Goal: Task Accomplishment & Management: Manage account settings

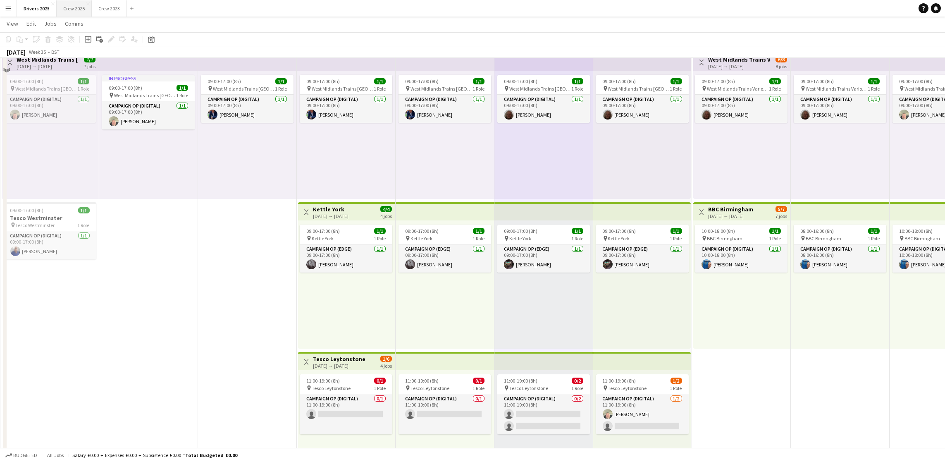
scroll to position [62, 0]
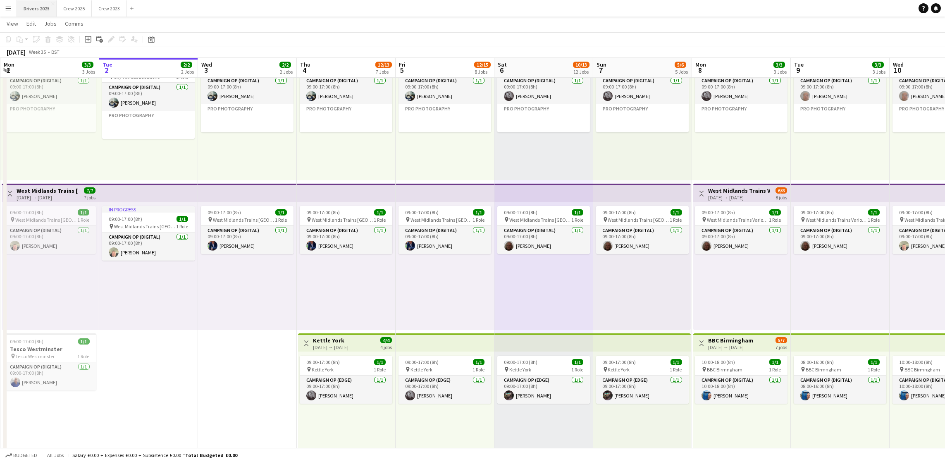
click at [51, 10] on button "Drivers 2025 Close" at bounding box center [37, 8] width 40 height 16
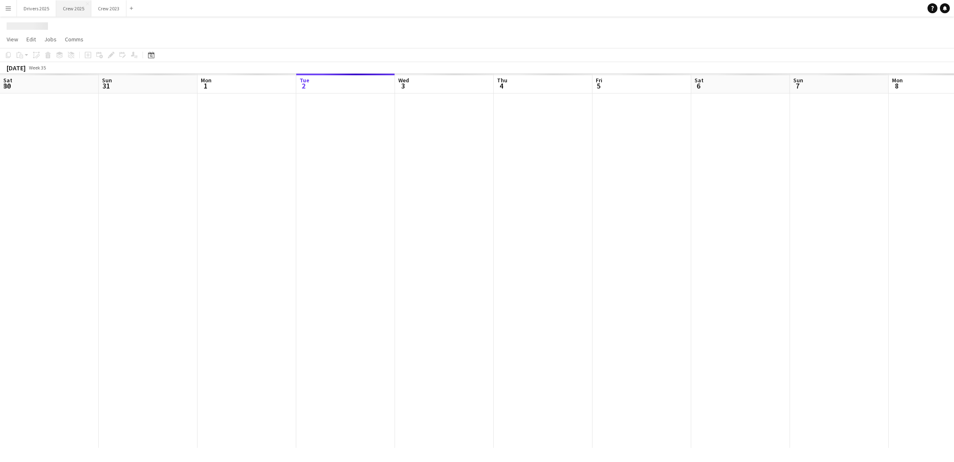
scroll to position [0, 197]
click at [69, 9] on button "Crew 2025 Close" at bounding box center [73, 8] width 35 height 16
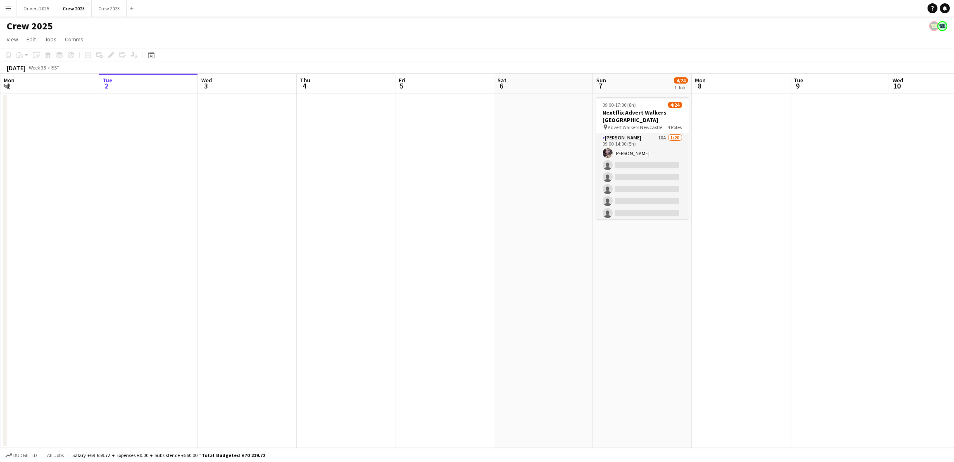
click at [613, 169] on app-calendar-viewport "Sat 30 2/3 1 Job Sun 31 Mon 1 Tue 2 Wed 3 Thu 4 Fri 5 Sat 6 Sun 7 4/24 1 Job Mo…" at bounding box center [477, 261] width 954 height 374
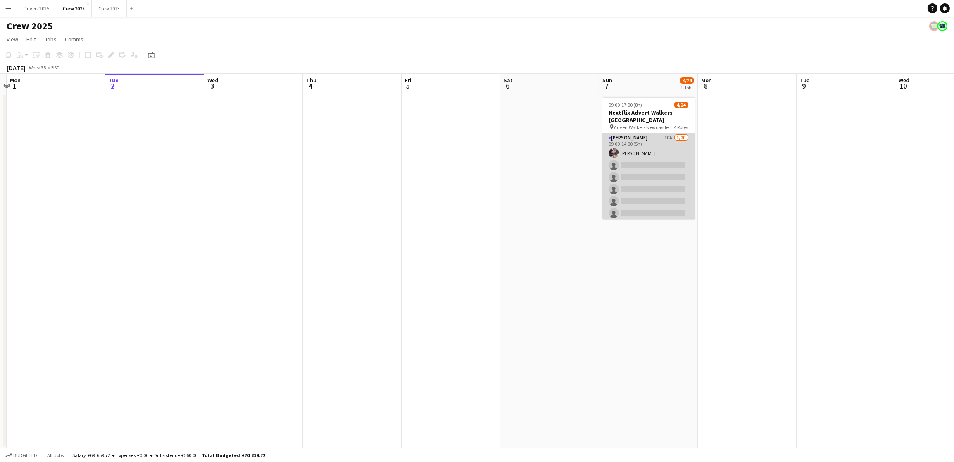
click at [661, 179] on app-card-role "Advert Walkers 10A 1/20 09:00-14:00 (5h) laraine mctaggart single-neutral-actio…" at bounding box center [648, 261] width 93 height 256
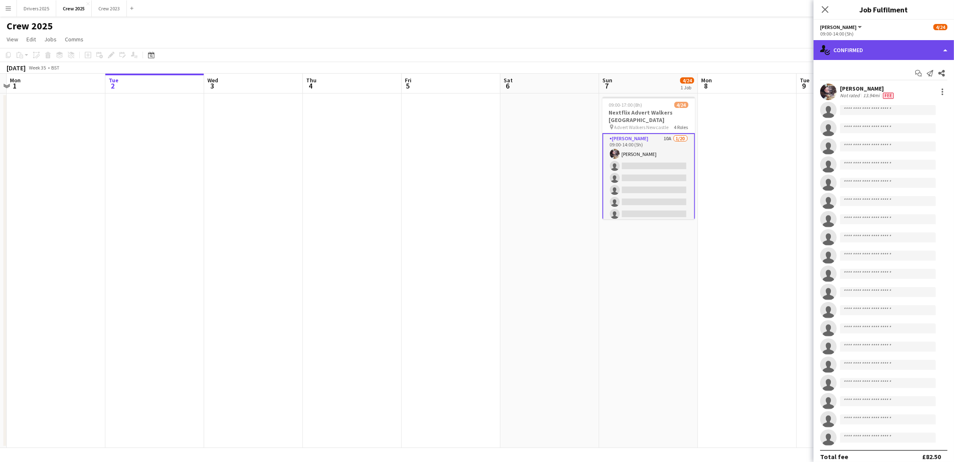
click at [883, 56] on div "single-neutral-actions-check-2 Confirmed" at bounding box center [884, 50] width 140 height 20
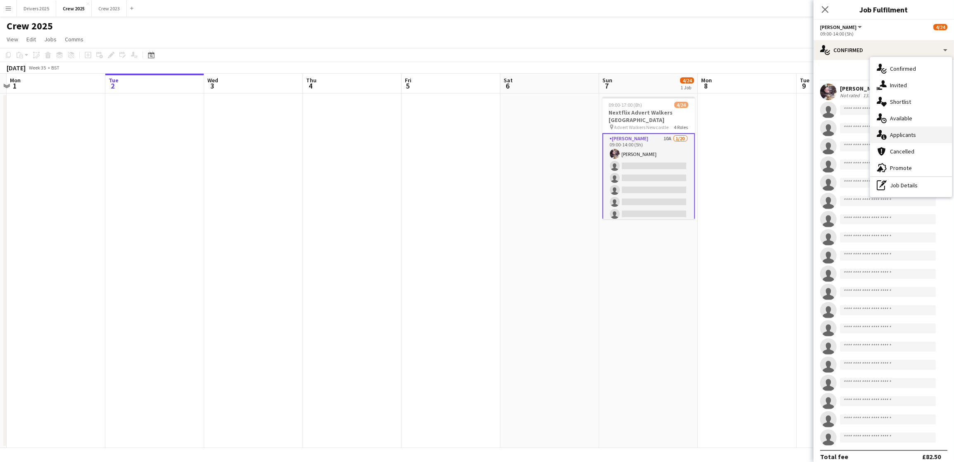
click at [912, 133] on span "Applicants" at bounding box center [903, 134] width 26 height 7
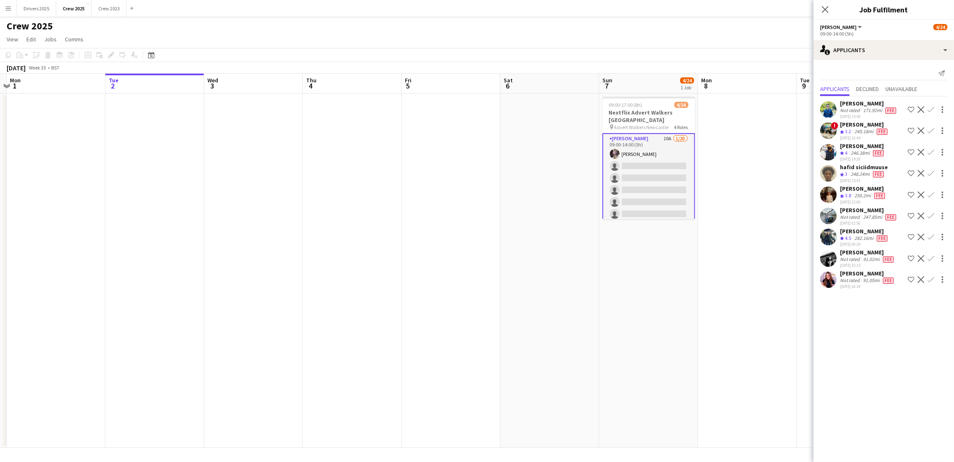
scroll to position [22, 0]
click at [860, 269] on div "Lesley Henderson" at bounding box center [867, 272] width 55 height 7
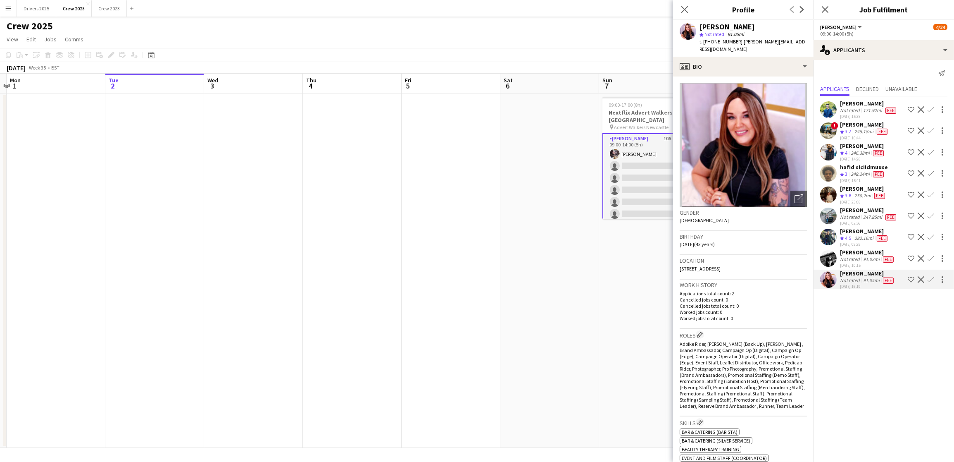
click at [862, 248] on div "Fiona Murphy" at bounding box center [867, 251] width 55 height 7
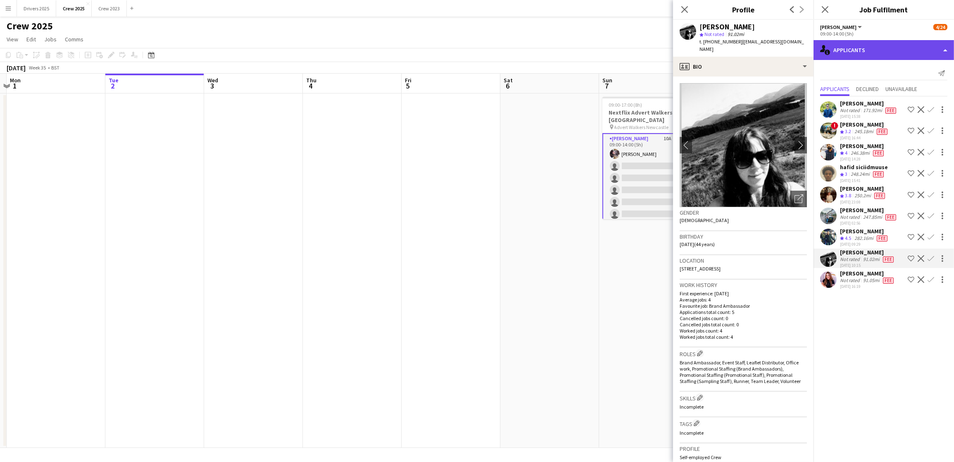
click at [879, 49] on div "single-neutral-actions-information Applicants" at bounding box center [884, 50] width 140 height 20
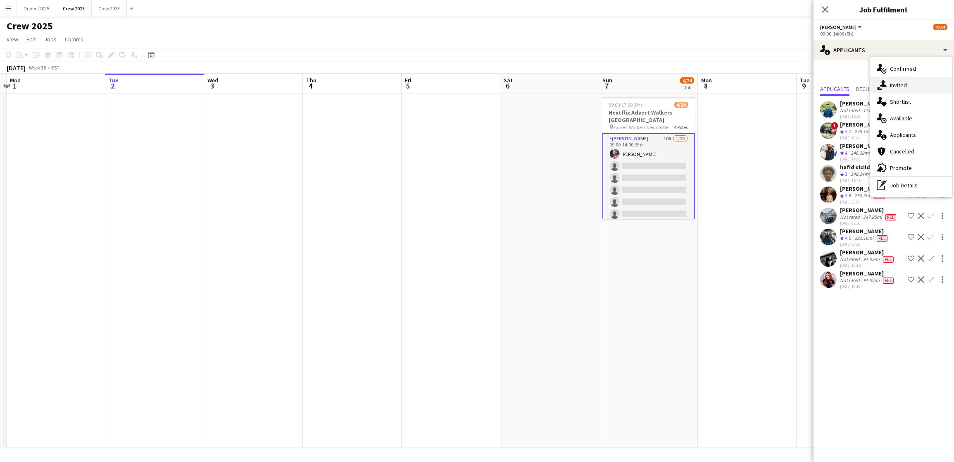
click at [903, 84] on span "Invited" at bounding box center [898, 84] width 17 height 7
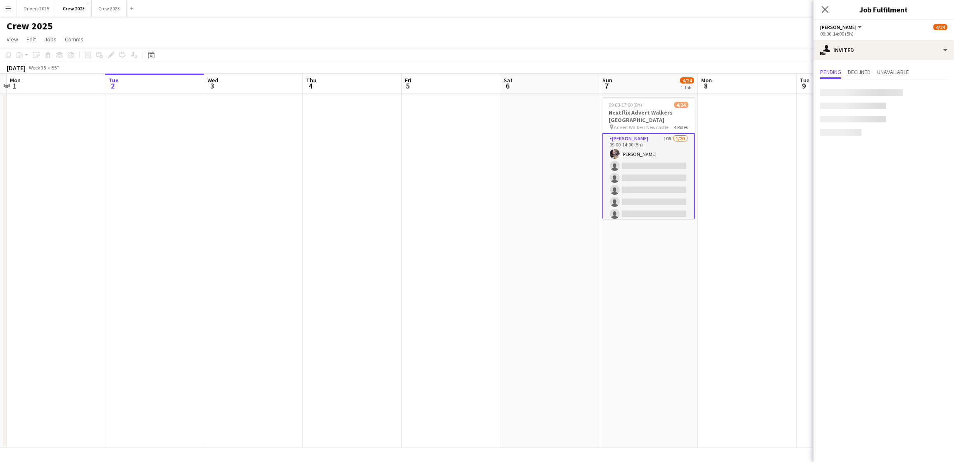
scroll to position [0, 0]
click at [875, 93] on input "text" at bounding box center [883, 93] width 127 height 21
click at [653, 185] on app-card-role "Advert Walkers 10A 1/20 09:00-14:00 (5h) laraine mctaggart single-neutral-actio…" at bounding box center [648, 261] width 93 height 257
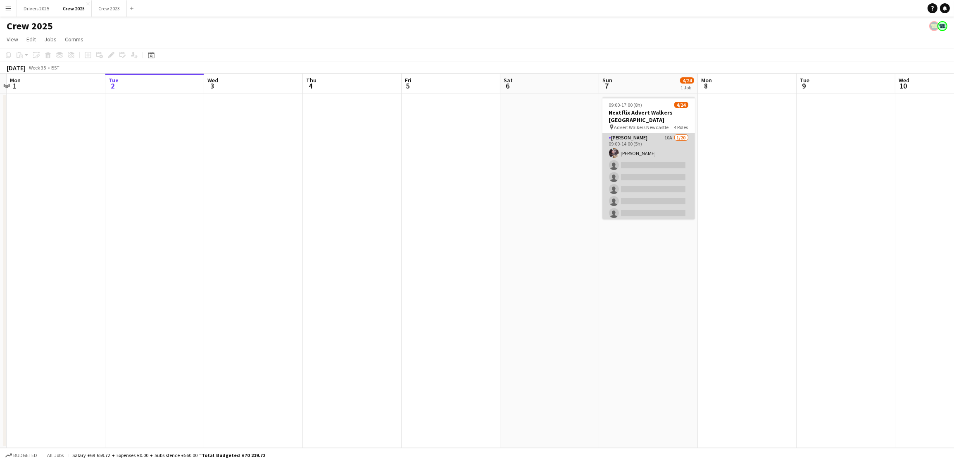
click at [653, 185] on app-card-role "Advert Walkers 10A 1/20 09:00-14:00 (5h) laraine mctaggart single-neutral-actio…" at bounding box center [648, 261] width 93 height 256
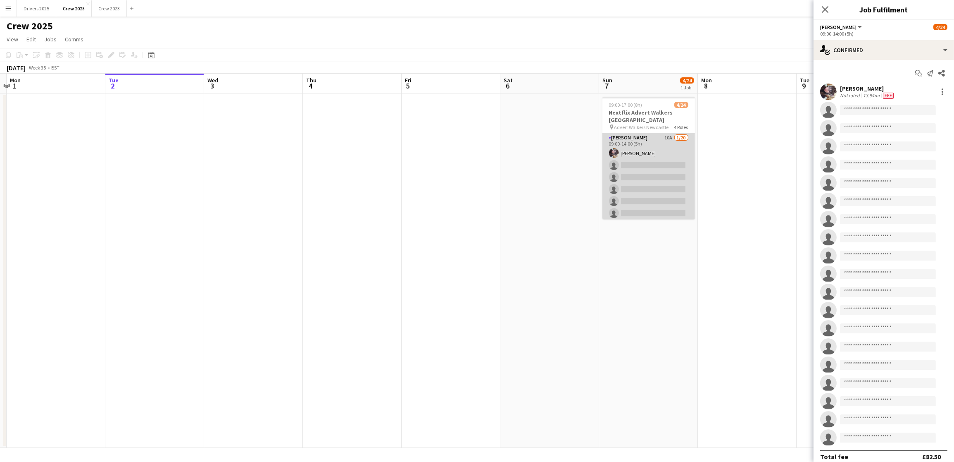
click at [639, 165] on app-card-role "Advert Walkers 10A 1/20 09:00-14:00 (5h) laraine mctaggart single-neutral-actio…" at bounding box center [648, 261] width 93 height 256
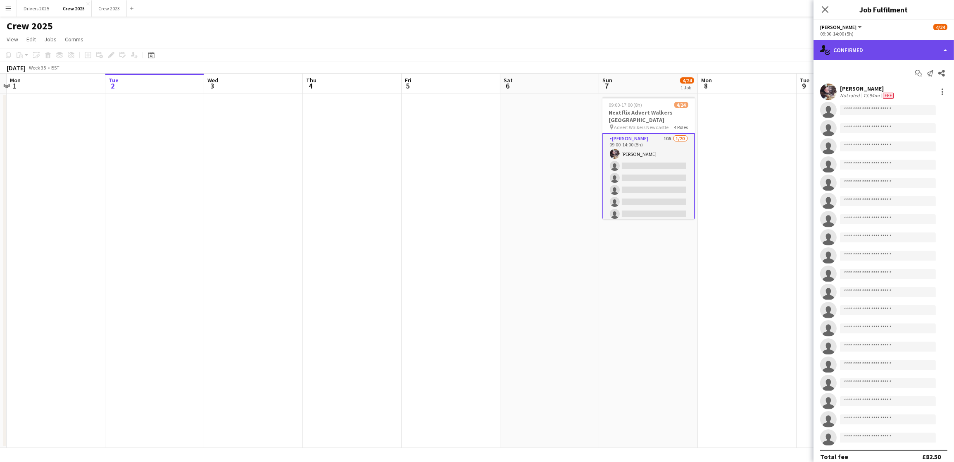
click at [875, 43] on div "single-neutral-actions-check-2 Confirmed" at bounding box center [884, 50] width 140 height 20
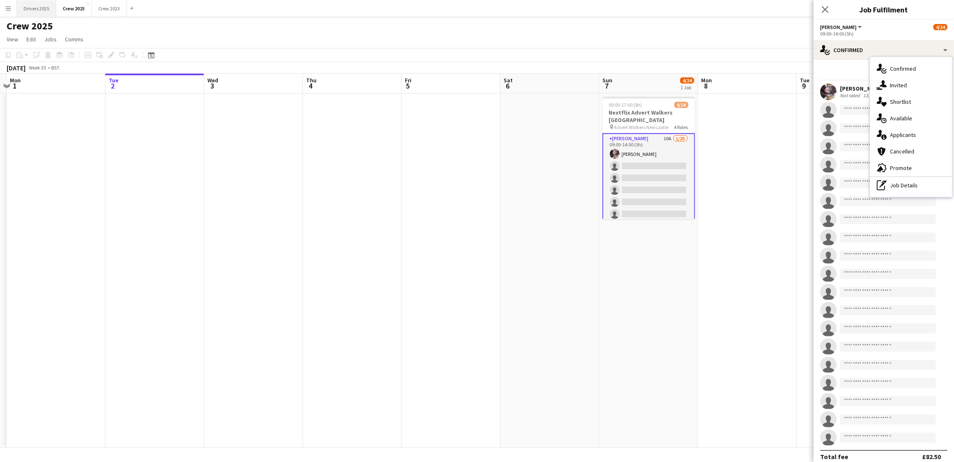
click at [48, 12] on button "Drivers 2025 Close" at bounding box center [36, 8] width 39 height 16
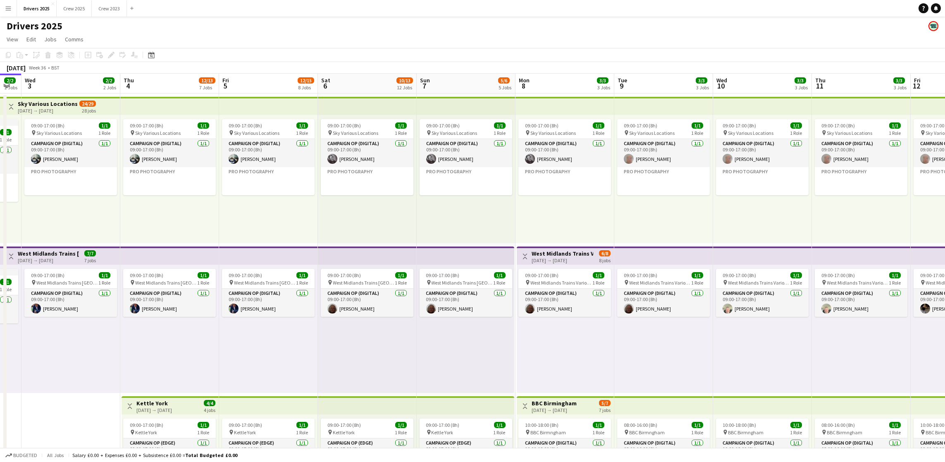
scroll to position [0, 169]
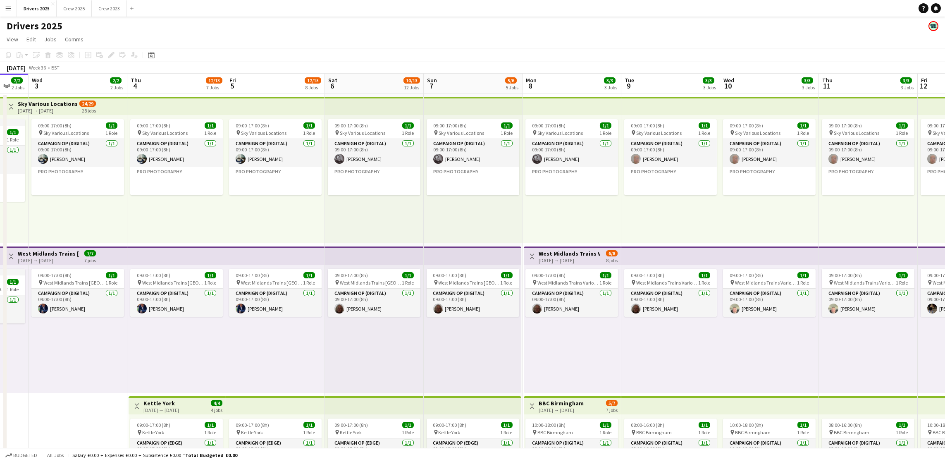
drag, startPoint x: 659, startPoint y: 240, endPoint x: 490, endPoint y: 232, distance: 169.6
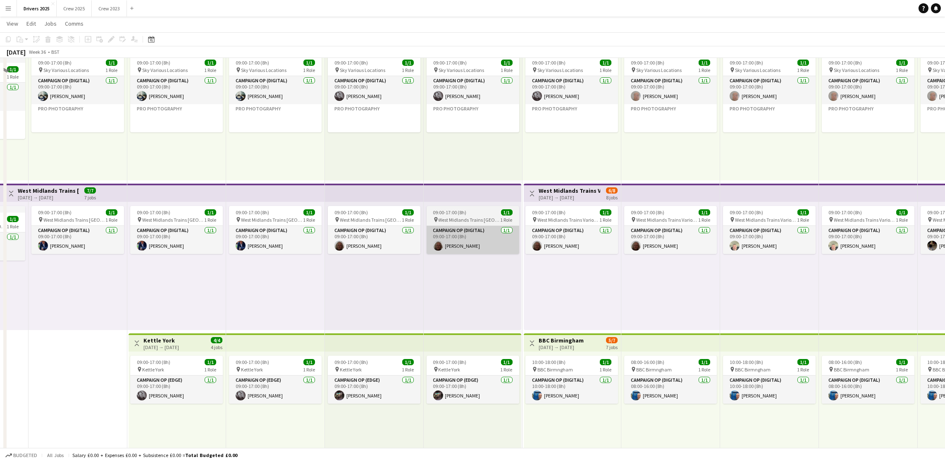
scroll to position [0, 0]
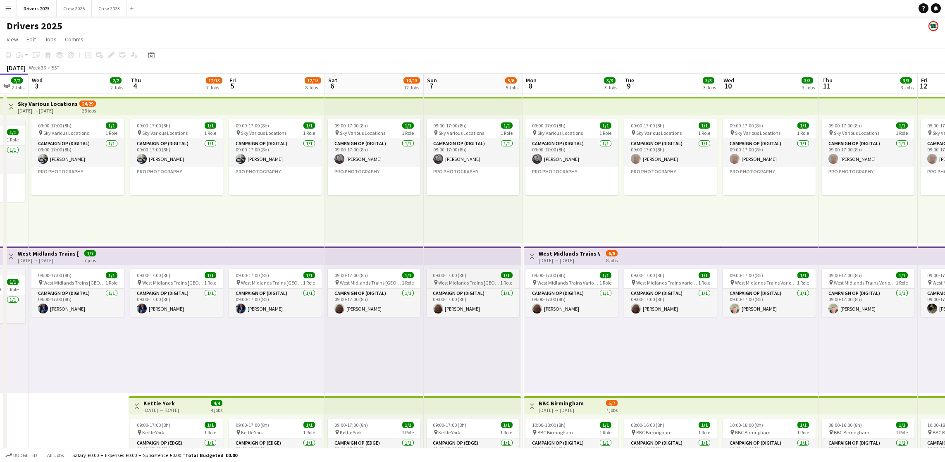
click at [453, 279] on span "West Midlands Trains [GEOGRAPHIC_DATA]" at bounding box center [469, 282] width 62 height 6
click at [108, 52] on icon "Edit" at bounding box center [111, 55] width 7 height 7
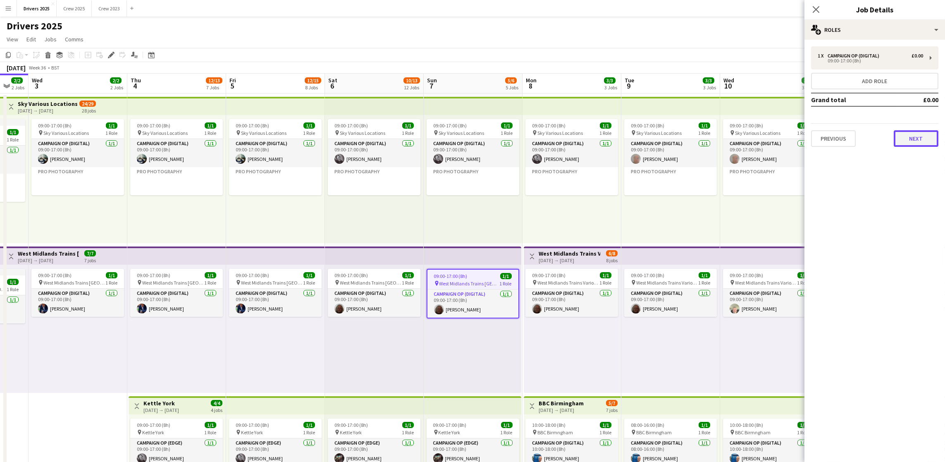
click at [923, 141] on button "Next" at bounding box center [915, 138] width 45 height 17
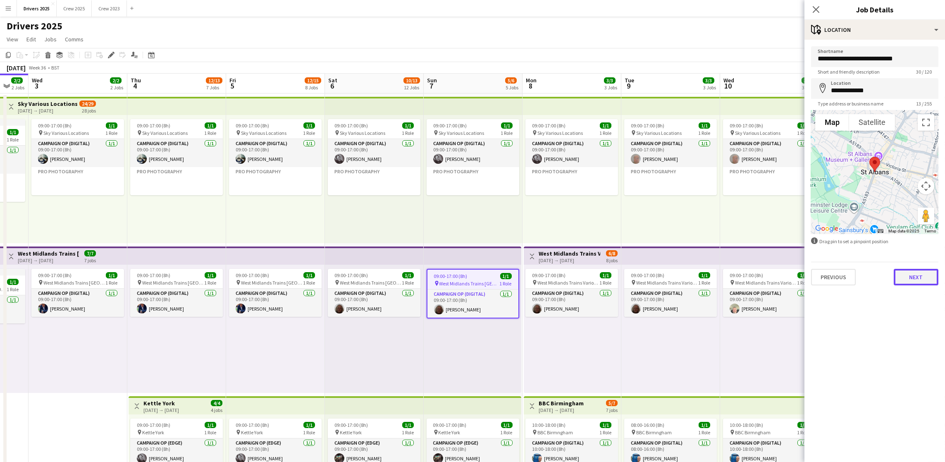
click at [909, 274] on button "Next" at bounding box center [915, 277] width 45 height 17
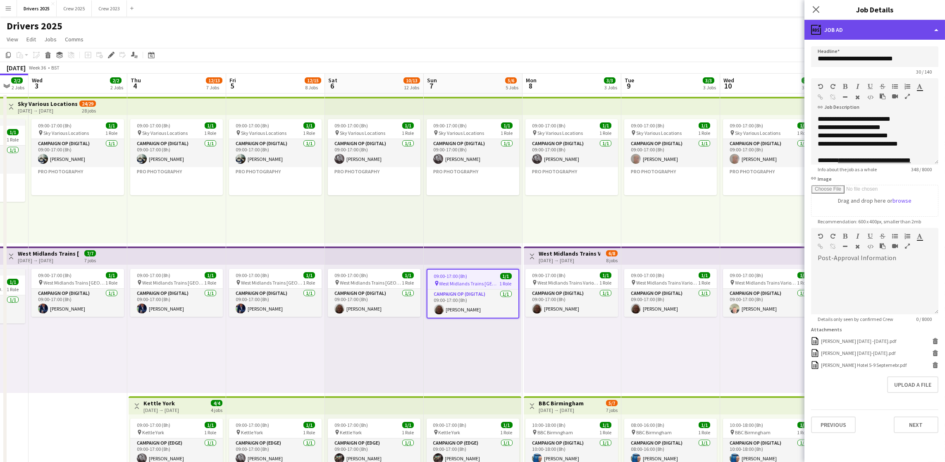
click at [921, 24] on div "ads-window Job Ad" at bounding box center [874, 30] width 140 height 20
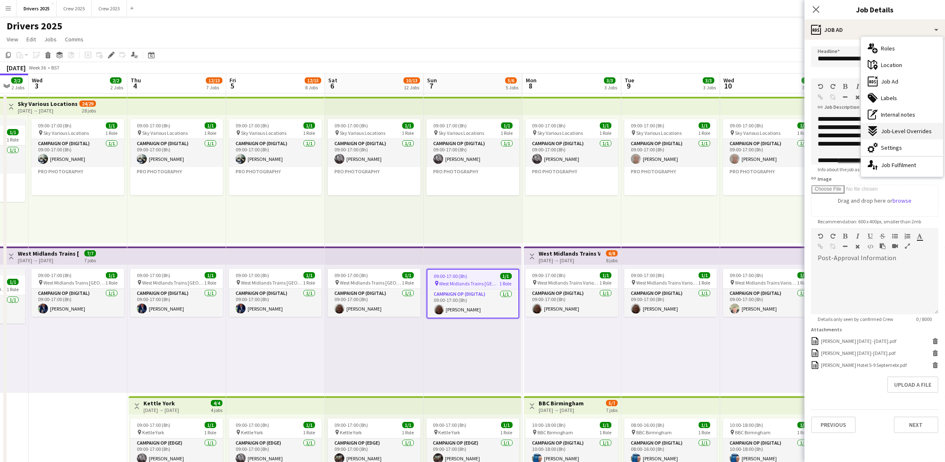
click at [913, 130] on span "Job-Level Overrides" at bounding box center [906, 130] width 51 height 7
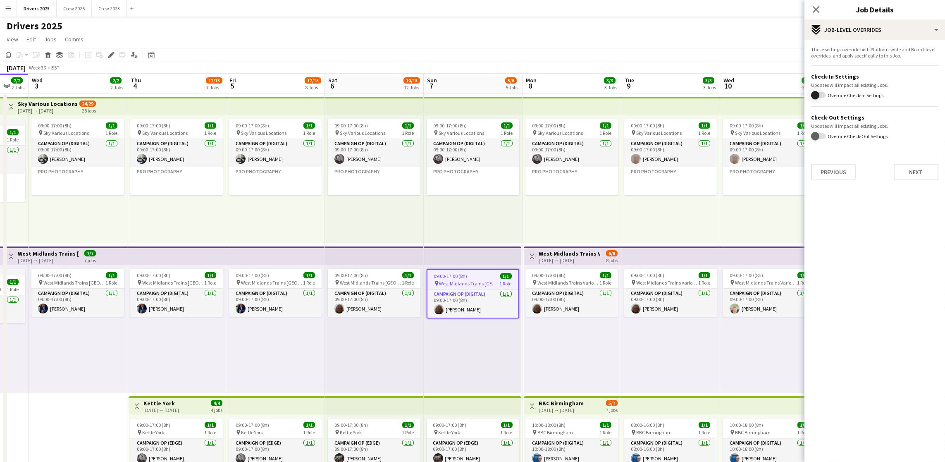
click at [813, 99] on span "button" at bounding box center [815, 95] width 8 height 8
click at [821, 114] on span "button" at bounding box center [822, 114] width 8 height 8
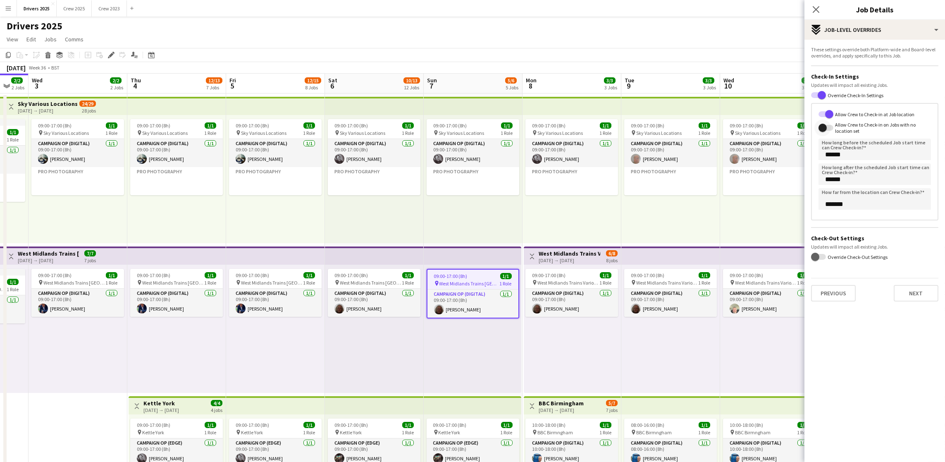
click at [821, 131] on span "button" at bounding box center [822, 128] width 8 height 8
click at [885, 157] on input "******" at bounding box center [874, 148] width 112 height 21
click at [827, 129] on span "button" at bounding box center [829, 128] width 8 height 8
click at [827, 112] on span "button" at bounding box center [829, 114] width 8 height 8
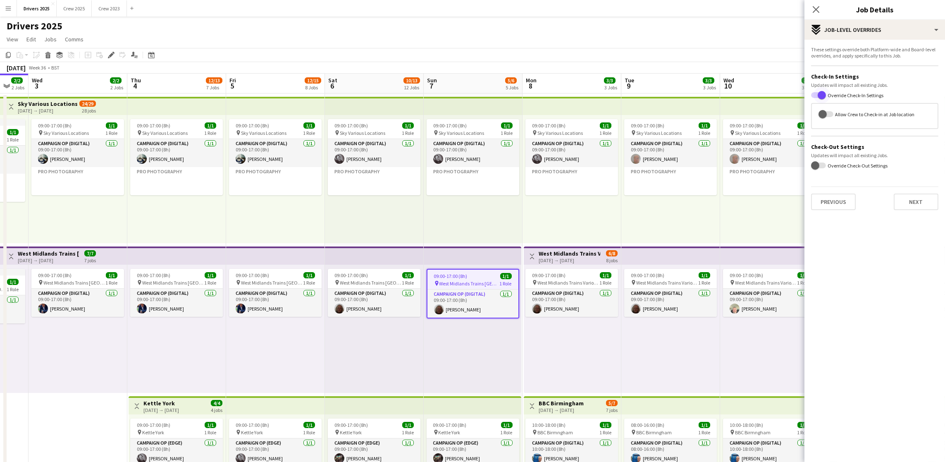
click at [820, 93] on span "button" at bounding box center [821, 95] width 8 height 8
click at [817, 94] on span "button" at bounding box center [815, 95] width 8 height 8
click at [823, 115] on span "button" at bounding box center [822, 114] width 8 height 8
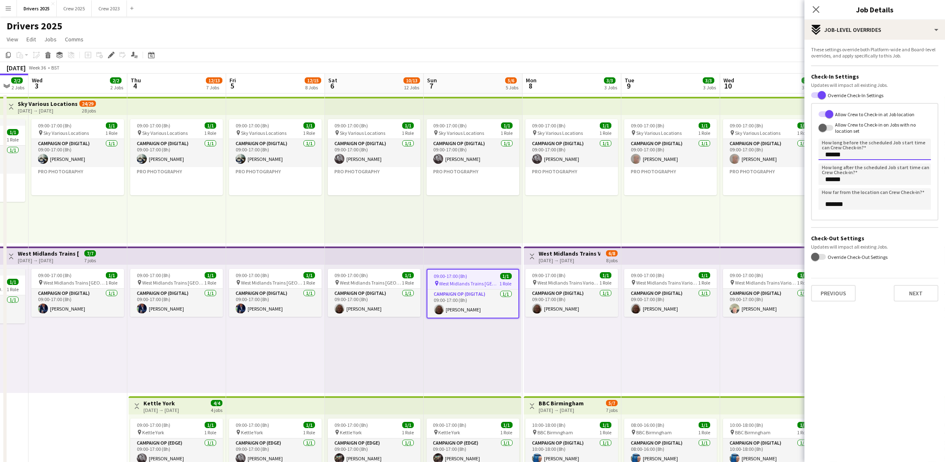
click at [853, 154] on input "******" at bounding box center [874, 148] width 112 height 21
click at [860, 178] on input "******" at bounding box center [874, 173] width 112 height 21
click at [824, 94] on span "button" at bounding box center [821, 95] width 8 height 8
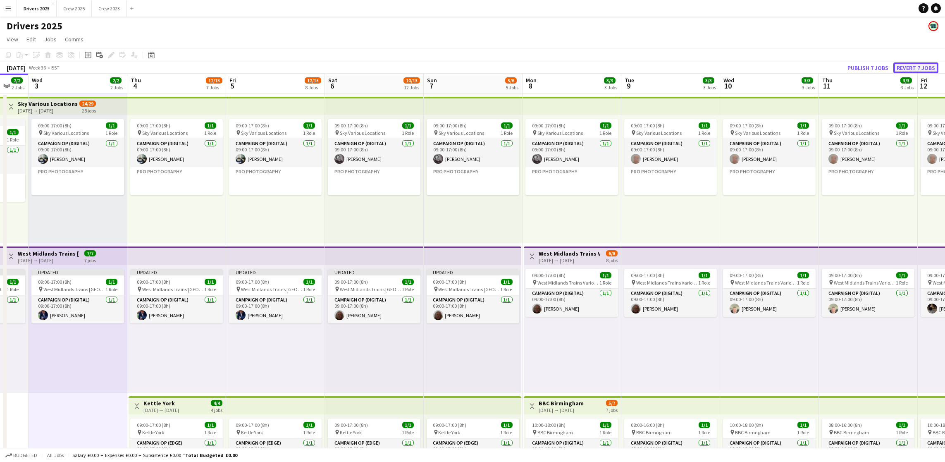
click at [924, 70] on button "Revert 7 jobs" at bounding box center [915, 67] width 45 height 11
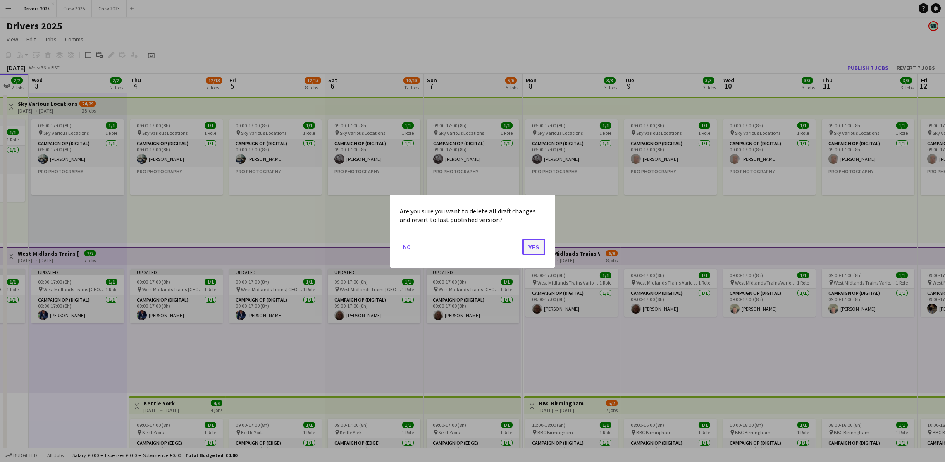
click at [530, 245] on button "Yes" at bounding box center [533, 246] width 23 height 17
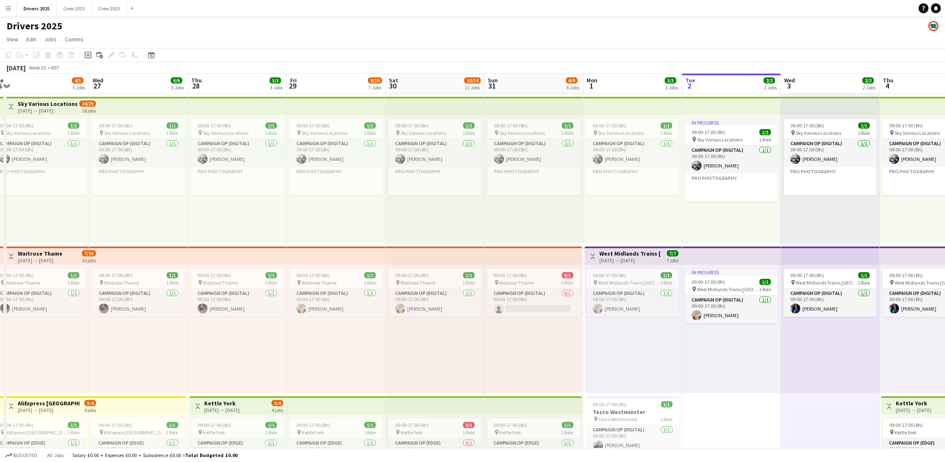
scroll to position [0, 219]
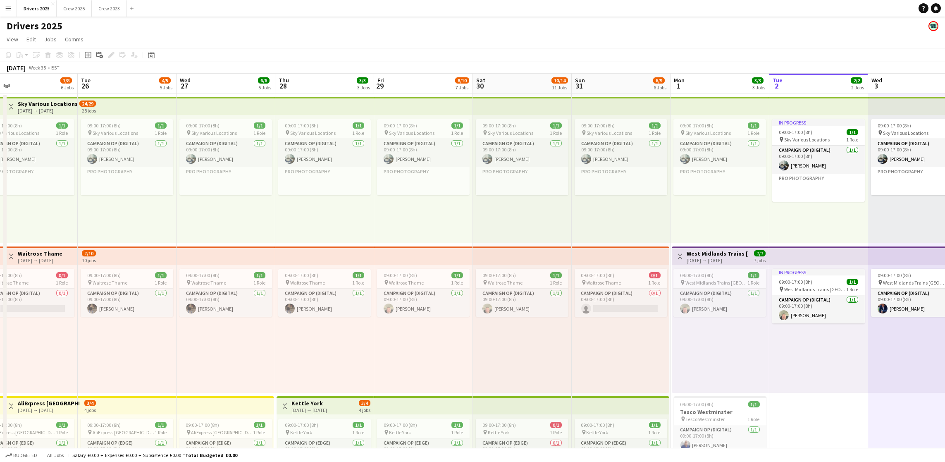
drag, startPoint x: 103, startPoint y: 386, endPoint x: 990, endPoint y: 353, distance: 887.8
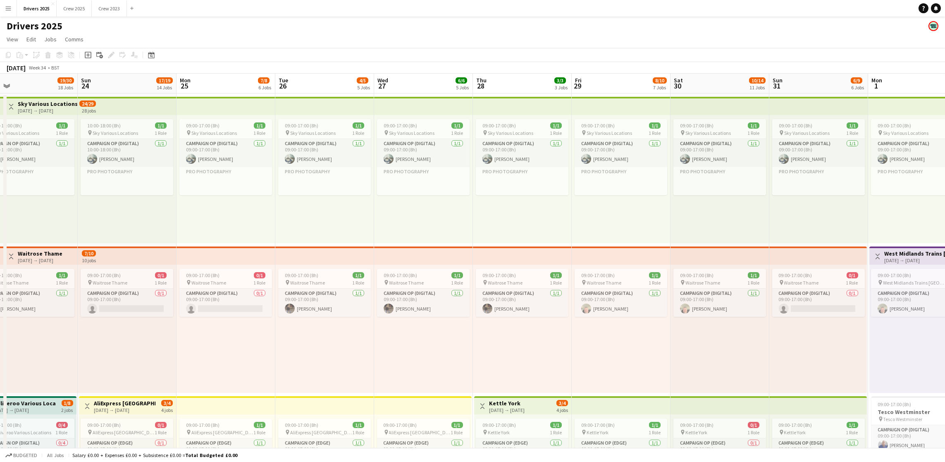
scroll to position [0, 0]
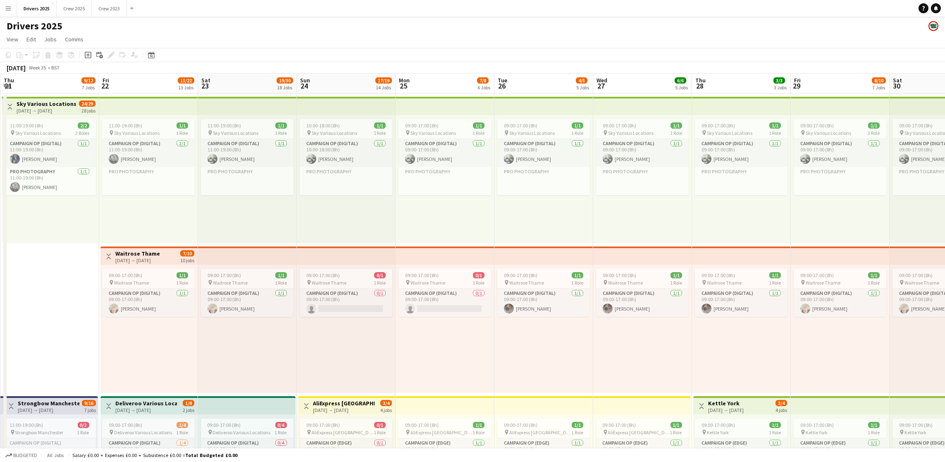
drag, startPoint x: 315, startPoint y: 317, endPoint x: 1036, endPoint y: 360, distance: 721.9
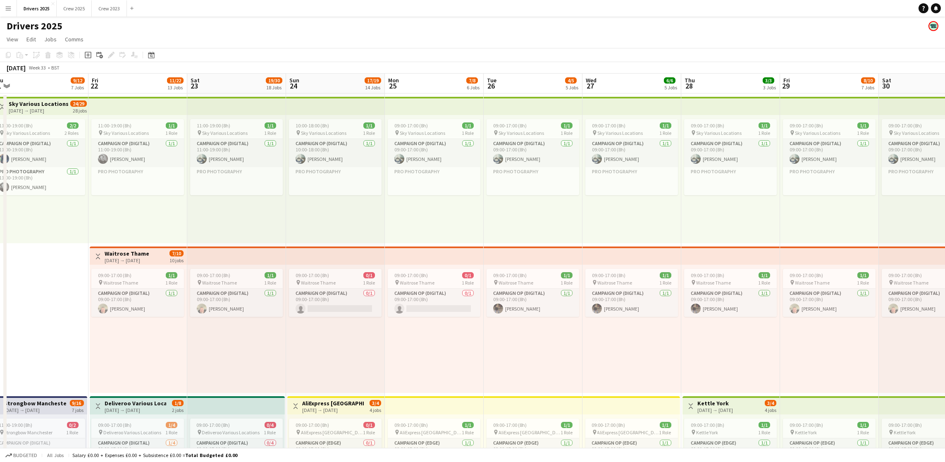
scroll to position [0, 311]
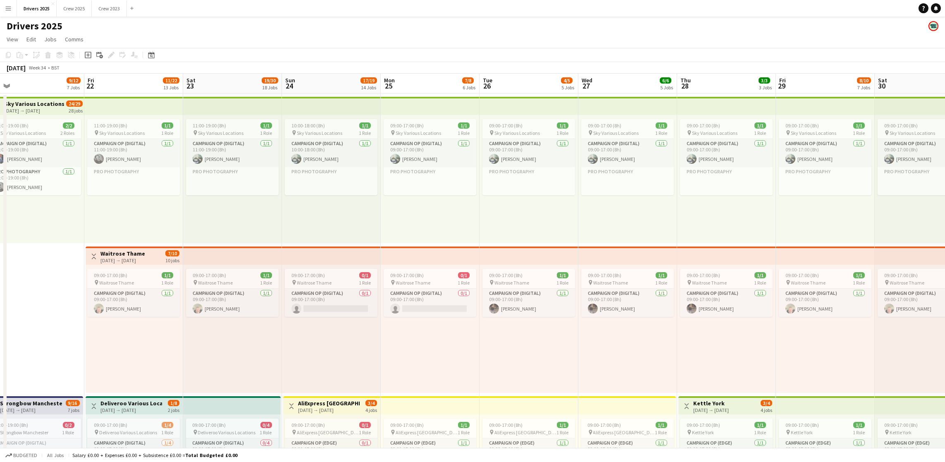
drag, startPoint x: 500, startPoint y: 302, endPoint x: 486, endPoint y: 321, distance: 24.5
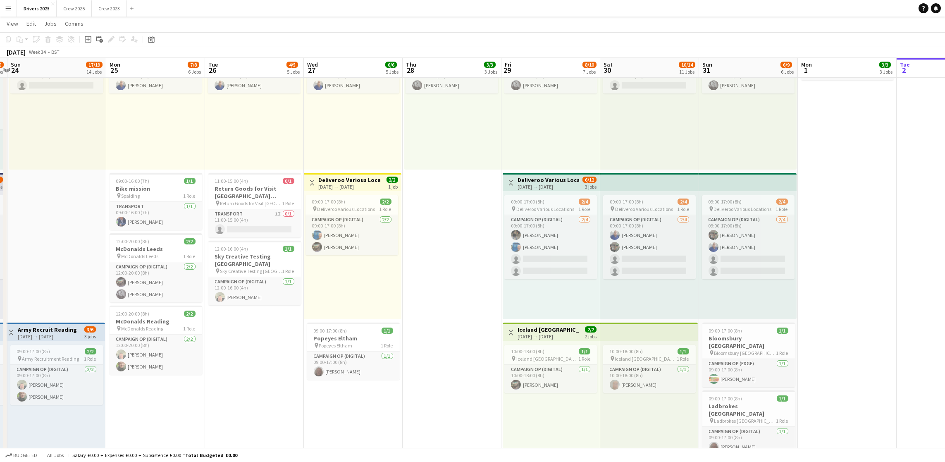
scroll to position [0, 293]
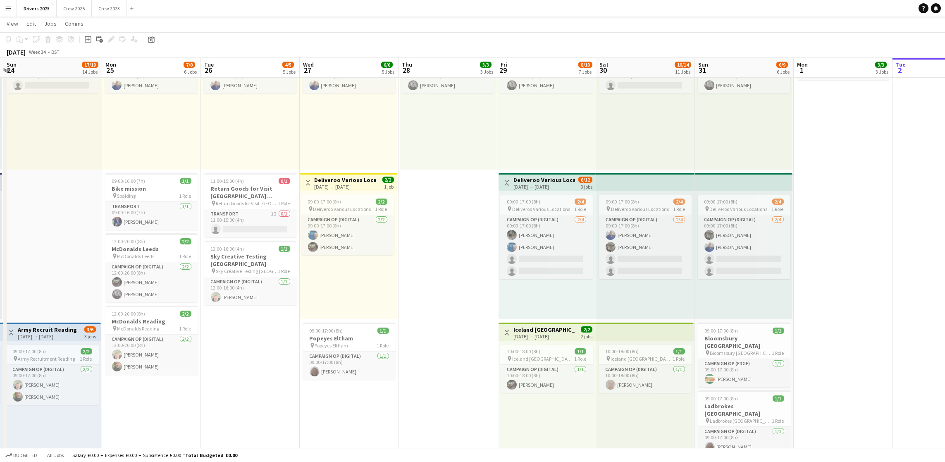
drag, startPoint x: 558, startPoint y: 375, endPoint x: 280, endPoint y: 358, distance: 279.0
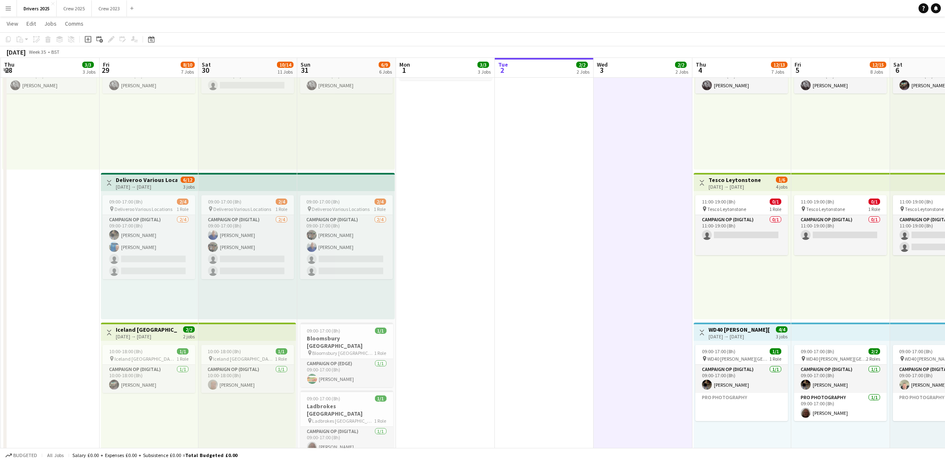
drag, startPoint x: 831, startPoint y: 294, endPoint x: 419, endPoint y: 306, distance: 412.1
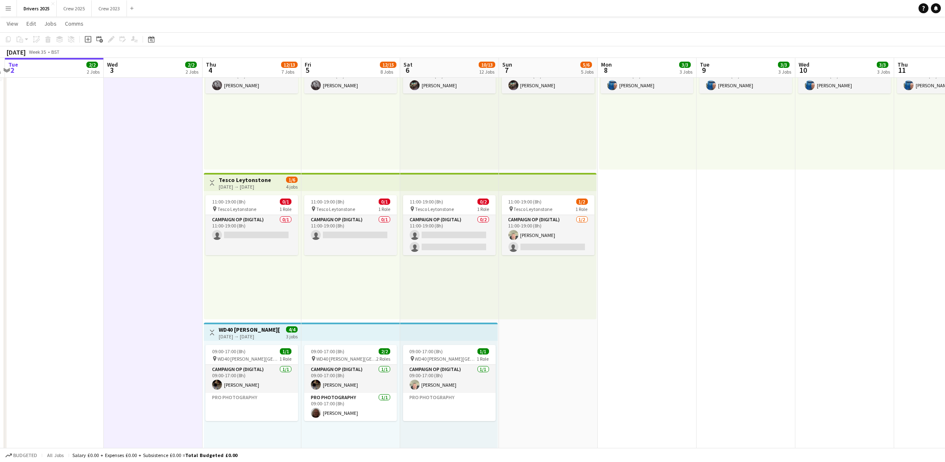
scroll to position [0, 213]
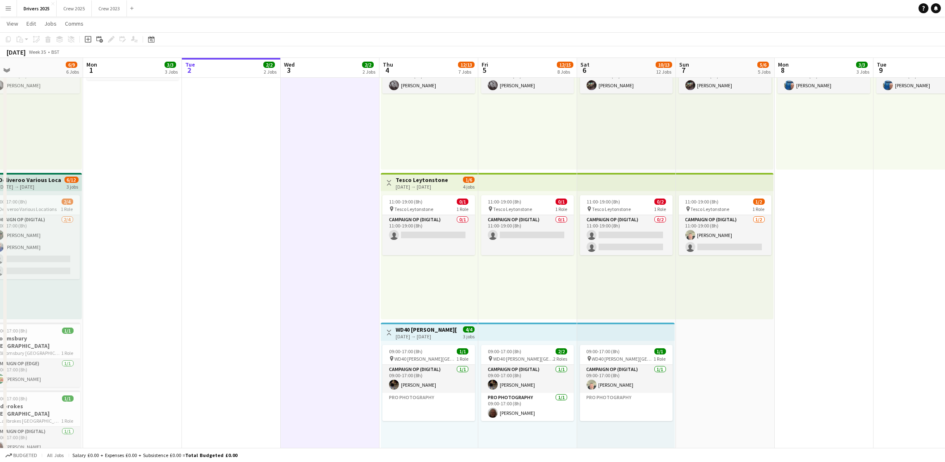
drag, startPoint x: 587, startPoint y: 283, endPoint x: 288, endPoint y: 288, distance: 298.4
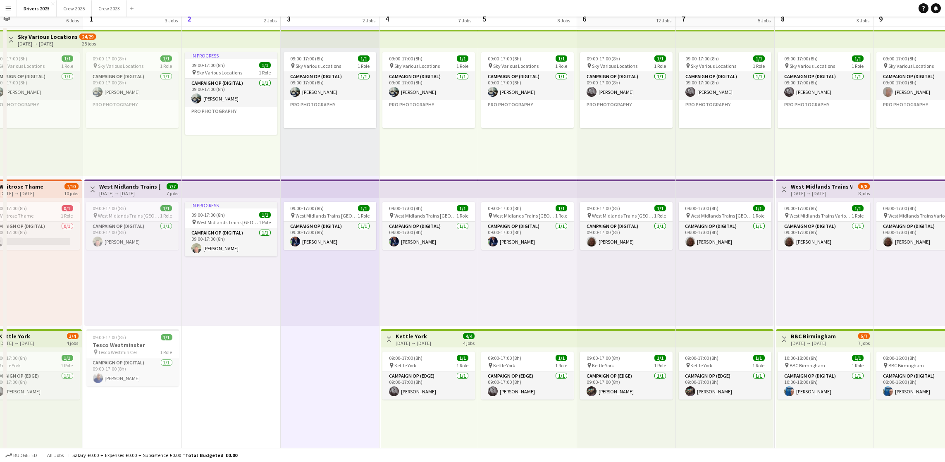
scroll to position [0, 0]
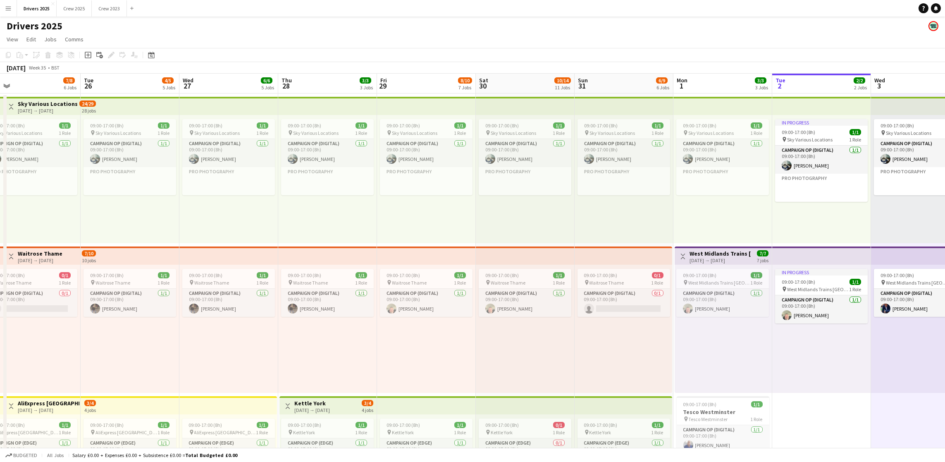
drag, startPoint x: 340, startPoint y: 240, endPoint x: 843, endPoint y: 221, distance: 503.6
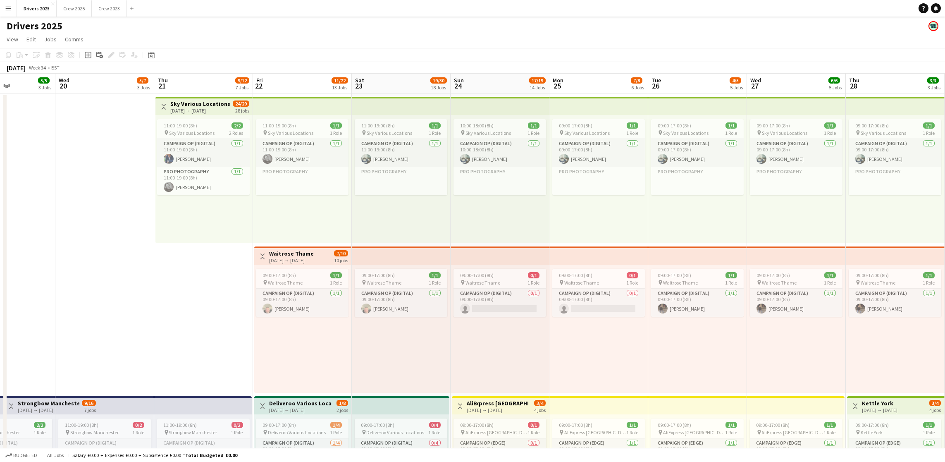
scroll to position [0, 240]
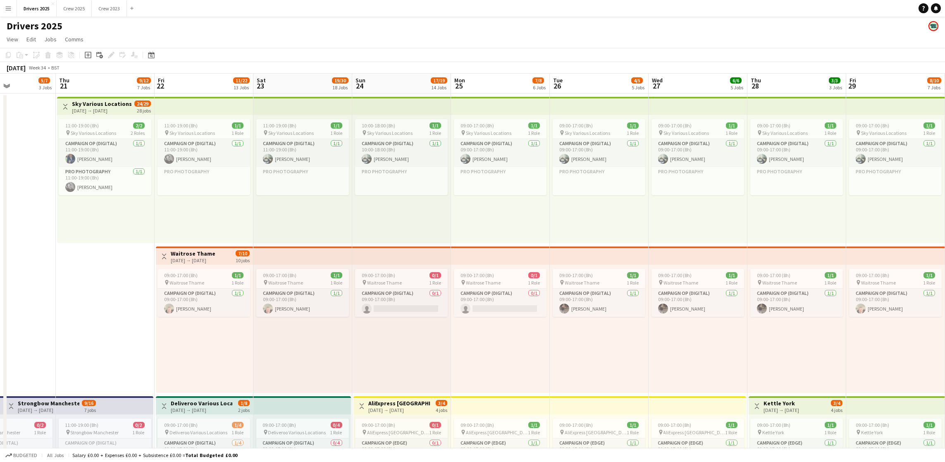
drag, startPoint x: 366, startPoint y: 247, endPoint x: 596, endPoint y: 249, distance: 230.6
click at [511, 182] on app-card-role-placeholder "Pro Photography Click to add Role" at bounding box center [500, 181] width 93 height 28
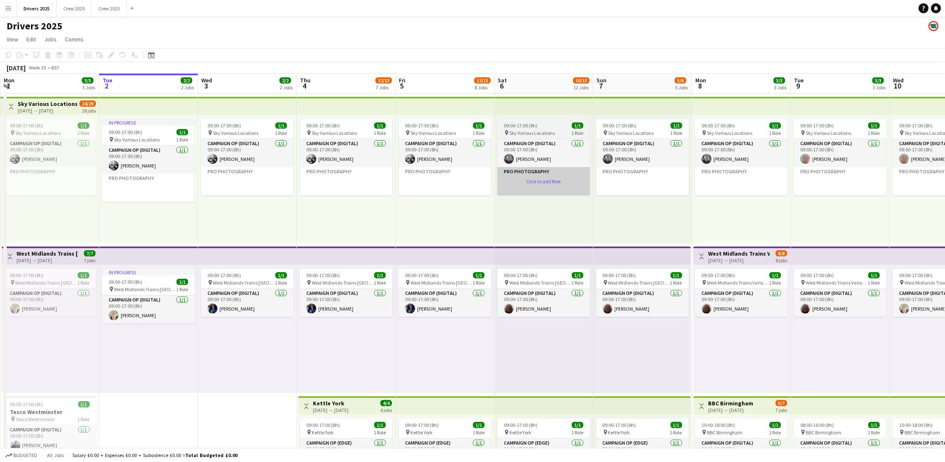
click at [536, 179] on app-card-role-placeholder "Pro Photography Click to add Role" at bounding box center [543, 181] width 93 height 28
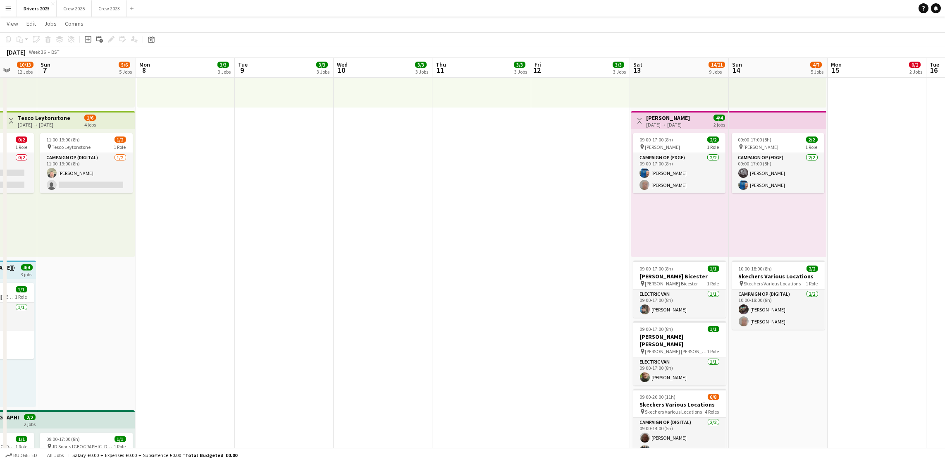
scroll to position [0, 266]
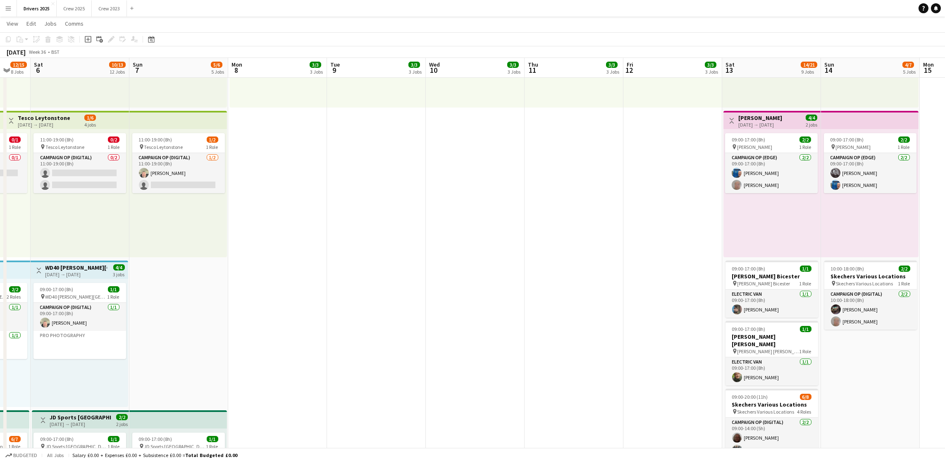
drag, startPoint x: 836, startPoint y: 267, endPoint x: 274, endPoint y: 250, distance: 561.8
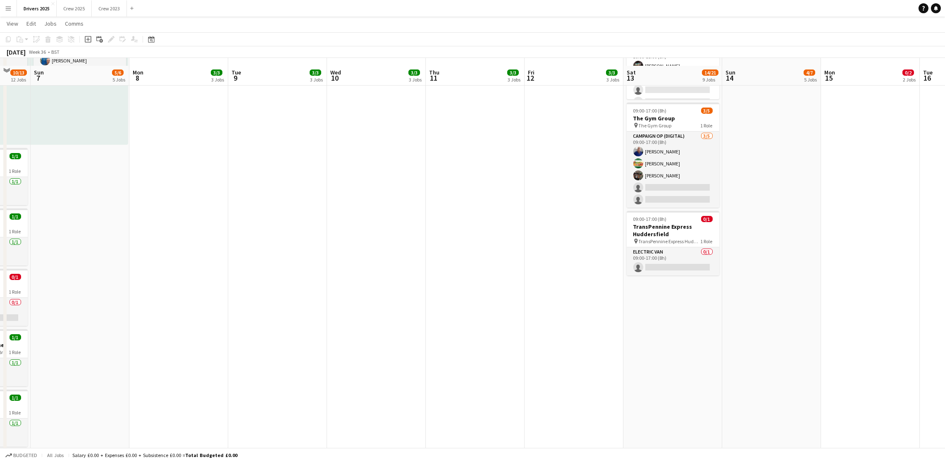
scroll to position [868, 0]
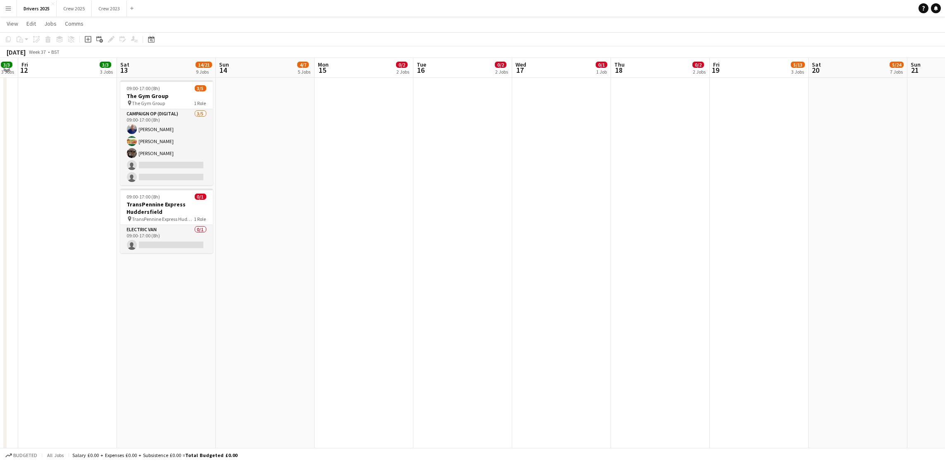
drag, startPoint x: 860, startPoint y: 248, endPoint x: 347, endPoint y: 248, distance: 513.2
click at [347, 248] on app-calendar-viewport "Tue 9 3/3 3 Jobs Wed 10 3/3 3 Jobs Thu 11 3/3 3 Jobs Fri 12 3/3 3 Jobs Sat 13 1…" at bounding box center [472, 303] width 945 height 2279
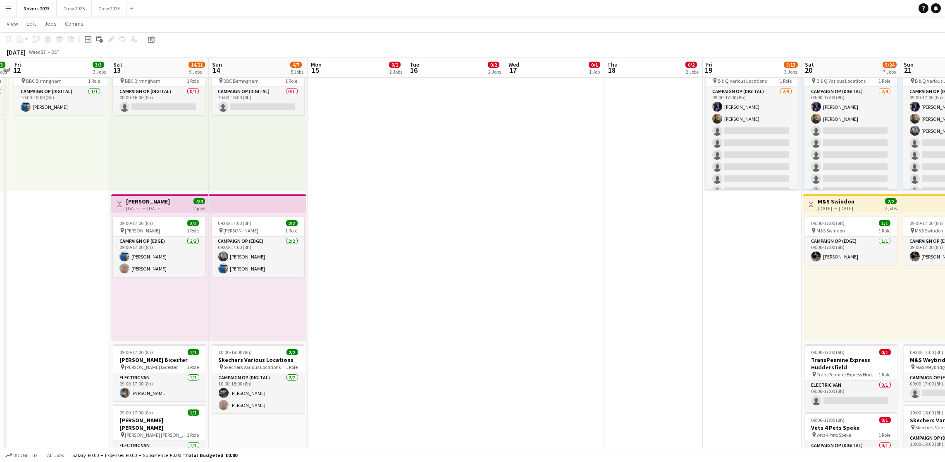
scroll to position [310, 0]
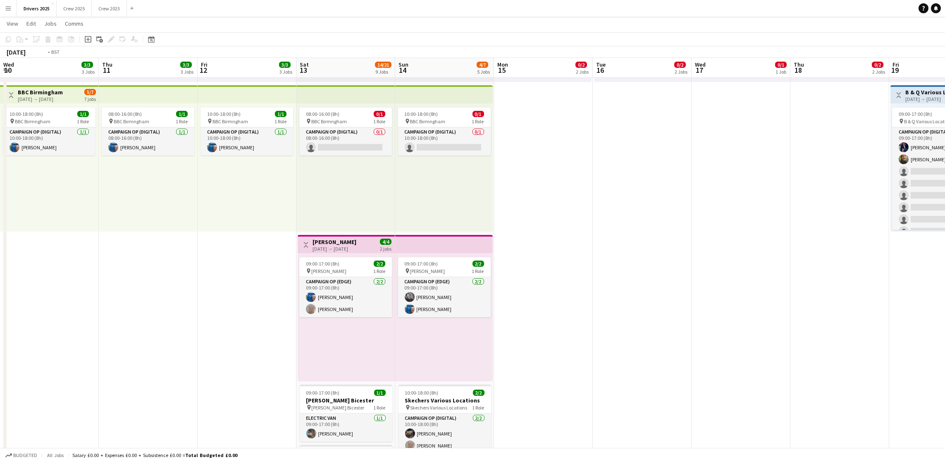
drag, startPoint x: 452, startPoint y: 299, endPoint x: 922, endPoint y: 340, distance: 471.6
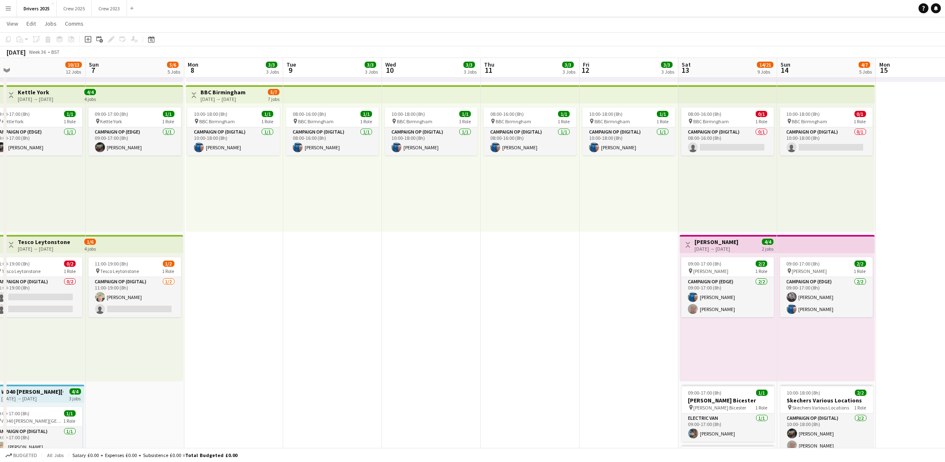
scroll to position [0, 201]
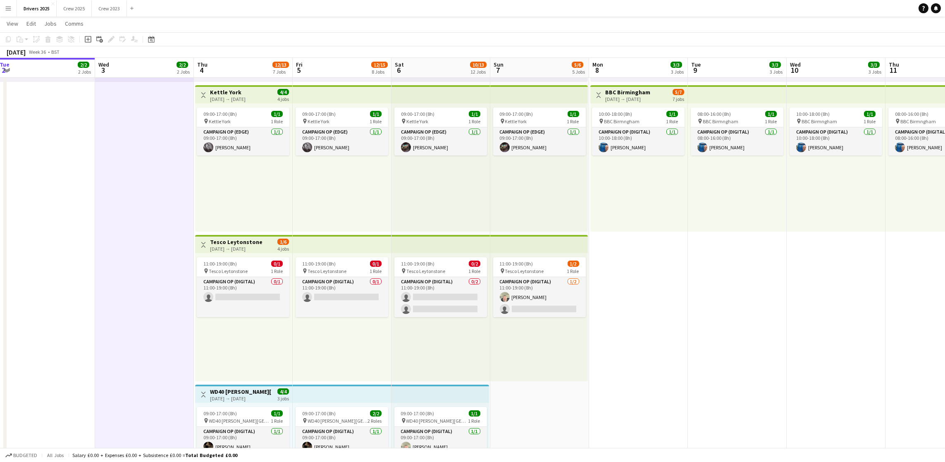
drag, startPoint x: 302, startPoint y: 308, endPoint x: 772, endPoint y: 313, distance: 470.3
click at [229, 308] on app-card-role "Campaign Op (Digital) 0/1 11:00-19:00 (8h) single-neutral-actions" at bounding box center [243, 297] width 93 height 40
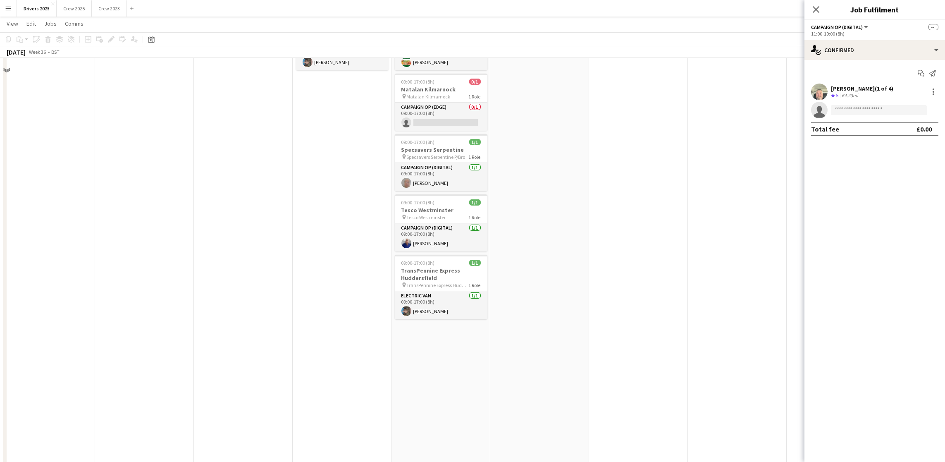
scroll to position [1054, 0]
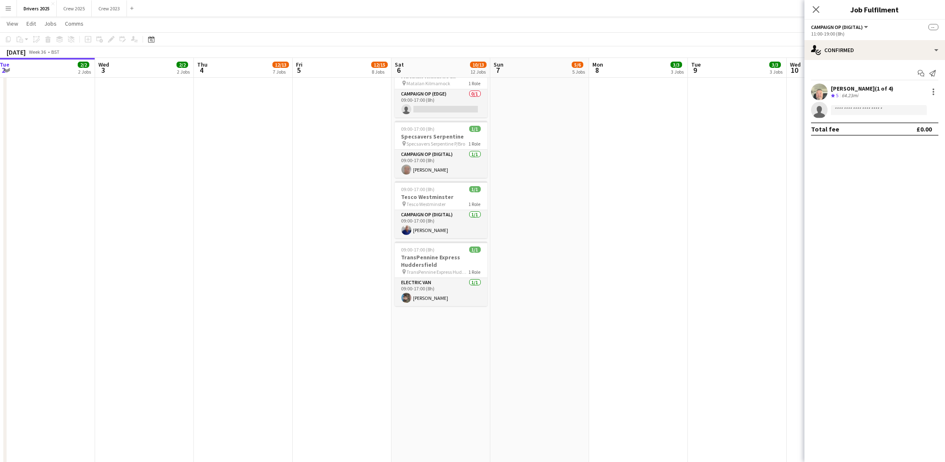
click at [577, 295] on app-date-cell "09:00-17:00 (8h) 1/1 pin Sky Various Locations 1 Role Campaign Op (Digital) 1/1…" at bounding box center [539, 148] width 99 height 2219
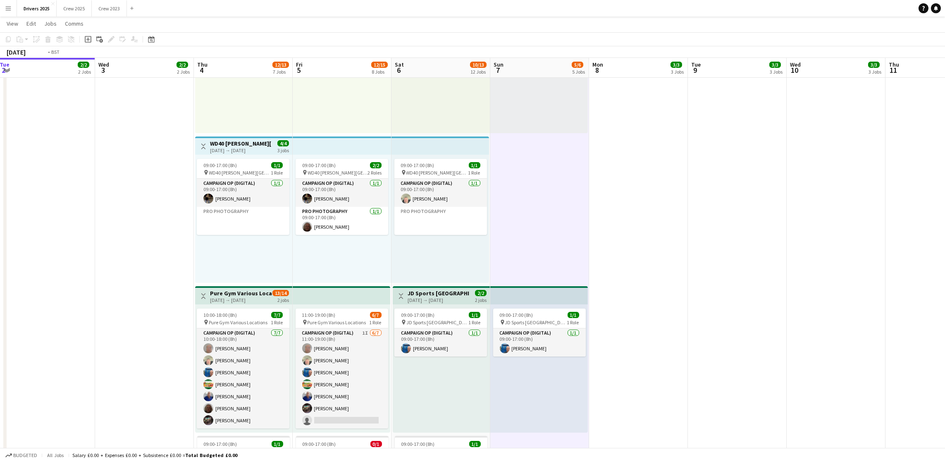
scroll to position [0, 262]
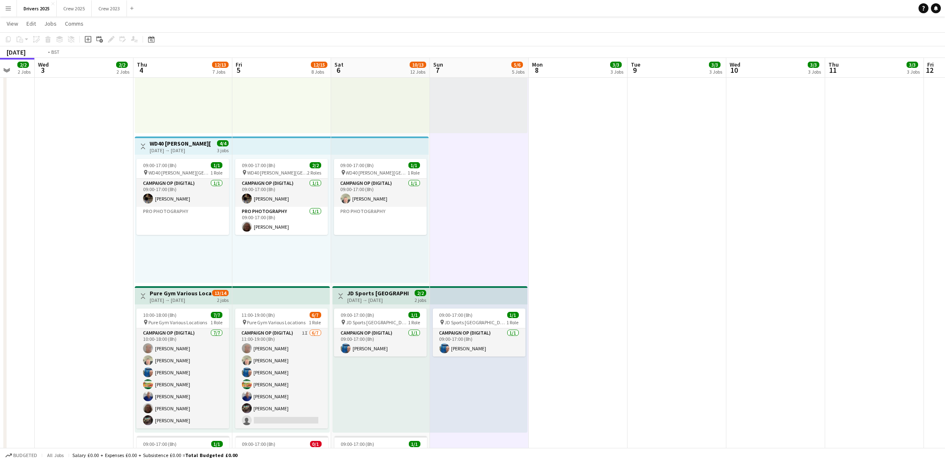
drag, startPoint x: 144, startPoint y: 288, endPoint x: 282, endPoint y: 276, distance: 138.1
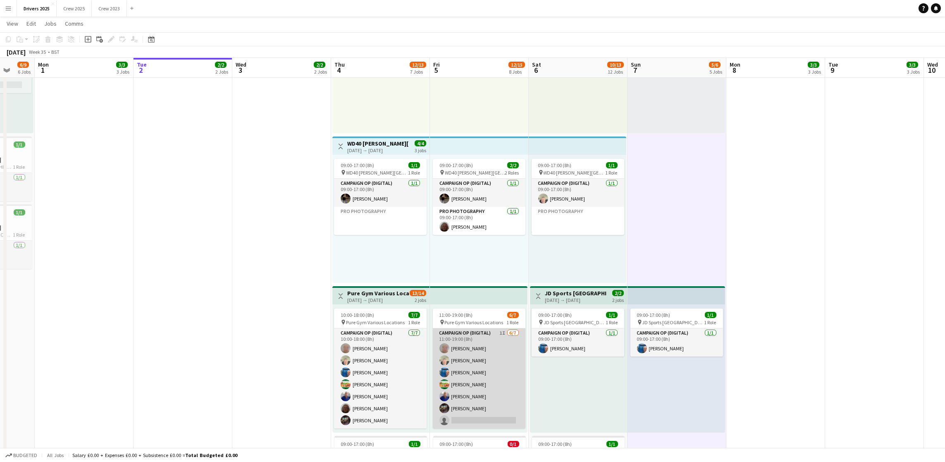
click at [481, 415] on app-card-role "Campaign Op (Digital) 1I 6/7 11:00-19:00 (8h) John Hamblett Steve Henman Peter …" at bounding box center [479, 378] width 93 height 100
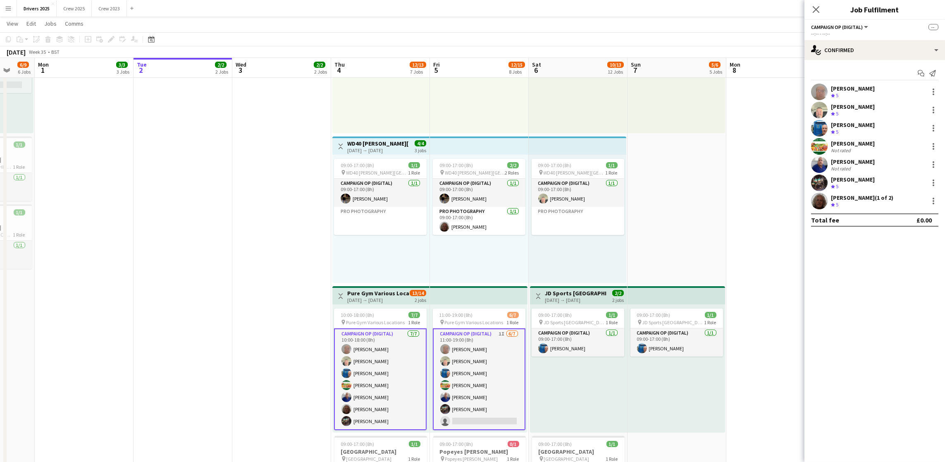
click at [481, 415] on app-card-role "Campaign Op (Digital) 1I 6/7 11:00-19:00 (8h) John Hamblett Steve Henman Peter …" at bounding box center [479, 379] width 93 height 102
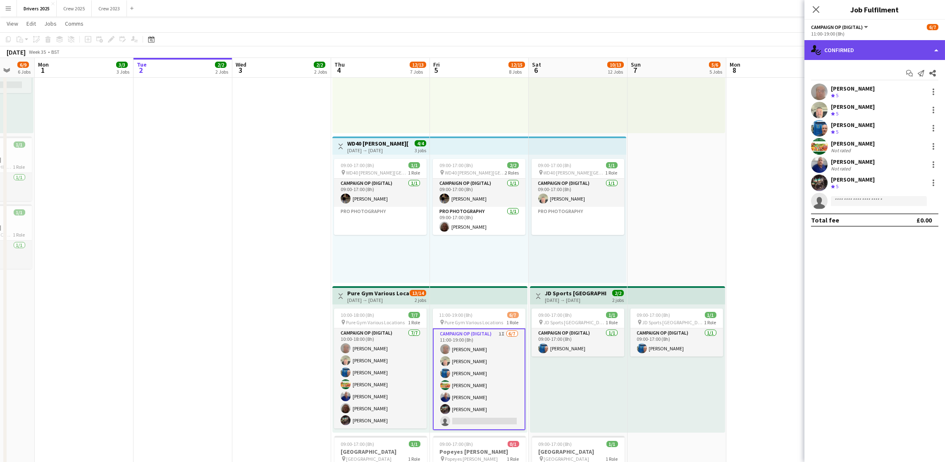
click at [885, 54] on div "single-neutral-actions-check-2 Confirmed" at bounding box center [874, 50] width 140 height 20
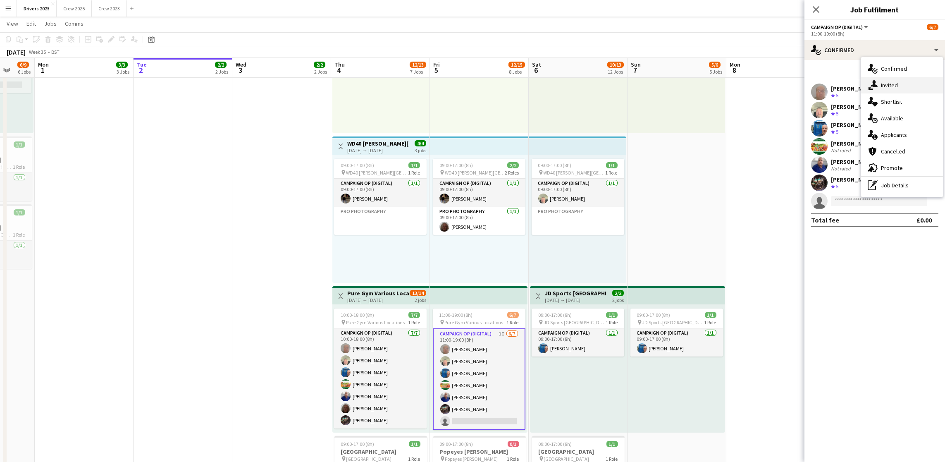
click at [894, 79] on div "single-neutral-actions-share-1 Invited" at bounding box center [902, 85] width 82 height 17
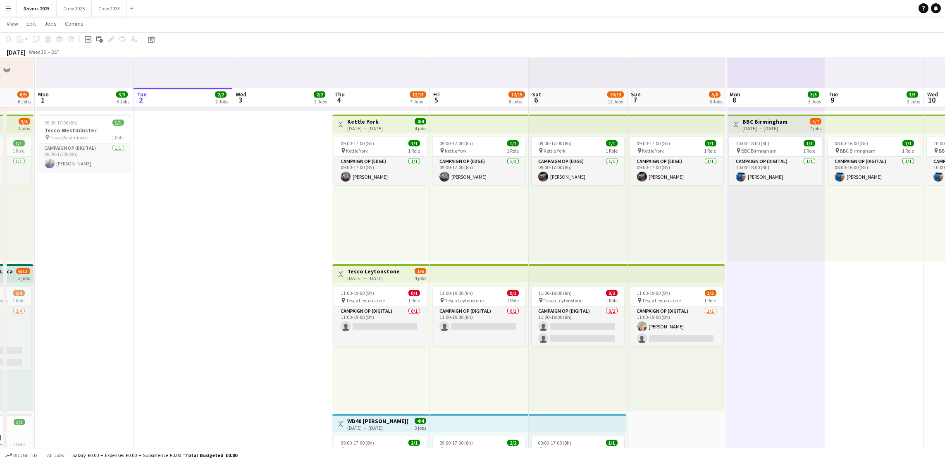
scroll to position [248, 0]
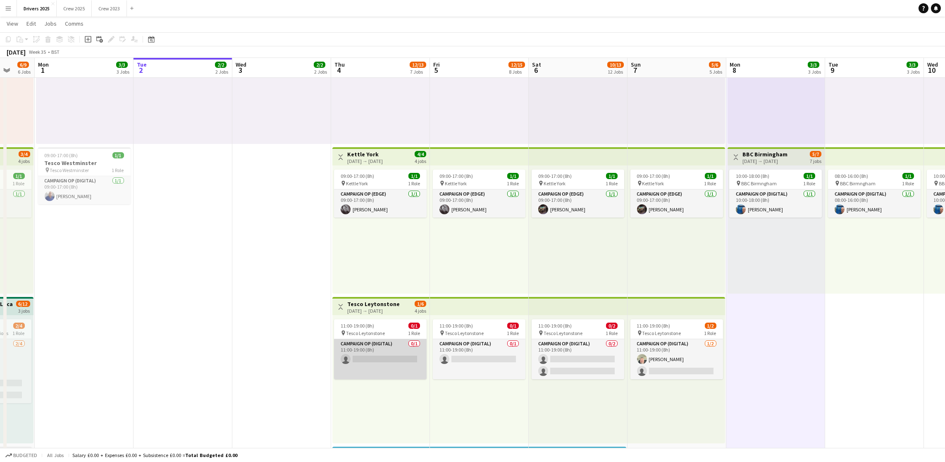
click at [394, 353] on app-card-role "Campaign Op (Digital) 0/1 11:00-19:00 (8h) single-neutral-actions" at bounding box center [380, 359] width 93 height 40
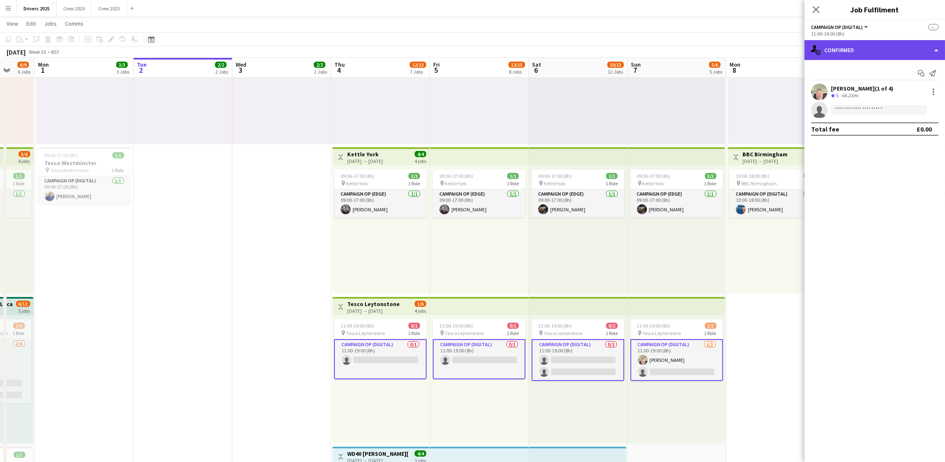
click at [877, 53] on div "single-neutral-actions-check-2 Confirmed" at bounding box center [874, 50] width 140 height 20
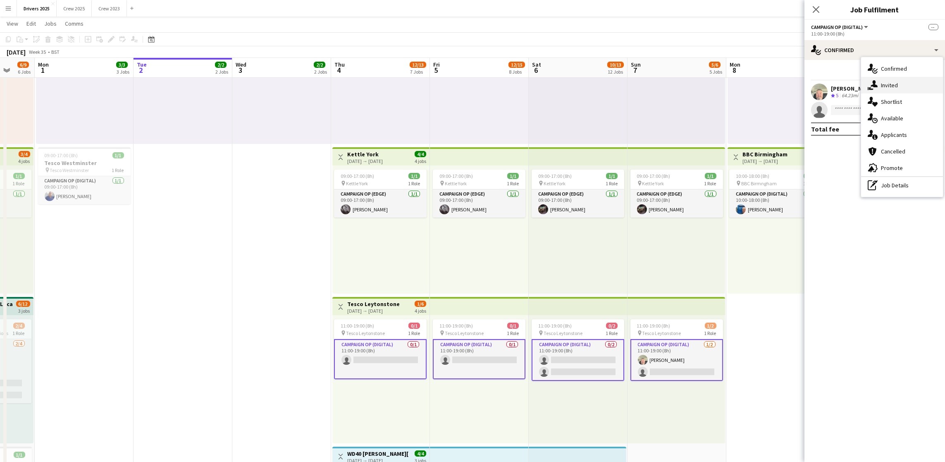
click at [886, 81] on span "Invited" at bounding box center [889, 84] width 17 height 7
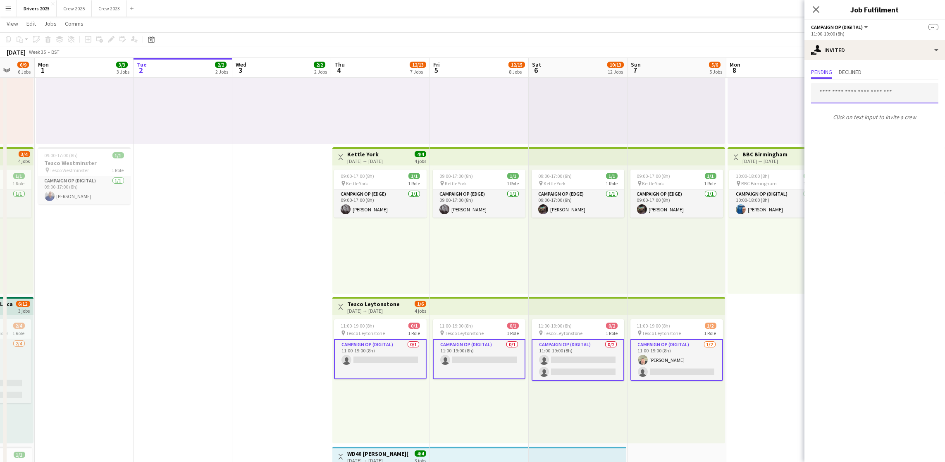
click at [866, 95] on input "text" at bounding box center [874, 93] width 127 height 21
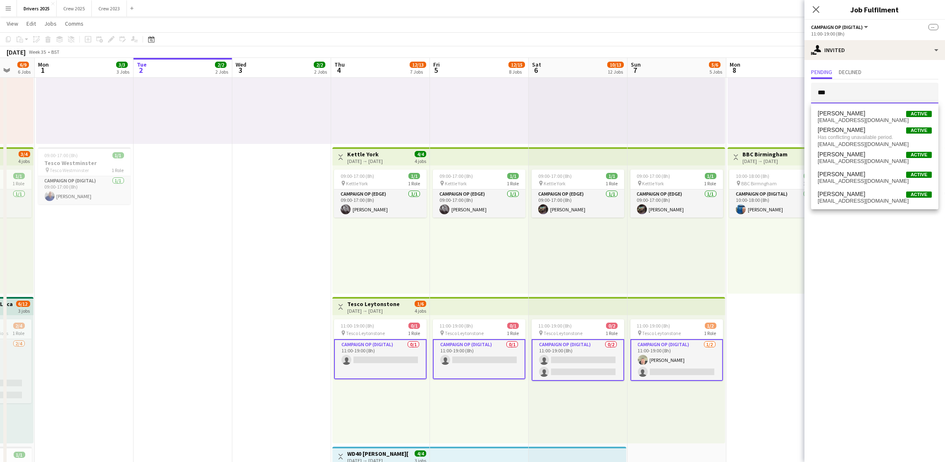
type input "***"
click at [375, 358] on app-card-role "Campaign Op (Digital) 0/1 11:00-19:00 (8h) single-neutral-actions" at bounding box center [380, 359] width 93 height 40
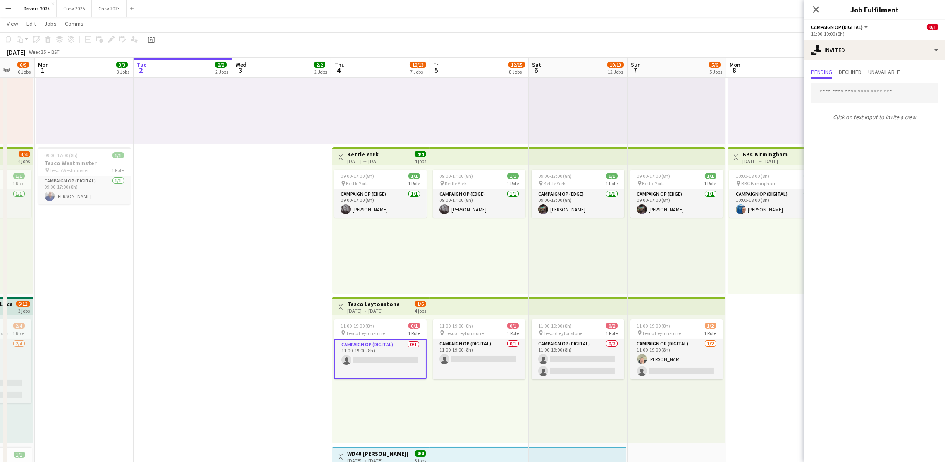
click at [866, 93] on input "text" at bounding box center [874, 93] width 127 height 21
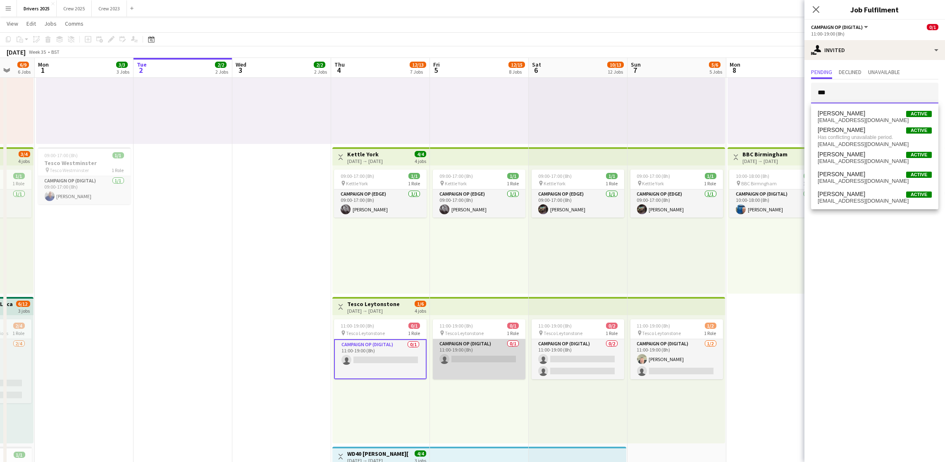
type input "***"
click at [483, 357] on app-card-role "Campaign Op (Digital) 0/1 11:00-19:00 (8h) single-neutral-actions" at bounding box center [479, 359] width 93 height 40
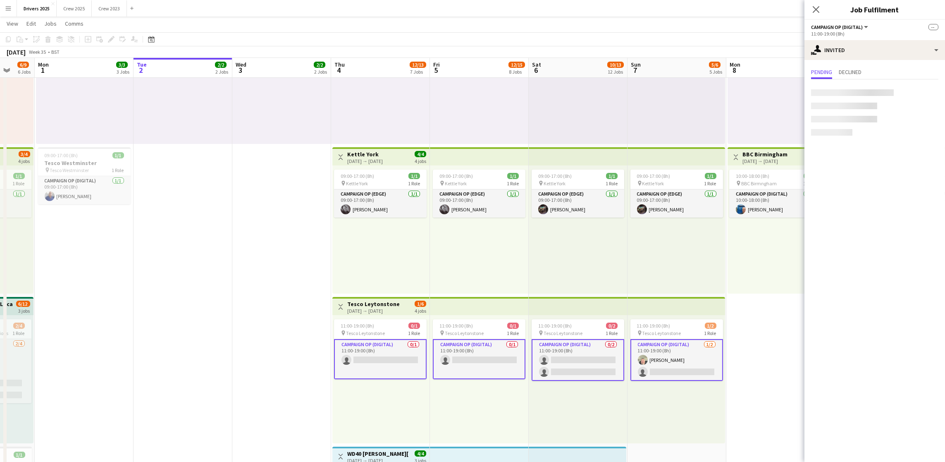
click at [483, 357] on app-card-role "Campaign Op (Digital) 0/1 11:00-19:00 (8h) single-neutral-actions" at bounding box center [479, 359] width 93 height 40
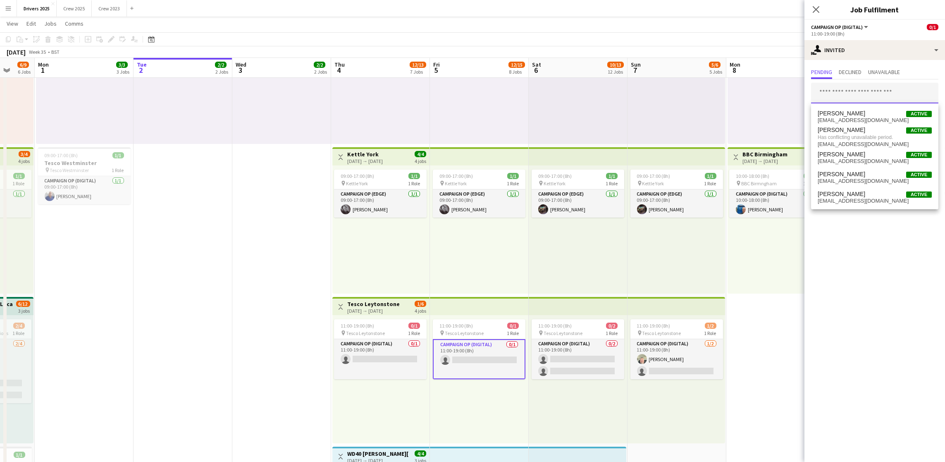
click at [859, 95] on input "text" at bounding box center [874, 93] width 127 height 21
type input "***"
click at [580, 367] on app-card-role "Campaign Op (Digital) 0/2 11:00-19:00 (8h) single-neutral-actions single-neutra…" at bounding box center [577, 359] width 93 height 40
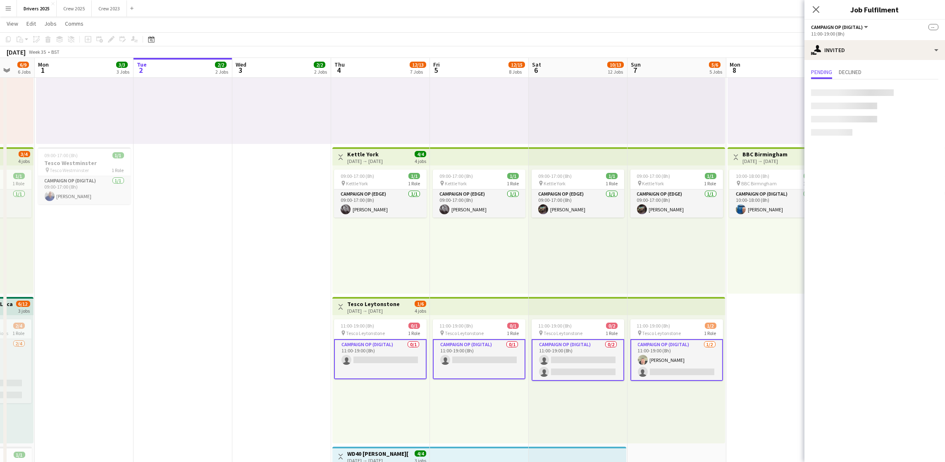
click at [580, 367] on app-card-role "Campaign Op (Digital) 0/2 11:00-19:00 (8h) single-neutral-actions single-neutra…" at bounding box center [577, 360] width 93 height 42
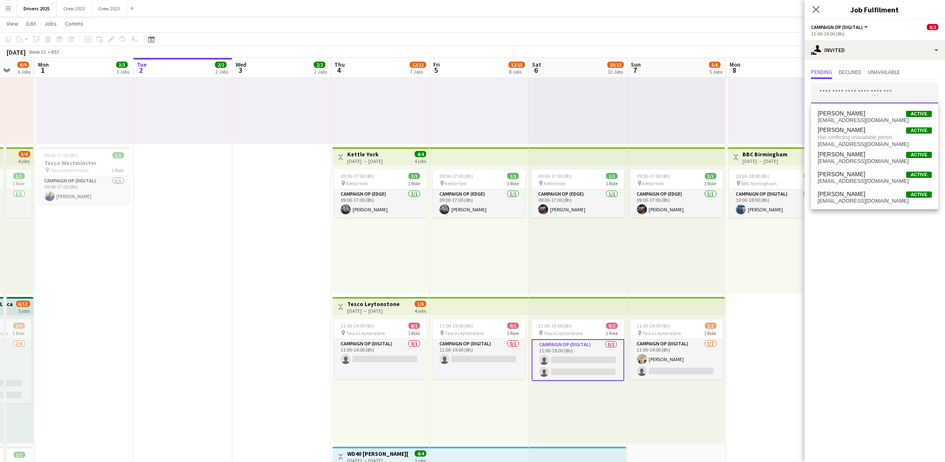
click at [848, 100] on input "text" at bounding box center [874, 93] width 127 height 21
type input "***"
click at [666, 368] on app-card-role "Campaign Op (Digital) 1/2 11:00-19:00 (8h) Steve Henman single-neutral-actions" at bounding box center [676, 359] width 93 height 40
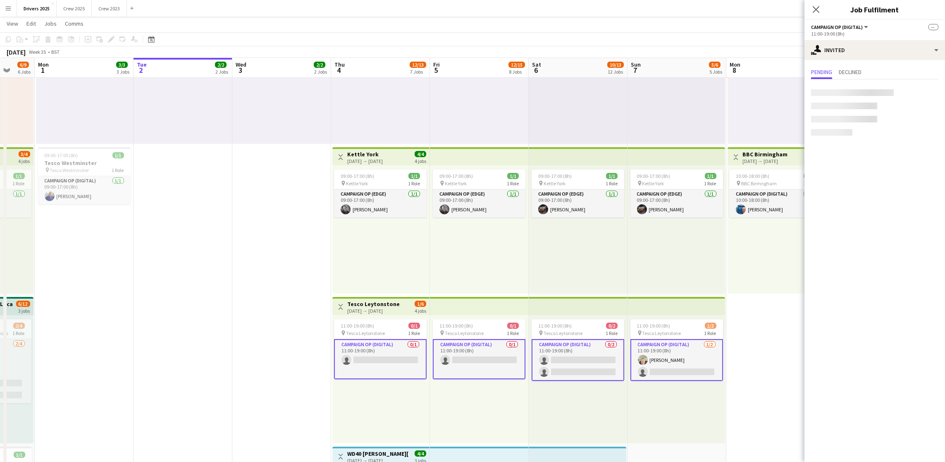
click at [666, 368] on app-card-role "Campaign Op (Digital) 1/2 11:00-19:00 (8h) Steve Henman single-neutral-actions" at bounding box center [676, 360] width 93 height 42
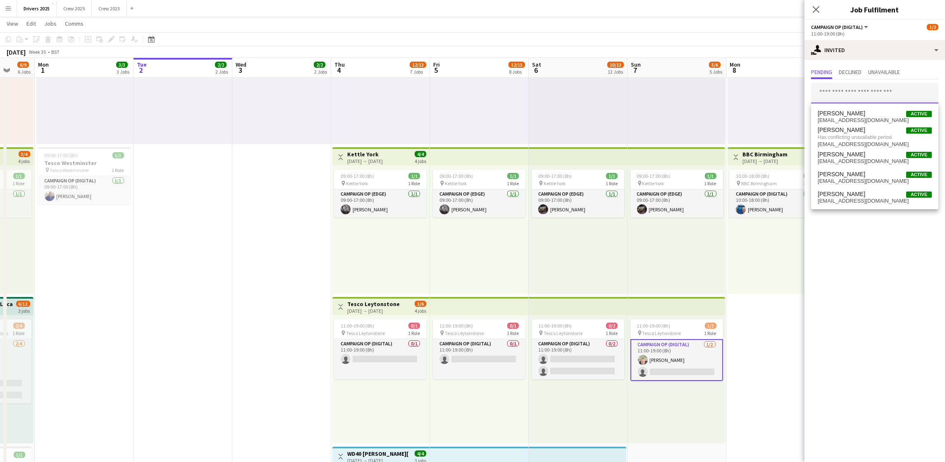
click at [886, 100] on input "text" at bounding box center [874, 93] width 127 height 21
type input "***"
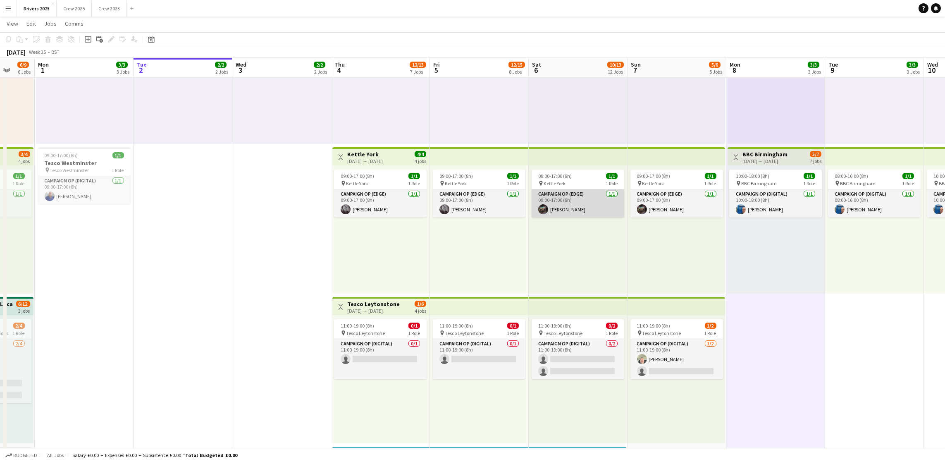
click at [576, 209] on app-card-role "Campaign Op (Edge) 1/1 09:00-17:00 (8h) Christopher Bruce" at bounding box center [577, 203] width 93 height 28
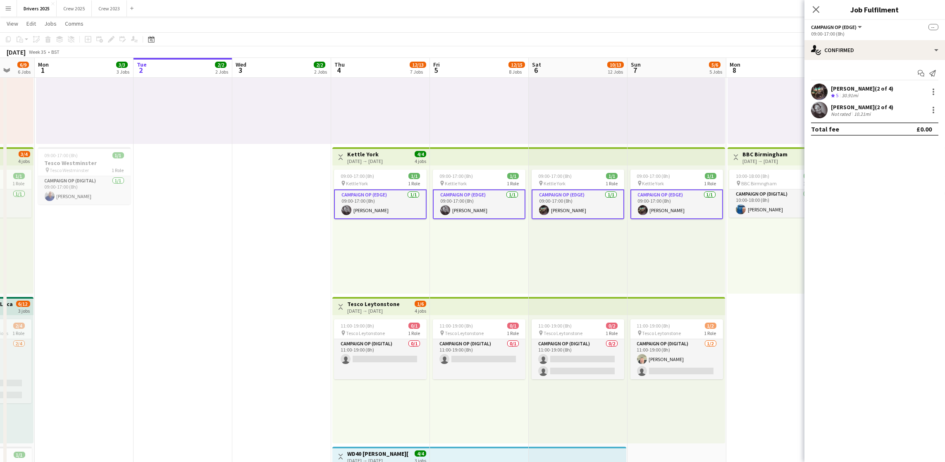
click at [576, 209] on app-card-role "Campaign Op (Edge) 1/1 09:00-17:00 (8h) Christopher Bruce" at bounding box center [577, 204] width 93 height 30
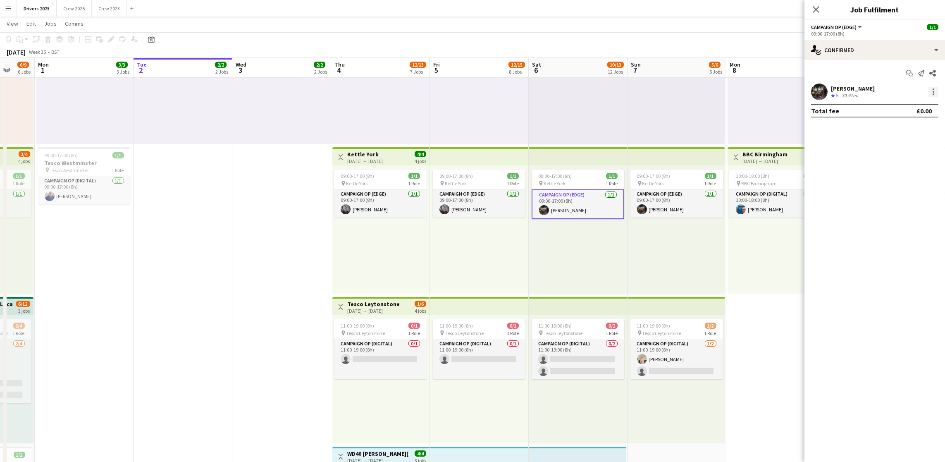
click at [933, 89] on div at bounding box center [933, 89] width 2 height 2
click at [892, 162] on button "Remove" at bounding box center [906, 167] width 64 height 20
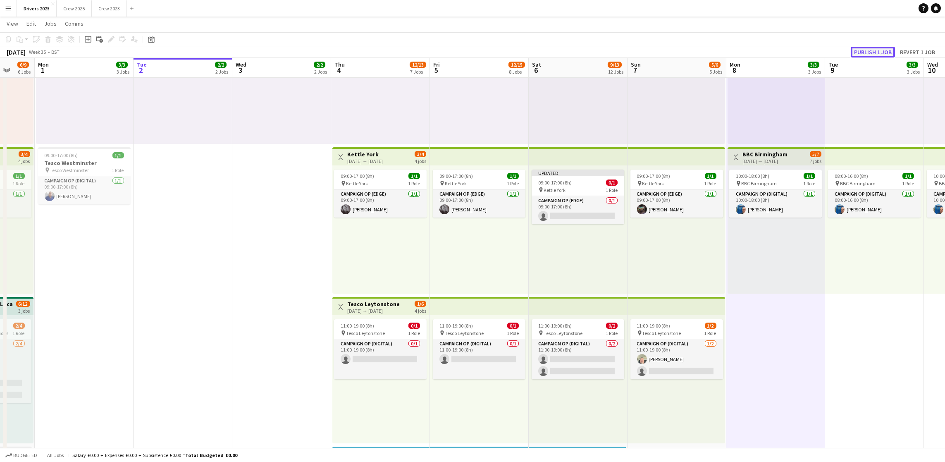
click at [871, 54] on button "Publish 1 job" at bounding box center [872, 52] width 44 height 11
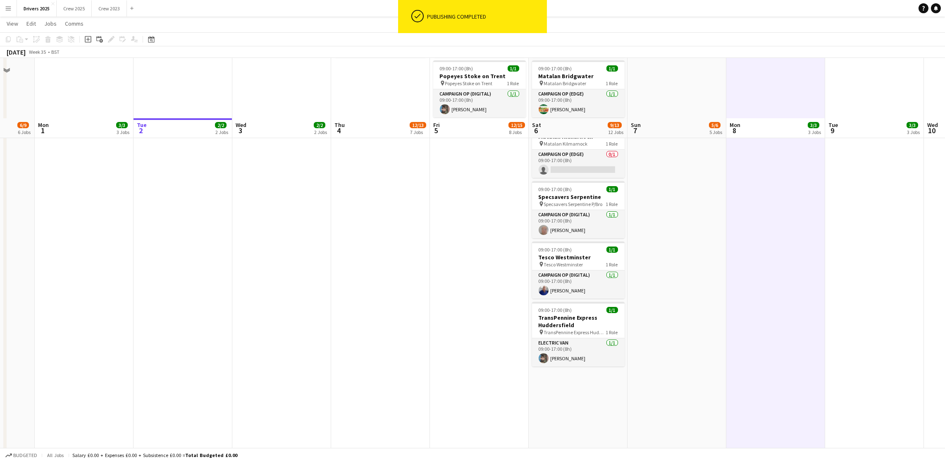
scroll to position [930, 0]
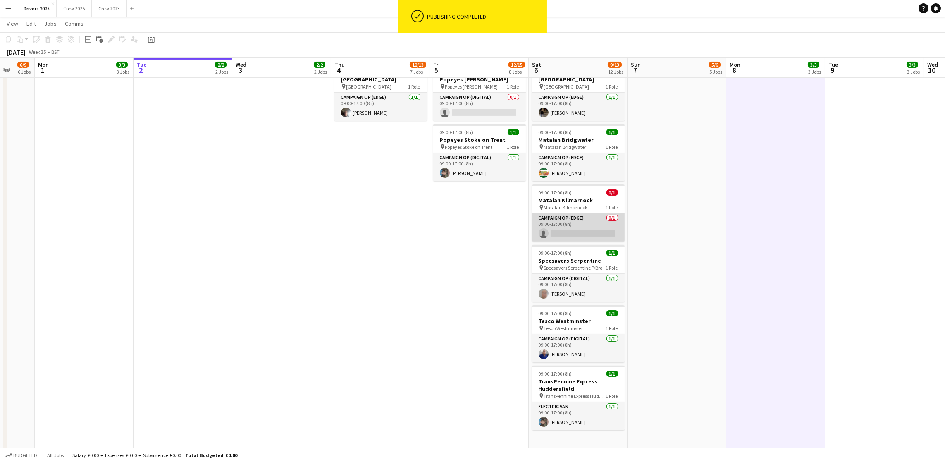
click at [571, 223] on app-card-role "Campaign Op (Edge) 0/1 09:00-17:00 (8h) single-neutral-actions" at bounding box center [578, 227] width 93 height 28
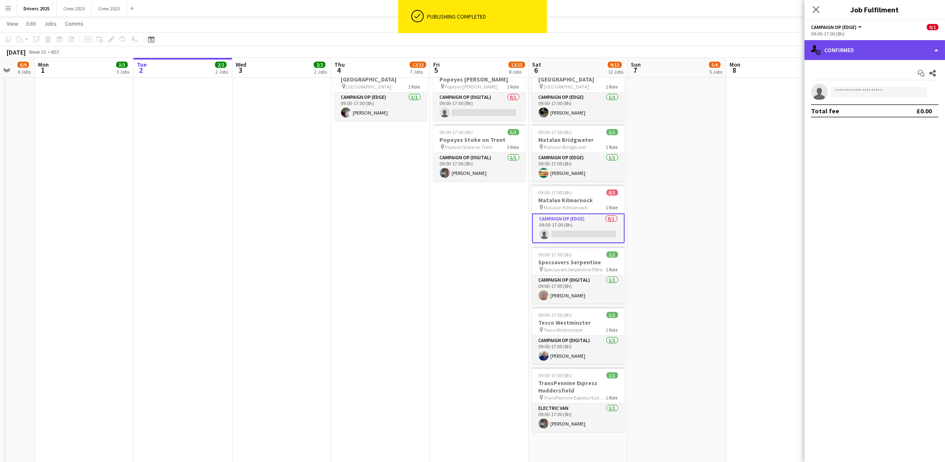
click at [897, 52] on div "single-neutral-actions-check-2 Confirmed" at bounding box center [874, 50] width 140 height 20
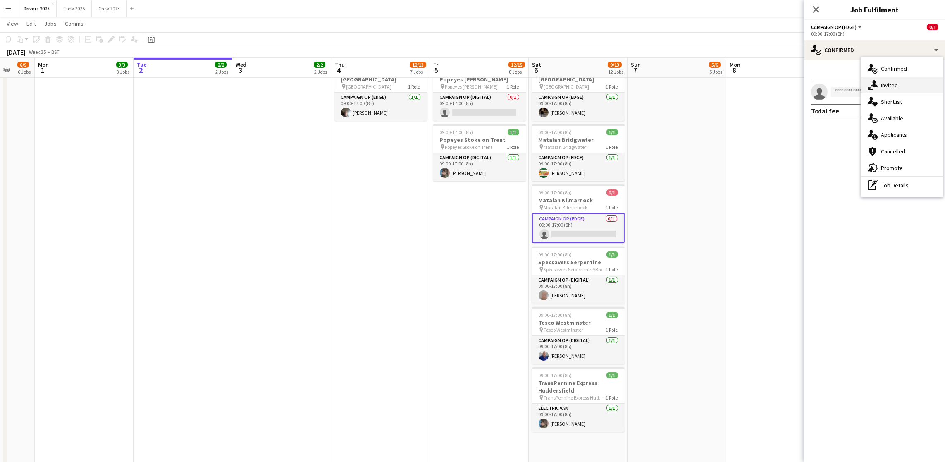
click at [890, 91] on div "single-neutral-actions-share-1 Invited" at bounding box center [902, 85] width 82 height 17
click at [871, 96] on input "text" at bounding box center [874, 93] width 127 height 21
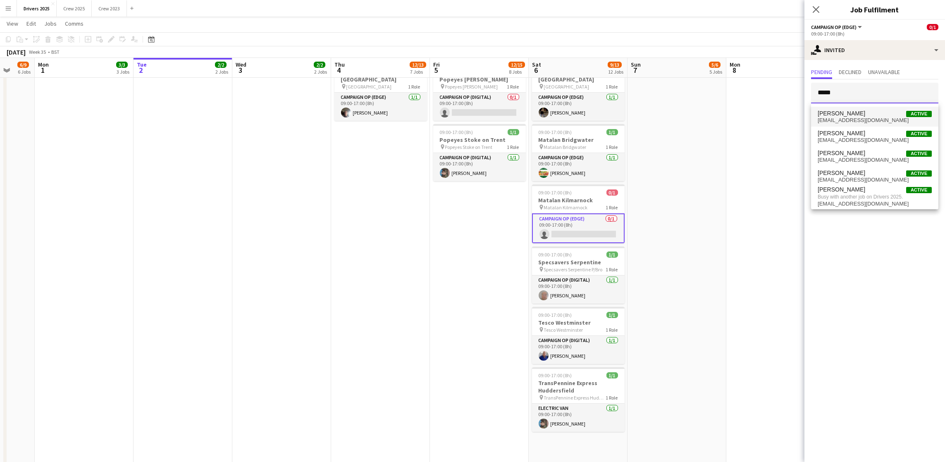
type input "*****"
click at [860, 117] on span "crissyb2112@gmail.com" at bounding box center [874, 120] width 114 height 7
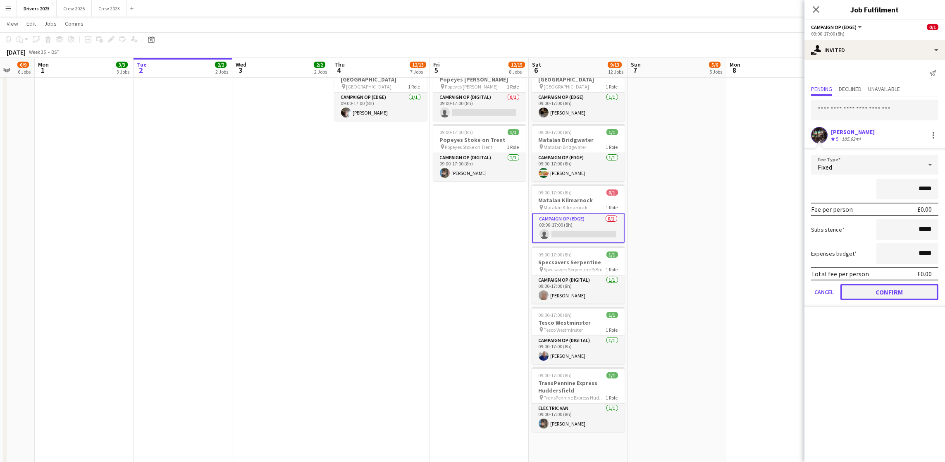
click at [872, 286] on button "Confirm" at bounding box center [889, 291] width 98 height 17
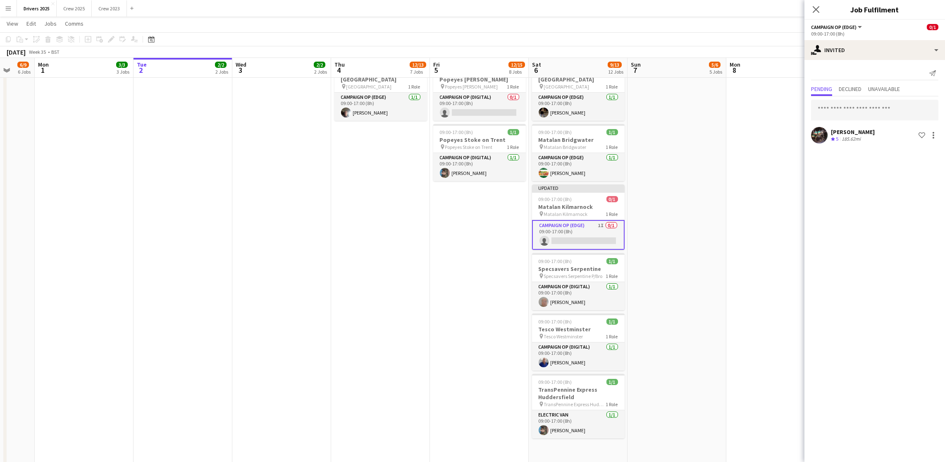
click at [713, 217] on app-date-cell "09:00-17:00 (8h) 1/1 pin Sky Various Locations 1 Role Campaign Op (Digital) 1/1…" at bounding box center [676, 272] width 99 height 2219
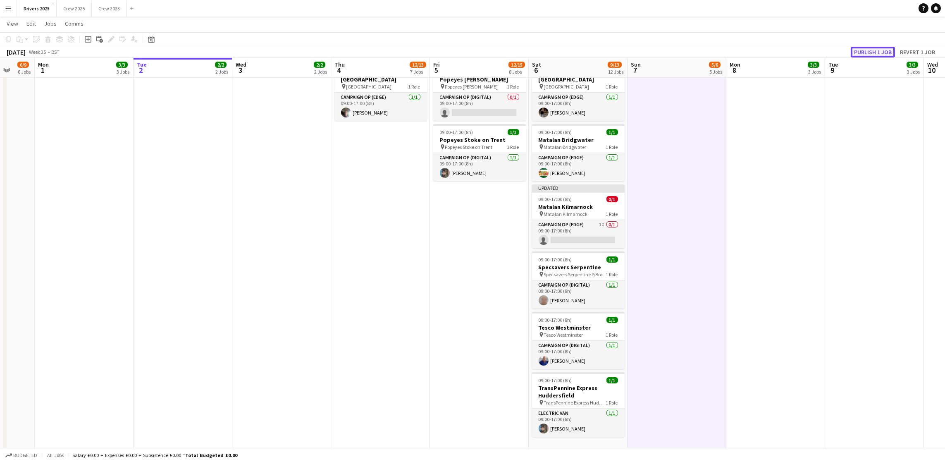
click at [874, 47] on button "Publish 1 job" at bounding box center [872, 52] width 44 height 11
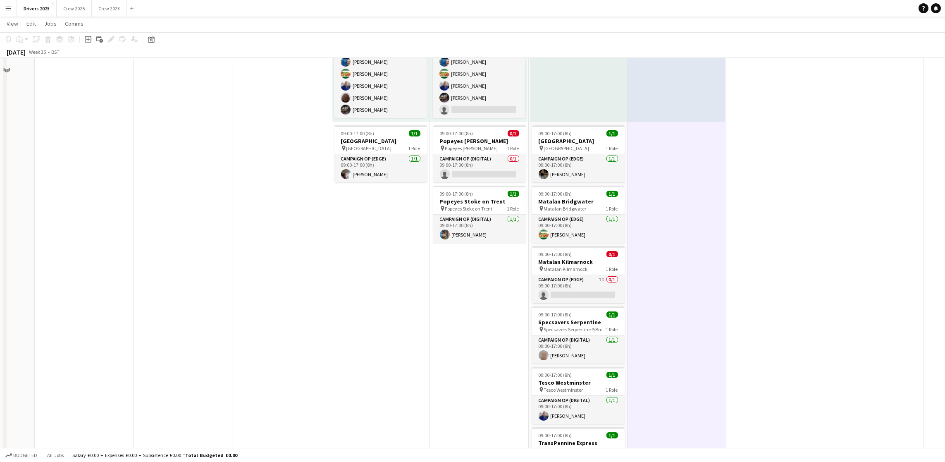
scroll to position [744, 0]
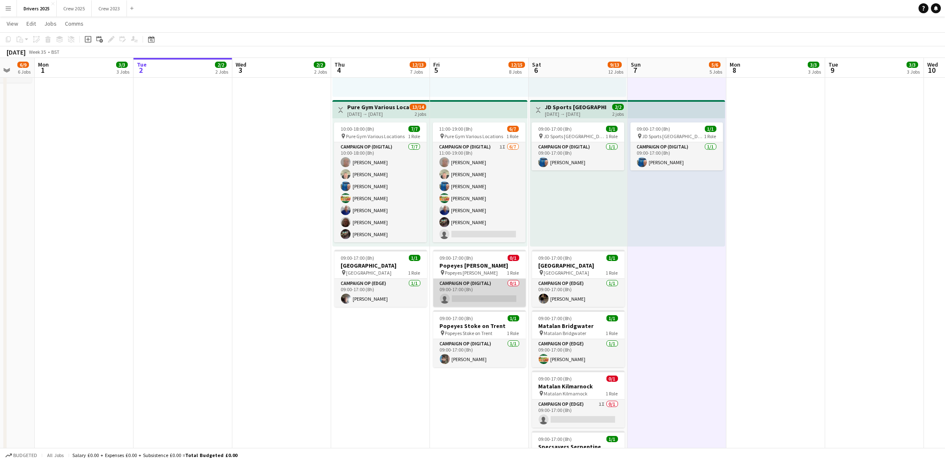
click at [486, 285] on app-card-role "Campaign Op (Digital) 0/1 09:00-17:00 (8h) single-neutral-actions" at bounding box center [479, 293] width 93 height 28
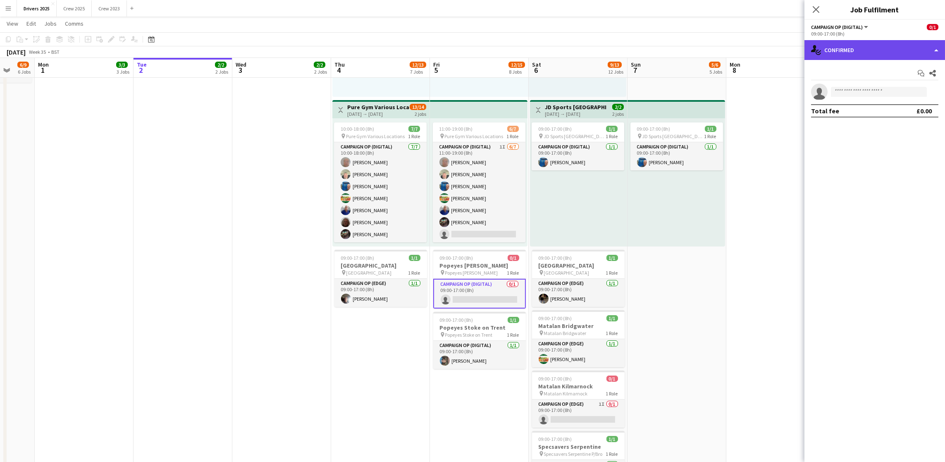
click at [887, 55] on div "single-neutral-actions-check-2 Confirmed" at bounding box center [874, 50] width 140 height 20
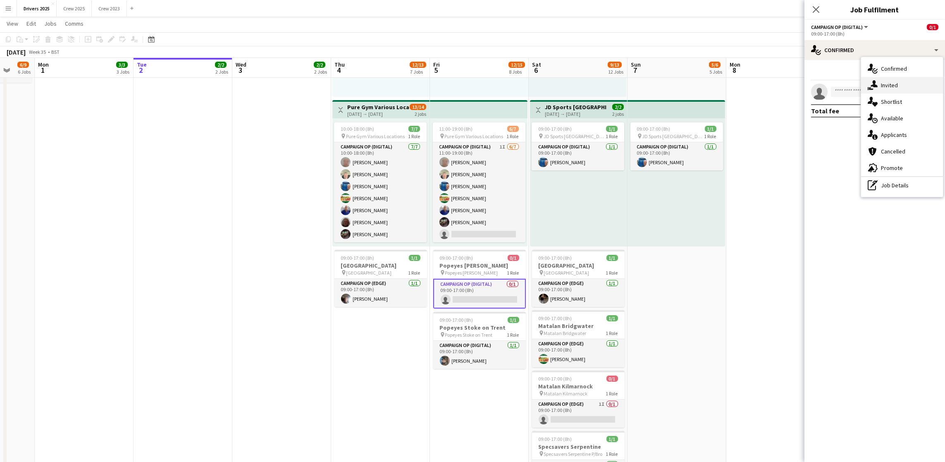
click at [882, 81] on span "Invited" at bounding box center [889, 84] width 17 height 7
click at [862, 95] on input "text" at bounding box center [874, 93] width 127 height 21
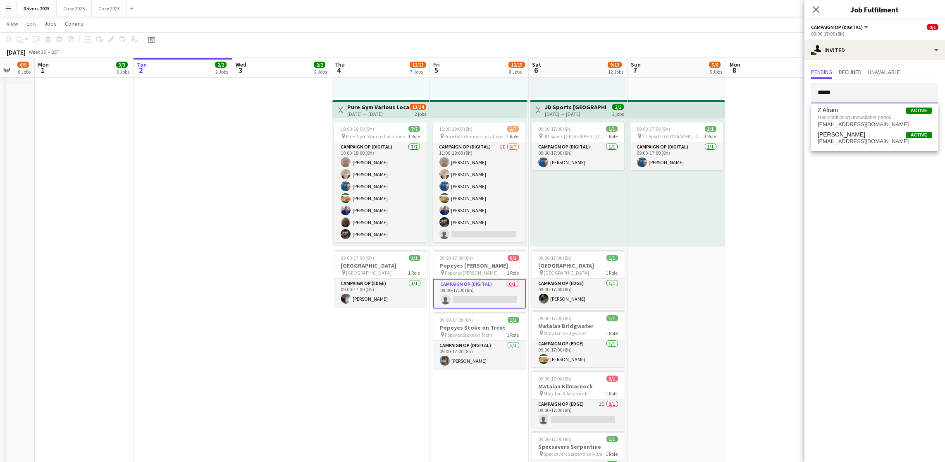
type input "*****"
click at [770, 146] on app-date-cell "09:00-17:00 (8h) 1/1 pin Sky Various Locations 1 Role Campaign Op (Digital) [DA…" at bounding box center [775, 458] width 99 height 2219
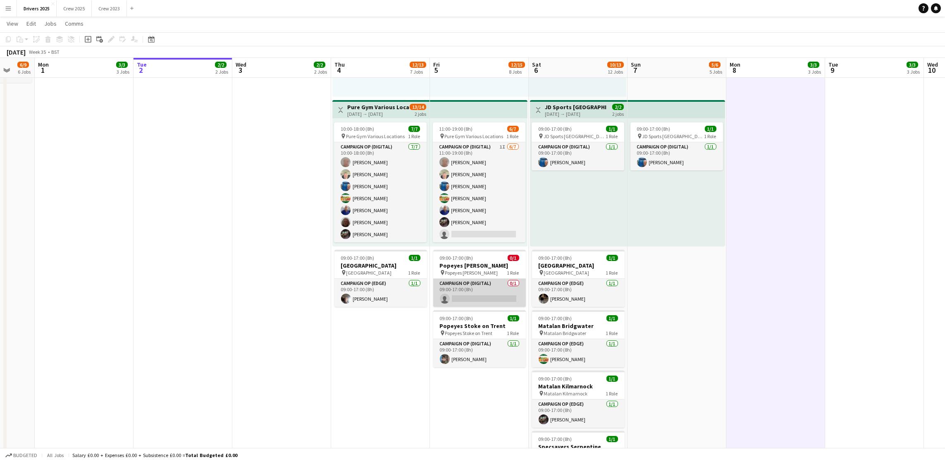
click at [484, 286] on app-card-role "Campaign Op (Digital) 0/1 09:00-17:00 (8h) single-neutral-actions" at bounding box center [479, 293] width 93 height 28
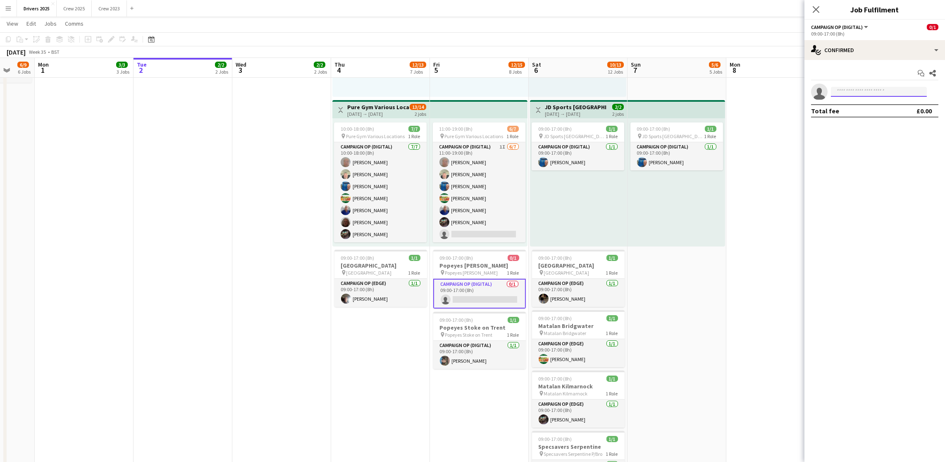
click at [866, 92] on input at bounding box center [879, 92] width 96 height 10
drag, startPoint x: 866, startPoint y: 93, endPoint x: 802, endPoint y: 93, distance: 63.6
click at [802, 93] on body "Menu Boards Boards Boards All jobs Status Workforce Workforce My Workforce Recr…" at bounding box center [472, 419] width 945 height 2326
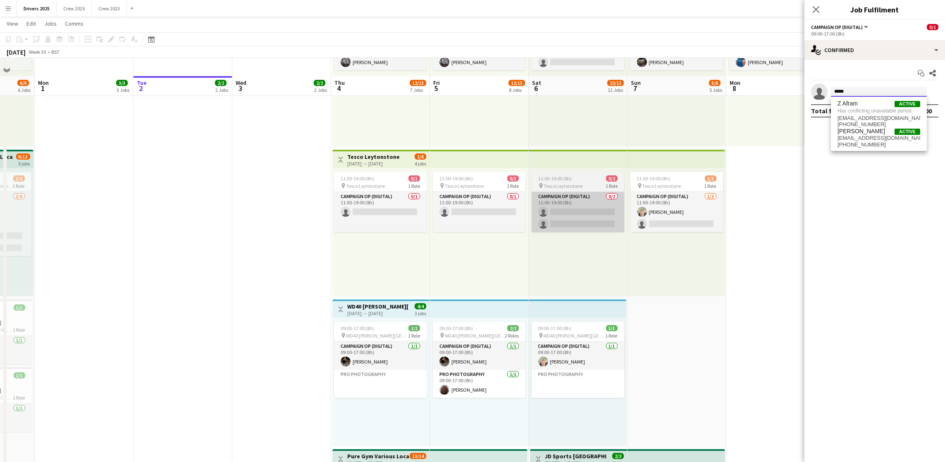
scroll to position [372, 0]
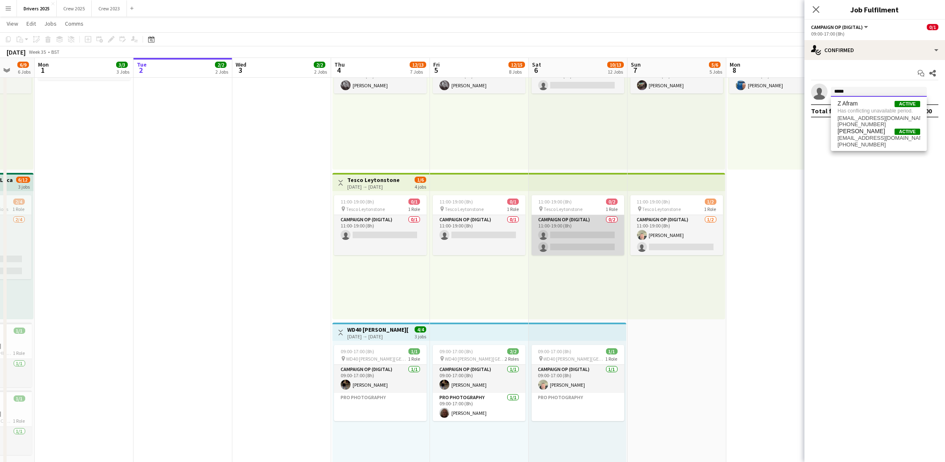
type input "*****"
click at [559, 231] on app-card-role "Campaign Op (Digital) 0/2 11:00-19:00 (8h) single-neutral-actions single-neutra…" at bounding box center [577, 235] width 93 height 40
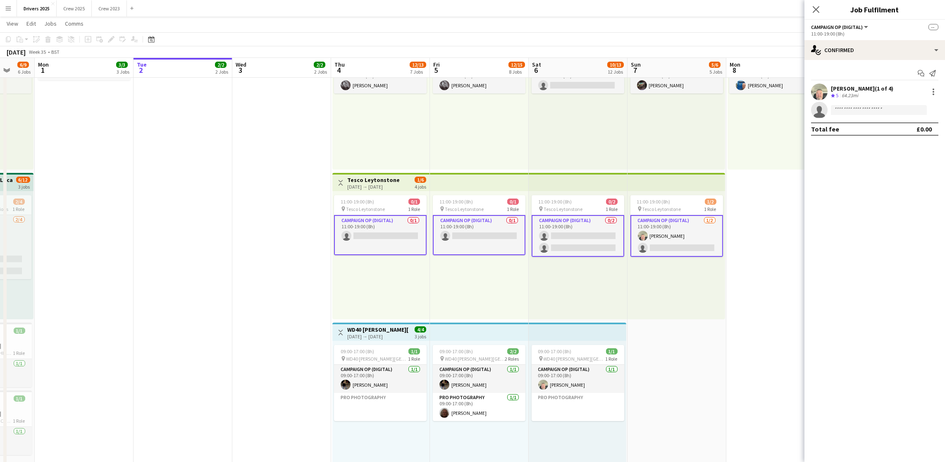
click at [559, 231] on app-card-role "Campaign Op (Digital) 0/2 11:00-19:00 (8h) single-neutral-actions single-neutra…" at bounding box center [577, 236] width 93 height 42
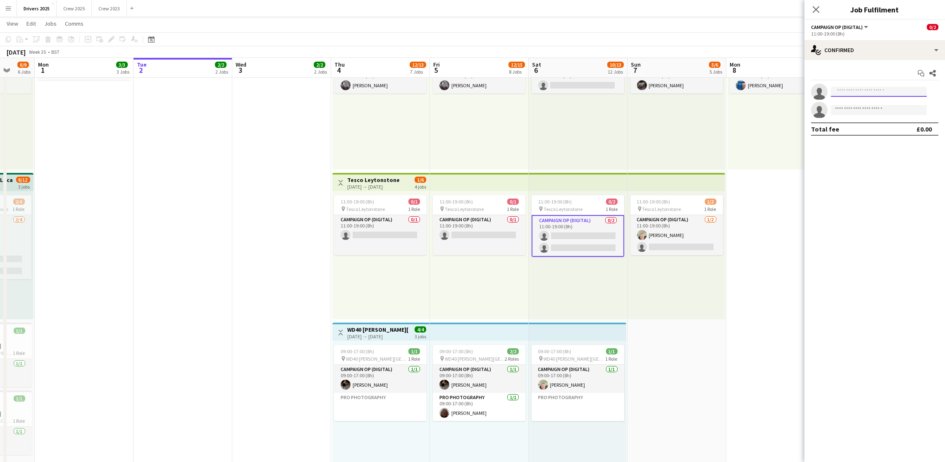
click at [883, 92] on input at bounding box center [879, 92] width 96 height 10
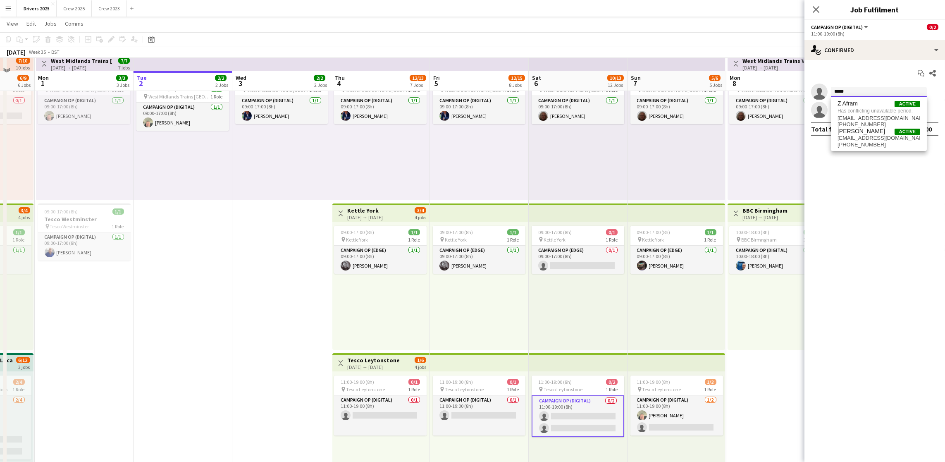
scroll to position [186, 0]
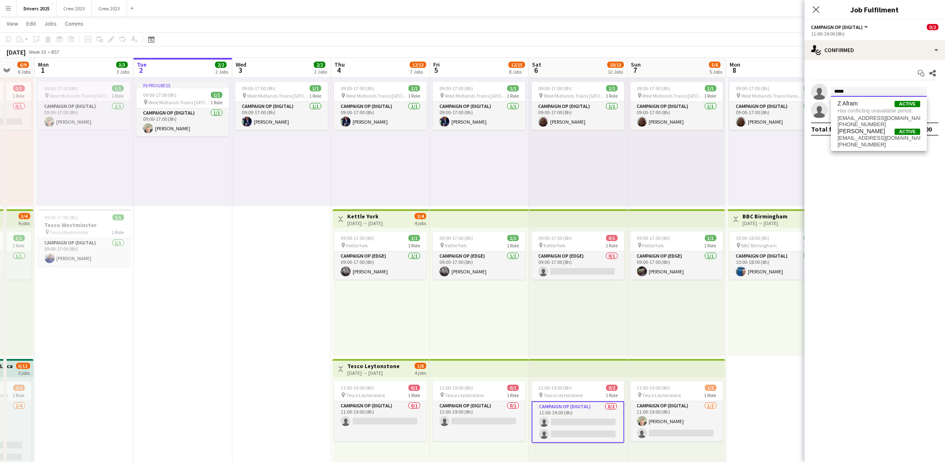
type input "*****"
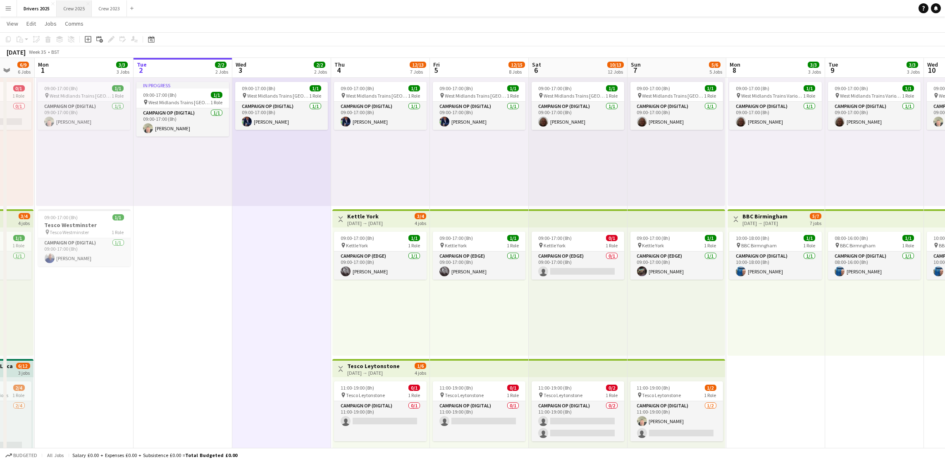
click at [67, 5] on button "Crew 2025 Close" at bounding box center [74, 8] width 35 height 16
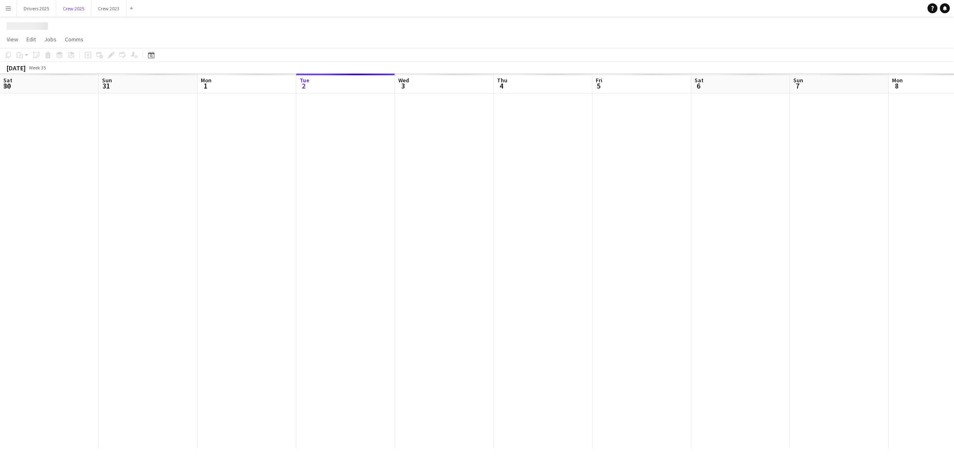
scroll to position [0, 197]
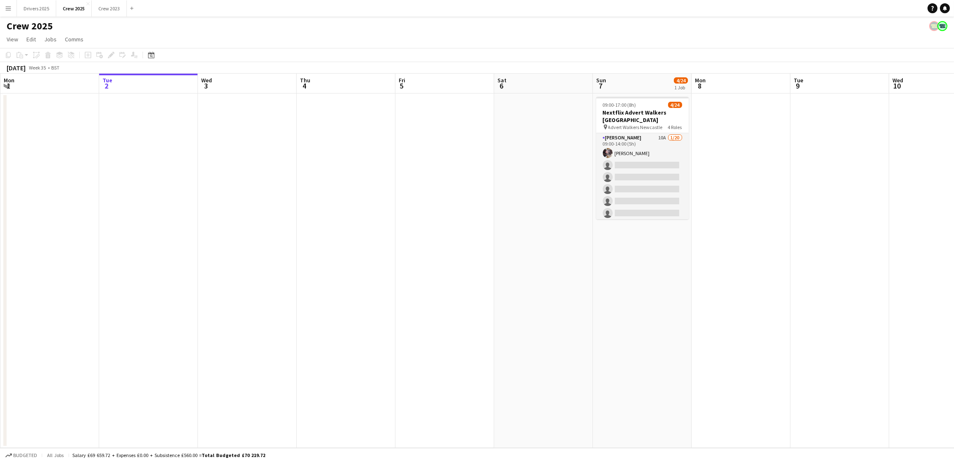
click at [540, 181] on app-date-cell at bounding box center [543, 270] width 99 height 354
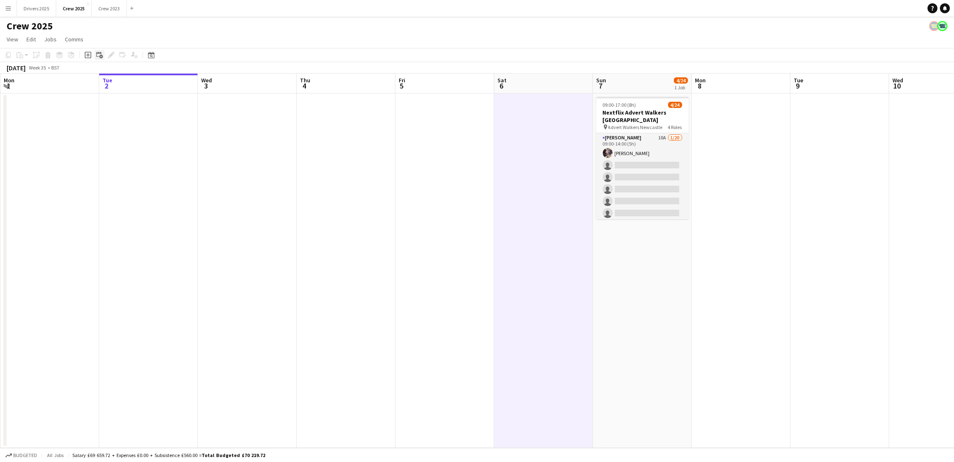
drag, startPoint x: 86, startPoint y: 55, endPoint x: 99, endPoint y: 58, distance: 13.6
click at [86, 55] on icon at bounding box center [88, 55] width 4 height 4
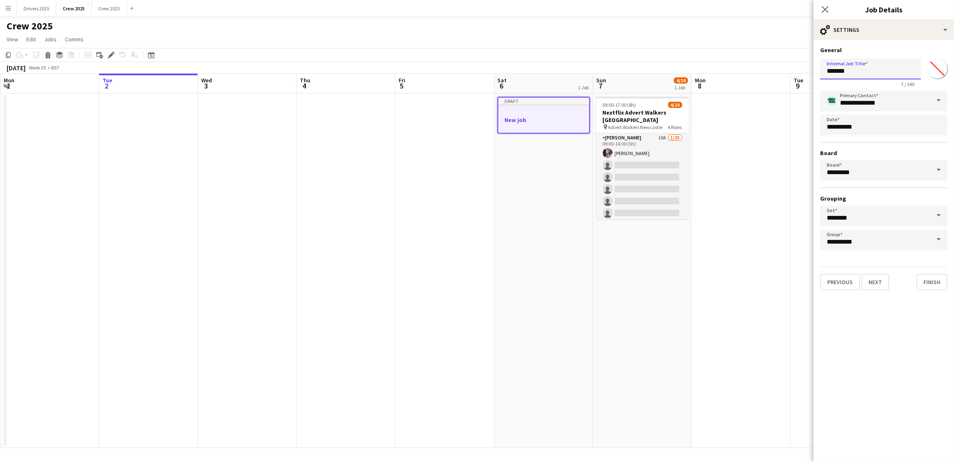
drag, startPoint x: 881, startPoint y: 76, endPoint x: 743, endPoint y: 73, distance: 138.9
click at [743, 73] on body "Menu Boards Boards Boards All jobs Status Workforce Workforce My Workforce Recr…" at bounding box center [477, 231] width 954 height 462
drag, startPoint x: 852, startPoint y: 70, endPoint x: 942, endPoint y: 78, distance: 90.0
click at [942, 78] on div "**********" at bounding box center [883, 70] width 127 height 31
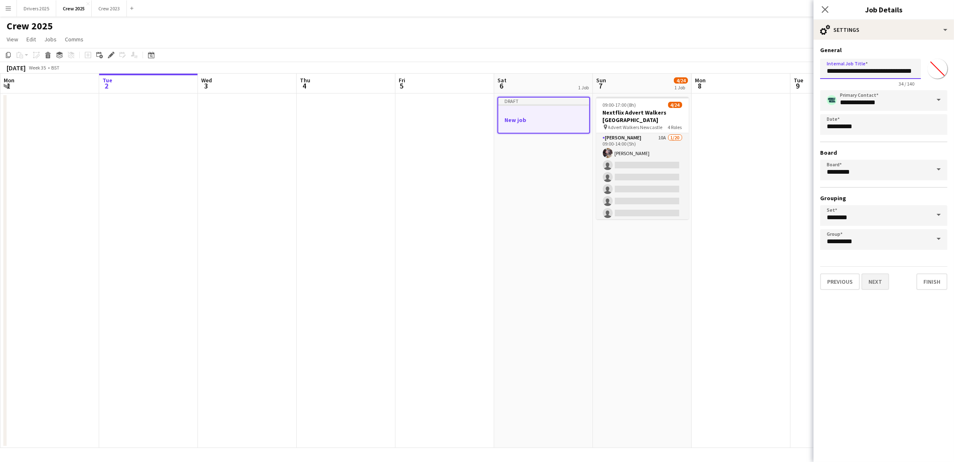
type input "**********"
click at [870, 281] on button "Next" at bounding box center [876, 281] width 28 height 17
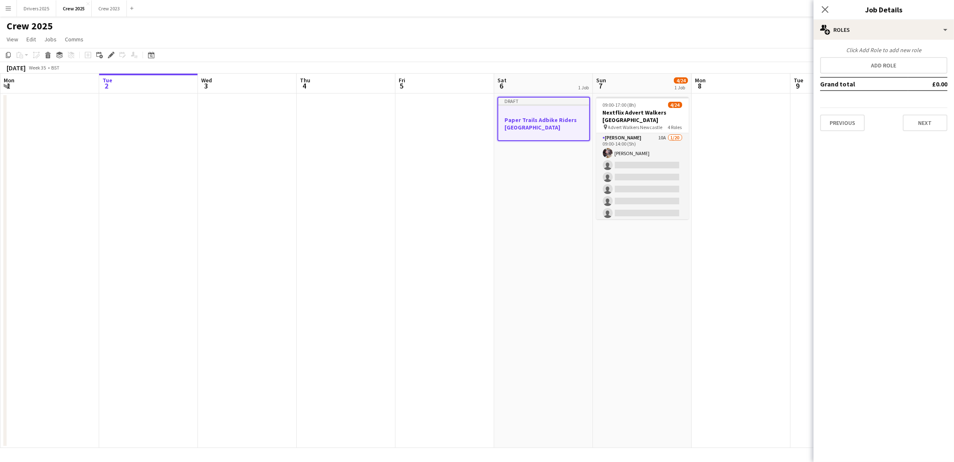
scroll to position [0, 0]
click at [860, 69] on button "Add role" at bounding box center [883, 65] width 127 height 17
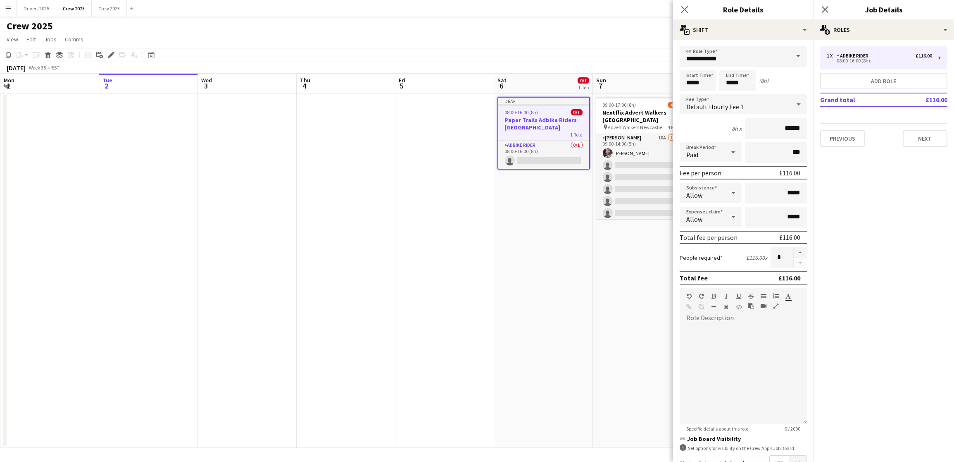
click at [791, 57] on span at bounding box center [798, 56] width 17 height 20
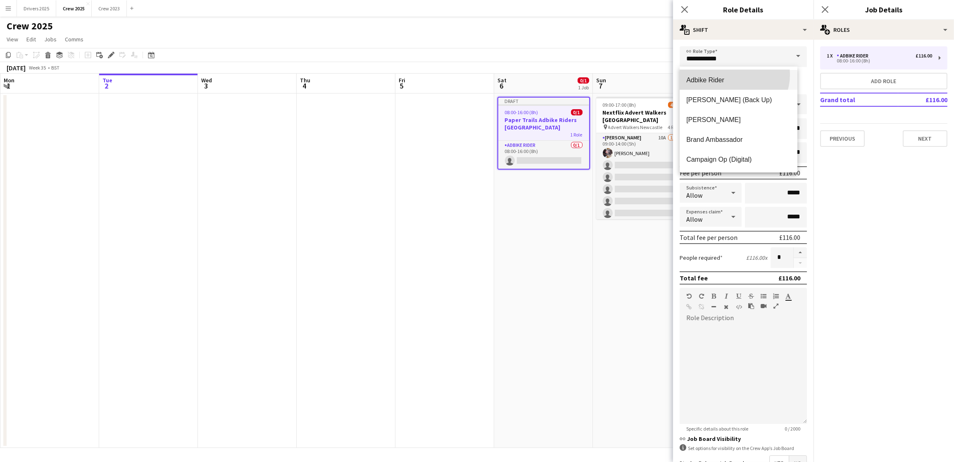
click at [732, 74] on mat-option "Adbike Rider" at bounding box center [739, 80] width 118 height 20
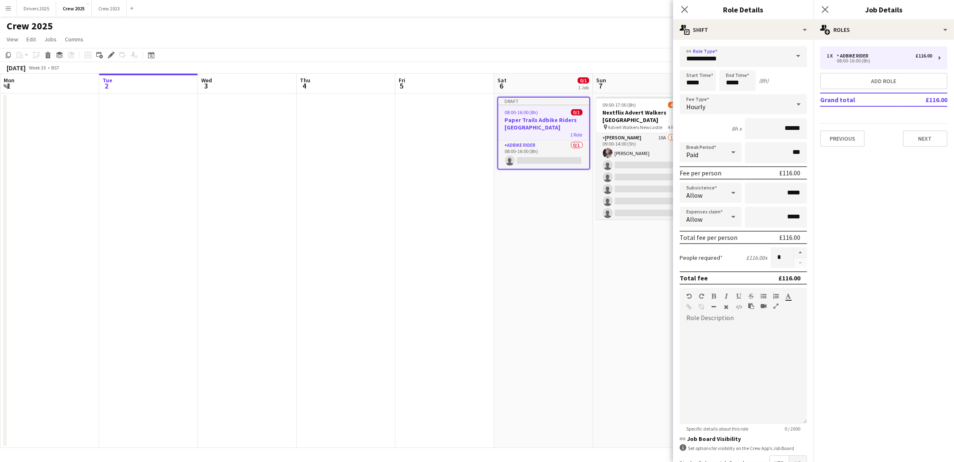
click at [790, 59] on span at bounding box center [798, 56] width 17 height 20
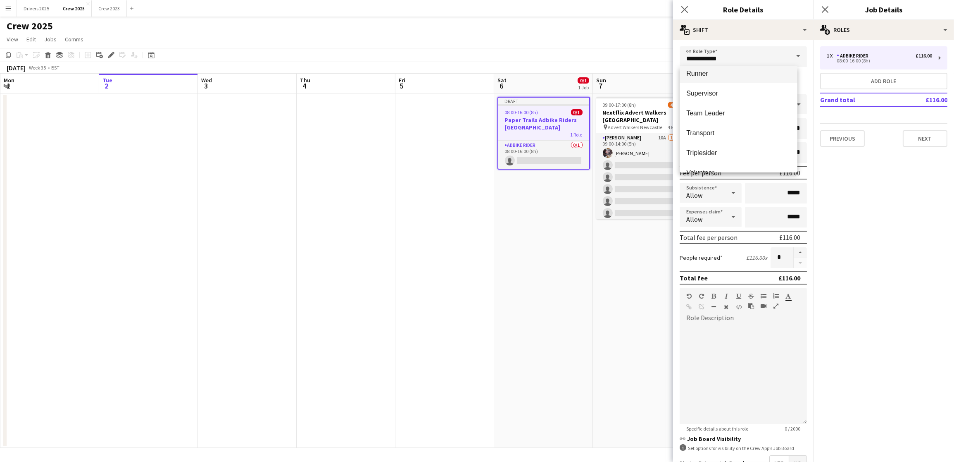
scroll to position [513, 0]
click at [728, 143] on span "Team Leader" at bounding box center [738, 142] width 105 height 8
type input "**********"
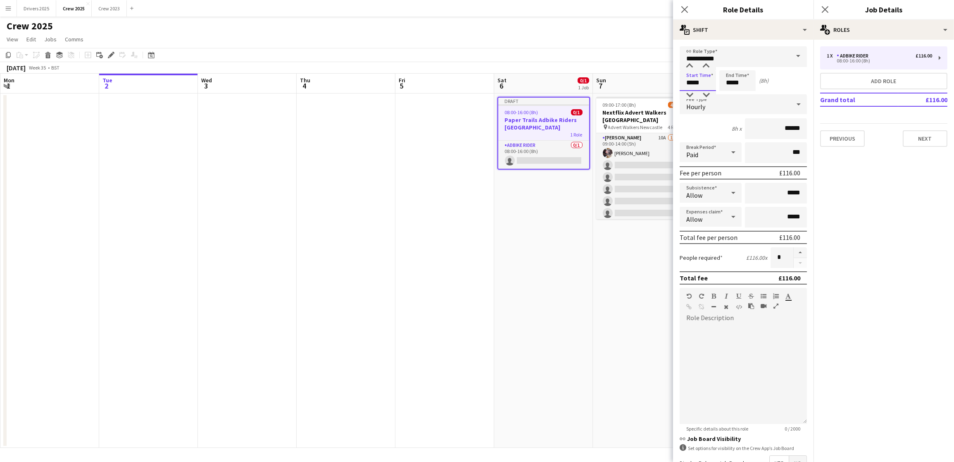
drag, startPoint x: 705, startPoint y: 80, endPoint x: 643, endPoint y: 80, distance: 62.4
click at [644, 80] on body "Menu Boards Boards Boards All jobs Status Workforce Workforce My Workforce Recr…" at bounding box center [477, 231] width 954 height 462
drag, startPoint x: 704, startPoint y: 81, endPoint x: 605, endPoint y: 80, distance: 99.2
click at [608, 81] on body "Menu Boards Boards Boards All jobs Status Workforce Workforce My Workforce Recr…" at bounding box center [477, 231] width 954 height 462
type input "*****"
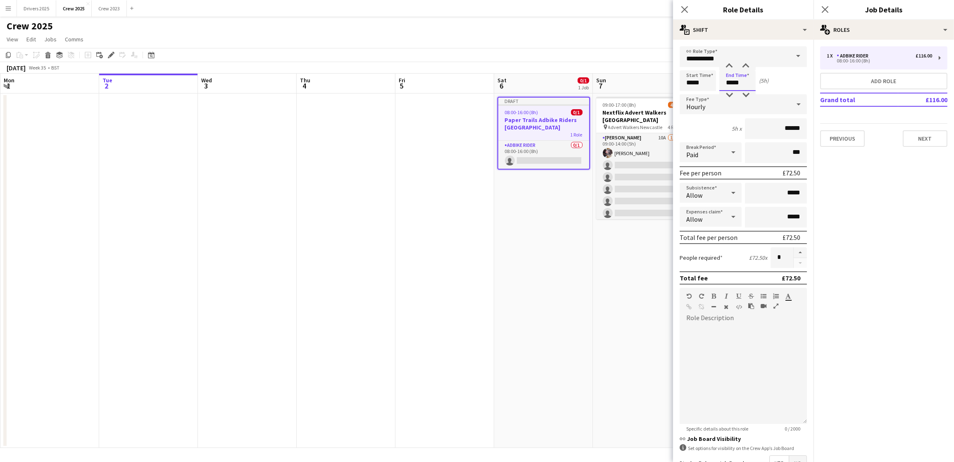
drag, startPoint x: 748, startPoint y: 80, endPoint x: 709, endPoint y: 80, distance: 38.8
click at [709, 80] on div "Start Time ***** End Time ***** (5h)" at bounding box center [743, 80] width 127 height 21
type input "*****"
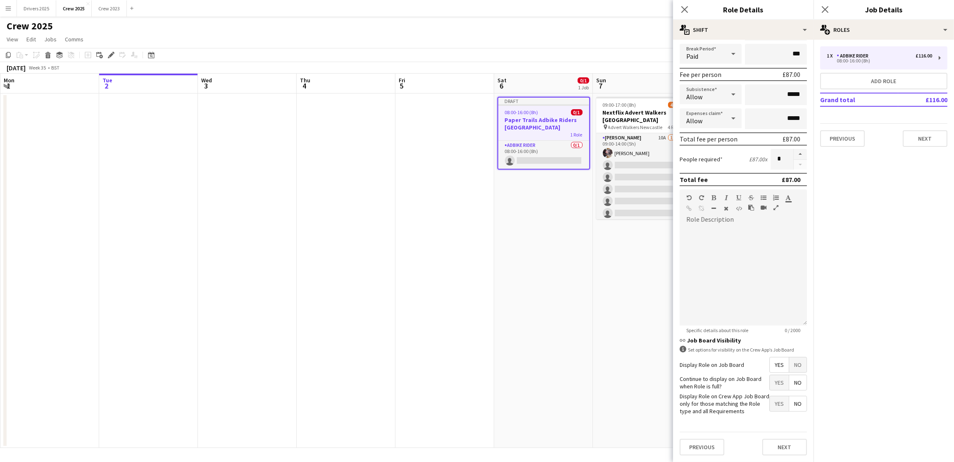
scroll to position [118, 0]
click at [920, 131] on button "Next" at bounding box center [925, 138] width 45 height 17
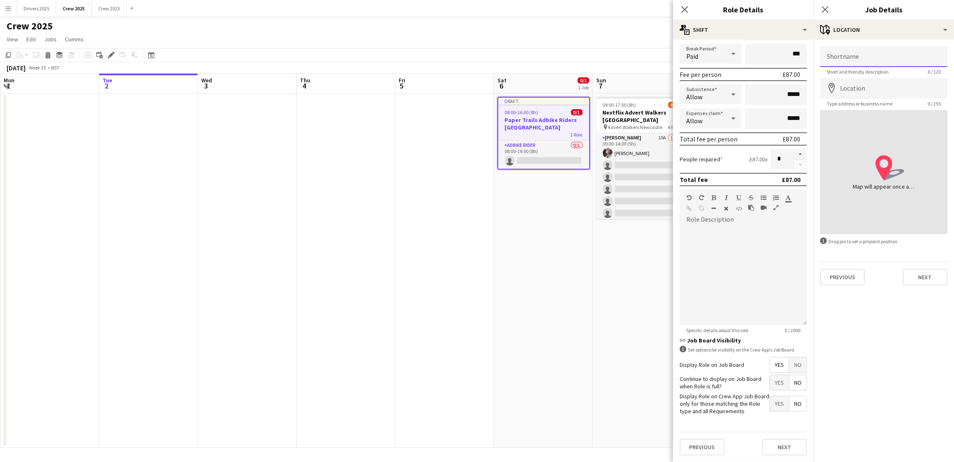
click at [881, 56] on input "Shortname" at bounding box center [883, 56] width 127 height 21
paste input "**********"
type input "**********"
click at [865, 291] on mat-expansion-panel "**********" at bounding box center [884, 251] width 140 height 422
click at [868, 91] on input "Location" at bounding box center [883, 88] width 127 height 21
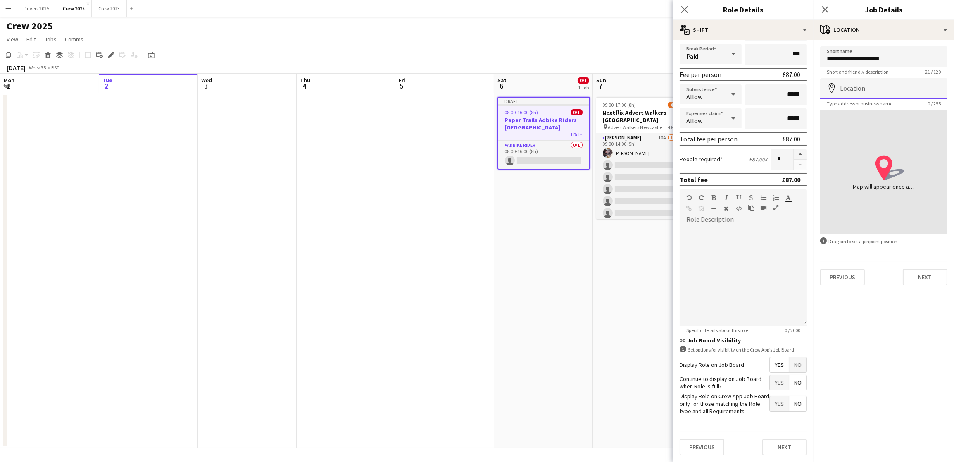
click at [868, 88] on input "Location" at bounding box center [883, 88] width 127 height 21
type input "**********"
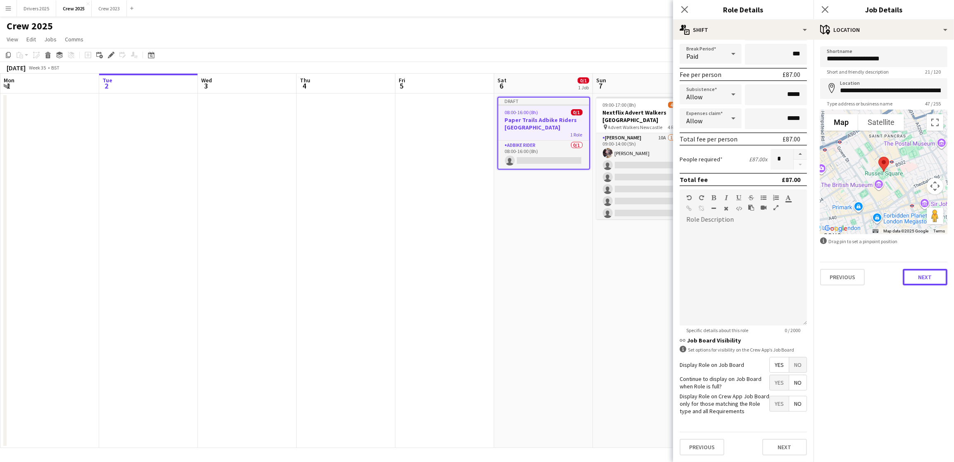
drag, startPoint x: 912, startPoint y: 275, endPoint x: 949, endPoint y: 267, distance: 38.0
click at [912, 275] on button "Next" at bounding box center [925, 277] width 45 height 17
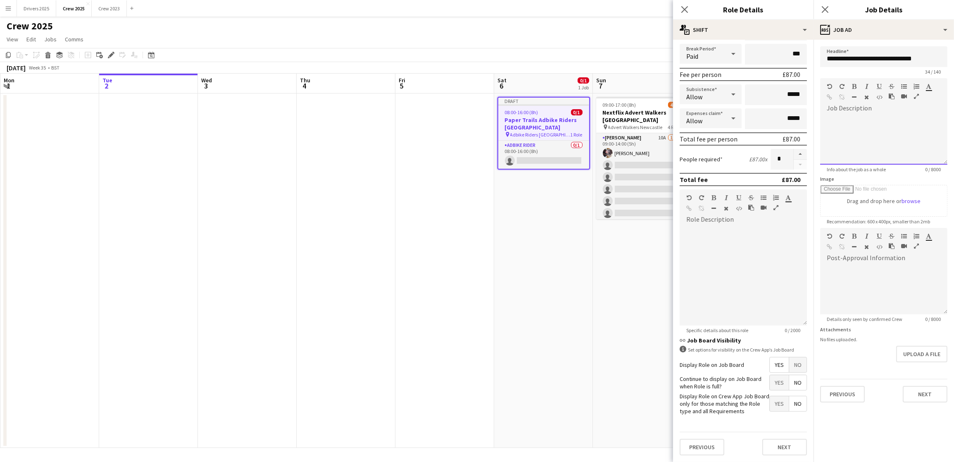
click at [847, 122] on div at bounding box center [883, 136] width 127 height 55
click at [932, 121] on div "**********" at bounding box center [883, 140] width 127 height 50
click at [925, 117] on div "**********" at bounding box center [883, 140] width 127 height 50
click at [868, 139] on div "**********" at bounding box center [883, 140] width 127 height 50
click at [869, 134] on div "**********" at bounding box center [883, 140] width 127 height 50
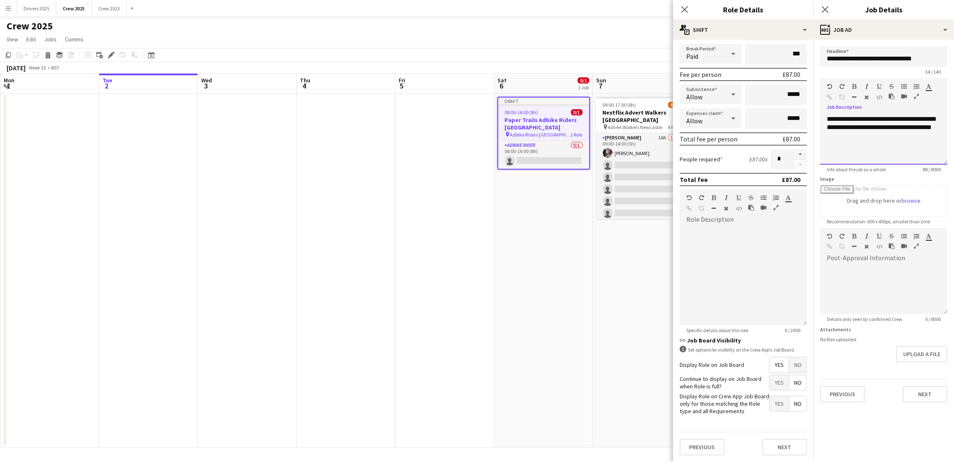
click at [863, 138] on div "**********" at bounding box center [883, 140] width 127 height 50
click at [859, 152] on div "**********" at bounding box center [883, 140] width 127 height 50
click at [899, 144] on div "**********" at bounding box center [883, 140] width 127 height 50
click at [876, 157] on div "**********" at bounding box center [883, 140] width 127 height 50
click at [937, 148] on div "**********" at bounding box center [883, 140] width 127 height 50
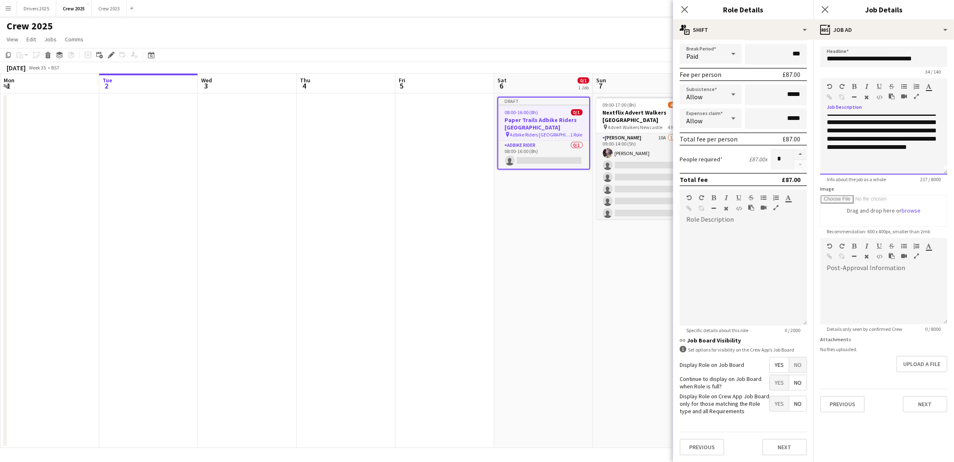
scroll to position [0, 0]
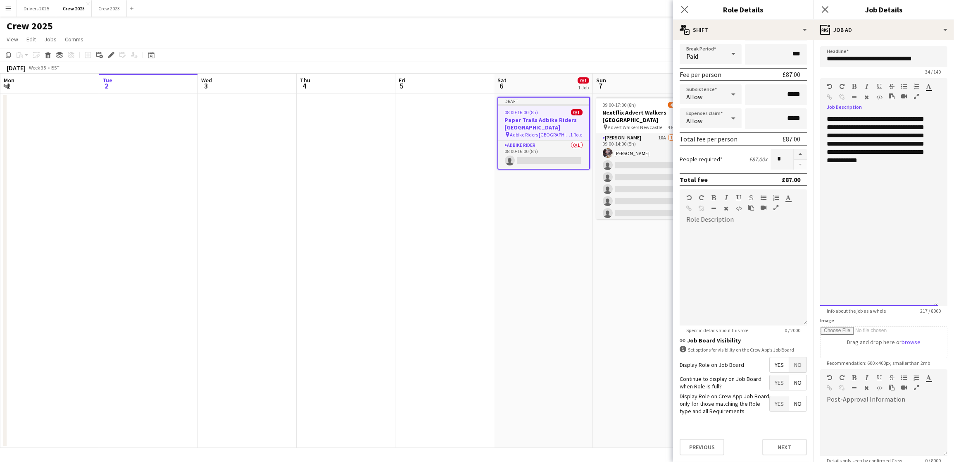
drag, startPoint x: 944, startPoint y: 159, endPoint x: 924, endPoint y: 302, distance: 143.5
click at [924, 302] on div "**********" at bounding box center [879, 210] width 118 height 191
click at [933, 173] on div "**********" at bounding box center [879, 210] width 118 height 191
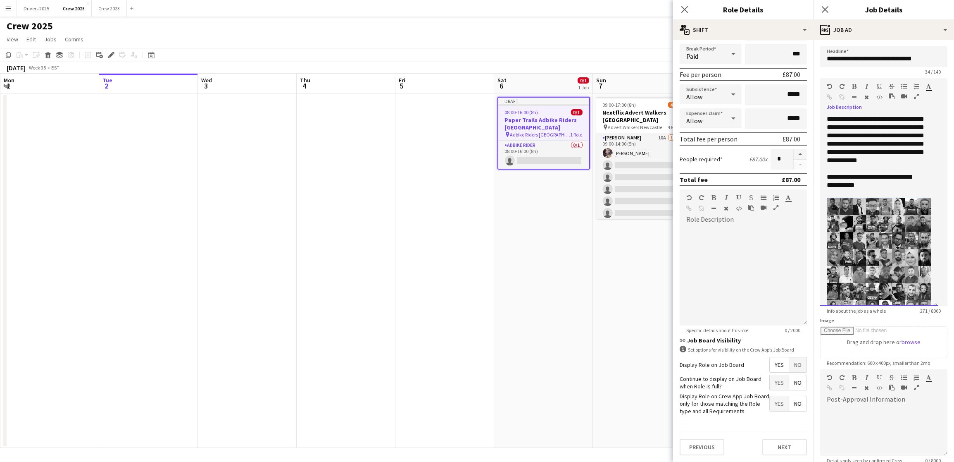
scroll to position [46, 0]
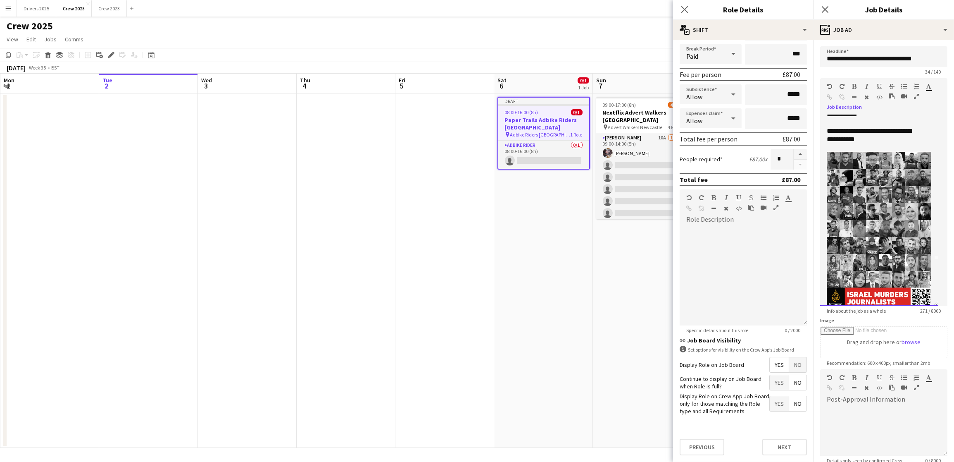
click at [880, 198] on img at bounding box center [879, 230] width 105 height 157
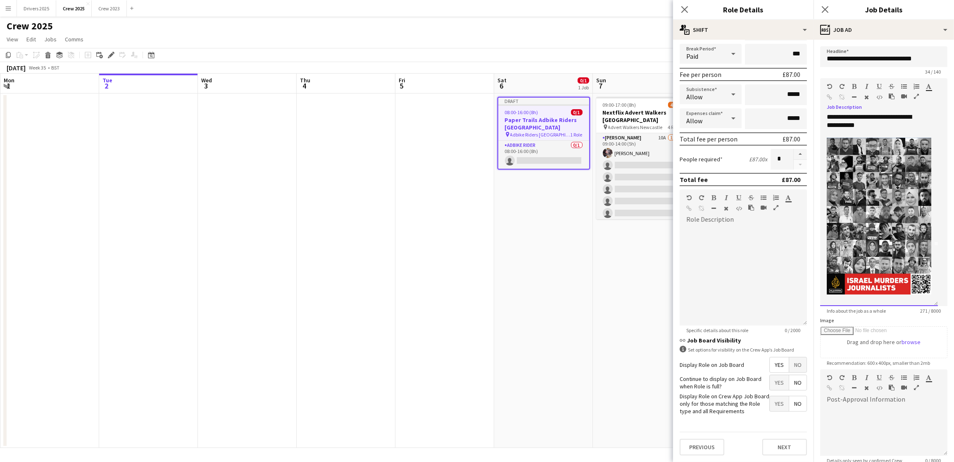
scroll to position [68, 0]
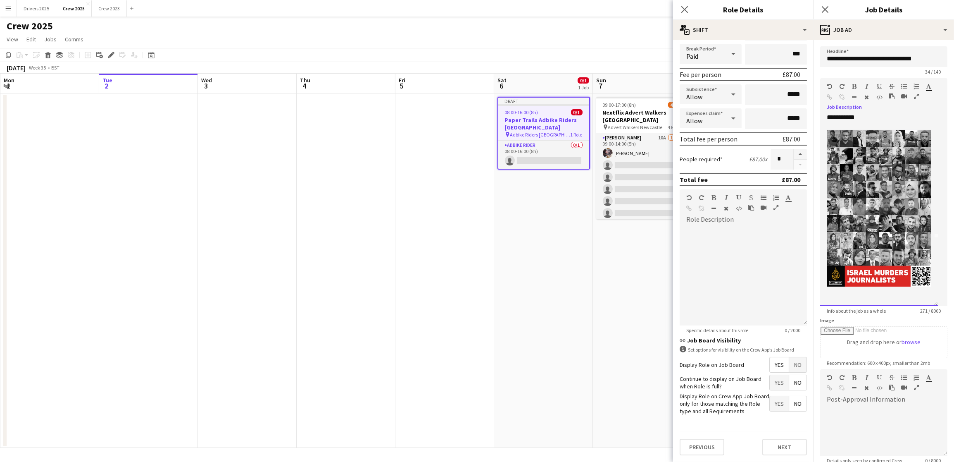
click at [917, 290] on div at bounding box center [879, 218] width 105 height 176
drag, startPoint x: 890, startPoint y: 292, endPoint x: 894, endPoint y: 224, distance: 67.5
click at [894, 224] on div at bounding box center [879, 218] width 105 height 176
drag, startPoint x: 874, startPoint y: 290, endPoint x: 873, endPoint y: 220, distance: 70.3
click at [873, 220] on div at bounding box center [879, 218] width 105 height 176
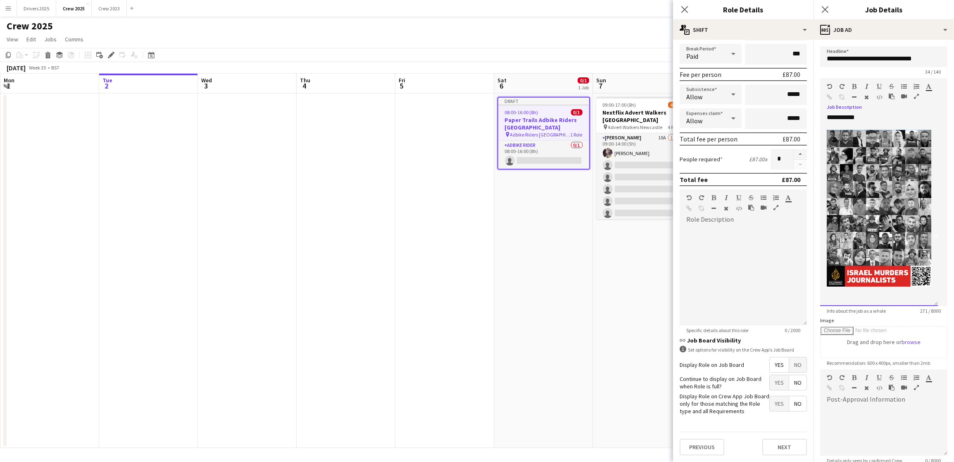
click at [875, 233] on img at bounding box center [879, 208] width 105 height 157
click at [902, 272] on img at bounding box center [879, 208] width 105 height 157
click at [924, 290] on div "**********" at bounding box center [879, 210] width 118 height 191
click at [925, 288] on div "**********" at bounding box center [879, 210] width 118 height 191
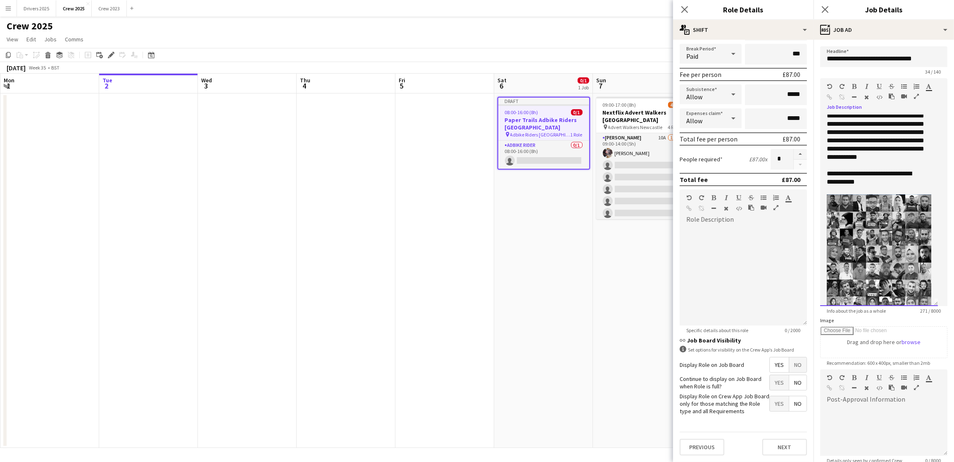
scroll to position [0, 0]
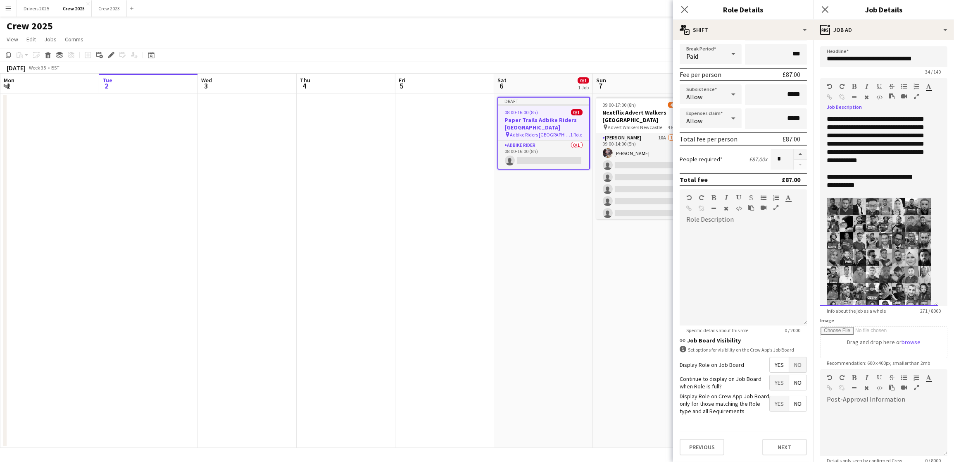
click at [894, 198] on div at bounding box center [879, 193] width 105 height 8
click at [892, 189] on div "**********" at bounding box center [874, 181] width 95 height 17
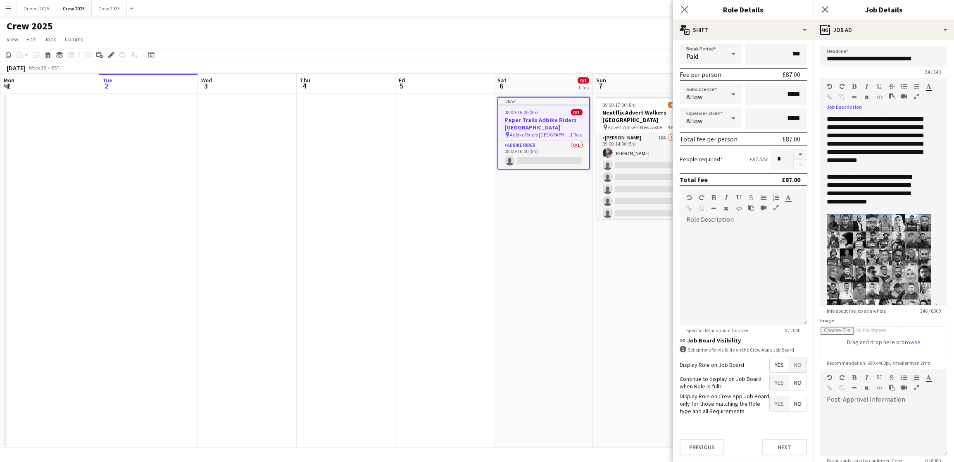
click at [564, 273] on app-date-cell "Draft 08:00-16:00 (8h) 0/1 Paper Trails Adbike Riders London pin Adbike Riders …" at bounding box center [543, 270] width 99 height 354
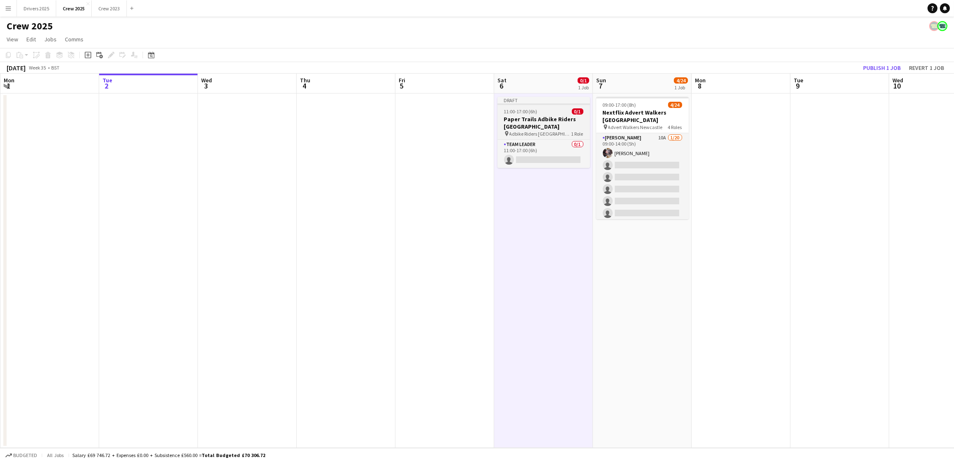
click at [525, 118] on h3 "Paper Trails Adbike Riders London" at bounding box center [544, 122] width 93 height 15
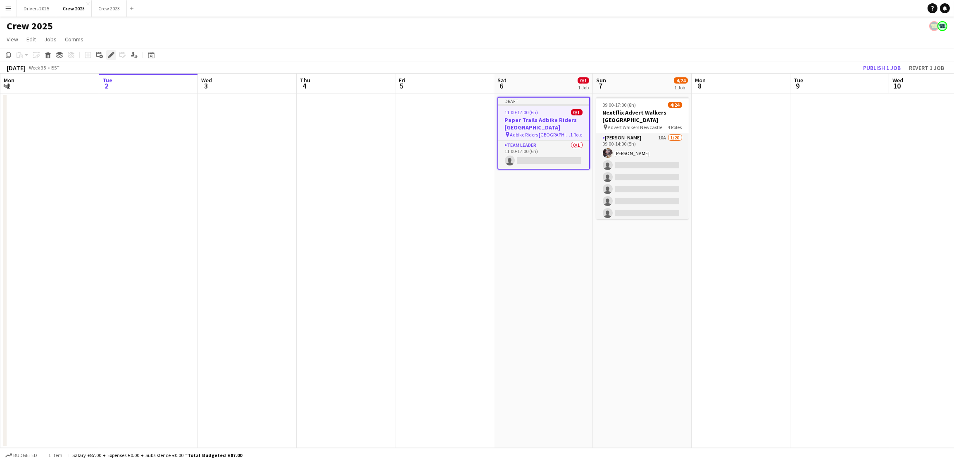
click at [112, 54] on icon "Edit" at bounding box center [111, 55] width 7 height 7
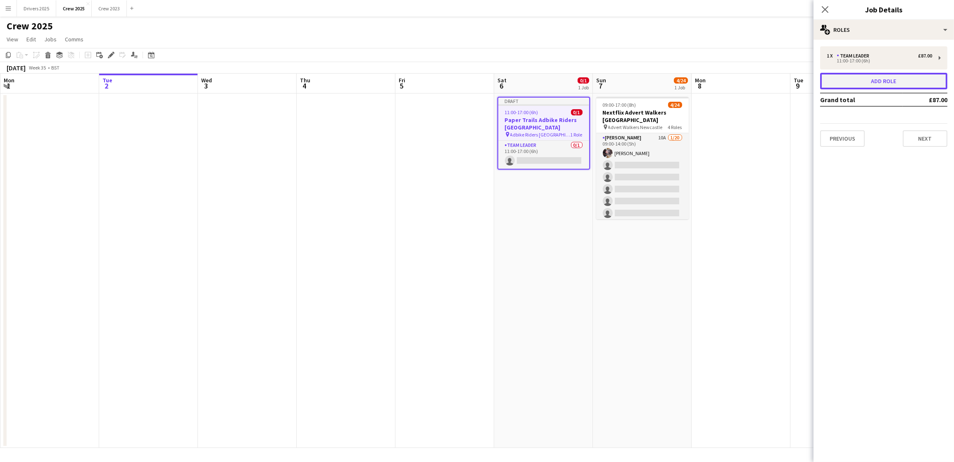
click at [864, 81] on button "Add role" at bounding box center [883, 81] width 127 height 17
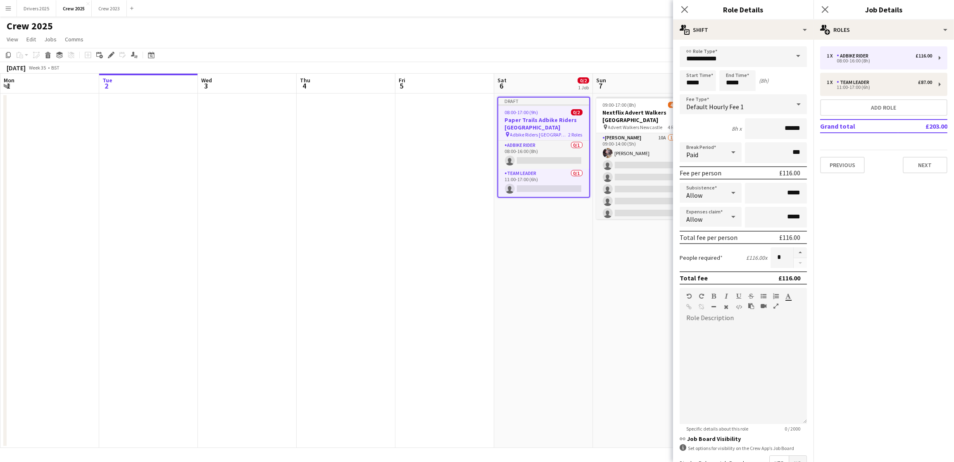
click at [790, 54] on span at bounding box center [798, 56] width 17 height 20
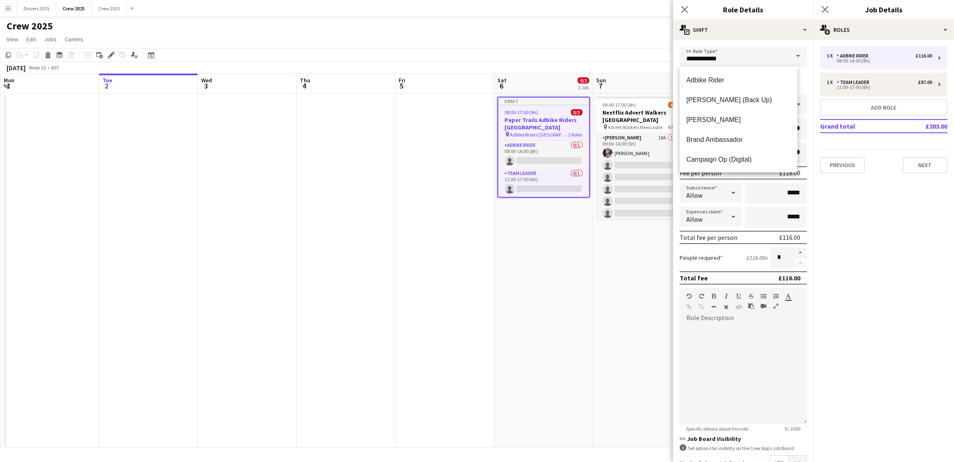
scroll to position [575, 0]
click at [696, 93] on mat-option "Transport" at bounding box center [739, 100] width 118 height 20
type input "*********"
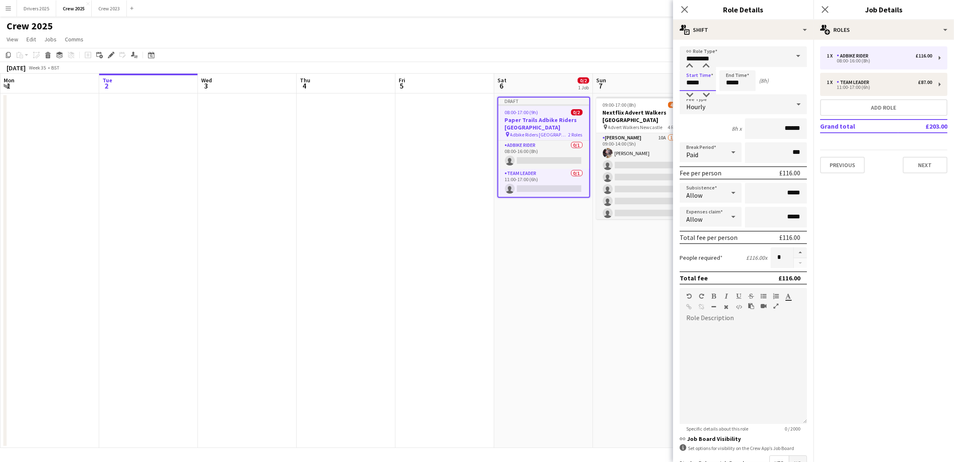
drag, startPoint x: 698, startPoint y: 83, endPoint x: 622, endPoint y: 83, distance: 76.4
click at [622, 83] on body "Menu Boards Boards Boards All jobs Status Workforce Workforce My Workforce Recr…" at bounding box center [477, 231] width 954 height 462
type input "*****"
click at [738, 54] on input "*********" at bounding box center [743, 56] width 127 height 21
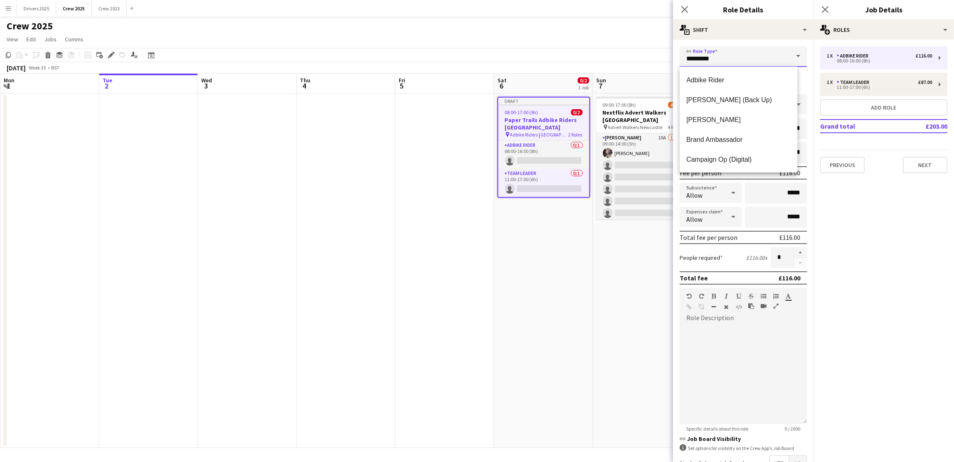
click at [738, 54] on input "*********" at bounding box center [743, 56] width 127 height 21
click at [728, 362] on div at bounding box center [743, 373] width 127 height 99
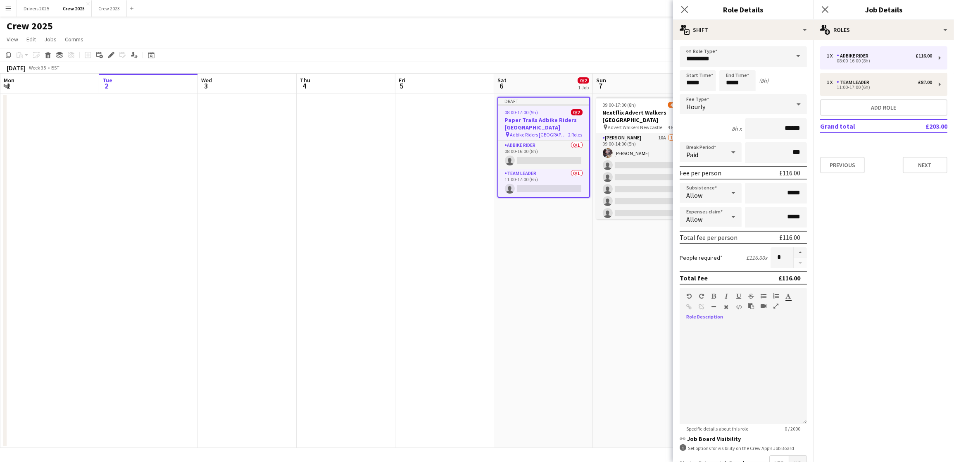
click at [794, 104] on icon at bounding box center [799, 104] width 10 height 17
click at [748, 166] on span "No fee" at bounding box center [738, 168] width 105 height 8
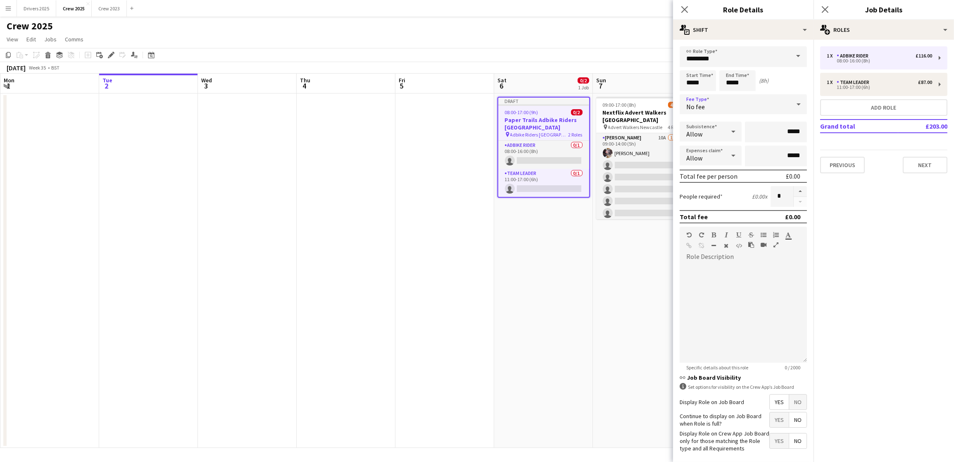
click at [793, 409] on span "No" at bounding box center [797, 401] width 17 height 15
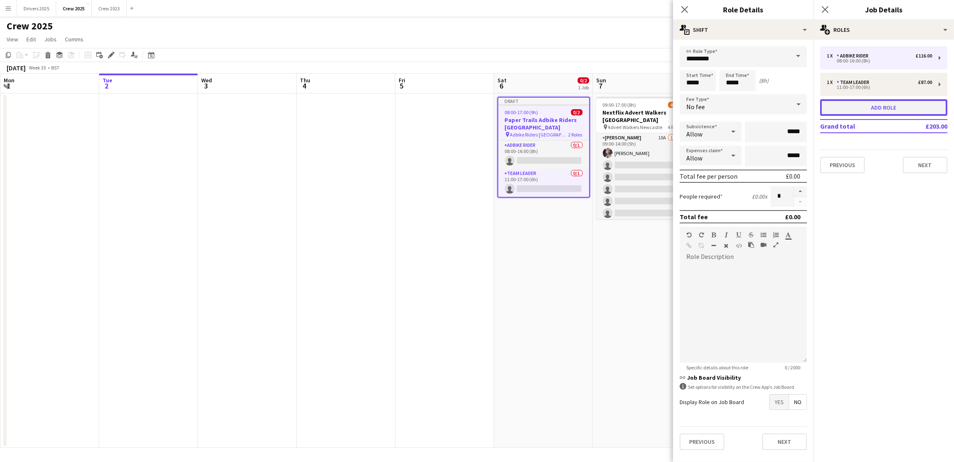
click at [870, 111] on button "Add role" at bounding box center [883, 107] width 127 height 17
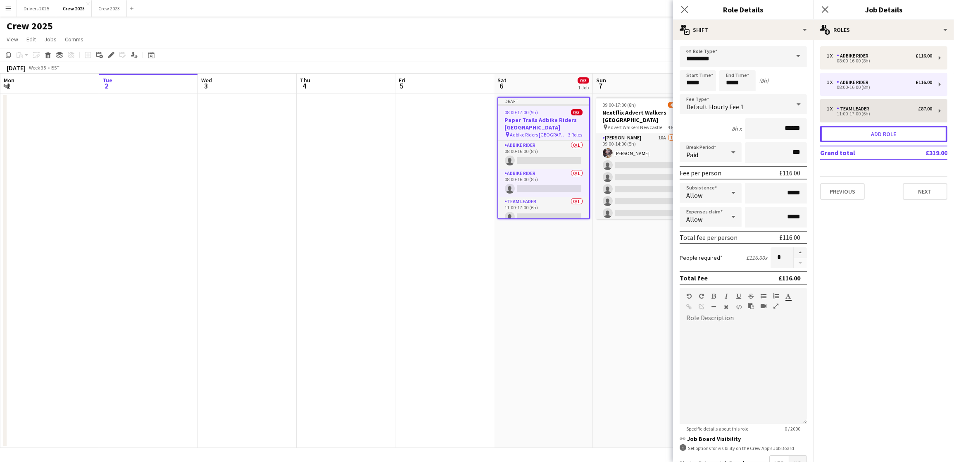
type input "**********"
type input "*****"
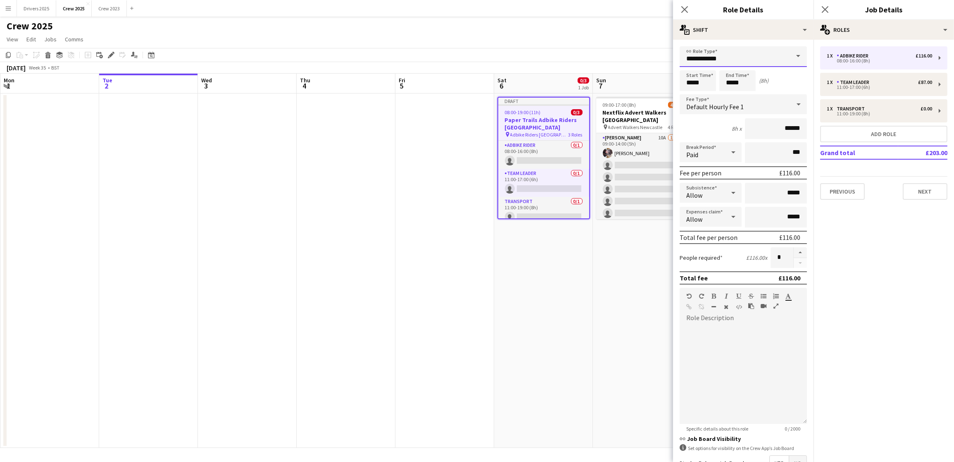
click at [778, 56] on input "**********" at bounding box center [743, 56] width 127 height 21
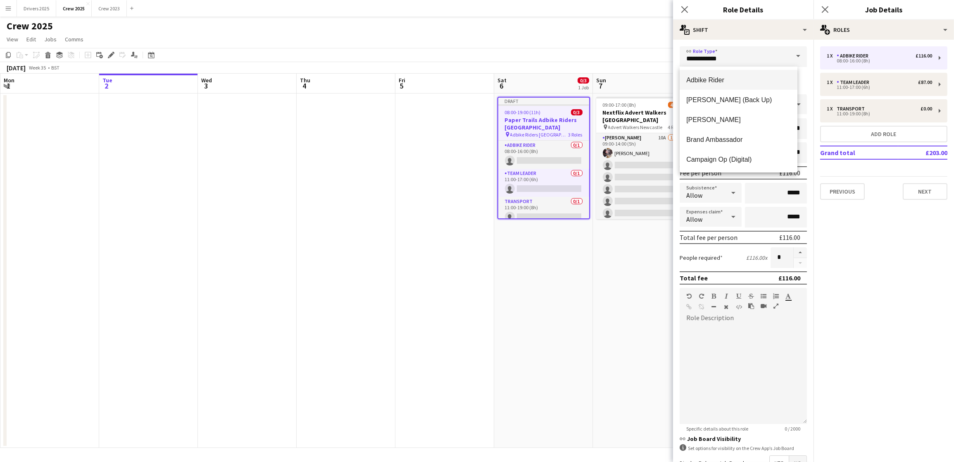
click at [745, 75] on mat-option "Adbike Rider" at bounding box center [739, 80] width 118 height 20
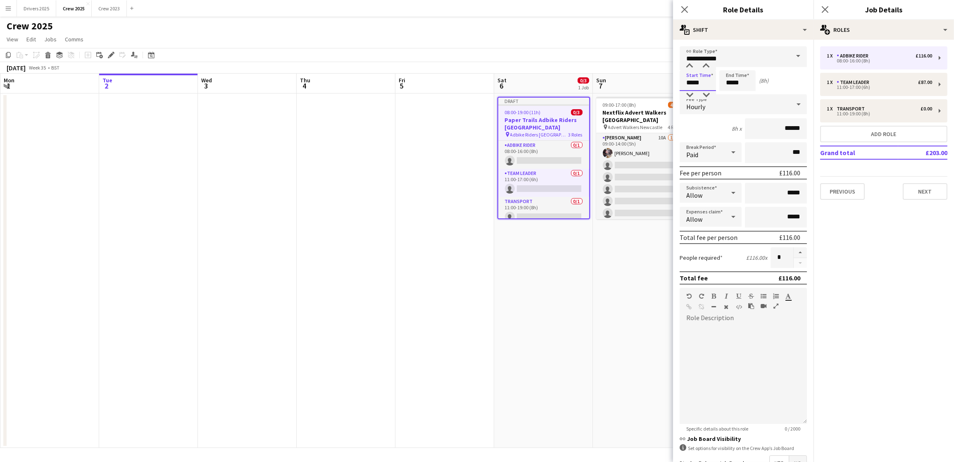
drag, startPoint x: 708, startPoint y: 81, endPoint x: 635, endPoint y: 80, distance: 73.6
click at [638, 80] on body "Menu Boards Boards Boards All jobs Status Workforce Workforce My Workforce Recr…" at bounding box center [477, 231] width 954 height 462
type input "*****"
click at [730, 107] on div "Hourly" at bounding box center [735, 104] width 111 height 20
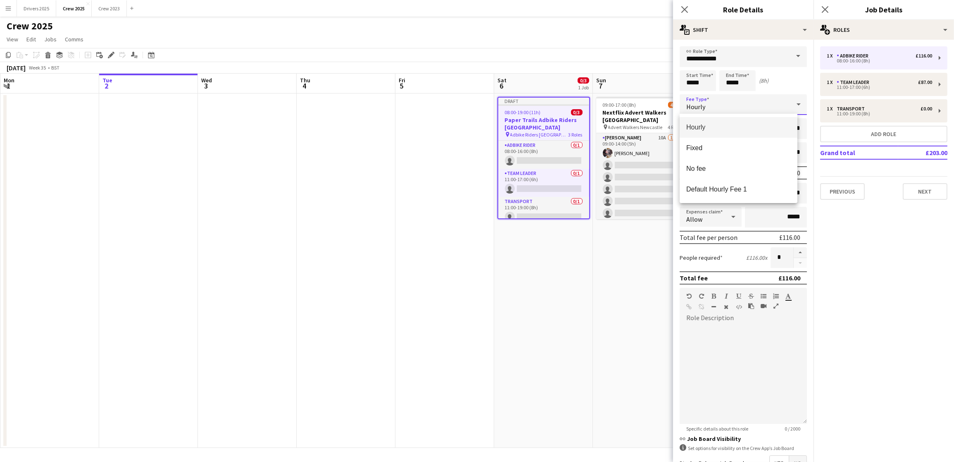
click at [712, 129] on span "Hourly" at bounding box center [738, 127] width 105 height 8
click at [794, 250] on button "button" at bounding box center [800, 252] width 13 height 11
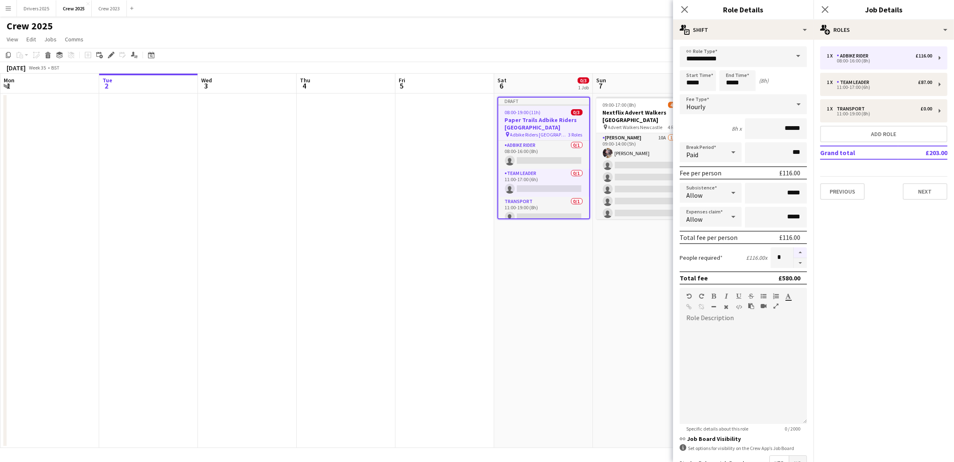
click at [794, 250] on button "button" at bounding box center [800, 252] width 13 height 11
type input "*"
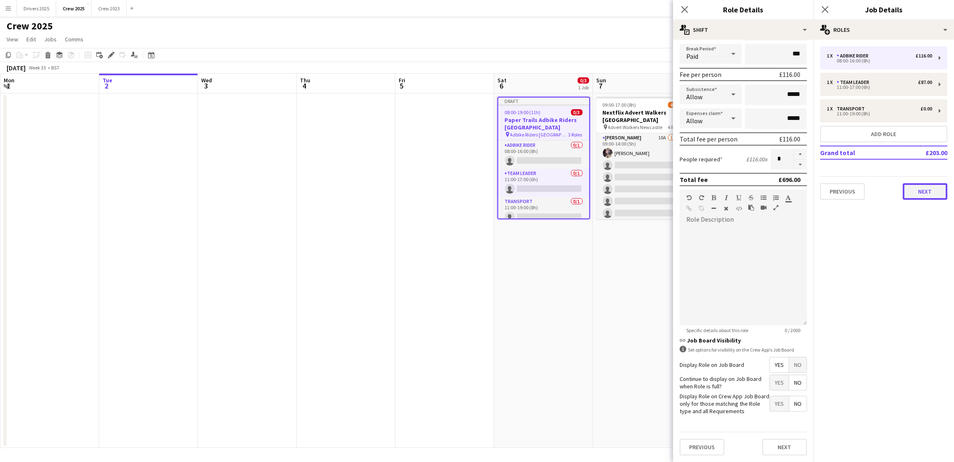
click at [916, 191] on button "Next" at bounding box center [925, 191] width 45 height 17
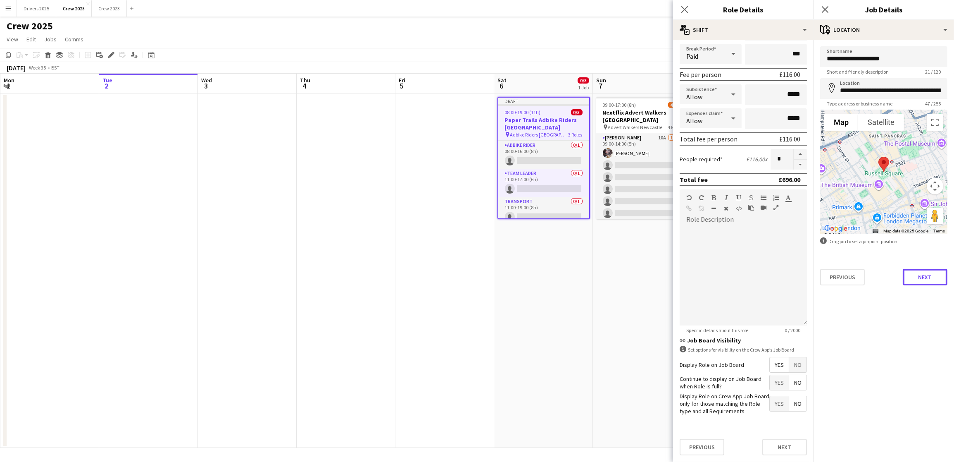
click at [936, 275] on button "Next" at bounding box center [925, 277] width 45 height 17
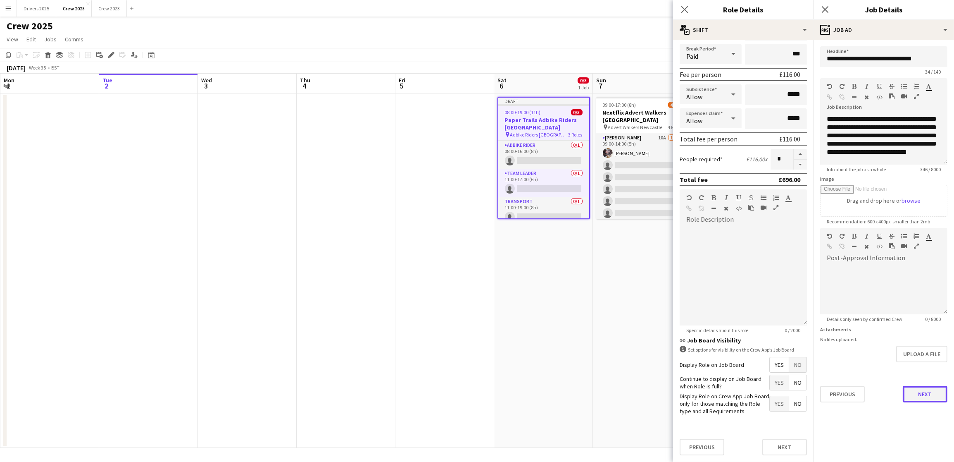
click at [927, 399] on button "Next" at bounding box center [925, 394] width 45 height 17
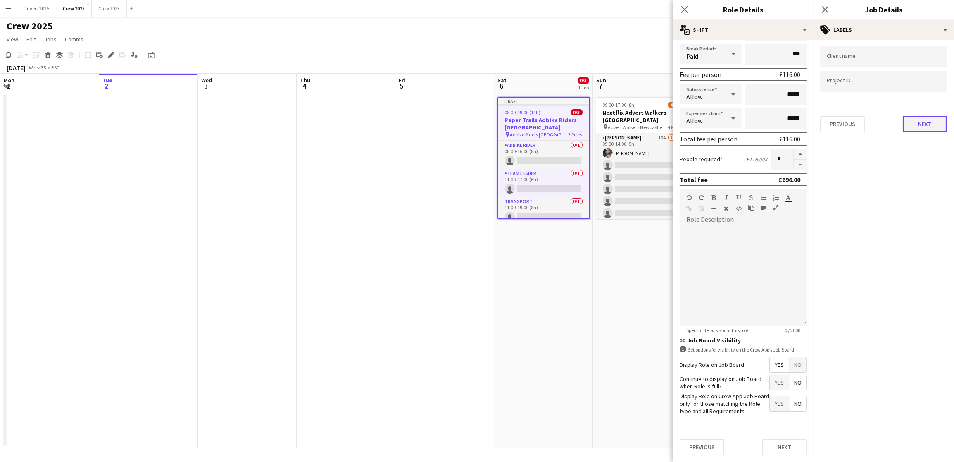
click at [926, 120] on button "Next" at bounding box center [925, 124] width 45 height 17
click at [926, 90] on button "Next" at bounding box center [925, 85] width 45 height 17
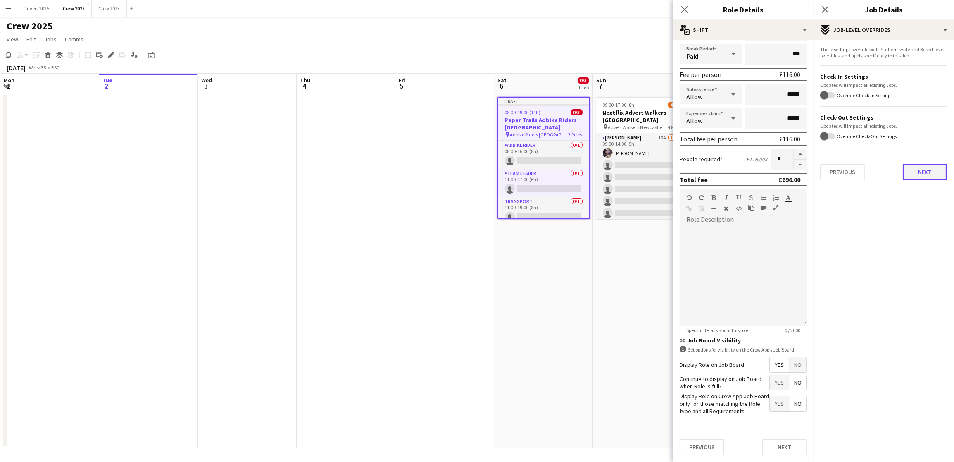
click at [908, 176] on button "Next" at bounding box center [925, 172] width 45 height 17
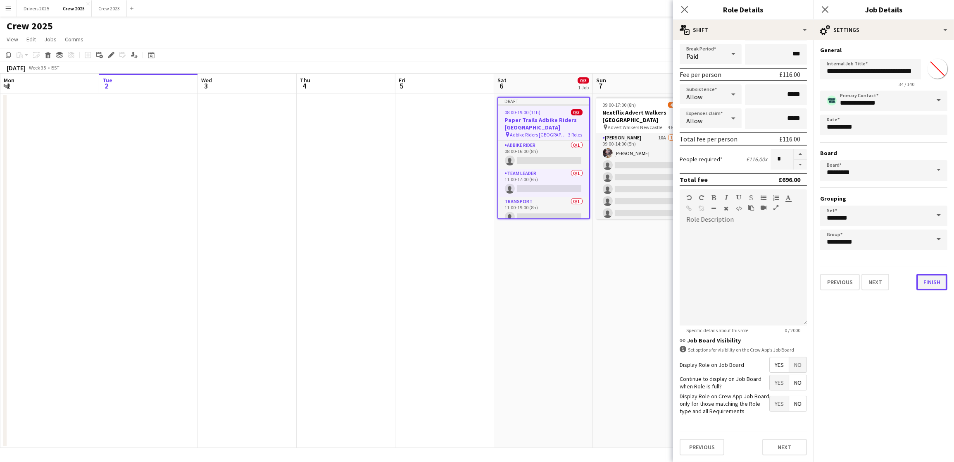
click at [930, 276] on button "Finish" at bounding box center [932, 282] width 31 height 17
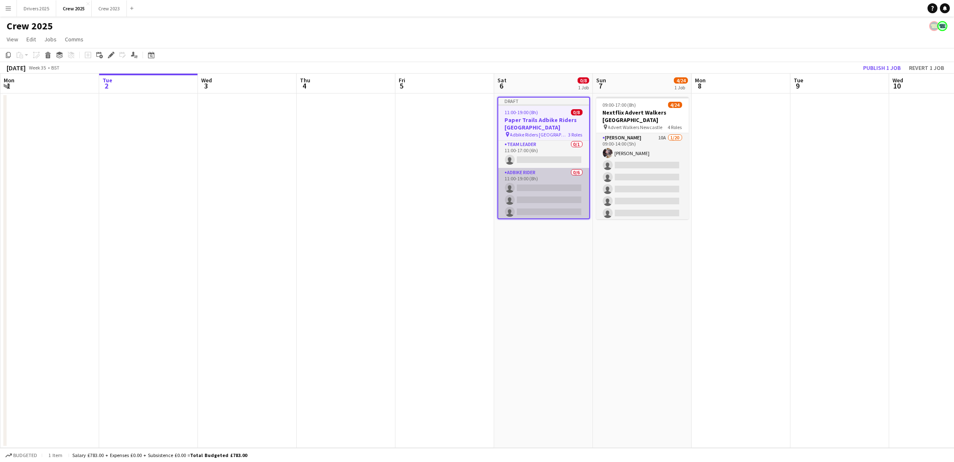
scroll to position [0, 0]
click at [529, 110] on span "11:00-19:00 (8h)" at bounding box center [521, 112] width 33 height 6
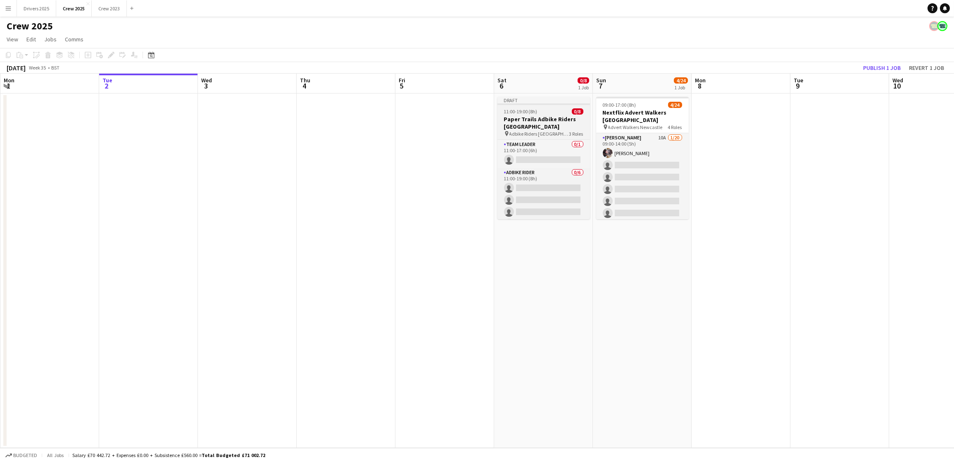
click at [529, 110] on span "11:00-19:00 (8h)" at bounding box center [520, 111] width 33 height 6
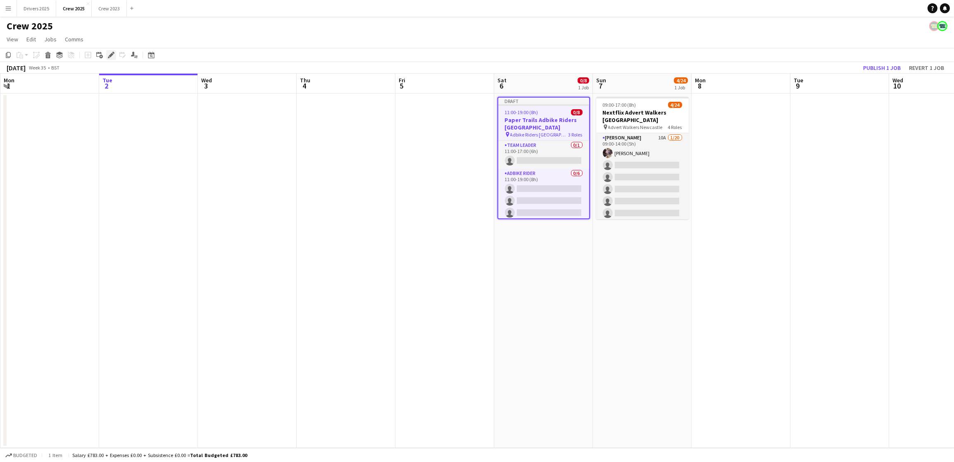
click at [111, 54] on icon at bounding box center [111, 55] width 5 height 5
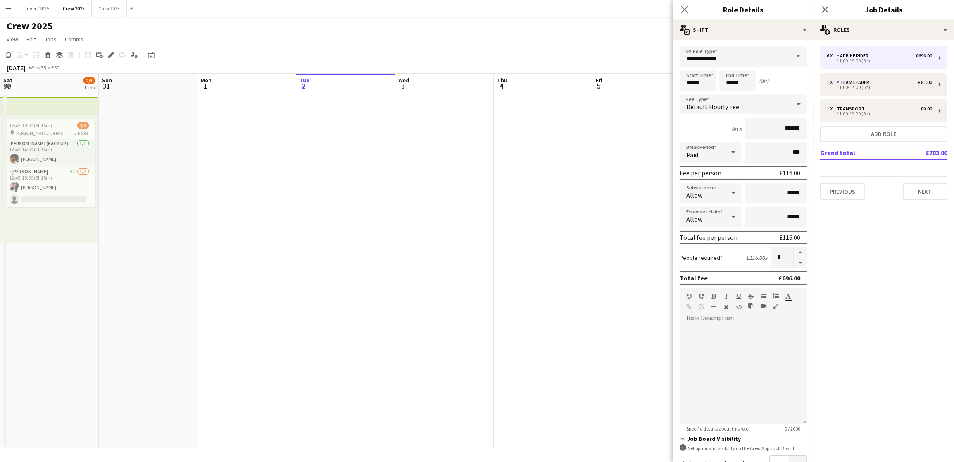
scroll to position [0, 197]
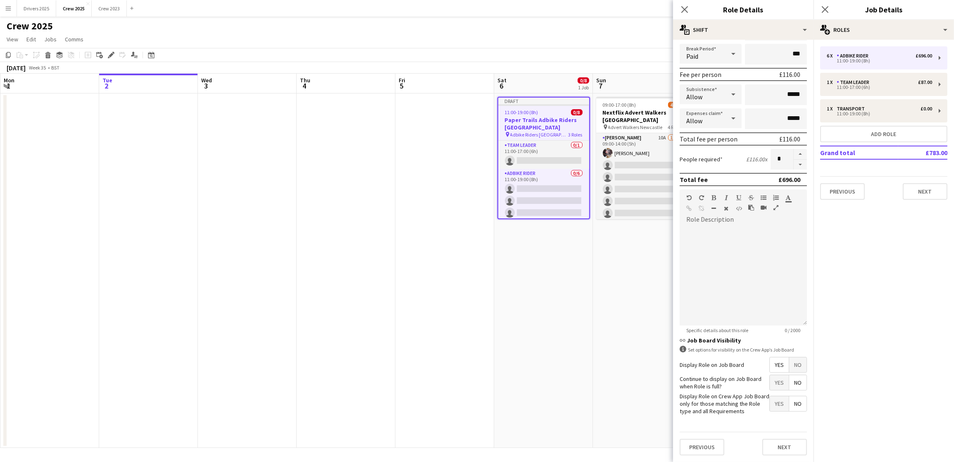
click at [789, 357] on span "No" at bounding box center [797, 364] width 17 height 15
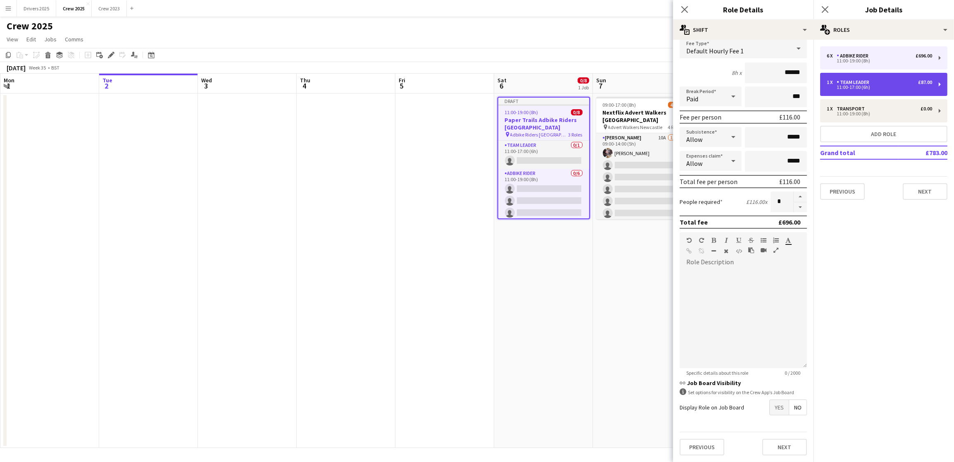
drag, startPoint x: 905, startPoint y: 83, endPoint x: 900, endPoint y: 90, distance: 9.1
click at [905, 82] on div "1 x Team Leader £87.00" at bounding box center [879, 82] width 105 height 6
type input "**********"
type input "*****"
type input "*"
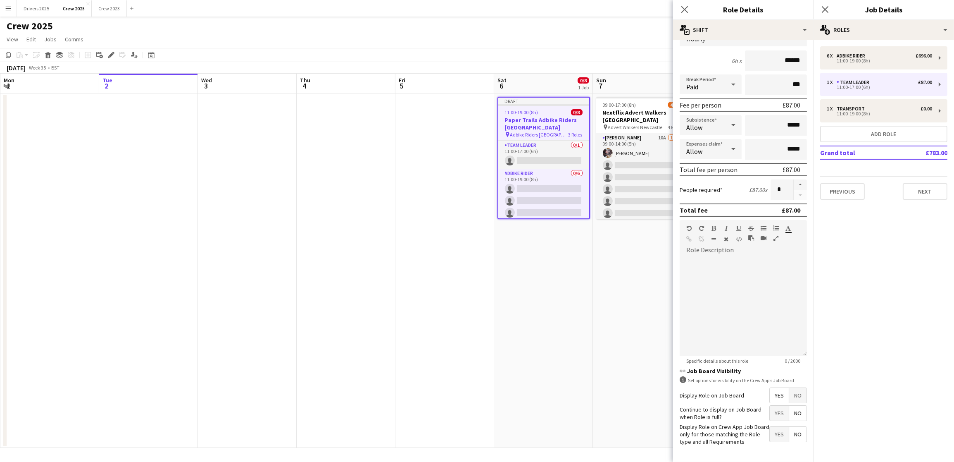
click at [794, 402] on span "No" at bounding box center [797, 395] width 17 height 15
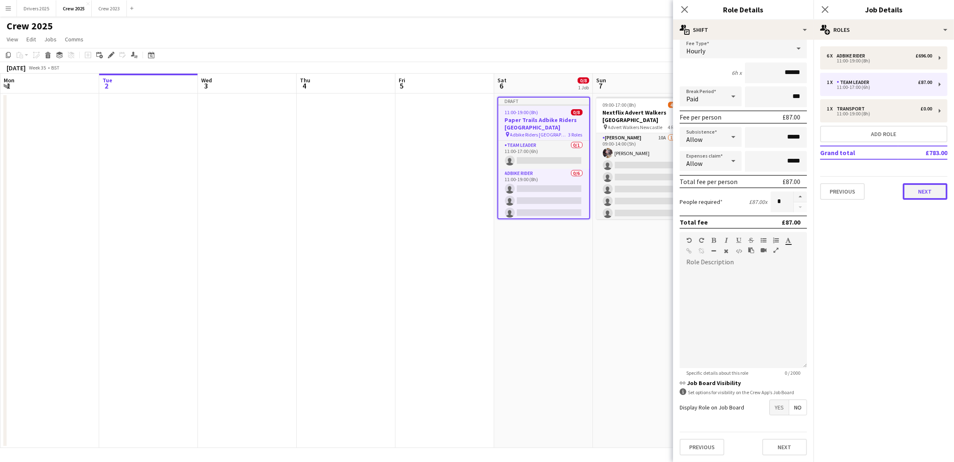
click at [930, 183] on button "Next" at bounding box center [925, 191] width 45 height 17
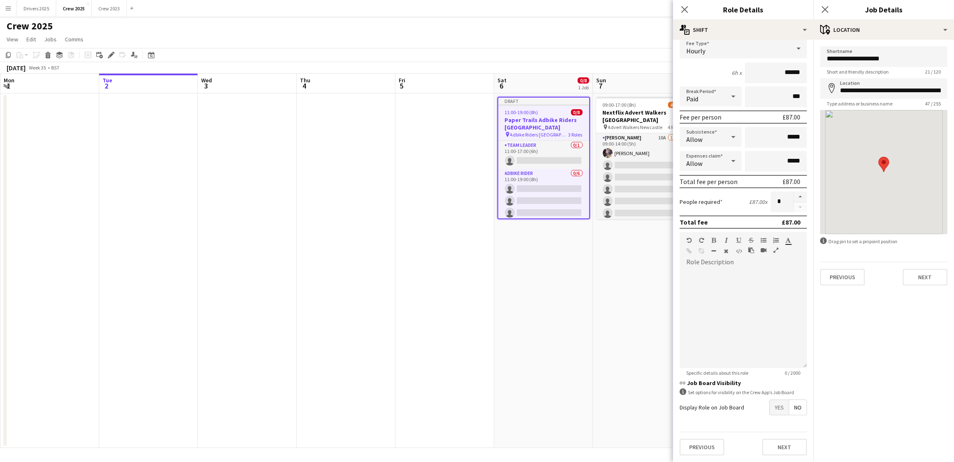
click at [559, 325] on app-date-cell "Draft 11:00-19:00 (8h) 0/8 Paper Trails Adbike Riders London pin Adbike Riders …" at bounding box center [543, 270] width 99 height 354
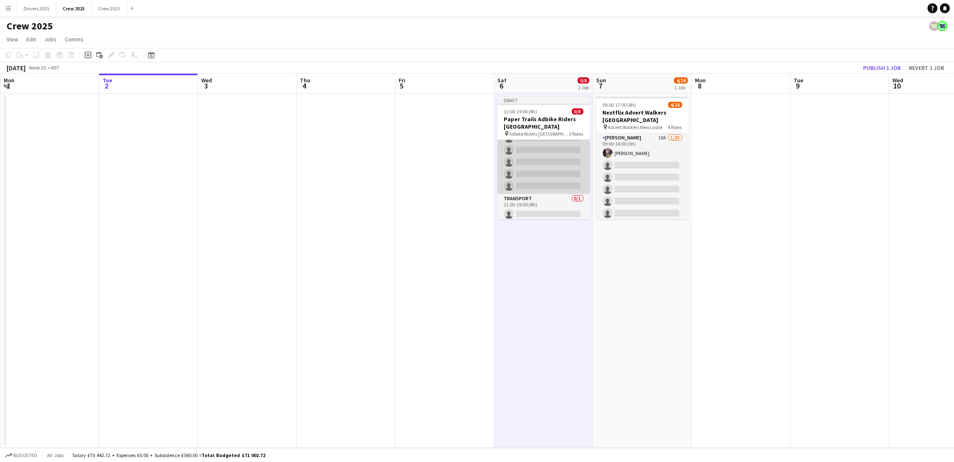
scroll to position [66, 0]
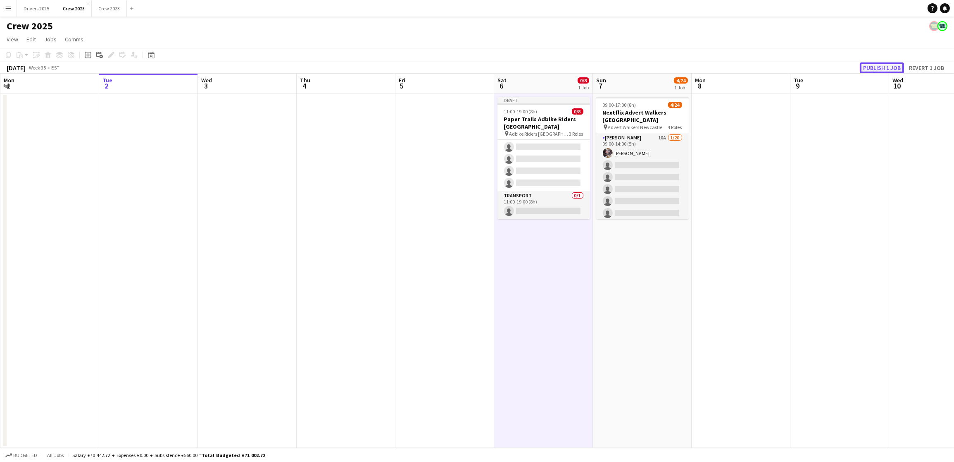
click at [870, 62] on button "Publish 1 job" at bounding box center [882, 67] width 44 height 11
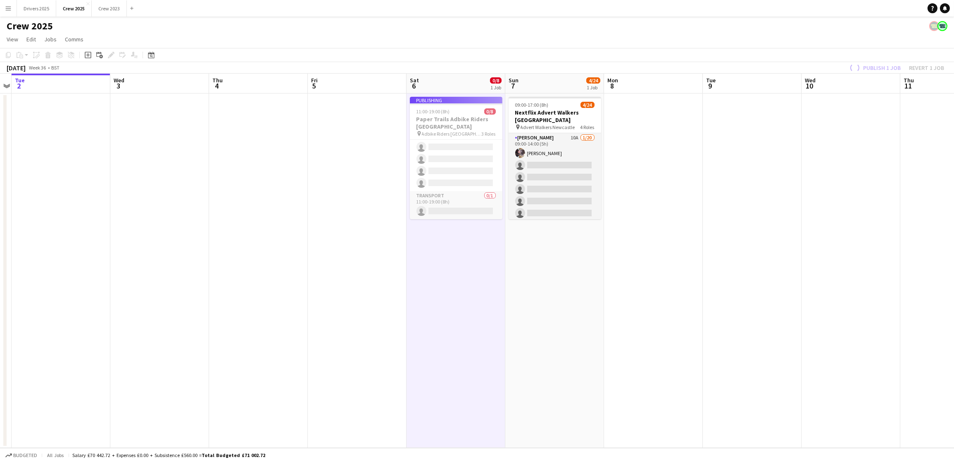
scroll to position [0, 314]
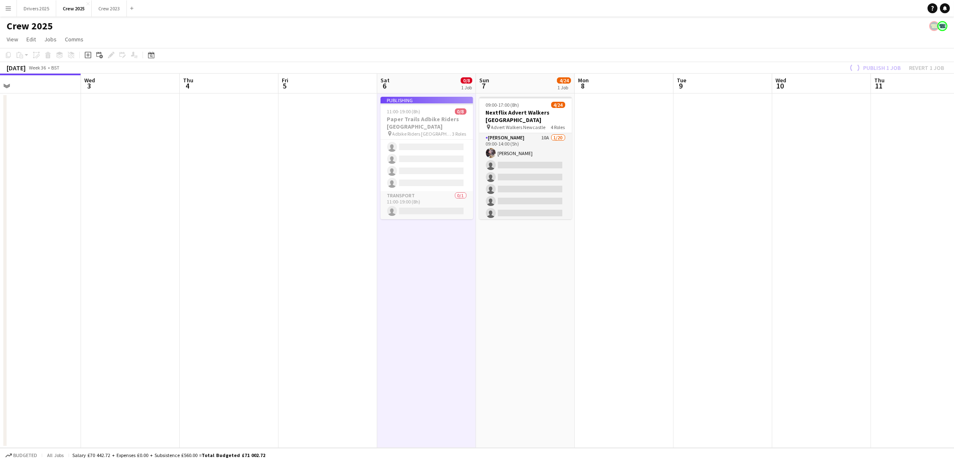
drag, startPoint x: 425, startPoint y: 252, endPoint x: 209, endPoint y: 255, distance: 215.3
click at [209, 255] on app-calendar-viewport "Sat 30 2/3 1 Job Sun 31 Mon 1 Tue 2 Wed 3 Thu 4 Fri 5 Sat 6 0/8 1 Job Sun 7 4/2…" at bounding box center [477, 261] width 954 height 374
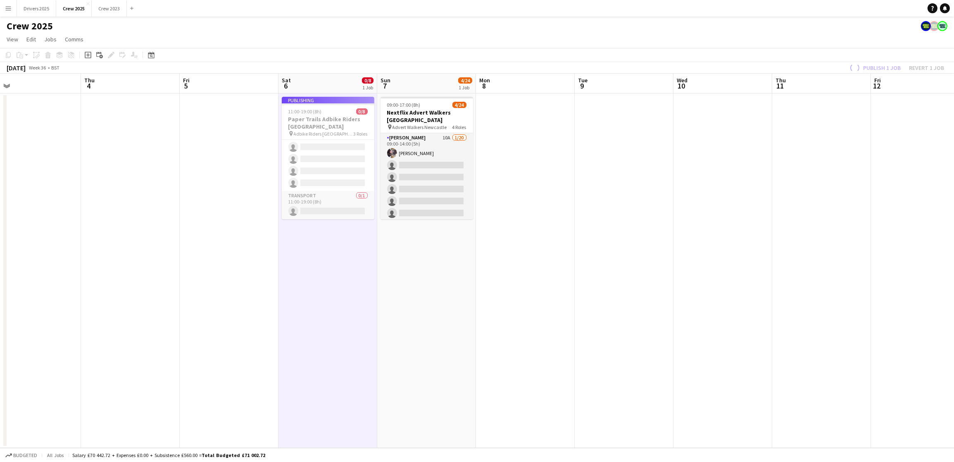
click at [621, 182] on app-date-cell at bounding box center [624, 270] width 99 height 354
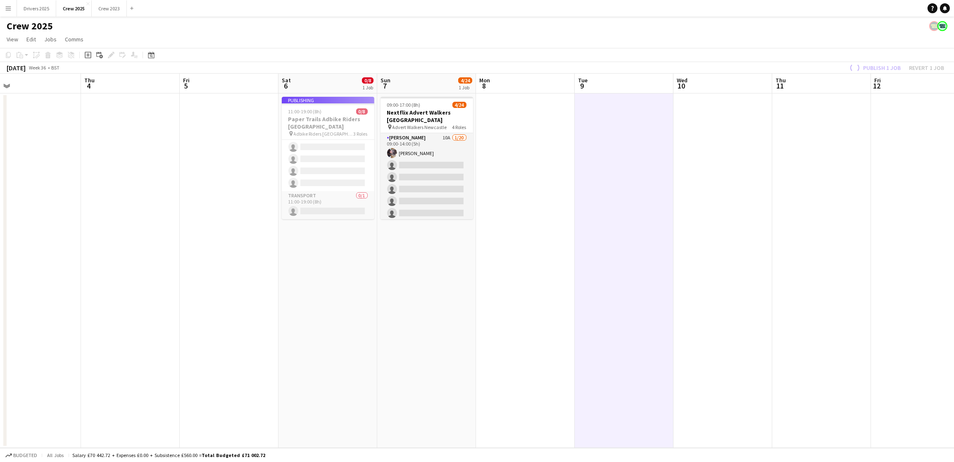
click at [351, 121] on app-job-card "Publishing 11:00-19:00 (8h) 0/8 Paper Trails Adbike Riders London pin Adbike Ri…" at bounding box center [328, 158] width 93 height 122
click at [312, 107] on app-job-card "Publishing 11:00-19:00 (8h) 0/8 Paper Trails Adbike Riders London pin Adbike Ri…" at bounding box center [328, 158] width 93 height 122
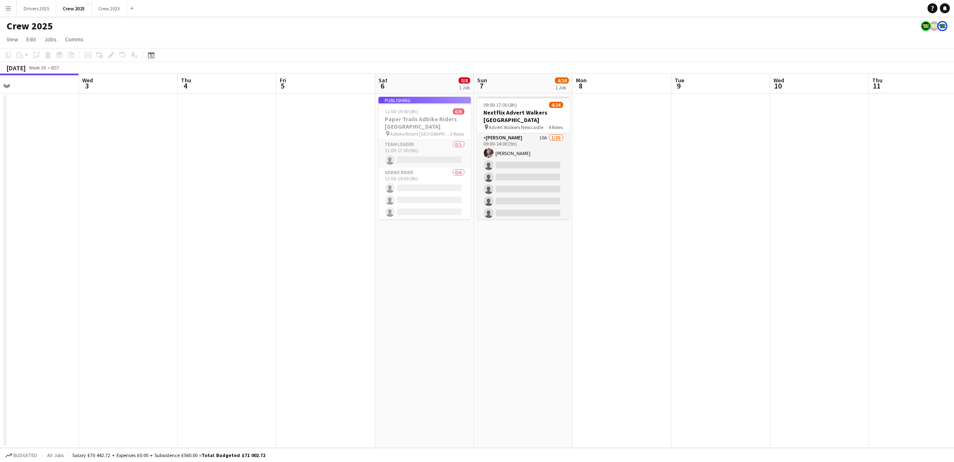
scroll to position [0, 360]
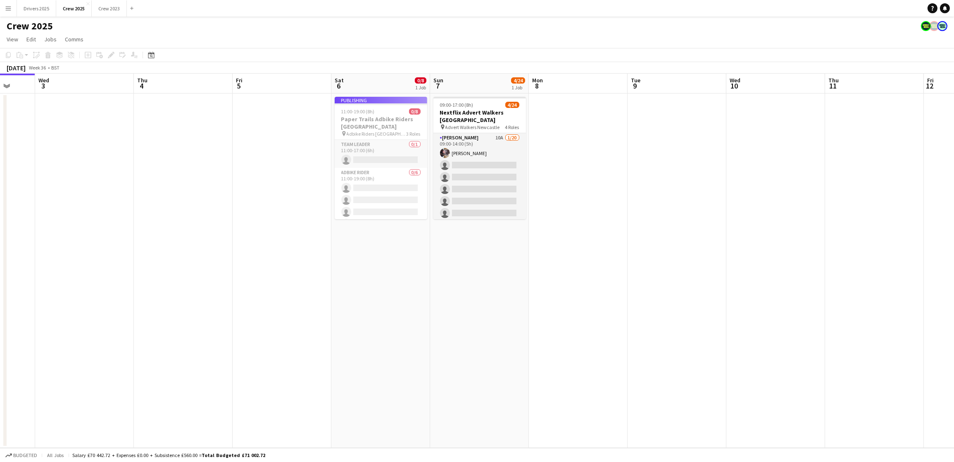
drag, startPoint x: 486, startPoint y: 247, endPoint x: 241, endPoint y: 248, distance: 244.2
click at [241, 248] on app-calendar-viewport "Sat 30 2/3 1 Job Sun 31 Mon 1 Tue 2 Wed 3 Thu 4 Fri 5 Sat 6 0/8 1 Job Sun 7 4/2…" at bounding box center [477, 261] width 954 height 374
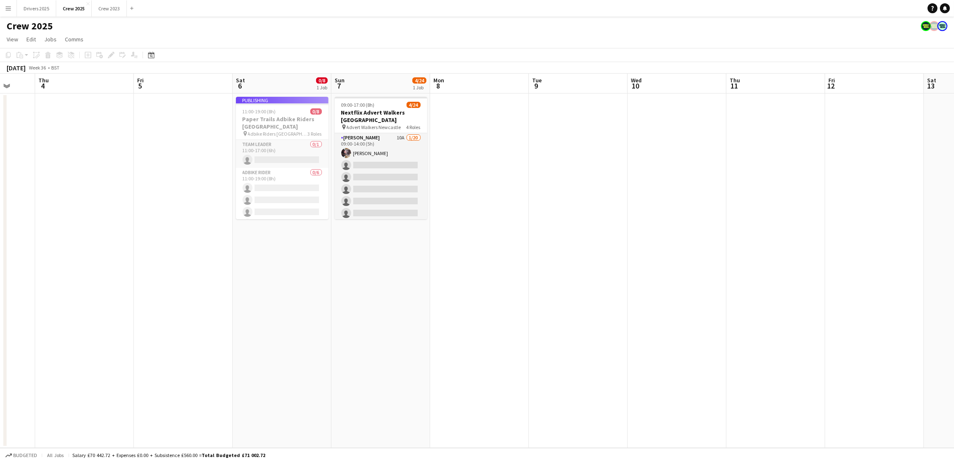
click at [257, 112] on app-job-card "Publishing 11:00-19:00 (8h) 0/8 Paper Trails Adbike Riders London pin Adbike Ri…" at bounding box center [282, 158] width 93 height 122
click at [545, 247] on app-date-cell at bounding box center [578, 270] width 99 height 354
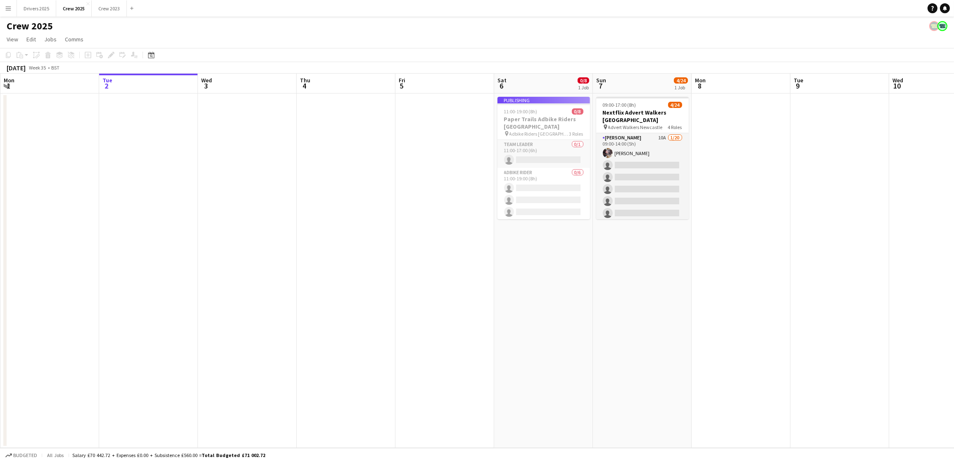
click at [528, 112] on app-job-card "Publishing 11:00-19:00 (8h) 0/8 Paper Trails Adbike Riders London pin Adbike Ri…" at bounding box center [544, 158] width 93 height 122
click at [112, 57] on div "Add job Add linked Job Edit Edit linked Job Applicants" at bounding box center [107, 55] width 63 height 10
click at [618, 117] on h3 "Nextflix Advert Walkers [GEOGRAPHIC_DATA]" at bounding box center [642, 116] width 93 height 15
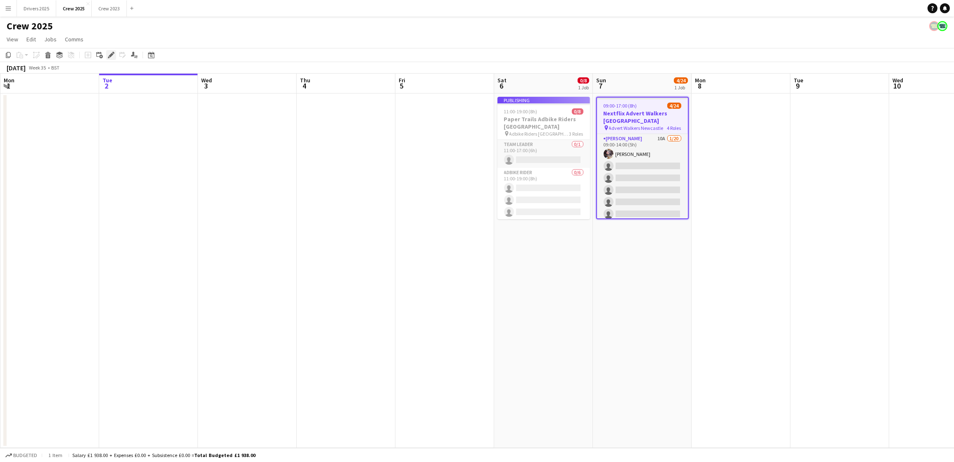
click at [110, 53] on icon "Edit" at bounding box center [111, 55] width 7 height 7
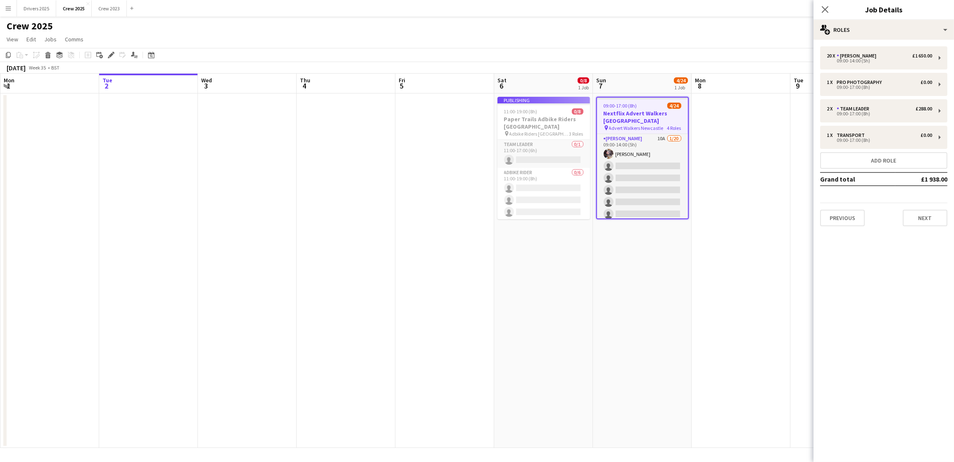
click at [740, 225] on app-date-cell at bounding box center [741, 270] width 99 height 354
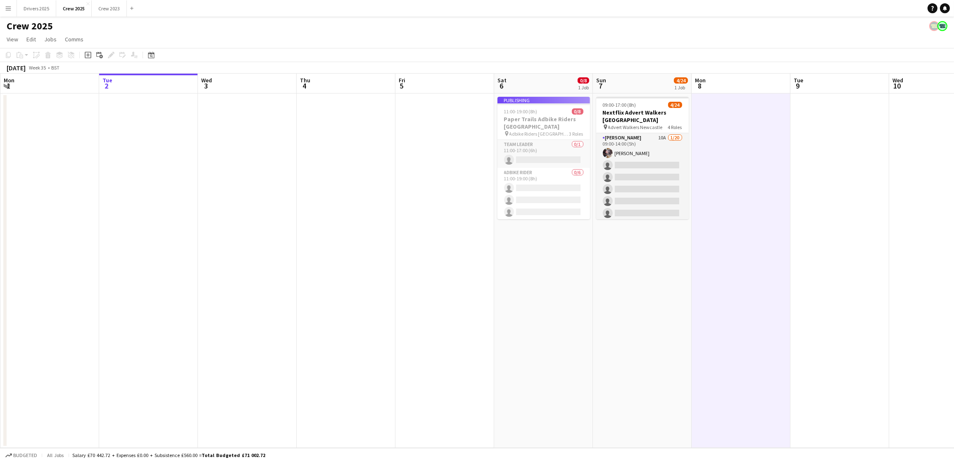
click at [531, 112] on app-job-card "Publishing 11:00-19:00 (8h) 0/8 Paper Trails Adbike Riders London pin Adbike Ri…" at bounding box center [544, 158] width 93 height 122
click at [256, 229] on app-date-cell at bounding box center [247, 270] width 99 height 354
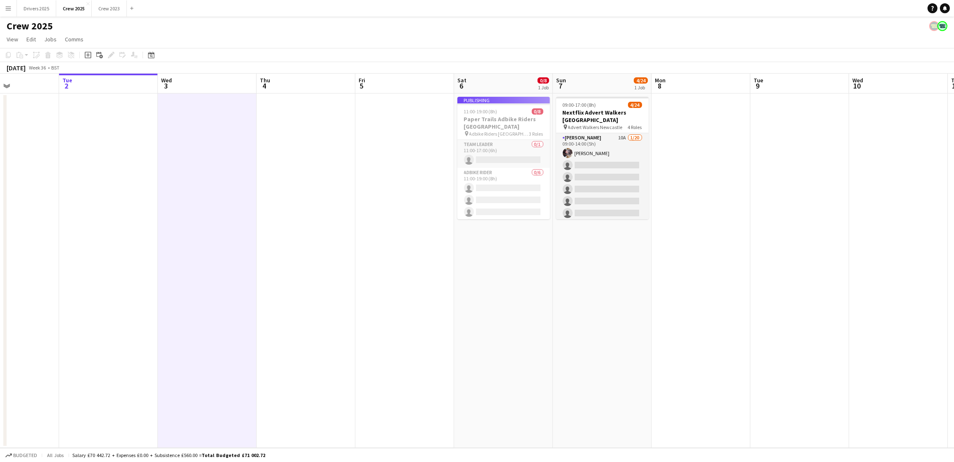
scroll to position [0, 217]
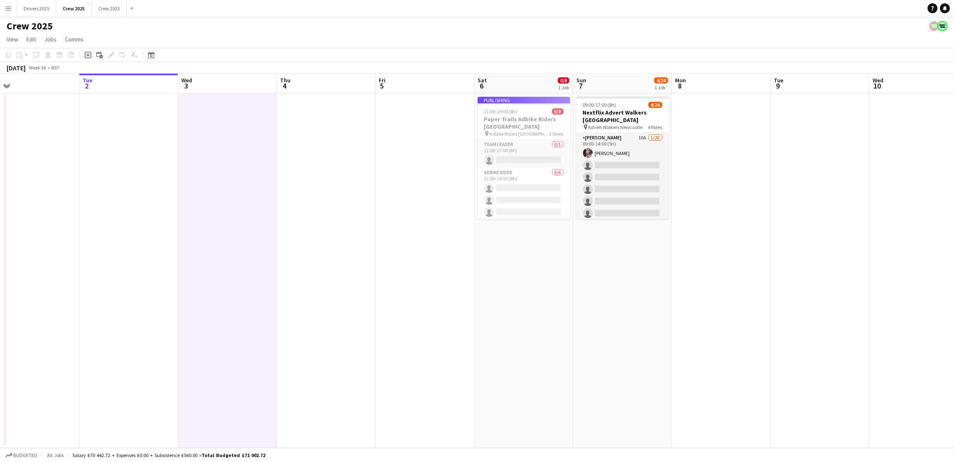
drag, startPoint x: 707, startPoint y: 298, endPoint x: 688, endPoint y: 308, distance: 21.8
click at [688, 308] on app-calendar-viewport "Sat 30 2/3 1 Job Sun 31 Mon 1 Tue 2 Wed 3 Thu 4 Fri 5 Sat 6 0/8 1 Job Sun 7 4/2…" at bounding box center [477, 261] width 954 height 374
click at [605, 119] on h3 "Nextflix Advert Walkers [GEOGRAPHIC_DATA]" at bounding box center [622, 116] width 93 height 15
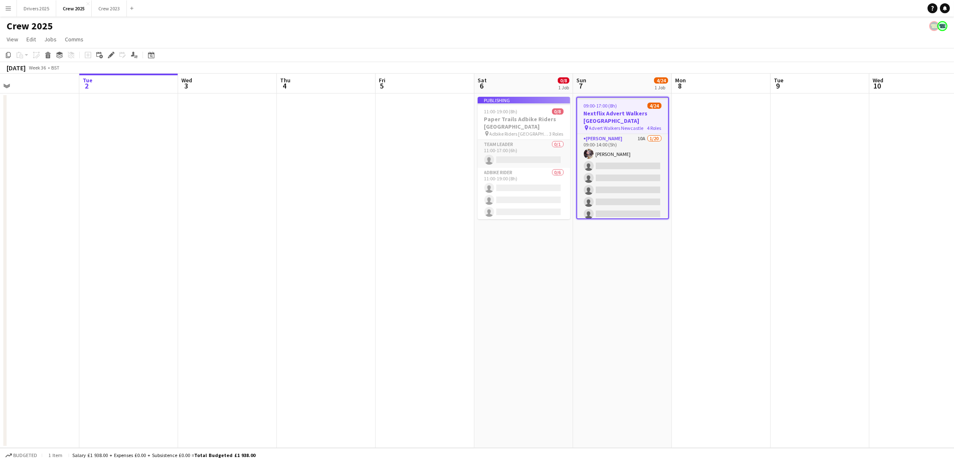
click at [383, 235] on app-date-cell at bounding box center [425, 270] width 99 height 354
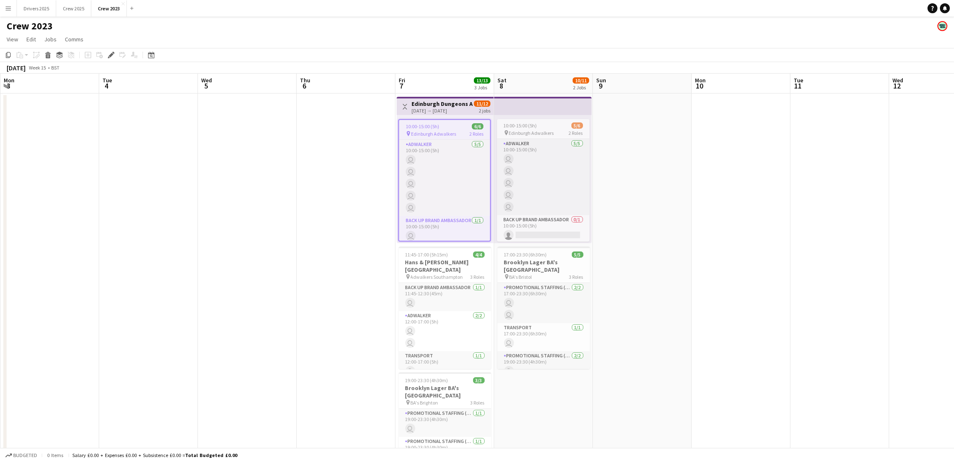
scroll to position [0, 284]
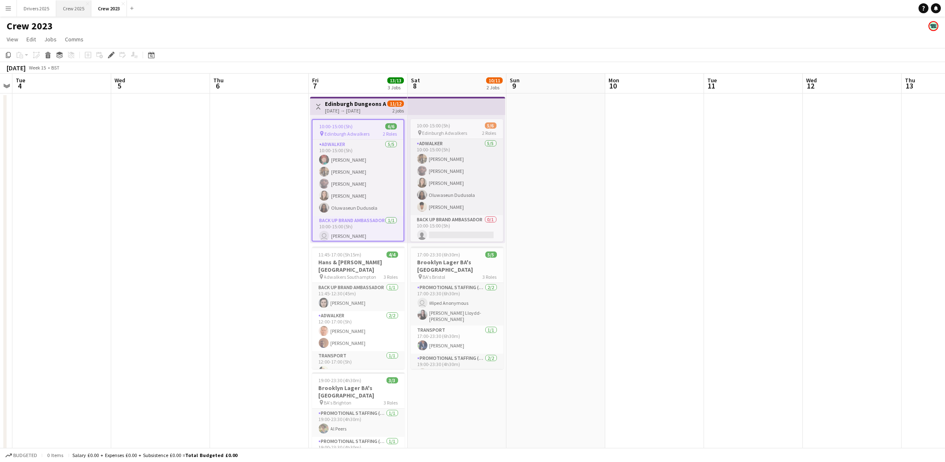
click at [73, 10] on button "Crew 2025 Close" at bounding box center [73, 8] width 35 height 16
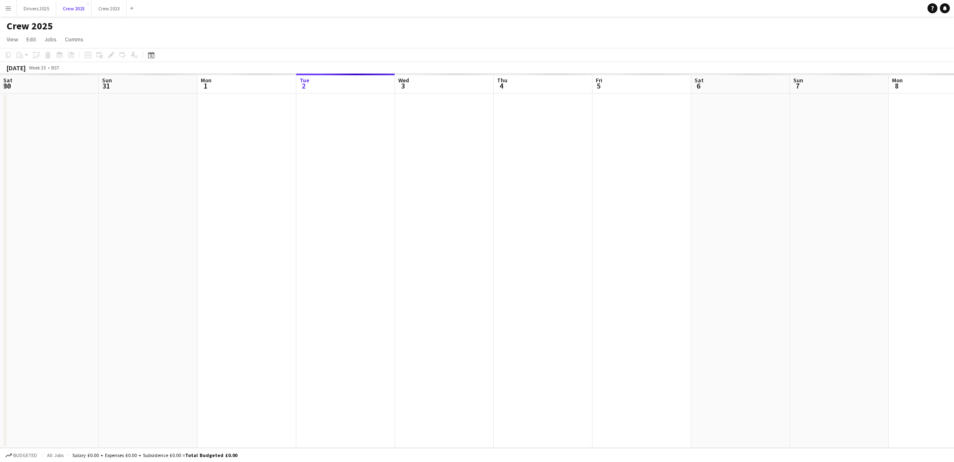
scroll to position [0, 197]
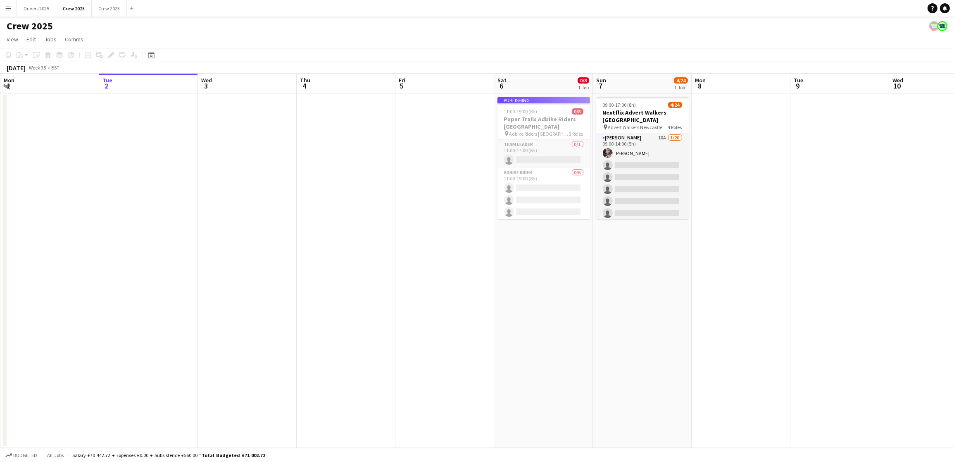
click at [526, 117] on app-job-card "Publishing 11:00-19:00 (8h) 0/8 Paper Trails Adbike Riders London pin Adbike Ri…" at bounding box center [544, 158] width 93 height 122
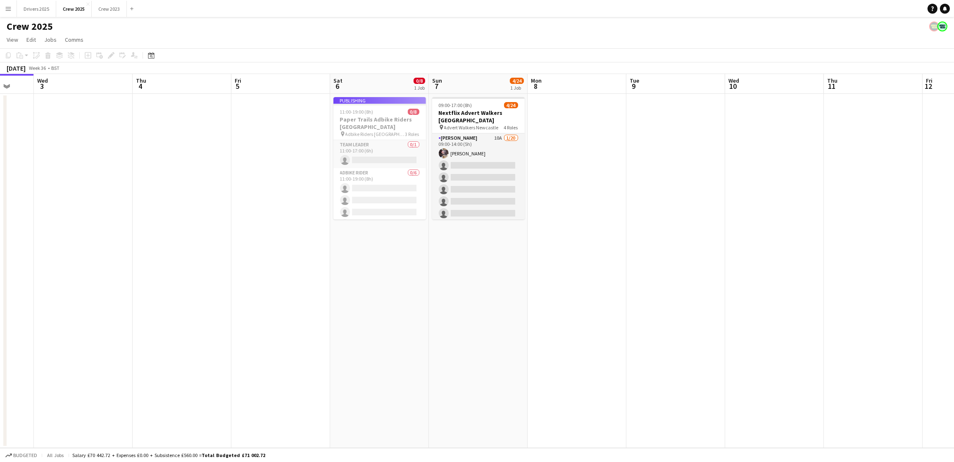
scroll to position [0, 363]
drag, startPoint x: 820, startPoint y: 204, endPoint x: 656, endPoint y: 209, distance: 164.1
click at [656, 209] on app-calendar-viewport "Sat 30 2/3 1 Job Sun 31 Mon 1 Tue 2 Wed 3 Thu 4 Fri 5 Sat 6 0/8 1 Job Sun 7 4/2…" at bounding box center [477, 261] width 954 height 374
click at [352, 111] on app-job-card "Publishing 11:00-19:00 (8h) 0/8 Paper Trails Adbike Riders London pin Adbike Ri…" at bounding box center [378, 158] width 93 height 122
click at [934, 10] on icon "Help" at bounding box center [932, 8] width 5 height 5
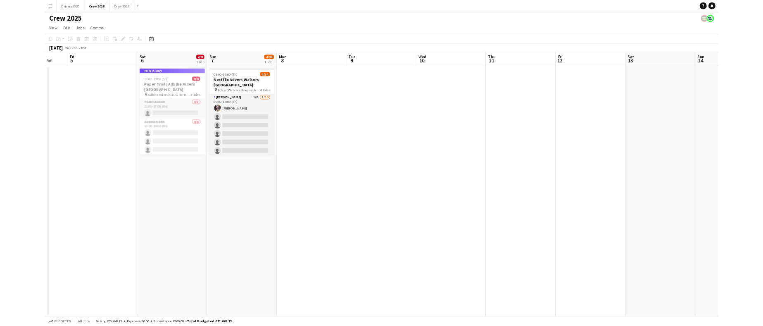
scroll to position [0, 264]
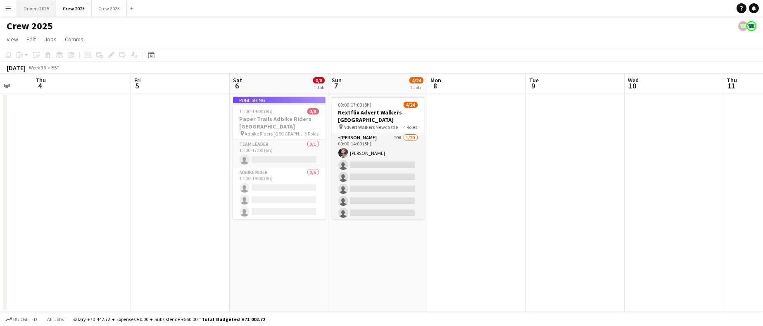
click at [48, 13] on button "Drivers 2025 Close" at bounding box center [36, 8] width 39 height 16
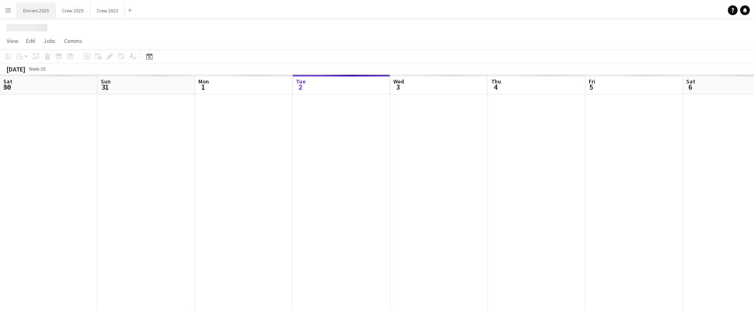
scroll to position [0, 197]
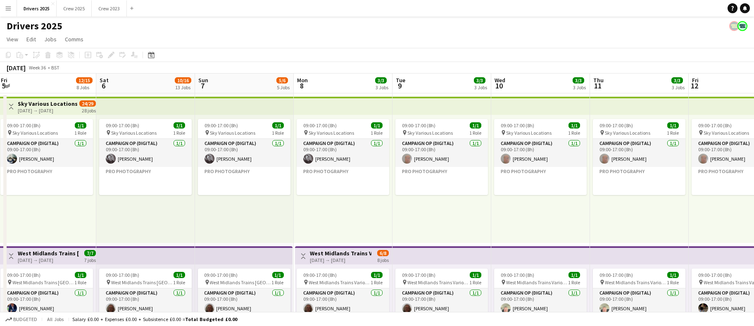
drag, startPoint x: 456, startPoint y: 195, endPoint x: 248, endPoint y: 195, distance: 208.3
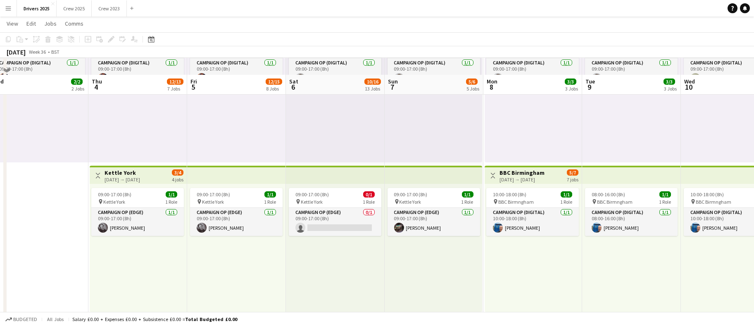
scroll to position [248, 0]
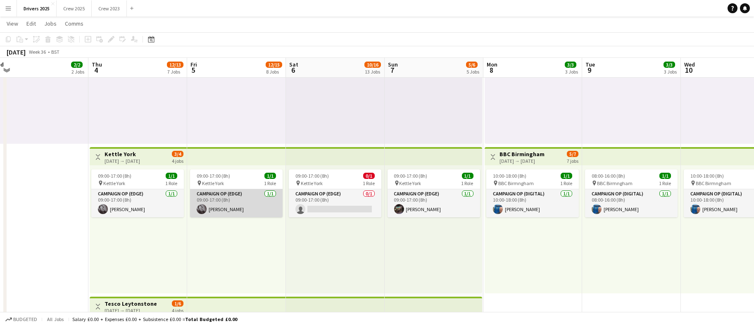
click at [226, 213] on app-card-role "Campaign Op (Edge) 1/1 09:00-17:00 (8h) Mark Gowlett" at bounding box center [236, 203] width 93 height 28
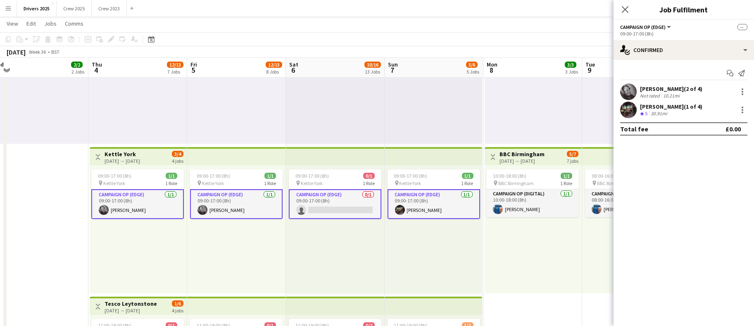
drag, startPoint x: 226, startPoint y: 209, endPoint x: 281, endPoint y: 189, distance: 58.4
click at [227, 209] on app-card-role "Campaign Op (Edge) 1/1 09:00-17:00 (8h) Mark Gowlett" at bounding box center [236, 204] width 93 height 30
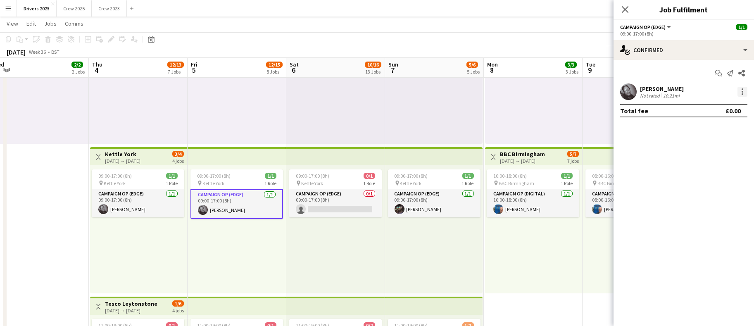
click at [746, 90] on div at bounding box center [743, 92] width 10 height 10
click at [709, 167] on span "Remove" at bounding box center [702, 166] width 25 height 7
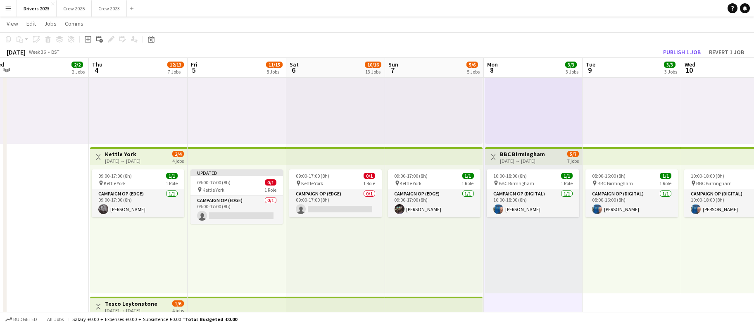
click at [464, 29] on app-page-menu "View Day view expanded Day view collapsed Month view Date picker Jump to today …" at bounding box center [377, 25] width 754 height 16
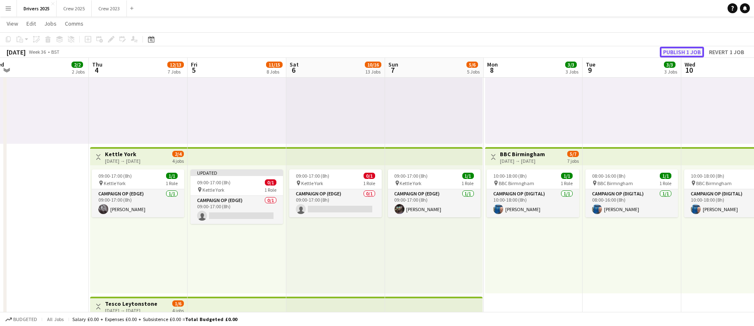
click at [691, 51] on button "Publish 1 job" at bounding box center [682, 52] width 44 height 11
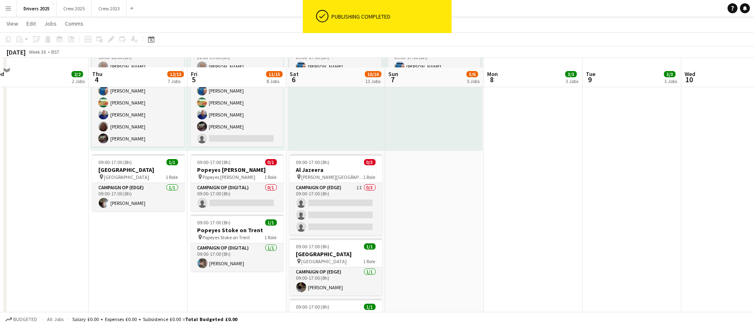
scroll to position [868, 0]
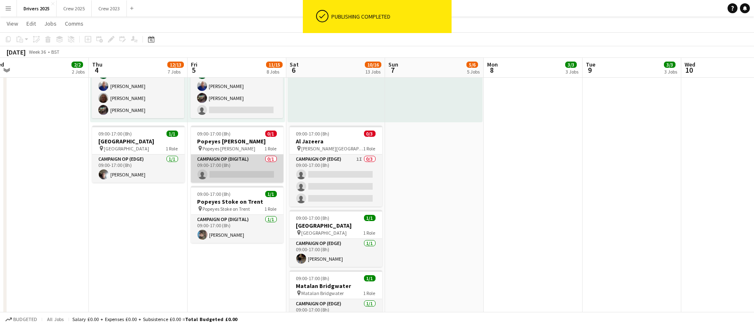
click at [222, 164] on app-card-role "Campaign Op (Digital) 0/1 09:00-17:00 (8h) single-neutral-actions" at bounding box center [237, 169] width 93 height 28
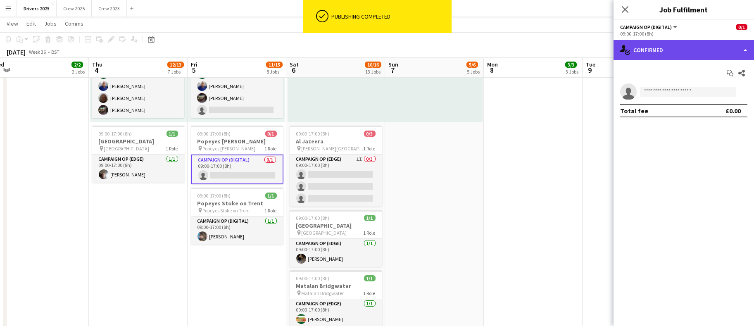
click at [682, 47] on div "single-neutral-actions-check-2 Confirmed" at bounding box center [684, 50] width 140 height 20
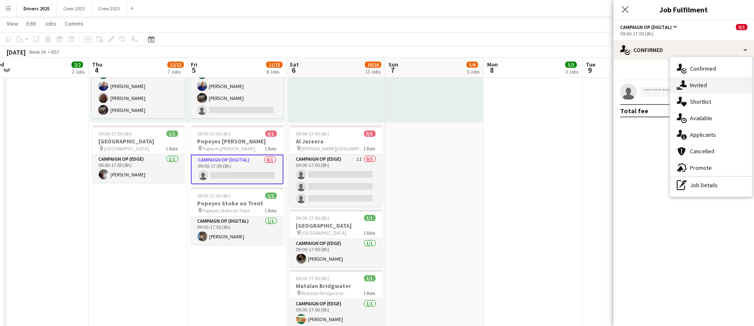
click at [702, 81] on span "Invited" at bounding box center [698, 84] width 17 height 7
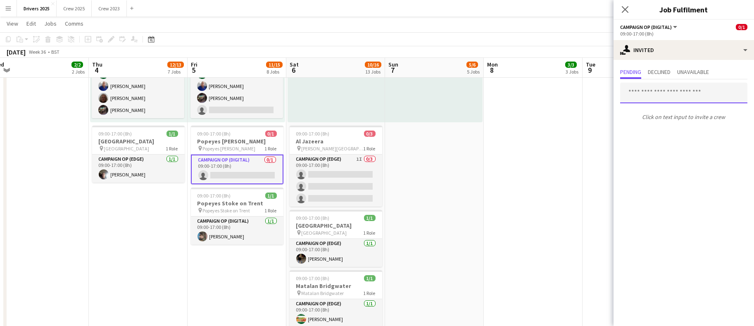
click at [660, 90] on input "text" at bounding box center [683, 93] width 127 height 21
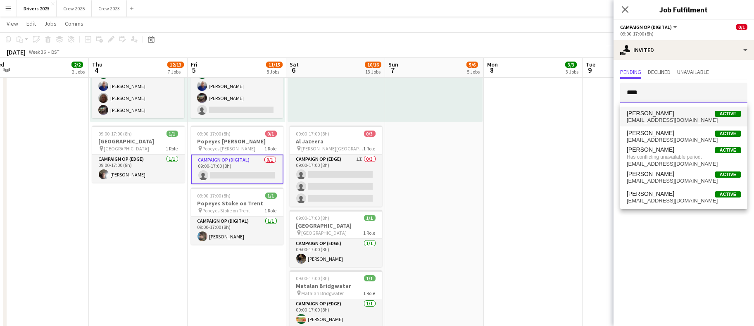
type input "****"
click at [653, 112] on span "Mark Blackburn" at bounding box center [651, 113] width 48 height 7
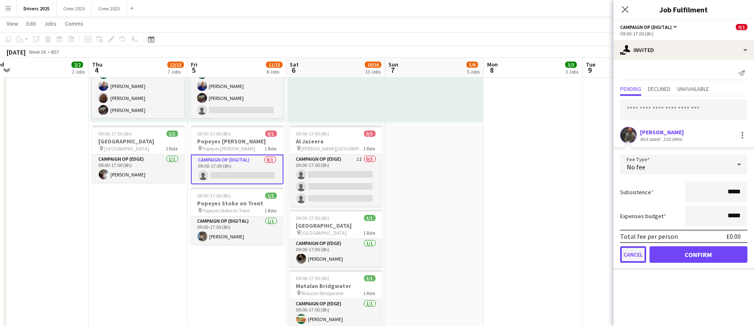
click at [628, 253] on button "Cancel" at bounding box center [633, 254] width 26 height 17
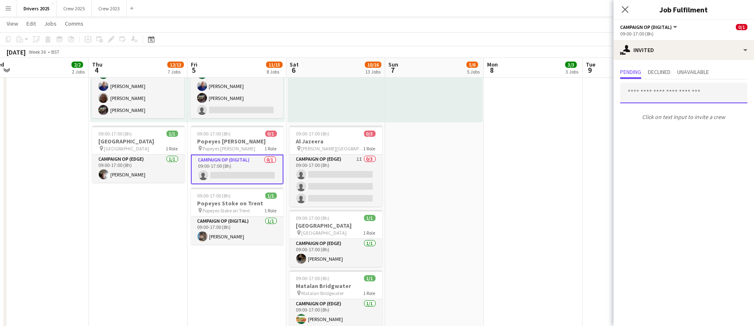
click at [688, 95] on input "text" at bounding box center [683, 93] width 127 height 21
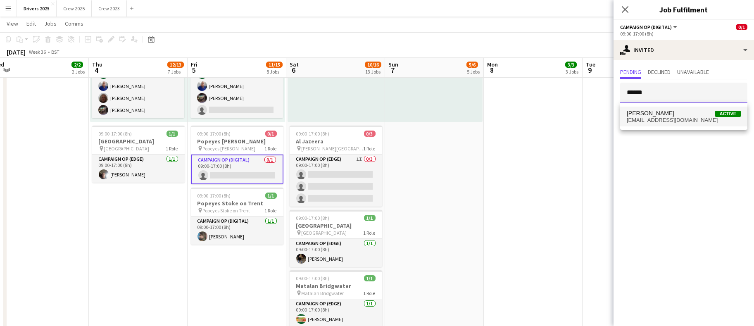
type input "******"
click at [671, 119] on span "mgowlett@mmediagroup.co.uk" at bounding box center [684, 120] width 114 height 7
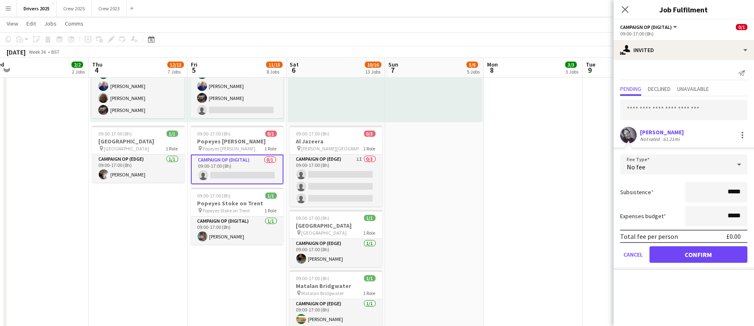
click at [702, 263] on form "Fee Type No fee Subsistence ***** Expenses budget ***** Total fee per person £0…" at bounding box center [684, 212] width 140 height 115
click at [702, 256] on button "Confirm" at bounding box center [699, 254] width 98 height 17
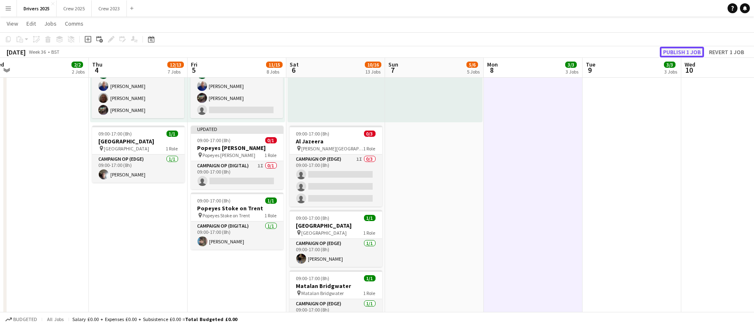
click at [676, 50] on button "Publish 1 job" at bounding box center [682, 52] width 44 height 11
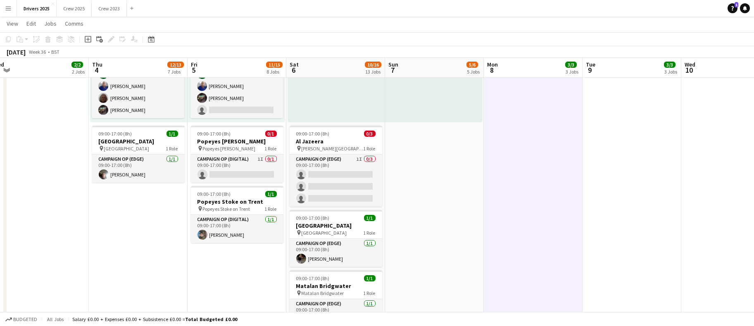
click at [733, 11] on link "Help 1" at bounding box center [733, 8] width 10 height 10
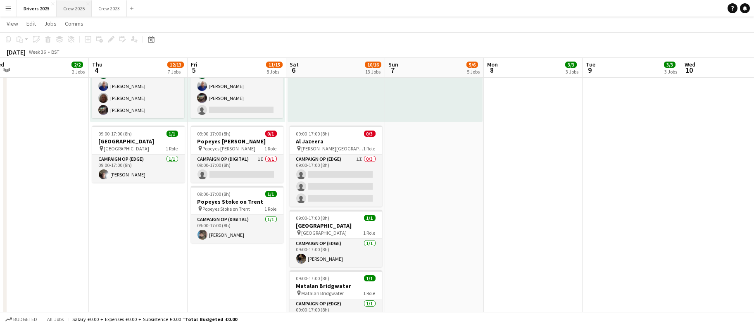
click at [79, 10] on button "Crew 2025 Close" at bounding box center [74, 8] width 35 height 16
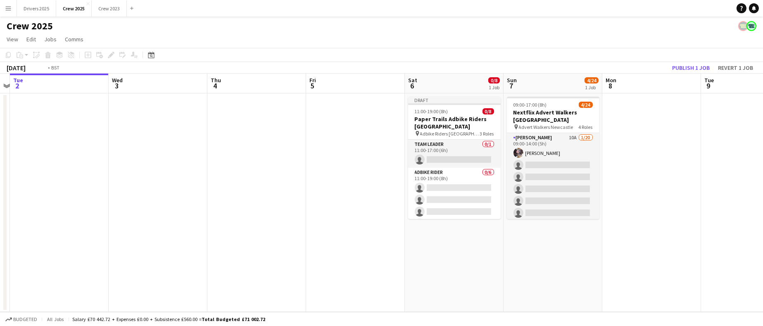
scroll to position [0, 302]
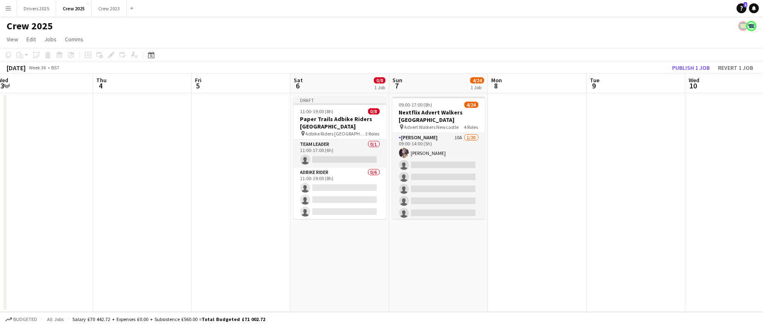
drag, startPoint x: 451, startPoint y: 168, endPoint x: 248, endPoint y: 174, distance: 203.4
click at [248, 174] on app-calendar-viewport "Sun 31 Mon 1 Tue 2 Wed 3 Thu 4 Fri 5 Sat 6 0/8 1 Job Sun 7 4/24 1 Job Mon 8 Tue…" at bounding box center [381, 193] width 763 height 238
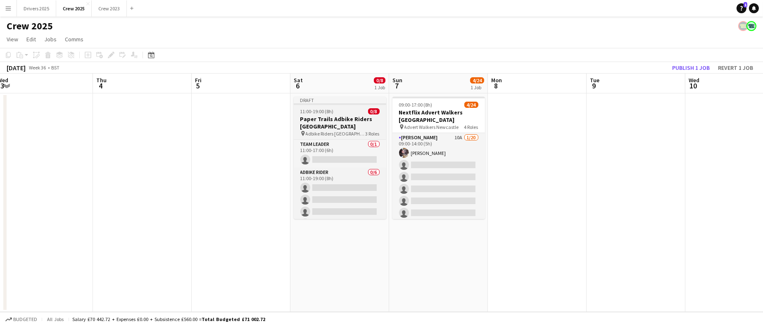
click at [325, 112] on span "11:00-19:00 (8h)" at bounding box center [316, 111] width 33 height 6
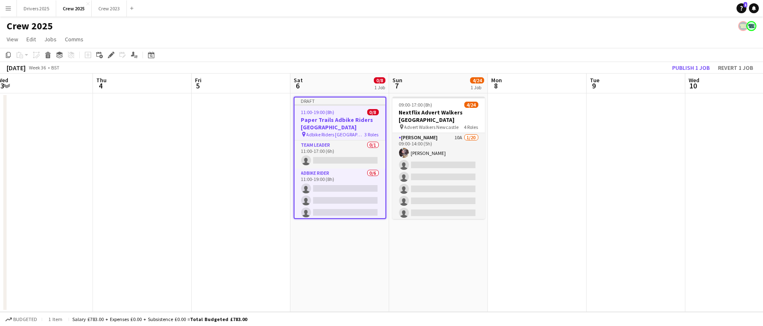
click at [531, 155] on app-date-cell at bounding box center [537, 202] width 99 height 219
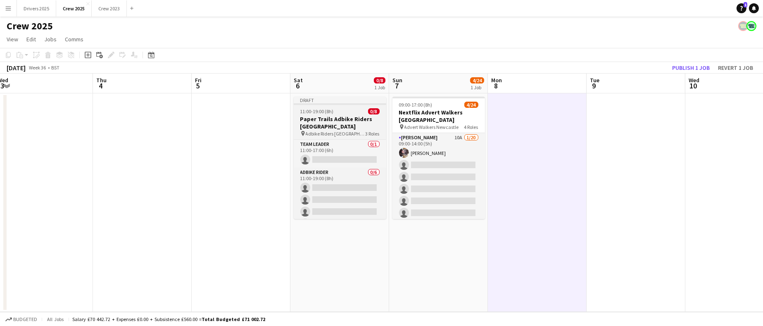
click at [321, 110] on span "11:00-19:00 (8h)" at bounding box center [316, 111] width 33 height 6
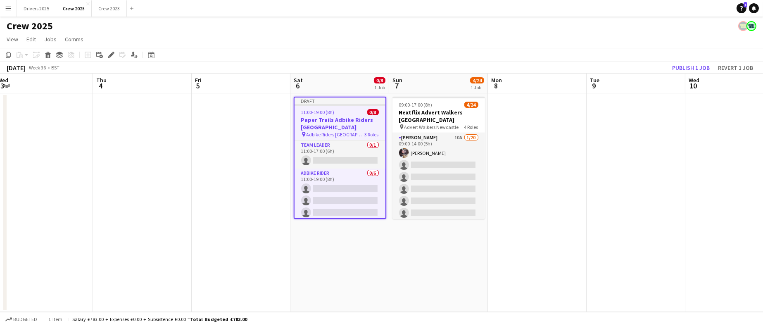
click at [113, 56] on icon "Edit" at bounding box center [111, 55] width 7 height 7
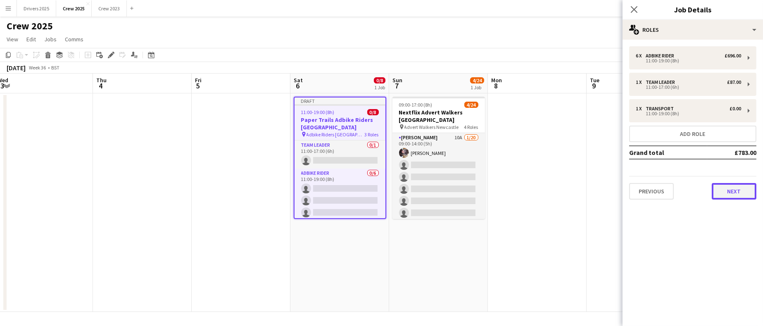
click at [733, 194] on button "Next" at bounding box center [734, 191] width 45 height 17
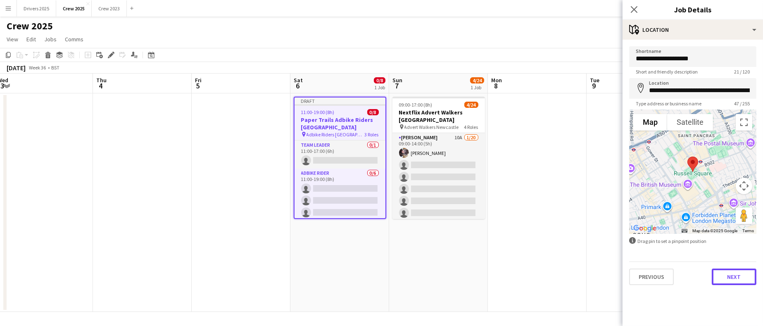
drag, startPoint x: 738, startPoint y: 277, endPoint x: 738, endPoint y: 272, distance: 5.4
click at [738, 277] on button "Next" at bounding box center [734, 277] width 45 height 17
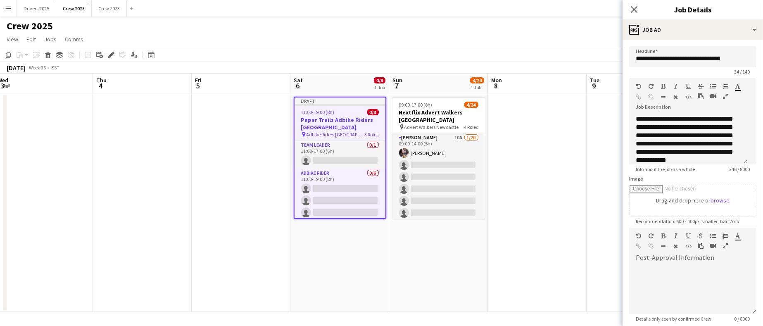
click at [558, 211] on app-date-cell at bounding box center [537, 202] width 99 height 219
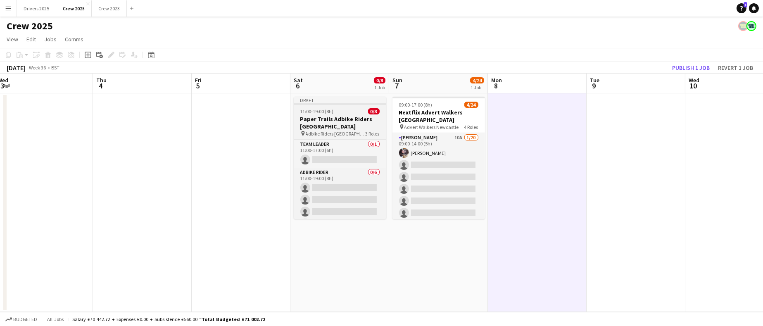
click at [319, 117] on h3 "Paper Trails Adbike Riders [GEOGRAPHIC_DATA]" at bounding box center [340, 122] width 93 height 15
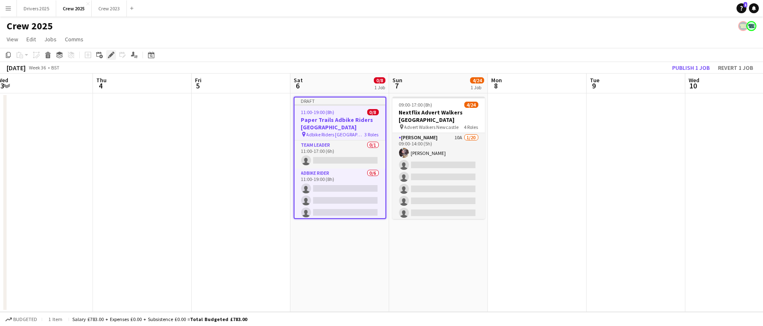
click at [114, 55] on div "Edit" at bounding box center [111, 55] width 10 height 10
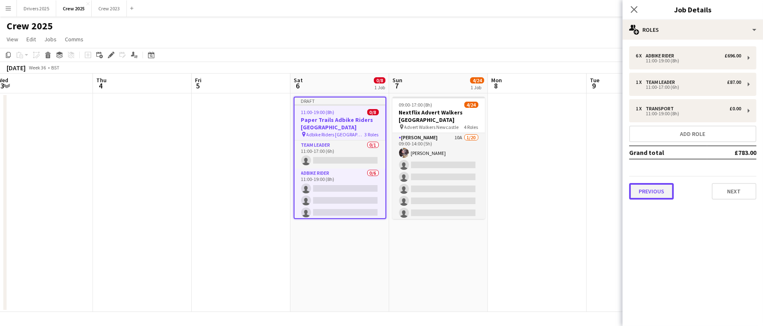
click at [650, 195] on button "Previous" at bounding box center [651, 191] width 45 height 17
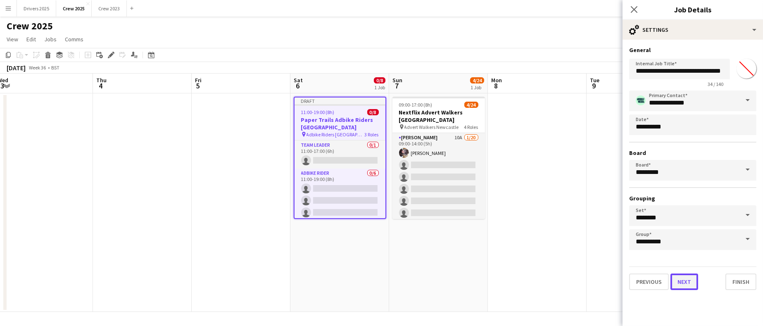
click at [687, 276] on button "Next" at bounding box center [685, 282] width 28 height 17
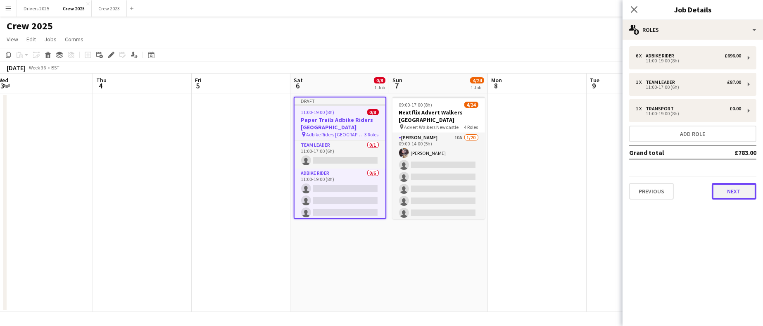
click at [733, 186] on button "Next" at bounding box center [734, 191] width 45 height 17
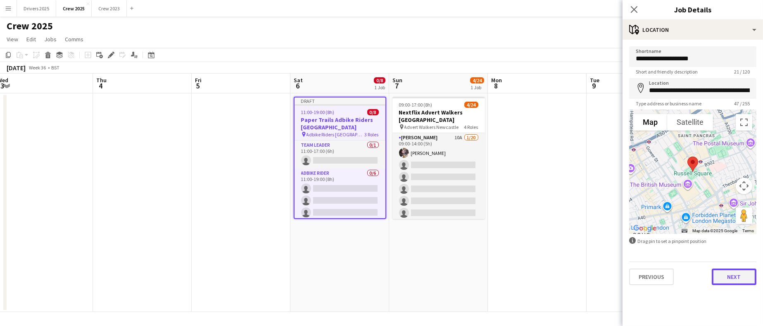
click at [725, 276] on button "Next" at bounding box center [734, 277] width 45 height 17
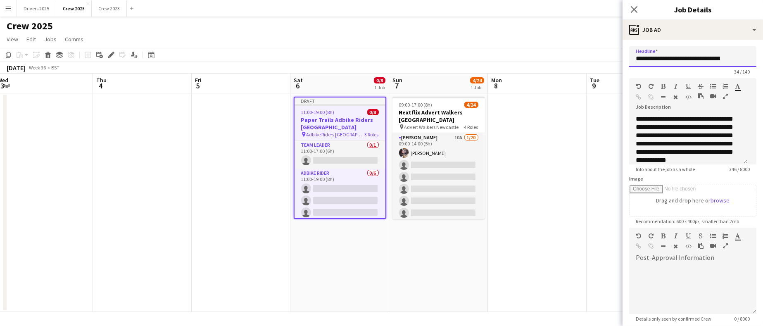
drag, startPoint x: 670, startPoint y: 59, endPoint x: 601, endPoint y: 53, distance: 68.8
click at [603, 54] on body "Menu Boards Boards Boards All jobs Status Workforce Workforce My Workforce Recr…" at bounding box center [381, 163] width 763 height 326
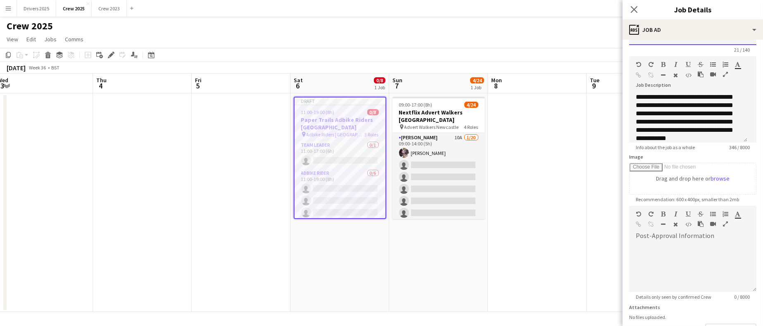
scroll to position [94, 0]
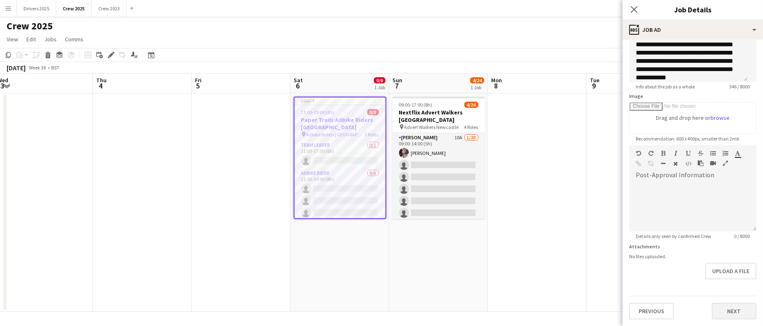
type input "**********"
click at [740, 310] on button "Next" at bounding box center [734, 311] width 45 height 17
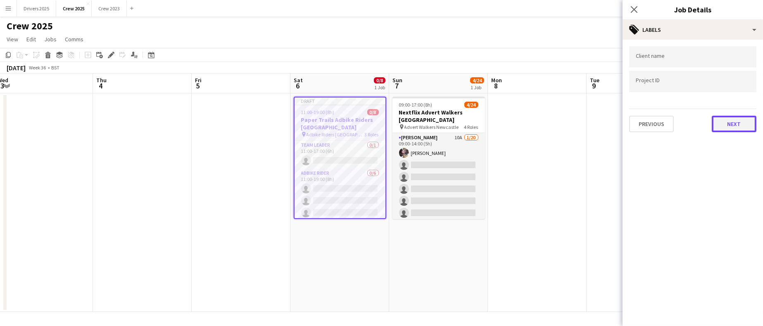
click at [722, 120] on button "Next" at bounding box center [734, 124] width 45 height 17
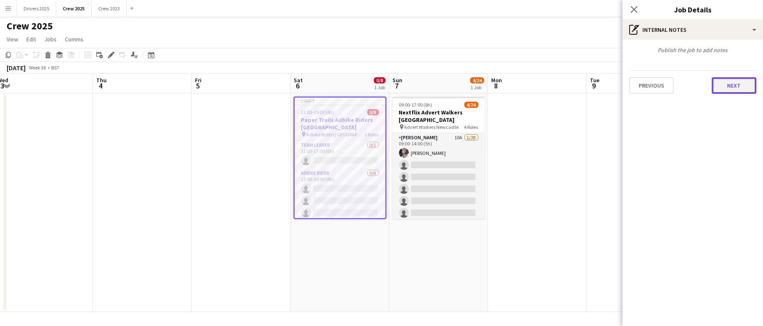
click at [740, 83] on button "Next" at bounding box center [734, 85] width 45 height 17
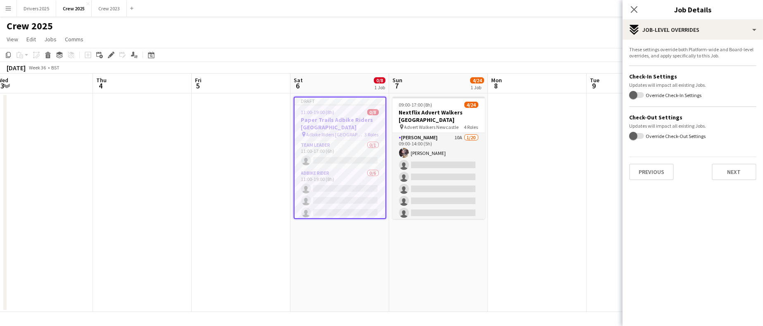
click at [511, 191] on app-date-cell at bounding box center [537, 202] width 99 height 219
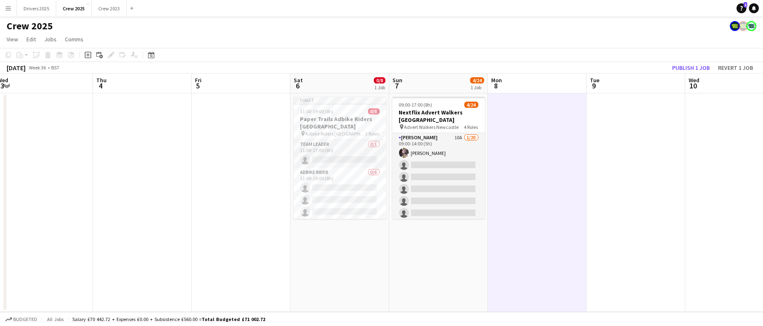
click at [238, 220] on app-date-cell at bounding box center [241, 202] width 99 height 219
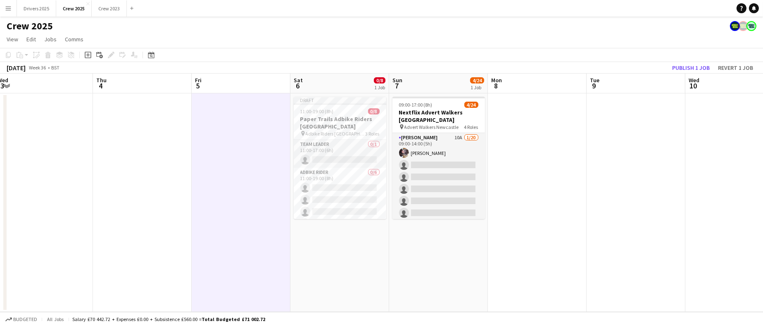
click at [690, 74] on app-board-header-date "Wed 10" at bounding box center [735, 84] width 99 height 20
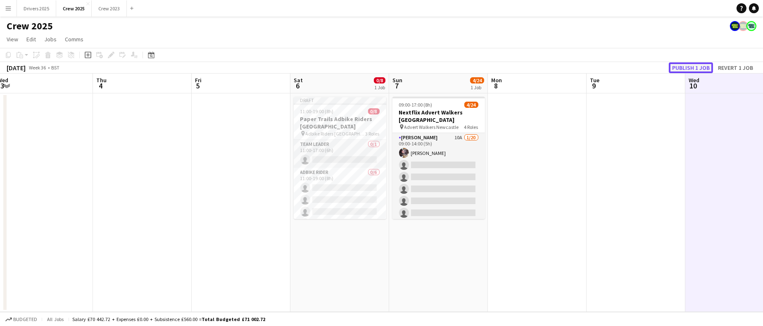
click at [688, 64] on button "Publish 1 job" at bounding box center [691, 67] width 44 height 11
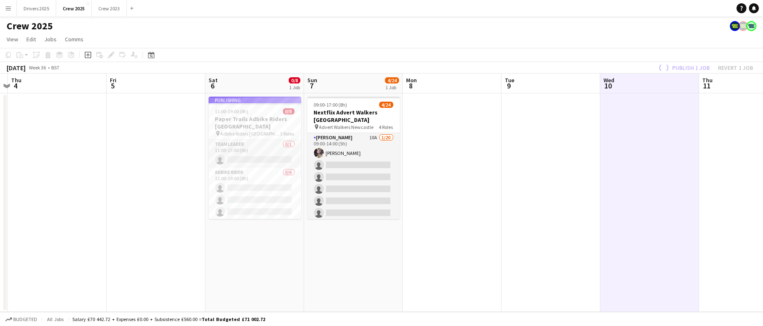
scroll to position [0, 312]
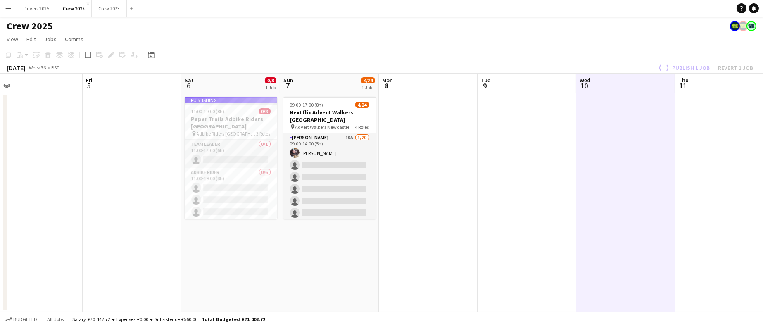
drag, startPoint x: 595, startPoint y: 224, endPoint x: 486, endPoint y: 232, distance: 109.3
click at [486, 232] on app-calendar-viewport "Mon 1 Tue 2 Wed 3 Thu 4 Fri 5 Sat 6 0/8 1 Job Sun 7 4/24 1 Job Mon 8 Tue 9 Wed …" at bounding box center [381, 193] width 763 height 238
click at [471, 190] on app-date-cell at bounding box center [428, 202] width 99 height 219
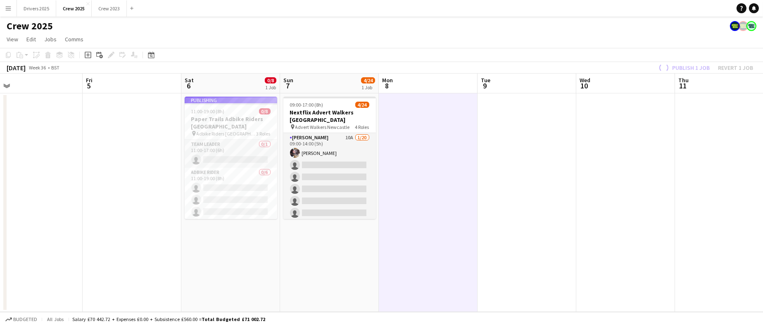
click at [229, 110] on app-job-card "Publishing 11:00-19:00 (8h) 0/8 Paper Trails Adbike Riders London pin Adbike Ri…" at bounding box center [231, 158] width 93 height 122
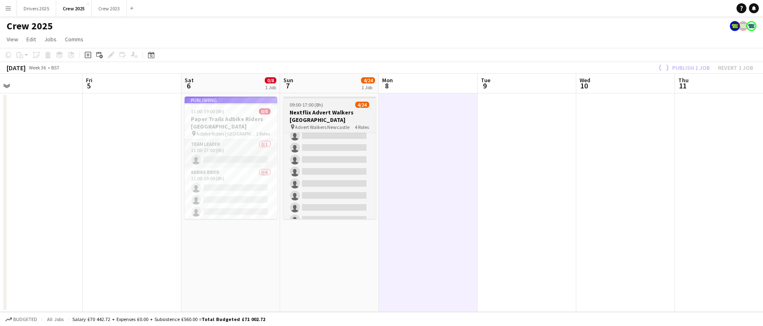
scroll to position [0, 0]
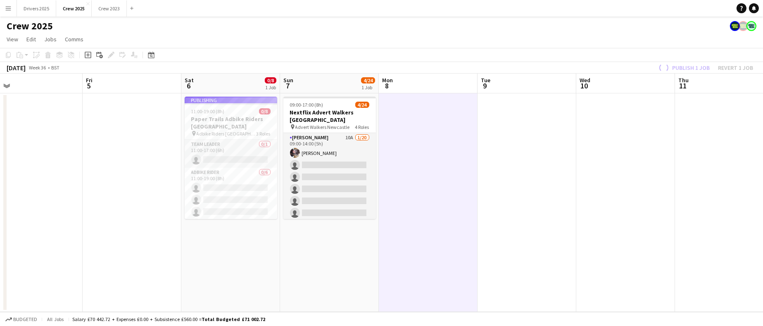
click at [42, 16] on div "Drivers 2025 Close Crew 2025 Close Crew 2023 Close Add" at bounding box center [77, 8] width 120 height 17
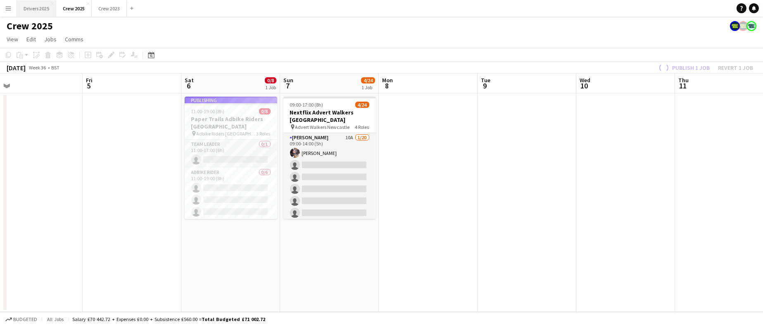
click at [50, 10] on button "Drivers 2025 Close" at bounding box center [36, 8] width 39 height 16
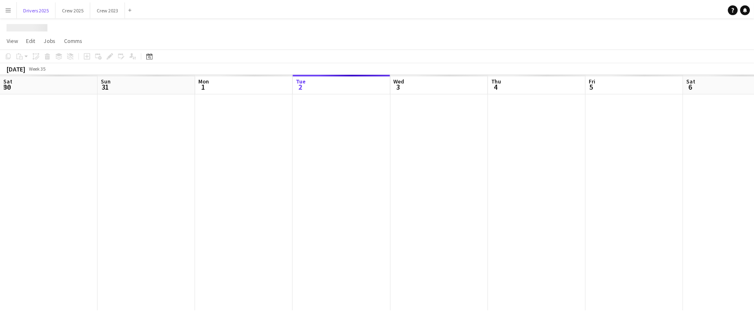
scroll to position [0, 197]
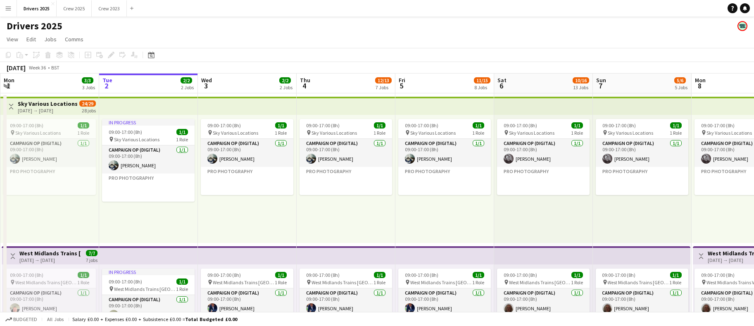
drag, startPoint x: 655, startPoint y: 221, endPoint x: 260, endPoint y: 231, distance: 394.3
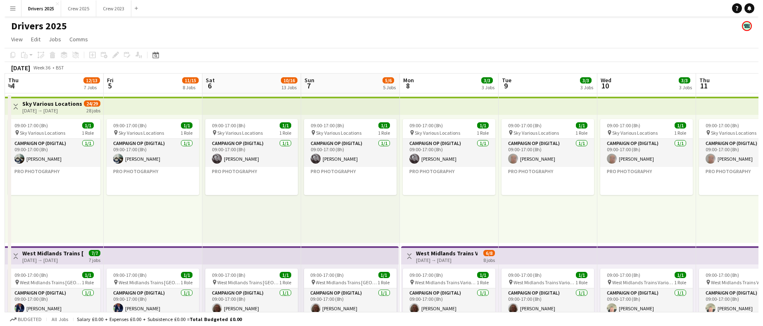
scroll to position [0, 319]
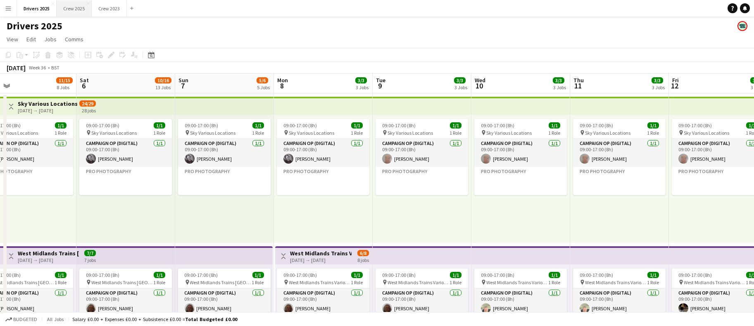
click at [72, 8] on button "Crew 2025 Close" at bounding box center [74, 8] width 35 height 16
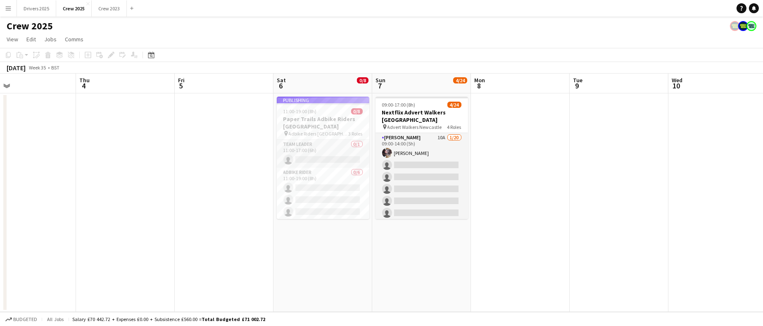
scroll to position [0, 355]
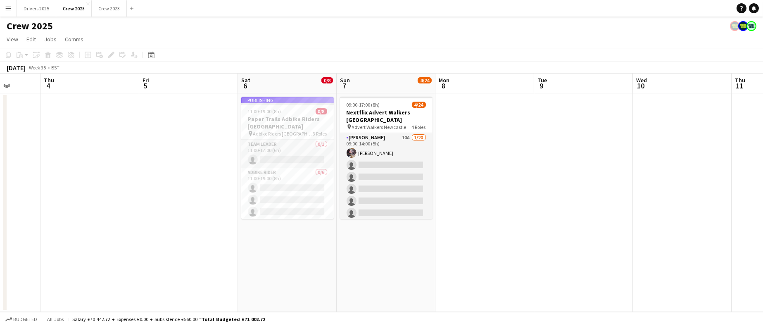
drag, startPoint x: 556, startPoint y: 232, endPoint x: 300, endPoint y: 242, distance: 256.4
click at [300, 242] on app-calendar-viewport "Sun 31 Mon 1 Tue 2 Wed 3 Thu 4 Fri 5 Sat 6 0/8 1 Job Sun 7 4/24 1 Job Mon 8 Tue…" at bounding box center [381, 193] width 763 height 238
click at [740, 10] on icon "Help" at bounding box center [741, 8] width 5 height 5
click at [14, 6] on button "Menu" at bounding box center [8, 8] width 17 height 17
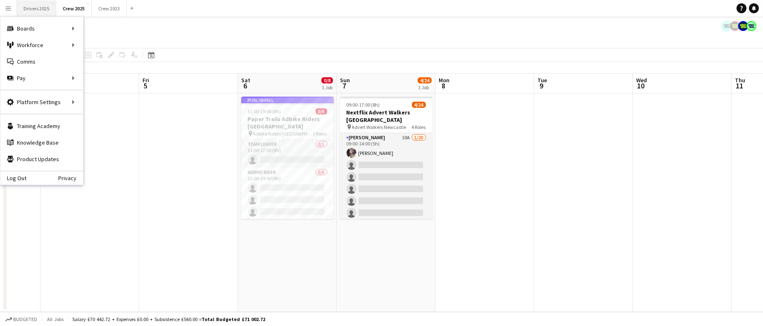
click at [30, 6] on button "Drivers 2025 Close" at bounding box center [36, 8] width 39 height 16
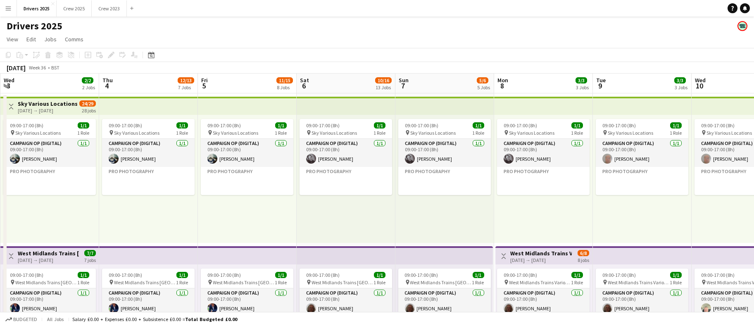
scroll to position [0, 255]
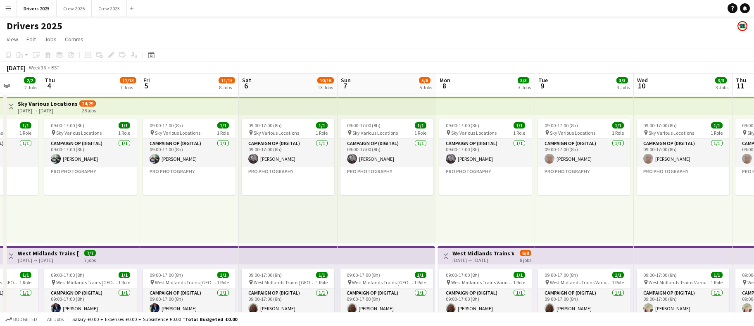
drag, startPoint x: 452, startPoint y: 206, endPoint x: 197, endPoint y: 196, distance: 255.1
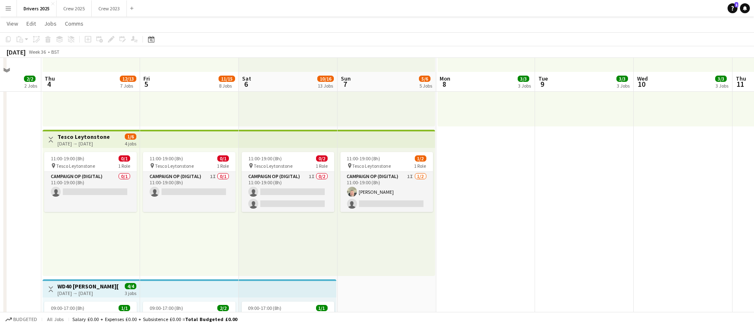
scroll to position [434, 0]
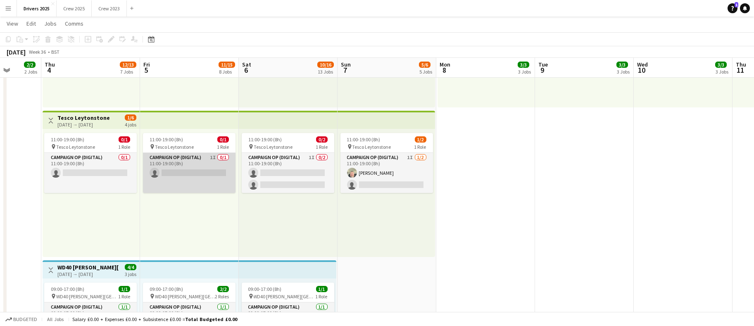
click at [196, 169] on app-card-role "Campaign Op (Digital) 1I 0/1 11:00-19:00 (8h) single-neutral-actions" at bounding box center [189, 173] width 93 height 40
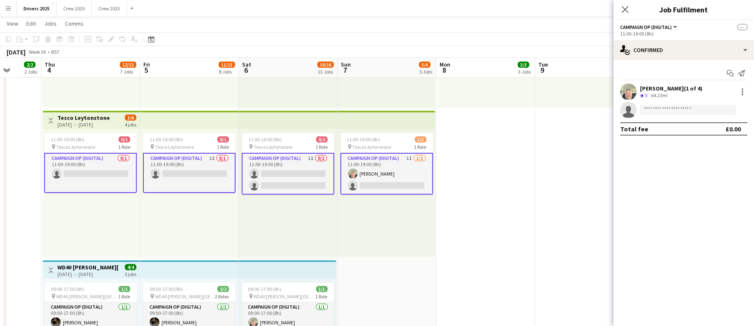
click at [196, 169] on app-card-role "Campaign Op (Digital) 1I 0/1 11:00-19:00 (8h) single-neutral-actions" at bounding box center [189, 173] width 93 height 40
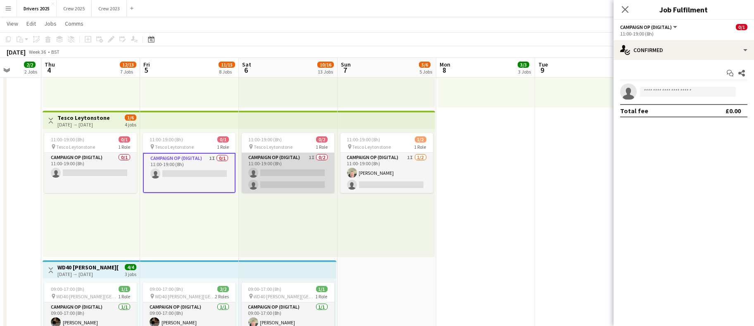
click at [263, 176] on app-card-role "Campaign Op (Digital) 1I 0/2 11:00-19:00 (8h) single-neutral-actions single-neu…" at bounding box center [288, 173] width 93 height 40
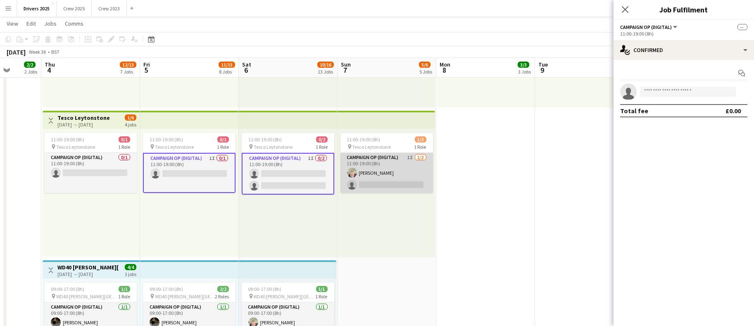
click at [377, 179] on app-card-role "Campaign Op (Digital) 1I 1/2 11:00-19:00 (8h) Steve Henman single-neutral-actio…" at bounding box center [386, 173] width 93 height 40
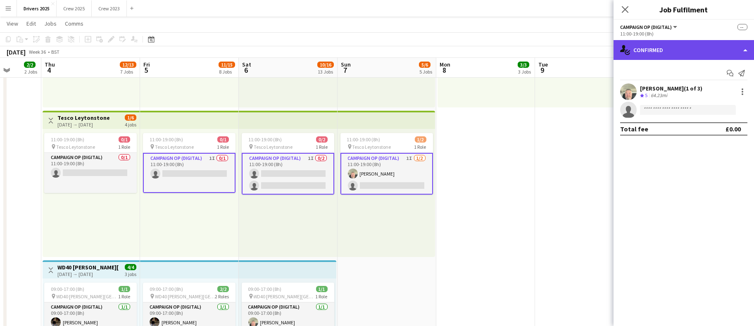
click at [689, 46] on div "single-neutral-actions-check-2 Confirmed" at bounding box center [684, 50] width 140 height 20
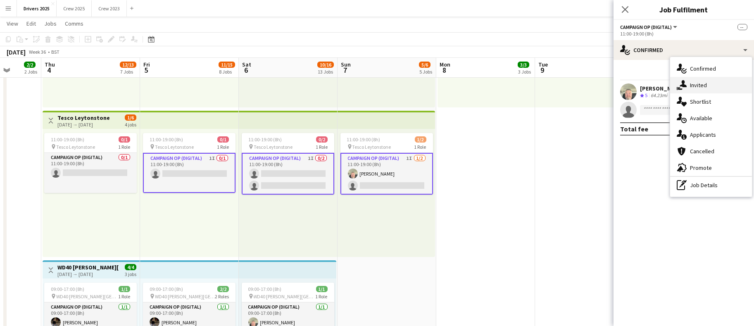
click at [701, 83] on span "Invited" at bounding box center [698, 84] width 17 height 7
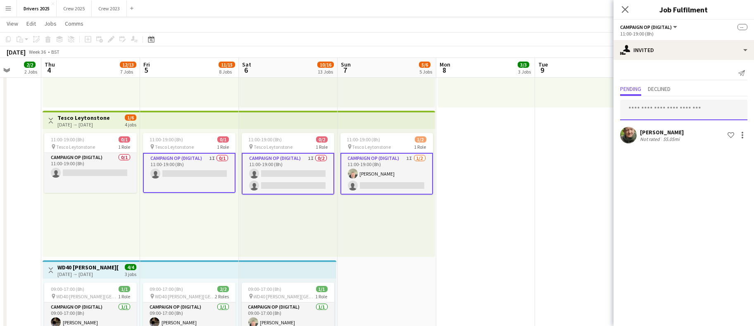
click at [691, 111] on input "text" at bounding box center [683, 110] width 127 height 21
click at [630, 11] on div "Close pop-in" at bounding box center [625, 9] width 23 height 19
click at [626, 11] on icon at bounding box center [625, 9] width 8 height 8
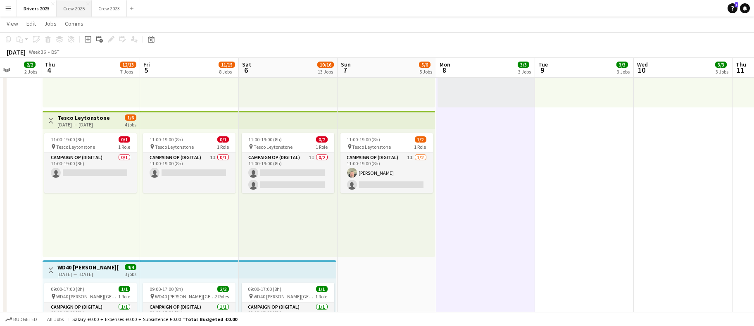
click at [71, 9] on button "Crew 2025 Close" at bounding box center [74, 8] width 35 height 16
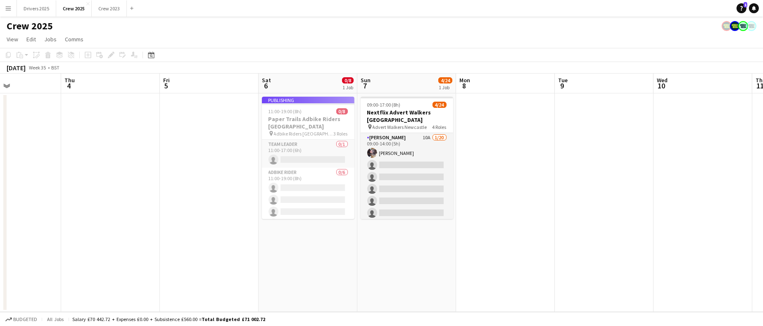
scroll to position [0, 336]
drag, startPoint x: 455, startPoint y: 145, endPoint x: 217, endPoint y: 130, distance: 238.5
click at [217, 130] on app-calendar-viewport "Sun 31 Mon 1 Tue 2 Wed 3 Thu 4 Fri 5 Sat 6 0/8 1 Job Sun 7 4/24 1 Job Mon 8 Tue…" at bounding box center [381, 193] width 763 height 238
click at [496, 148] on app-date-cell at bounding box center [503, 202] width 99 height 219
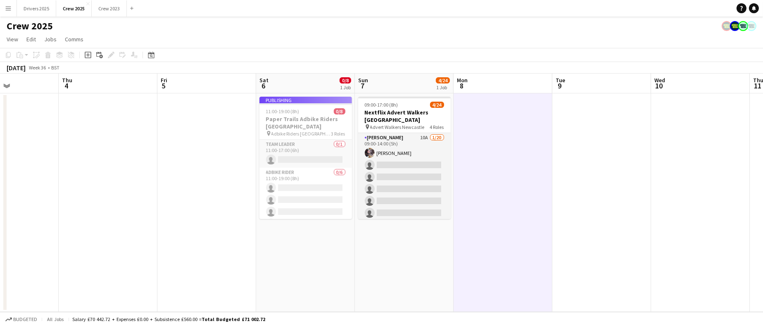
click at [289, 105] on app-job-card "Publishing 11:00-19:00 (8h) 0/8 Paper Trails Adbike Riders London pin Adbike Ri…" at bounding box center [305, 158] width 93 height 122
click at [89, 54] on icon "Add job" at bounding box center [88, 55] width 7 height 7
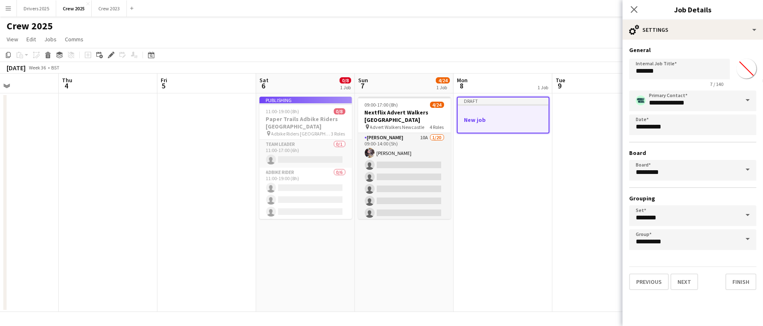
click at [515, 178] on app-date-cell "Draft New job" at bounding box center [503, 202] width 99 height 219
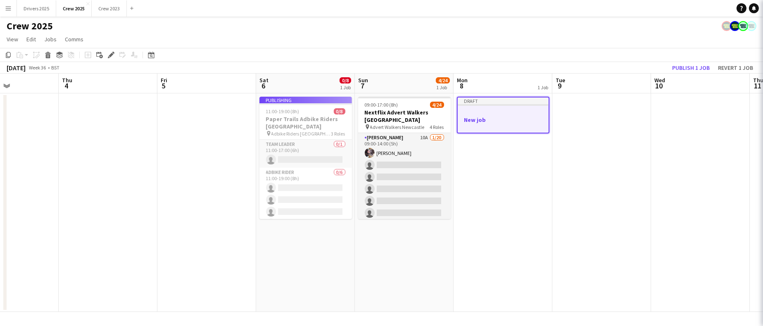
scroll to position [0, 336]
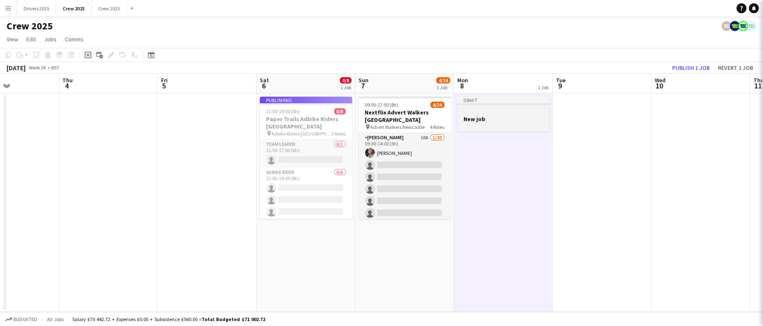
click at [506, 117] on h3 "New job" at bounding box center [503, 118] width 93 height 7
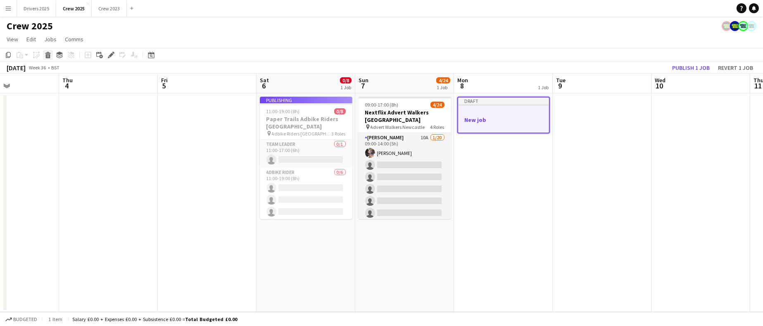
click at [50, 55] on icon "Delete" at bounding box center [48, 55] width 7 height 7
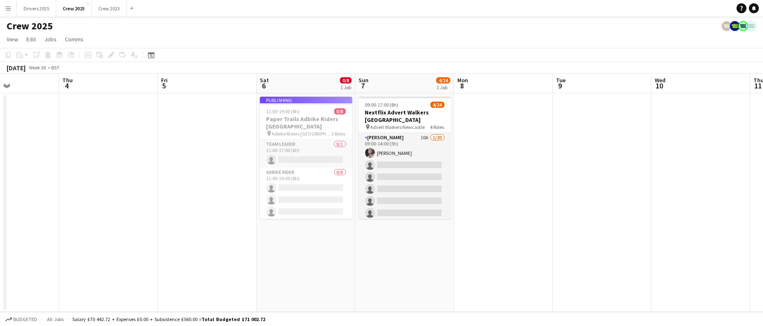
click at [280, 106] on app-job-card "Publishing 11:00-19:00 (8h) 0/8 Paper Trails Adbike Riders London pin Adbike Ri…" at bounding box center [306, 158] width 93 height 122
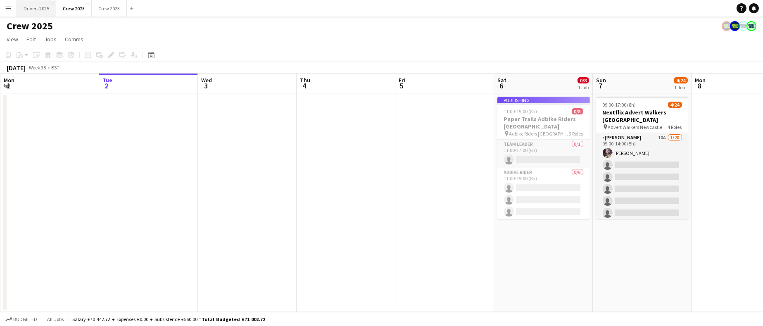
click at [26, 10] on button "Drivers 2025 Close" at bounding box center [36, 8] width 39 height 16
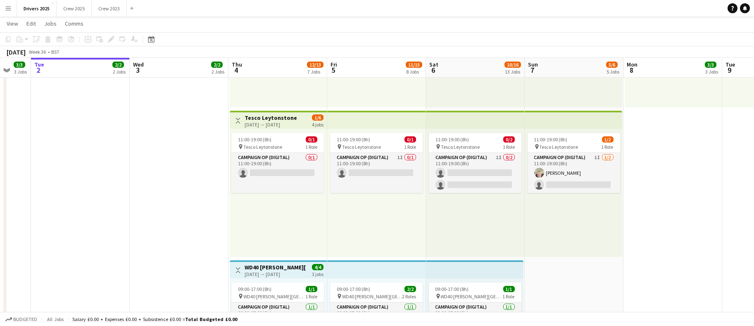
scroll to position [0, 274]
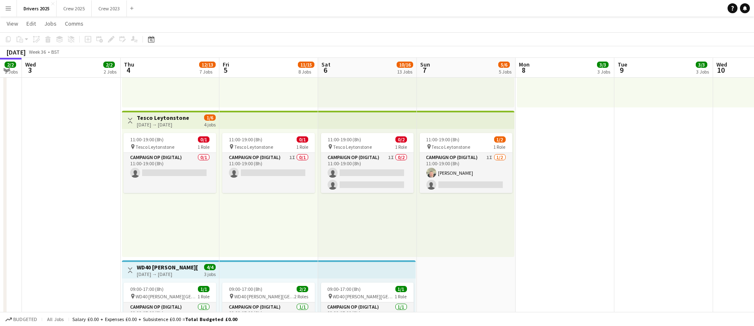
drag, startPoint x: 264, startPoint y: 243, endPoint x: 110, endPoint y: 241, distance: 154.5
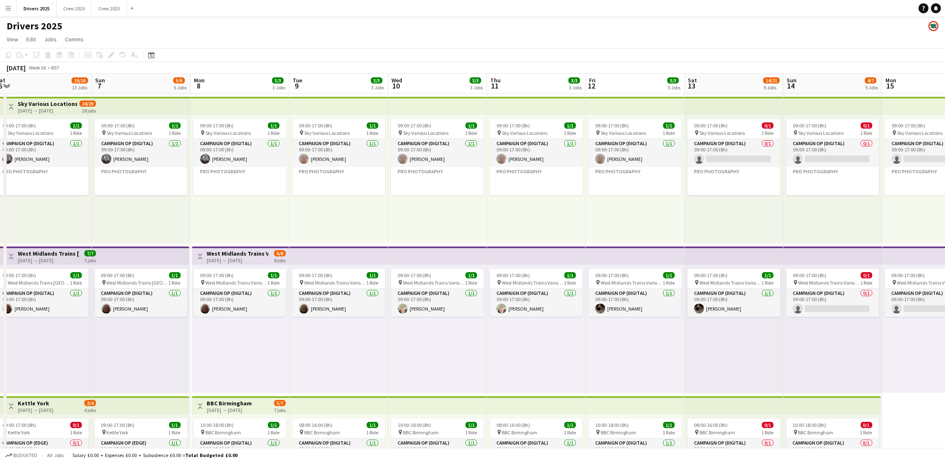
drag, startPoint x: 738, startPoint y: 226, endPoint x: 434, endPoint y: 232, distance: 303.8
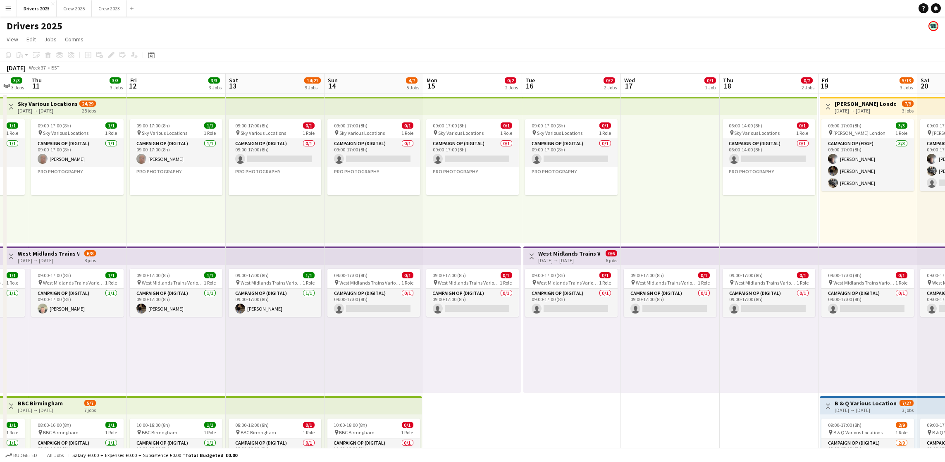
drag, startPoint x: 827, startPoint y: 233, endPoint x: 69, endPoint y: 207, distance: 757.8
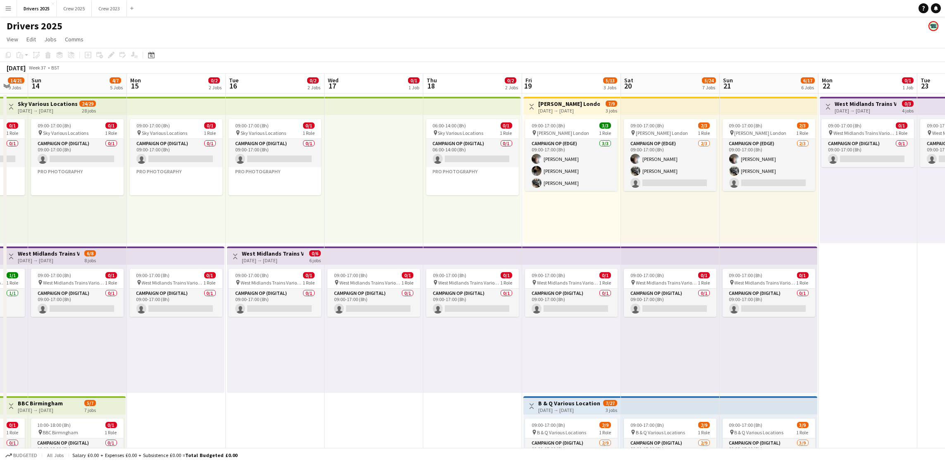
scroll to position [0, 369]
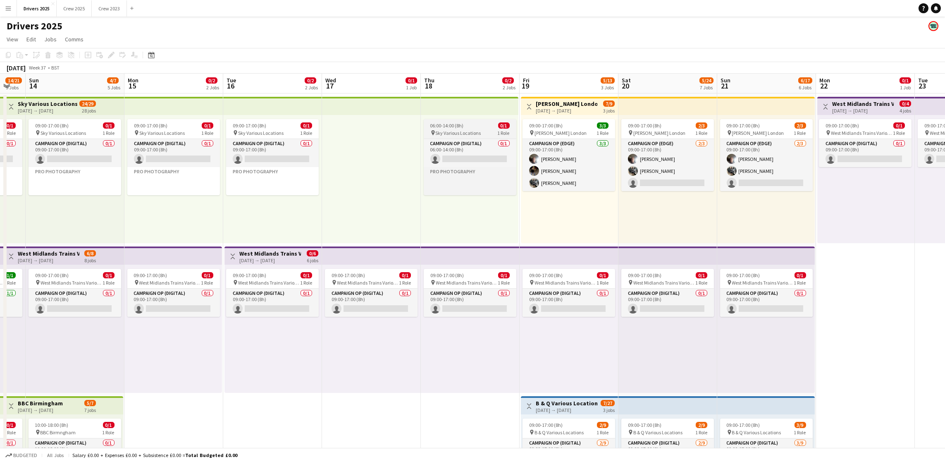
click at [443, 124] on span "06:00-14:00 (8h)" at bounding box center [446, 125] width 33 height 6
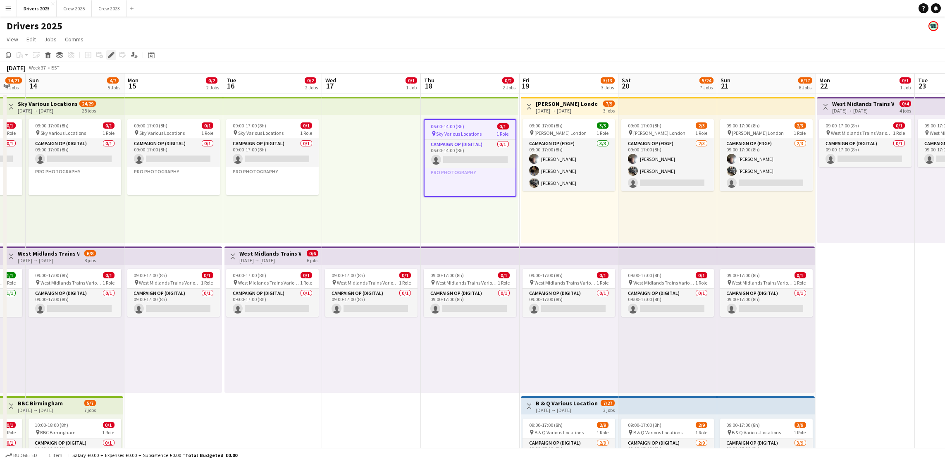
click at [108, 56] on icon "Edit" at bounding box center [111, 55] width 7 height 7
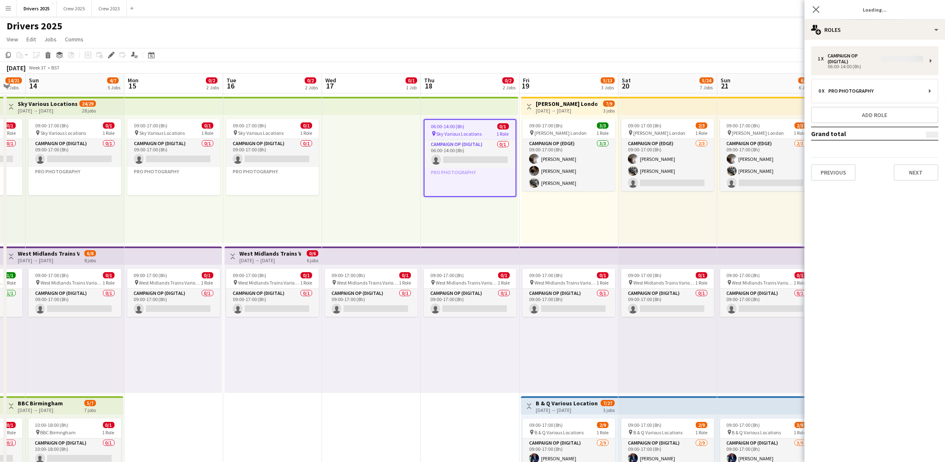
type input "**********"
click at [763, 164] on button "Next" at bounding box center [915, 166] width 45 height 17
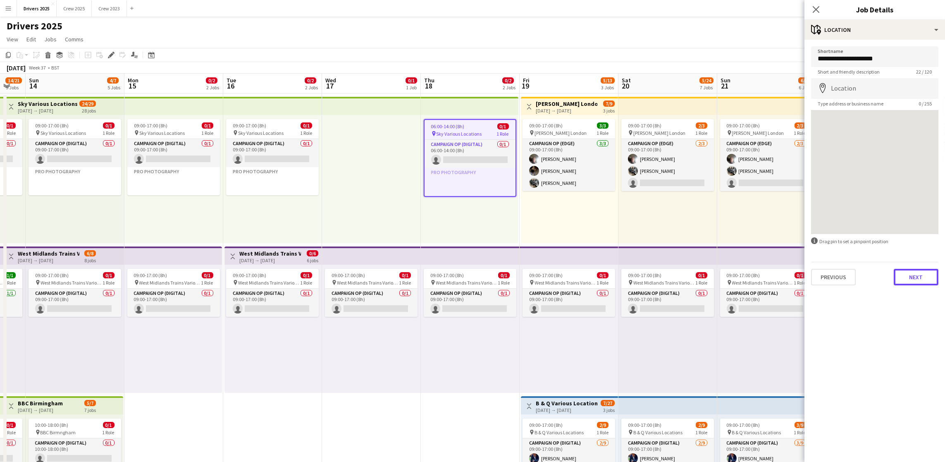
drag, startPoint x: 899, startPoint y: 278, endPoint x: 899, endPoint y: 266, distance: 12.0
click at [763, 278] on button "Next" at bounding box center [915, 277] width 45 height 17
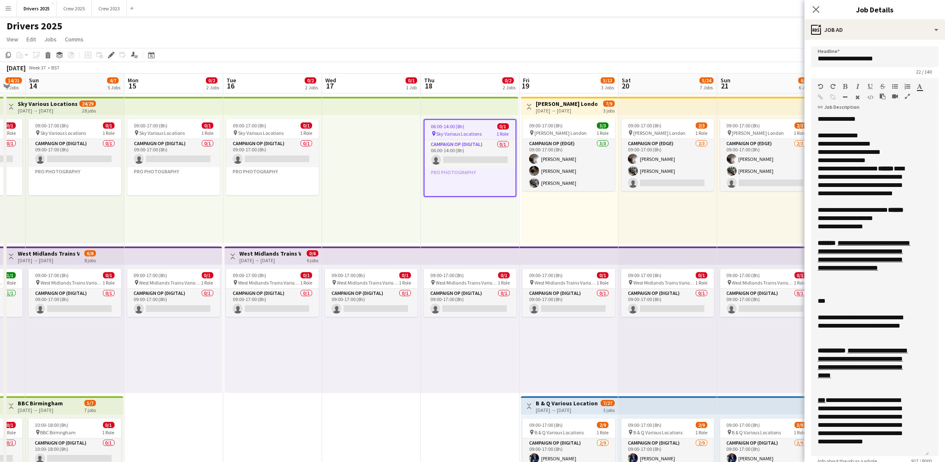
drag, startPoint x: 922, startPoint y: 169, endPoint x: 914, endPoint y: 461, distance: 291.9
click at [763, 326] on div "**********" at bounding box center [870, 285] width 118 height 341
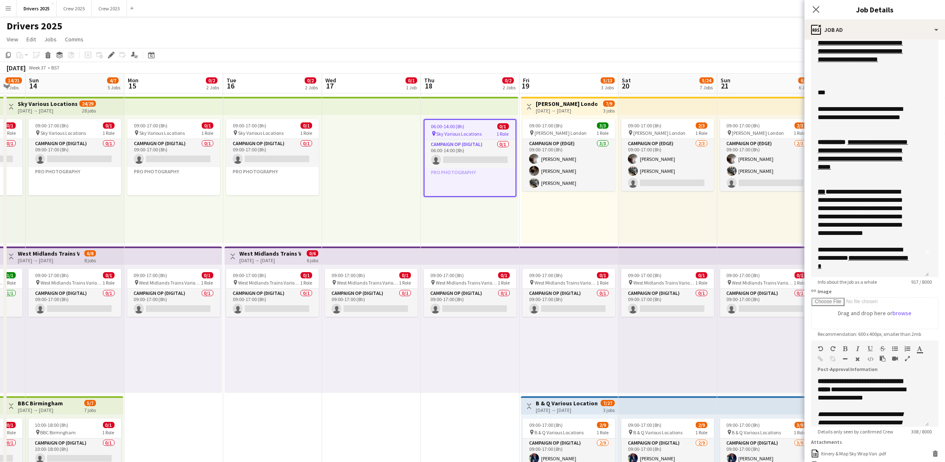
scroll to position [0, 0]
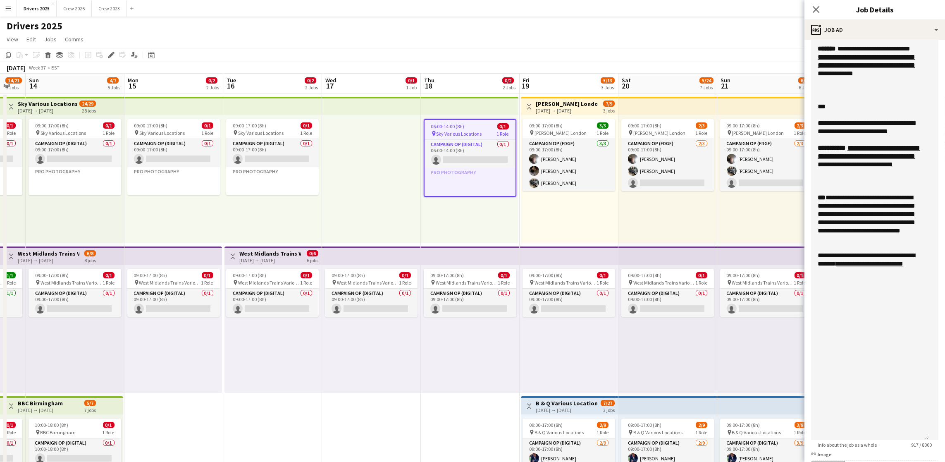
drag, startPoint x: 924, startPoint y: 273, endPoint x: 907, endPoint y: 350, distance: 78.5
click at [763, 326] on form "**********" at bounding box center [874, 335] width 140 height 950
click at [763, 275] on div "**********" at bounding box center [870, 185] width 118 height 512
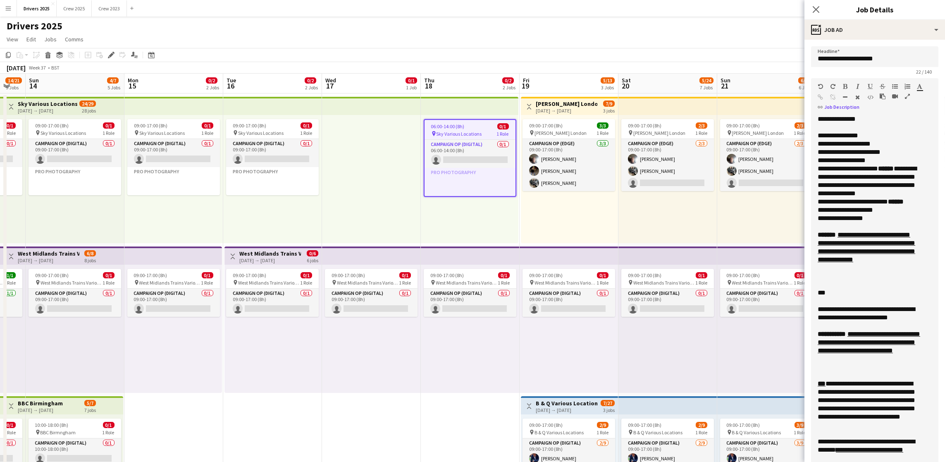
click at [763, 231] on div at bounding box center [869, 226] width 105 height 8
click at [763, 222] on div "**********" at bounding box center [869, 218] width 105 height 8
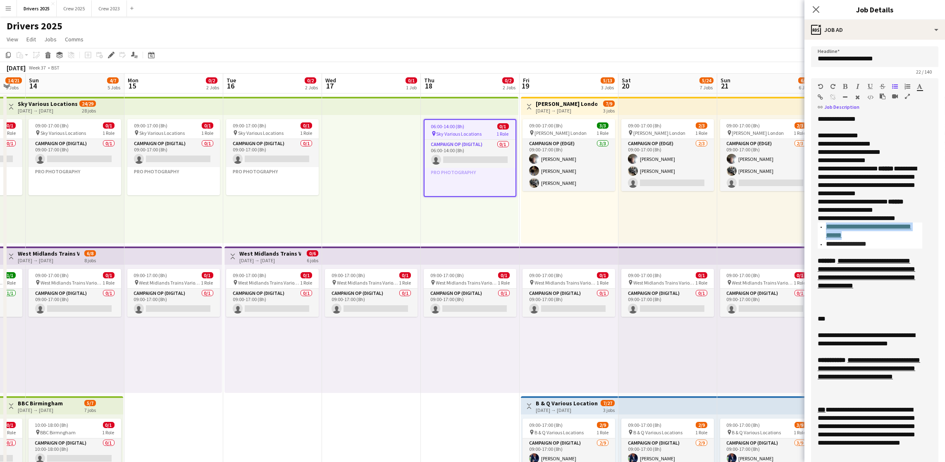
drag, startPoint x: 863, startPoint y: 243, endPoint x: 825, endPoint y: 235, distance: 38.8
click at [763, 235] on ul "**********" at bounding box center [869, 235] width 105 height 26
copy span "**********"
click at [763, 96] on icon "button" at bounding box center [820, 97] width 5 height 6
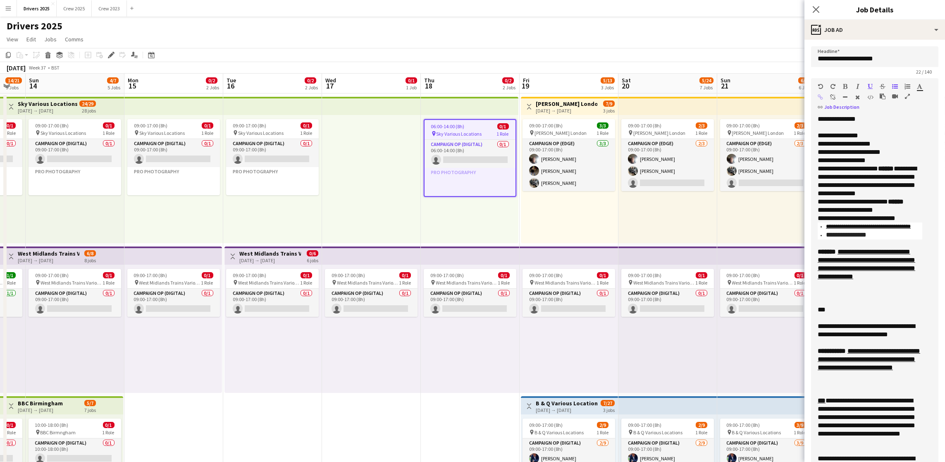
click at [763, 271] on div "**********" at bounding box center [869, 273] width 105 height 50
drag, startPoint x: 901, startPoint y: 255, endPoint x: 815, endPoint y: 227, distance: 90.0
click at [763, 227] on div "**********" at bounding box center [870, 371] width 118 height 512
click at [763, 248] on div at bounding box center [869, 243] width 105 height 8
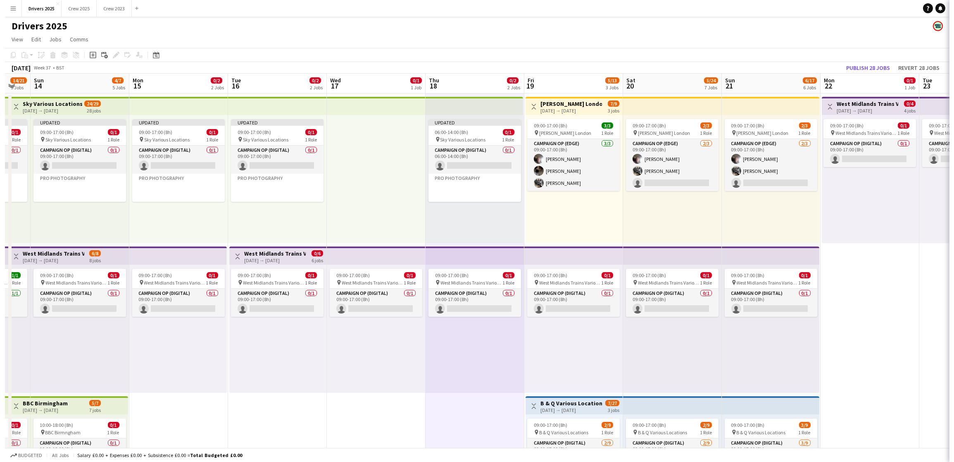
scroll to position [0, 369]
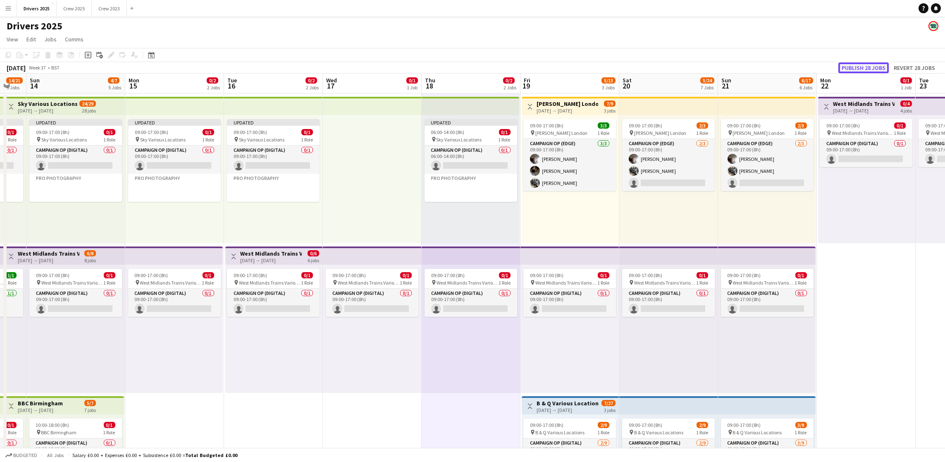
click at [763, 66] on button "Publish 28 jobs" at bounding box center [863, 67] width 50 height 11
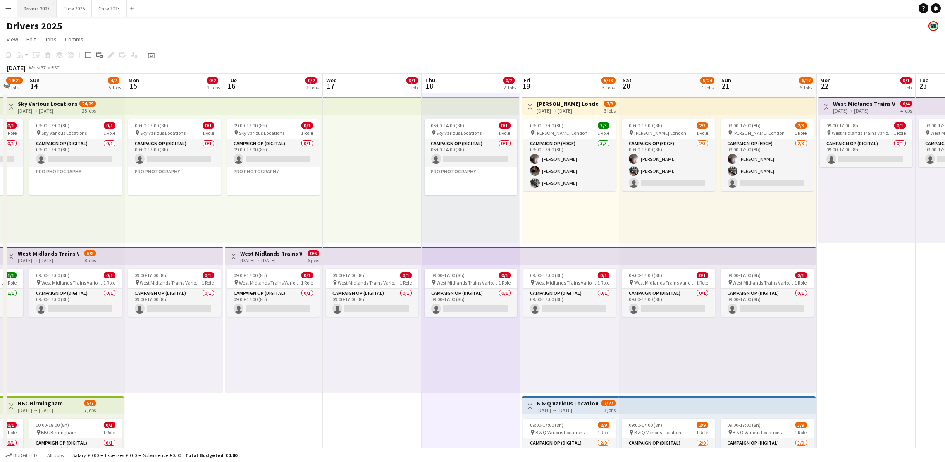
click at [41, 7] on button "Drivers 2025 Close" at bounding box center [37, 8] width 40 height 16
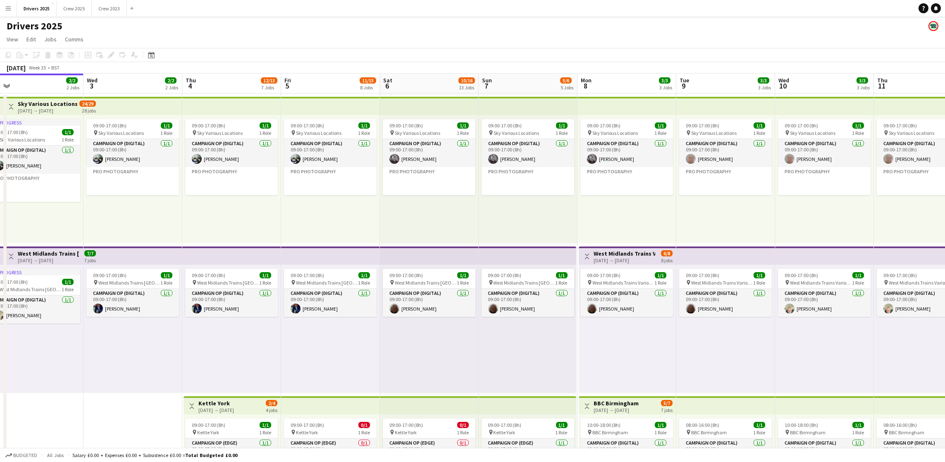
scroll to position [0, 333]
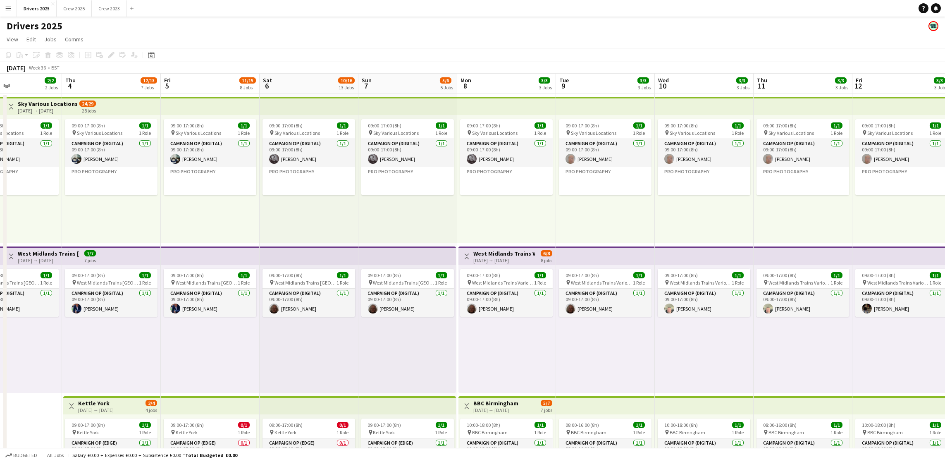
drag, startPoint x: 393, startPoint y: 224, endPoint x: 158, endPoint y: 216, distance: 234.8
click at [294, 76] on app-board-header-date "Sat 6 10/16 13 Jobs" at bounding box center [308, 84] width 99 height 20
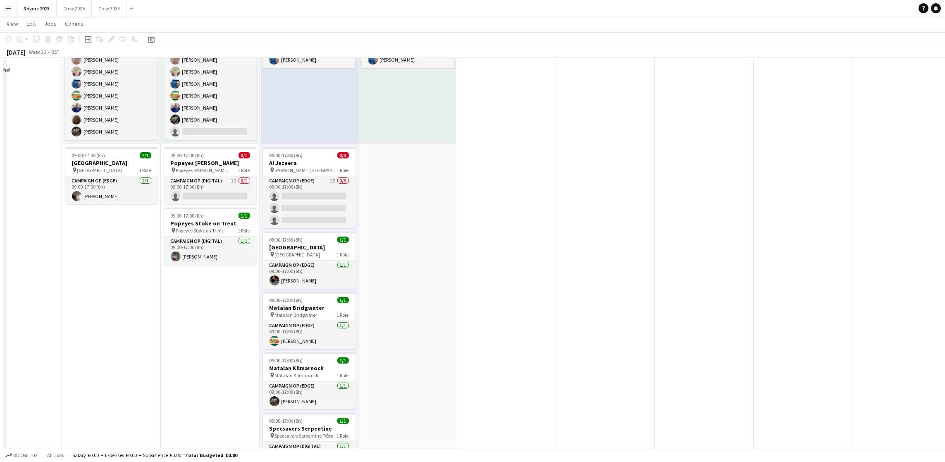
scroll to position [868, 0]
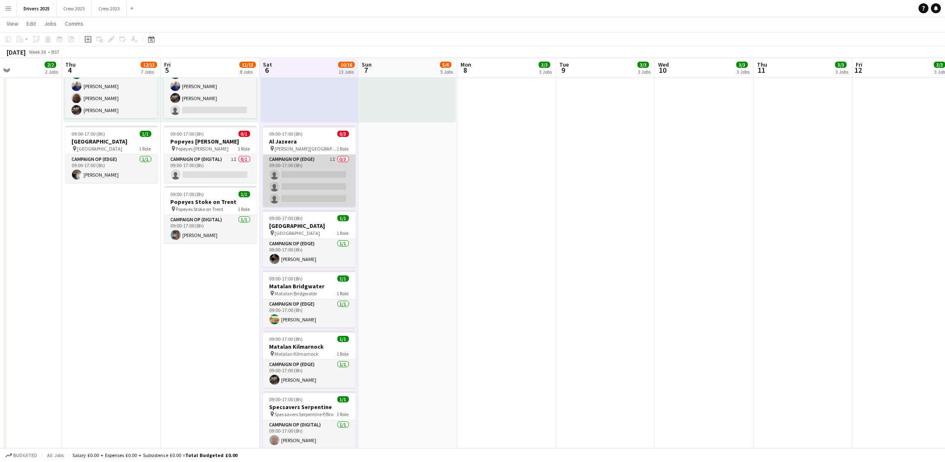
click at [297, 187] on app-card-role "Campaign Op (Edge) 1I 0/3 09:00-17:00 (8h) single-neutral-actions single-neutra…" at bounding box center [309, 181] width 93 height 52
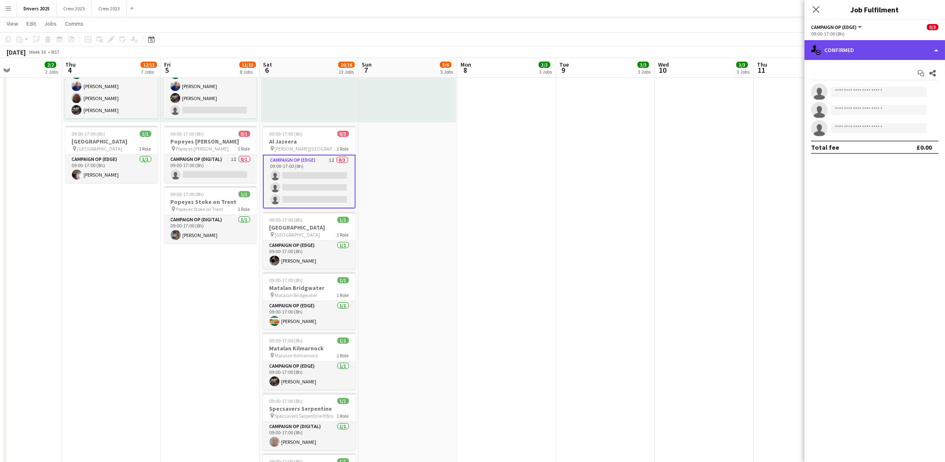
click at [763, 47] on div "single-neutral-actions-check-2 Confirmed" at bounding box center [874, 50] width 140 height 20
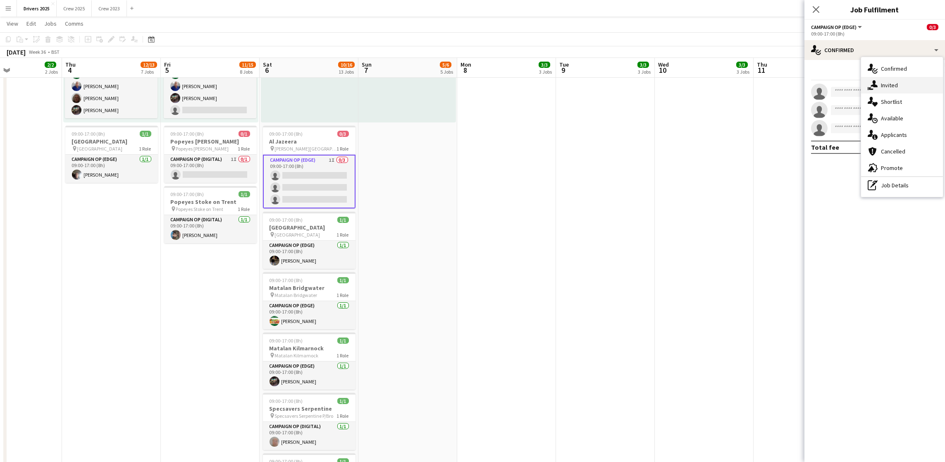
click at [763, 85] on span "Invited" at bounding box center [889, 84] width 17 height 7
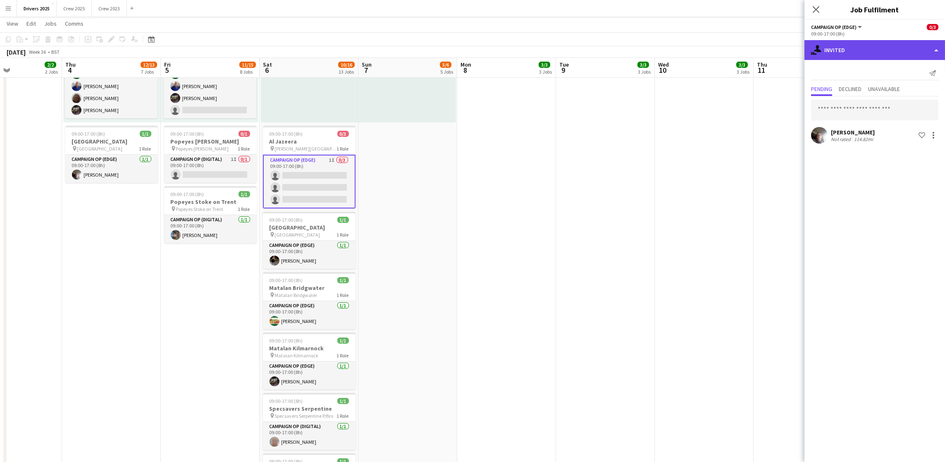
click at [763, 50] on div "single-neutral-actions-share-1 Invited" at bounding box center [874, 50] width 140 height 20
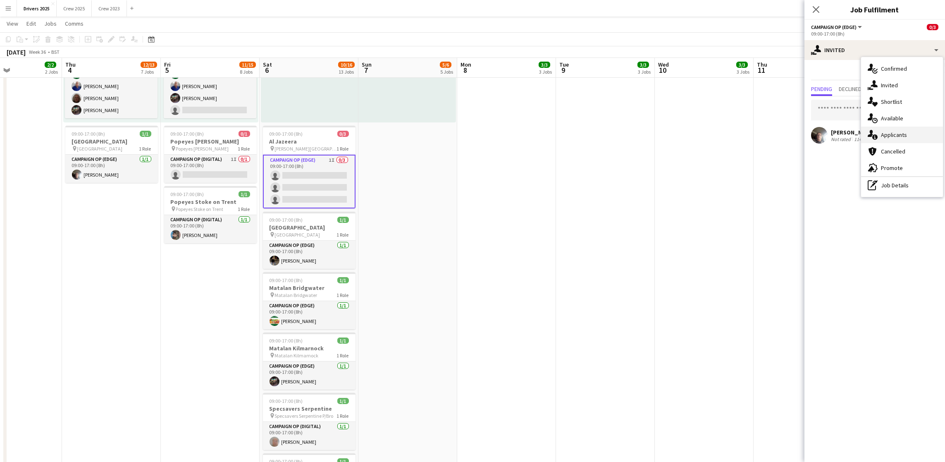
click at [763, 137] on span "Applicants" at bounding box center [894, 134] width 26 height 7
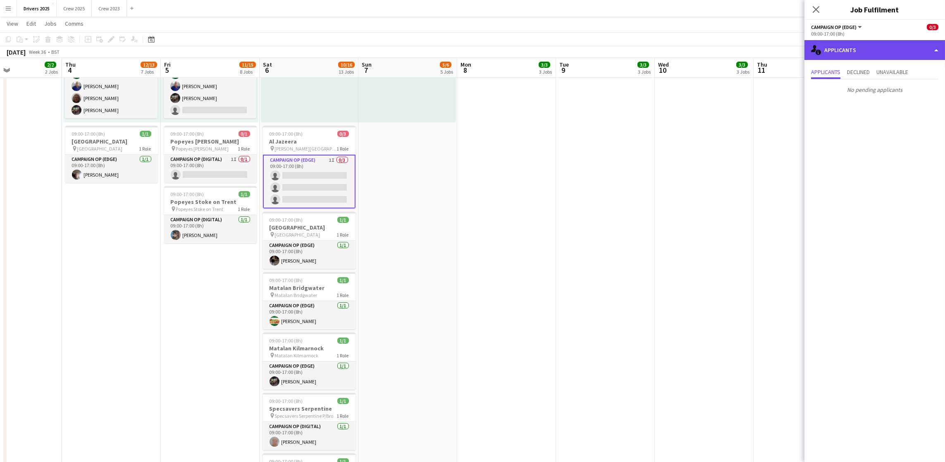
click at [763, 54] on div "single-neutral-actions-information Applicants" at bounding box center [874, 50] width 140 height 20
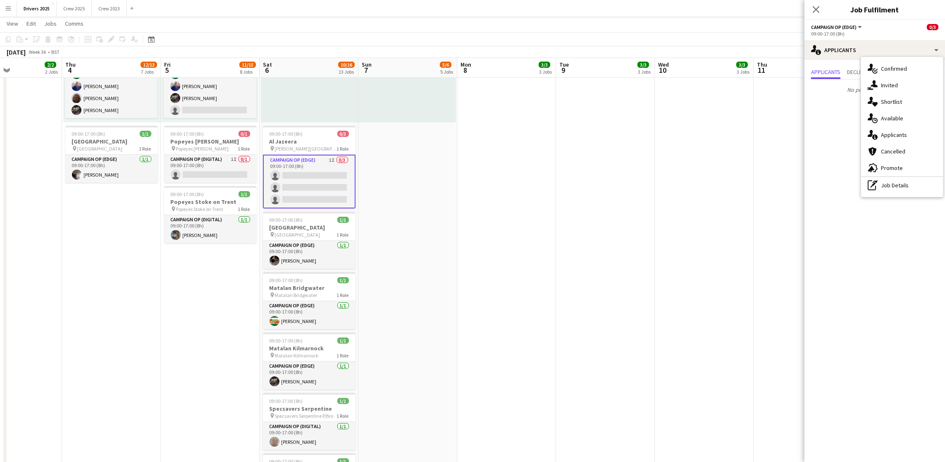
click at [672, 184] on app-date-cell "09:00-17:00 (8h) 1/1 pin Sky Various Locations 1 Role Campaign Op (Digital) [DA…" at bounding box center [704, 334] width 99 height 2219
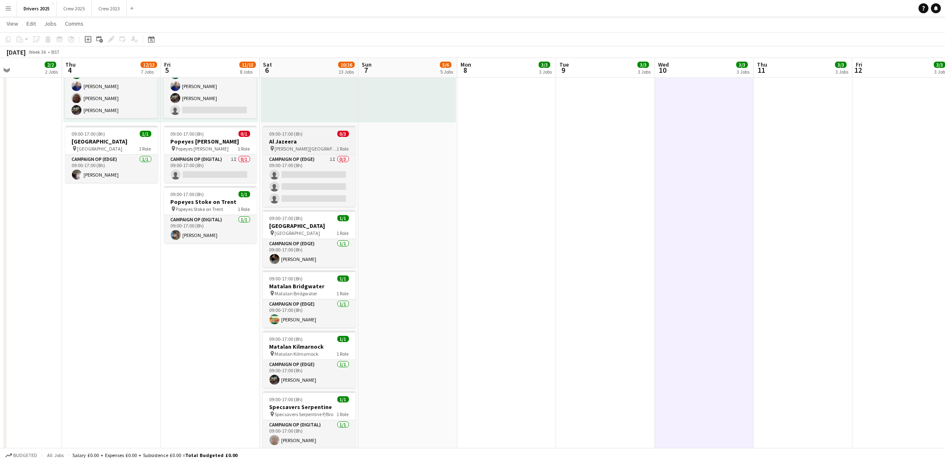
click at [278, 131] on span "09:00-17:00 (8h)" at bounding box center [285, 134] width 33 height 6
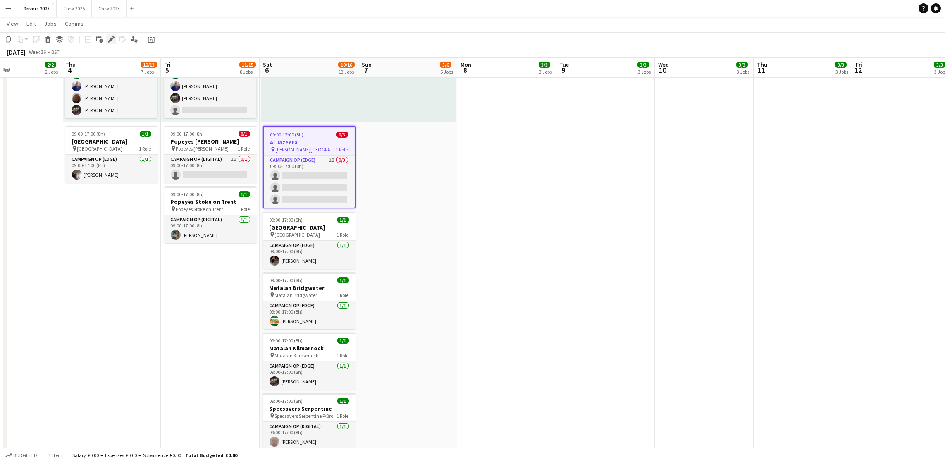
click at [111, 35] on div "Edit" at bounding box center [111, 39] width 10 height 10
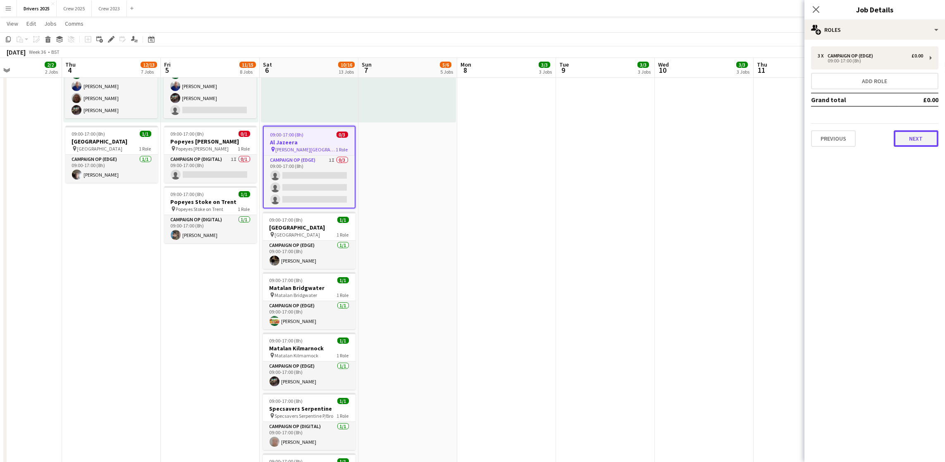
click at [763, 139] on button "Next" at bounding box center [915, 138] width 45 height 17
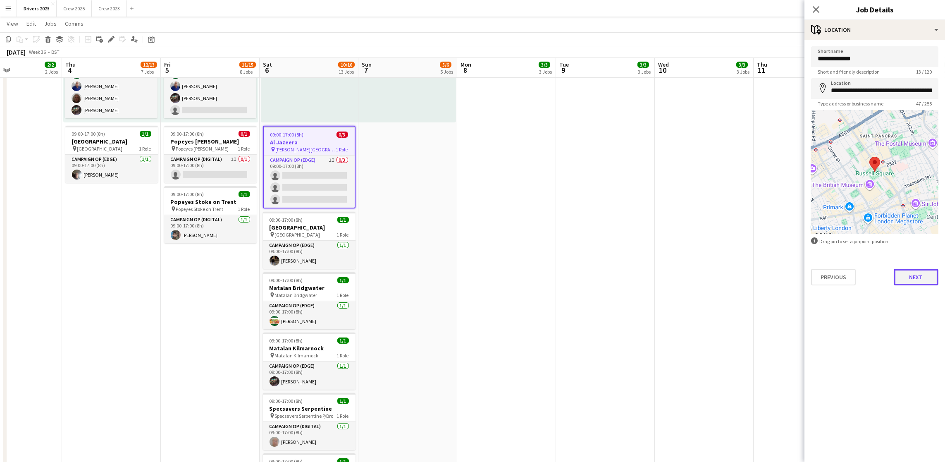
click at [763, 271] on button "Next" at bounding box center [915, 277] width 45 height 17
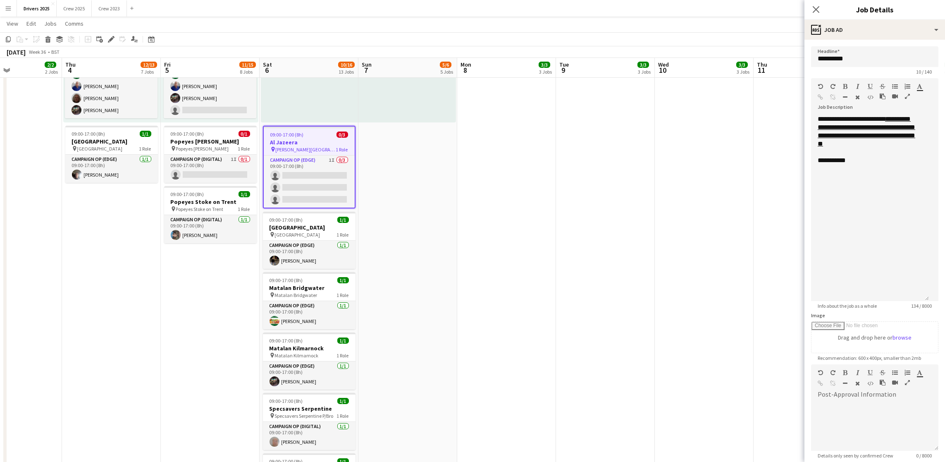
drag, startPoint x: 931, startPoint y: 159, endPoint x: 938, endPoint y: 296, distance: 136.9
click at [763, 296] on mat-expansion-panel "**********" at bounding box center [874, 251] width 140 height 422
click at [763, 196] on div "**********" at bounding box center [870, 208] width 118 height 186
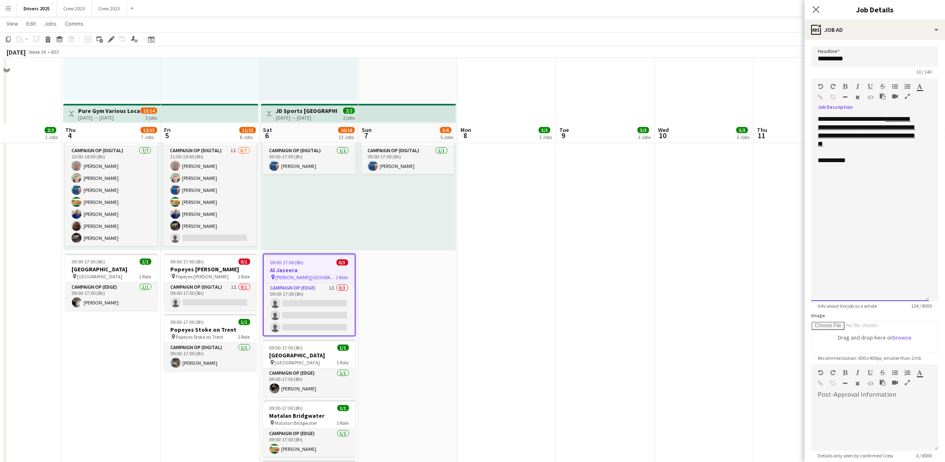
scroll to position [806, 0]
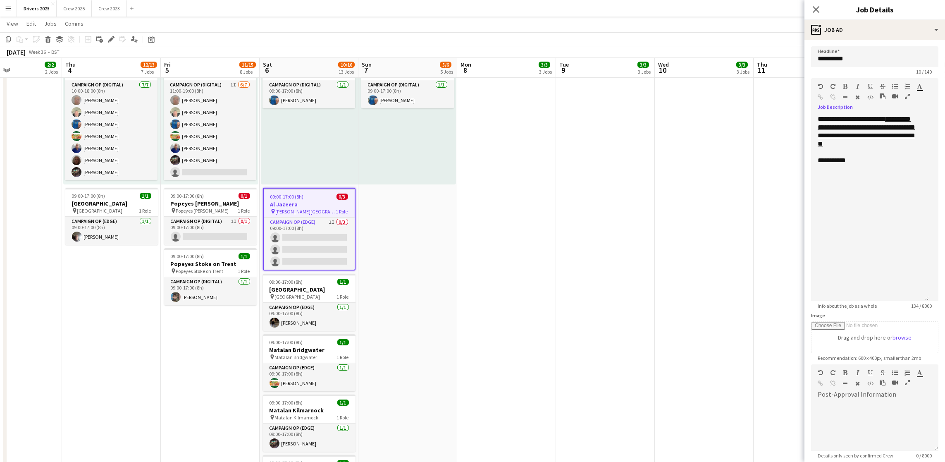
click at [617, 231] on app-date-cell "09:00-17:00 (8h) 1/1 pin Sky Various Locations 1 Role Campaign Op (Digital) [DA…" at bounding box center [605, 396] width 99 height 2219
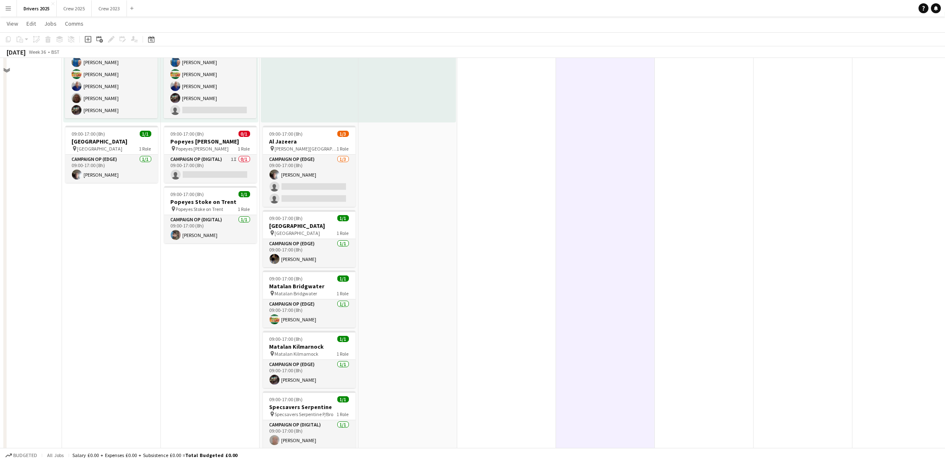
scroll to position [558, 0]
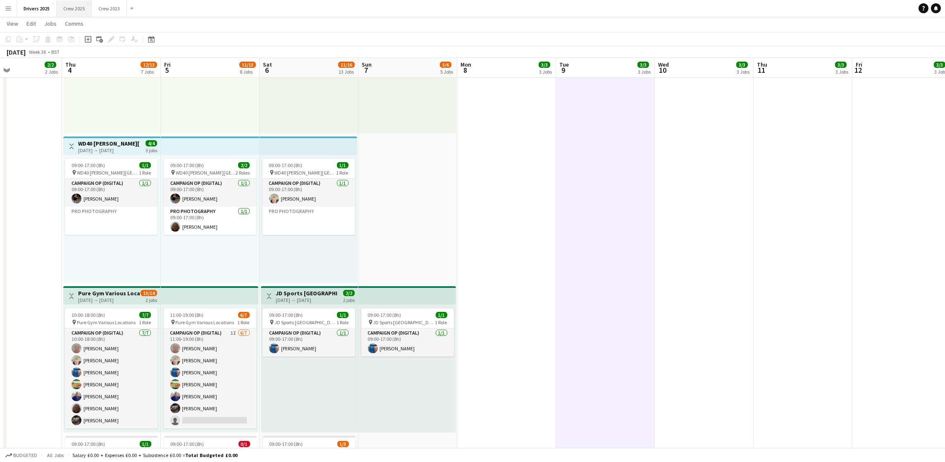
click at [61, 5] on button "Crew 2025 Close" at bounding box center [74, 8] width 35 height 16
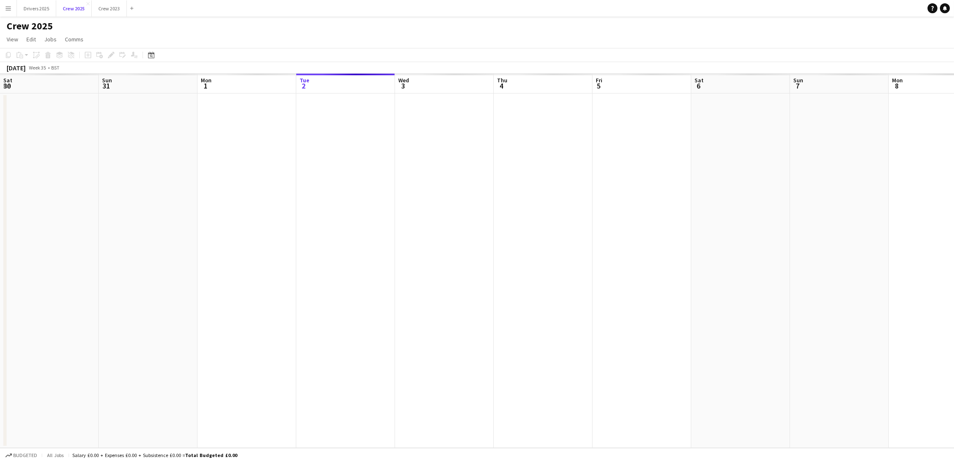
scroll to position [0, 197]
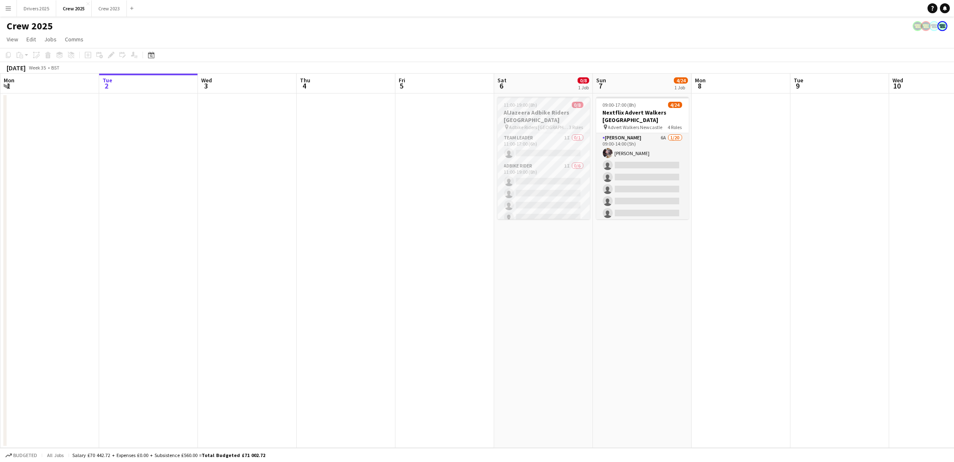
click at [543, 107] on div "11:00-19:00 (8h) 0/8" at bounding box center [544, 105] width 93 height 6
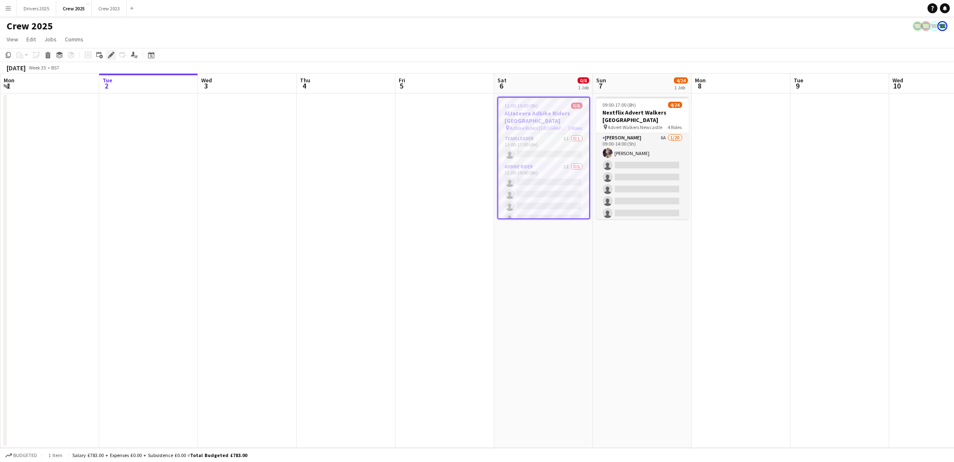
click at [108, 54] on icon "Edit" at bounding box center [111, 55] width 7 height 7
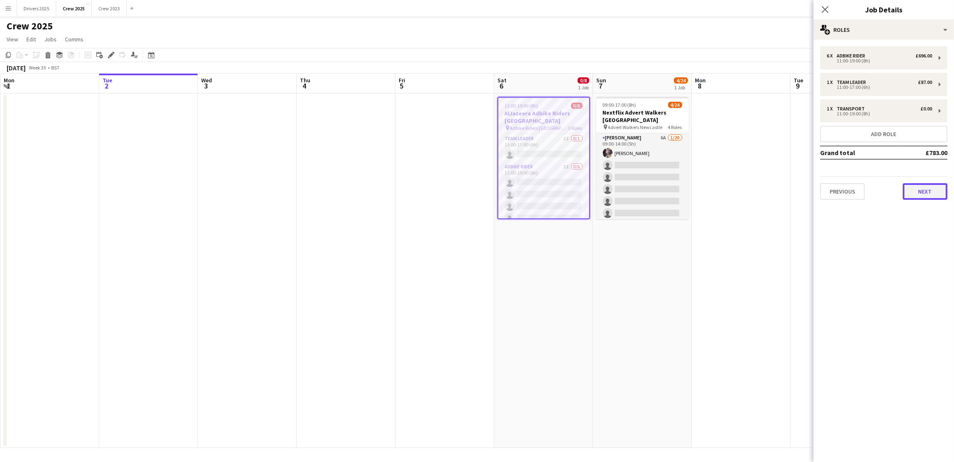
click at [763, 188] on button "Next" at bounding box center [925, 191] width 45 height 17
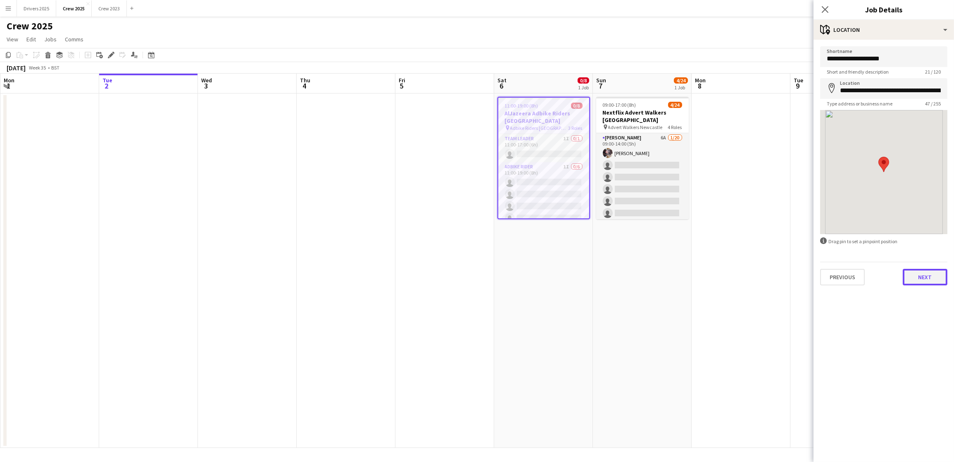
click at [763, 280] on button "Next" at bounding box center [925, 277] width 45 height 17
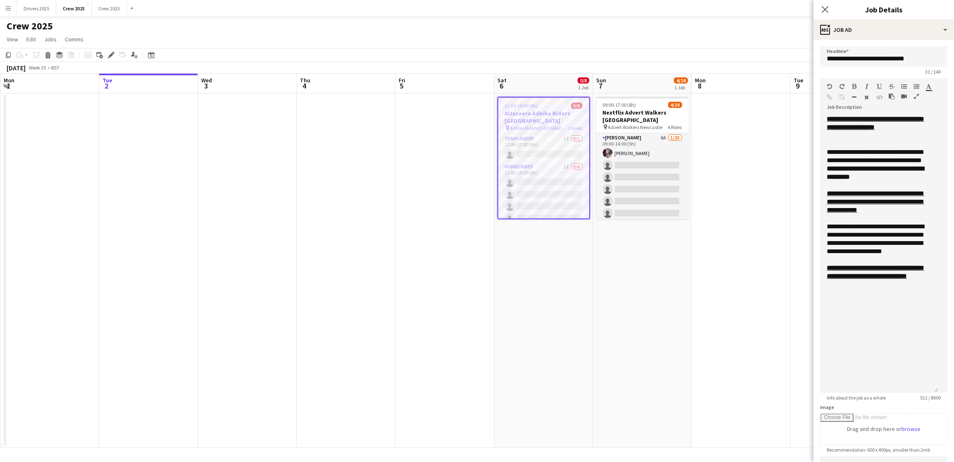
drag, startPoint x: 943, startPoint y: 160, endPoint x: 928, endPoint y: 400, distance: 240.5
click at [763, 326] on div "**********" at bounding box center [879, 254] width 118 height 278
click at [538, 141] on app-card-role "Team Leader 1I 0/1 11:00-17:00 (6h) single-neutral-actions" at bounding box center [543, 148] width 91 height 28
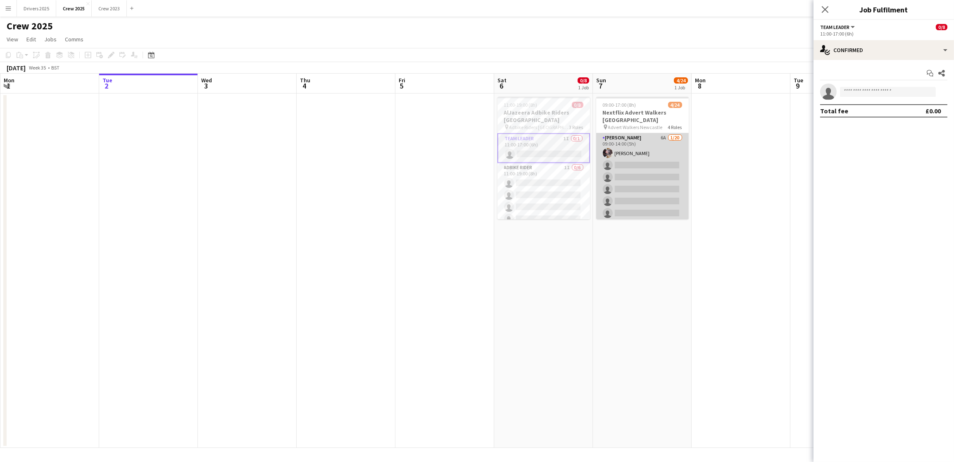
click at [646, 216] on app-card-role "Advert Walkers 6A 1/20 09:00-14:00 (5h) laraine mctaggart single-neutral-action…" at bounding box center [642, 261] width 93 height 256
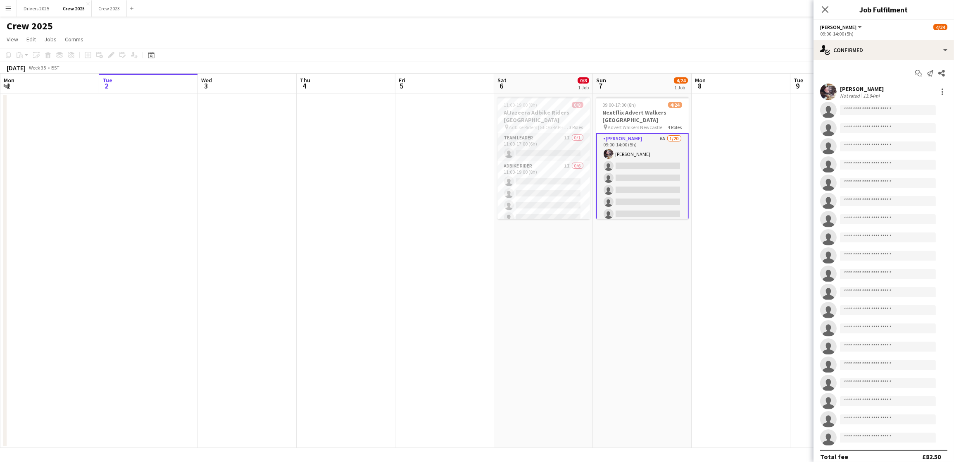
click at [515, 90] on app-board-header-date "Sat 6 0/8 1 Job" at bounding box center [543, 84] width 99 height 20
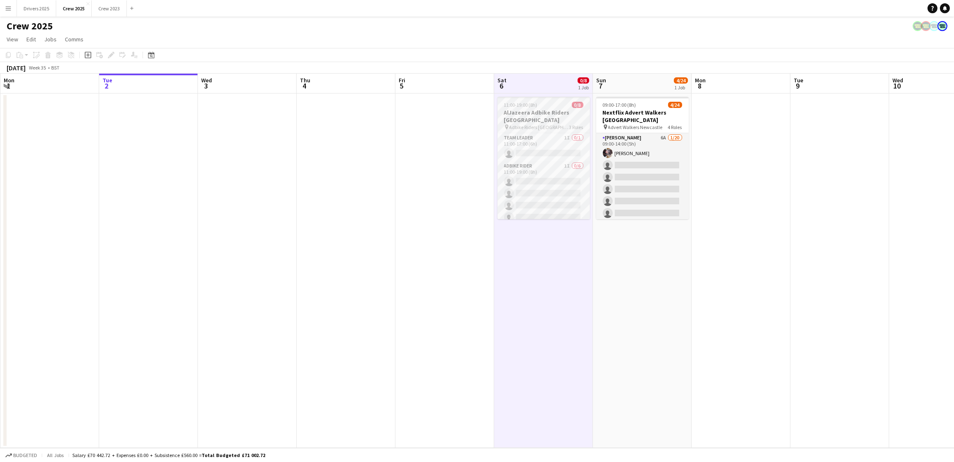
click at [520, 109] on h3 "AlJazeera Adbike Riders [GEOGRAPHIC_DATA]" at bounding box center [544, 116] width 93 height 15
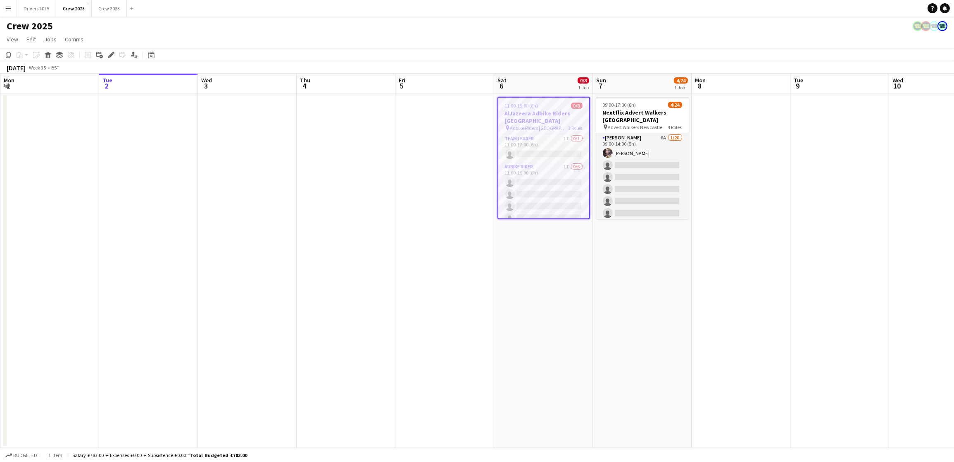
click at [108, 53] on icon "Edit" at bounding box center [111, 55] width 7 height 7
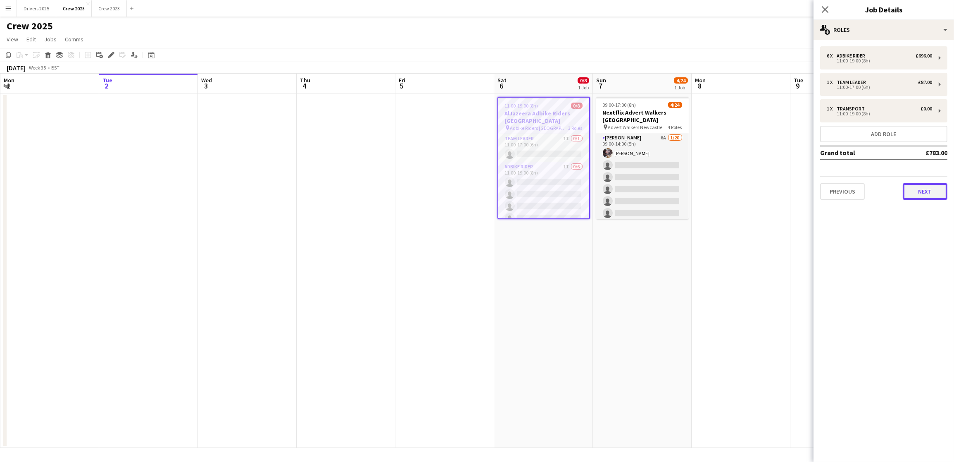
click at [763, 189] on button "Next" at bounding box center [925, 191] width 45 height 17
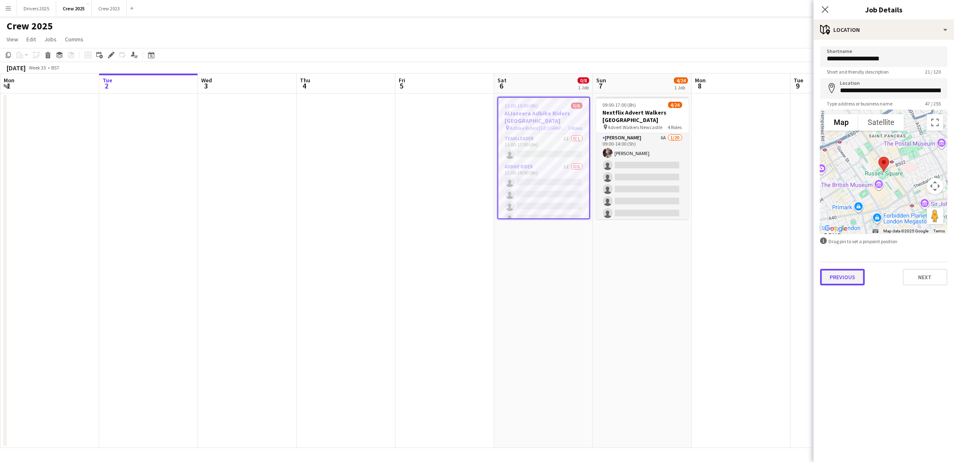
click at [763, 278] on button "Previous" at bounding box center [842, 277] width 45 height 17
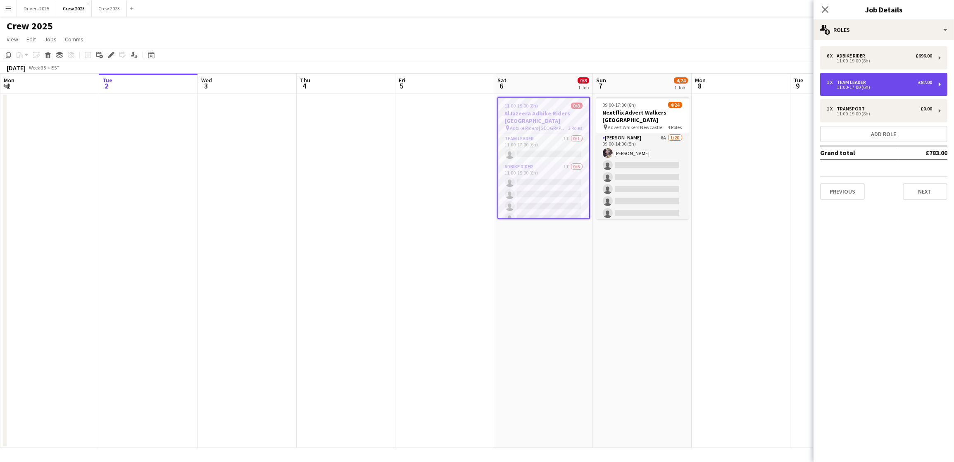
click at [763, 84] on div "1 x Team Leader £87.00" at bounding box center [879, 82] width 105 height 6
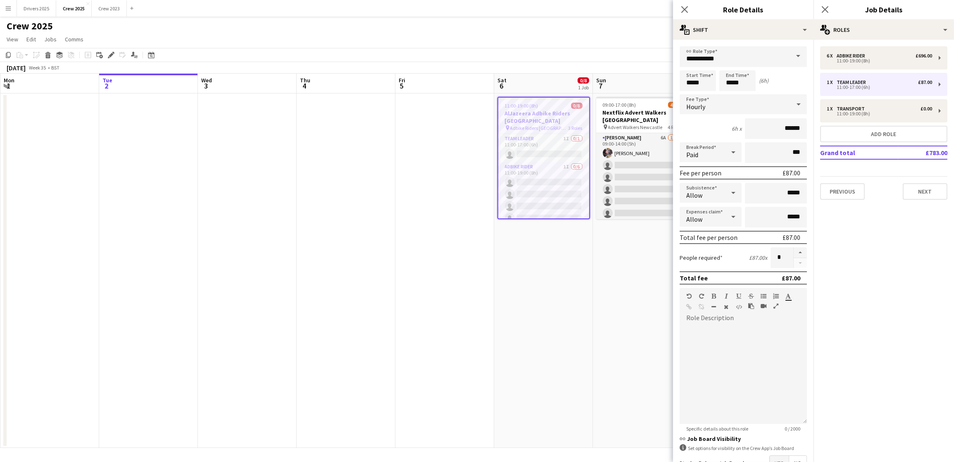
click at [763, 57] on span at bounding box center [798, 56] width 17 height 20
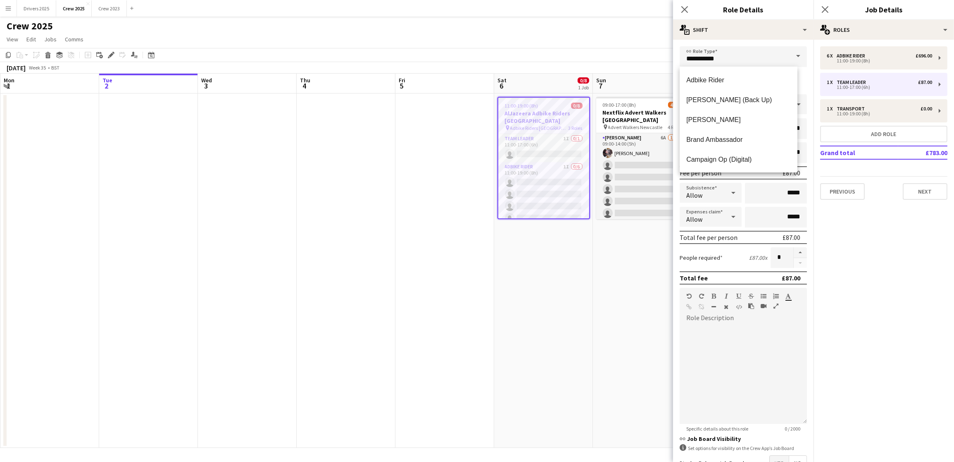
click at [763, 57] on span at bounding box center [798, 56] width 17 height 20
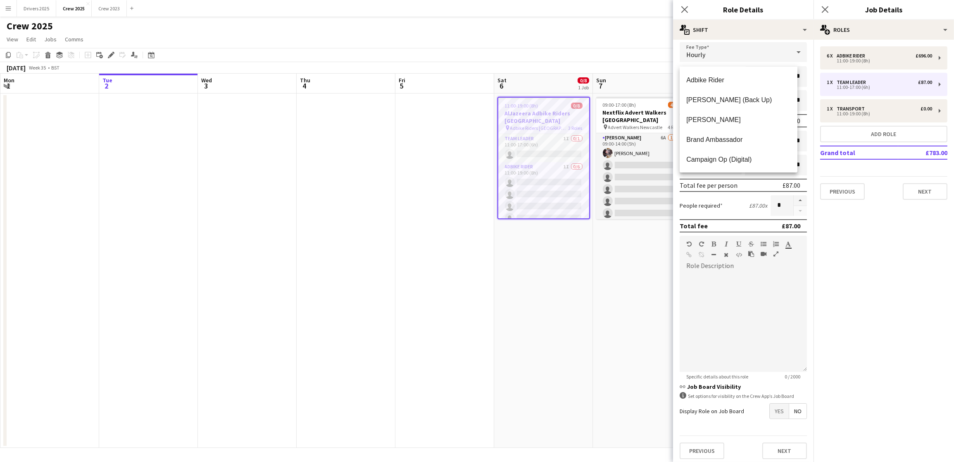
scroll to position [68, 0]
click at [763, 326] on span "Yes" at bounding box center [779, 407] width 19 height 15
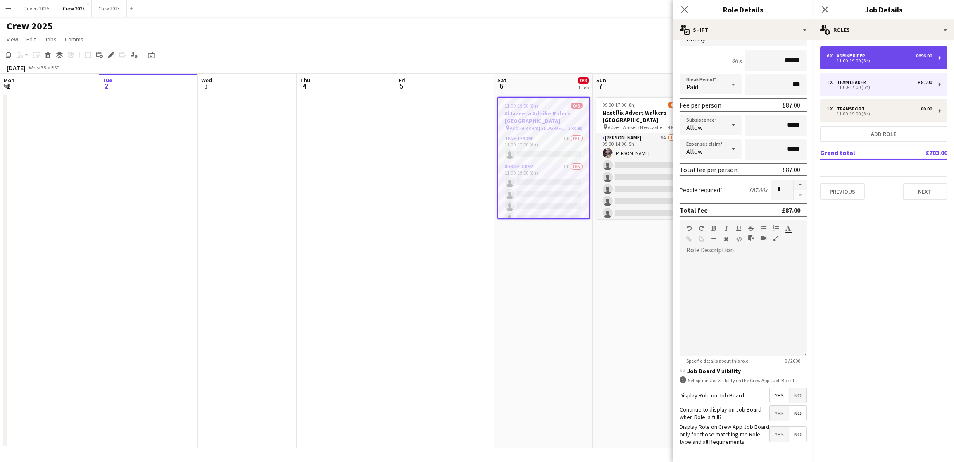
click at [763, 48] on div "6 x Adbike Rider £696.00 11:00-19:00 (8h)" at bounding box center [883, 57] width 127 height 23
type input "**********"
type input "*****"
type input "*"
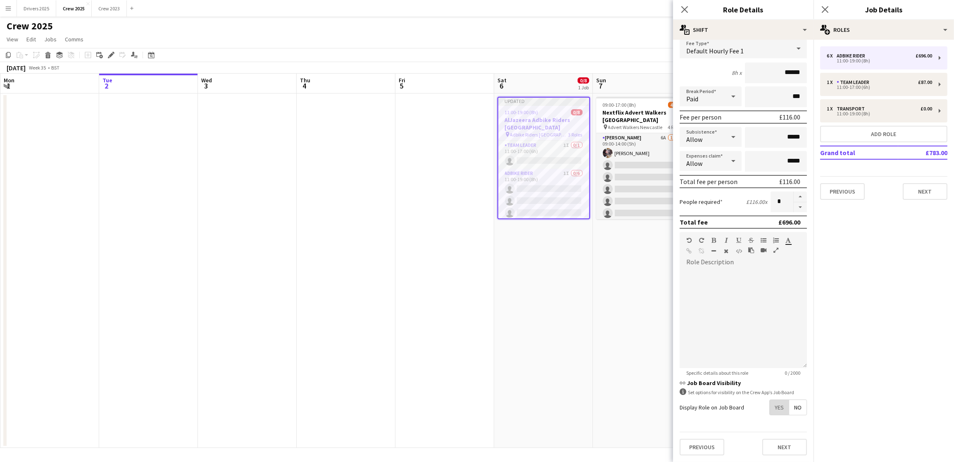
click at [763, 326] on span "Yes" at bounding box center [779, 407] width 19 height 15
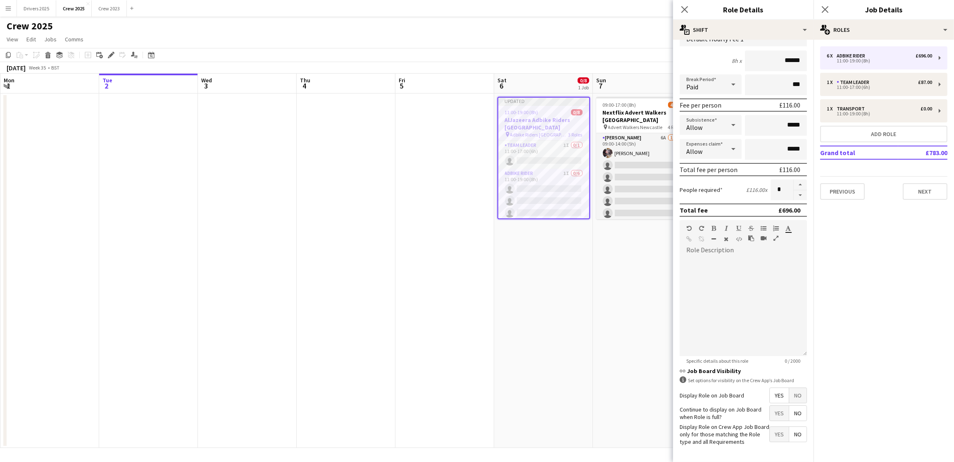
click at [645, 326] on app-date-cell "09:00-17:00 (8h) 4/24 Nextflix Advert Walkers Newcastle pin Advert Walkers Newc…" at bounding box center [642, 270] width 99 height 354
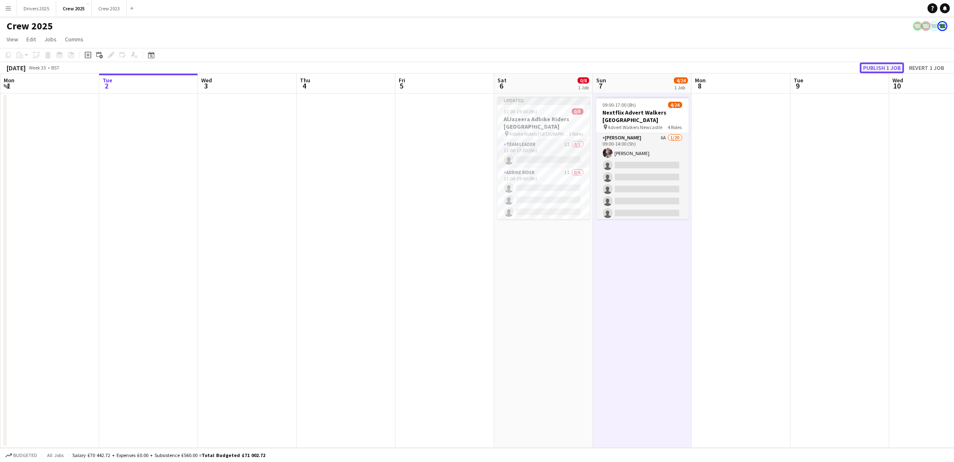
click at [763, 72] on button "Publish 1 job" at bounding box center [882, 67] width 44 height 11
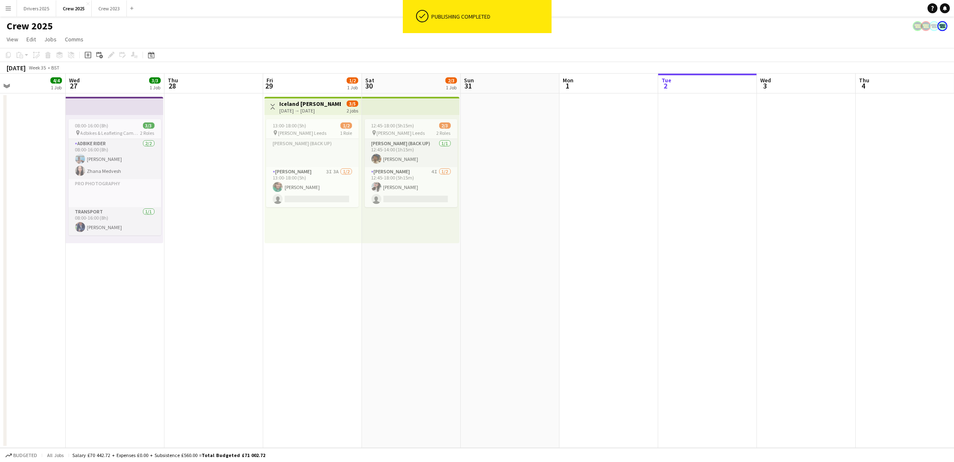
drag, startPoint x: 171, startPoint y: 220, endPoint x: 835, endPoint y: 221, distance: 663.2
click at [763, 221] on app-calendar-viewport "Sun 24 Mon 25 Tue 26 4/4 1 Job Wed 27 3/3 1 Job Thu 28 Fri 29 1/2 1 Job Sat 30 …" at bounding box center [477, 261] width 954 height 374
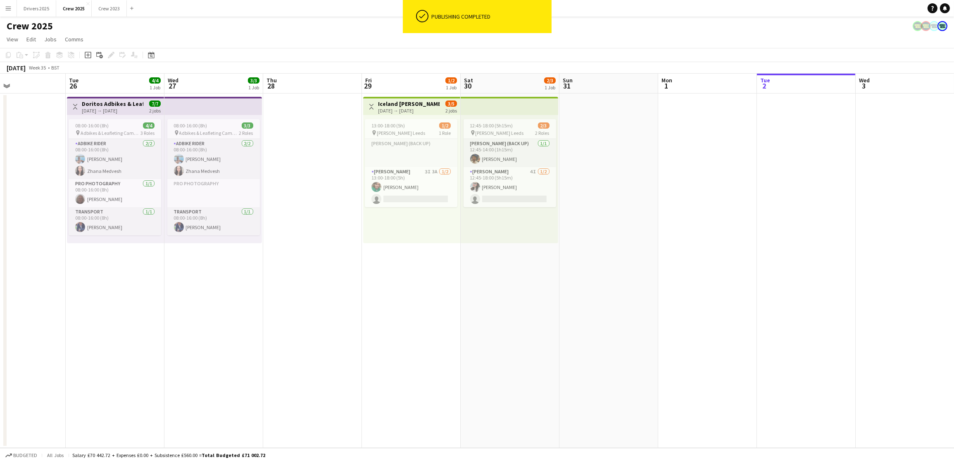
scroll to position [0, 225]
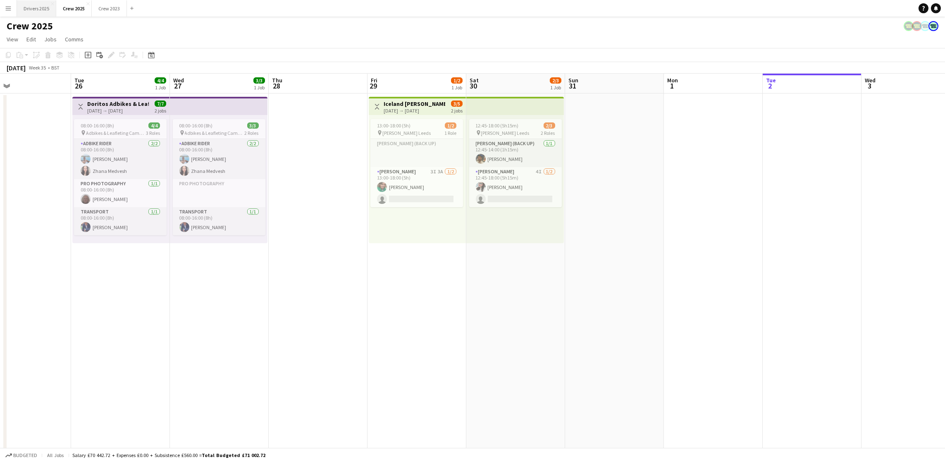
click at [42, 5] on button "Drivers 2025 Close" at bounding box center [36, 8] width 39 height 16
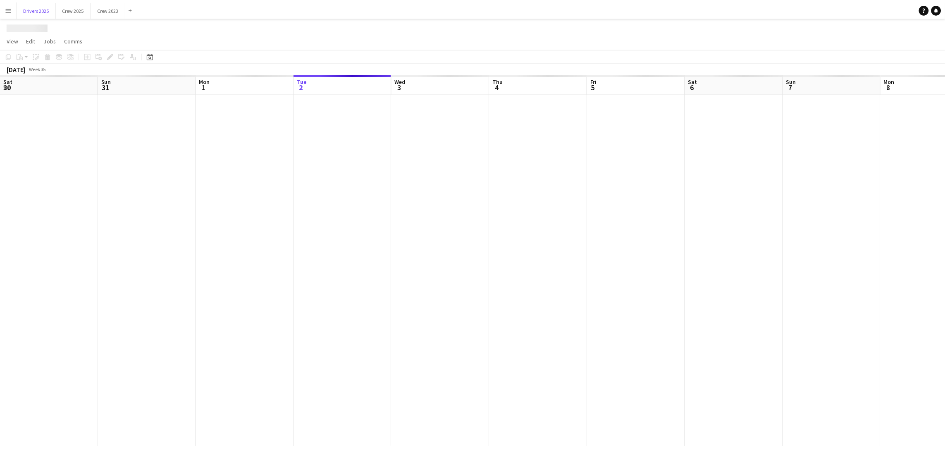
scroll to position [0, 197]
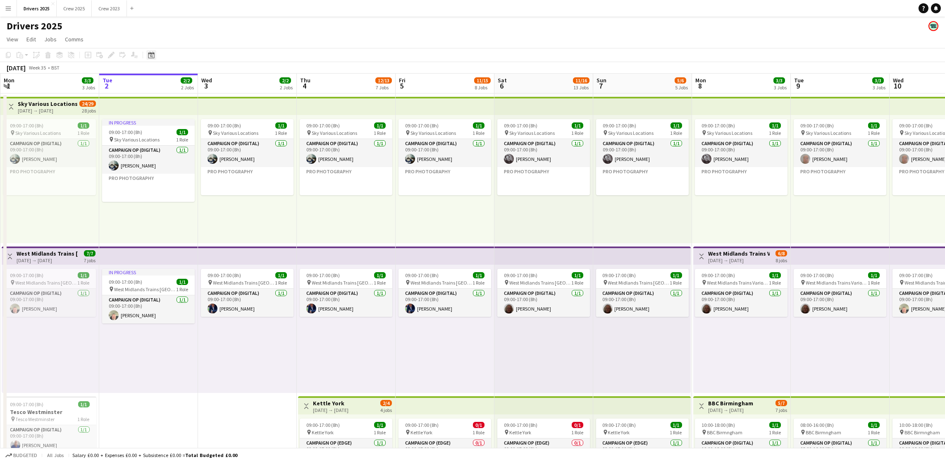
click at [150, 55] on icon at bounding box center [151, 56] width 3 height 3
click at [169, 158] on span "24" at bounding box center [174, 158] width 10 height 10
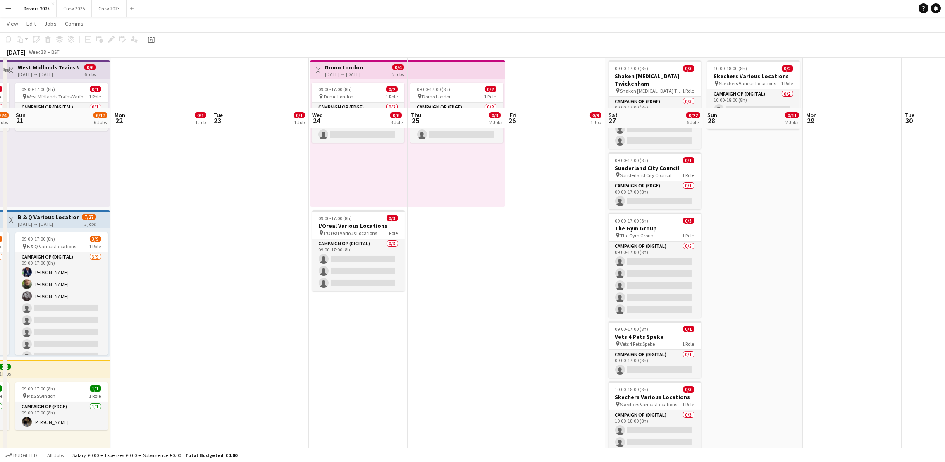
scroll to position [248, 0]
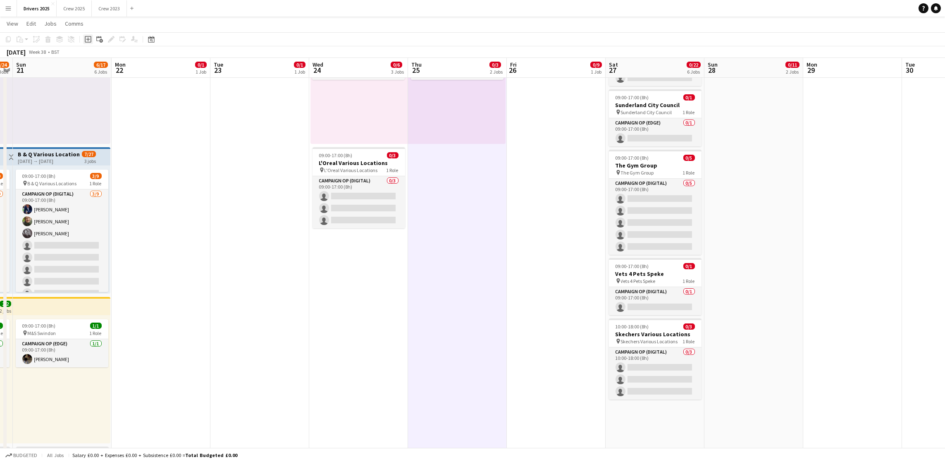
click at [88, 39] on icon at bounding box center [88, 39] width 4 height 4
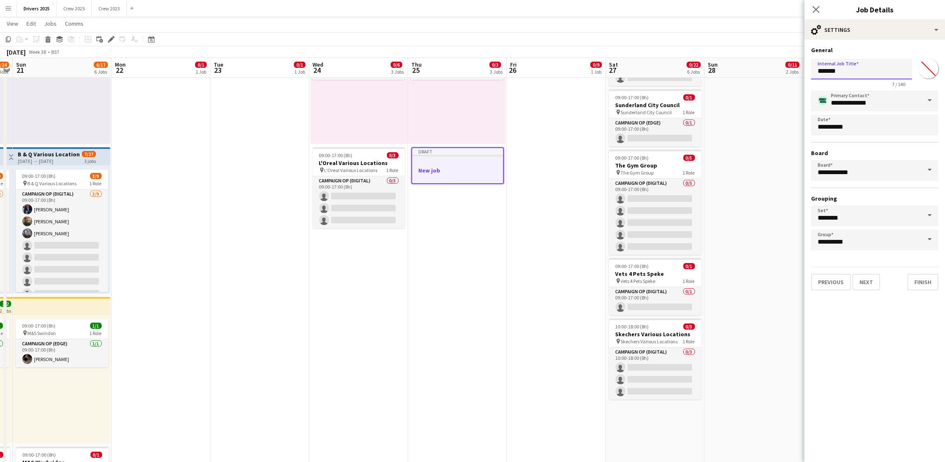
drag, startPoint x: 862, startPoint y: 69, endPoint x: 704, endPoint y: 65, distance: 158.3
type input "**********"
drag, startPoint x: 875, startPoint y: 71, endPoint x: 690, endPoint y: 63, distance: 185.3
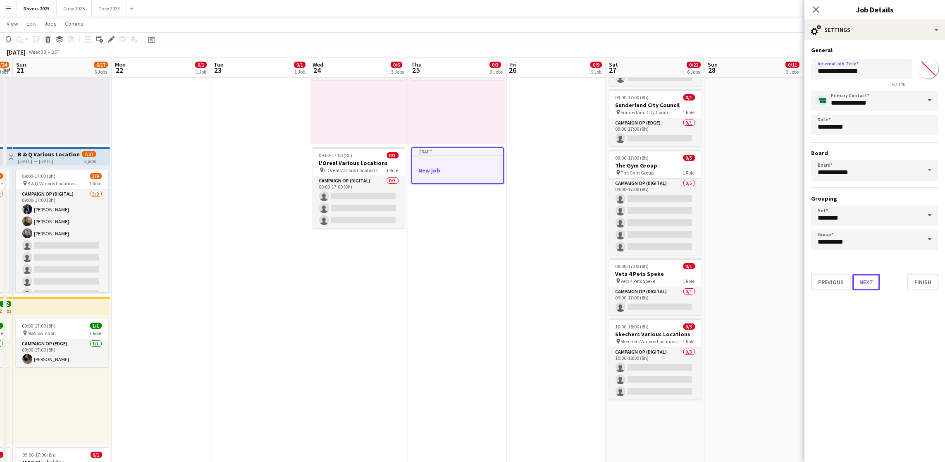
click at [763, 276] on button "Next" at bounding box center [866, 282] width 28 height 17
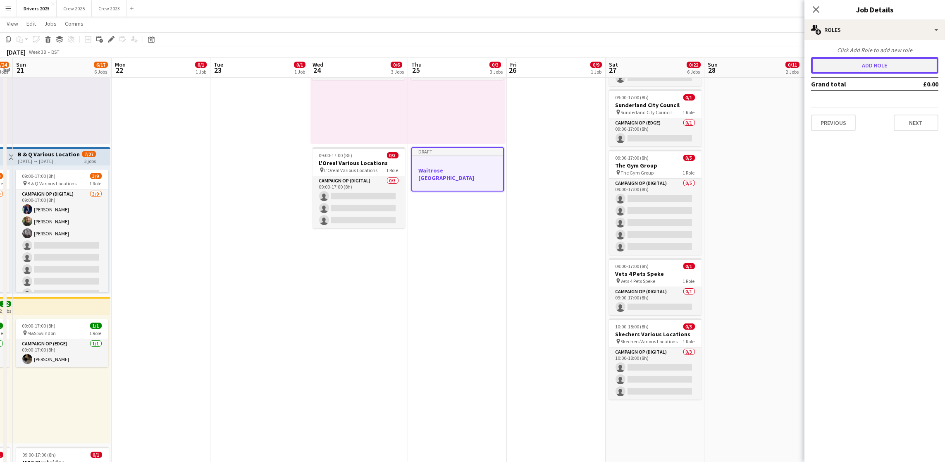
click at [763, 66] on button "Add role" at bounding box center [874, 65] width 127 height 17
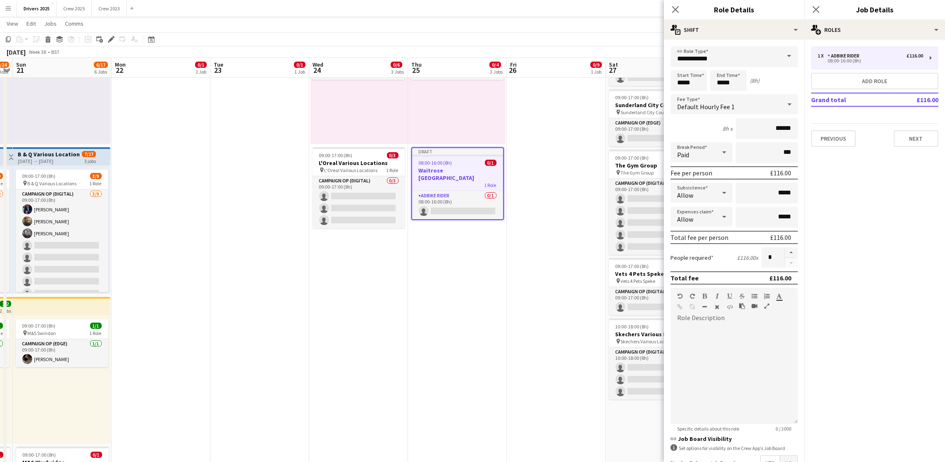
click at [763, 53] on span at bounding box center [788, 56] width 17 height 20
click at [736, 161] on span "Campaign Op (Digital)" at bounding box center [729, 159] width 105 height 8
type input "**********"
type input "*****"
drag, startPoint x: 695, startPoint y: 86, endPoint x: 564, endPoint y: 71, distance: 132.7
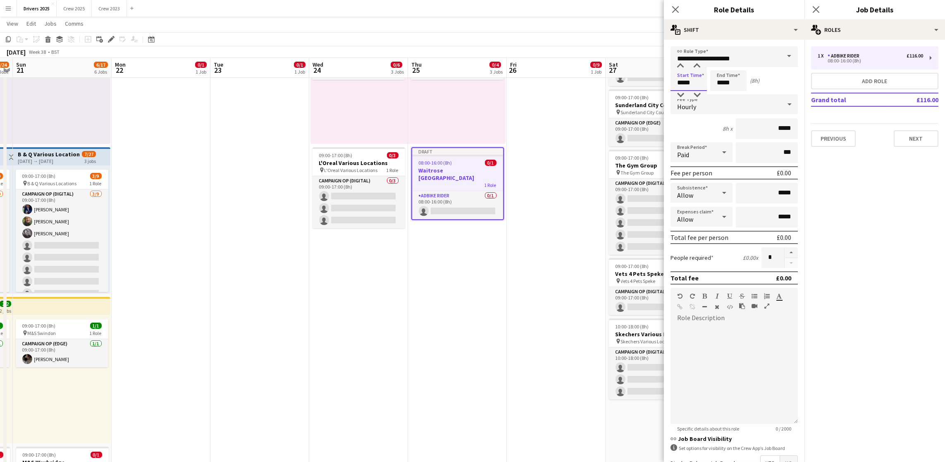
type input "*****"
click at [747, 105] on div "Hourly" at bounding box center [725, 104] width 111 height 20
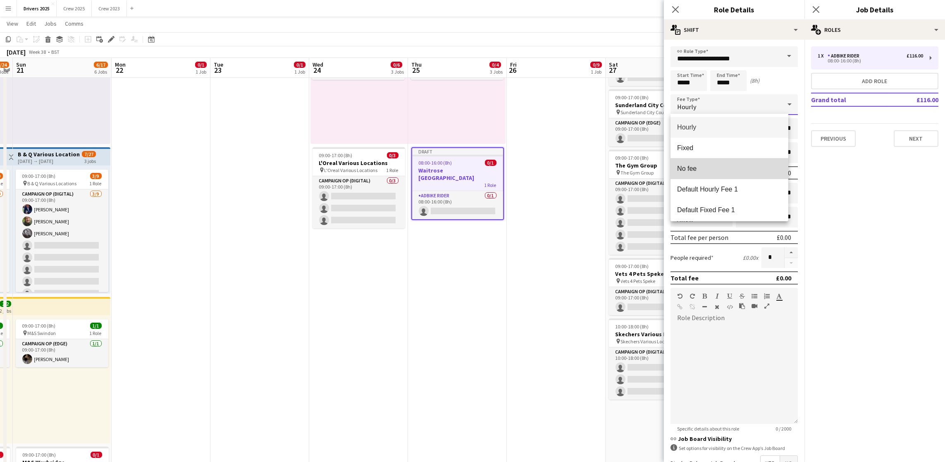
click at [730, 166] on span "No fee" at bounding box center [729, 168] width 105 height 8
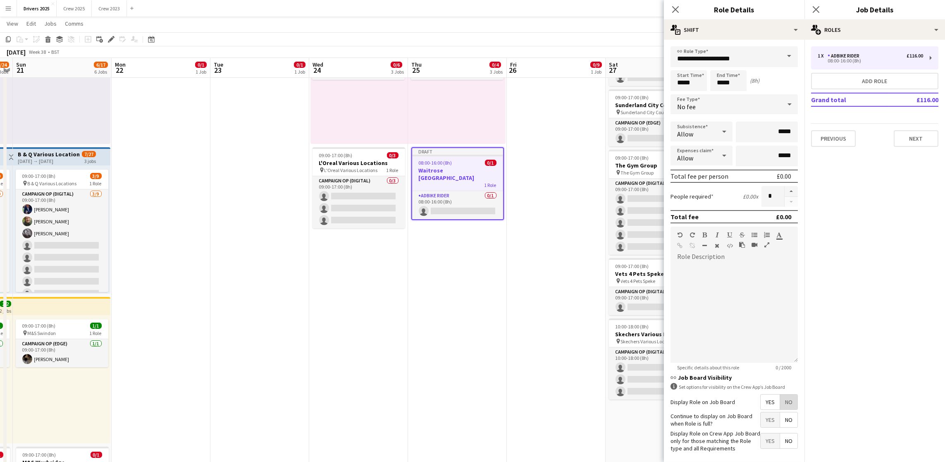
click at [763, 326] on span "No" at bounding box center [788, 401] width 17 height 15
click at [763, 142] on button "Next" at bounding box center [915, 138] width 45 height 17
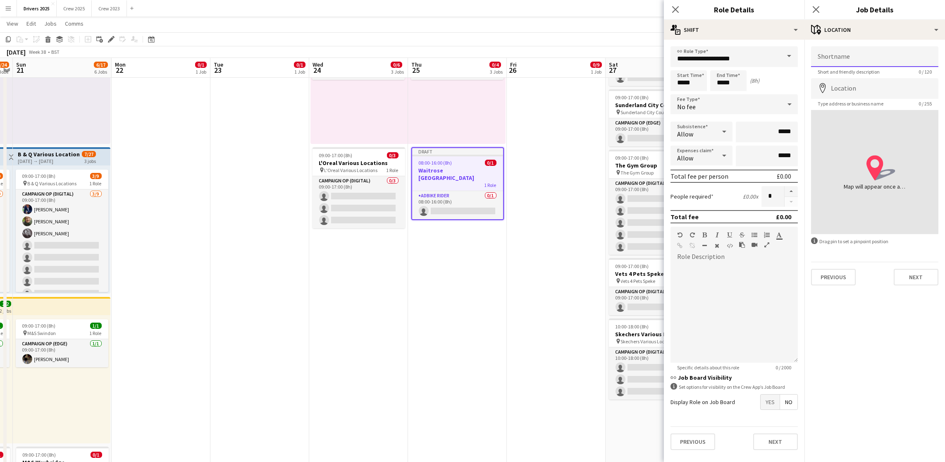
click at [763, 57] on input "Shortname" at bounding box center [874, 56] width 127 height 21
paste input "**********"
type input "**********"
click at [763, 87] on input "Location" at bounding box center [874, 88] width 127 height 21
type input "**********"
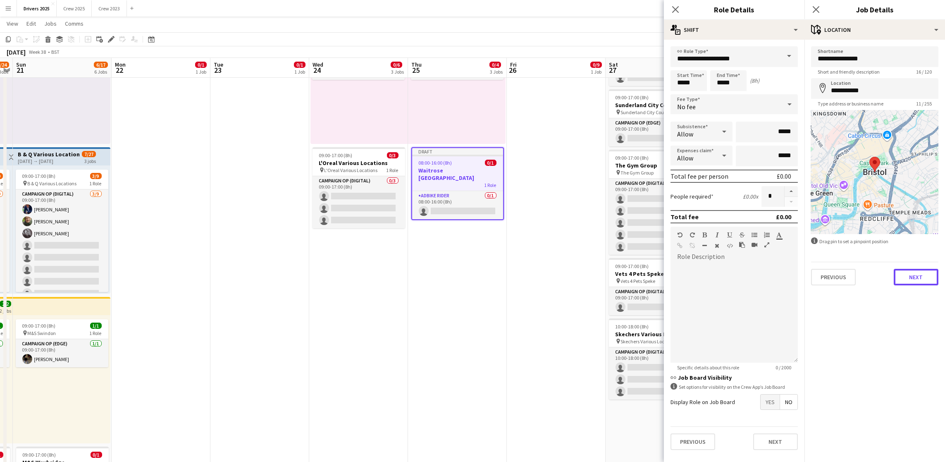
click at [763, 273] on button "Next" at bounding box center [915, 277] width 45 height 17
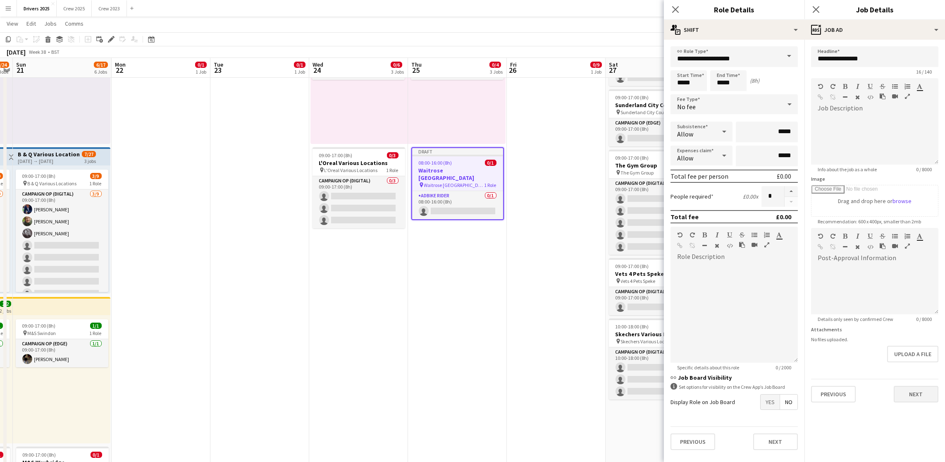
scroll to position [25, 0]
click at [763, 326] on div "**********" at bounding box center [874, 224] width 140 height 369
click at [763, 326] on button "Next" at bounding box center [915, 394] width 45 height 17
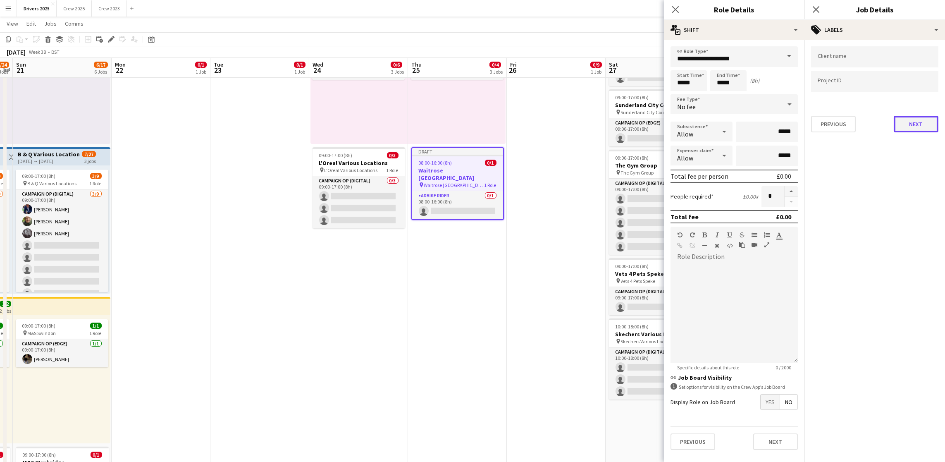
click at [763, 121] on button "Next" at bounding box center [915, 124] width 45 height 17
click at [763, 61] on div "Publish the job to add notes Previous Next" at bounding box center [874, 70] width 140 height 61
click at [763, 88] on button "Next" at bounding box center [915, 85] width 45 height 17
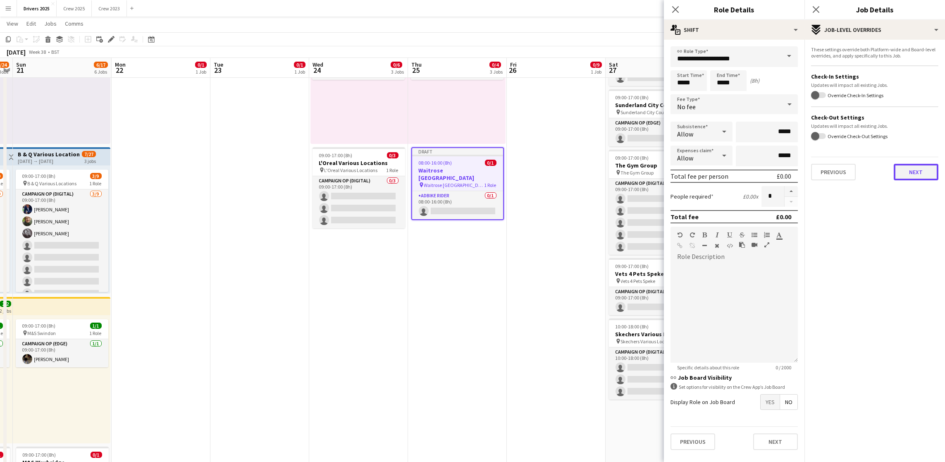
click at [763, 181] on div "These settings override both Platform-wide and Board-level overrides, and apply…" at bounding box center [874, 113] width 140 height 147
click at [763, 161] on div "Previous Next" at bounding box center [874, 169] width 127 height 24
click at [763, 168] on button "Next" at bounding box center [915, 172] width 45 height 17
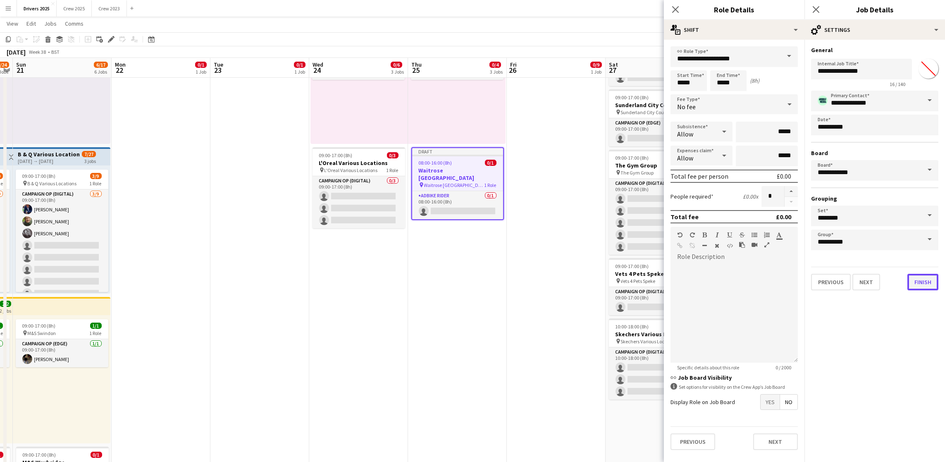
click at [763, 283] on button "Finish" at bounding box center [922, 282] width 31 height 17
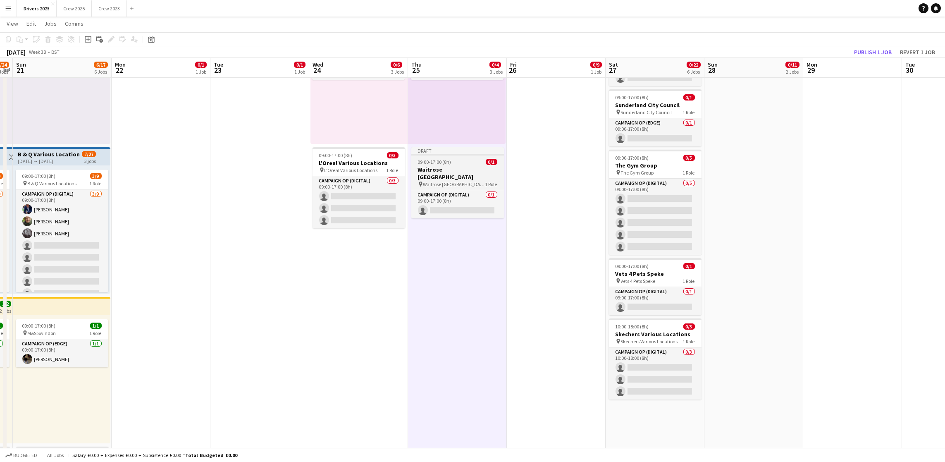
click at [437, 157] on app-job-card "Draft 09:00-17:00 (8h) 0/1 Waitrose Bristol pin Waitrose Bristol 1 Role Campaig…" at bounding box center [457, 182] width 93 height 71
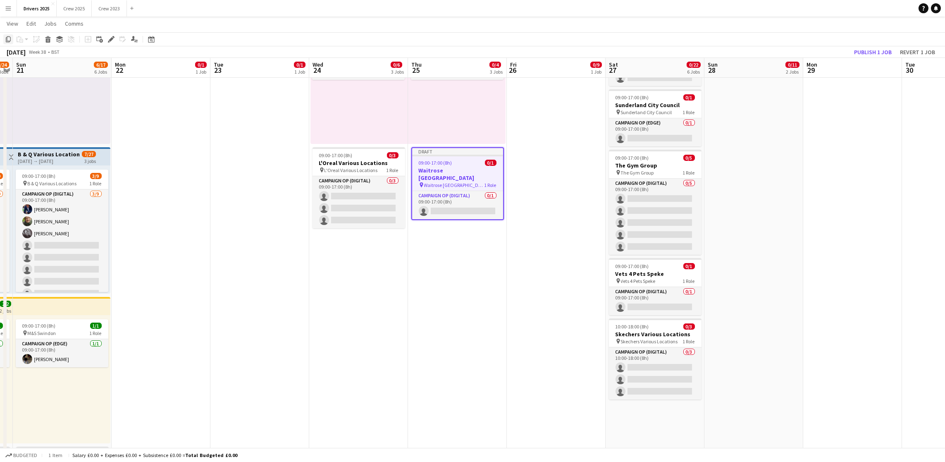
click at [10, 42] on icon "Copy" at bounding box center [8, 39] width 7 height 7
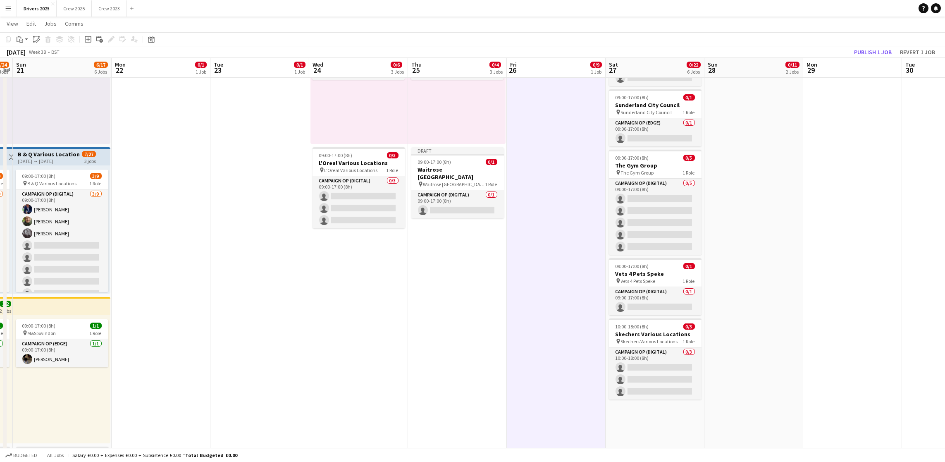
click at [37, 40] on icon at bounding box center [38, 39] width 3 height 3
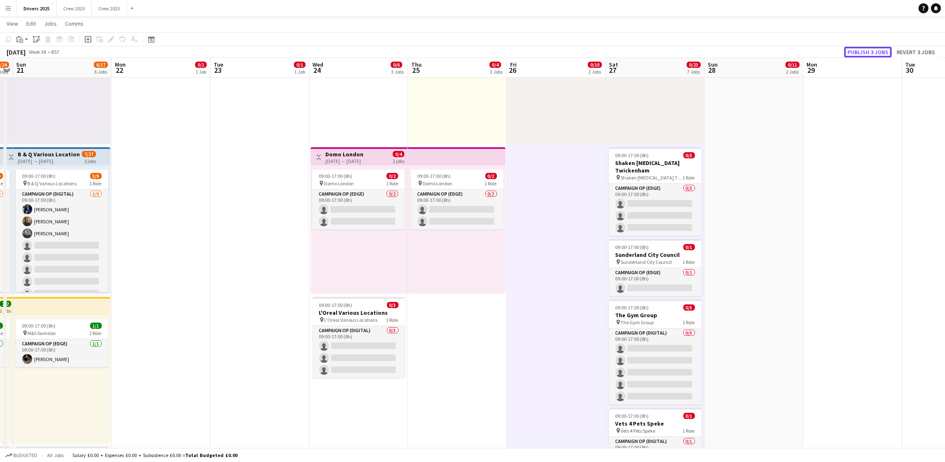
click at [763, 50] on button "Publish 3 jobs" at bounding box center [868, 52] width 48 height 11
click at [80, 7] on button "Crew 2025 Close" at bounding box center [74, 8] width 35 height 16
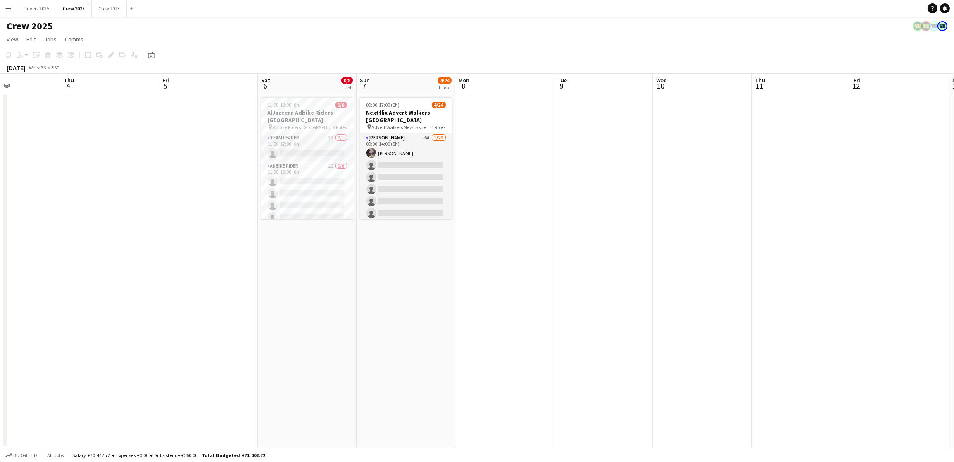
scroll to position [0, 281]
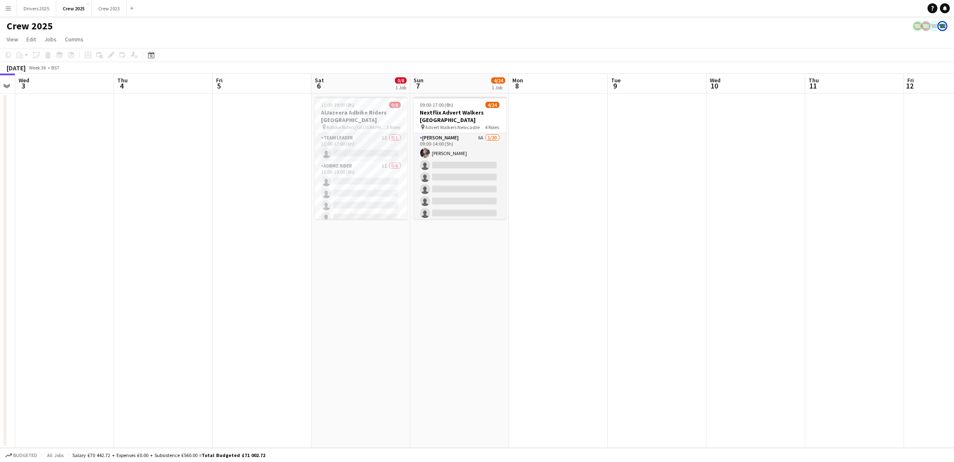
drag, startPoint x: 772, startPoint y: 236, endPoint x: 585, endPoint y: 229, distance: 187.3
click at [589, 230] on app-calendar-viewport "Sun 31 Mon 1 Tue 2 Wed 3 Thu 4 Fri 5 Sat 6 0/8 1 Job Sun 7 4/24 1 Job Mon 8 Tue…" at bounding box center [477, 261] width 954 height 374
click at [427, 180] on app-card-role "Advert Walkers 6A 1/20 09:00-14:00 (5h) laraine mctaggart single-neutral-action…" at bounding box center [460, 261] width 93 height 256
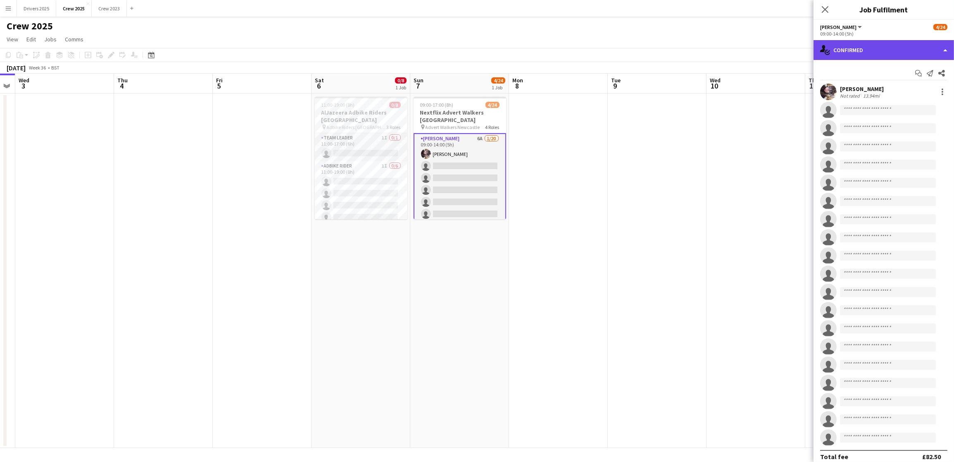
click at [763, 55] on div "single-neutral-actions-check-2 Confirmed" at bounding box center [884, 50] width 140 height 20
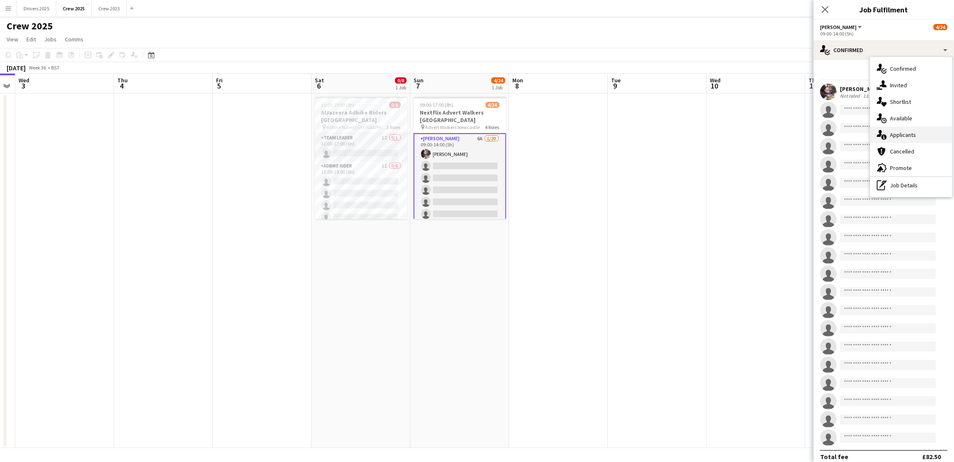
click at [763, 131] on span "Applicants" at bounding box center [903, 134] width 26 height 7
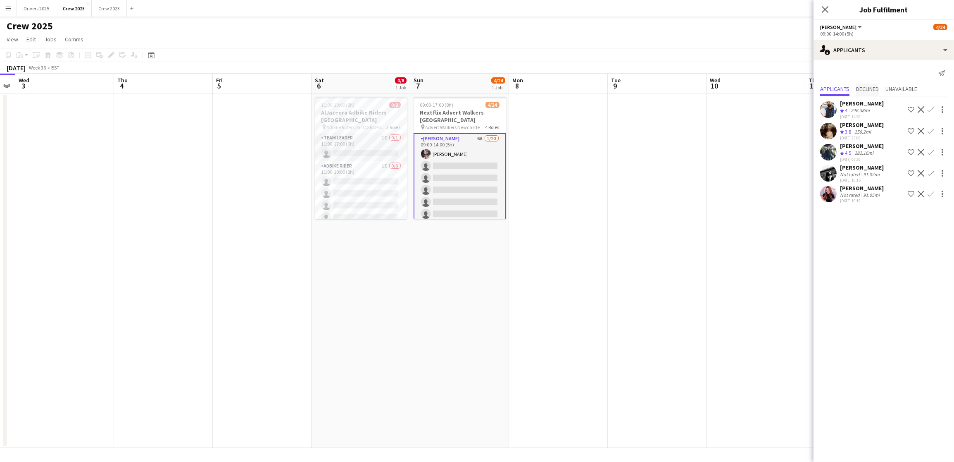
click at [763, 92] on span "Declined" at bounding box center [867, 89] width 23 height 12
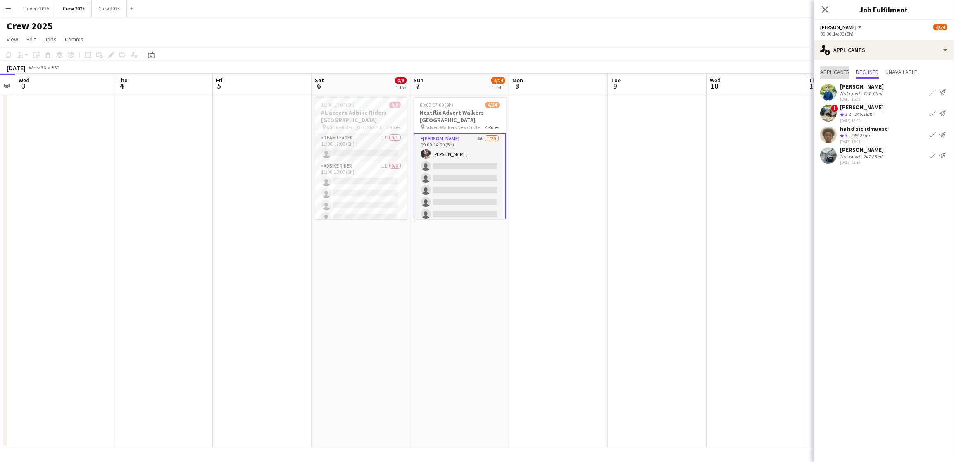
click at [763, 72] on span "Applicants" at bounding box center [834, 72] width 29 height 6
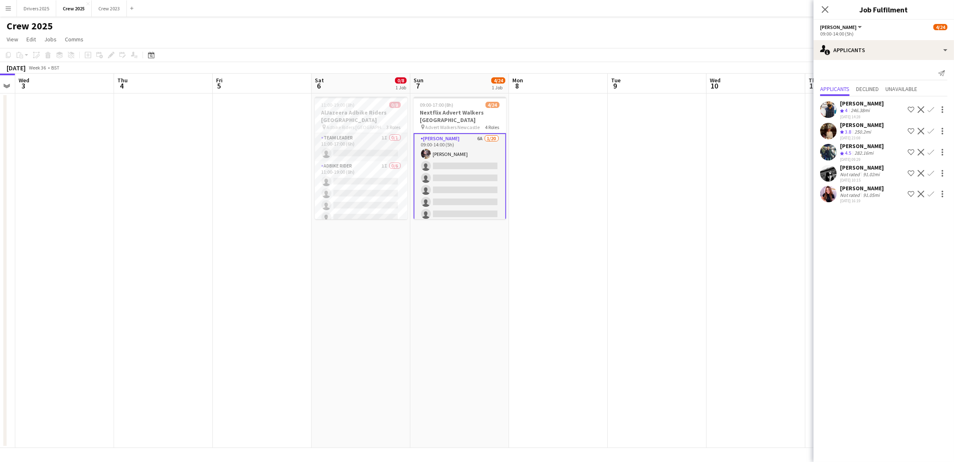
click at [763, 169] on div "Fiona Murphy" at bounding box center [862, 167] width 44 height 7
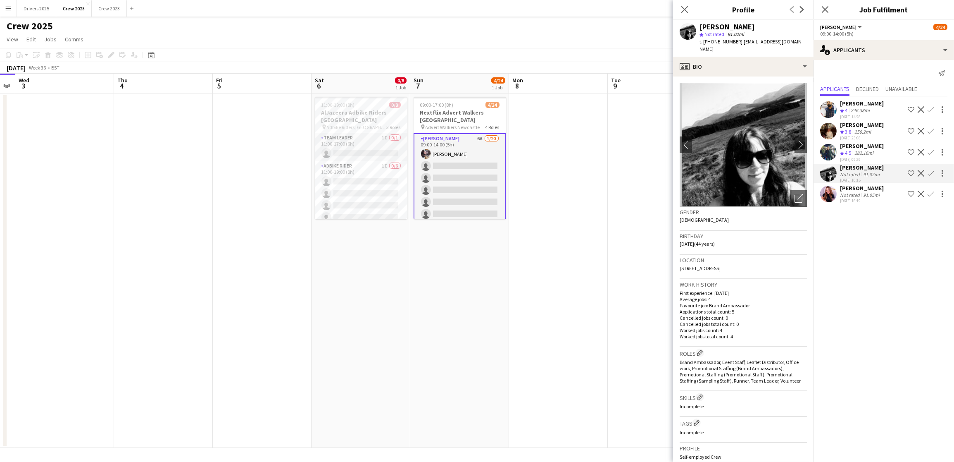
scroll to position [0, 0]
click at [763, 188] on div "[PERSON_NAME]" at bounding box center [862, 187] width 44 height 7
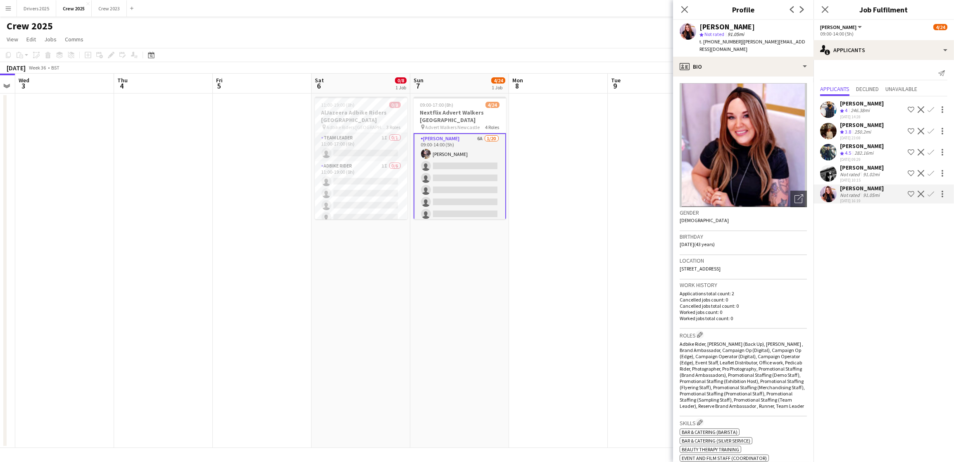
drag, startPoint x: 760, startPoint y: 26, endPoint x: 695, endPoint y: 26, distance: 64.9
click at [695, 26] on div "Lesley Henderson star Not rated 91.05mi t. +447940198622 | lesley.montpelier@go…" at bounding box center [743, 38] width 140 height 37
copy div "[PERSON_NAME]"
drag, startPoint x: 847, startPoint y: 185, endPoint x: 950, endPoint y: 248, distance: 120.8
click at [763, 185] on div "[PERSON_NAME]" at bounding box center [862, 187] width 44 height 7
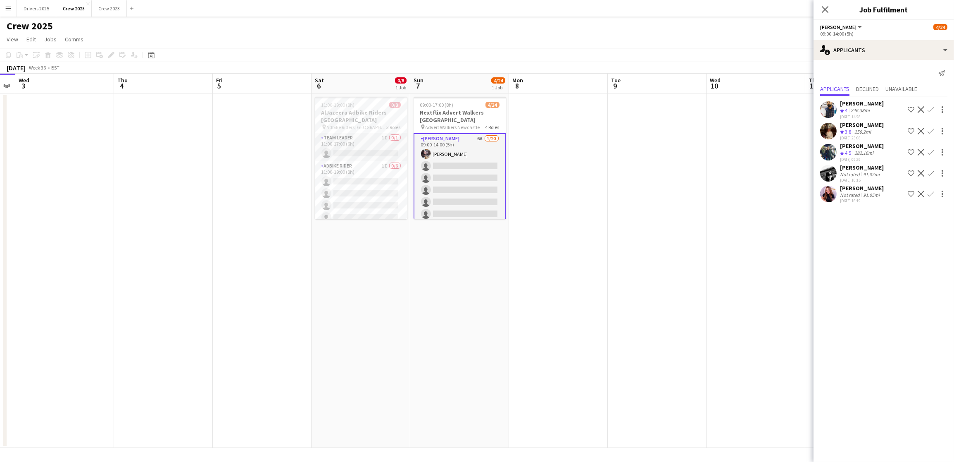
click at [763, 189] on div "[PERSON_NAME]" at bounding box center [862, 187] width 44 height 7
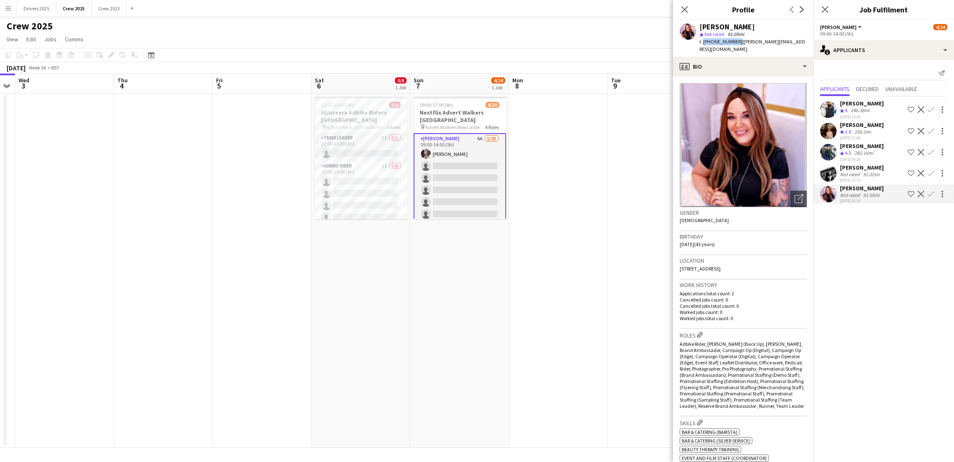
drag, startPoint x: 738, startPoint y: 42, endPoint x: 702, endPoint y: 38, distance: 36.1
click at [702, 38] on span "t. +447940198622" at bounding box center [721, 41] width 43 height 6
copy span "+447940198622"
drag, startPoint x: 763, startPoint y: 27, endPoint x: 699, endPoint y: 28, distance: 64.5
click at [700, 28] on div "[PERSON_NAME]" at bounding box center [753, 26] width 107 height 7
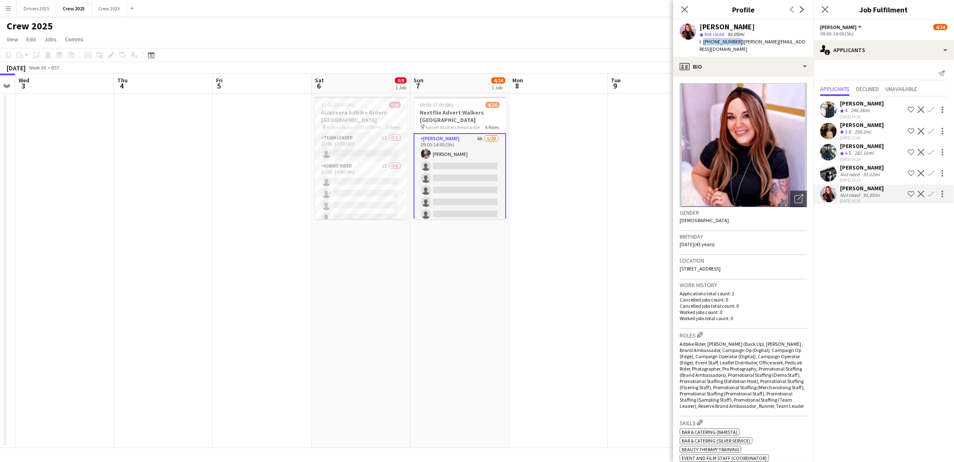
copy div "[PERSON_NAME]"
click at [763, 164] on div "Fiona Murphy" at bounding box center [862, 167] width 44 height 7
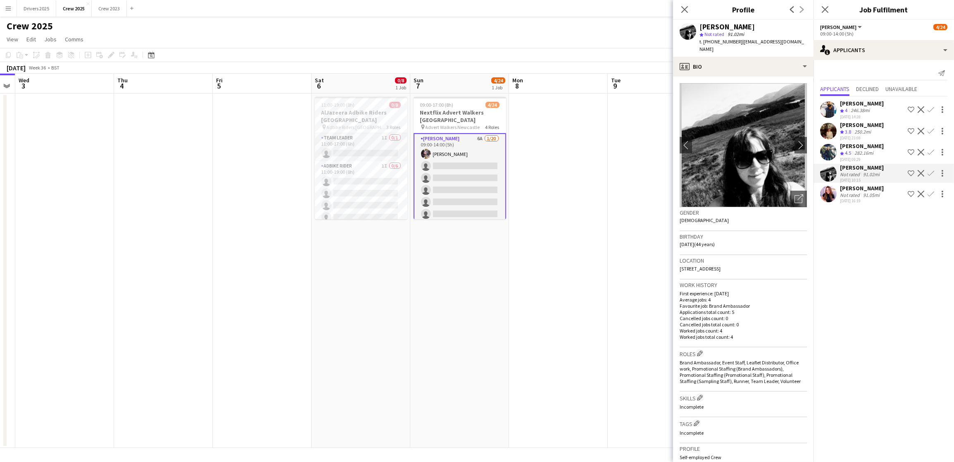
drag, startPoint x: 740, startPoint y: 39, endPoint x: 712, endPoint y: 45, distance: 28.6
click at [712, 45] on div "t. +4407774012727 | fionam2701@gmail.com" at bounding box center [753, 45] width 107 height 15
copy span "07774012727"
click at [741, 26] on div "Fiona Murphy" at bounding box center [727, 26] width 55 height 7
drag, startPoint x: 744, startPoint y: 27, endPoint x: 698, endPoint y: 27, distance: 45.5
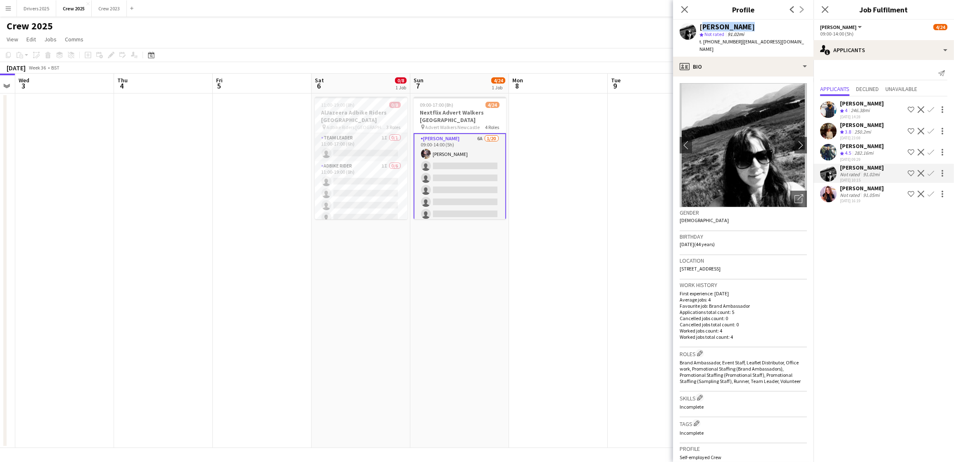
click at [698, 27] on div "Fiona Murphy star Not rated 91.02mi t. +4407774012727 | fionam2701@gmail.com" at bounding box center [743, 38] width 140 height 37
copy div "Fiona Murphy"
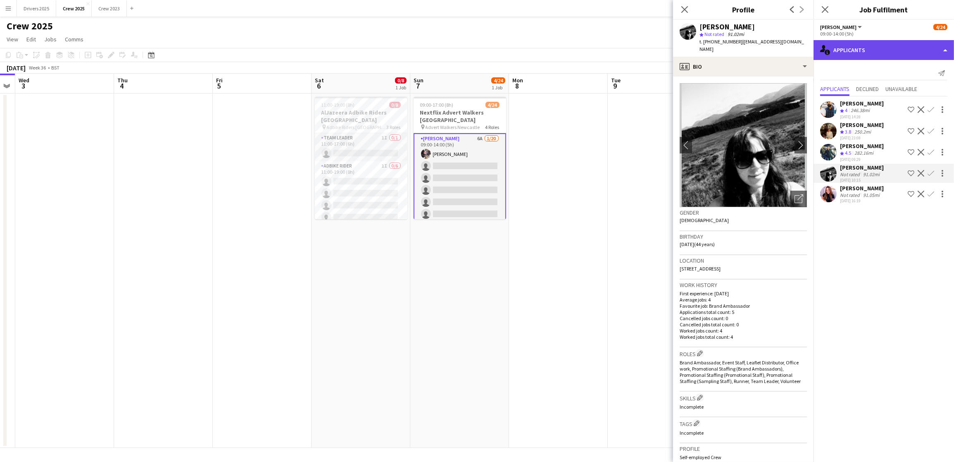
click at [763, 54] on div "single-neutral-actions-information Applicants" at bounding box center [884, 50] width 140 height 20
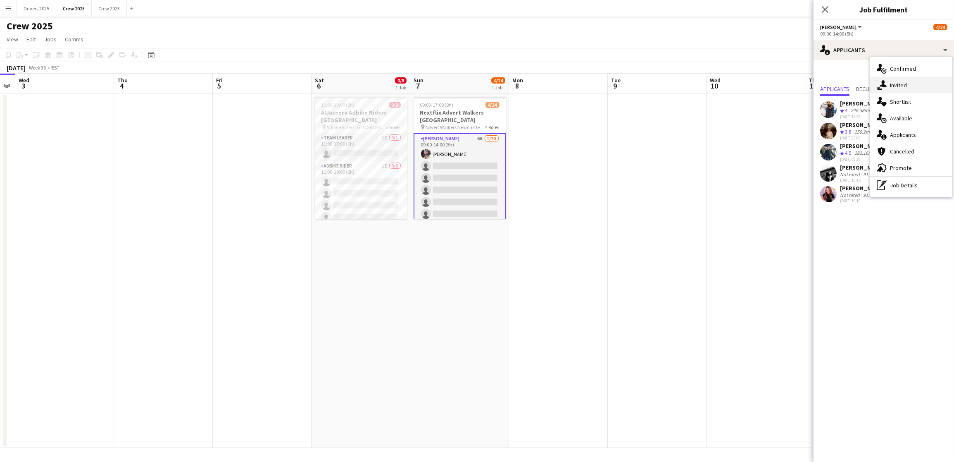
click at [763, 90] on div "single-neutral-actions-share-1 Invited" at bounding box center [911, 85] width 82 height 17
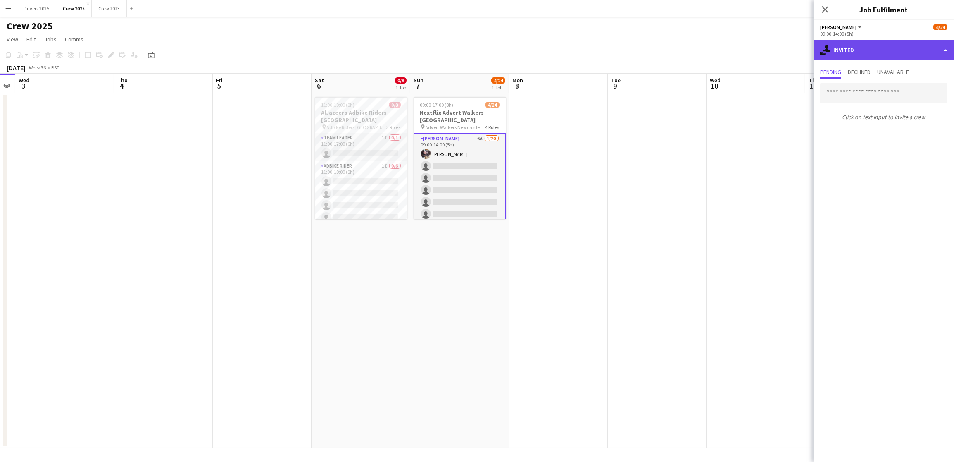
click at [763, 54] on div "single-neutral-actions-share-1 Invited" at bounding box center [884, 50] width 140 height 20
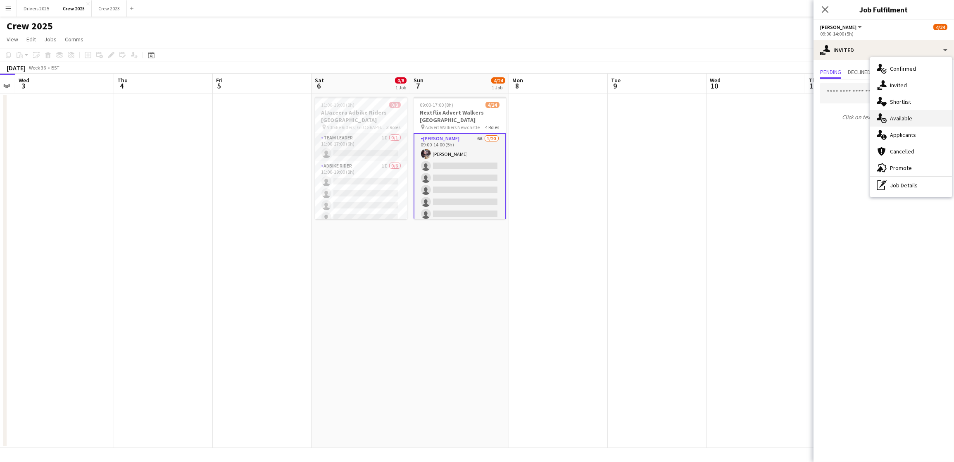
click at [763, 117] on span "Available" at bounding box center [901, 117] width 22 height 7
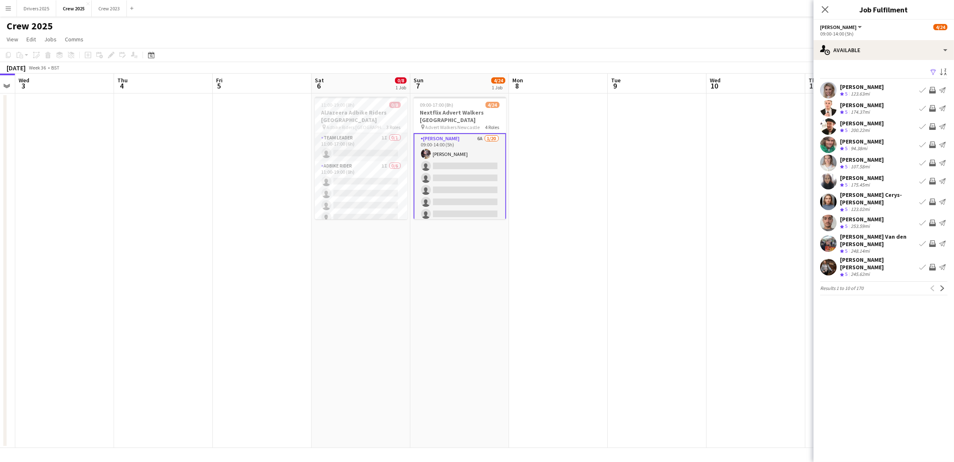
click at [763, 74] on app-icon "Filter" at bounding box center [933, 73] width 7 height 8
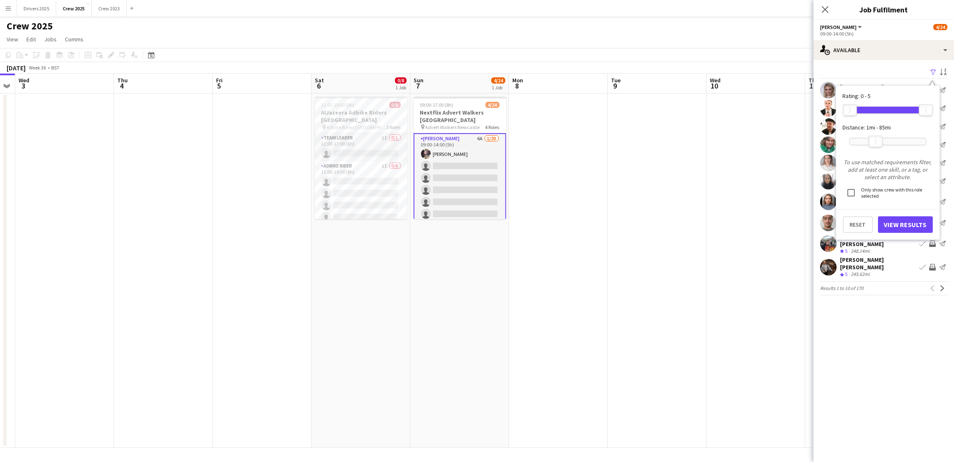
click at [763, 138] on div at bounding box center [888, 141] width 76 height 7
click at [763, 224] on button "View Results" at bounding box center [905, 224] width 55 height 17
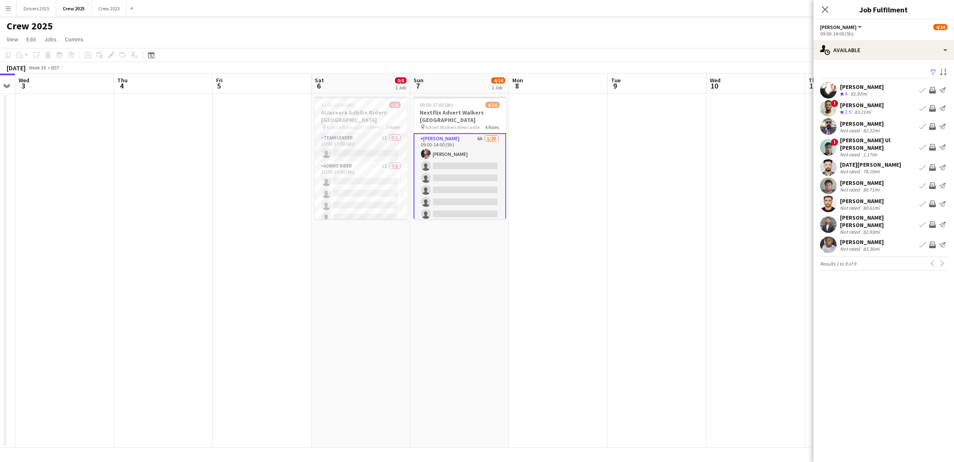
click at [763, 71] on app-icon "Filter" at bounding box center [933, 73] width 7 height 8
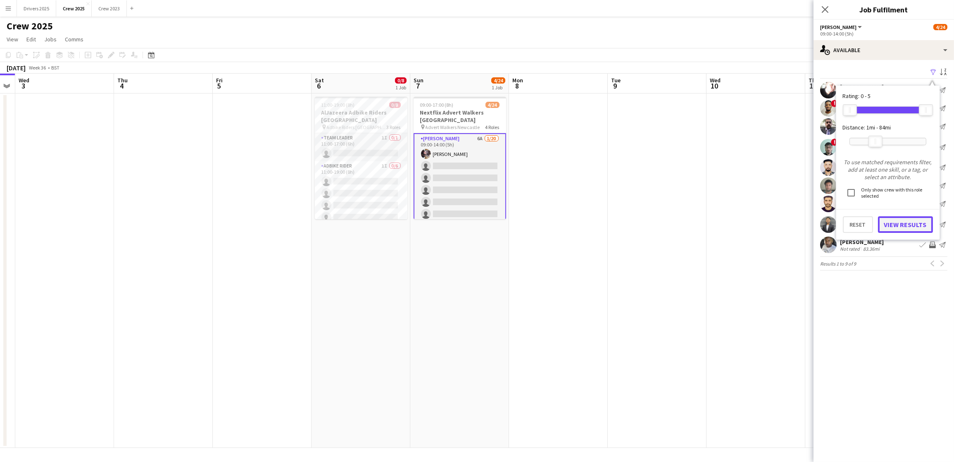
click at [763, 221] on button "View Results" at bounding box center [905, 224] width 55 height 17
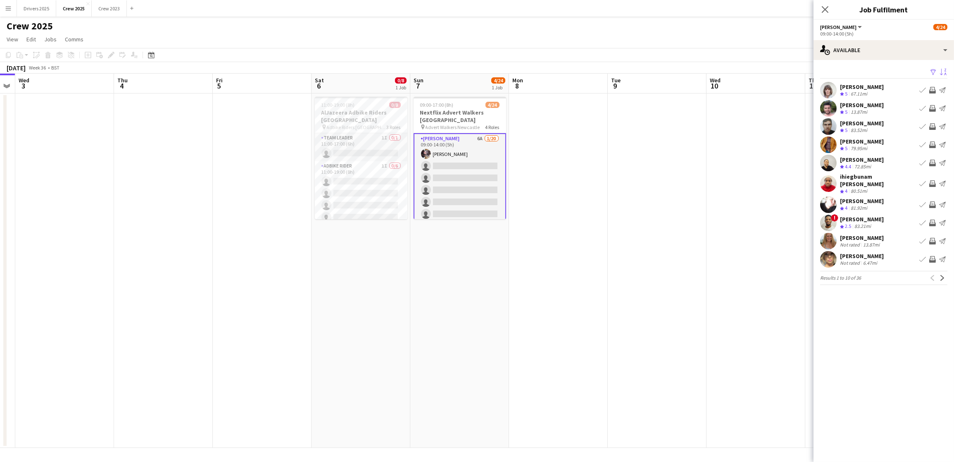
click at [763, 73] on button "Sort asc" at bounding box center [943, 72] width 10 height 10
click at [763, 102] on div "Default" at bounding box center [894, 102] width 74 height 20
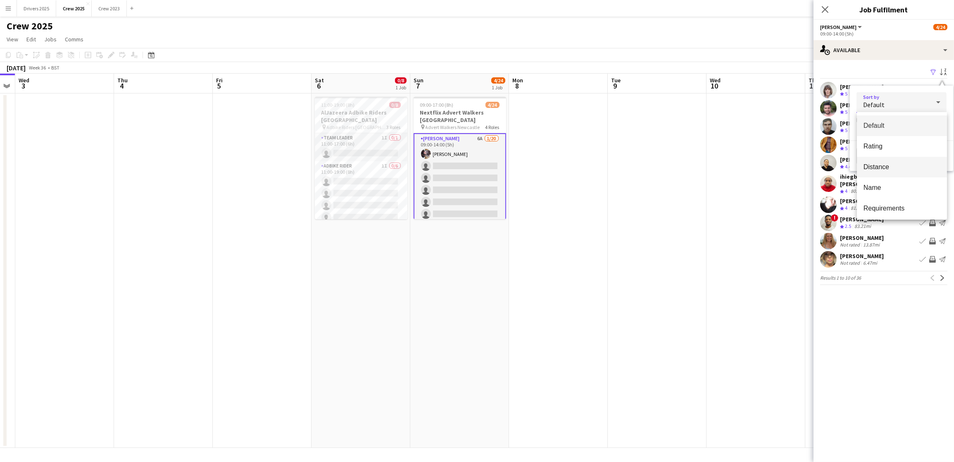
click at [763, 161] on mat-option "Distance" at bounding box center [902, 167] width 90 height 21
click at [763, 148] on button "View Results" at bounding box center [919, 156] width 55 height 17
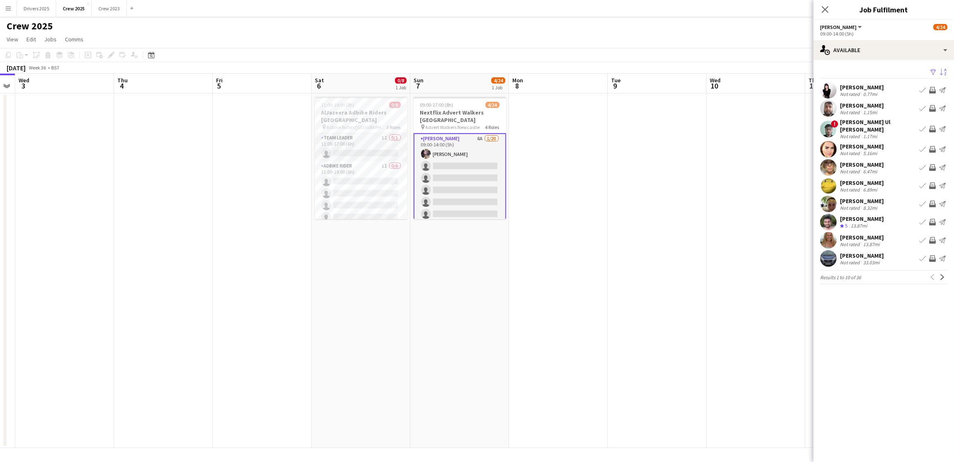
click at [763, 86] on div "[PERSON_NAME]" at bounding box center [862, 86] width 44 height 7
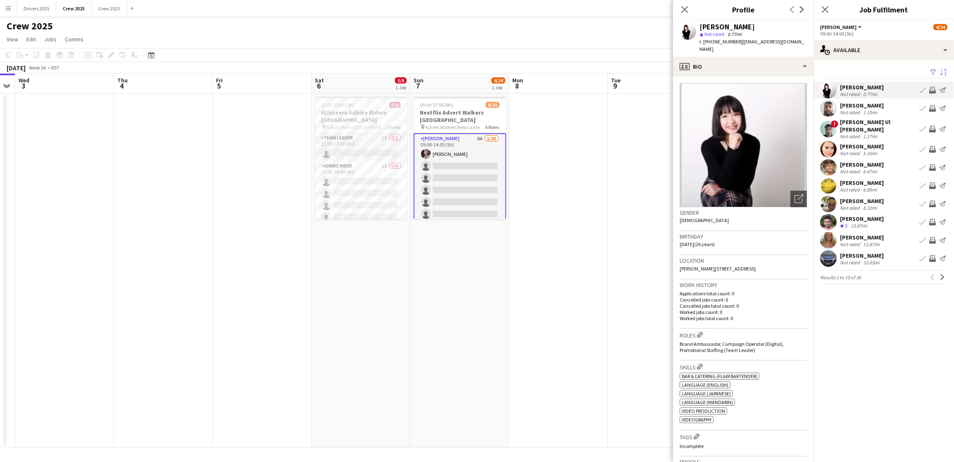
click at [763, 143] on div "[PERSON_NAME]" at bounding box center [862, 146] width 44 height 7
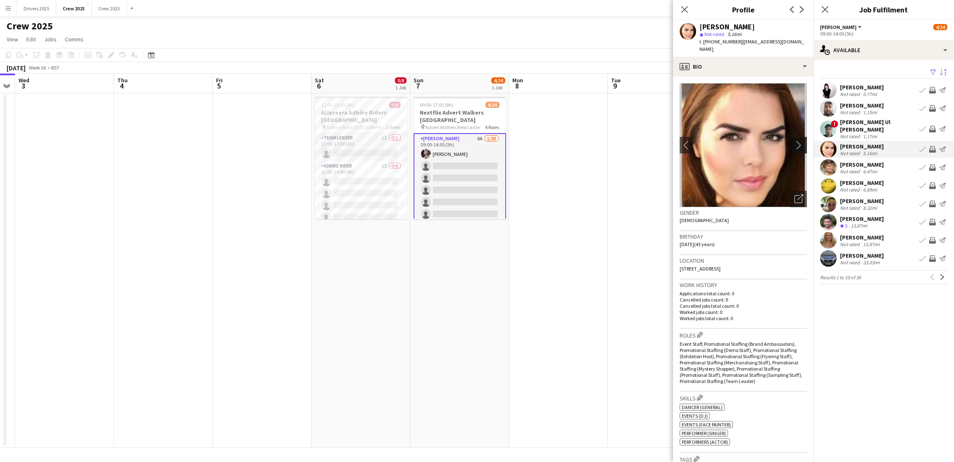
click at [763, 140] on app-icon "chevron-right" at bounding box center [801, 144] width 13 height 9
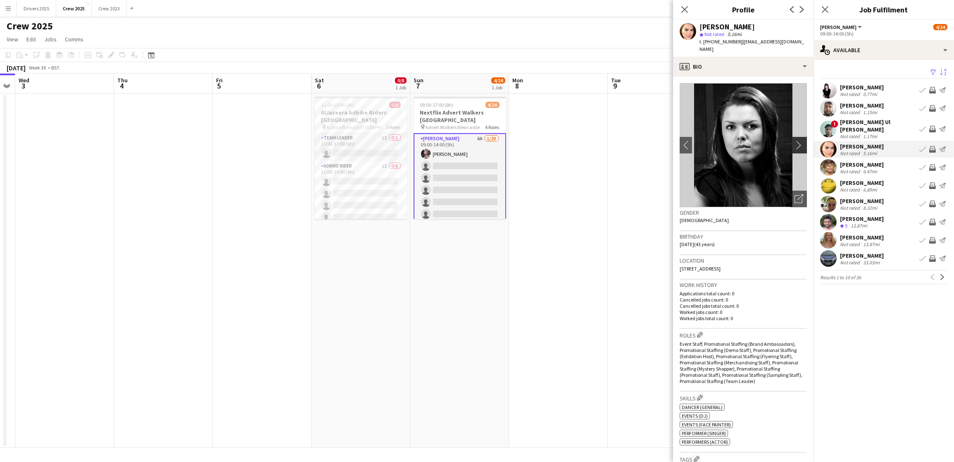
click at [763, 140] on app-icon "chevron-right" at bounding box center [801, 144] width 13 height 9
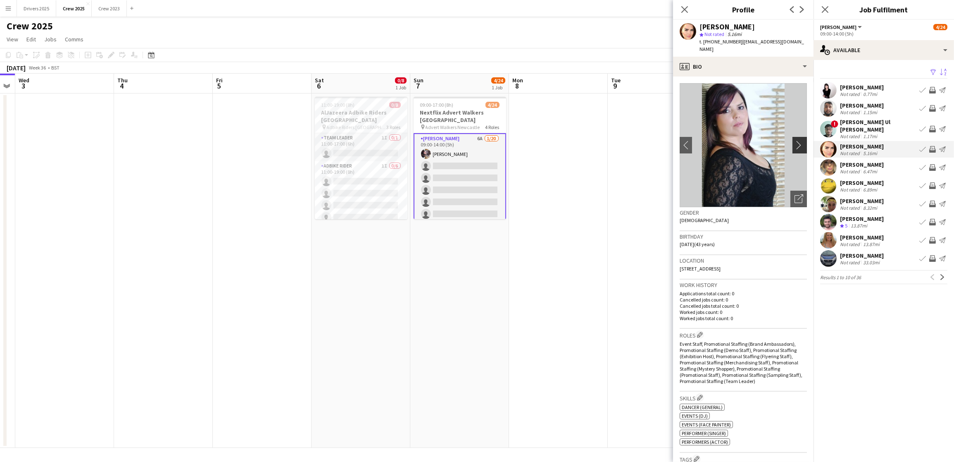
click at [763, 140] on app-icon "chevron-right" at bounding box center [801, 144] width 13 height 9
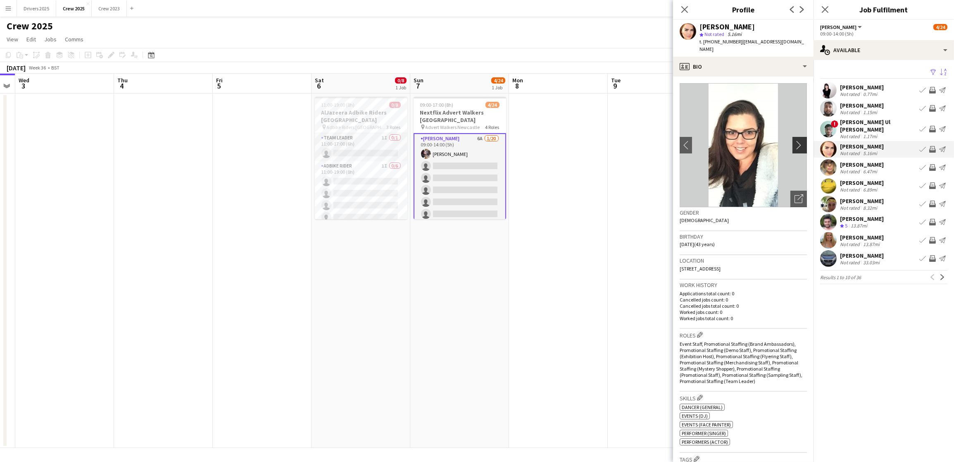
click at [763, 140] on app-icon "chevron-right" at bounding box center [801, 144] width 13 height 9
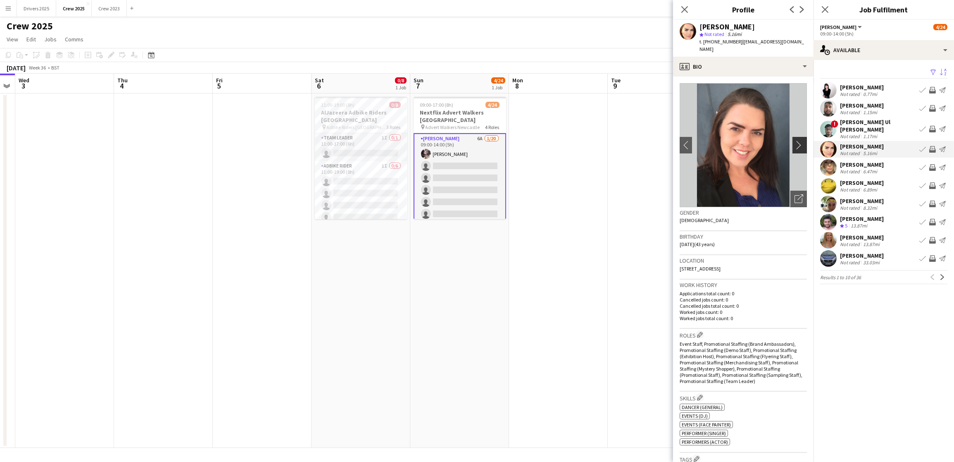
click at [763, 140] on app-icon "chevron-right" at bounding box center [801, 144] width 13 height 9
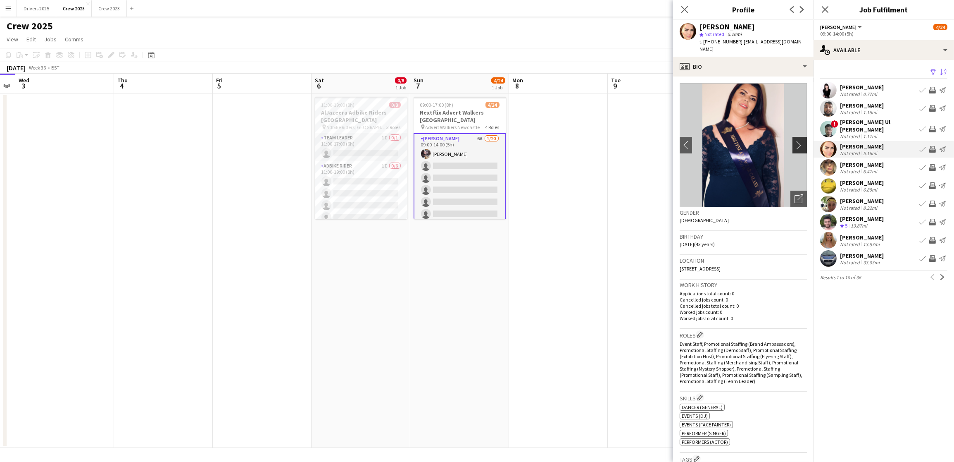
click at [763, 140] on app-icon "chevron-right" at bounding box center [801, 144] width 13 height 9
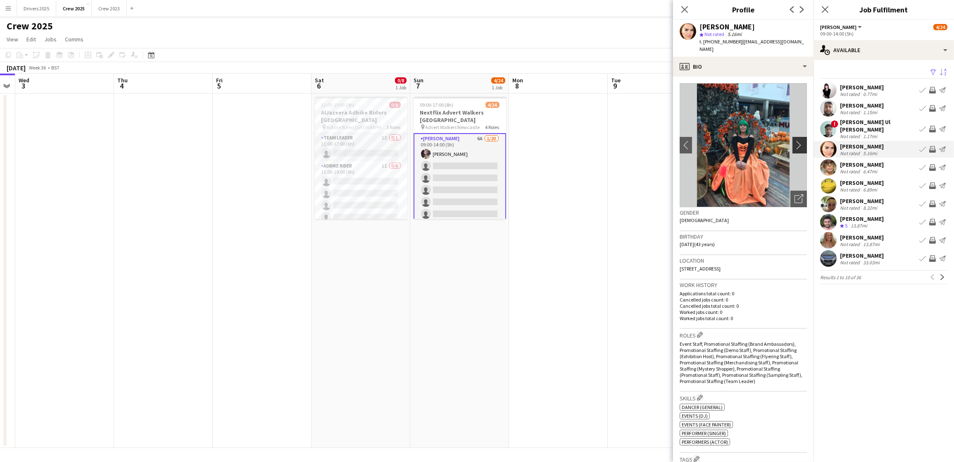
click at [763, 140] on app-icon "chevron-right" at bounding box center [801, 144] width 13 height 9
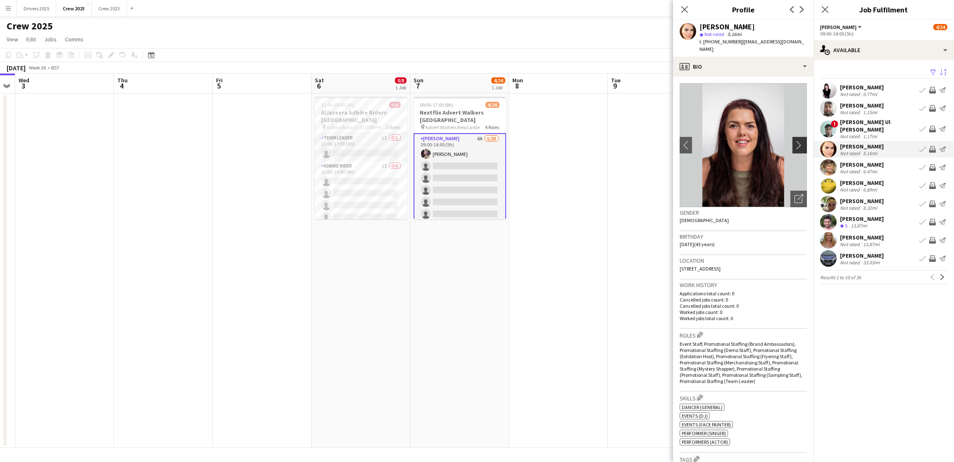
click at [763, 140] on app-icon "chevron-right" at bounding box center [801, 144] width 13 height 9
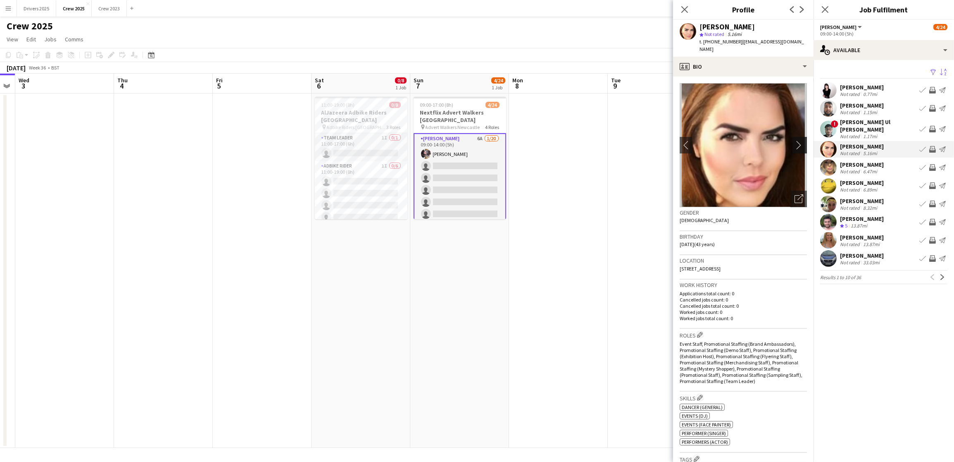
click at [763, 140] on app-icon "chevron-right" at bounding box center [801, 144] width 13 height 9
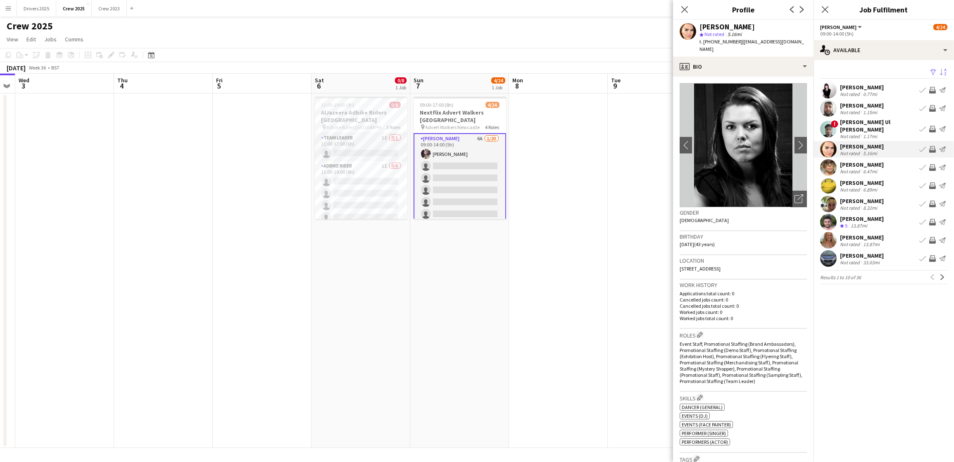
click at [763, 162] on div "Louise Robson" at bounding box center [862, 164] width 44 height 7
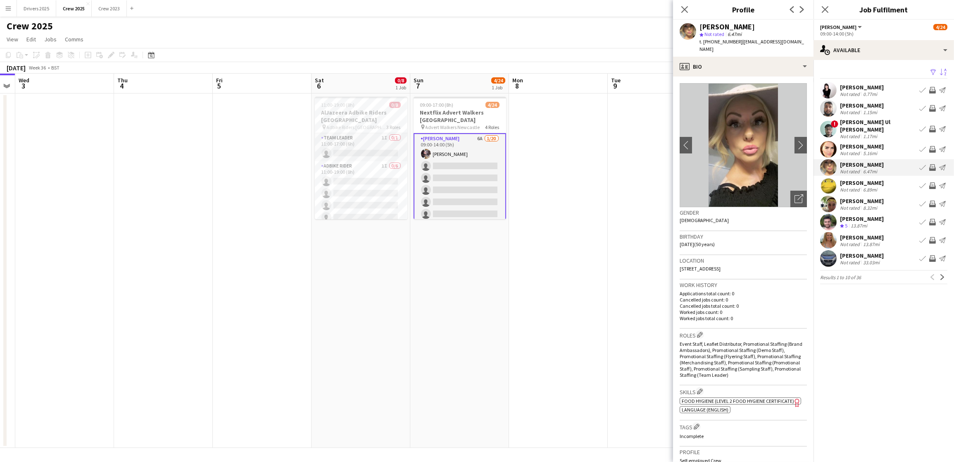
click at [455, 190] on app-card-role "Advert Walkers 6A 1/20 09:00-14:00 (5h) laraine mctaggart single-neutral-action…" at bounding box center [460, 261] width 93 height 257
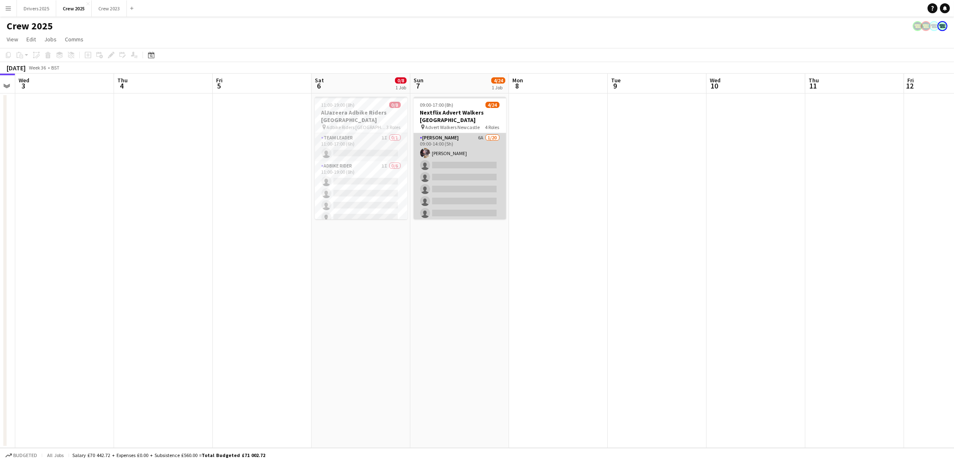
click at [467, 178] on app-card-role "Advert Walkers 6A 1/20 09:00-14:00 (5h) laraine mctaggart single-neutral-action…" at bounding box center [460, 261] width 93 height 256
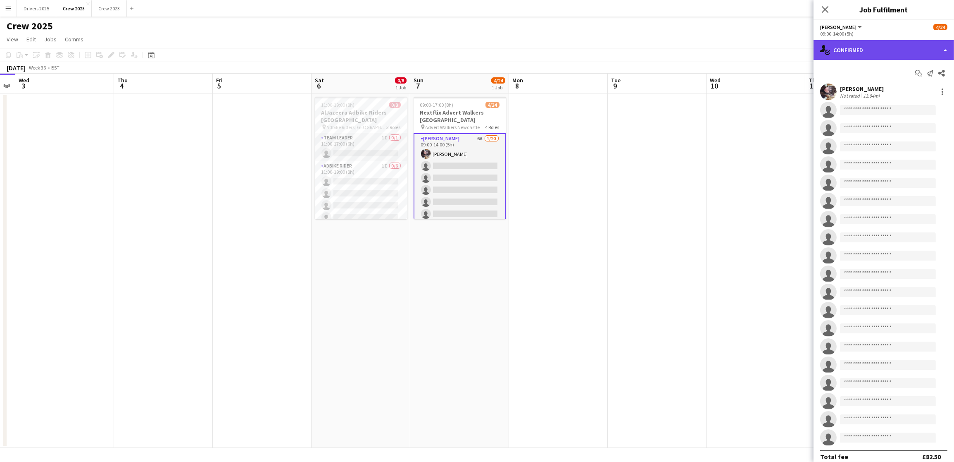
click at [763, 49] on div "single-neutral-actions-check-2 Confirmed" at bounding box center [884, 50] width 140 height 20
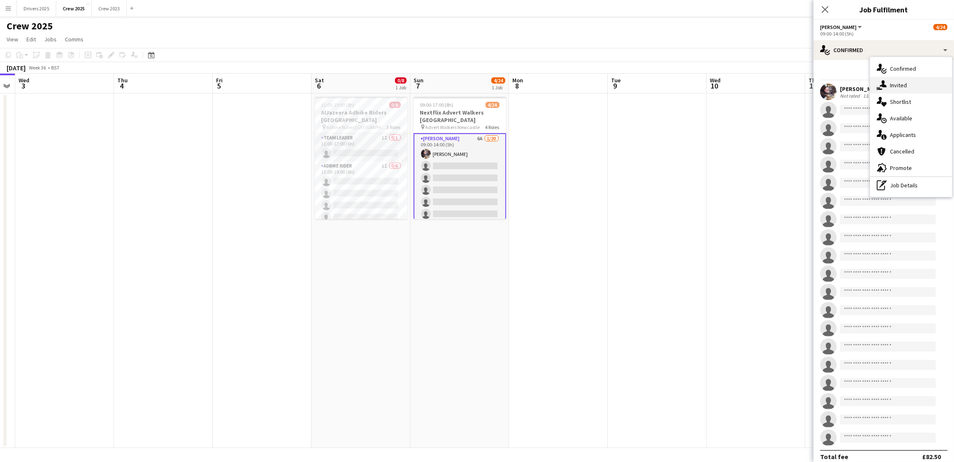
click at [763, 88] on span "Invited" at bounding box center [898, 84] width 17 height 7
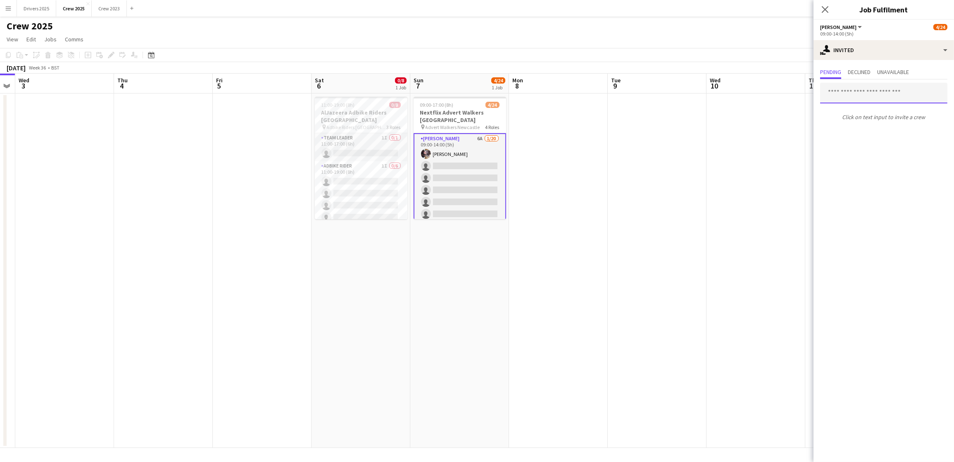
click at [763, 87] on input "text" at bounding box center [883, 93] width 127 height 21
type input "*********"
click at [763, 111] on span "[PERSON_NAME]" at bounding box center [851, 113] width 48 height 7
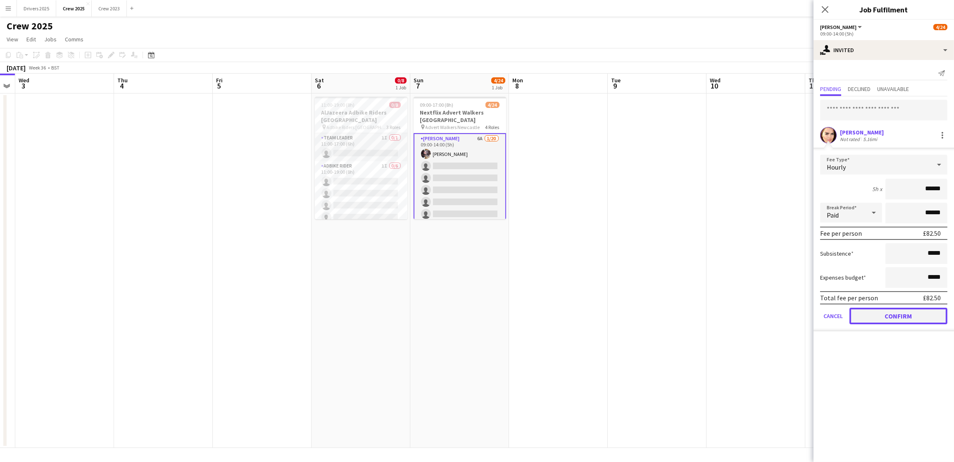
click at [763, 315] on button "Confirm" at bounding box center [899, 315] width 98 height 17
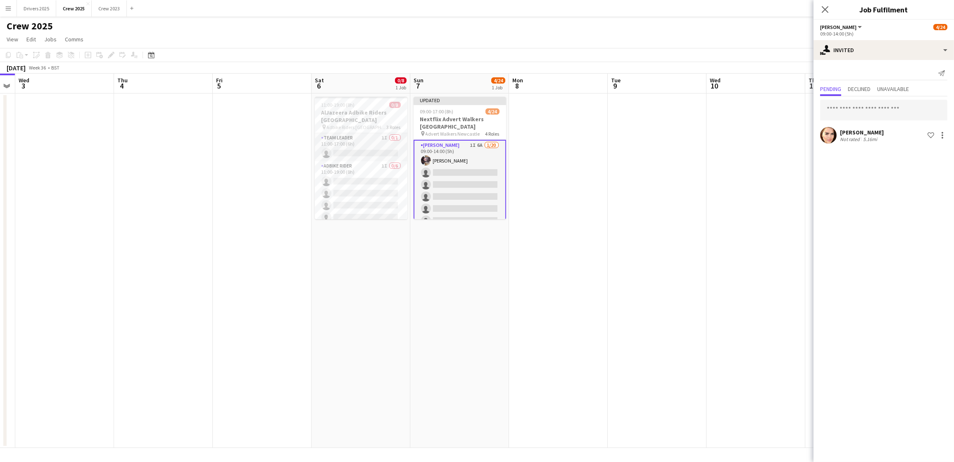
click at [751, 184] on app-date-cell at bounding box center [756, 270] width 99 height 354
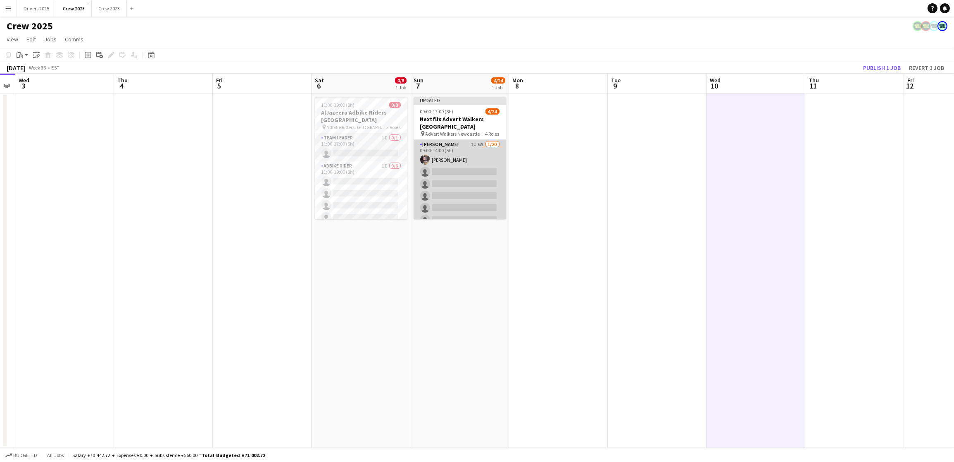
click at [468, 201] on app-card-role "Advert Walkers 1I 6A 1/20 09:00-14:00 (5h) laraine mctaggart single-neutral-act…" at bounding box center [460, 268] width 93 height 256
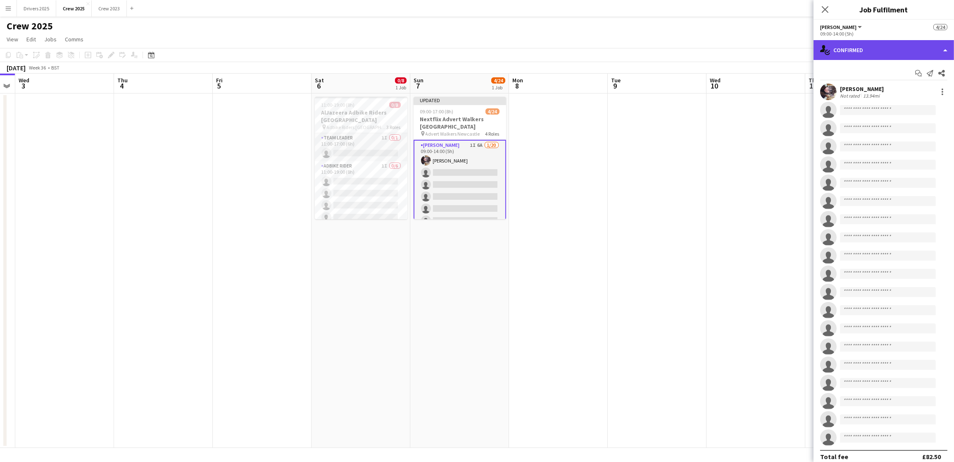
click at [763, 49] on div "single-neutral-actions-check-2 Confirmed" at bounding box center [884, 50] width 140 height 20
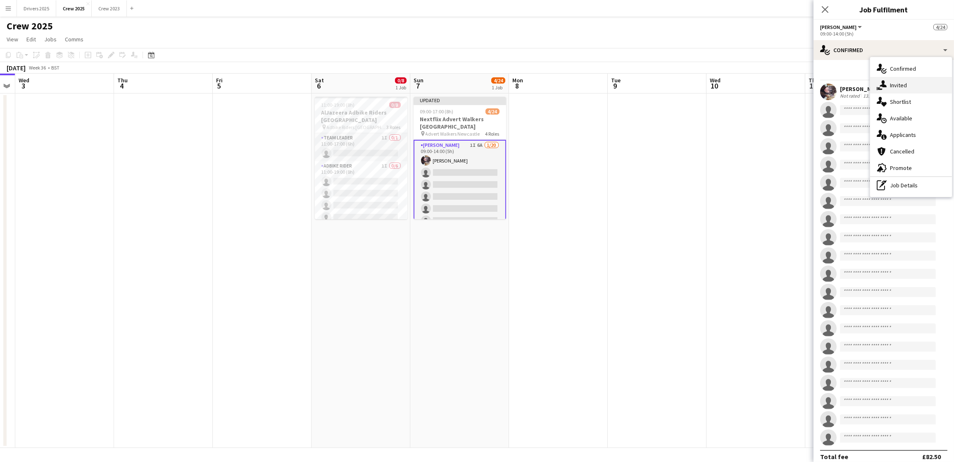
click at [763, 81] on span "Invited" at bounding box center [898, 84] width 17 height 7
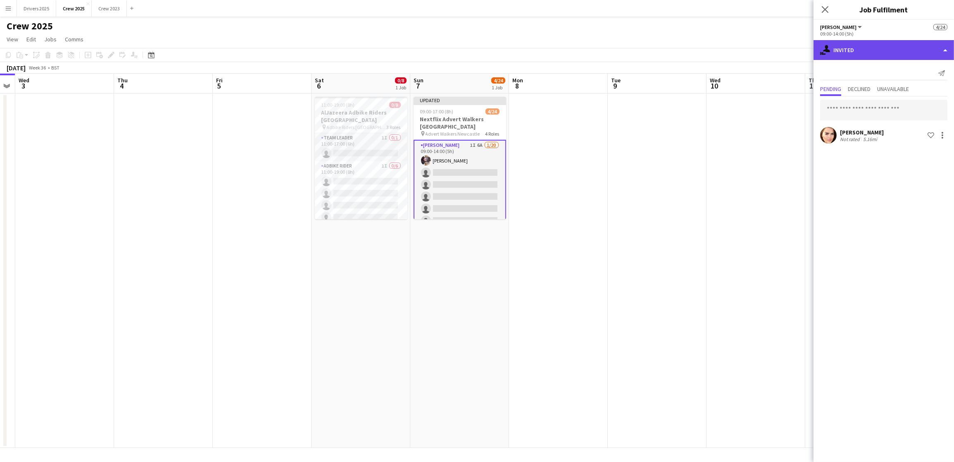
click at [763, 46] on div "single-neutral-actions-share-1 Invited" at bounding box center [884, 50] width 140 height 20
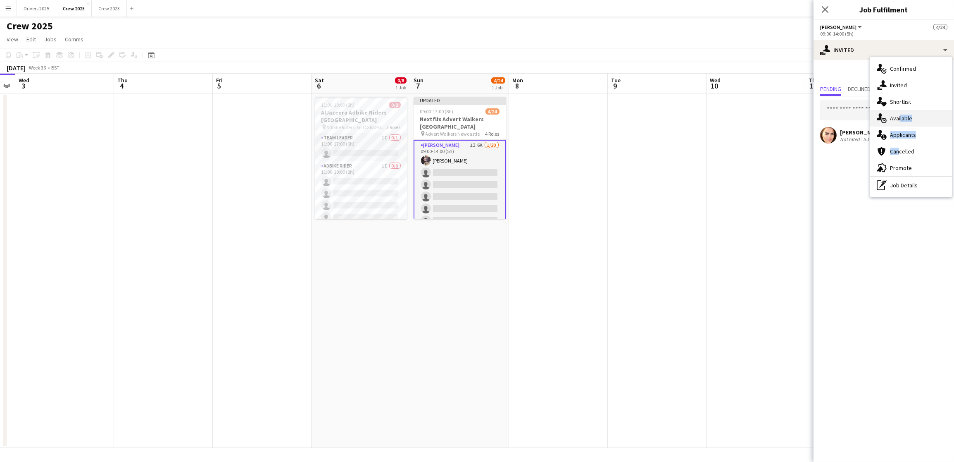
drag, startPoint x: 897, startPoint y: 150, endPoint x: 898, endPoint y: 121, distance: 28.9
click at [763, 121] on div "single-neutral-actions-check-2 Confirmed single-neutral-actions-share-1 Invited…" at bounding box center [911, 127] width 82 height 140
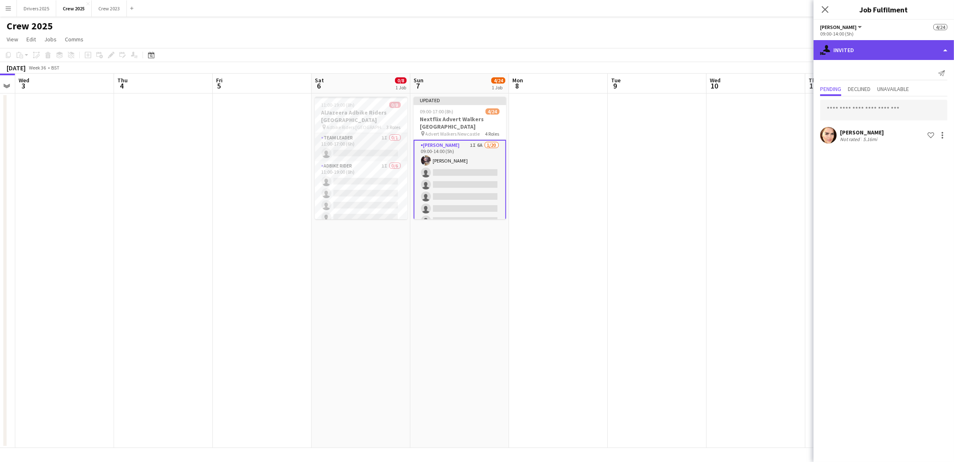
click at [763, 50] on div "single-neutral-actions-share-1 Invited" at bounding box center [884, 50] width 140 height 20
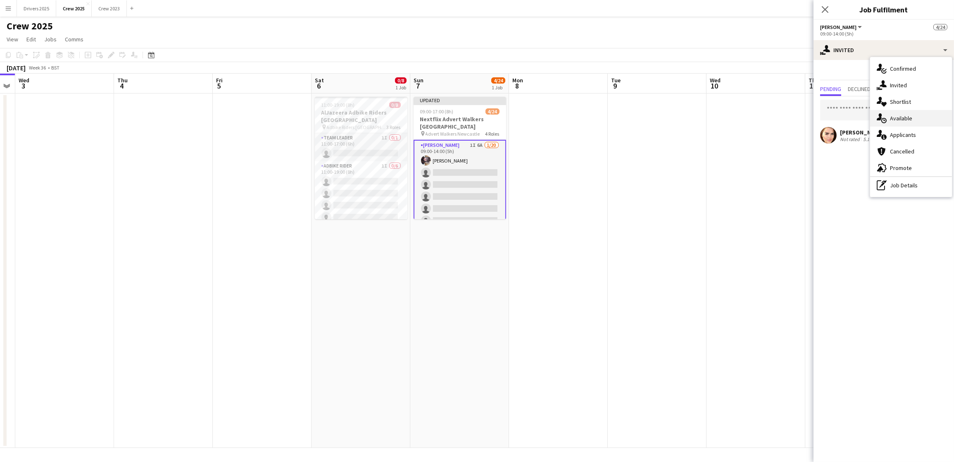
click at [763, 121] on div "single-neutral-actions-upload Available" at bounding box center [911, 118] width 82 height 17
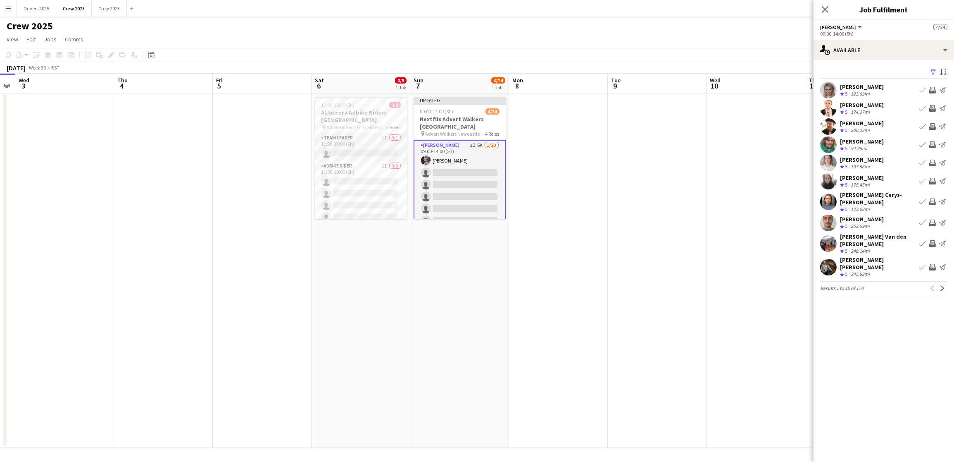
click at [763, 71] on app-icon "Filter" at bounding box center [933, 73] width 7 height 8
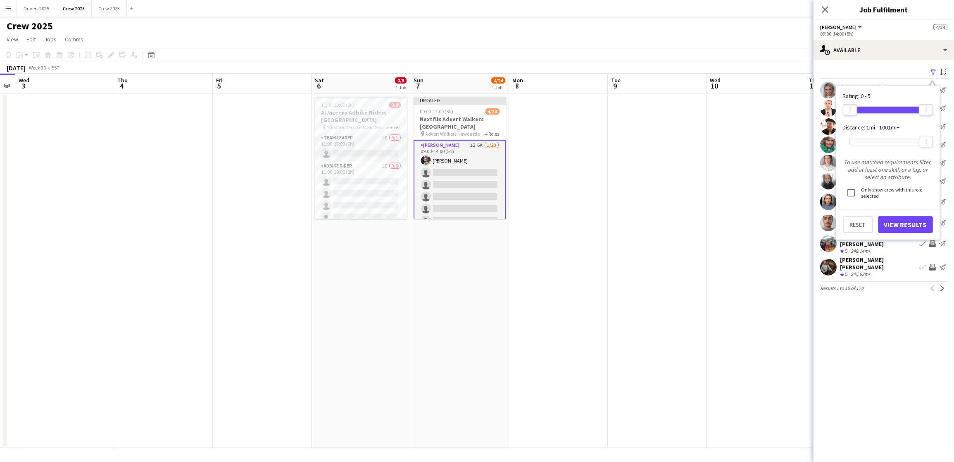
click at [763, 138] on div at bounding box center [888, 141] width 76 height 7
click at [763, 223] on button "View Results" at bounding box center [905, 224] width 55 height 17
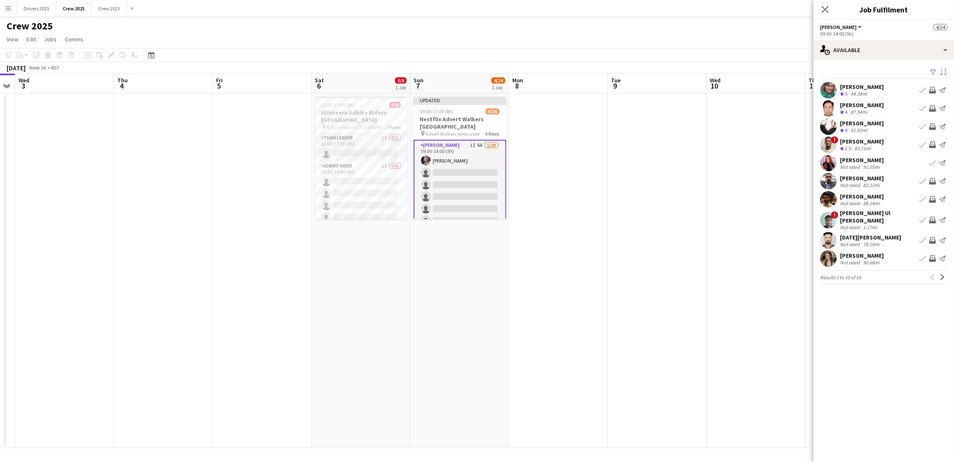
click at [763, 72] on app-icon "Sort asc" at bounding box center [943, 73] width 7 height 8
click at [763, 105] on div "Default" at bounding box center [894, 102] width 74 height 20
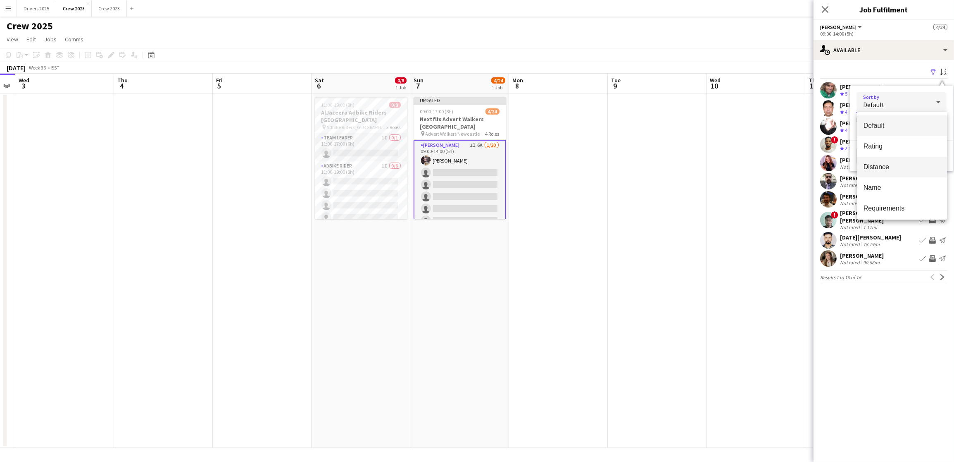
click at [763, 163] on span "Distance" at bounding box center [902, 167] width 77 height 8
click at [763, 155] on button "View Results" at bounding box center [919, 156] width 55 height 17
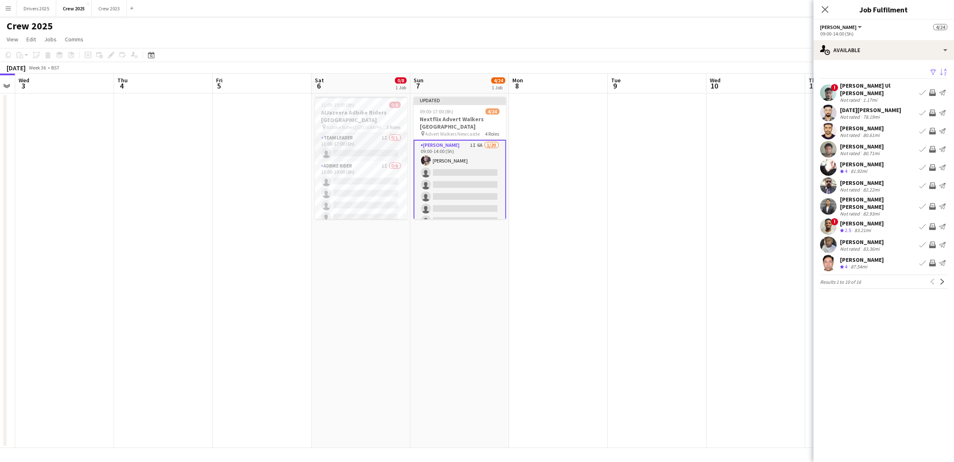
click at [763, 72] on app-icon "Filter" at bounding box center [933, 73] width 7 height 8
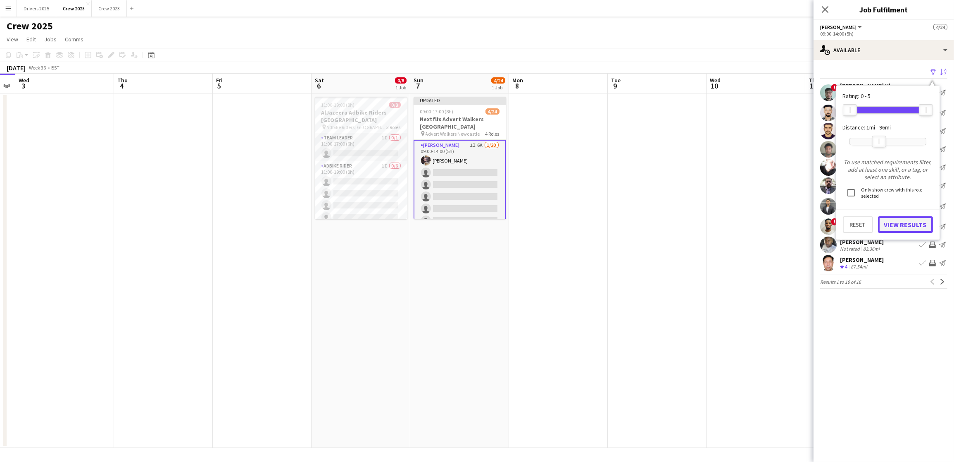
click at [763, 221] on button "View Results" at bounding box center [905, 224] width 55 height 17
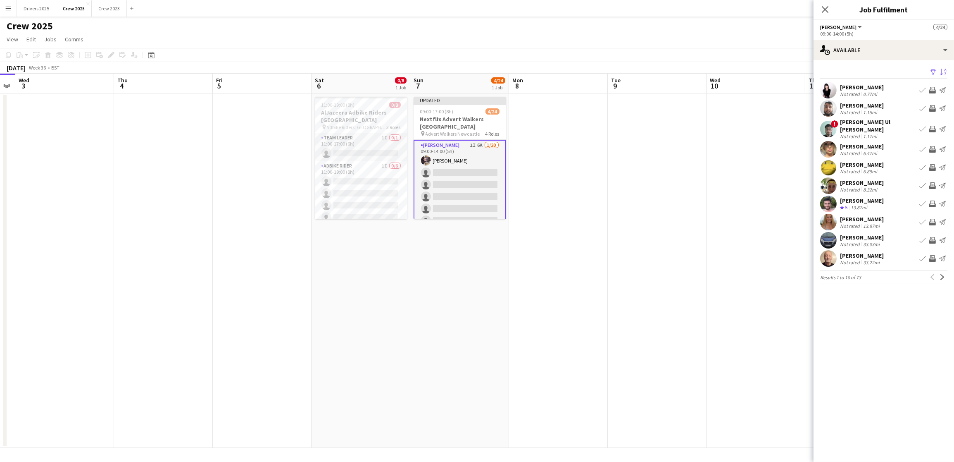
click at [763, 88] on div "[PERSON_NAME]" at bounding box center [862, 86] width 44 height 7
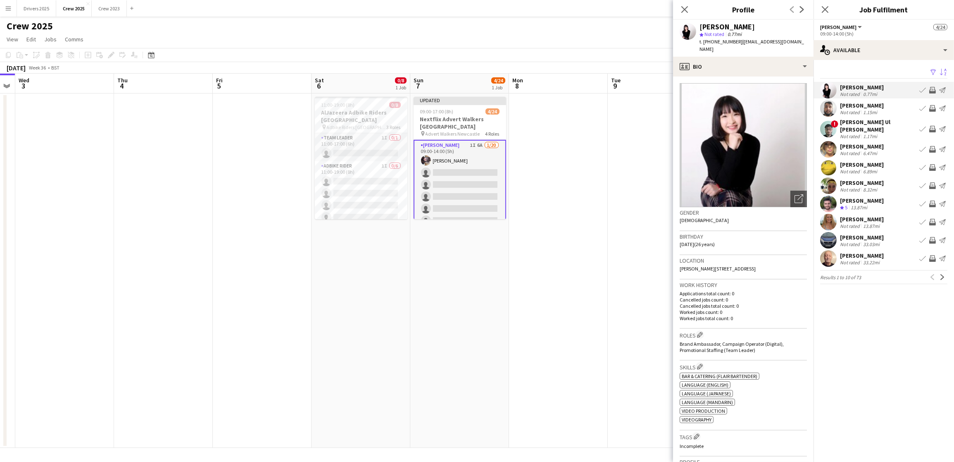
drag, startPoint x: 759, startPoint y: 27, endPoint x: 699, endPoint y: 27, distance: 59.9
click at [700, 27] on div "[PERSON_NAME]" at bounding box center [753, 26] width 107 height 7
copy div "[PERSON_NAME]"
click at [469, 177] on app-card-role "Advert Walkers 1I 6A 1/20 09:00-14:00 (5h) laraine mctaggart single-neutral-act…" at bounding box center [460, 268] width 93 height 257
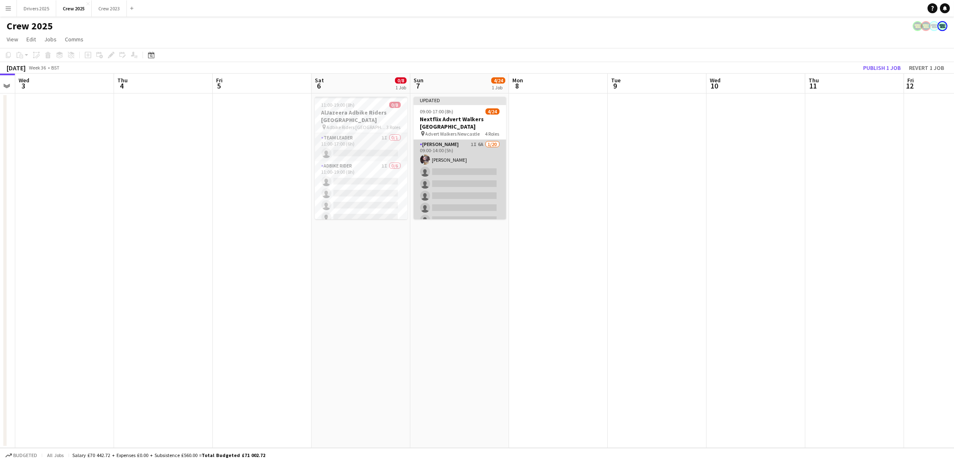
click at [429, 188] on app-card-role "Advert Walkers 1I 6A 1/20 09:00-14:00 (5h) laraine mctaggart single-neutral-act…" at bounding box center [460, 268] width 93 height 256
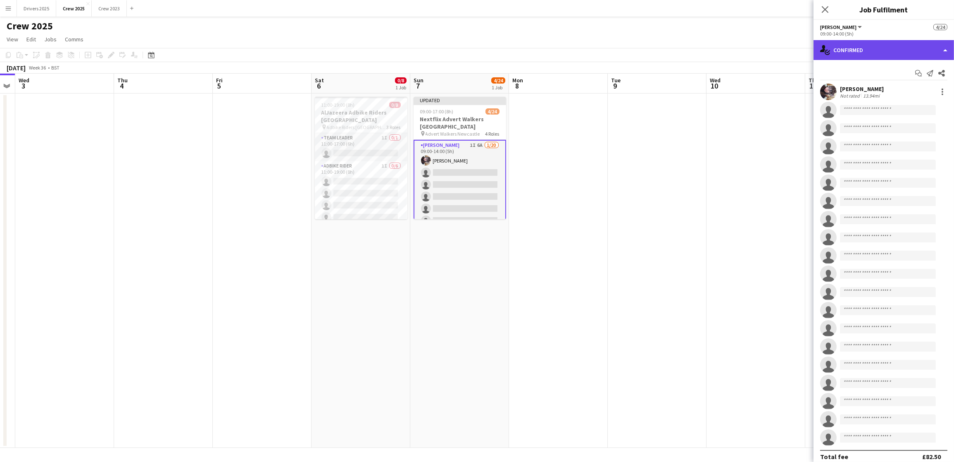
click at [763, 52] on div "single-neutral-actions-check-2 Confirmed" at bounding box center [884, 50] width 140 height 20
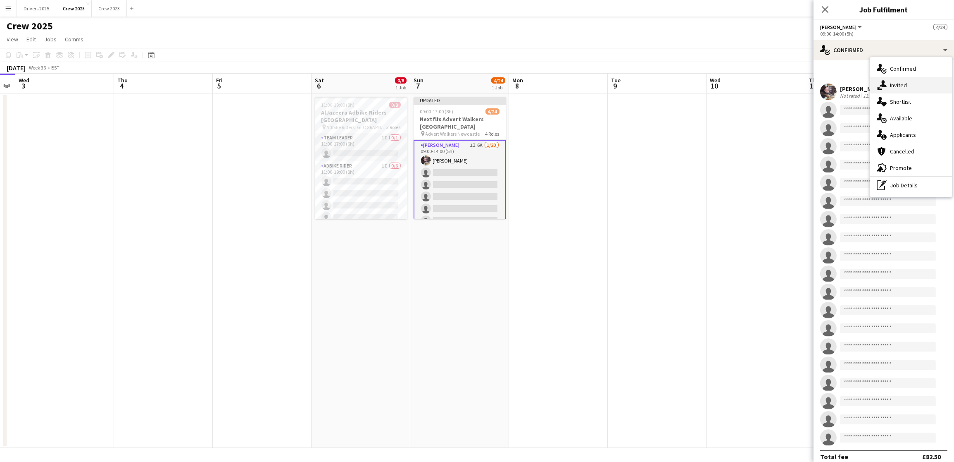
click at [763, 86] on span "Invited" at bounding box center [898, 84] width 17 height 7
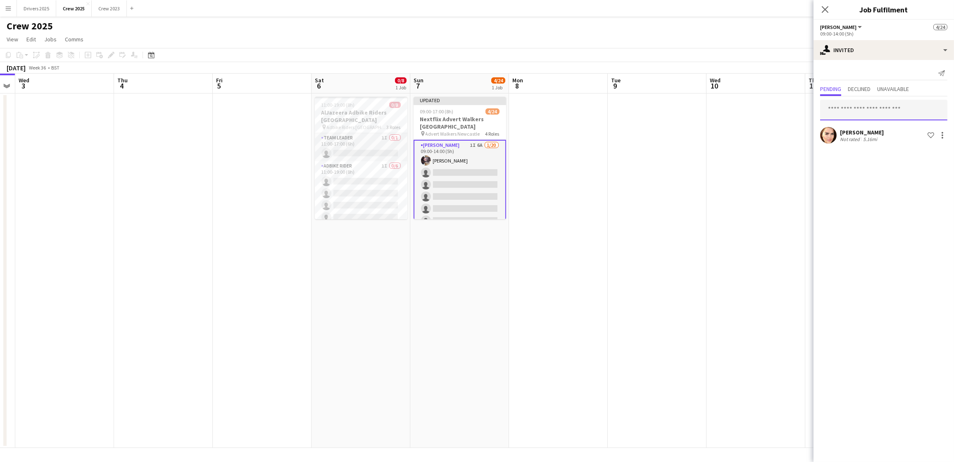
click at [763, 110] on input "text" at bounding box center [883, 110] width 127 height 21
paste input "**********"
type input "**********"
click at [763, 134] on span "yeatslucia@gmail.com" at bounding box center [884, 137] width 114 height 7
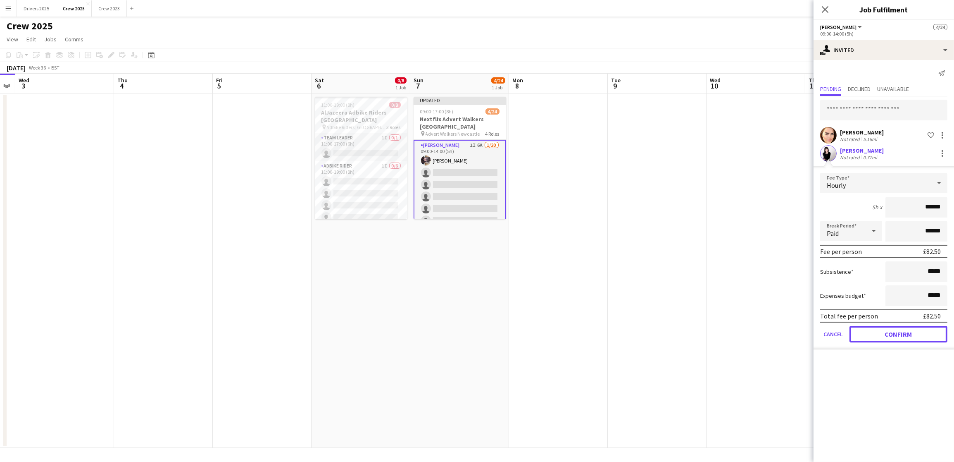
drag, startPoint x: 876, startPoint y: 333, endPoint x: 878, endPoint y: 325, distance: 8.4
click at [763, 326] on button "Confirm" at bounding box center [899, 334] width 98 height 17
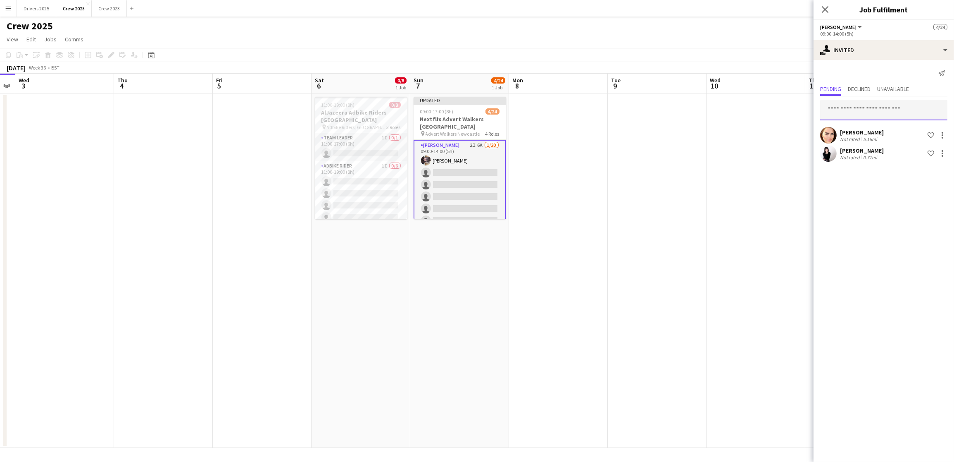
click at [763, 114] on input "text" at bounding box center [883, 110] width 127 height 21
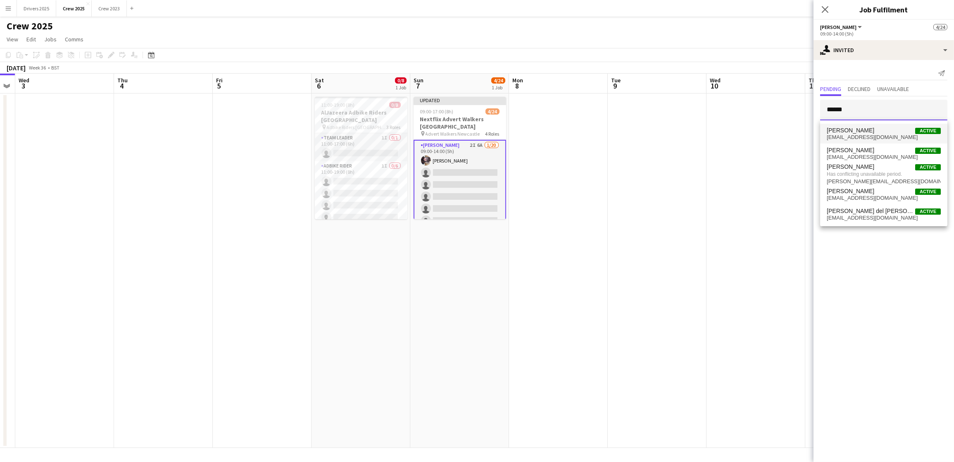
type input "******"
click at [763, 134] on span "martinarmstrong5@aol.com" at bounding box center [884, 137] width 114 height 7
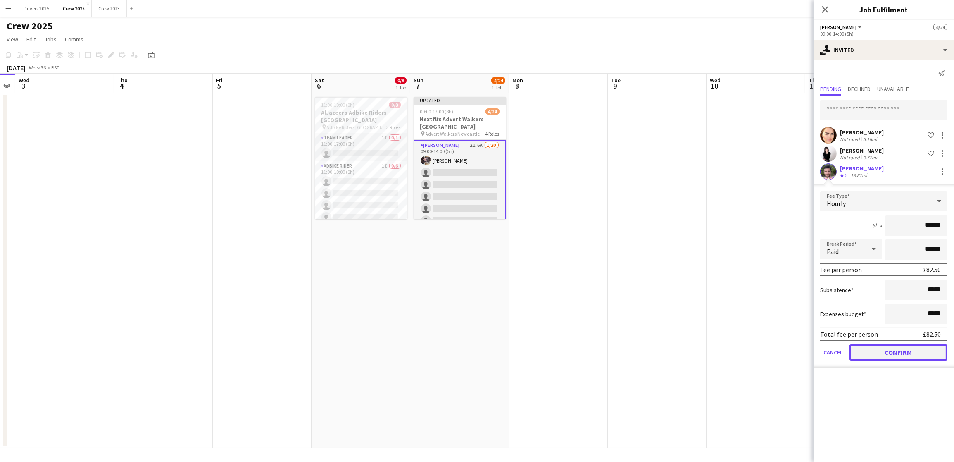
click at [763, 326] on button "Confirm" at bounding box center [899, 352] width 98 height 17
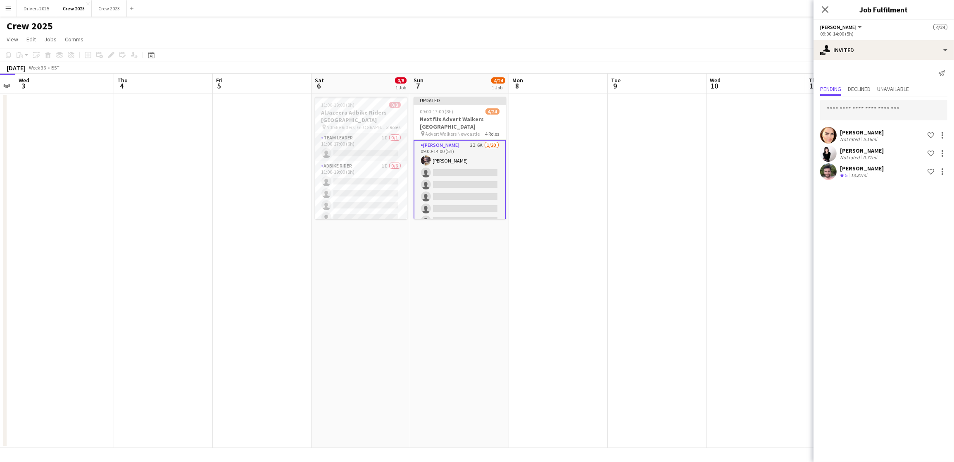
click at [762, 208] on app-date-cell at bounding box center [756, 270] width 99 height 354
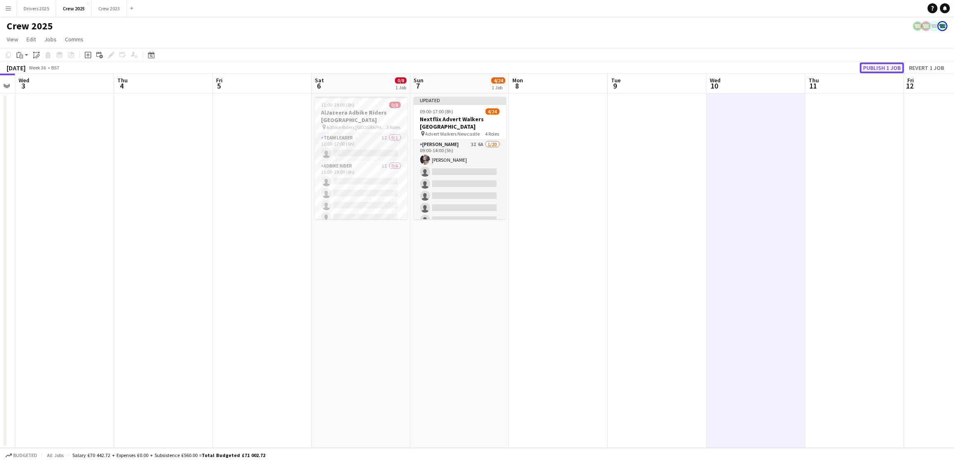
click at [763, 64] on button "Publish 1 job" at bounding box center [882, 67] width 44 height 11
click at [763, 7] on icon at bounding box center [932, 8] width 2 height 5
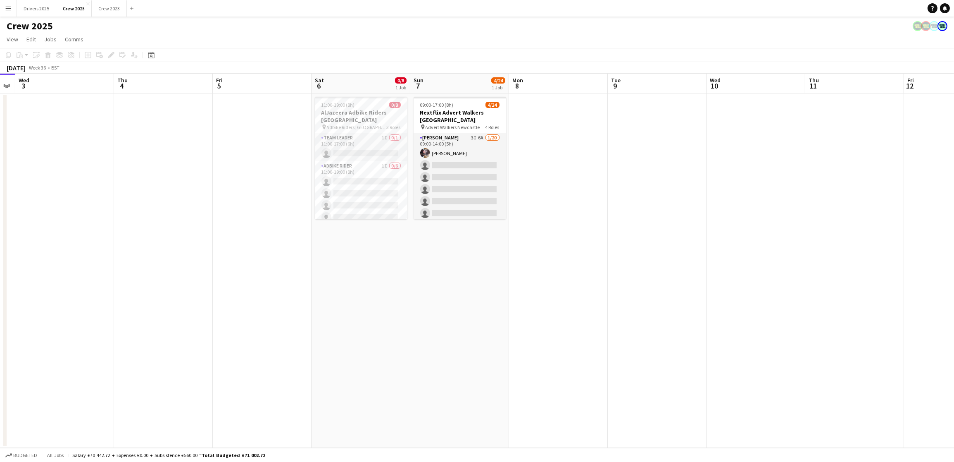
click at [697, 284] on app-date-cell at bounding box center [657, 270] width 99 height 354
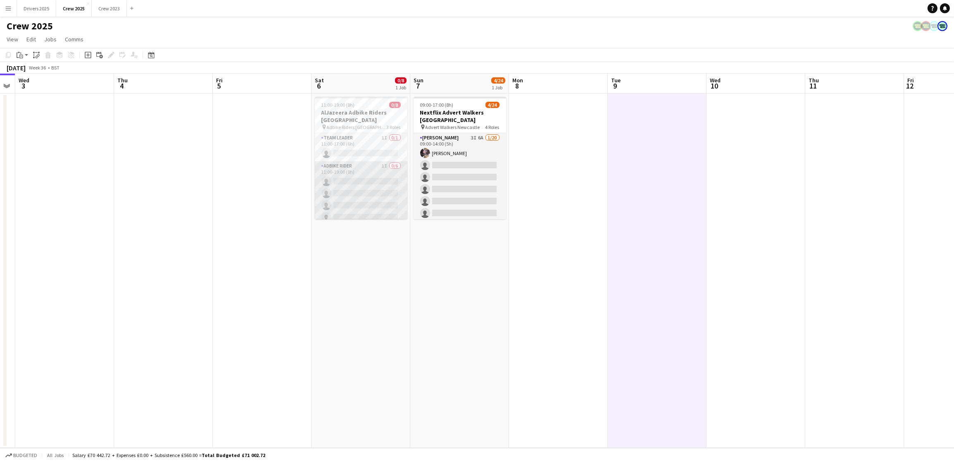
click at [340, 208] on app-card-role "Adbike Rider 1I 0/6 11:00-19:00 (8h) single-neutral-actions single-neutral-acti…" at bounding box center [361, 205] width 93 height 88
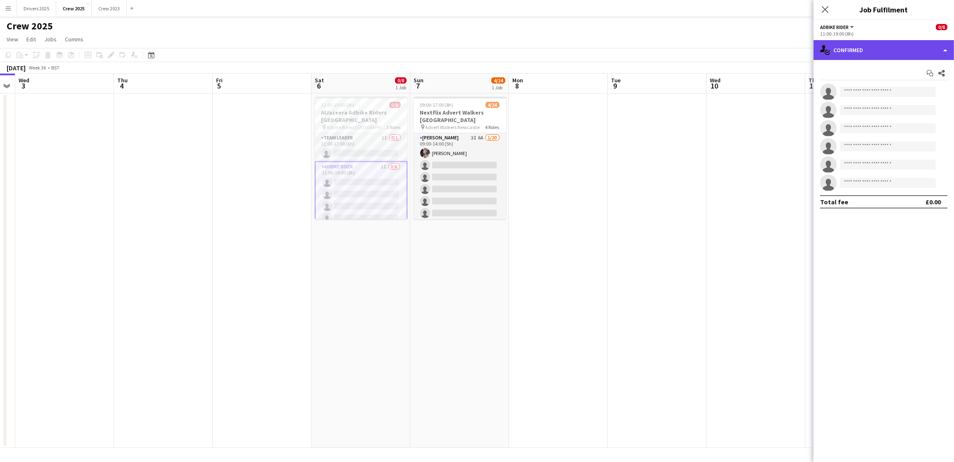
click at [763, 50] on div "single-neutral-actions-check-2 Confirmed" at bounding box center [884, 50] width 140 height 20
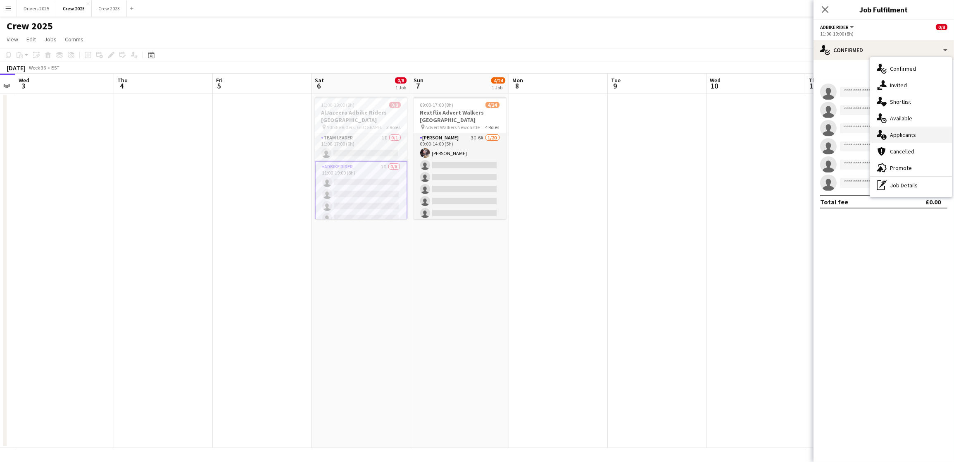
click at [763, 130] on div "single-neutral-actions-information Applicants" at bounding box center [911, 134] width 82 height 17
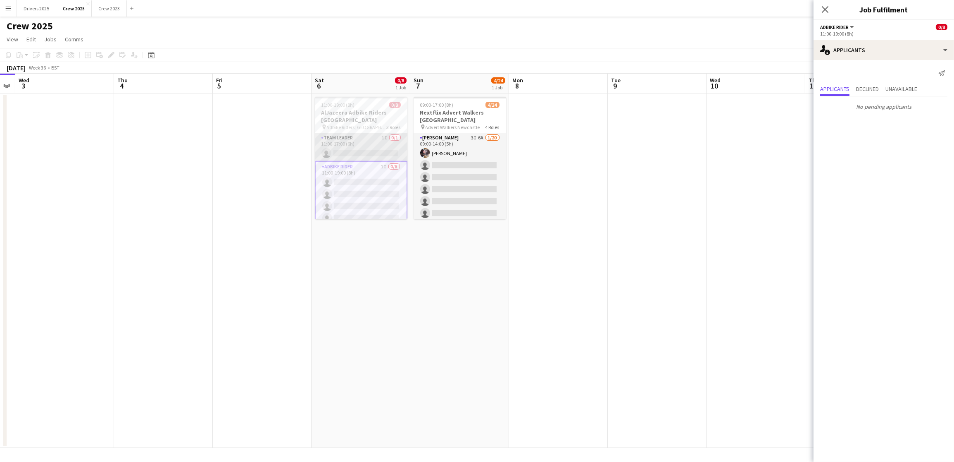
click at [348, 148] on app-card-role "Team Leader 1I 0/1 11:00-17:00 (6h) single-neutral-actions" at bounding box center [361, 147] width 93 height 28
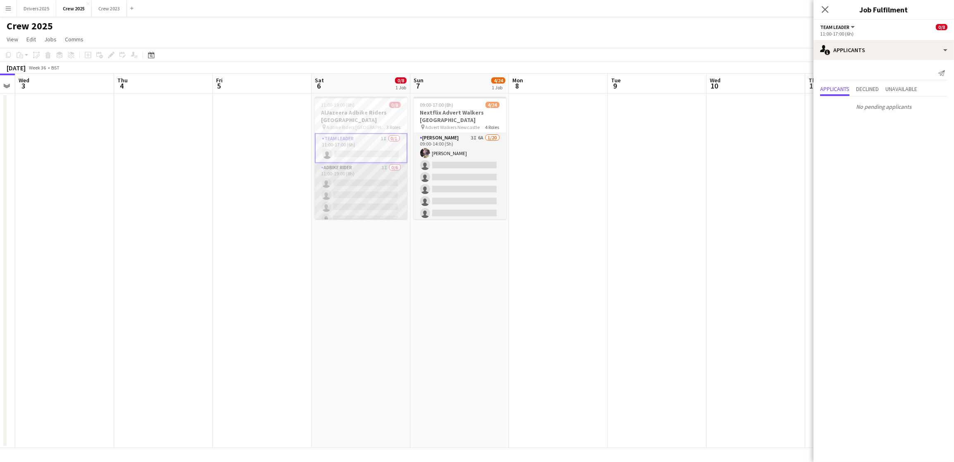
click at [351, 185] on app-card-role "Adbike Rider 1I 0/6 11:00-19:00 (8h) single-neutral-actions single-neutral-acti…" at bounding box center [361, 207] width 93 height 88
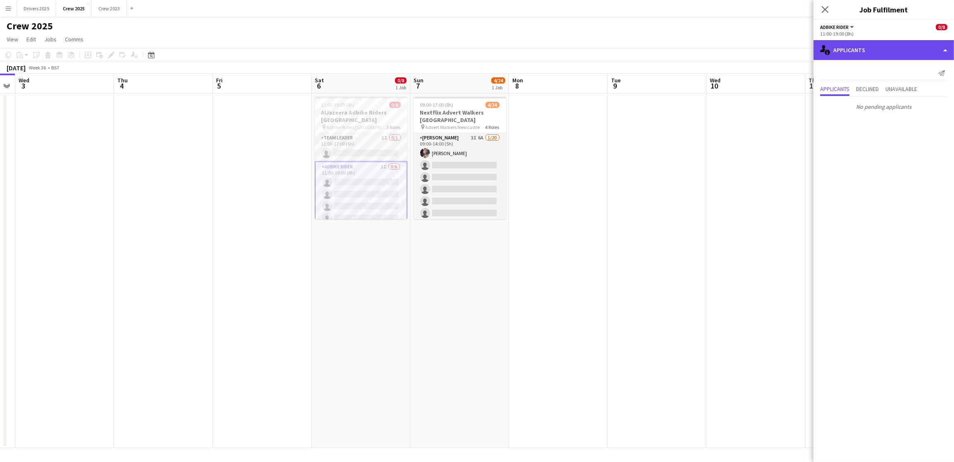
click at [763, 55] on div "single-neutral-actions-information Applicants" at bounding box center [884, 50] width 140 height 20
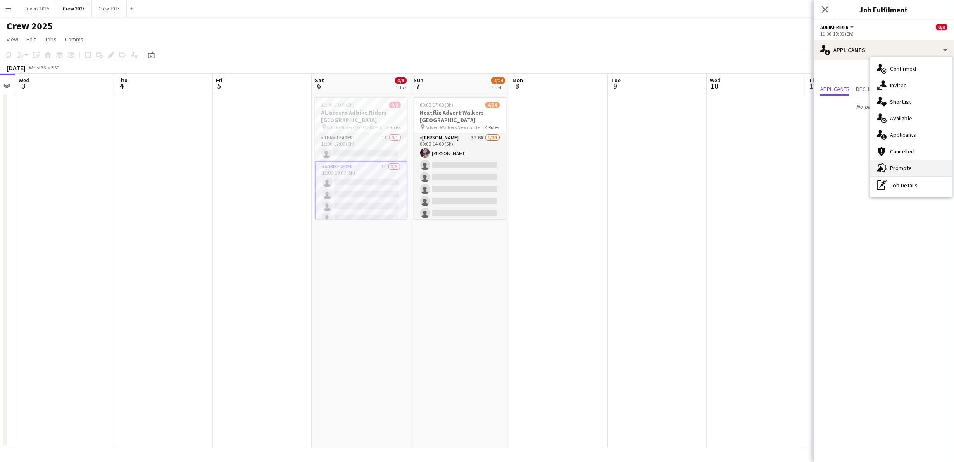
click at [763, 168] on span "Promote" at bounding box center [901, 167] width 22 height 7
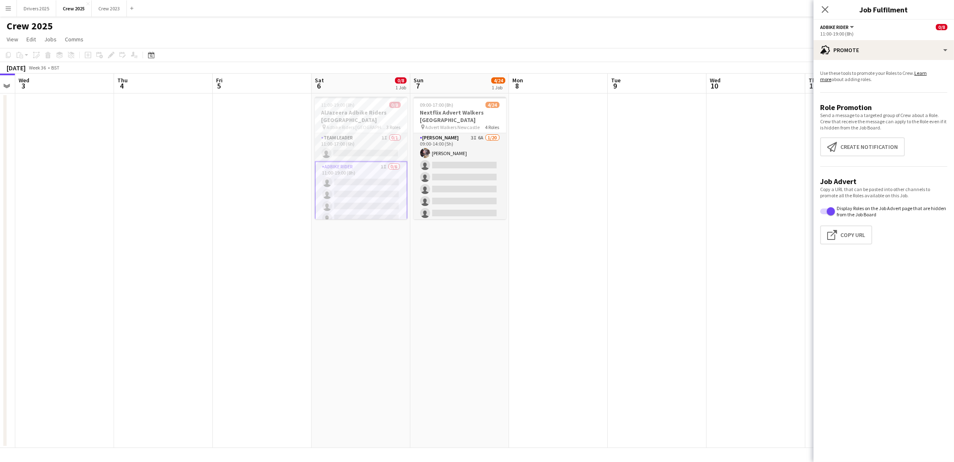
click at [670, 188] on app-date-cell at bounding box center [657, 270] width 99 height 354
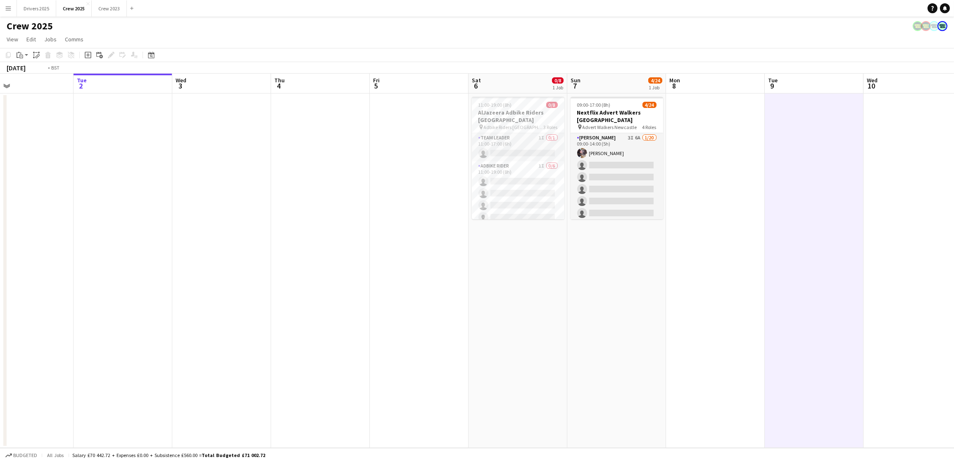
scroll to position [0, 260]
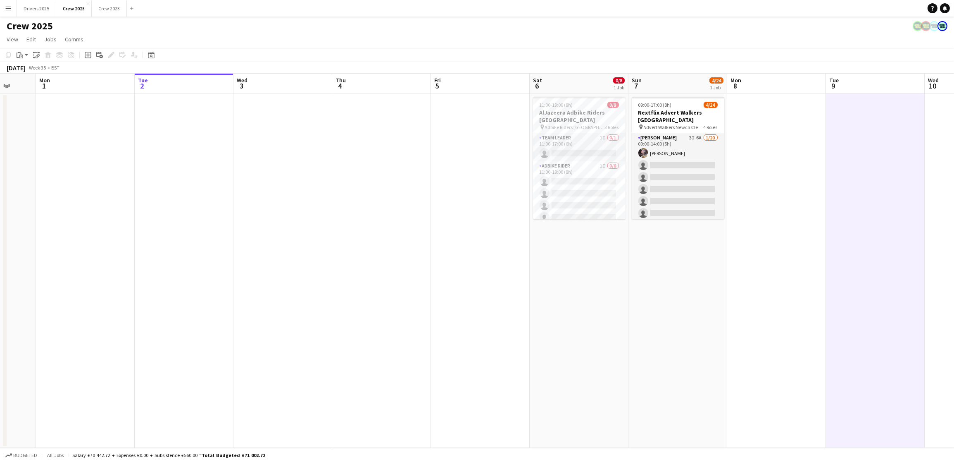
drag, startPoint x: 317, startPoint y: 357, endPoint x: 536, endPoint y: 348, distance: 218.4
click at [536, 326] on app-calendar-viewport "Fri 29 1/2 1 Job Sat 30 2/3 1 Job Sun 31 Mon 1 Tue 2 Wed 3 Thu 4 Fri 5 Sat 6 0/…" at bounding box center [477, 261] width 954 height 374
click at [564, 110] on h3 "AlJazeera Adbike Riders [GEOGRAPHIC_DATA]" at bounding box center [579, 116] width 93 height 15
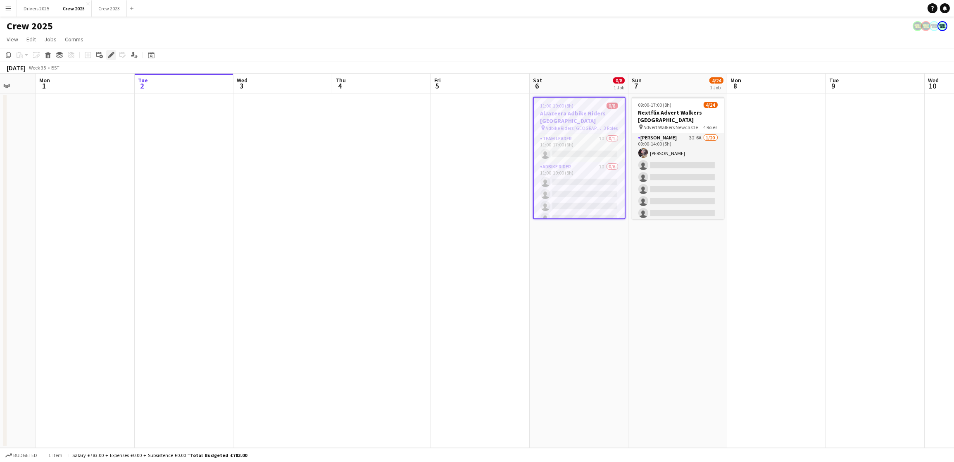
click at [112, 54] on icon at bounding box center [113, 53] width 2 height 2
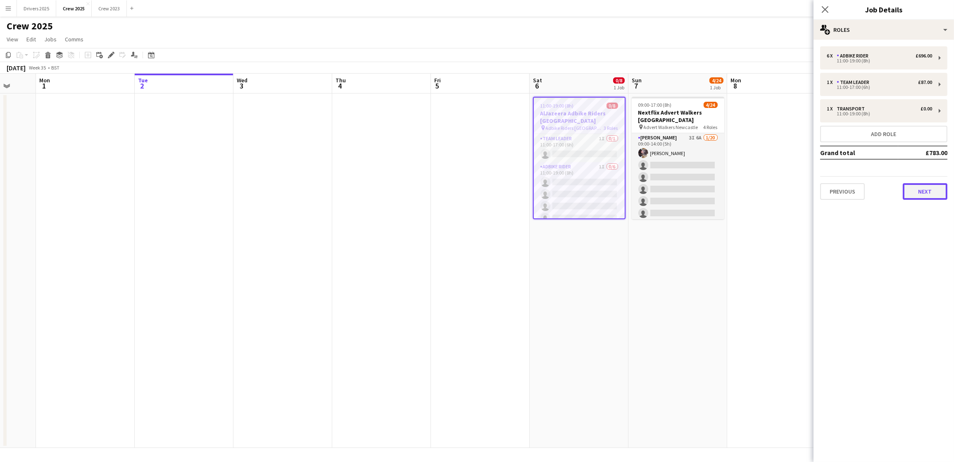
click at [763, 189] on button "Next" at bounding box center [925, 191] width 45 height 17
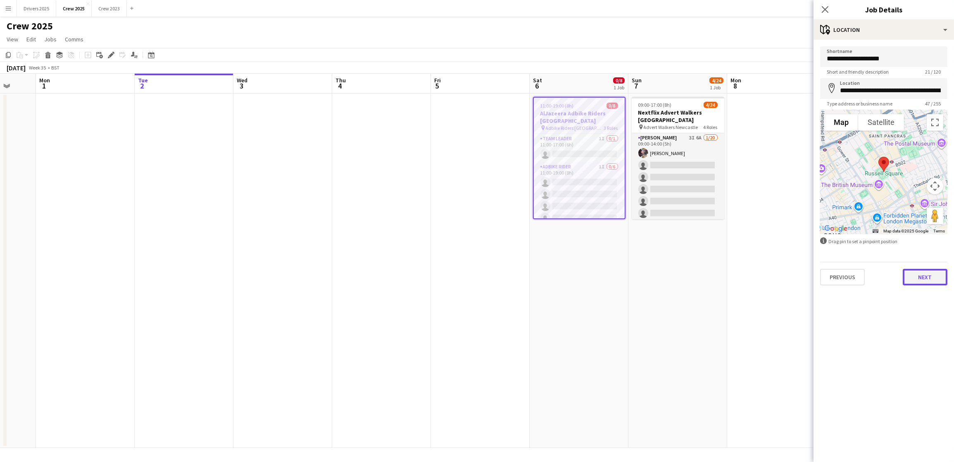
click at [763, 281] on button "Next" at bounding box center [925, 277] width 45 height 17
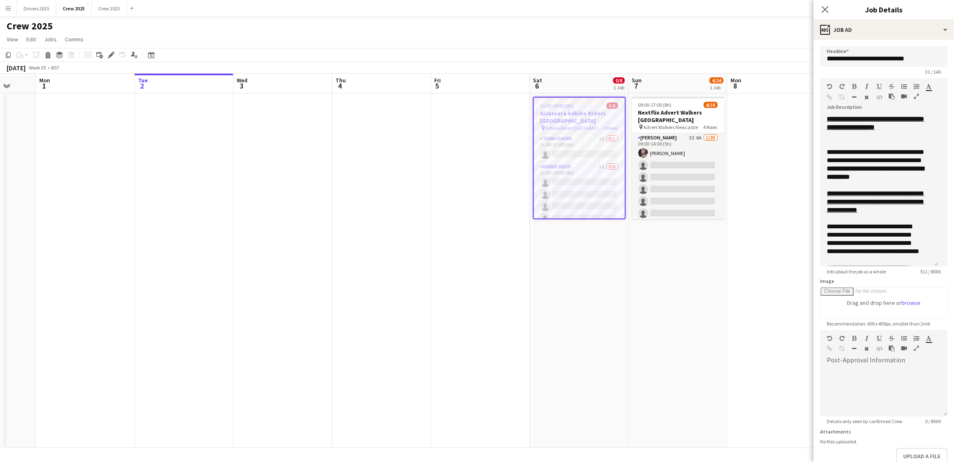
drag, startPoint x: 942, startPoint y: 159, endPoint x: 965, endPoint y: 264, distance: 107.5
click at [763, 264] on html "Menu Boards Boards Boards All jobs Status Workforce Workforce My Workforce Recr…" at bounding box center [477, 231] width 954 height 462
drag, startPoint x: 855, startPoint y: 60, endPoint x: 787, endPoint y: 55, distance: 67.9
click at [763, 55] on body "Menu Boards Boards Boards All jobs Status Workforce Workforce My Workforce Recr…" at bounding box center [477, 231] width 954 height 462
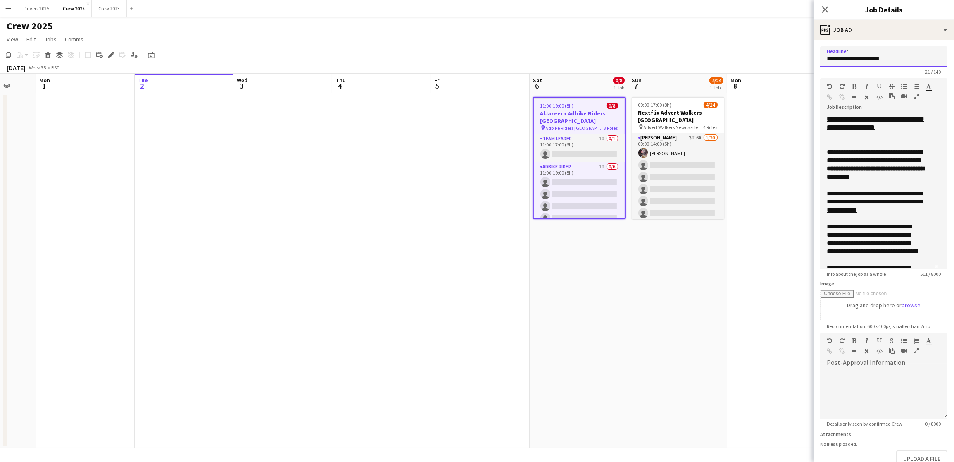
drag, startPoint x: 906, startPoint y: 58, endPoint x: 822, endPoint y: 60, distance: 83.9
click at [763, 60] on input "**********" at bounding box center [883, 56] width 127 height 21
type input "**********"
click at [748, 269] on app-date-cell at bounding box center [776, 270] width 99 height 354
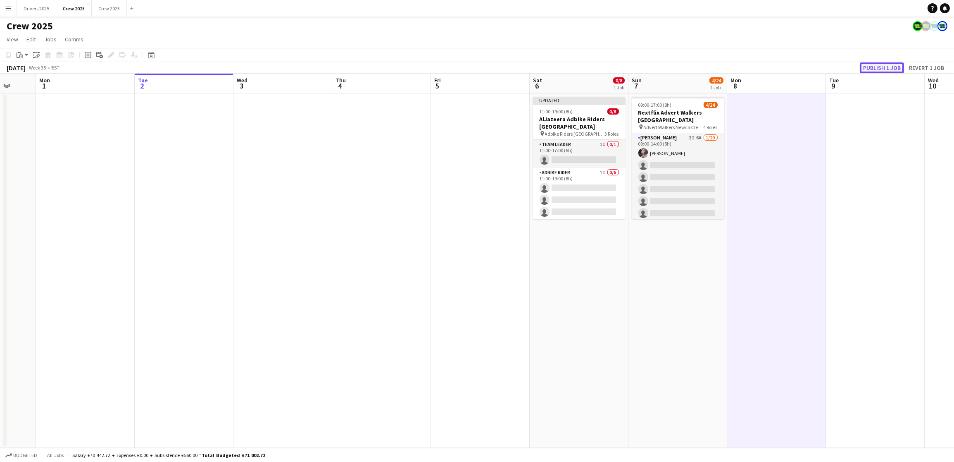
click at [763, 62] on button "Publish 1 job" at bounding box center [882, 67] width 44 height 11
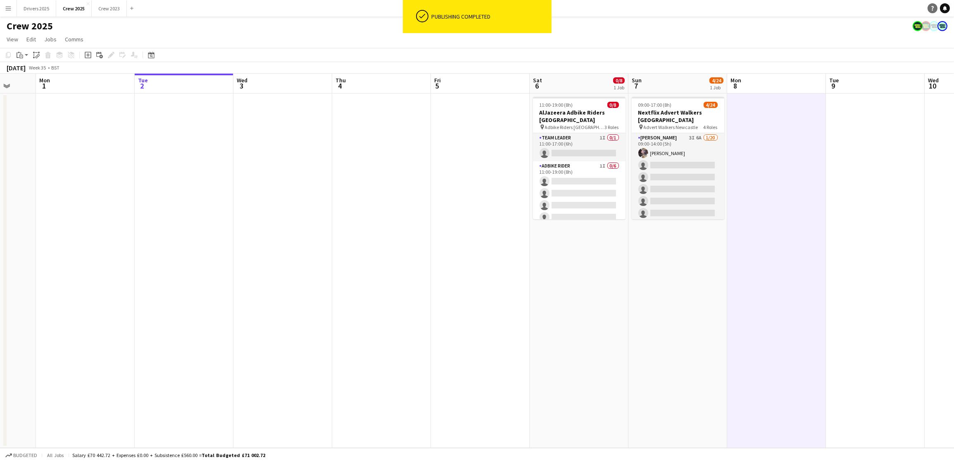
click at [763, 8] on icon "Help" at bounding box center [932, 8] width 5 height 5
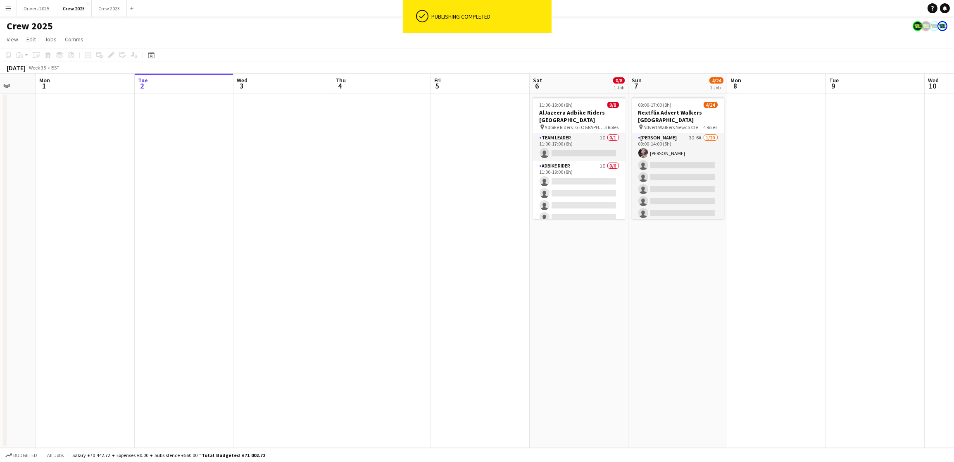
click at [682, 326] on app-date-cell "09:00-17:00 (8h) 4/24 Nextflix Advert Walkers Newcastle pin Advert Walkers Newc…" at bounding box center [677, 270] width 99 height 354
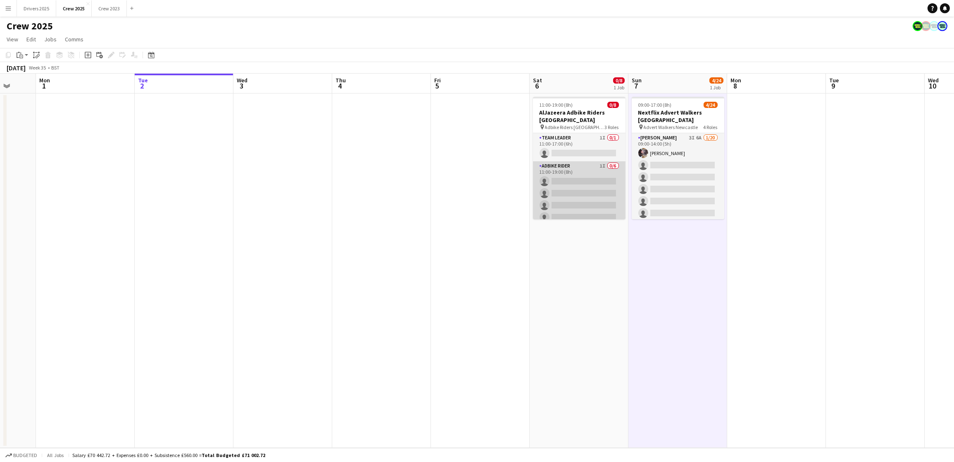
click at [567, 193] on app-card-role "Adbike Rider 1I 0/6 11:00-19:00 (8h) single-neutral-actions single-neutral-acti…" at bounding box center [579, 205] width 93 height 88
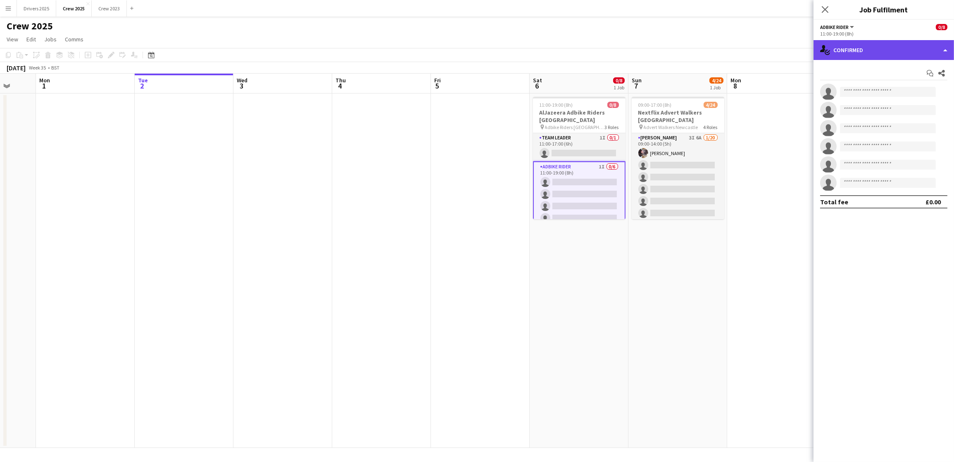
click at [763, 48] on div "single-neutral-actions-check-2 Confirmed" at bounding box center [884, 50] width 140 height 20
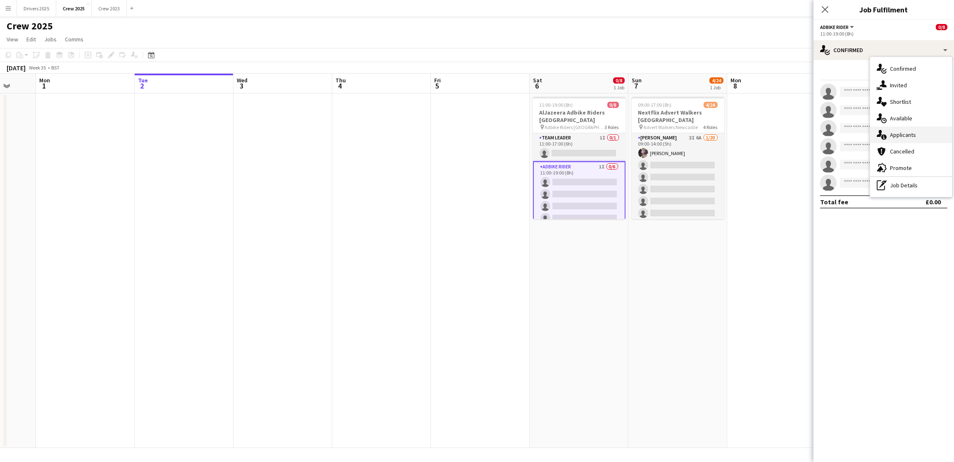
click at [763, 132] on span "Applicants" at bounding box center [903, 134] width 26 height 7
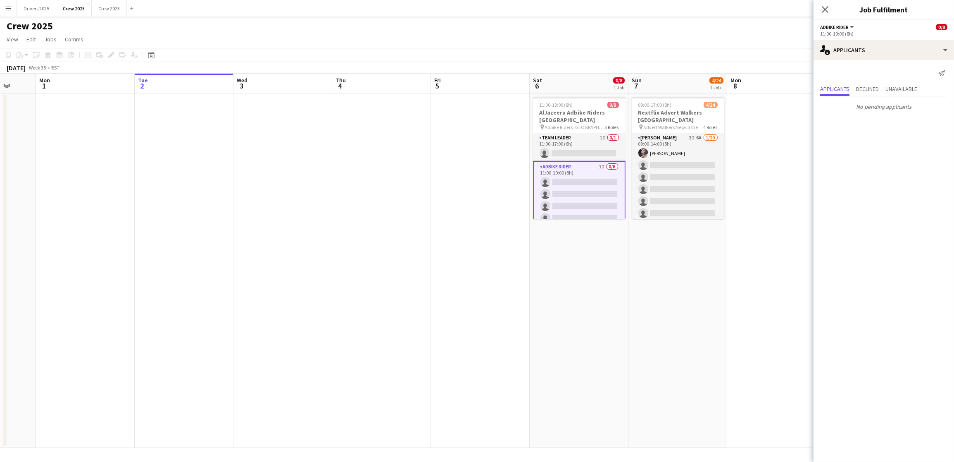
click at [759, 198] on app-date-cell at bounding box center [776, 270] width 99 height 354
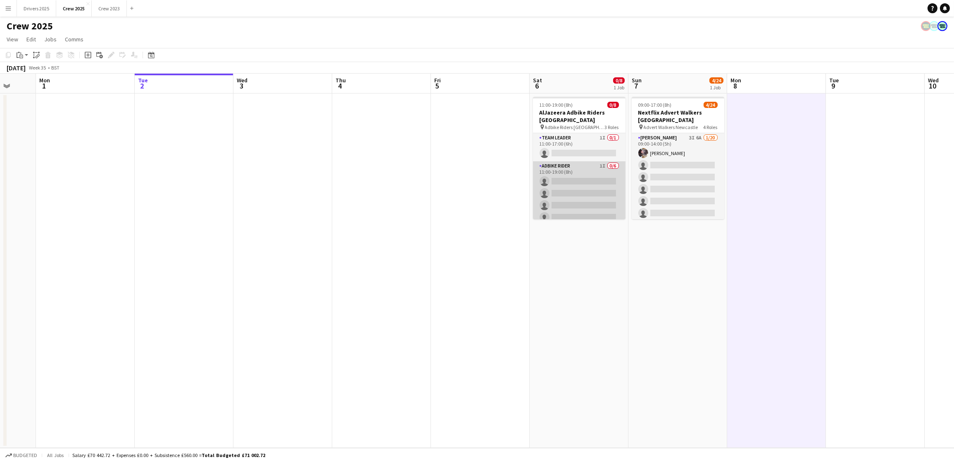
click at [584, 198] on app-card-role "Adbike Rider 1I 0/6 11:00-19:00 (8h) single-neutral-actions single-neutral-acti…" at bounding box center [579, 205] width 93 height 88
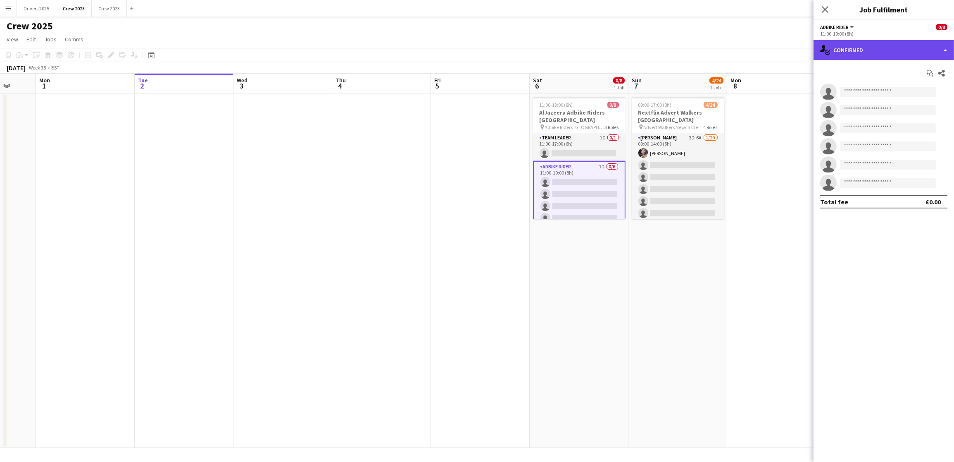
click at [763, 59] on div "single-neutral-actions-check-2 Confirmed" at bounding box center [884, 50] width 140 height 20
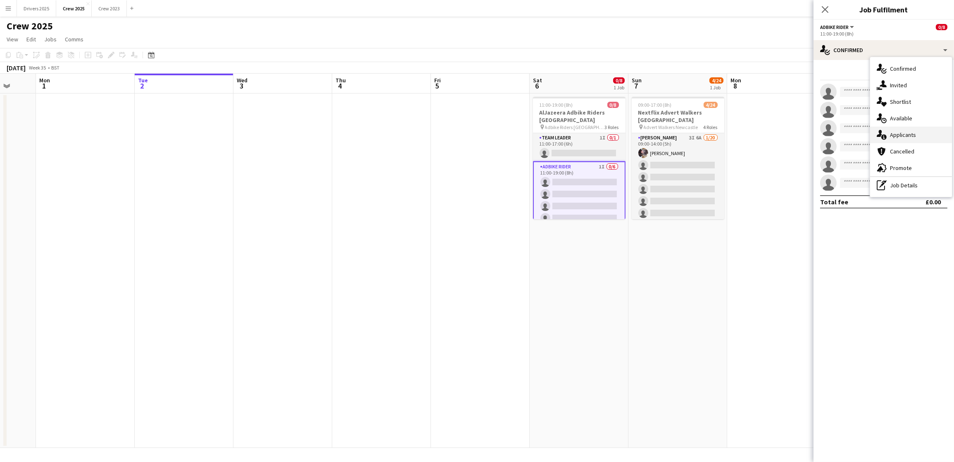
click at [763, 132] on span "Applicants" at bounding box center [903, 134] width 26 height 7
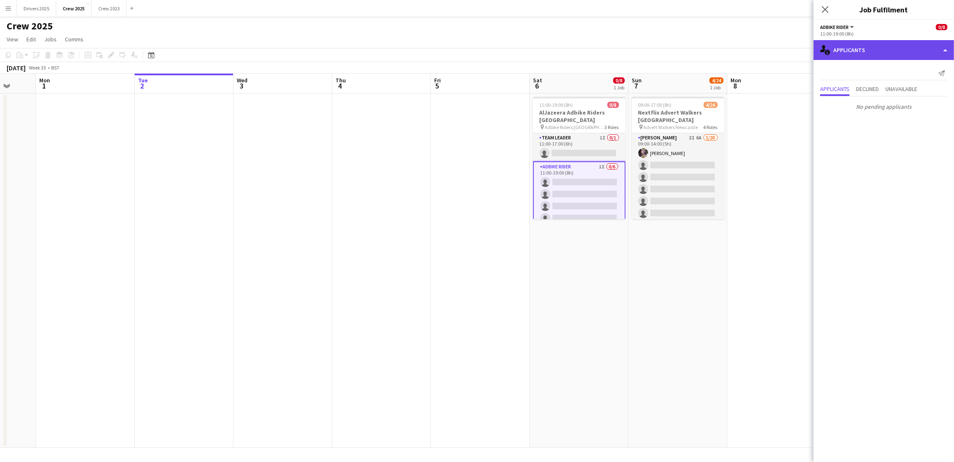
click at [763, 43] on div "single-neutral-actions-information Applicants" at bounding box center [884, 50] width 140 height 20
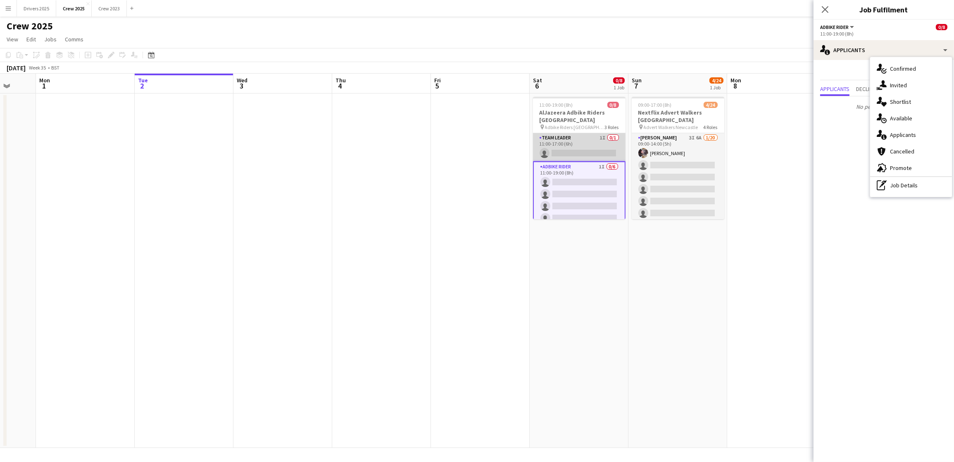
click at [580, 148] on app-card-role "Team Leader 1I 0/1 11:00-17:00 (6h) single-neutral-actions" at bounding box center [579, 147] width 93 height 28
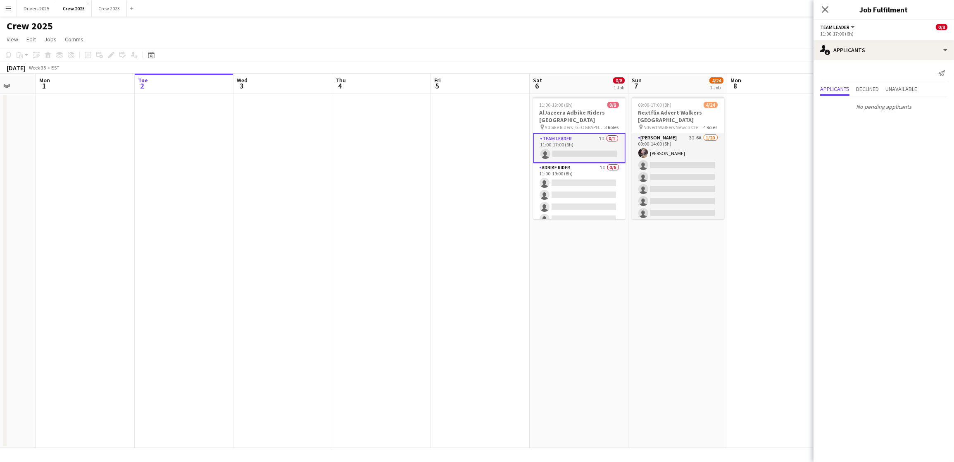
click at [633, 317] on app-date-cell "09:00-17:00 (8h) 4/24 Nextflix Advert Walkers Newcastle pin Advert Walkers Newc…" at bounding box center [677, 270] width 99 height 354
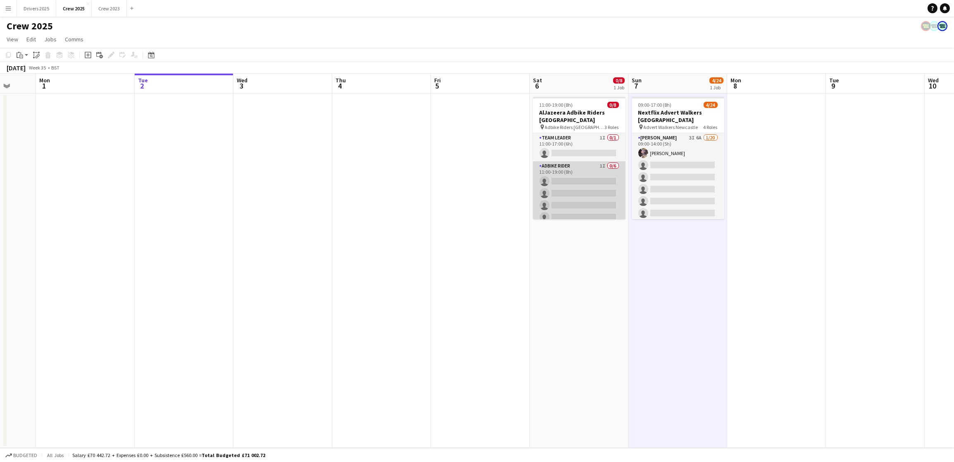
drag, startPoint x: 591, startPoint y: 170, endPoint x: 589, endPoint y: 174, distance: 5.0
click at [591, 170] on app-card-role "Adbike Rider 1I 0/6 11:00-19:00 (8h) single-neutral-actions single-neutral-acti…" at bounding box center [579, 205] width 93 height 88
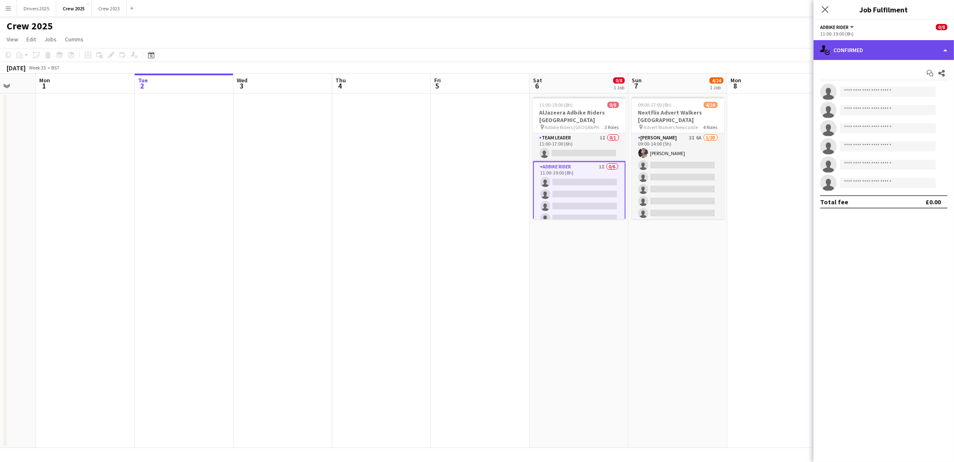
click at [763, 54] on div "single-neutral-actions-check-2 Confirmed" at bounding box center [884, 50] width 140 height 20
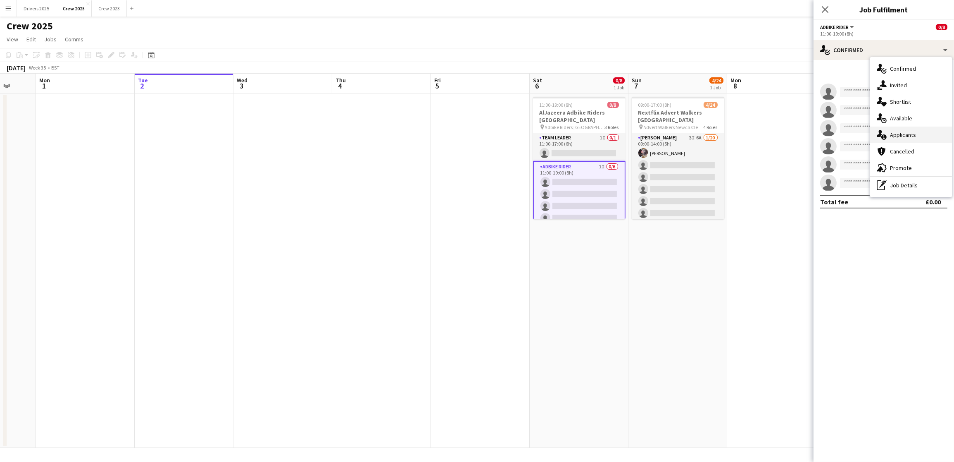
click at [763, 137] on span "Applicants" at bounding box center [903, 134] width 26 height 7
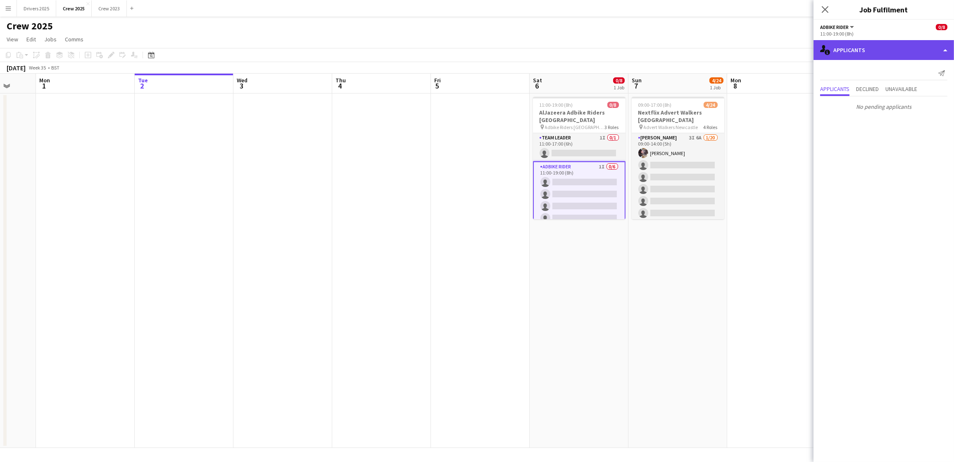
click at [763, 54] on div "single-neutral-actions-information Applicants" at bounding box center [884, 50] width 140 height 20
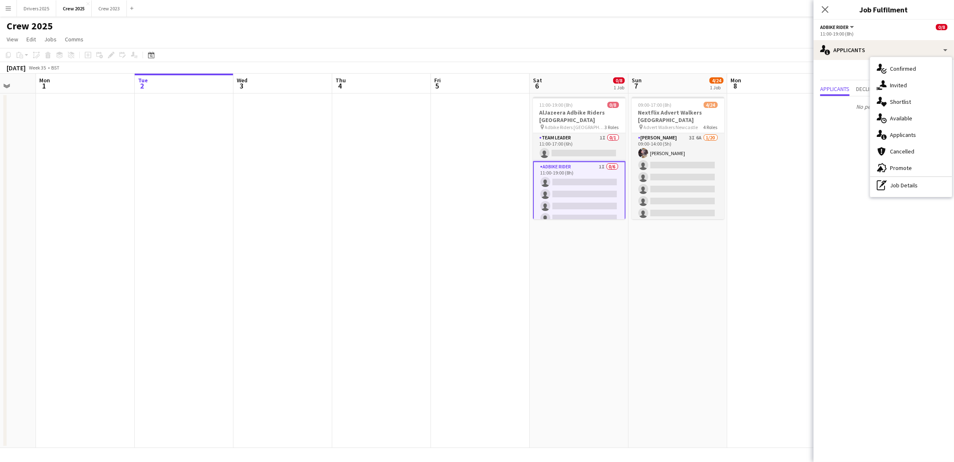
click at [763, 162] on app-date-cell at bounding box center [776, 270] width 99 height 354
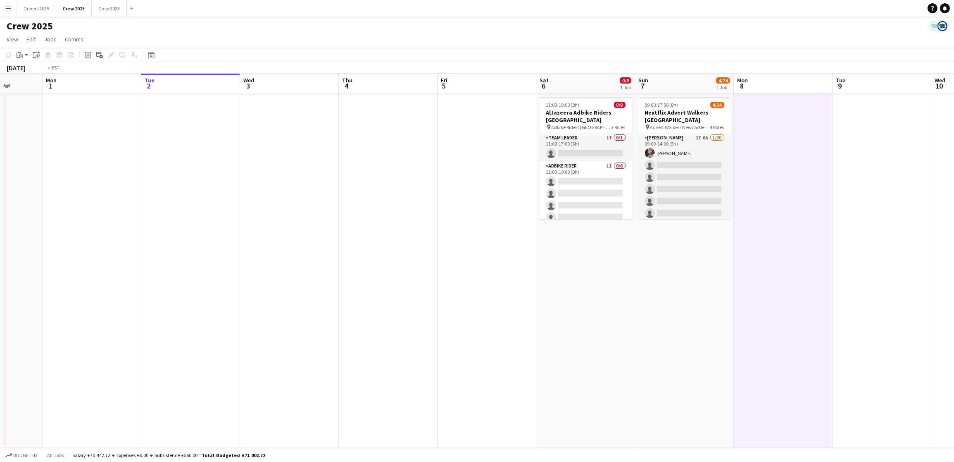
scroll to position [0, 235]
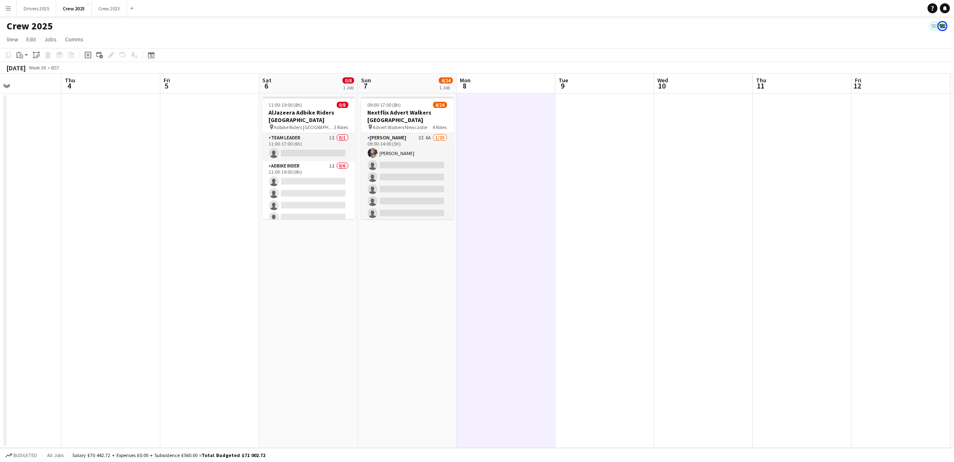
drag, startPoint x: 327, startPoint y: 167, endPoint x: 42, endPoint y: 148, distance: 285.3
click at [42, 148] on app-calendar-viewport "Mon 1 Tue 2 Wed 3 Thu 4 Fri 5 Sat 6 0/8 1 Job Sun 7 4/24 1 Job Mon 8 Tue 9 Wed …" at bounding box center [477, 261] width 954 height 374
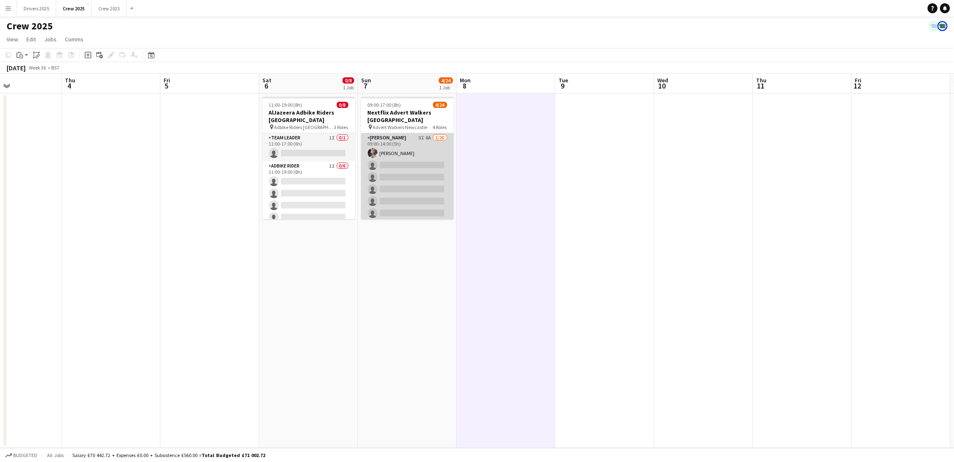
click at [394, 171] on app-card-role "Advert Walkers 3I 6A [DATE] 09:00-14:00 (5h) [PERSON_NAME] single-neutral-actio…" at bounding box center [407, 261] width 93 height 256
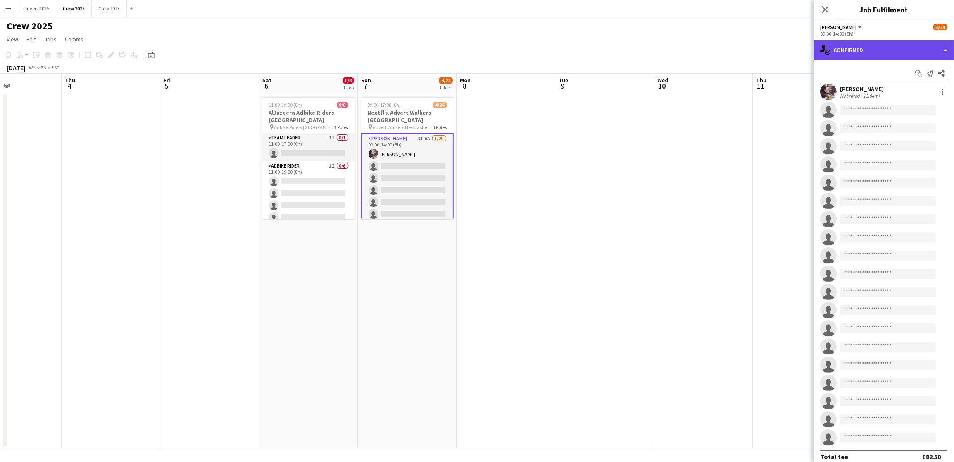
click at [763, 48] on div "single-neutral-actions-check-2 Confirmed" at bounding box center [884, 50] width 140 height 20
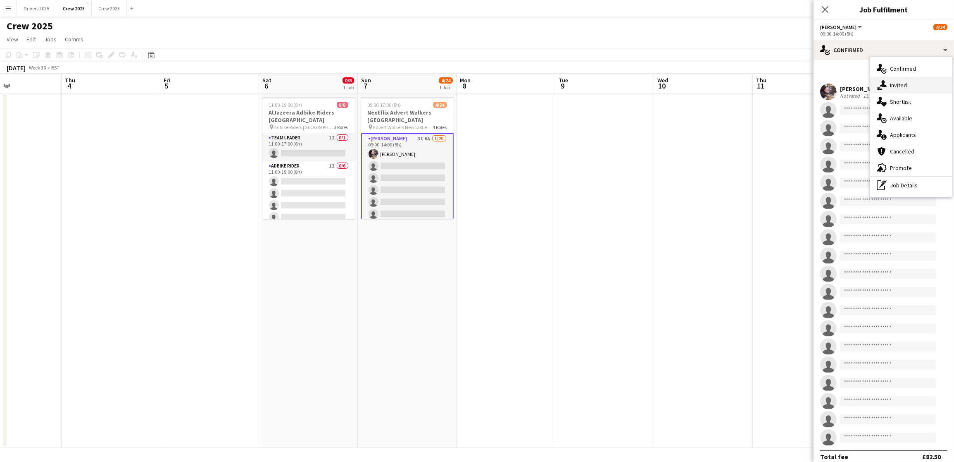
click at [763, 85] on span "Invited" at bounding box center [898, 84] width 17 height 7
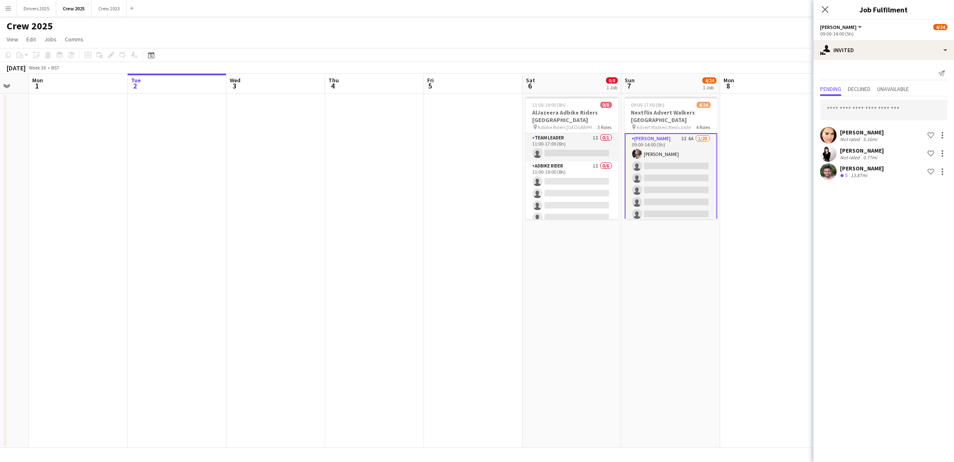
scroll to position [0, 260]
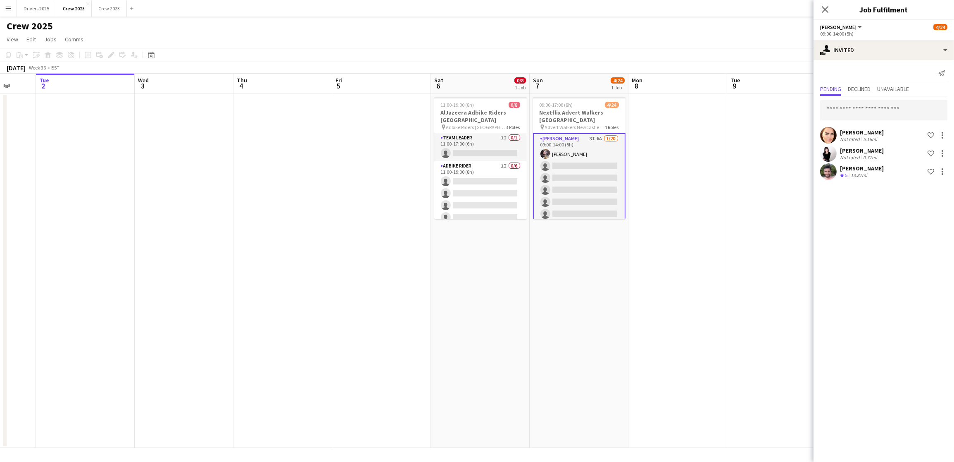
drag, startPoint x: 557, startPoint y: 219, endPoint x: 728, endPoint y: 195, distance: 173.7
click at [728, 195] on app-calendar-viewport "Sat 30 2/3 1 Job Sun 31 Mon 1 Tue 2 Wed 3 Thu 4 Fri 5 Sat 6 0/8 1 Job Sun 7 4/2…" at bounding box center [477, 261] width 954 height 374
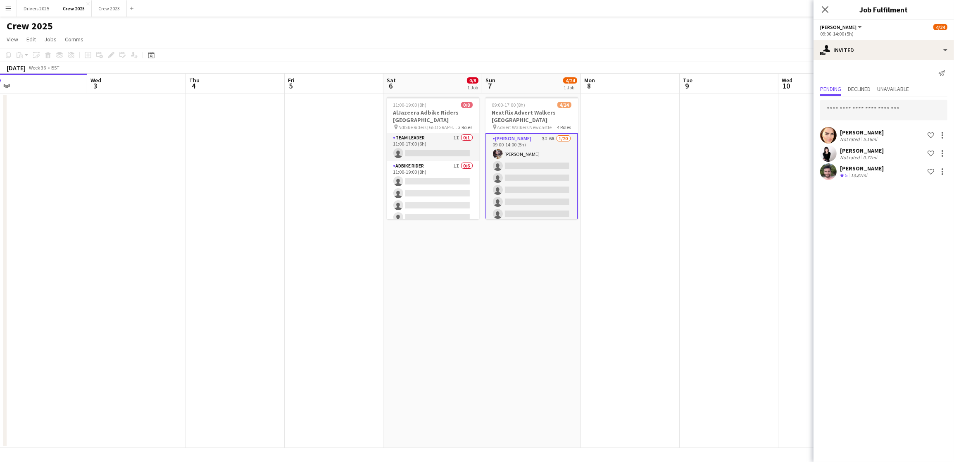
scroll to position [0, 226]
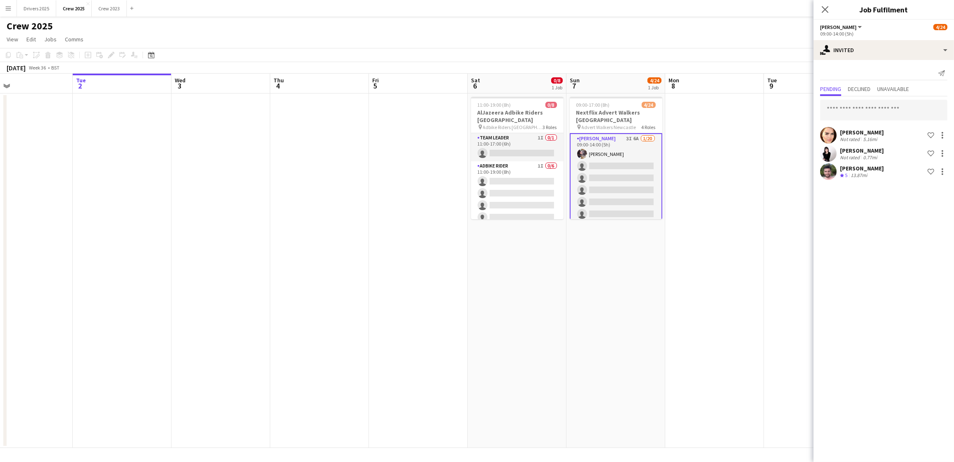
drag, startPoint x: 728, startPoint y: 195, endPoint x: 563, endPoint y: 182, distance: 166.2
click at [565, 185] on app-calendar-viewport "Sat 30 2/3 1 Job Sun 31 Mon 1 Tue 2 Wed 3 Thu 4 Fri 5 Sat 6 0/8 1 Job Sun 7 4/2…" at bounding box center [477, 261] width 954 height 374
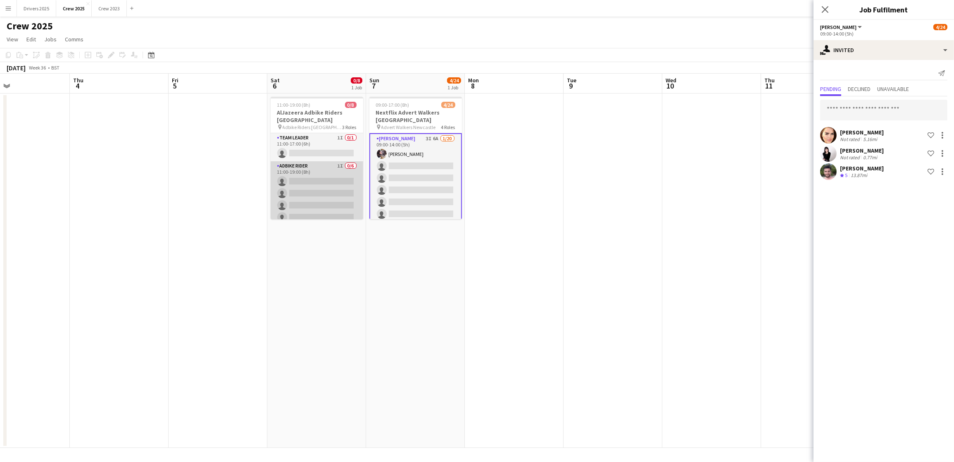
click at [313, 193] on app-card-role "Adbike Rider 1I 0/6 11:00-19:00 (8h) single-neutral-actions single-neutral-acti…" at bounding box center [317, 205] width 93 height 88
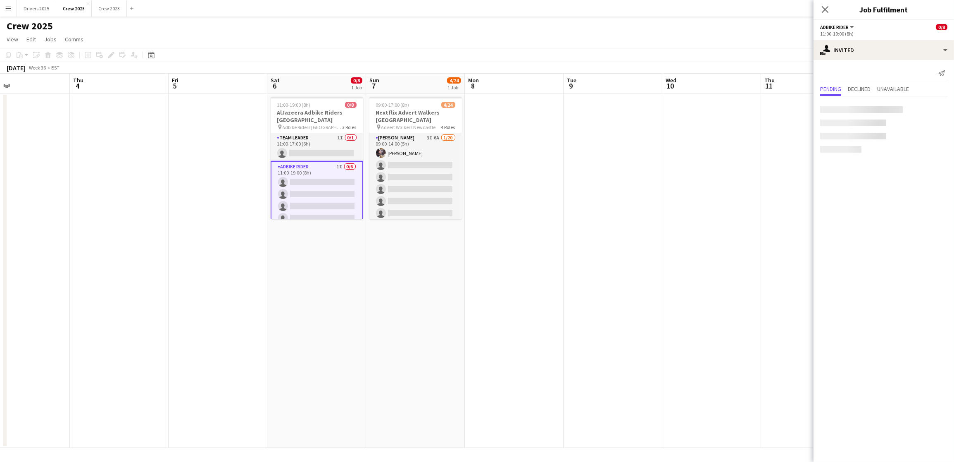
scroll to position [0, 226]
click at [306, 147] on app-card-role "Team Leader 1I 0/1 11:00-17:00 (6h) single-neutral-actions" at bounding box center [317, 147] width 93 height 28
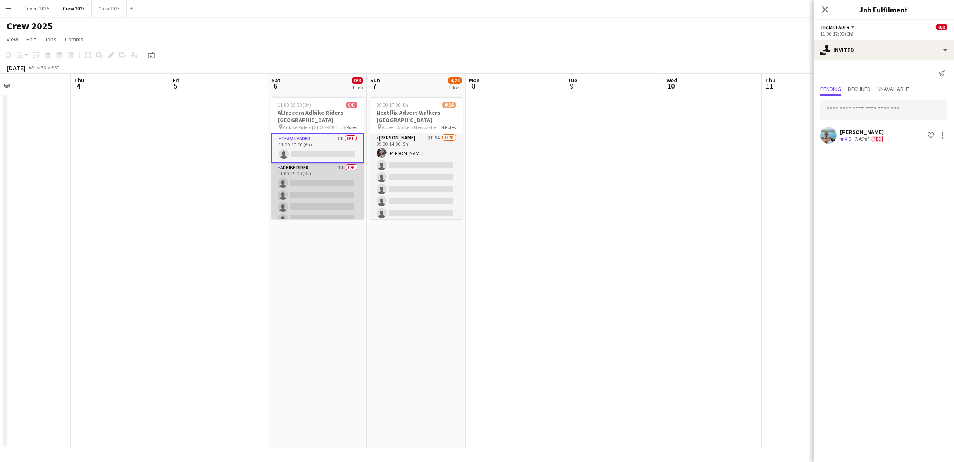
click at [330, 193] on app-card-role "Adbike Rider 1I 0/6 11:00-19:00 (8h) single-neutral-actions single-neutral-acti…" at bounding box center [317, 207] width 93 height 88
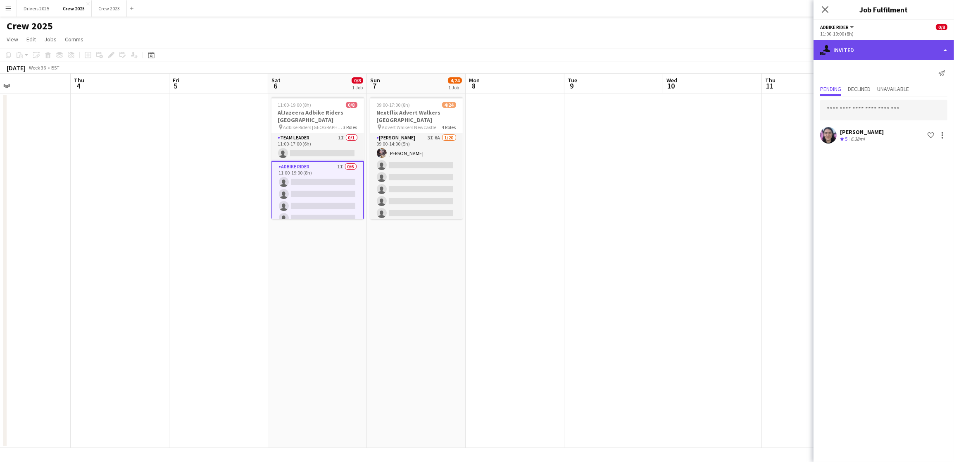
click at [763, 48] on div "single-neutral-actions-share-1 Invited" at bounding box center [884, 50] width 140 height 20
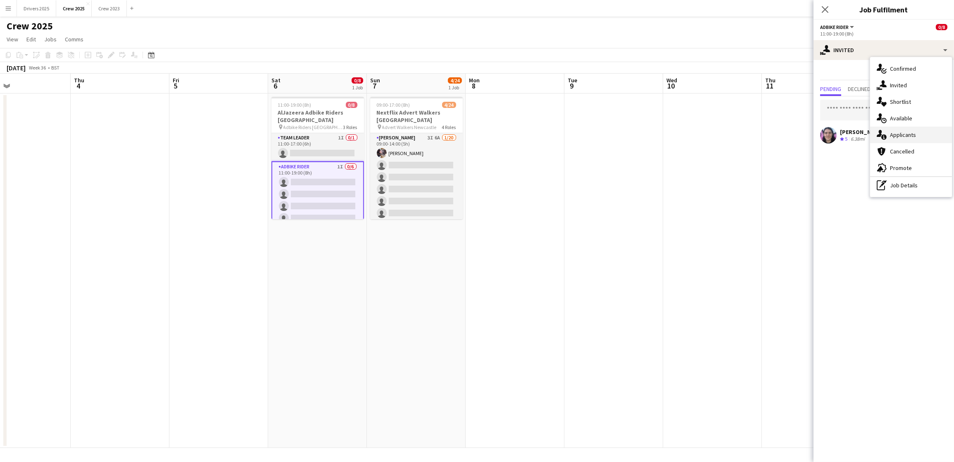
click at [763, 134] on span "Applicants" at bounding box center [903, 134] width 26 height 7
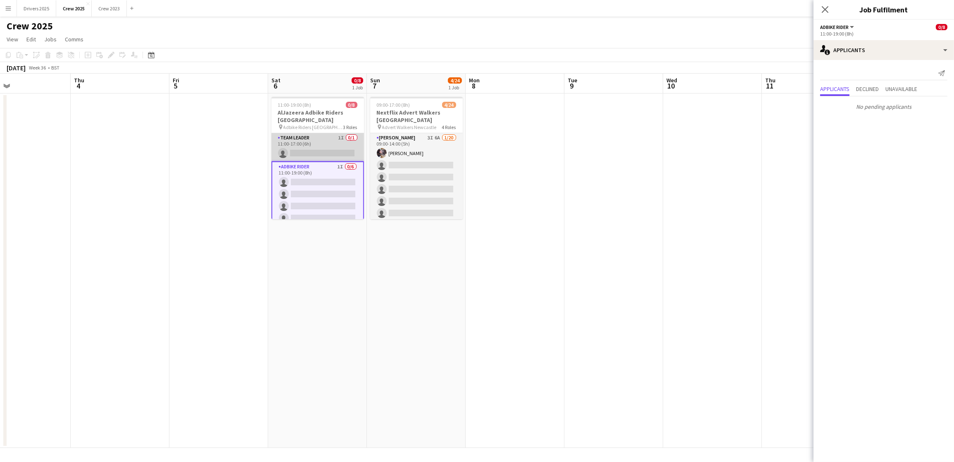
click at [317, 154] on app-card-role "Team Leader 1I 0/1 11:00-17:00 (6h) single-neutral-actions" at bounding box center [317, 147] width 93 height 28
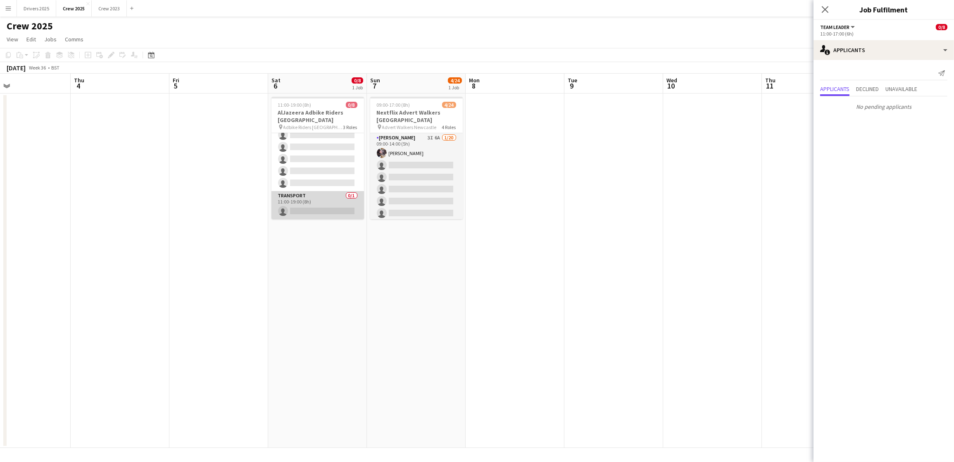
click at [313, 216] on app-card-role "Transport 0/1 11:00-19:00 (8h) single-neutral-actions" at bounding box center [317, 205] width 93 height 28
click at [543, 199] on app-date-cell at bounding box center [515, 270] width 99 height 354
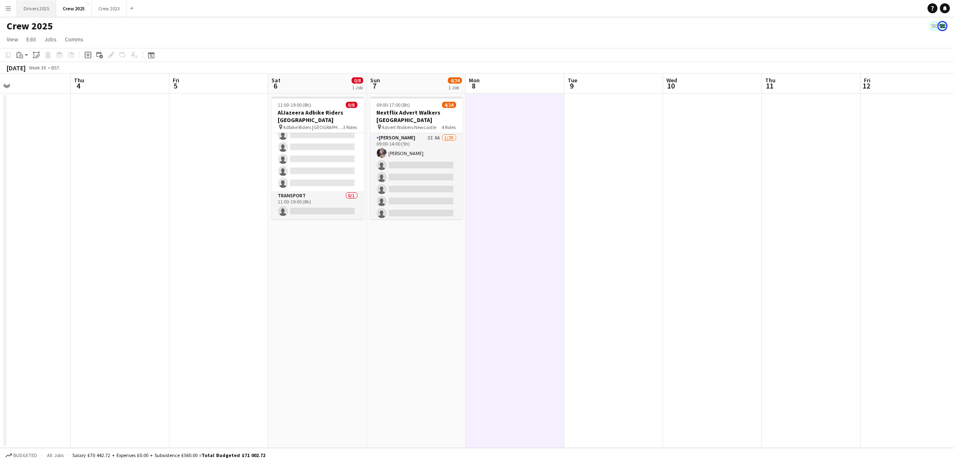
click at [46, 7] on button "Drivers 2025 Close" at bounding box center [36, 8] width 39 height 16
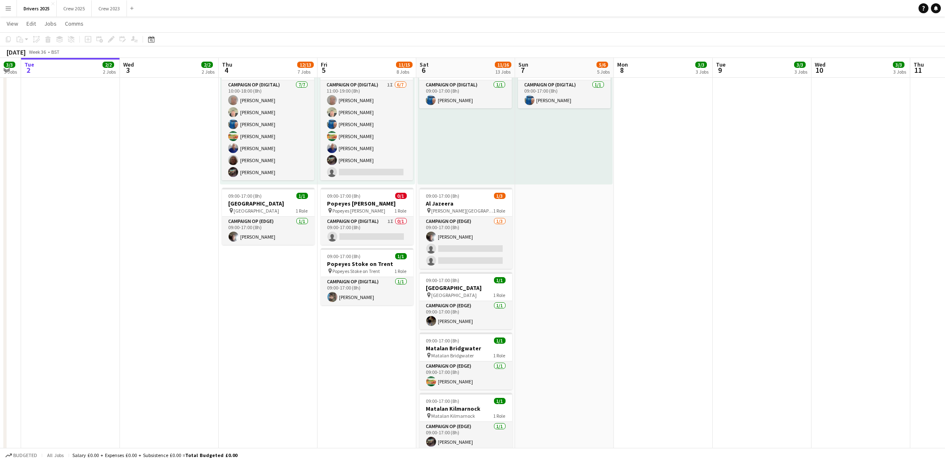
scroll to position [0, 276]
drag, startPoint x: 689, startPoint y: 267, endPoint x: 611, endPoint y: 265, distance: 78.5
click at [611, 265] on app-calendar-viewport "Sat 30 10/14 11 Jobs Sun 31 6/9 6 Jobs Mon 1 3/3 3 Jobs Tue 2 2/2 2 Jobs Wed 3 …" at bounding box center [472, 365] width 945 height 2279
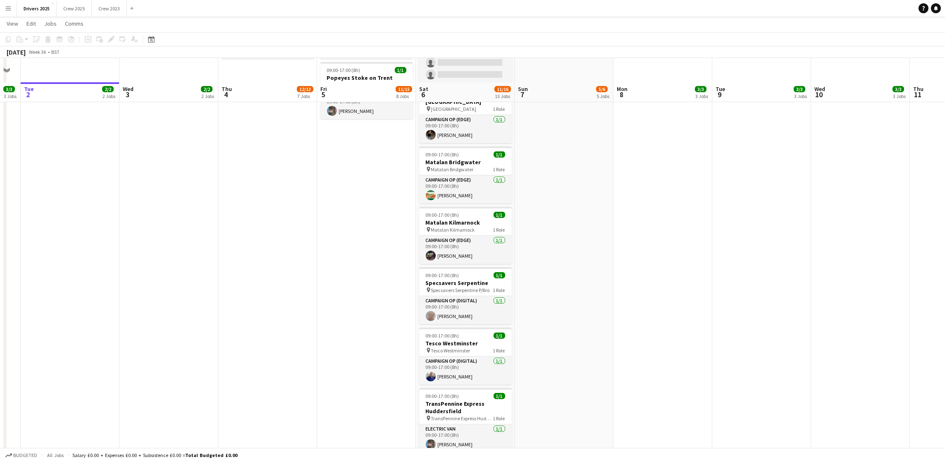
scroll to position [1054, 0]
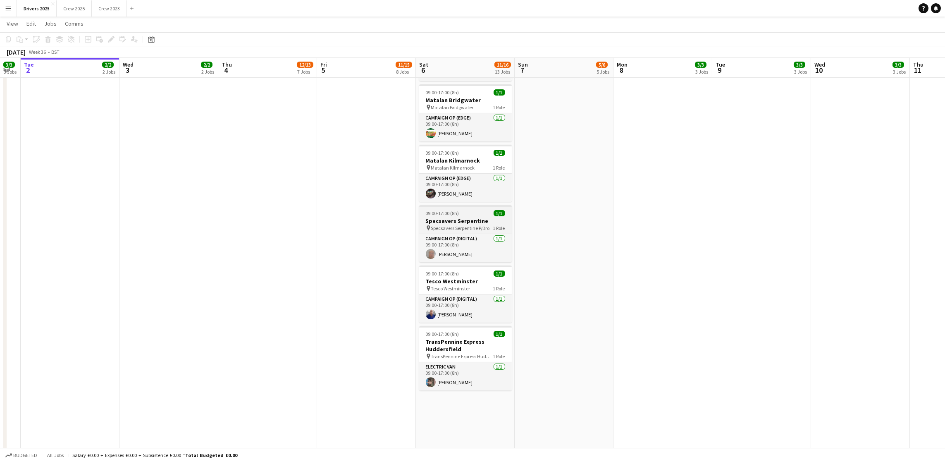
click at [469, 220] on h3 "Specsavers Serpentine" at bounding box center [465, 220] width 93 height 7
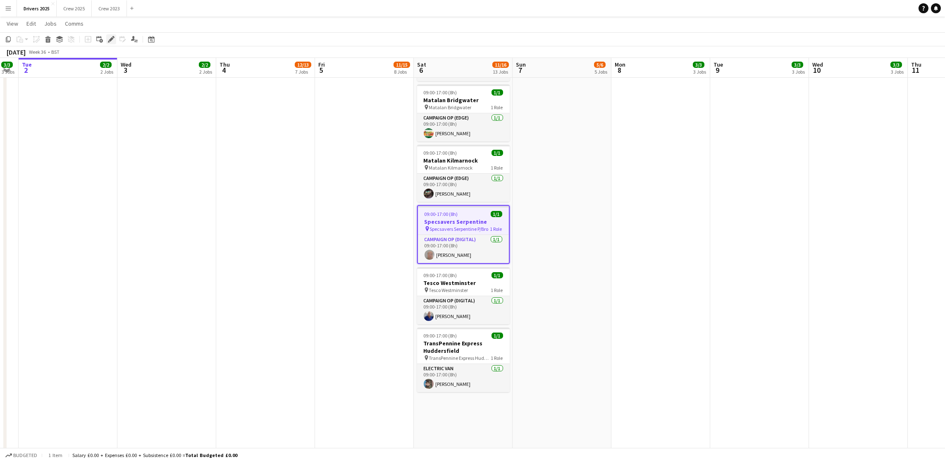
click at [111, 38] on icon at bounding box center [111, 39] width 5 height 5
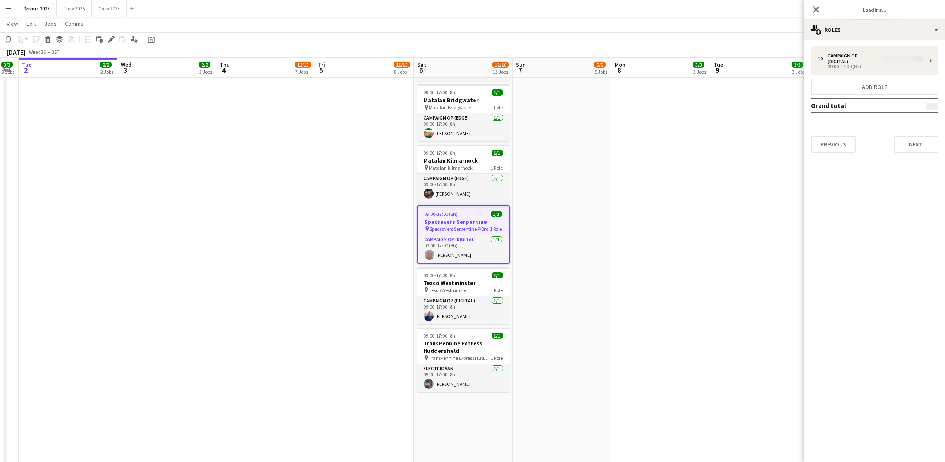
type input "**********"
click at [763, 141] on button "Next" at bounding box center [915, 138] width 45 height 17
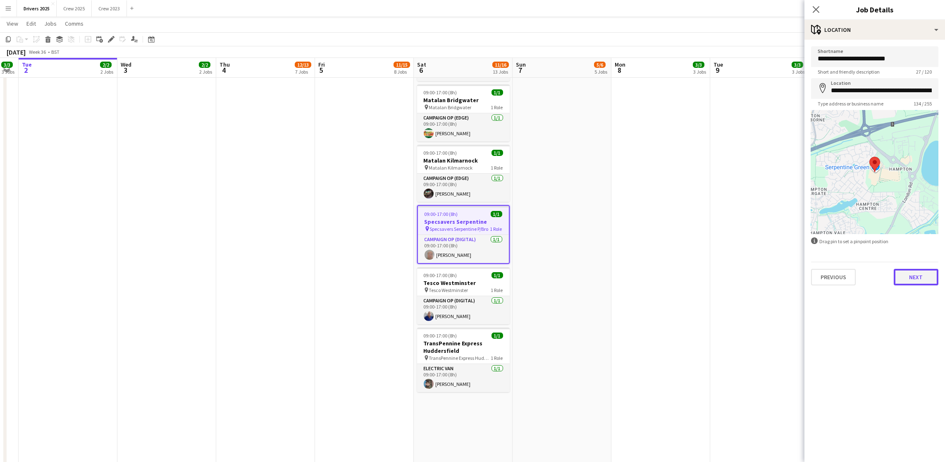
click at [763, 281] on button "Next" at bounding box center [915, 277] width 45 height 17
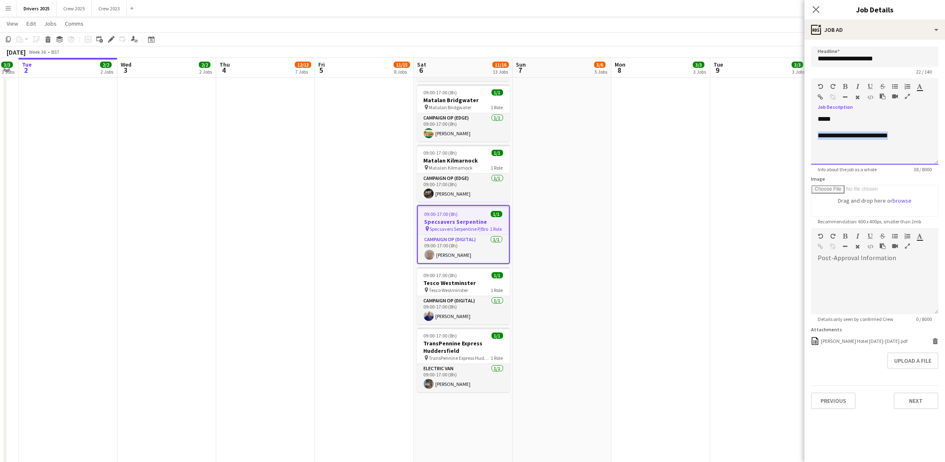
drag, startPoint x: 922, startPoint y: 131, endPoint x: 749, endPoint y: 133, distance: 173.6
click at [749, 133] on body "Menu Boards Boards Boards All jobs Status Workforce Workforce My Workforce Recr…" at bounding box center [472, 109] width 945 height 2326
drag, startPoint x: 918, startPoint y: 135, endPoint x: 845, endPoint y: 136, distance: 73.1
click at [763, 136] on div "**********" at bounding box center [874, 135] width 114 height 8
copy div "**********"
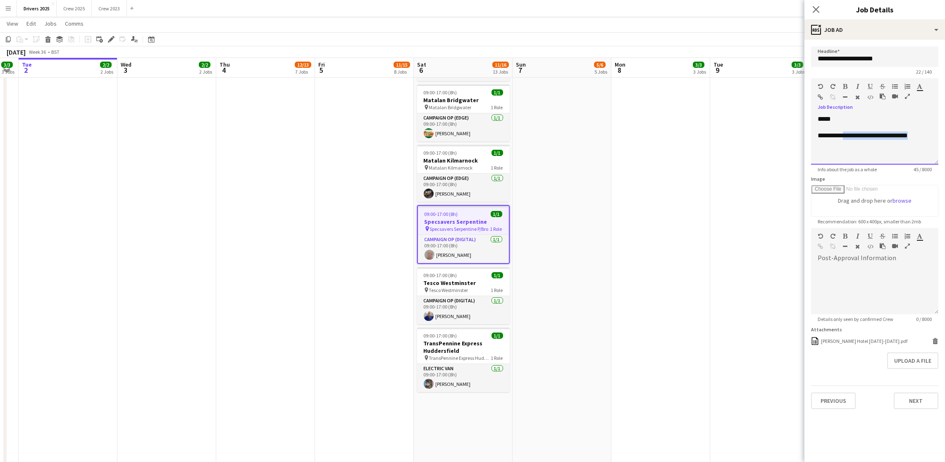
click at [763, 98] on div at bounding box center [835, 99] width 37 height 10
click at [763, 98] on icon "button" at bounding box center [820, 97] width 5 height 6
click at [763, 326] on button "Upload a file" at bounding box center [912, 360] width 51 height 17
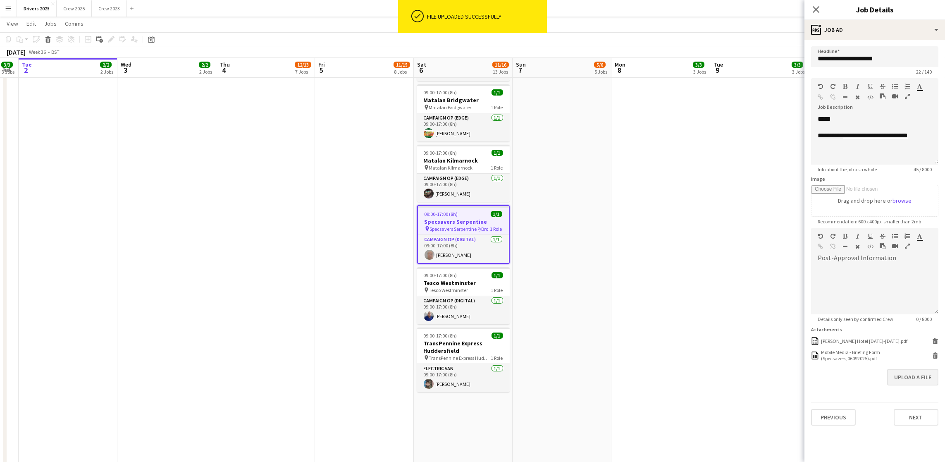
click at [728, 162] on app-date-cell "09:00-17:00 (8h) 1/1 pin Sky Various Locations 1 Role Campaign Op (Digital) 1/1…" at bounding box center [759, 148] width 99 height 2219
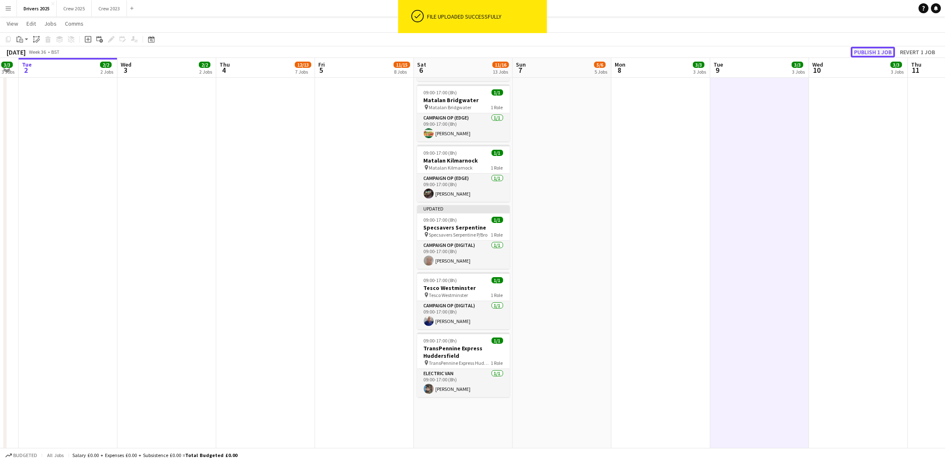
click at [763, 51] on button "Publish 1 job" at bounding box center [872, 52] width 44 height 11
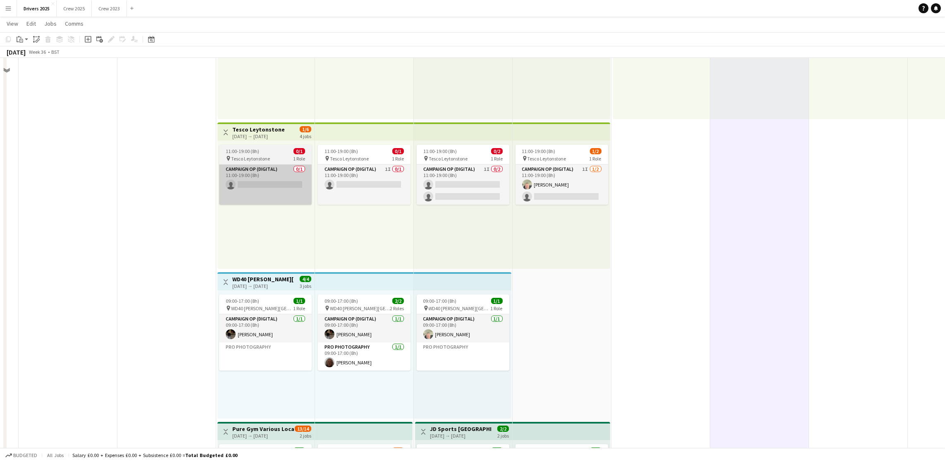
scroll to position [372, 0]
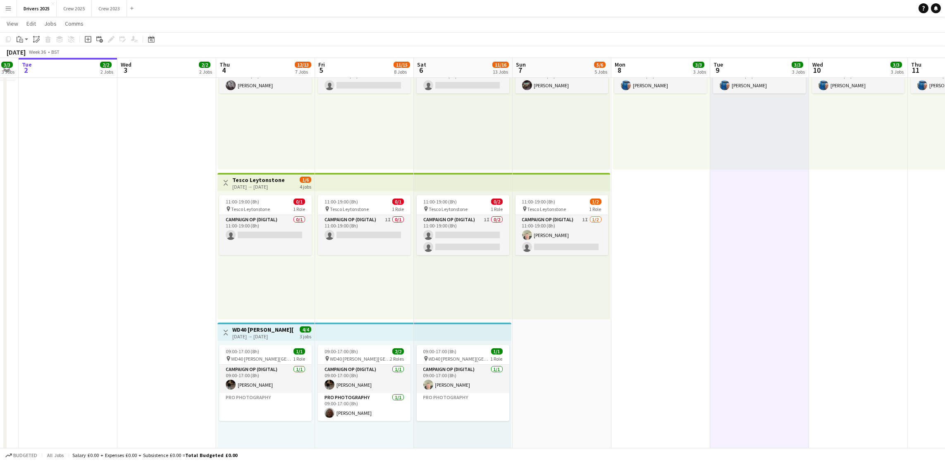
click at [254, 191] on div "11:00-19:00 (8h) 0/1 pin Tesco Leytonstone 1 Role Campaign Op (Digital) 0/1 11:…" at bounding box center [265, 255] width 97 height 128
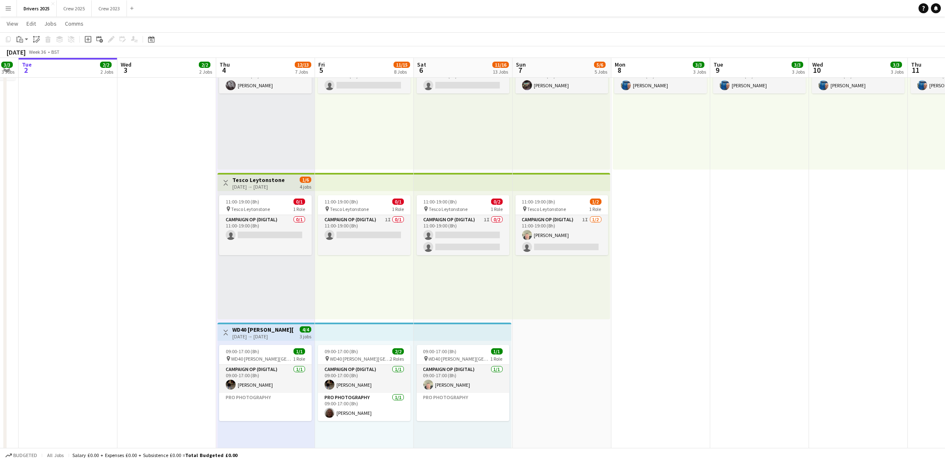
click at [249, 183] on div "[DATE] → [DATE]" at bounding box center [258, 186] width 52 height 6
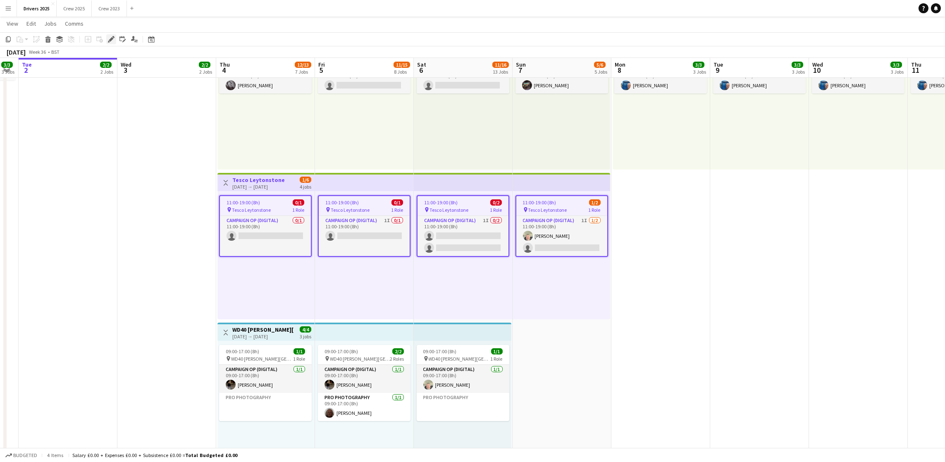
click at [109, 40] on icon at bounding box center [111, 39] width 5 height 5
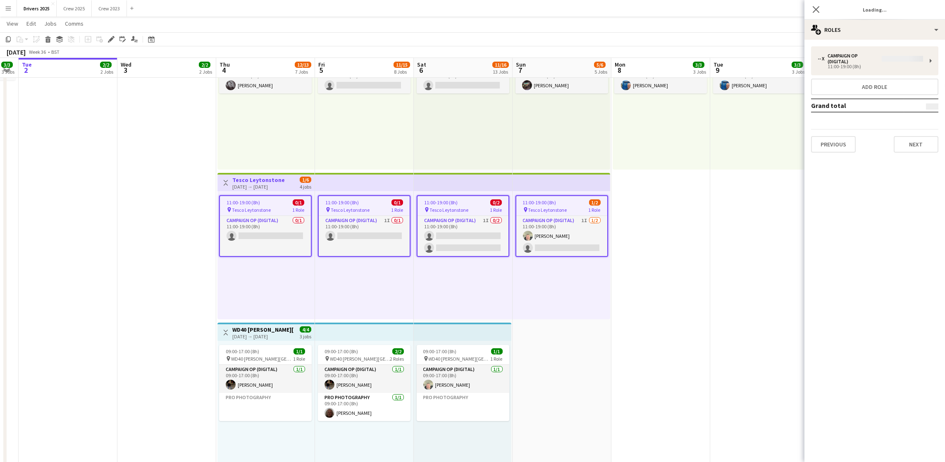
type input "**********"
click at [763, 137] on button "Next" at bounding box center [915, 138] width 45 height 17
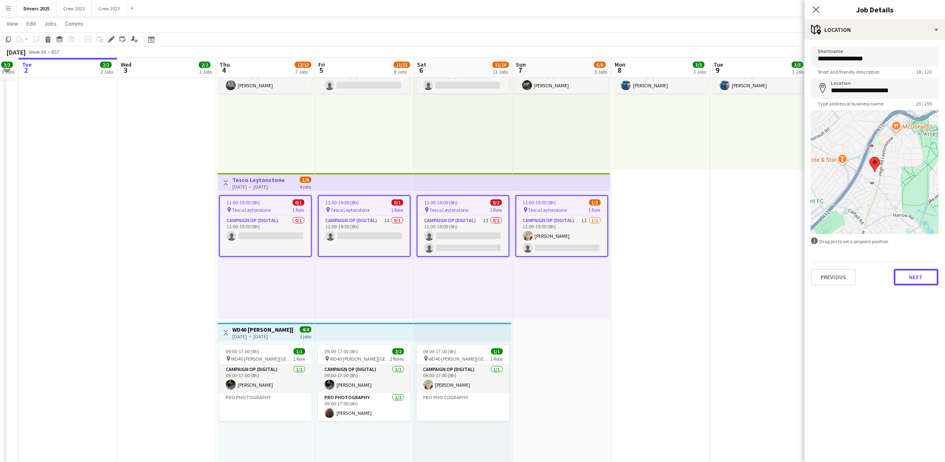
click at [763, 275] on button "Next" at bounding box center [915, 277] width 45 height 17
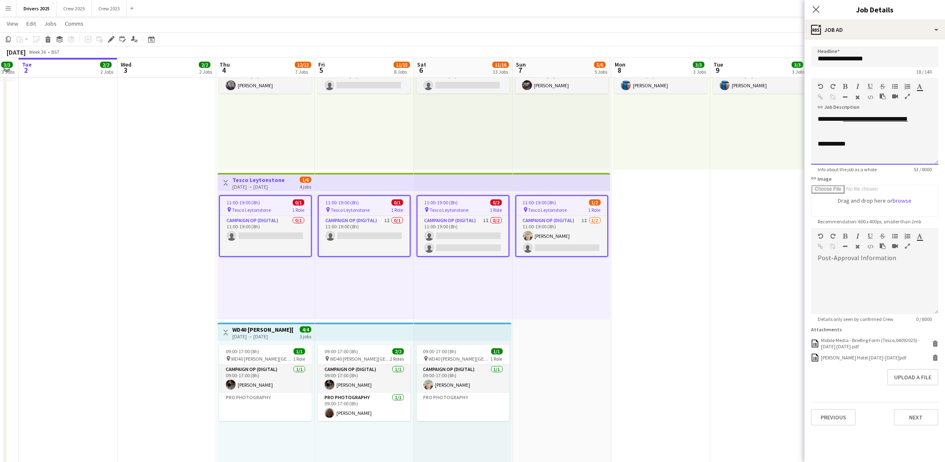
click at [763, 148] on div "**********" at bounding box center [874, 140] width 127 height 50
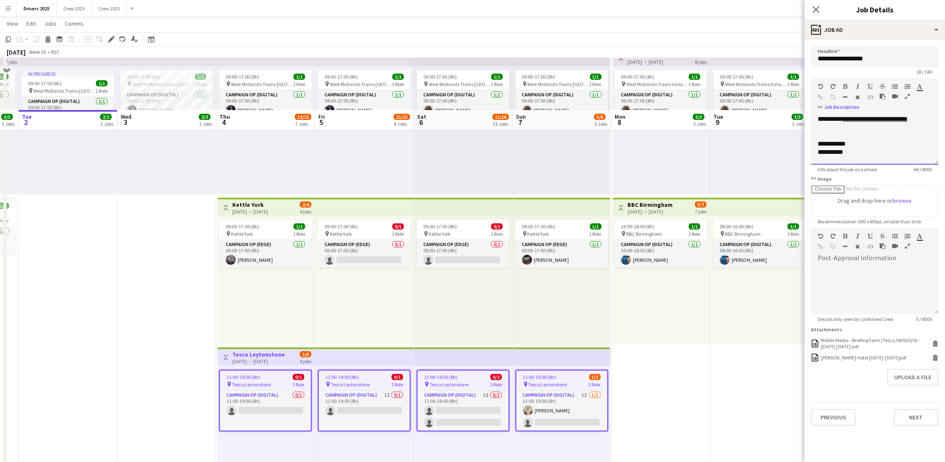
scroll to position [186, 0]
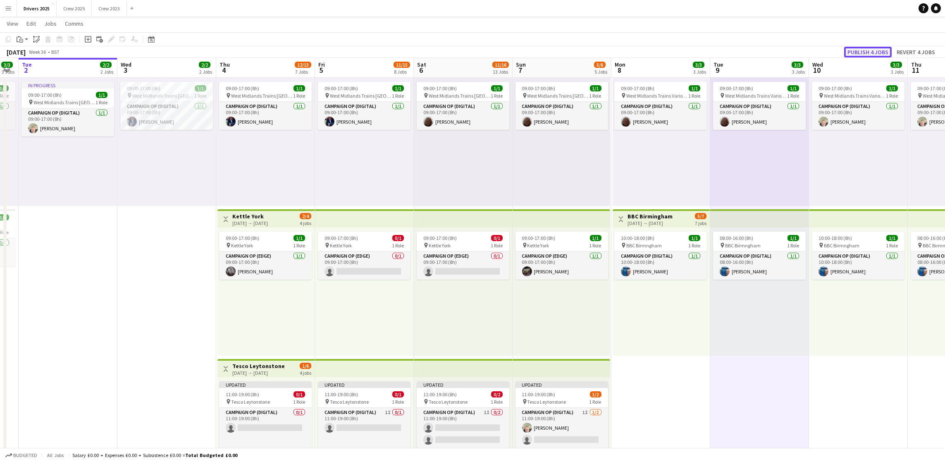
click at [763, 50] on button "Publish 4 jobs" at bounding box center [868, 52] width 48 height 11
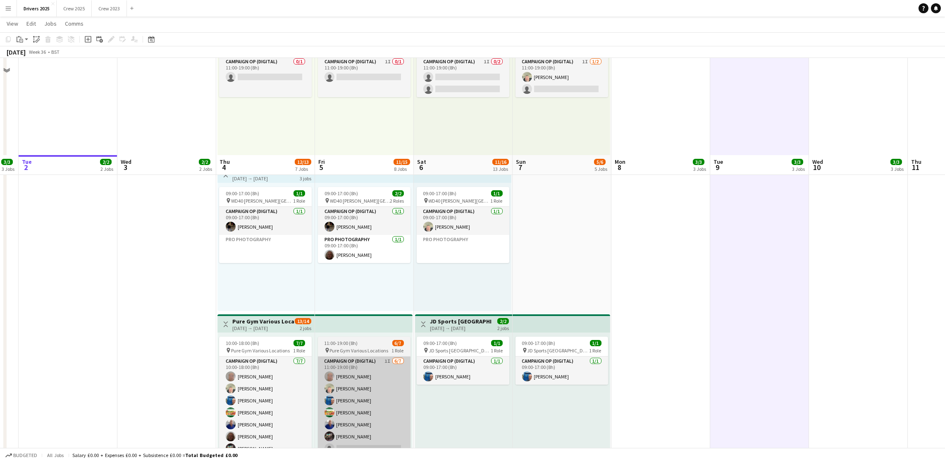
scroll to position [496, 0]
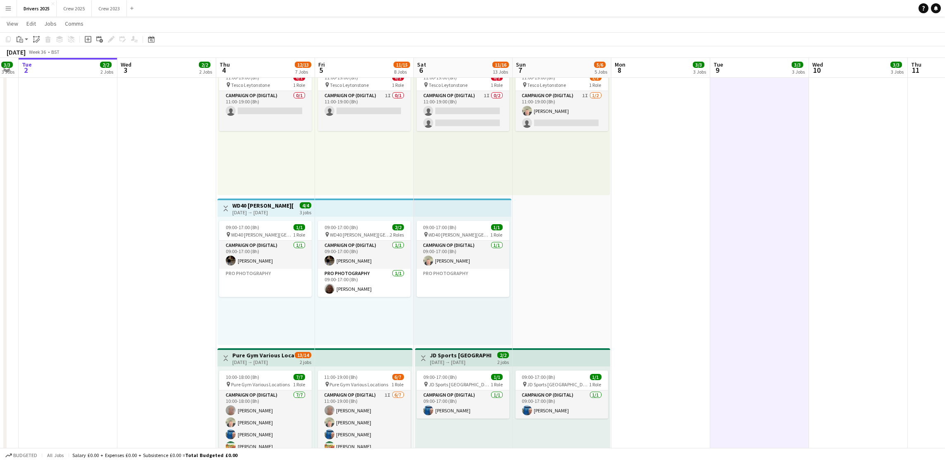
click at [270, 202] on h3 "WD40 [PERSON_NAME][GEOGRAPHIC_DATA]" at bounding box center [263, 205] width 62 height 7
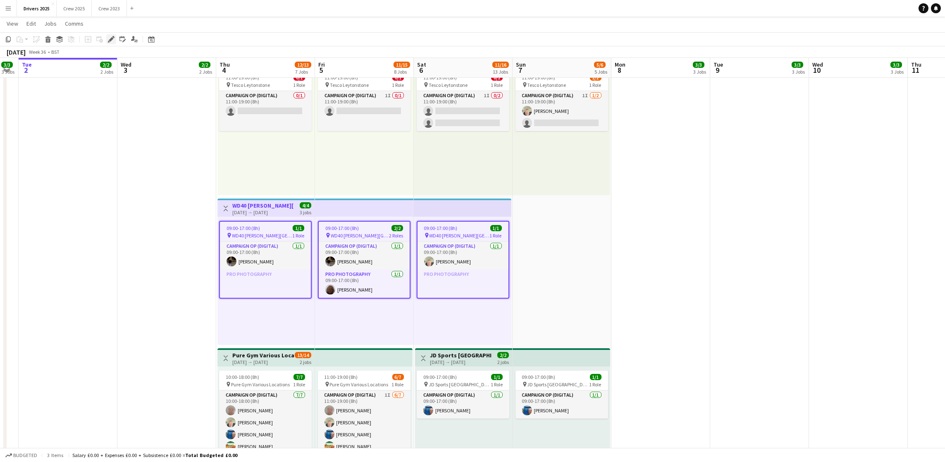
click at [112, 40] on icon "Edit" at bounding box center [111, 39] width 7 height 7
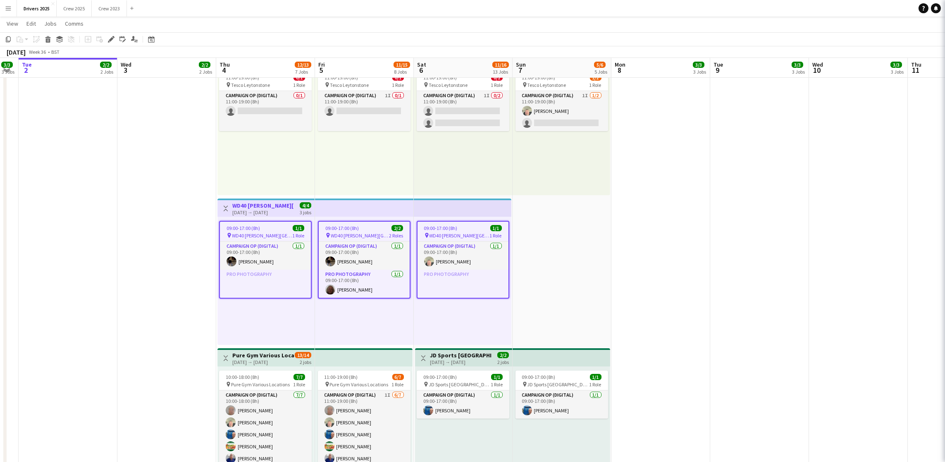
type input "**********"
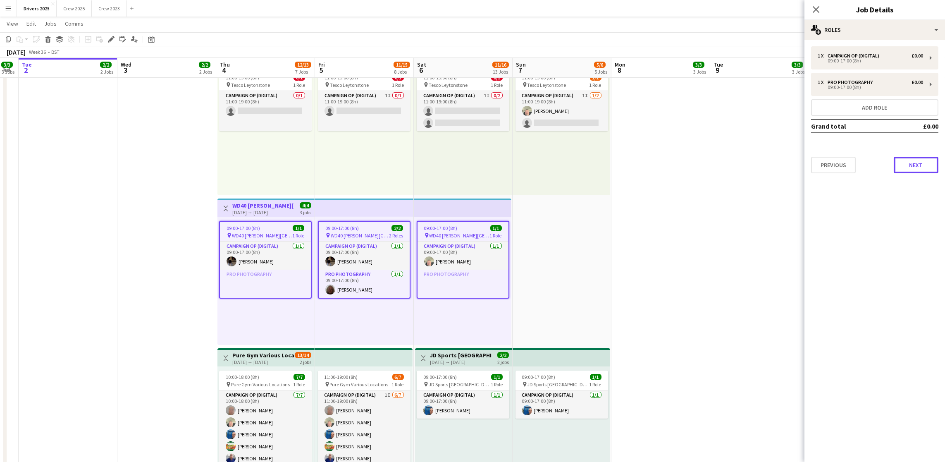
click at [763, 161] on button "Next" at bounding box center [915, 165] width 45 height 17
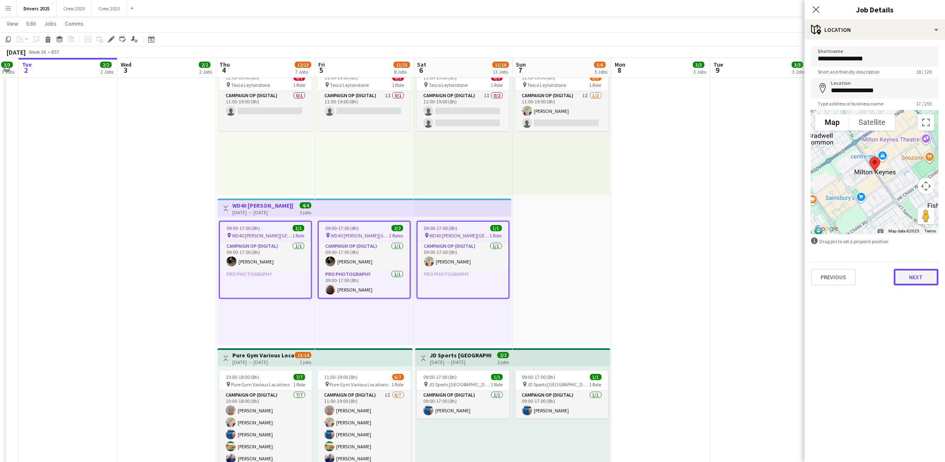
click at [763, 281] on button "Next" at bounding box center [915, 277] width 45 height 17
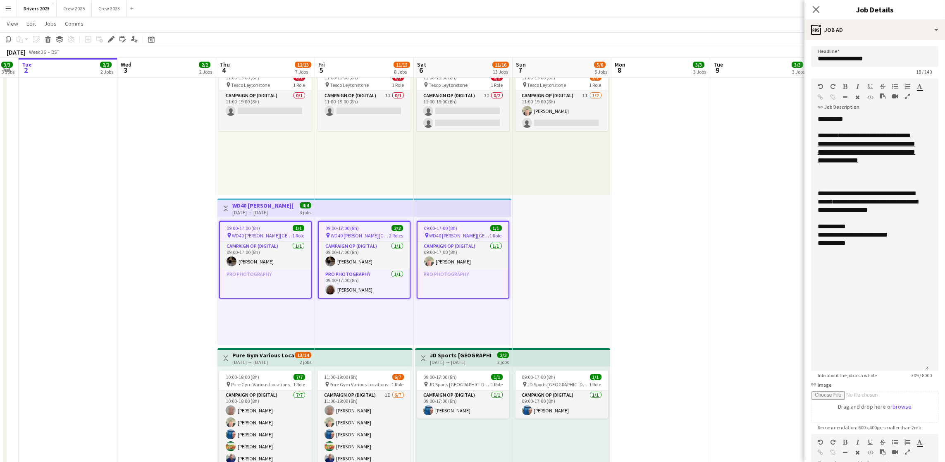
drag, startPoint x: 933, startPoint y: 162, endPoint x: 966, endPoint y: 368, distance: 209.0
click at [763, 276] on div "**********" at bounding box center [870, 242] width 118 height 255
drag, startPoint x: 864, startPoint y: 276, endPoint x: 844, endPoint y: 269, distance: 22.1
click at [763, 269] on div "**********" at bounding box center [869, 263] width 105 height 17
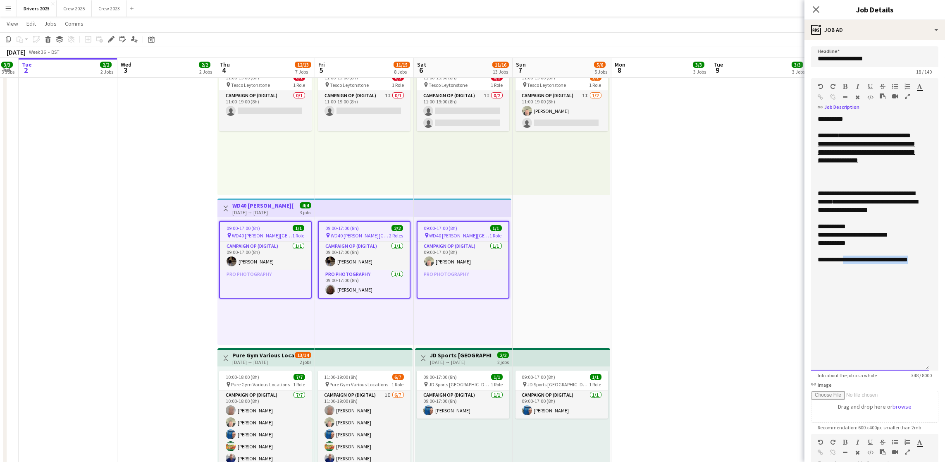
copy div "**********"
click at [763, 97] on icon "button" at bounding box center [820, 97] width 5 height 6
click at [763, 214] on div "**********" at bounding box center [869, 201] width 105 height 25
click at [763, 295] on div "**********" at bounding box center [870, 242] width 118 height 255
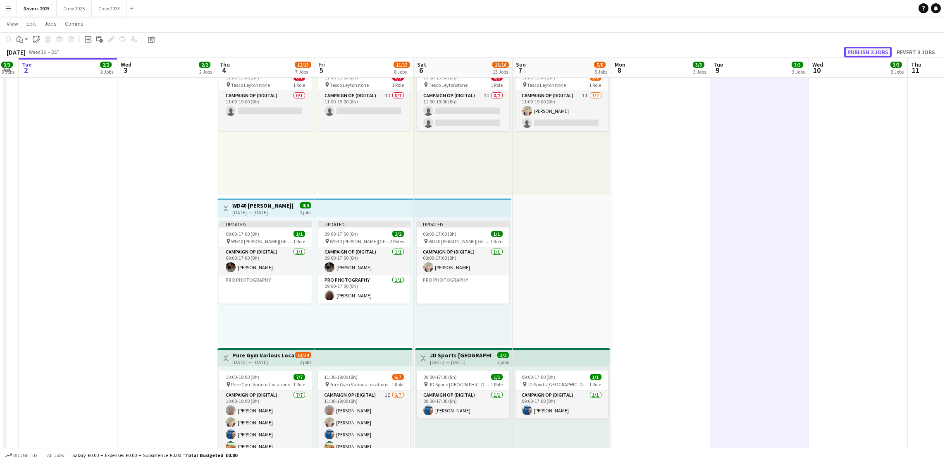
click at [763, 53] on button "Publish 3 jobs" at bounding box center [868, 52] width 48 height 11
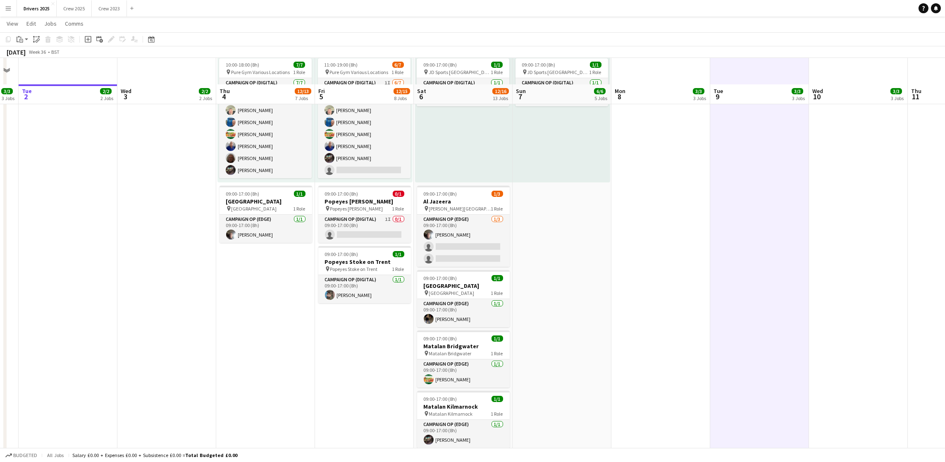
scroll to position [868, 0]
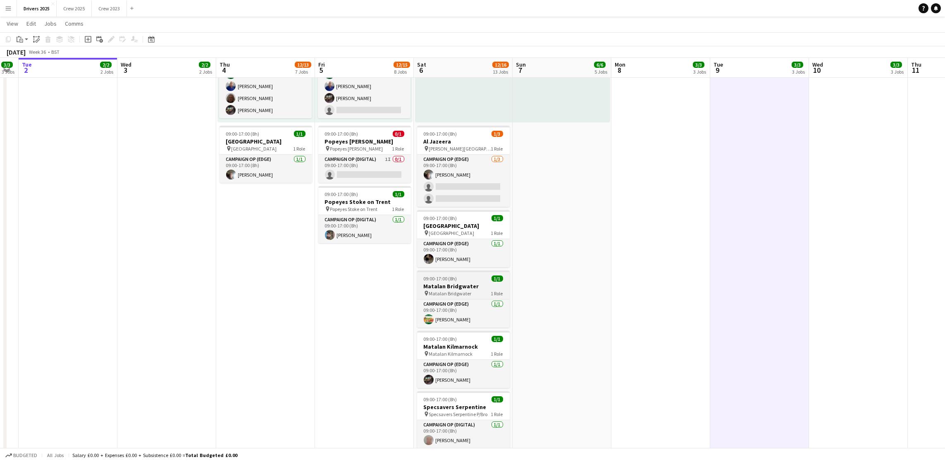
click at [445, 281] on span "09:00-17:00 (8h)" at bounding box center [440, 278] width 33 height 6
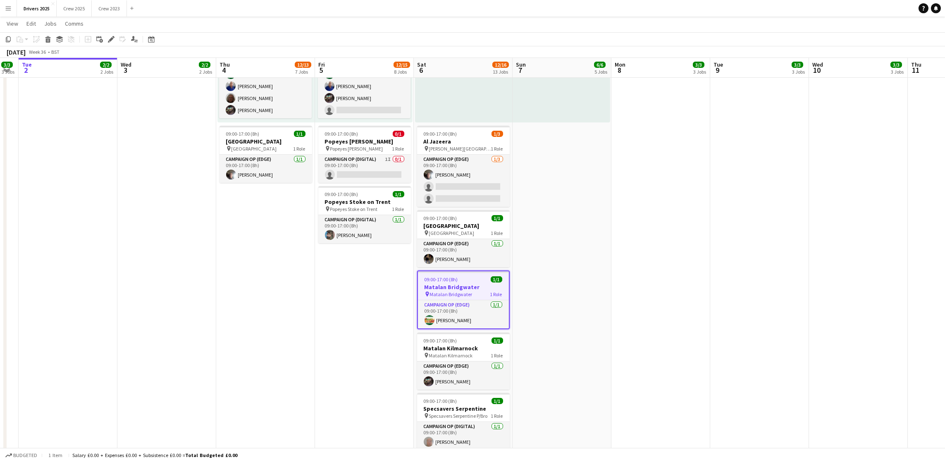
click at [109, 40] on icon at bounding box center [111, 39] width 5 height 5
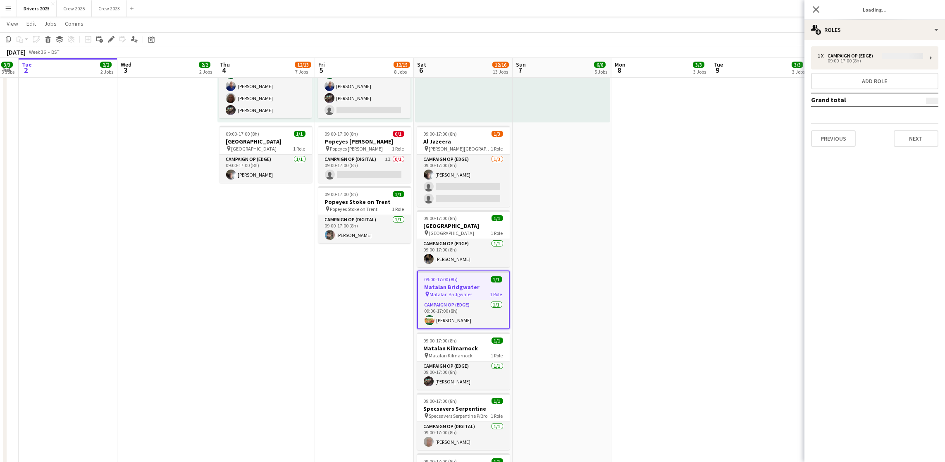
type input "**********"
click at [763, 136] on button "Next" at bounding box center [915, 138] width 45 height 17
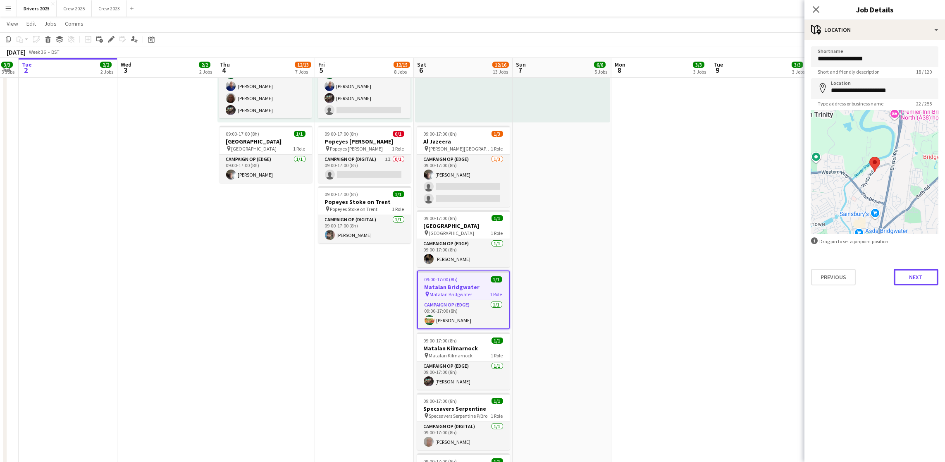
click at [763, 271] on button "Next" at bounding box center [915, 277] width 45 height 17
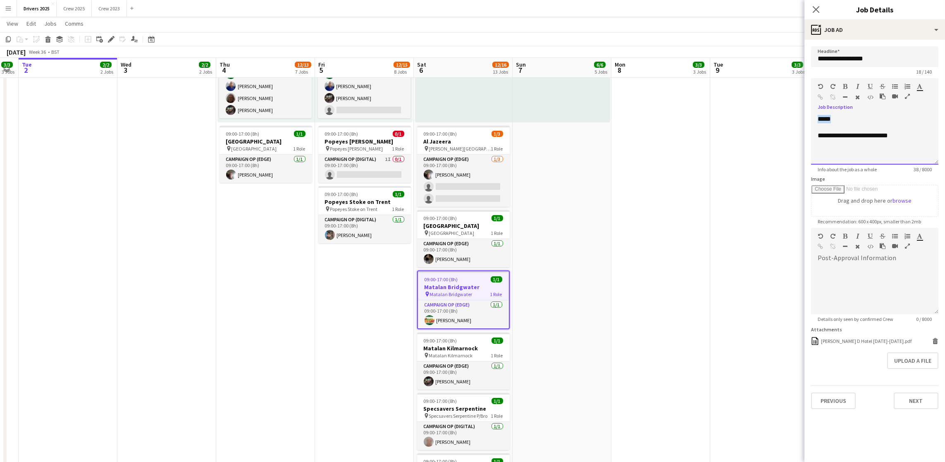
drag, startPoint x: 855, startPoint y: 120, endPoint x: 798, endPoint y: 121, distance: 56.6
click at [763, 121] on body "Menu Boards Boards Boards All jobs Status Workforce Workforce My Workforce Recr…" at bounding box center [472, 295] width 945 height 2326
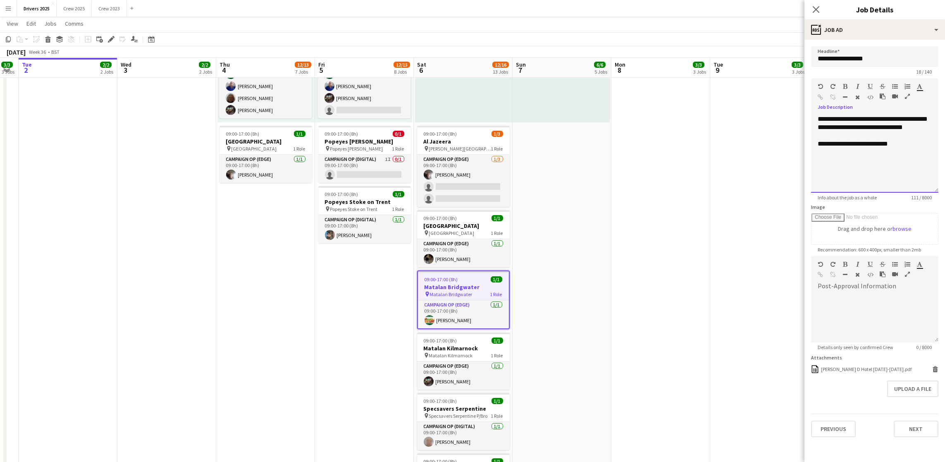
drag, startPoint x: 932, startPoint y: 160, endPoint x: 937, endPoint y: 193, distance: 32.6
click at [763, 193] on div "**********" at bounding box center [874, 154] width 127 height 78
click at [763, 136] on div "**********" at bounding box center [874, 155] width 127 height 81
click at [763, 135] on div "**********" at bounding box center [874, 155] width 127 height 81
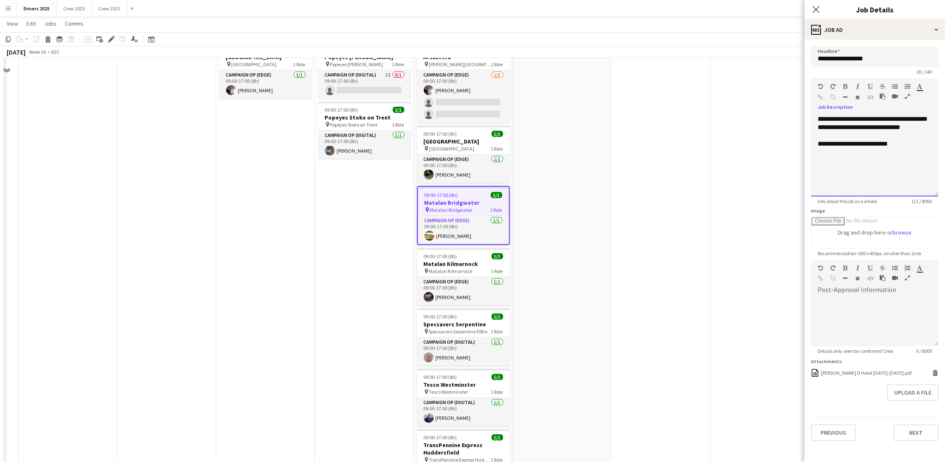
scroll to position [992, 0]
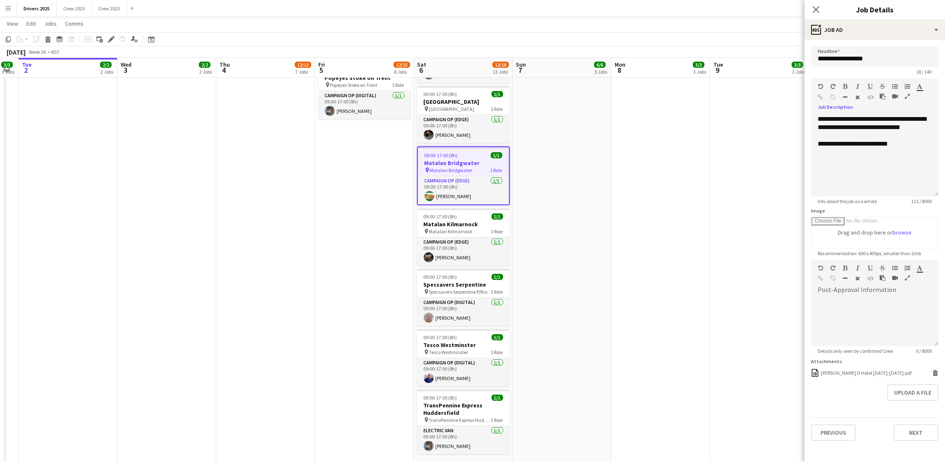
click at [599, 153] on app-date-cell "09:00-17:00 (8h) 1/1 pin Sky Various Locations 1 Role Campaign Op (Digital) 1/1…" at bounding box center [561, 210] width 99 height 2219
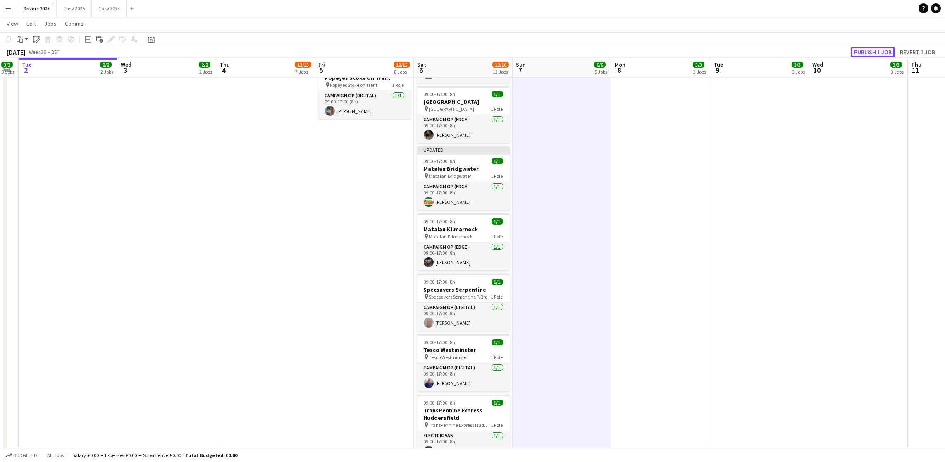
click at [763, 50] on button "Publish 1 job" at bounding box center [872, 52] width 44 height 11
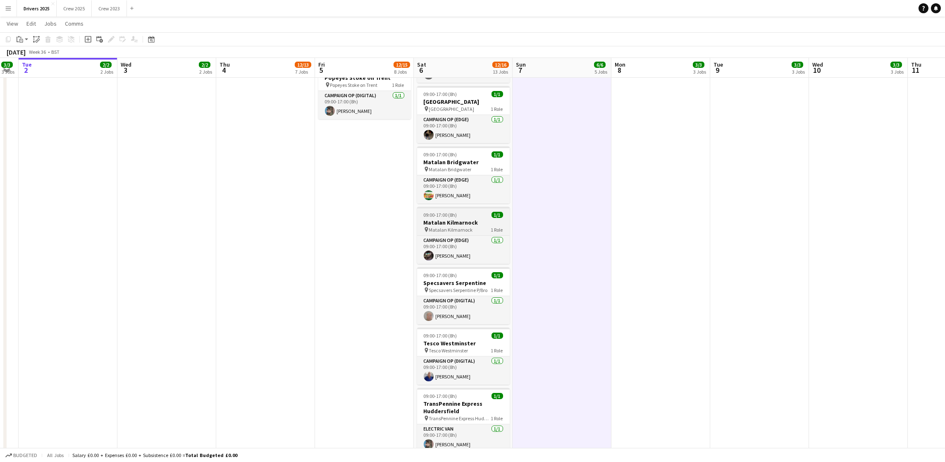
click at [461, 218] on div "09:00-17:00 (8h) 1/1" at bounding box center [463, 215] width 93 height 6
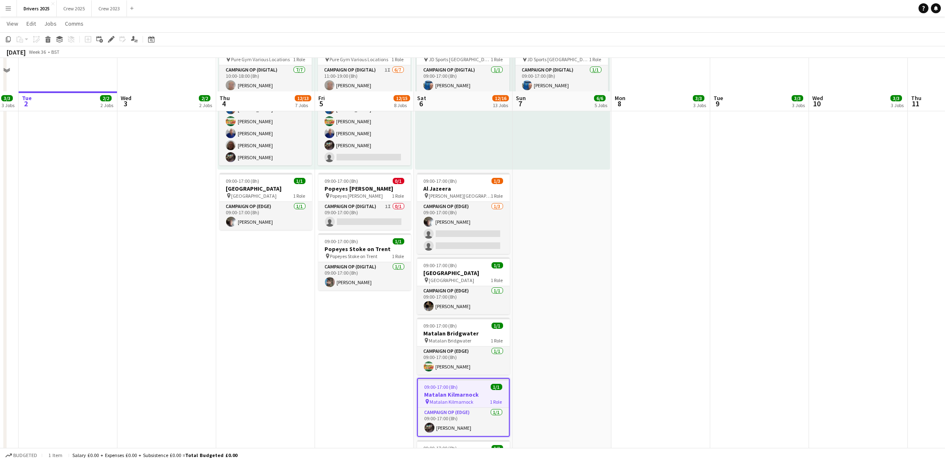
scroll to position [806, 0]
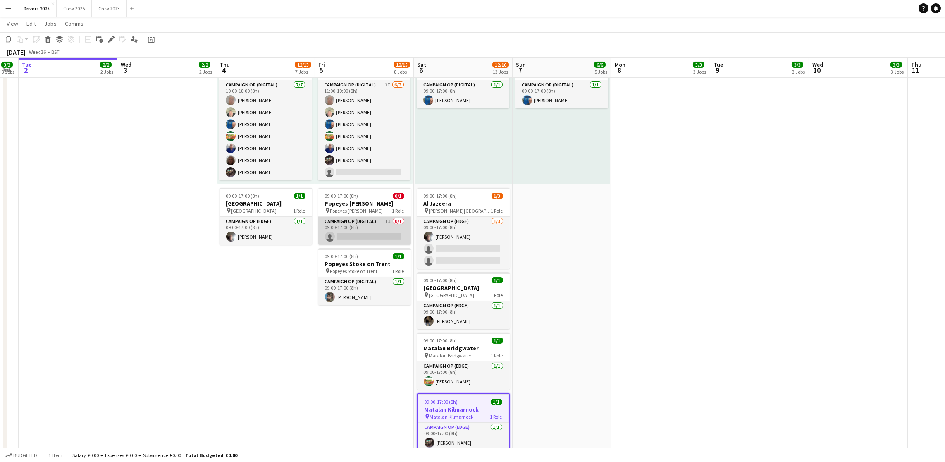
click at [372, 232] on app-card-role "Campaign Op (Digital) 1I 0/1 09:00-17:00 (8h) single-neutral-actions" at bounding box center [364, 231] width 93 height 28
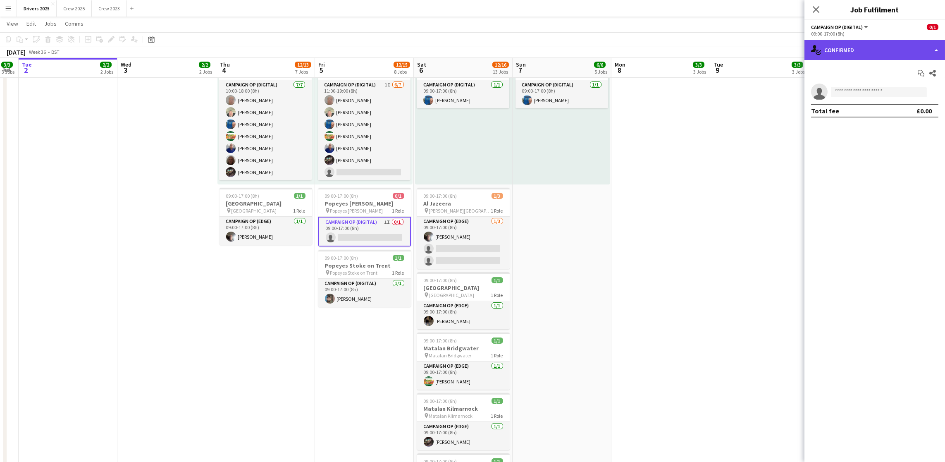
click at [763, 48] on div "single-neutral-actions-check-2 Confirmed" at bounding box center [874, 50] width 140 height 20
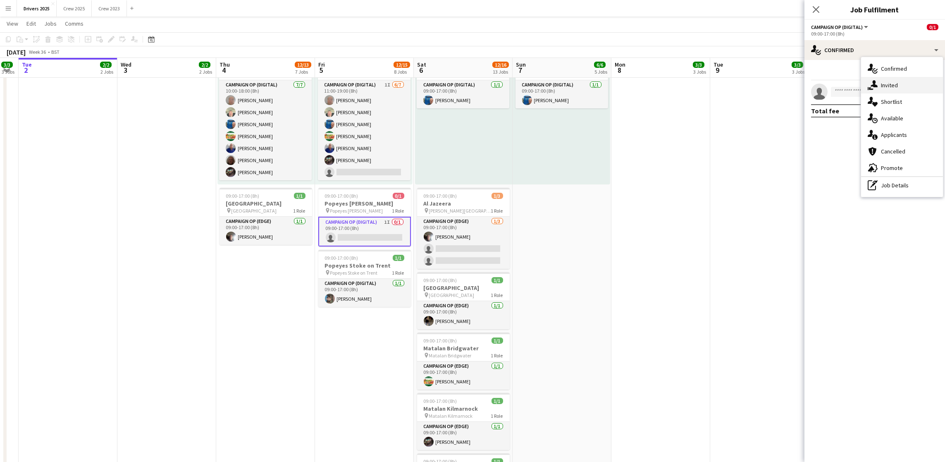
click at [763, 83] on span "Invited" at bounding box center [889, 84] width 17 height 7
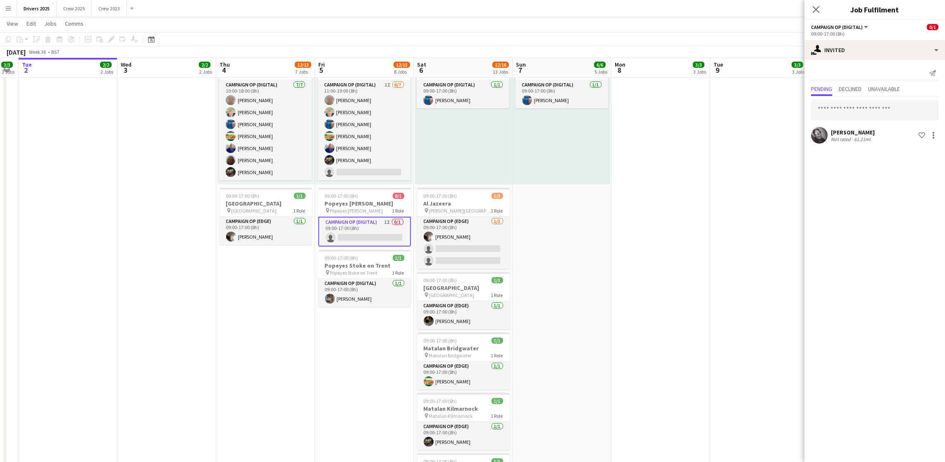
click at [748, 204] on app-date-cell "09:00-17:00 (8h) 1/1 pin Sky Various Locations 1 Role Campaign Op (Digital) 1/1…" at bounding box center [759, 396] width 99 height 2219
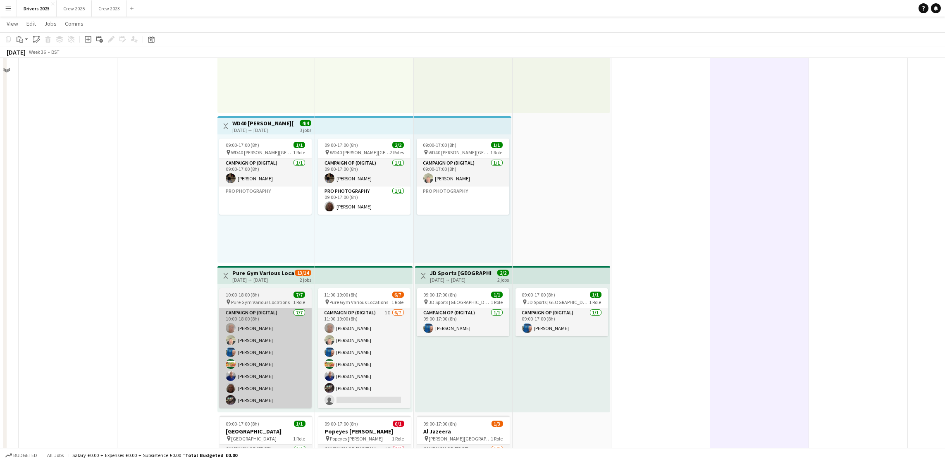
scroll to position [558, 0]
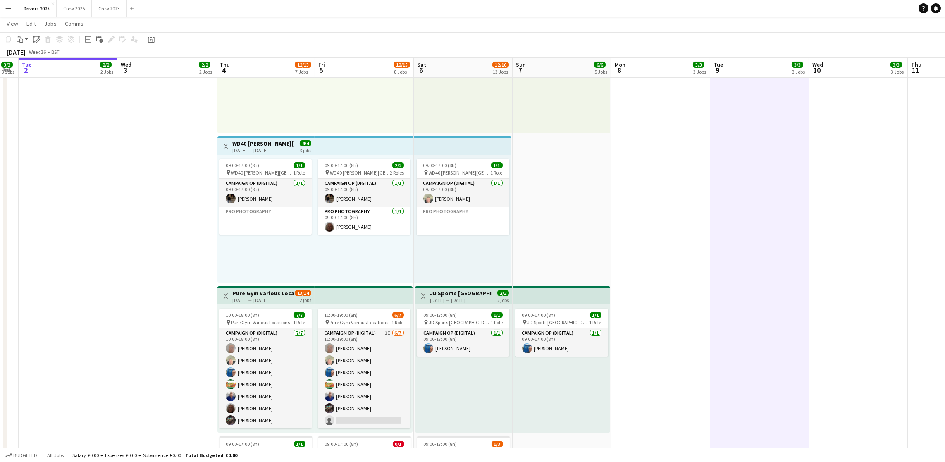
click at [238, 147] on div "[DATE] → [DATE]" at bounding box center [263, 150] width 62 height 6
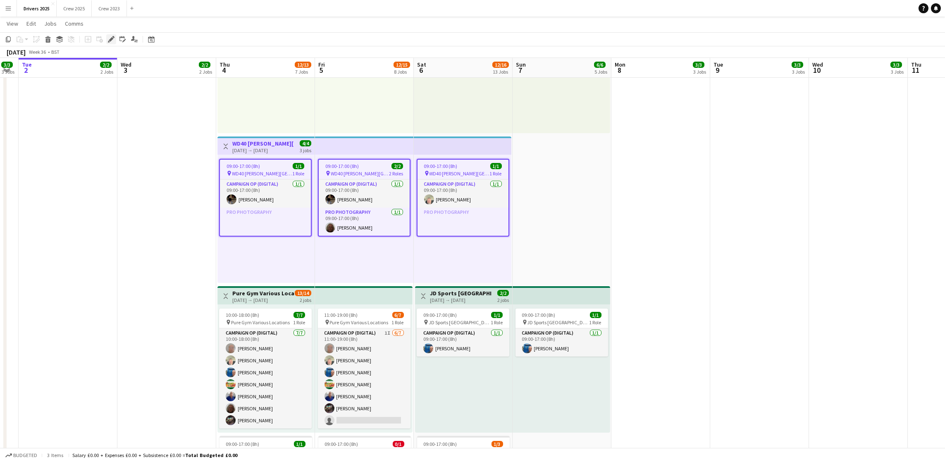
click at [106, 40] on div "Edit" at bounding box center [111, 39] width 10 height 10
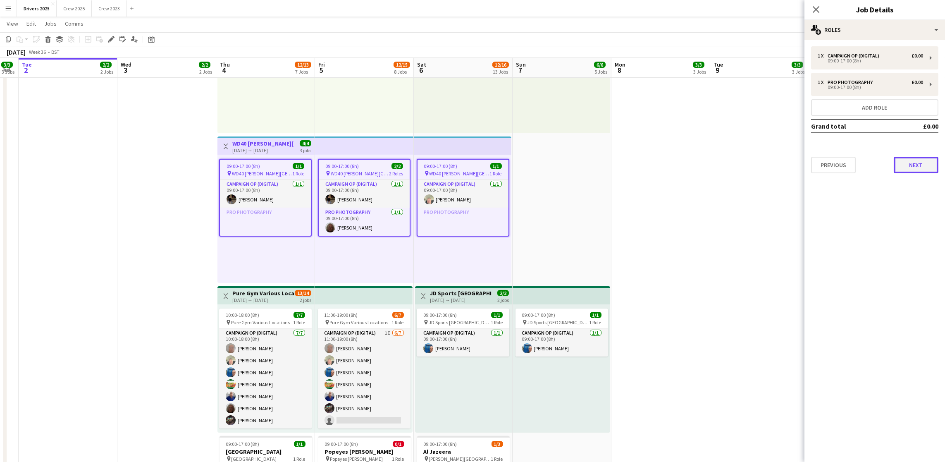
click at [763, 166] on button "Next" at bounding box center [915, 165] width 45 height 17
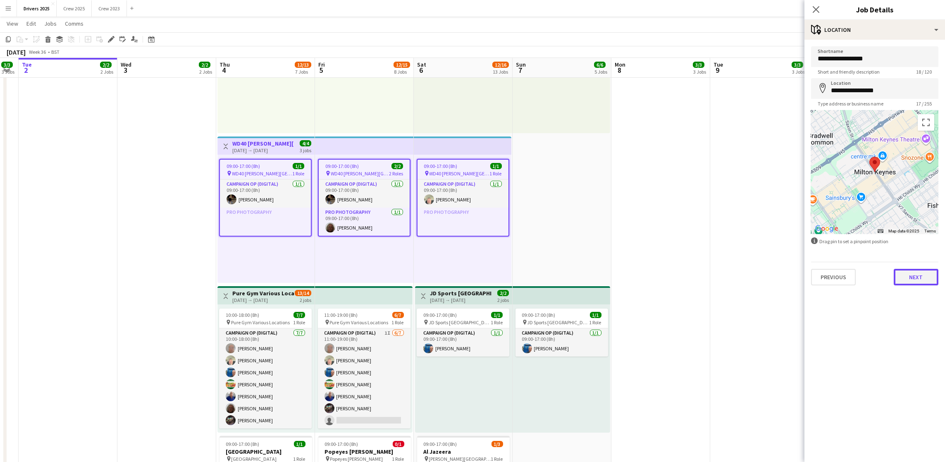
click at [763, 279] on button "Next" at bounding box center [915, 277] width 45 height 17
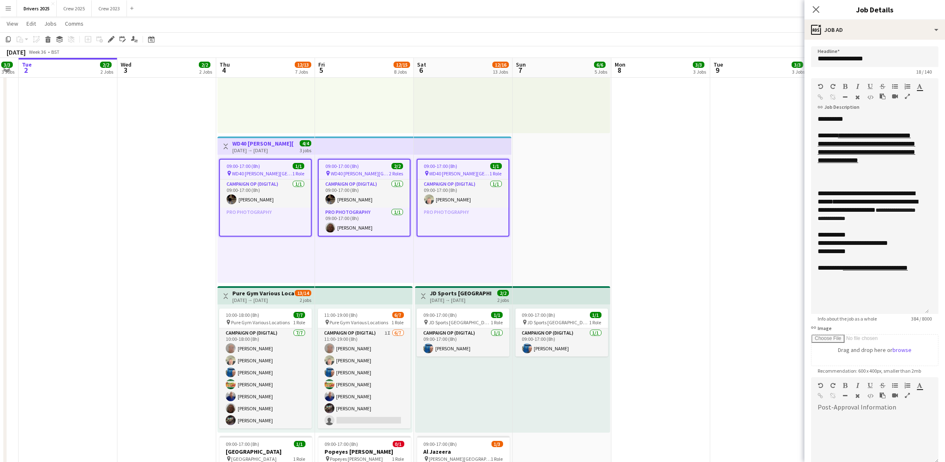
drag, startPoint x: 932, startPoint y: 162, endPoint x: 921, endPoint y: 362, distance: 200.3
click at [763, 314] on div "**********" at bounding box center [870, 214] width 118 height 199
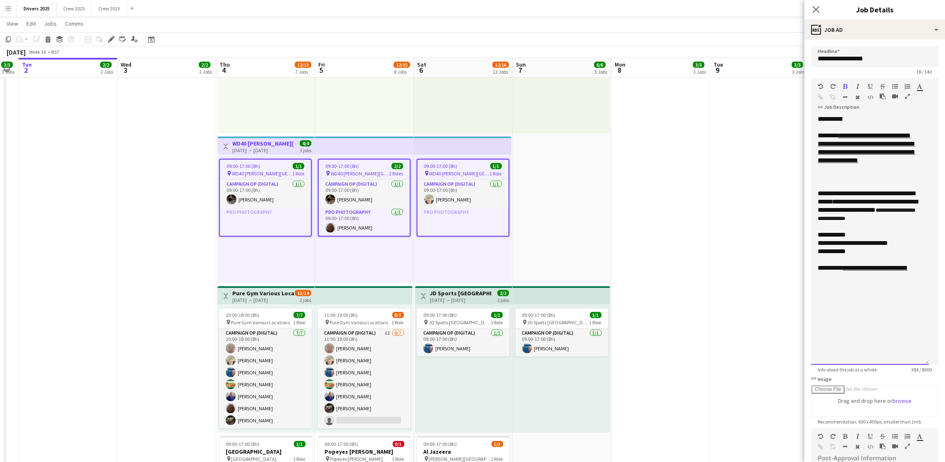
click at [763, 222] on div "**********" at bounding box center [869, 205] width 105 height 33
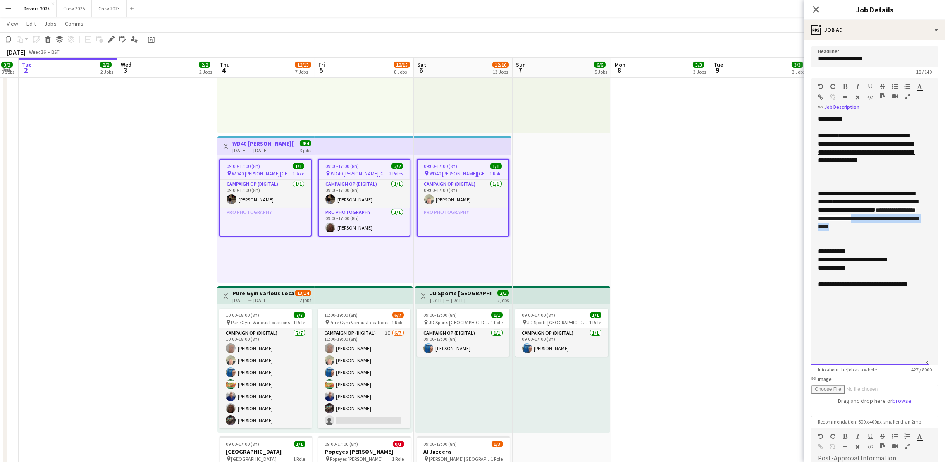
drag, startPoint x: 859, startPoint y: 244, endPoint x: 886, endPoint y: 224, distance: 33.3
click at [763, 224] on div "**********" at bounding box center [869, 214] width 105 height 50
click at [763, 290] on div "**********" at bounding box center [869, 288] width 105 height 17
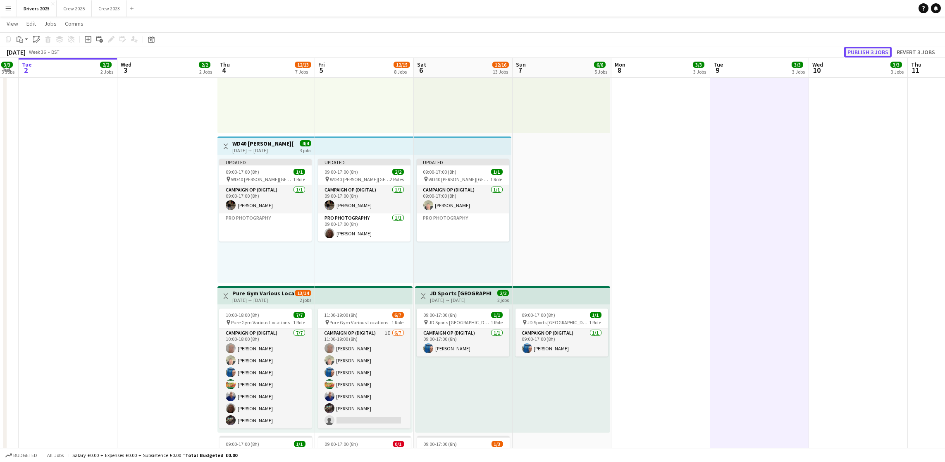
click at [763, 53] on button "Publish 3 jobs" at bounding box center [868, 52] width 48 height 11
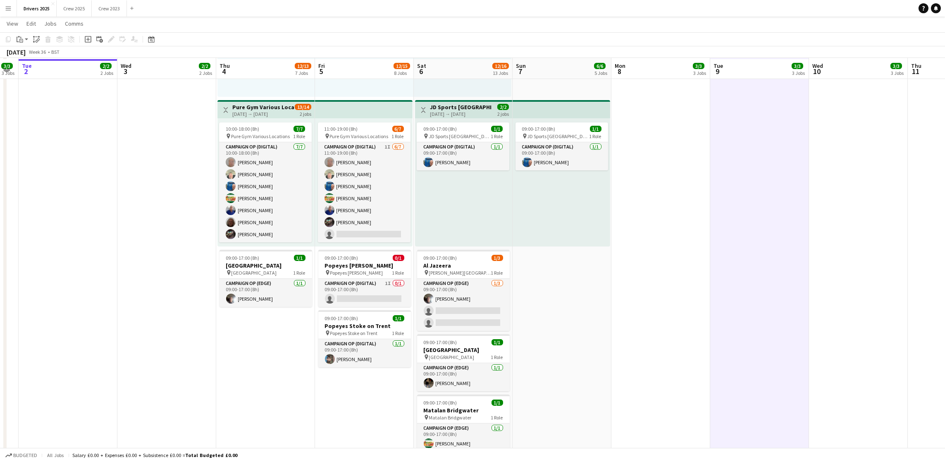
scroll to position [806, 0]
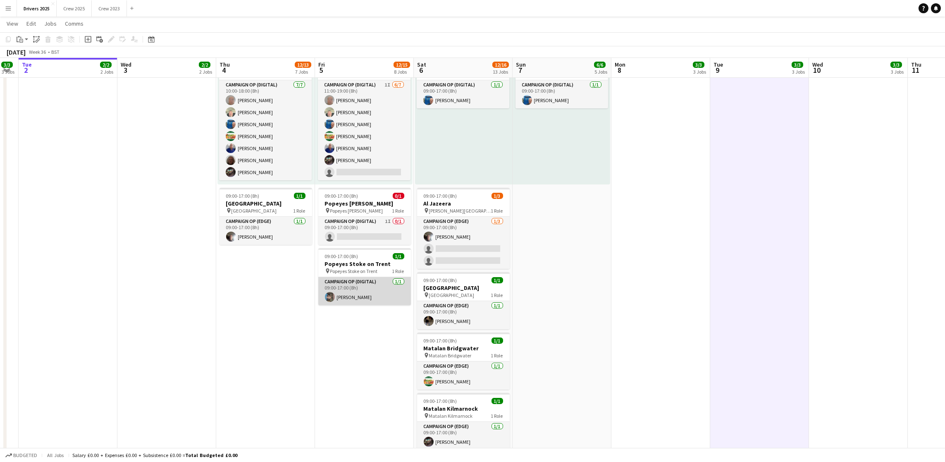
click at [350, 294] on app-card-role "Campaign Op (Digital) 1/1 09:00-17:00 (8h) Peter Wood" at bounding box center [364, 291] width 93 height 28
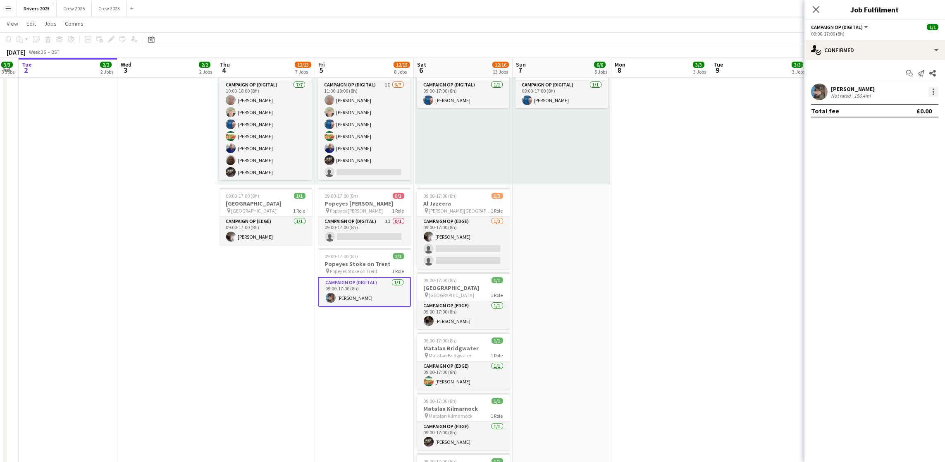
click at [763, 90] on div at bounding box center [933, 92] width 10 height 10
click at [763, 185] on span "Remove" at bounding box center [892, 186] width 25 height 7
click at [728, 212] on app-date-cell "09:00-17:00 (8h) 1/1 pin Sky Various Locations 1 Role Campaign Op (Digital) 1/1…" at bounding box center [759, 396] width 99 height 2219
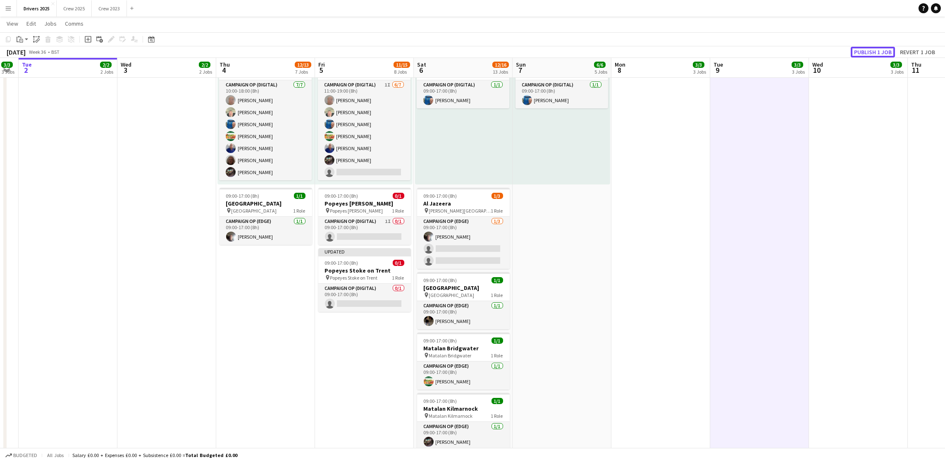
click at [763, 49] on button "Publish 1 job" at bounding box center [872, 52] width 44 height 11
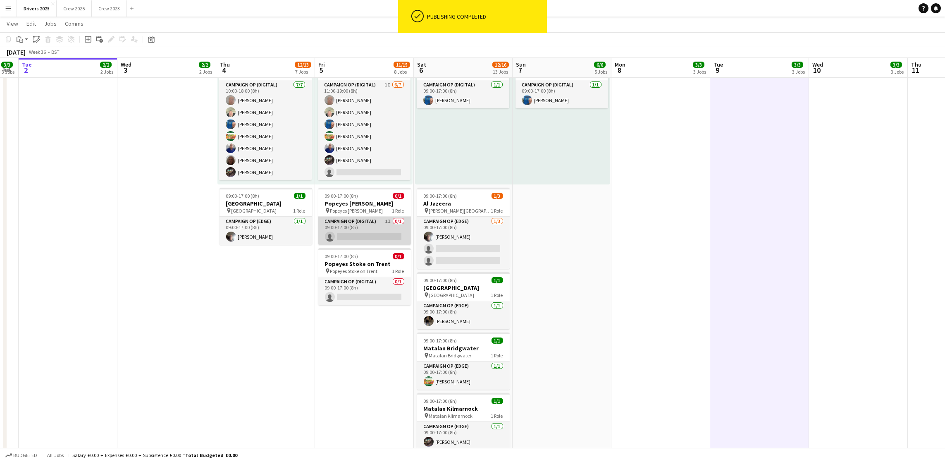
click at [358, 228] on app-card-role "Campaign Op (Digital) 1I 0/1 09:00-17:00 (8h) single-neutral-actions" at bounding box center [364, 231] width 93 height 28
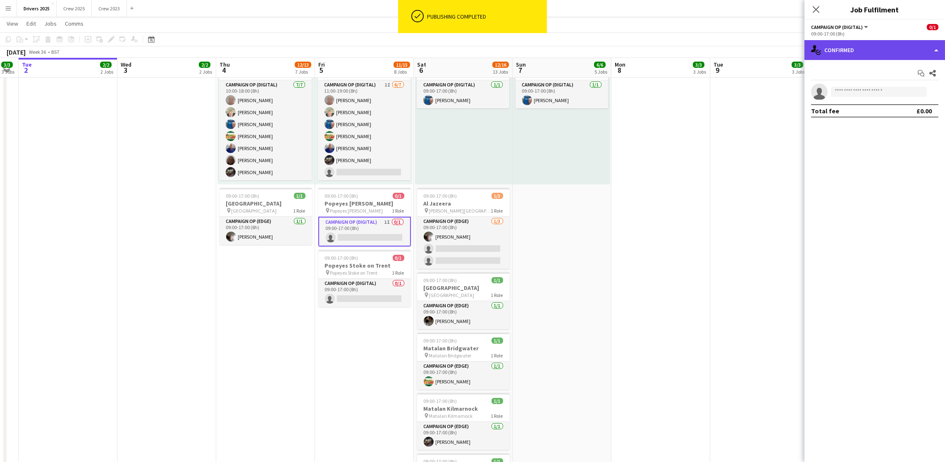
click at [763, 48] on div "single-neutral-actions-check-2 Confirmed" at bounding box center [874, 50] width 140 height 20
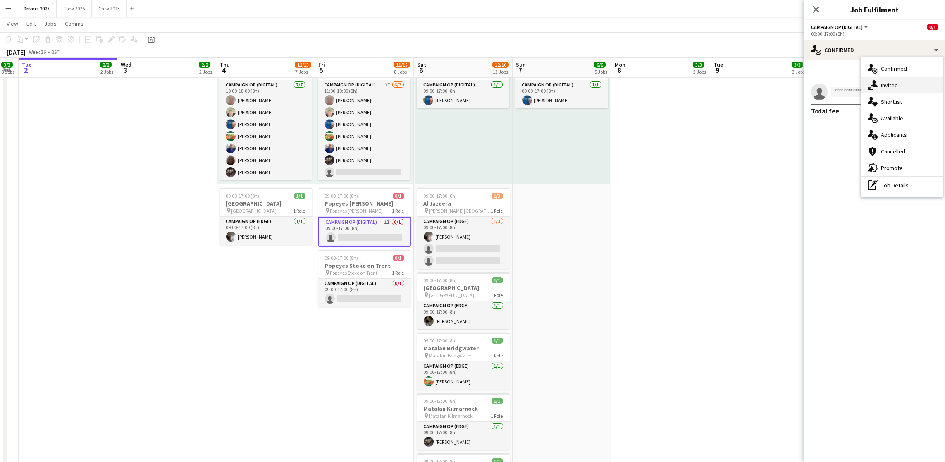
click at [763, 82] on span "Invited" at bounding box center [889, 84] width 17 height 7
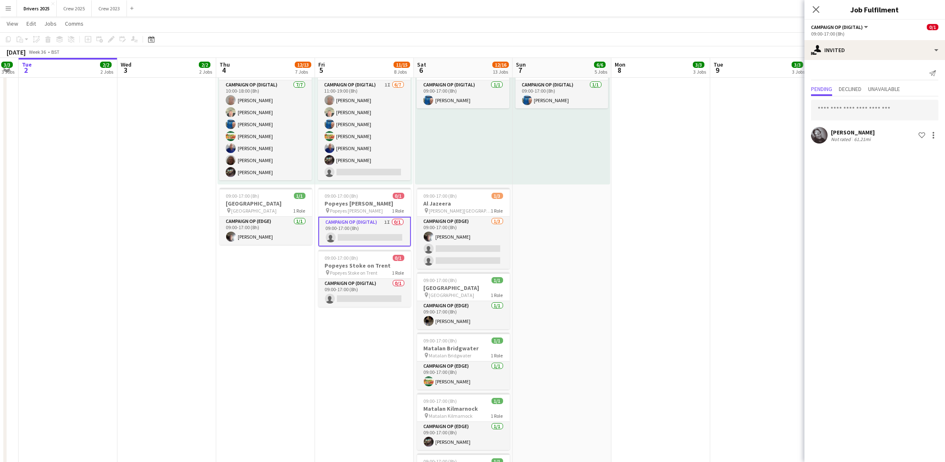
click at [702, 244] on app-date-cell "09:00-17:00 (8h) 1/1 pin Sky Various Locations 1 Role Campaign Op (Digital) [DA…" at bounding box center [660, 396] width 99 height 2219
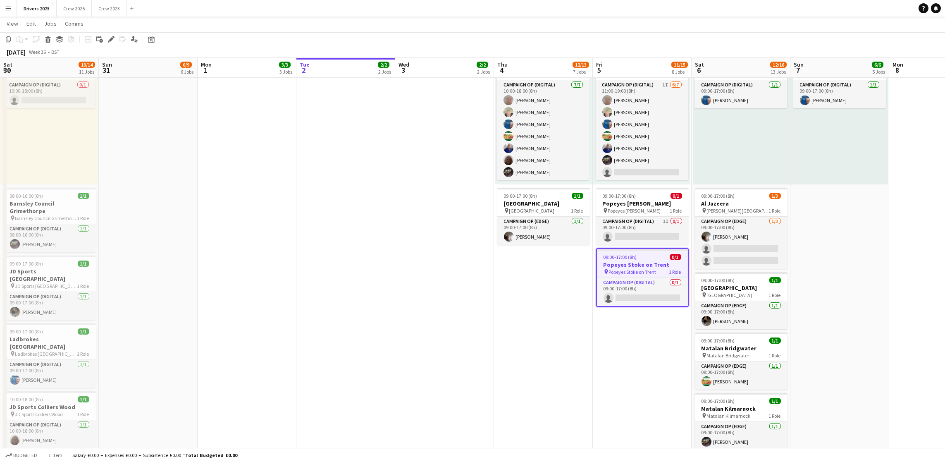
scroll to position [0, 278]
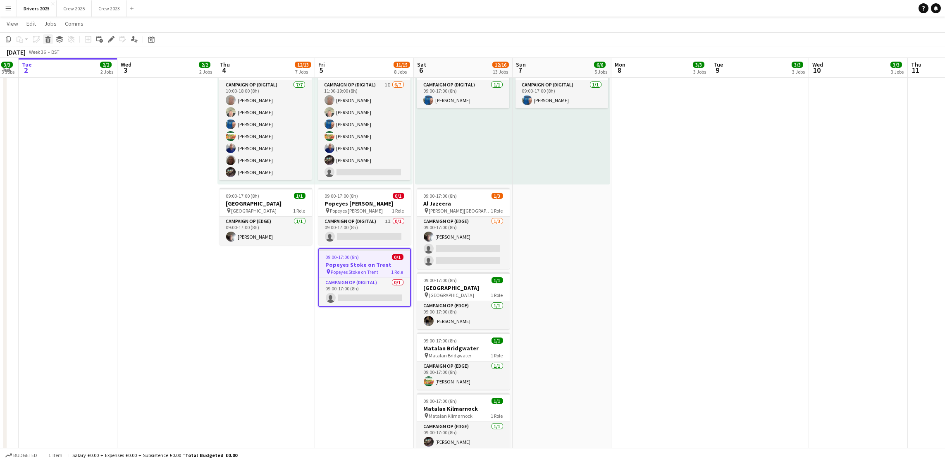
click at [45, 38] on icon "Delete" at bounding box center [48, 39] width 7 height 7
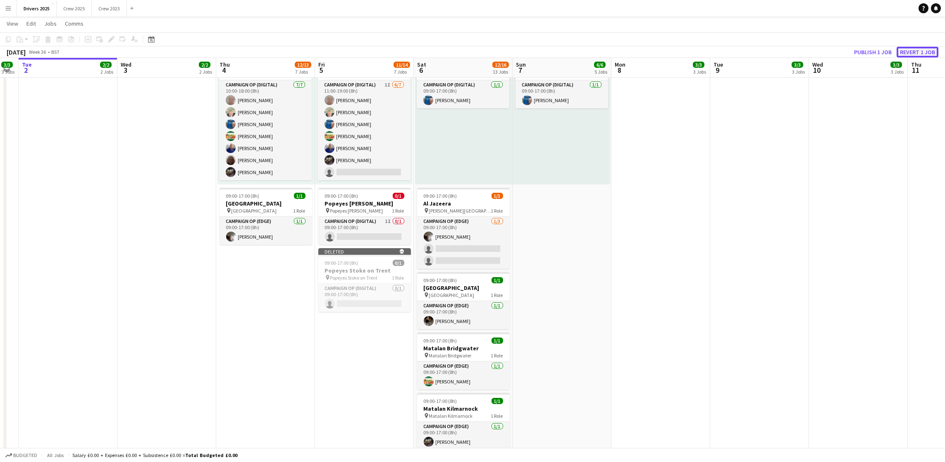
click at [925, 50] on button "Revert 1 job" at bounding box center [917, 52] width 42 height 11
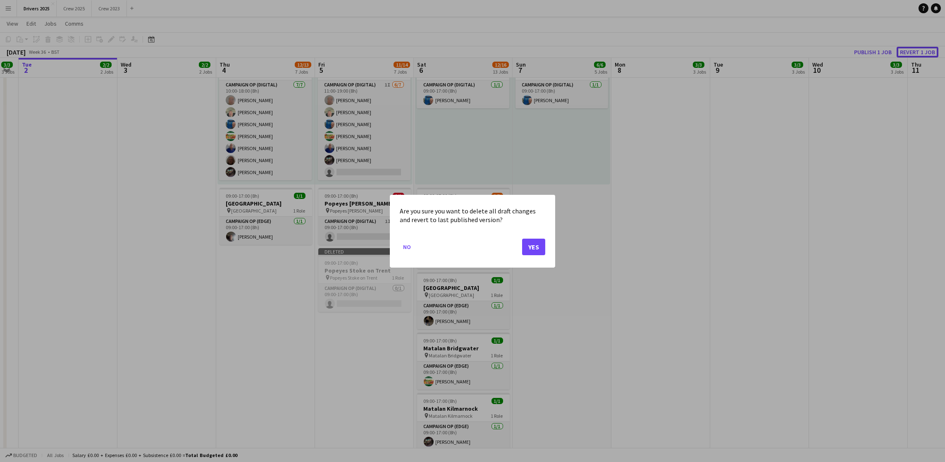
scroll to position [0, 0]
click at [533, 247] on button "Yes" at bounding box center [533, 246] width 23 height 17
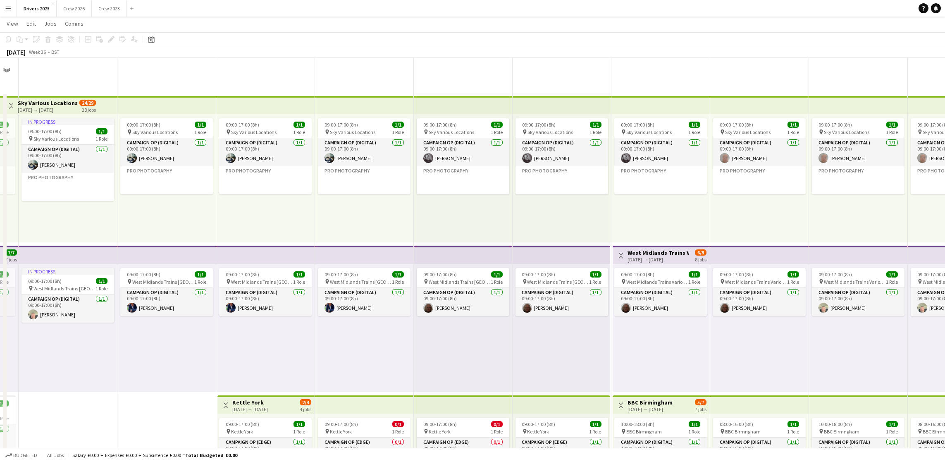
scroll to position [806, 0]
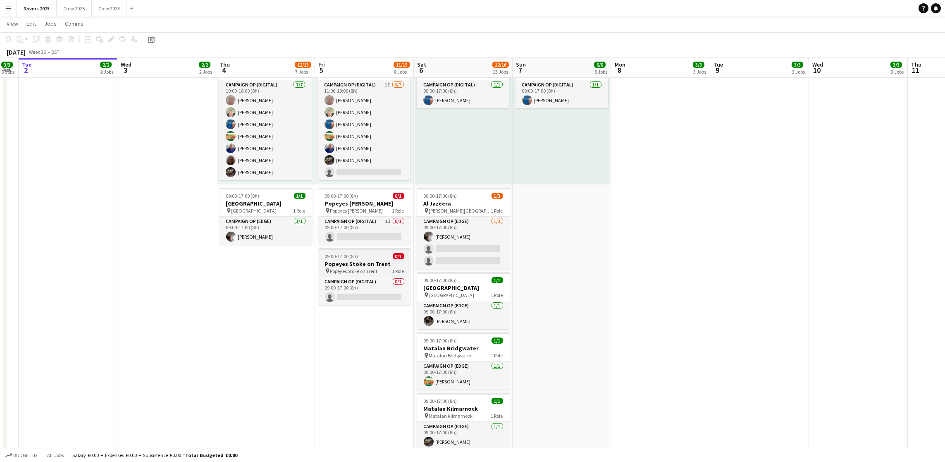
click at [357, 255] on span "09:00-17:00 (8h)" at bounding box center [341, 256] width 33 height 6
click at [6, 42] on icon at bounding box center [8, 39] width 5 height 6
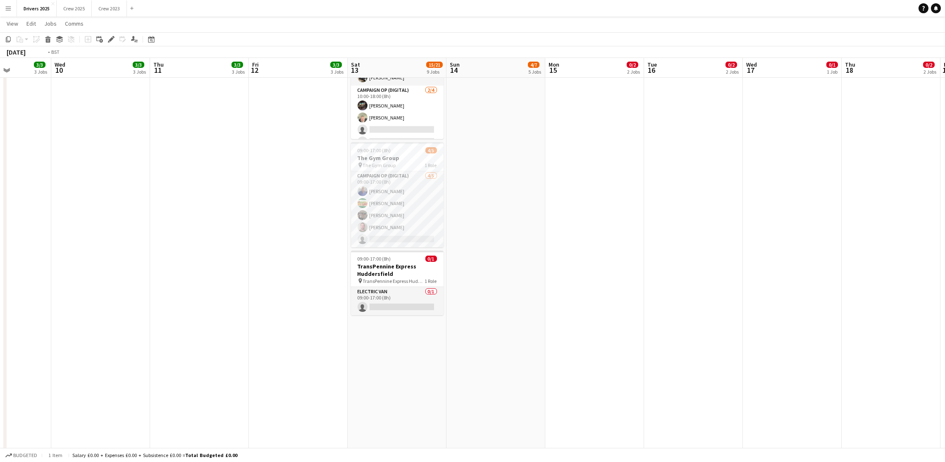
drag, startPoint x: 757, startPoint y: 180, endPoint x: 0, endPoint y: 222, distance: 758.6
click at [0, 222] on app-calendar-viewport "Fri 5 11/15 8 Jobs Sat 6 12/16 13 Jobs Sun 7 6/6 5 Jobs Mon 8 3/3 3 Jobs Tue 9 …" at bounding box center [472, 365] width 945 height 2279
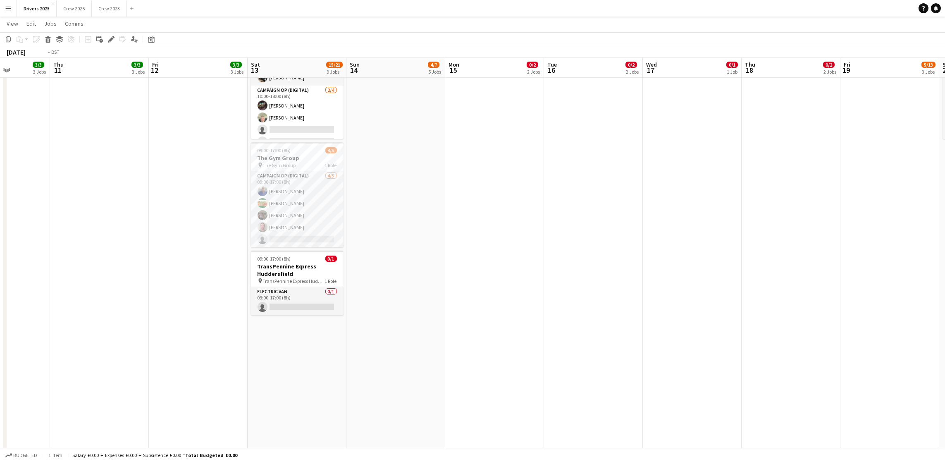
drag, startPoint x: 742, startPoint y: 278, endPoint x: 43, endPoint y: 272, distance: 699.2
click at [35, 272] on app-calendar-viewport "Sun 7 6/6 5 Jobs Mon 8 3/3 3 Jobs Tue 9 3/3 3 Jobs Wed 10 3/3 3 Jobs Thu 11 3/3…" at bounding box center [472, 365] width 945 height 2279
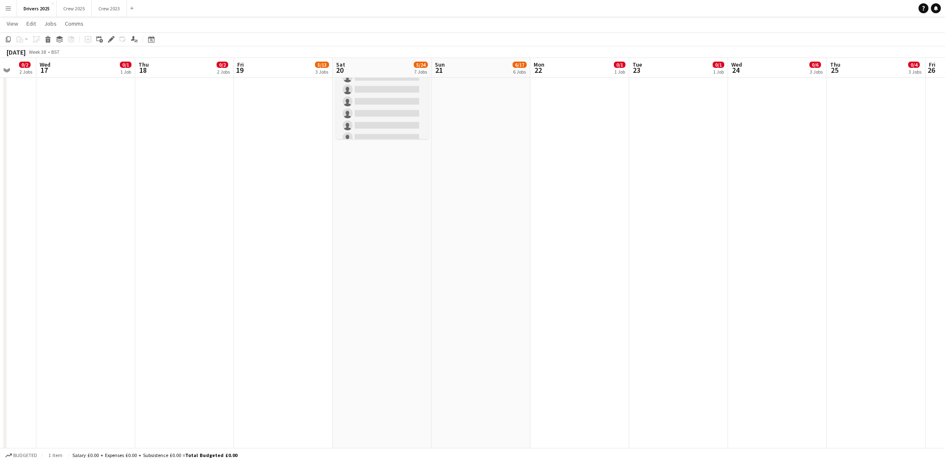
scroll to position [0, 289]
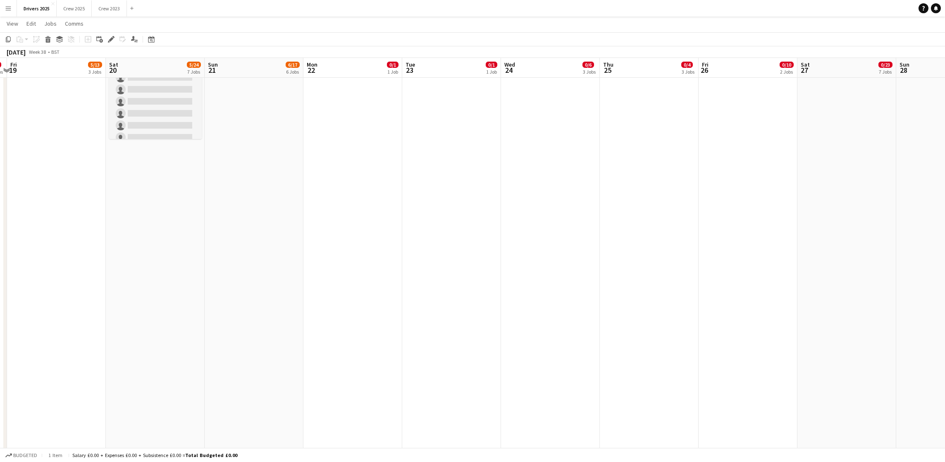
drag, startPoint x: 907, startPoint y: 212, endPoint x: 681, endPoint y: 223, distance: 227.1
click at [681, 223] on app-calendar-viewport "Tue 16 0/2 2 Jobs Wed 17 0/1 1 Job Thu 18 0/2 2 Jobs Fri 19 5/13 3 Jobs Sat 20 …" at bounding box center [472, 365] width 945 height 2279
click at [730, 201] on app-date-cell "Toggle View B & Q Various Locations [DATE] → [DATE] 0/27 3 jobs 09:00-17:00 (8h…" at bounding box center [747, 396] width 99 height 2219
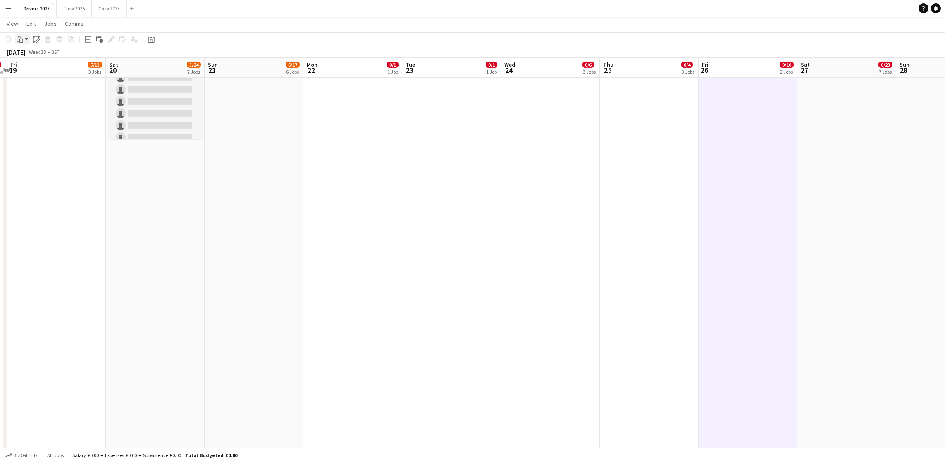
click at [18, 42] on icon "Paste" at bounding box center [20, 39] width 7 height 7
click at [27, 59] on div "Paste Ctrl+V Paste with crew Ctrl+Shift+V" at bounding box center [60, 62] width 91 height 35
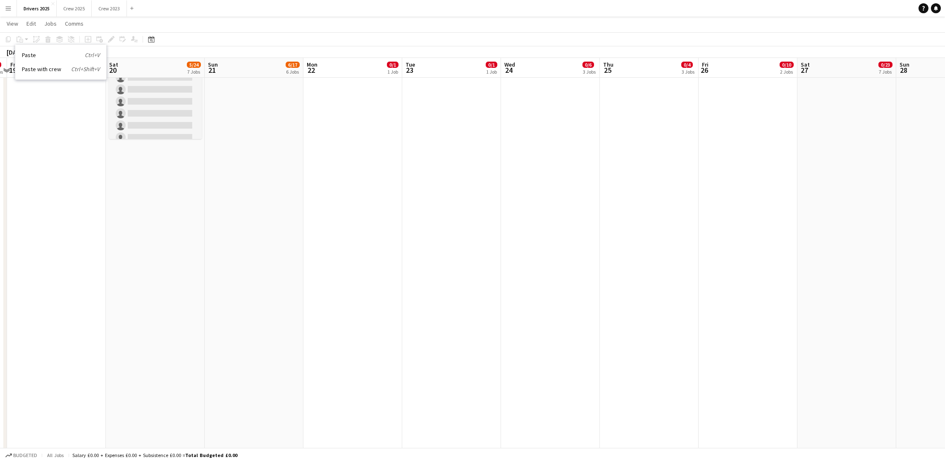
click at [719, 164] on app-date-cell "Toggle View B & Q Various Locations [DATE] → [DATE] 0/27 3 jobs 09:00-17:00 (8h…" at bounding box center [747, 396] width 99 height 2219
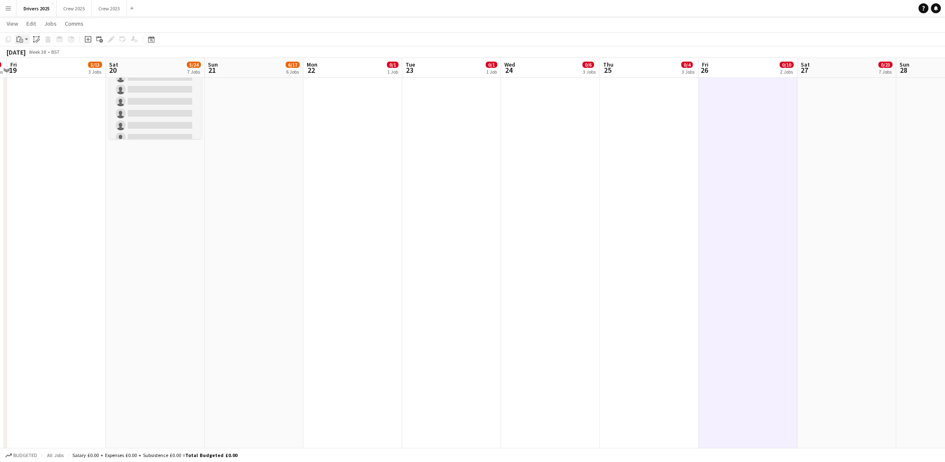
click at [22, 41] on icon at bounding box center [21, 41] width 4 height 4
click at [29, 54] on link "Paste Ctrl+V" at bounding box center [61, 54] width 78 height 7
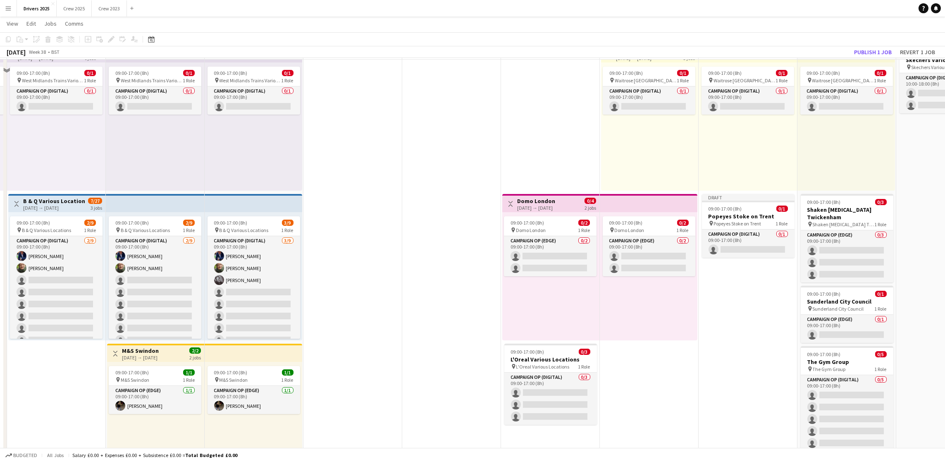
scroll to position [248, 0]
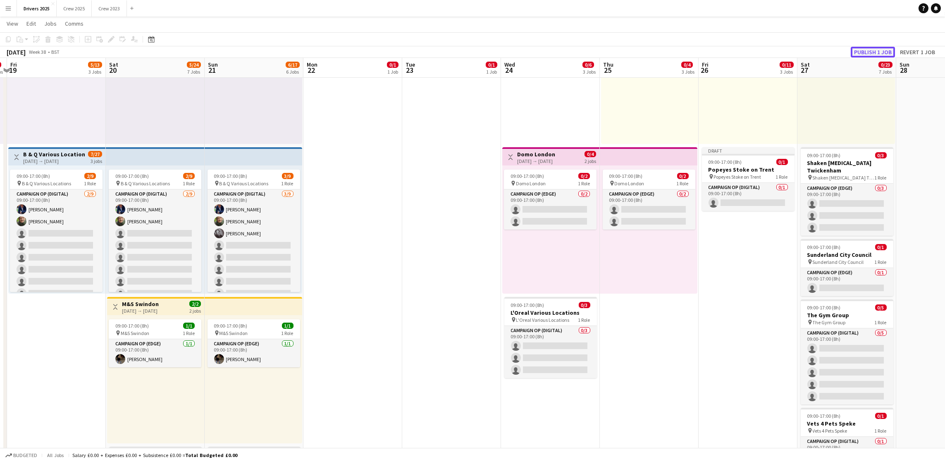
click at [887, 52] on button "Publish 1 job" at bounding box center [872, 52] width 44 height 11
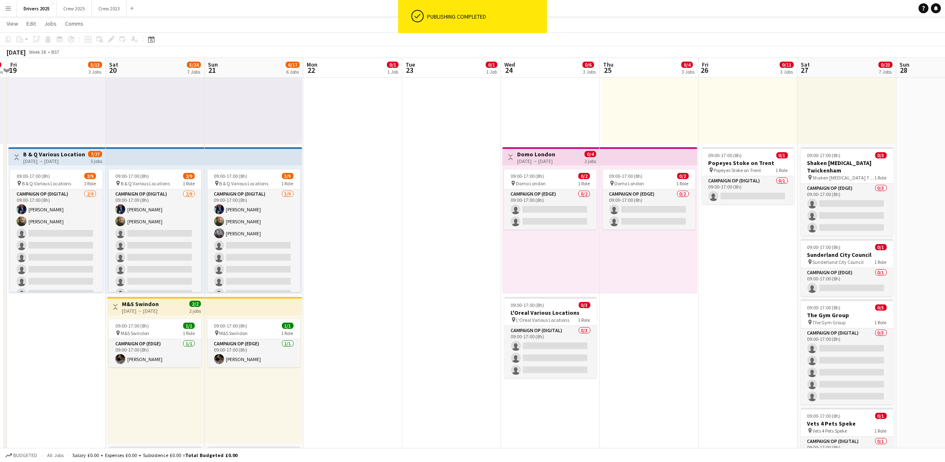
scroll to position [0, 0]
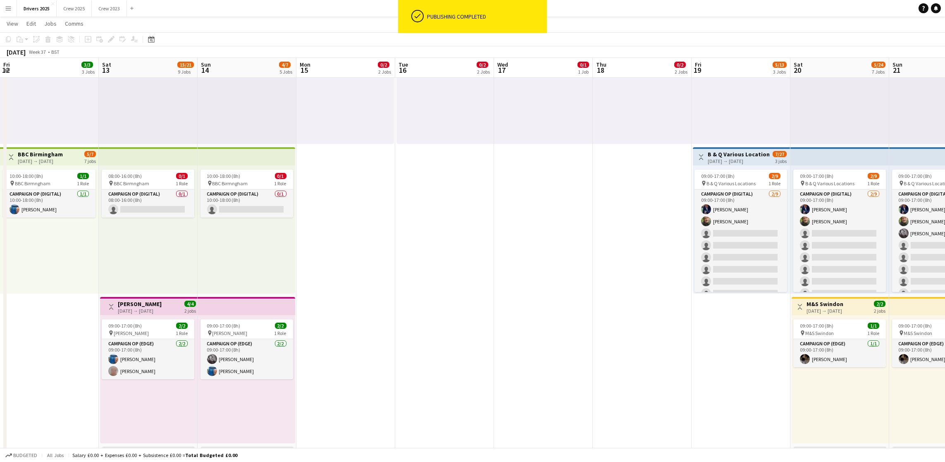
drag, startPoint x: 235, startPoint y: 369, endPoint x: 1049, endPoint y: 292, distance: 818.1
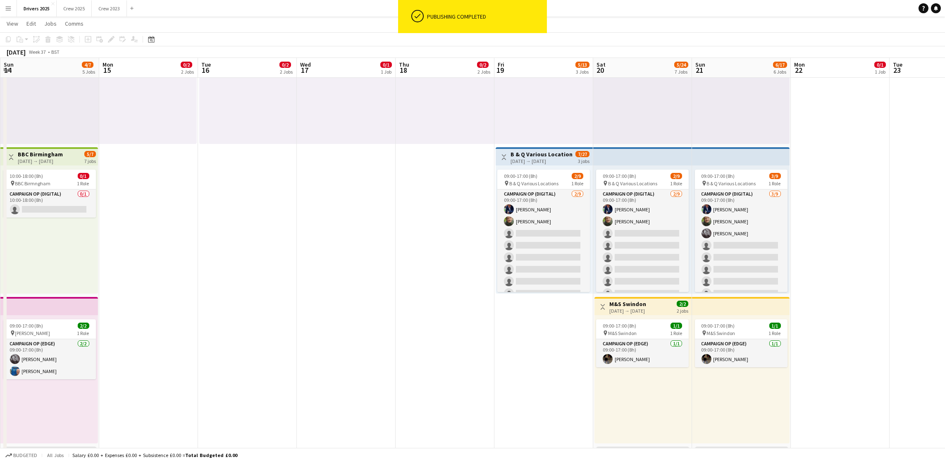
scroll to position [0, 197]
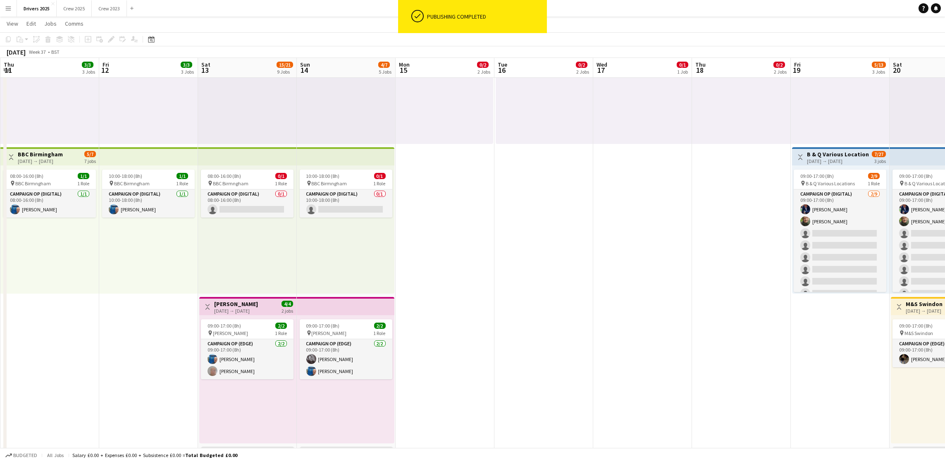
drag, startPoint x: 405, startPoint y: 313, endPoint x: 1007, endPoint y: 255, distance: 605.7
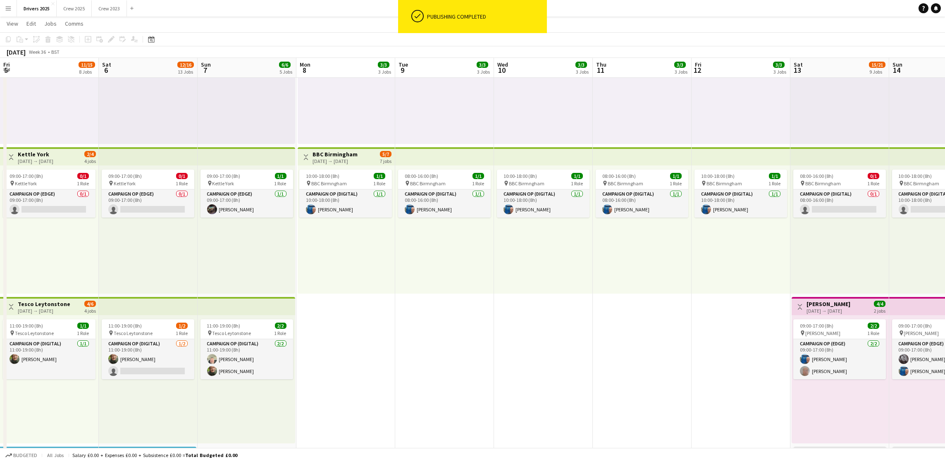
drag, startPoint x: 292, startPoint y: 306, endPoint x: 941, endPoint y: 244, distance: 652.6
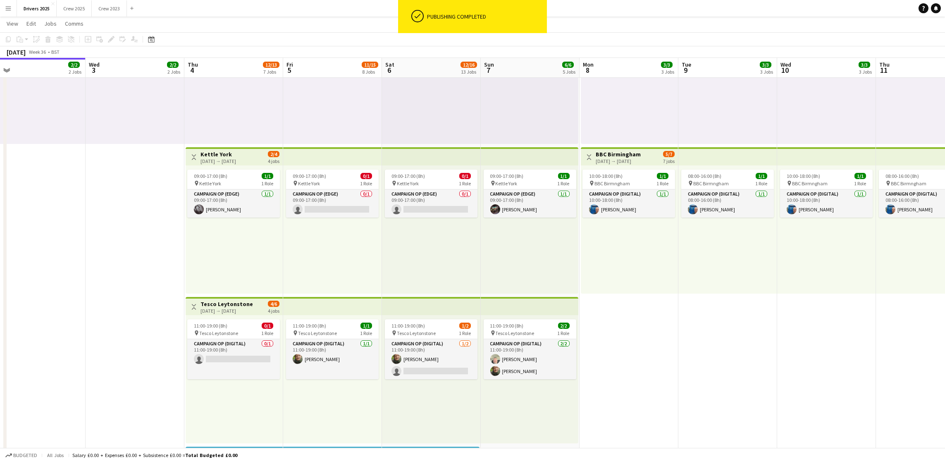
drag, startPoint x: 521, startPoint y: 337, endPoint x: 650, endPoint y: 324, distance: 128.7
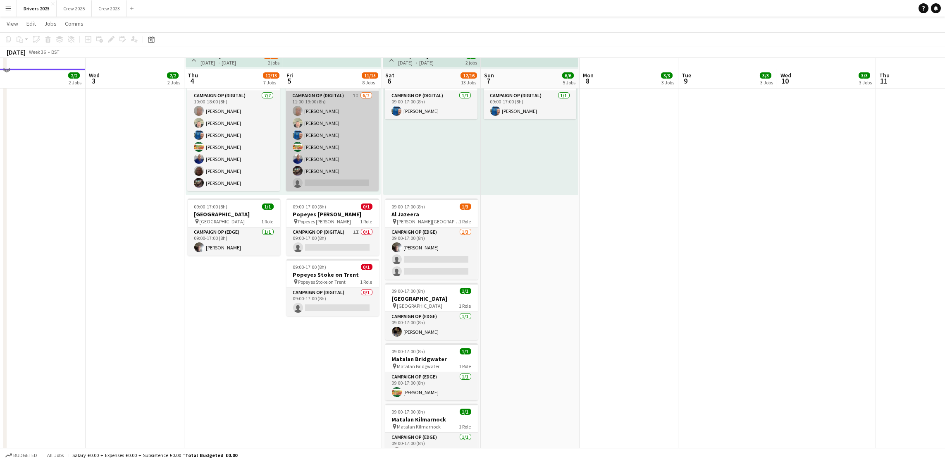
scroll to position [806, 0]
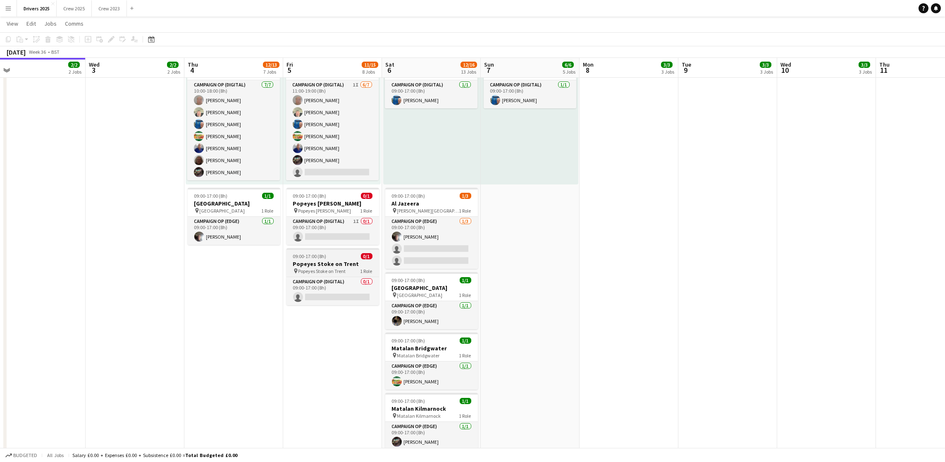
click at [317, 255] on span "09:00-17:00 (8h)" at bounding box center [309, 256] width 33 height 6
click at [48, 41] on icon "Delete" at bounding box center [48, 39] width 7 height 7
click at [876, 47] on button "Publish 1 job" at bounding box center [872, 52] width 44 height 11
drag, startPoint x: 238, startPoint y: 291, endPoint x: 356, endPoint y: 294, distance: 118.2
click at [354, 294] on app-calendar-viewport "Sun 31 6/9 6 Jobs Mon 1 3/3 3 Jobs Tue 2 2/2 2 Jobs Wed 3 2/2 2 Jobs Thu 4 12/1…" at bounding box center [472, 365] width 945 height 2279
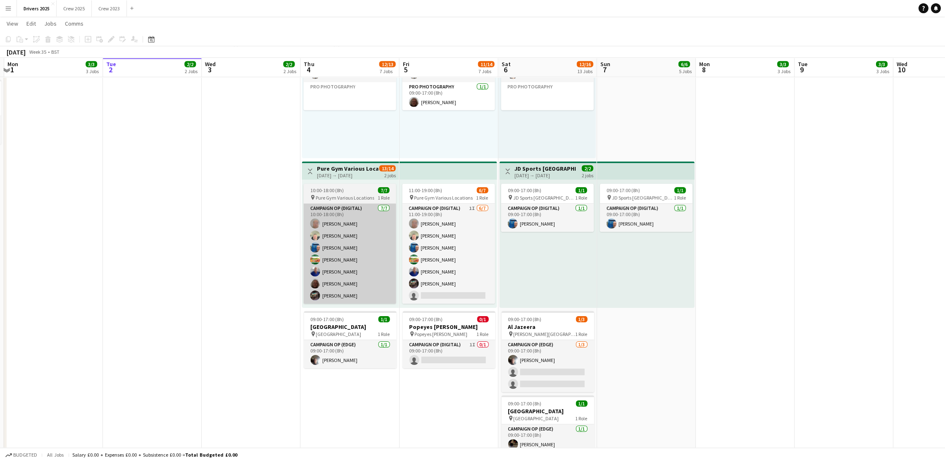
scroll to position [682, 0]
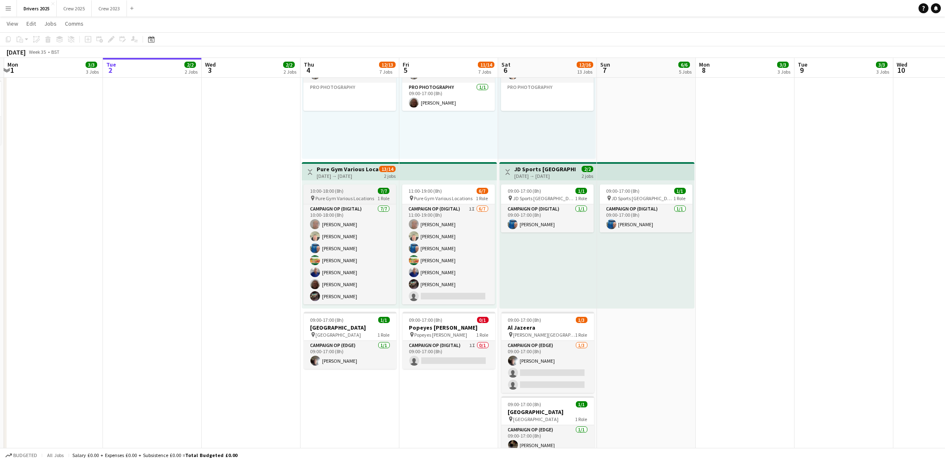
click at [338, 188] on span "10:00-18:00 (8h)" at bounding box center [326, 191] width 33 height 6
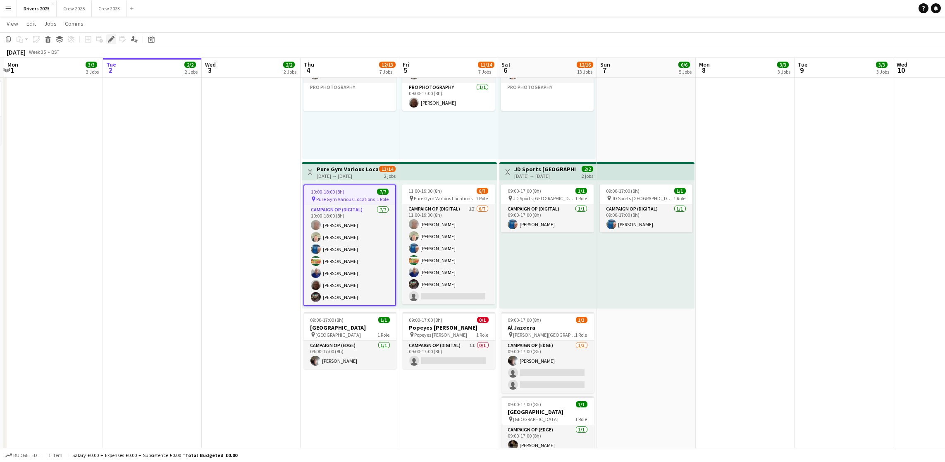
click at [109, 40] on icon at bounding box center [111, 39] width 5 height 5
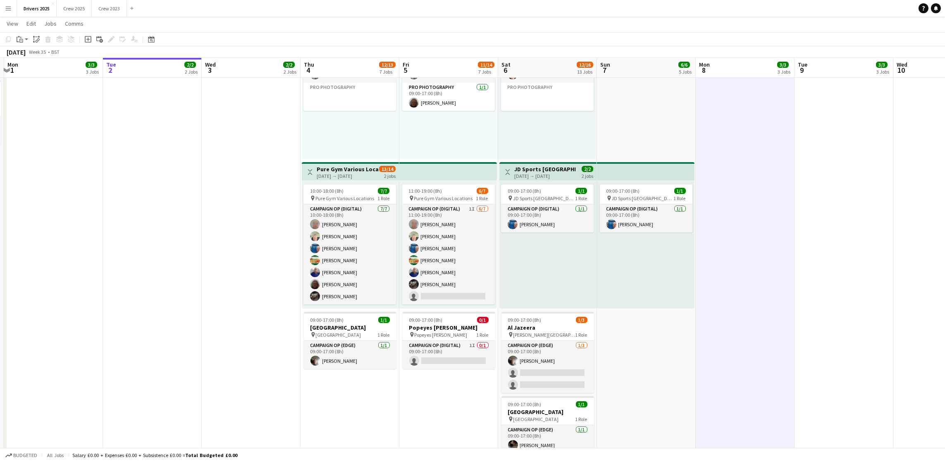
click at [345, 170] on h3 "Pure Gym Various Locations" at bounding box center [348, 168] width 62 height 7
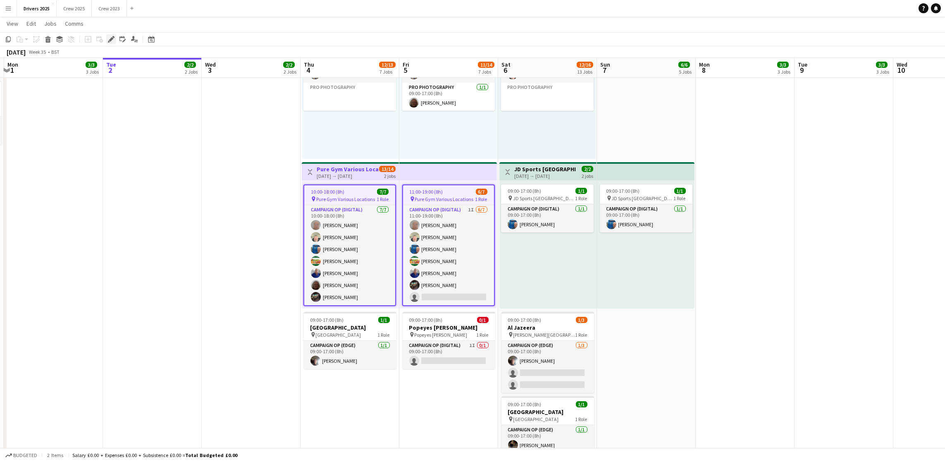
click at [111, 39] on icon at bounding box center [111, 39] width 5 height 5
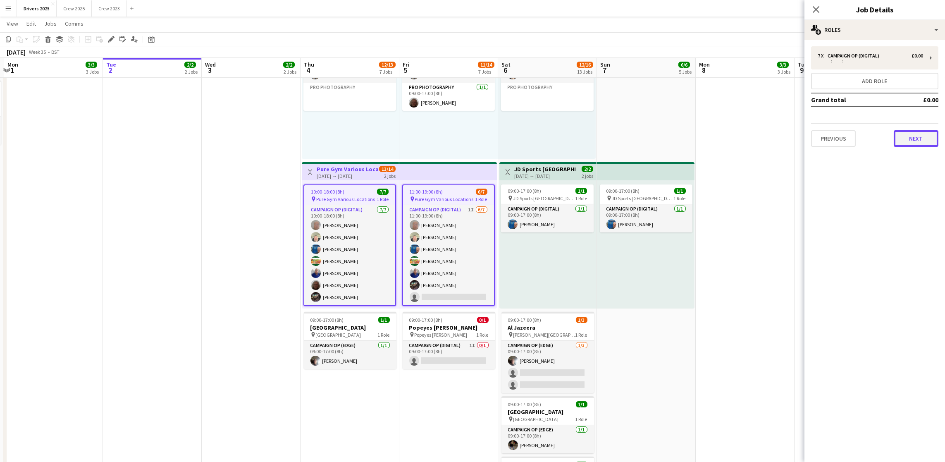
click at [914, 136] on button "Next" at bounding box center [915, 138] width 45 height 17
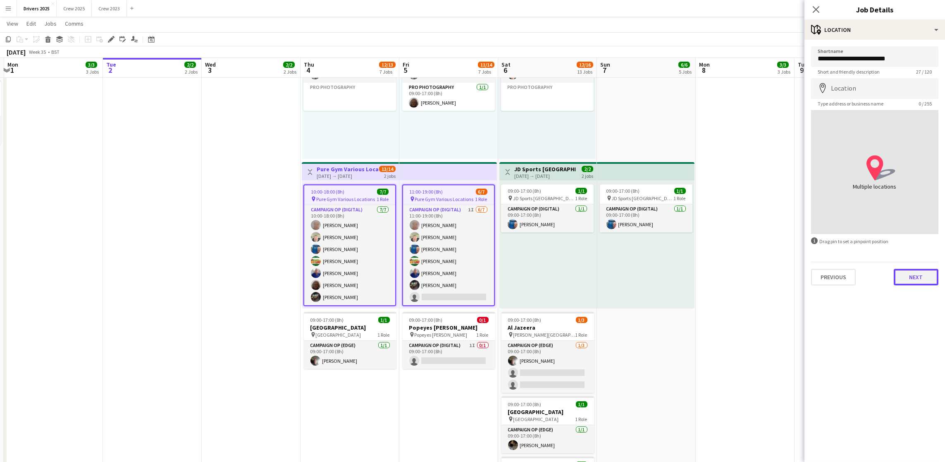
click at [923, 271] on button "Next" at bounding box center [915, 277] width 45 height 17
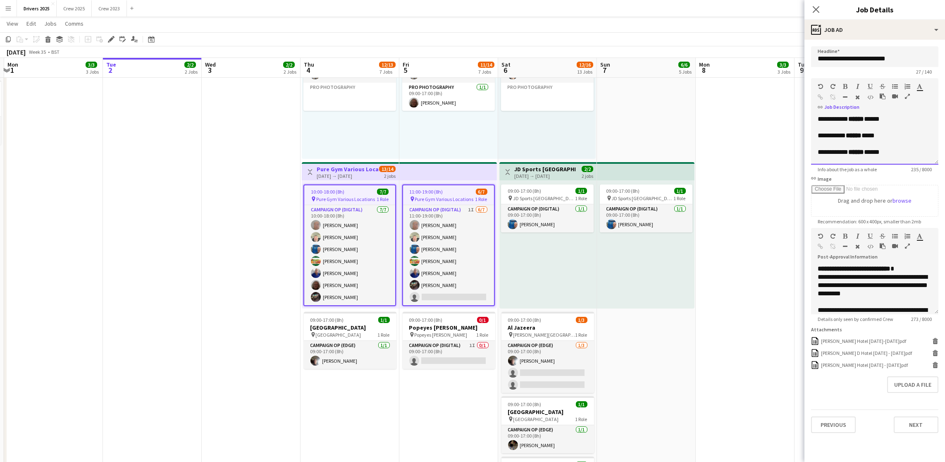
click at [928, 160] on div "**********" at bounding box center [874, 140] width 127 height 50
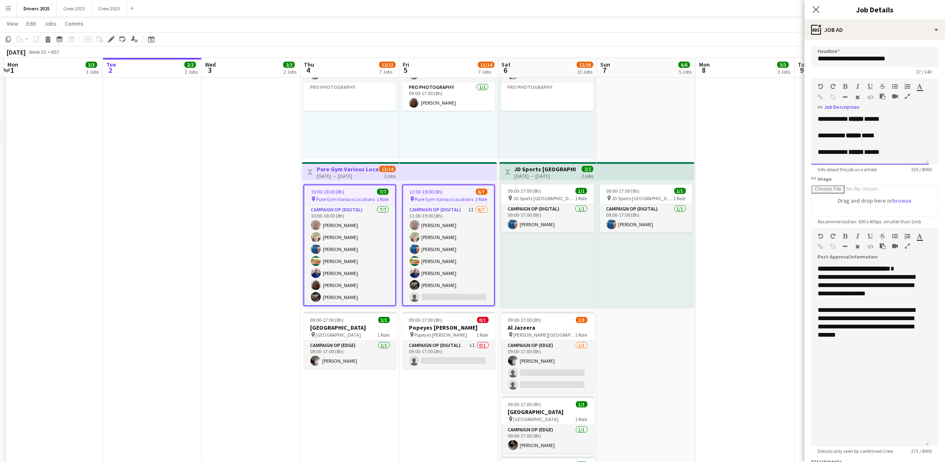
drag, startPoint x: 937, startPoint y: 310, endPoint x: 947, endPoint y: 443, distance: 132.6
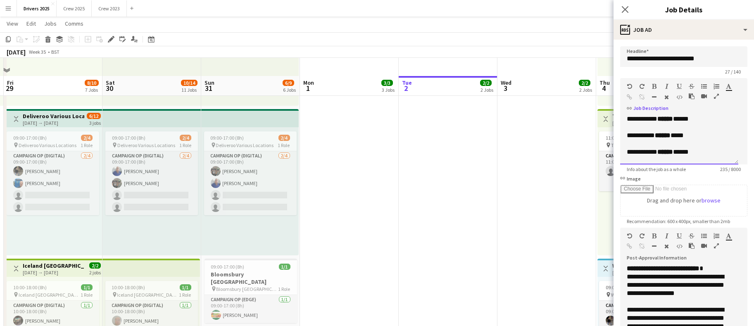
scroll to position [434, 0]
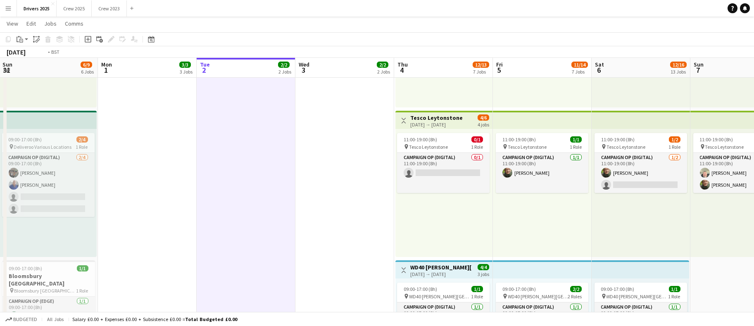
scroll to position [0, 200]
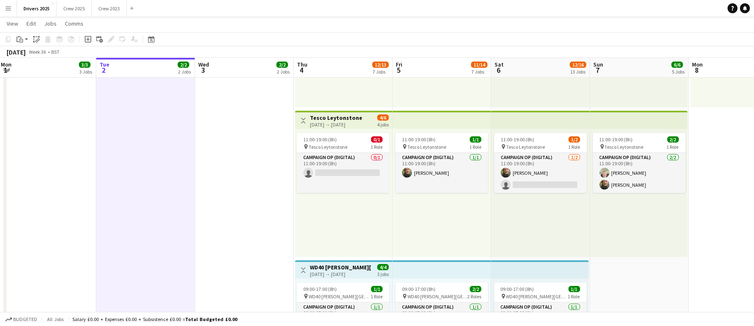
drag, startPoint x: 406, startPoint y: 198, endPoint x: -137, endPoint y: 163, distance: 544.1
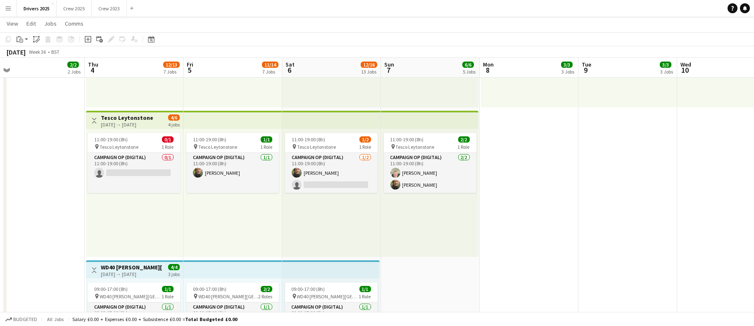
scroll to position [0, 192]
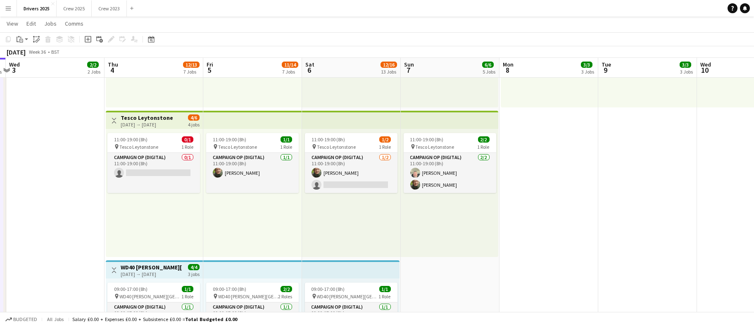
drag, startPoint x: 469, startPoint y: 182, endPoint x: 280, endPoint y: 183, distance: 188.8
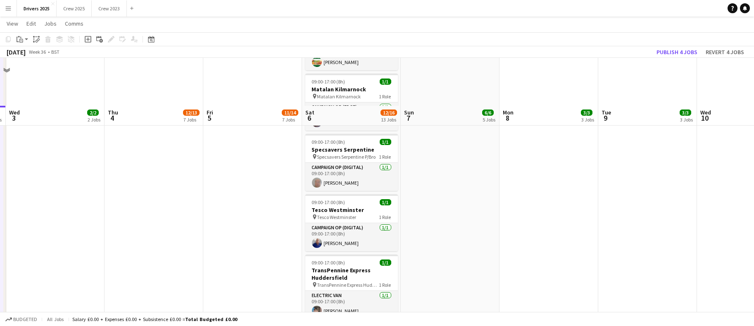
scroll to position [1178, 0]
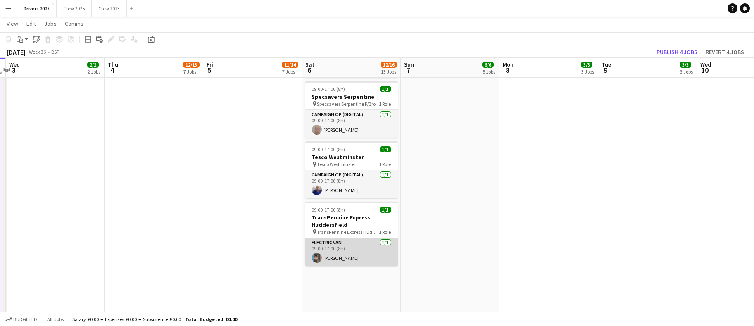
click at [338, 256] on app-card-role "Electric Van 1/1 09:00-17:00 (8h) Peter Wood" at bounding box center [351, 252] width 93 height 28
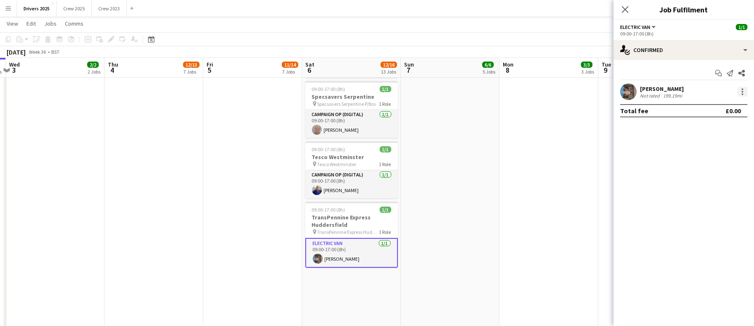
click at [744, 90] on div at bounding box center [743, 92] width 10 height 10
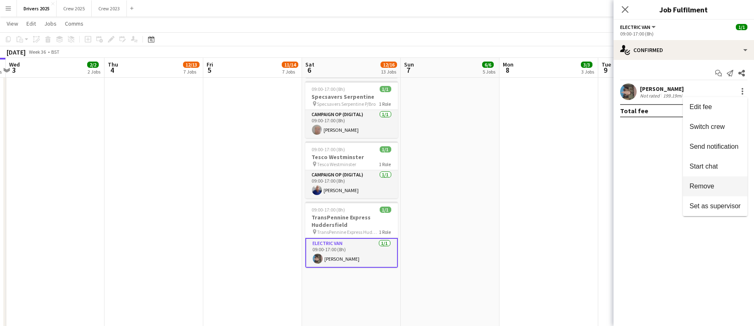
click at [710, 184] on span "Remove" at bounding box center [702, 186] width 25 height 7
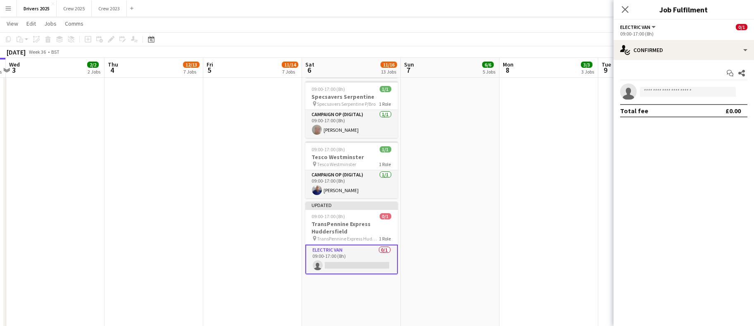
click at [464, 184] on app-date-cell "09:00-17:00 (8h) 1/1 pin Sky Various Locations 1 Role Campaign Op (Digital) 1/1…" at bounding box center [450, 24] width 99 height 2219
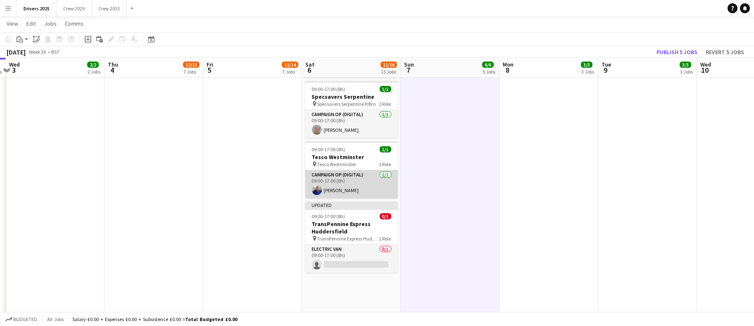
click at [338, 185] on app-card-role "Campaign Op (Digital) 1/1 09:00-17:00 (8h) Pete Gallagher" at bounding box center [351, 184] width 93 height 28
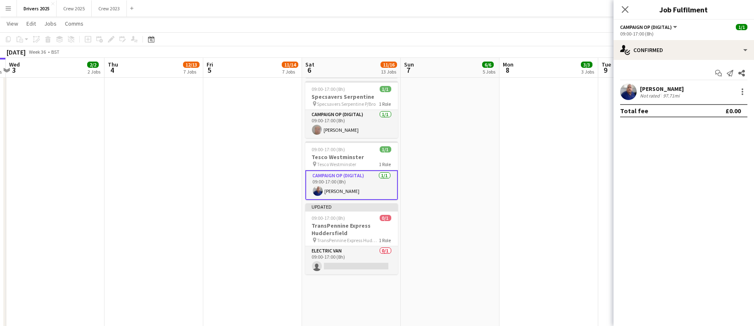
click at [748, 91] on div "Pete Gallagher Not rated 97.71mi" at bounding box center [684, 91] width 140 height 17
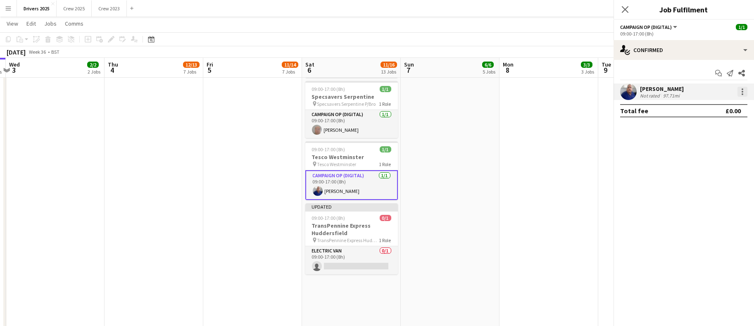
click at [745, 92] on div at bounding box center [743, 92] width 10 height 10
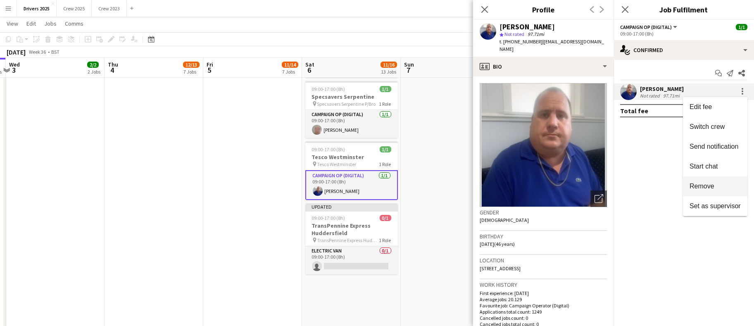
click at [709, 181] on button "Remove" at bounding box center [715, 186] width 64 height 20
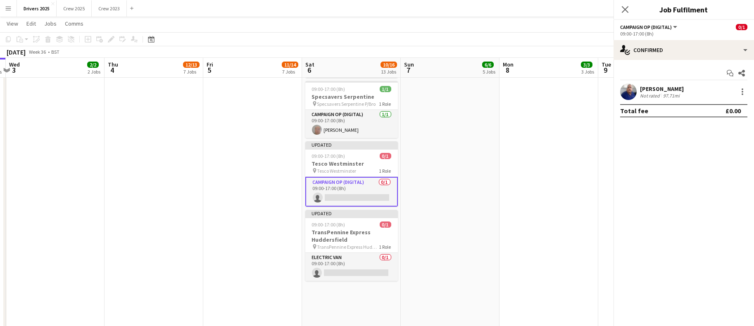
click at [468, 169] on app-date-cell "09:00-17:00 (8h) 1/1 pin Sky Various Locations 1 Role Campaign Op (Digital) 1/1…" at bounding box center [450, 24] width 99 height 2219
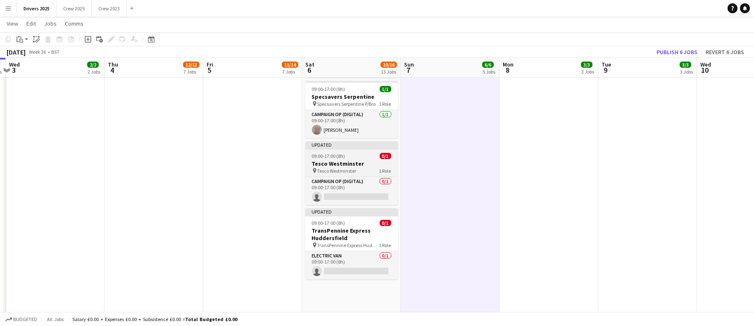
click at [343, 149] on app-job-card "Updated 09:00-17:00 (8h) 0/1 Tesco Westminster pin Tesco Westminster 1 Role Cam…" at bounding box center [351, 173] width 93 height 64
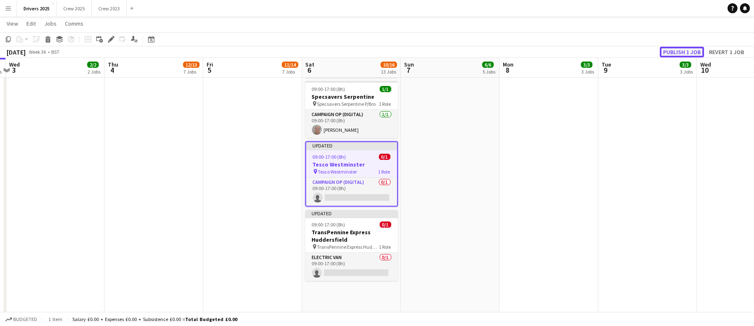
click at [679, 51] on button "Publish 1 job" at bounding box center [682, 52] width 44 height 11
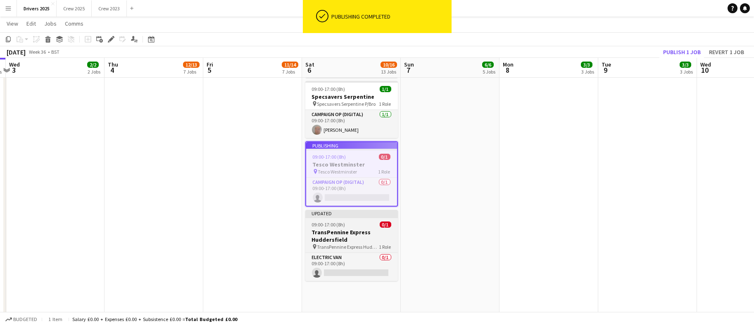
click at [331, 229] on h3 "TransPennine Express Huddersfield" at bounding box center [351, 236] width 93 height 15
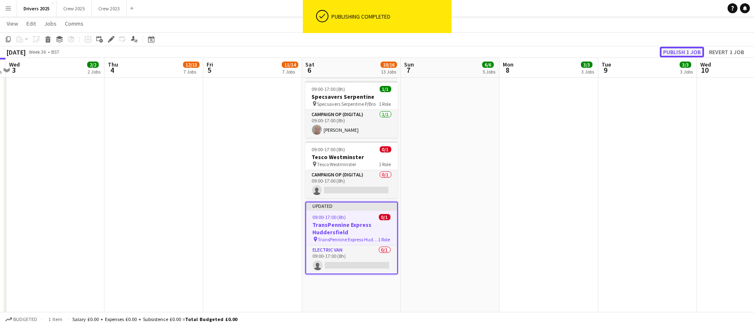
click at [686, 54] on button "Publish 1 job" at bounding box center [682, 52] width 44 height 11
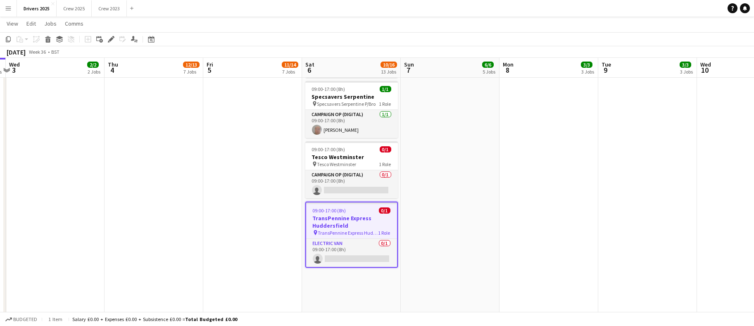
drag, startPoint x: 350, startPoint y: 258, endPoint x: 507, endPoint y: 271, distance: 157.5
click at [350, 258] on app-card-role "Electric Van 0/1 09:00-17:00 (8h) single-neutral-actions" at bounding box center [351, 253] width 91 height 28
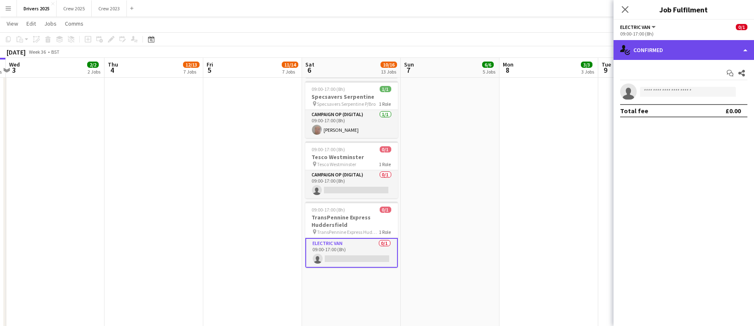
click at [681, 45] on div "single-neutral-actions-check-2 Confirmed" at bounding box center [684, 50] width 140 height 20
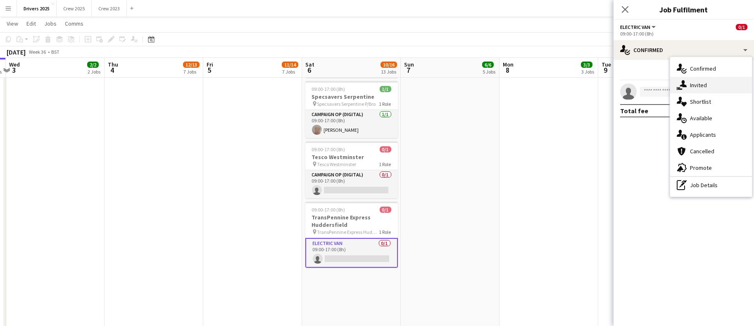
click at [701, 87] on span "Invited" at bounding box center [698, 84] width 17 height 7
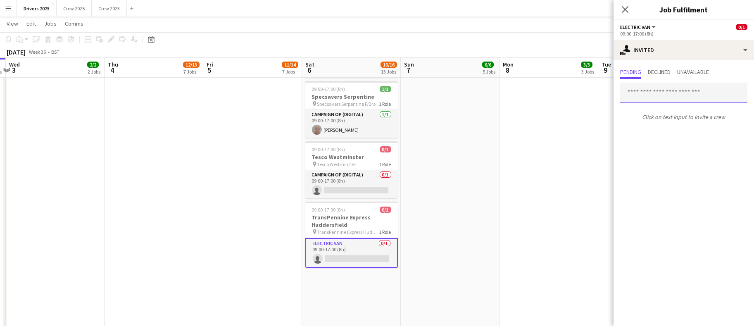
click at [667, 92] on input "text" at bounding box center [683, 93] width 127 height 21
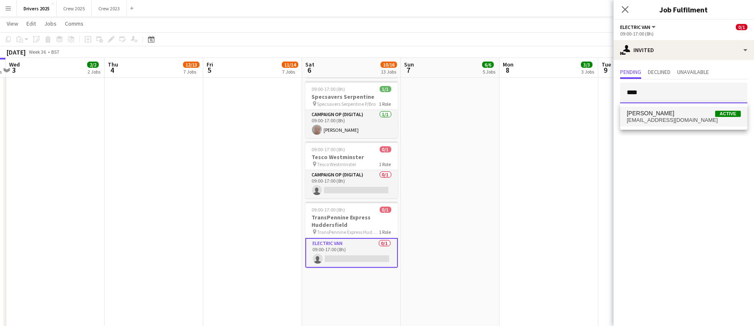
type input "****"
click at [664, 113] on span "[PERSON_NAME]" at bounding box center [651, 113] width 48 height 7
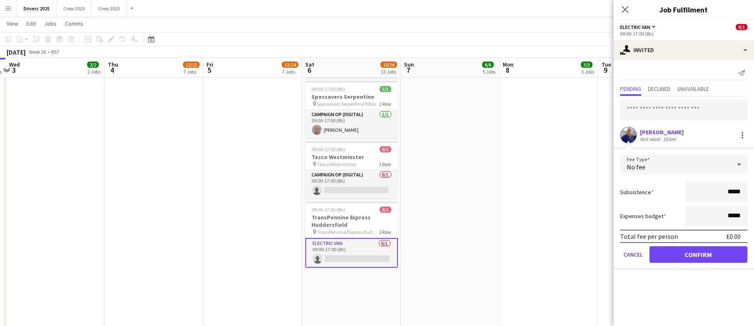
click at [689, 262] on form "Fee Type No fee Subsistence ***** Expenses budget ***** Total fee per person £0…" at bounding box center [684, 212] width 140 height 115
click at [691, 255] on button "Confirm" at bounding box center [699, 254] width 98 height 17
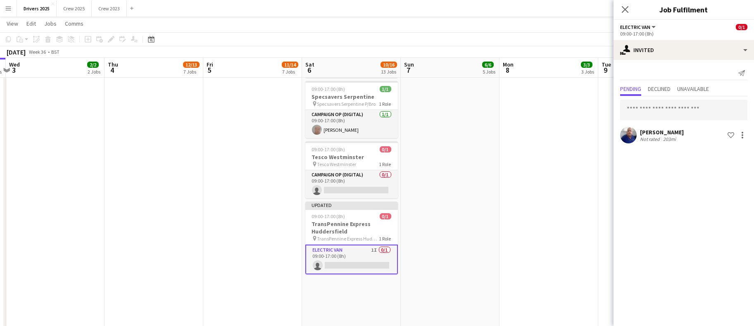
click at [514, 229] on app-date-cell "09:00-17:00 (8h) 1/1 pin Sky Various Locations 1 Role Campaign Op (Digital) [DA…" at bounding box center [549, 24] width 99 height 2219
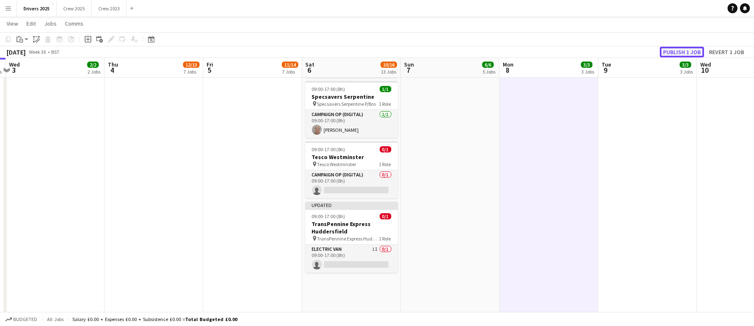
click at [681, 52] on button "Publish 1 job" at bounding box center [682, 52] width 44 height 11
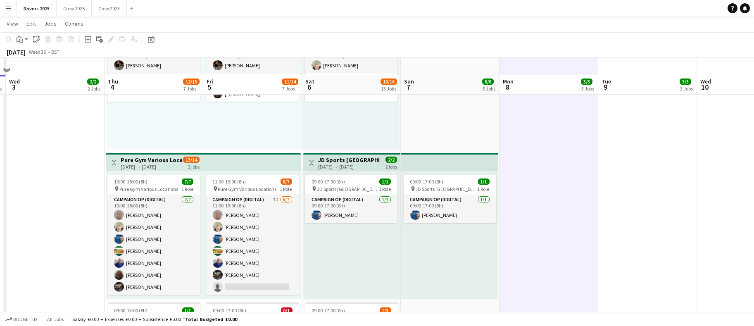
scroll to position [682, 0]
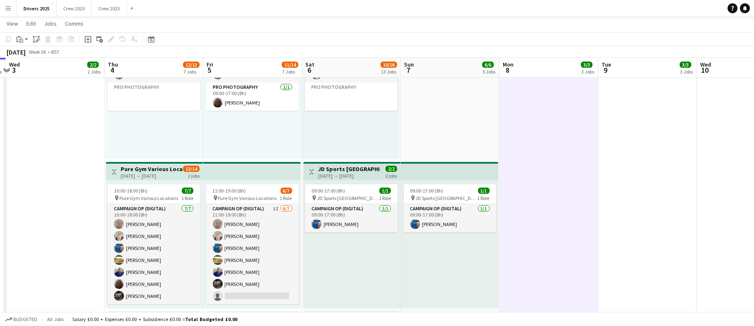
click at [343, 173] on div "[DATE] → [DATE]" at bounding box center [349, 176] width 62 height 6
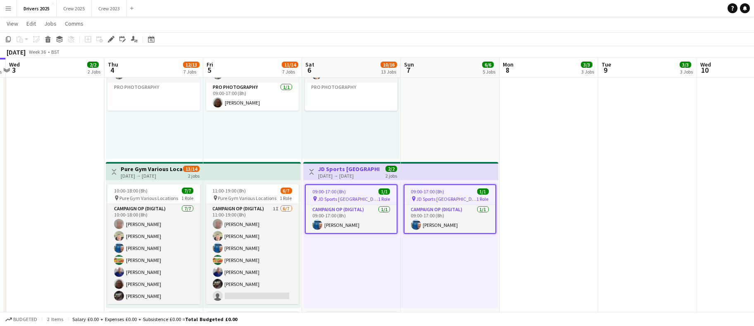
click at [336, 188] on span "09:00-17:00 (8h)" at bounding box center [328, 191] width 33 height 6
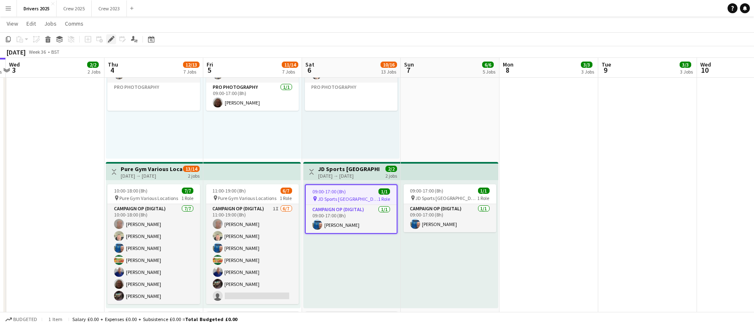
click at [114, 39] on icon "Edit" at bounding box center [111, 39] width 7 height 7
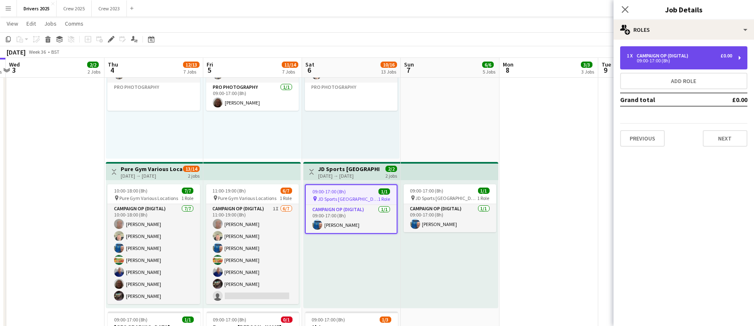
click at [646, 61] on div "09:00-17:00 (8h)" at bounding box center [679, 61] width 105 height 4
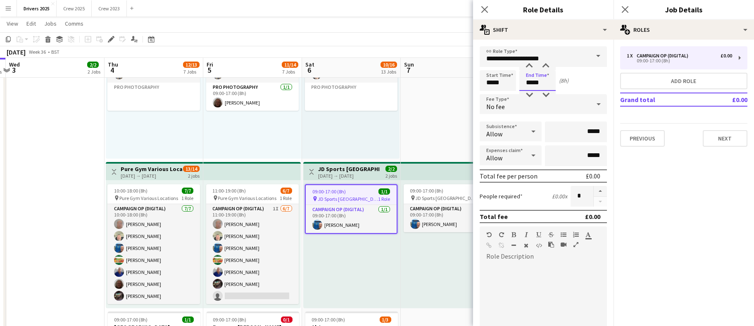
click at [533, 81] on input "*****" at bounding box center [537, 80] width 36 height 21
type input "*****"
click at [749, 147] on div "1 x Campaign Op (Digital) £0.00 09:00-17:00 (8h) Add role Grand total £0.00 Pre…" at bounding box center [684, 97] width 140 height 114
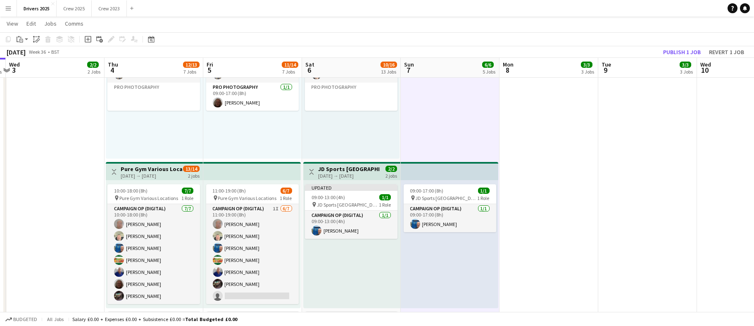
click at [340, 173] on div "[DATE] → [DATE]" at bounding box center [349, 176] width 62 height 6
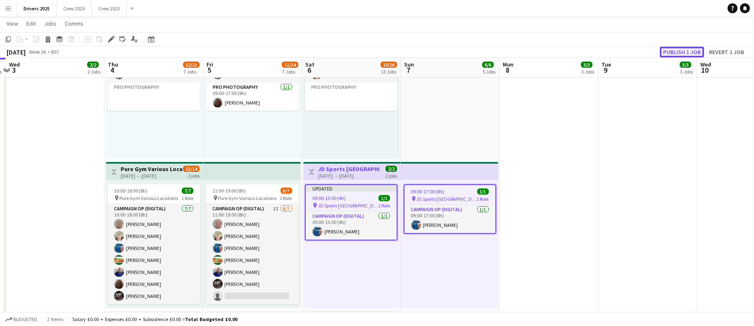
click at [671, 52] on button "Publish 1 job" at bounding box center [682, 52] width 44 height 11
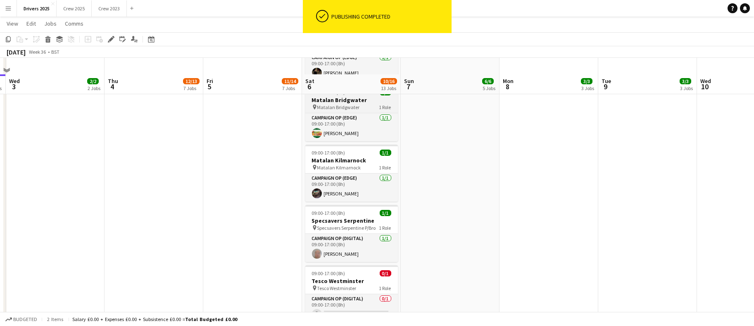
scroll to position [1178, 0]
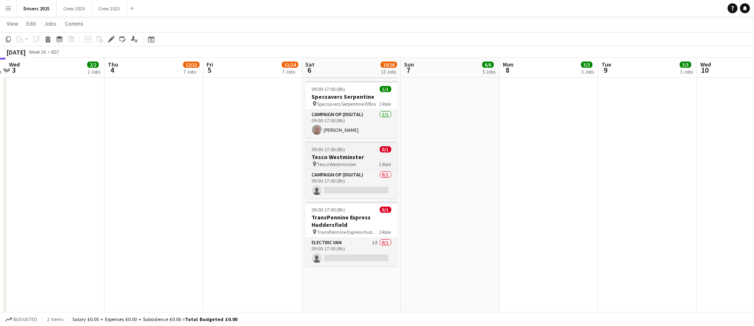
click at [329, 148] on span "09:00-17:00 (8h)" at bounding box center [328, 149] width 33 height 6
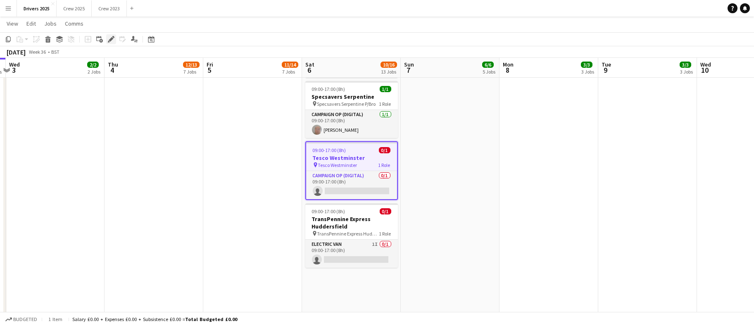
click at [111, 39] on icon at bounding box center [111, 39] width 5 height 5
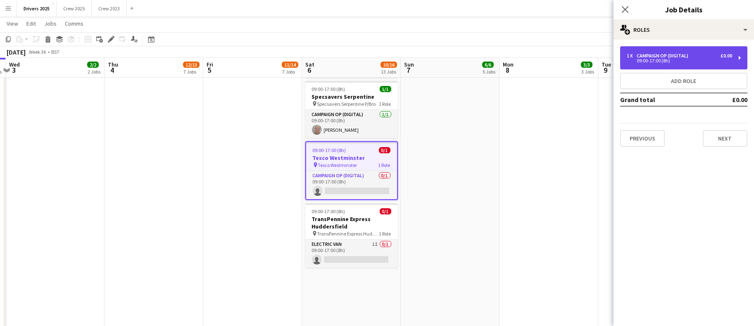
click at [667, 51] on div "1 x Campaign Op (Digital) £0.00 09:00-17:00 (8h)" at bounding box center [683, 57] width 127 height 23
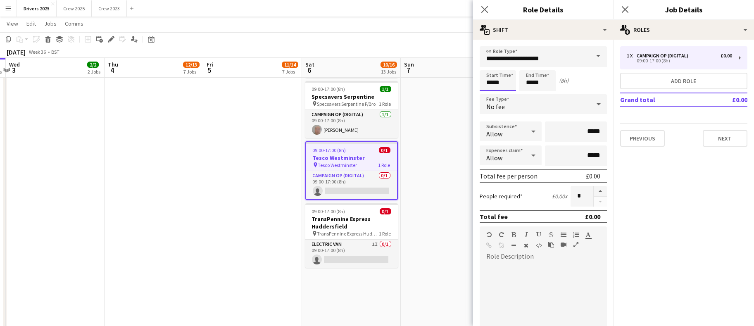
click at [495, 81] on input "*****" at bounding box center [498, 80] width 36 height 21
type input "*****"
click at [731, 137] on button "Next" at bounding box center [725, 138] width 45 height 17
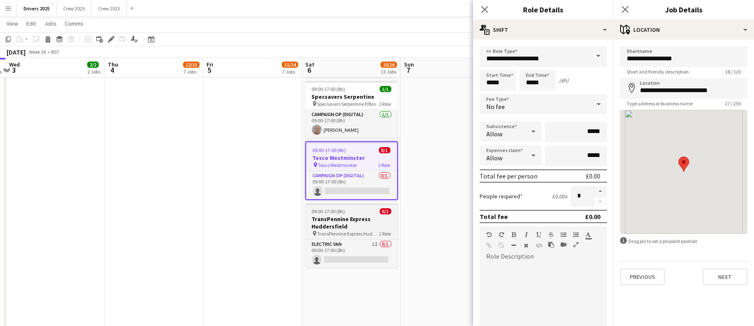
click at [429, 160] on app-date-cell "09:00-17:00 (8h) 1/1 pin Sky Various Locations 1 Role Campaign Op (Digital) 1/1…" at bounding box center [450, 24] width 99 height 2219
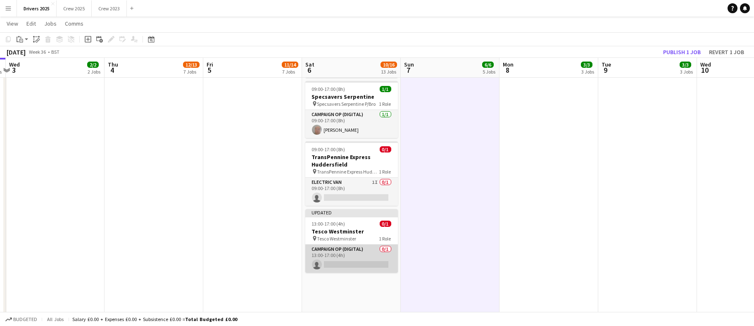
drag, startPoint x: 342, startPoint y: 261, endPoint x: 382, endPoint y: 256, distance: 40.3
click at [343, 260] on app-card-role "Campaign Op (Digital) 0/1 13:00-17:00 (4h) single-neutral-actions" at bounding box center [351, 259] width 93 height 28
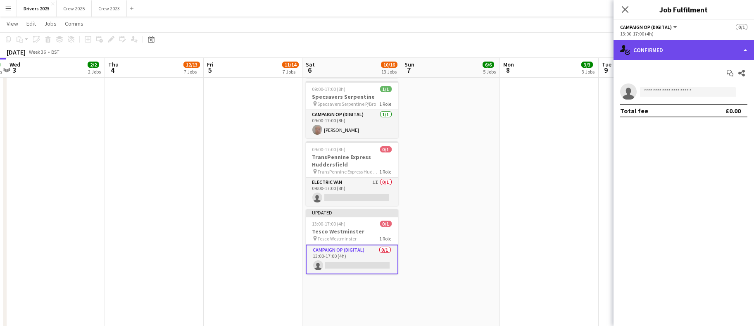
click at [667, 48] on div "single-neutral-actions-check-2 Confirmed" at bounding box center [684, 50] width 140 height 20
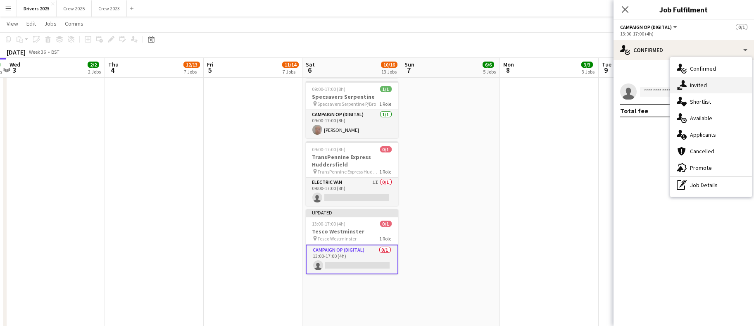
click at [705, 88] on span "Invited" at bounding box center [698, 84] width 17 height 7
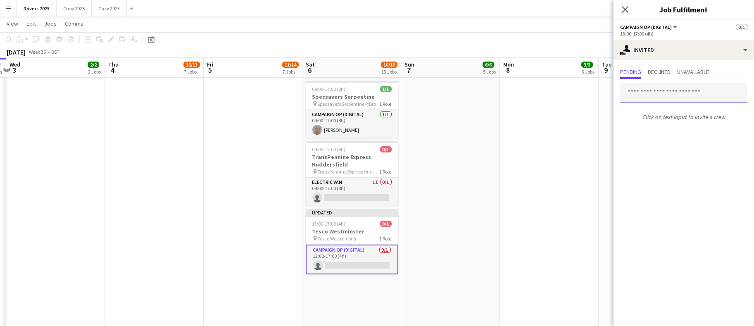
click at [672, 92] on input "text" at bounding box center [683, 93] width 127 height 21
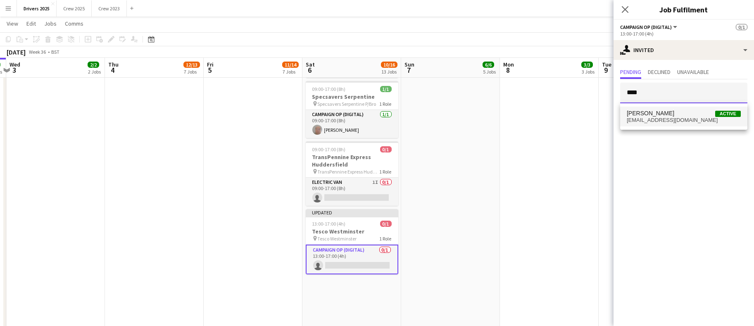
type input "****"
click at [674, 117] on span "petejbrit@googlemail.com" at bounding box center [684, 120] width 114 height 7
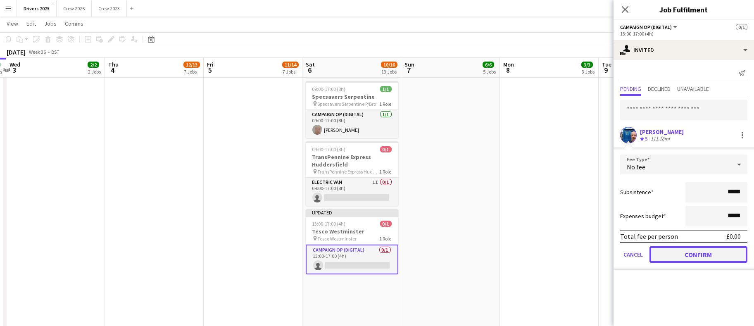
click at [692, 251] on button "Confirm" at bounding box center [699, 254] width 98 height 17
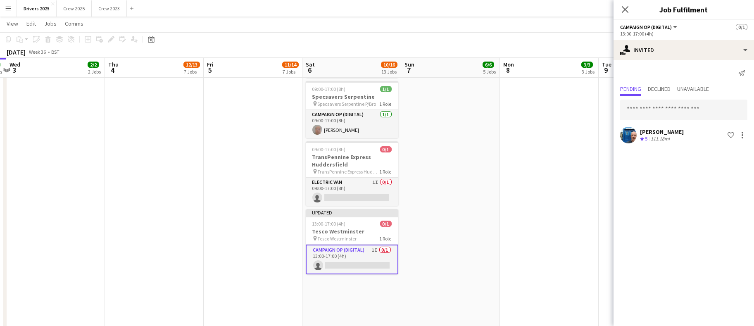
click at [543, 199] on app-date-cell "09:00-17:00 (8h) 1/1 pin Sky Various Locations 1 Role Campaign Op (Digital) [DA…" at bounding box center [549, 24] width 99 height 2219
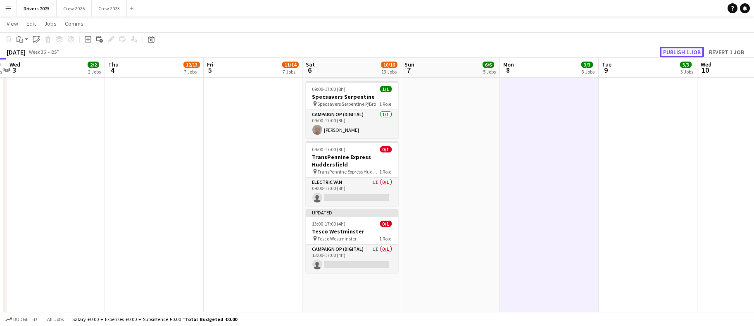
click at [682, 48] on button "Publish 1 job" at bounding box center [682, 52] width 44 height 11
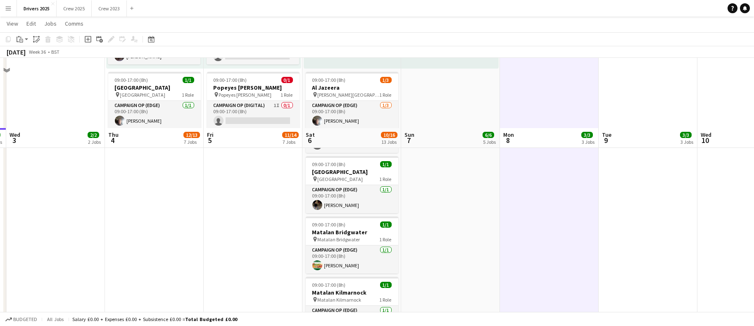
scroll to position [868, 0]
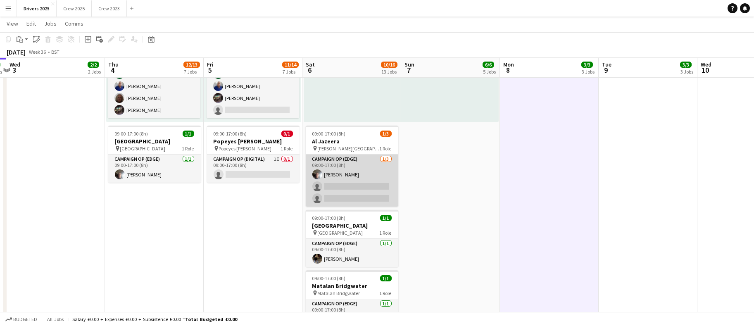
drag, startPoint x: 344, startPoint y: 190, endPoint x: 341, endPoint y: 194, distance: 5.0
click at [344, 190] on app-card-role "Campaign Op (Edge) 1/3 09:00-17:00 (8h) Chris Wibberley single-neutral-actions …" at bounding box center [352, 181] width 93 height 52
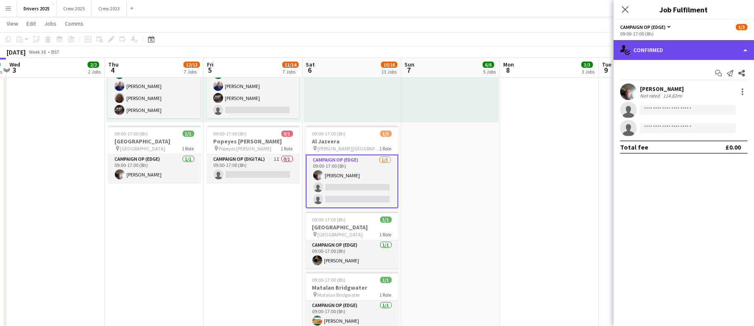
click at [685, 48] on div "single-neutral-actions-check-2 Confirmed" at bounding box center [684, 50] width 140 height 20
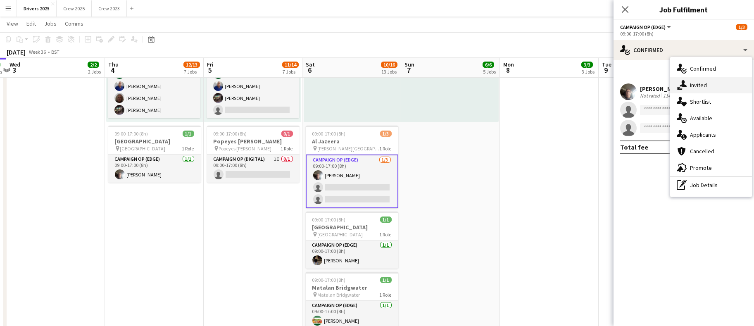
click at [689, 83] on div "single-neutral-actions-share-1 Invited" at bounding box center [711, 85] width 82 height 17
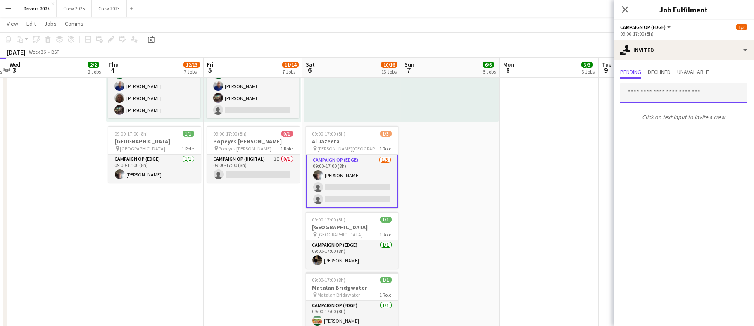
click at [669, 92] on input "text" at bounding box center [683, 93] width 127 height 21
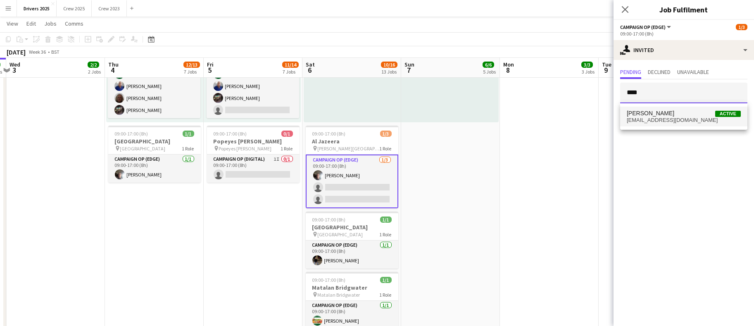
type input "****"
click at [670, 117] on span "pwood@mmediagroup.co.uk" at bounding box center [684, 120] width 114 height 7
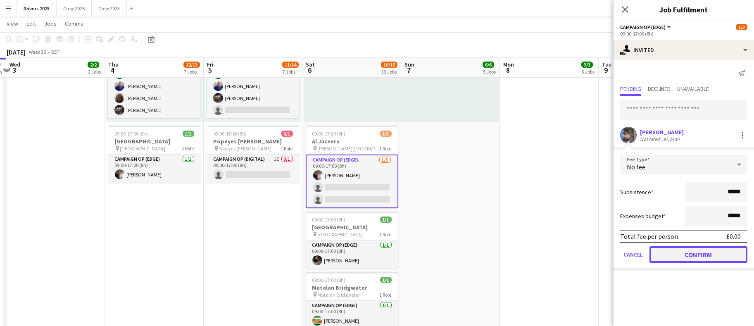
click at [696, 251] on button "Confirm" at bounding box center [699, 254] width 98 height 17
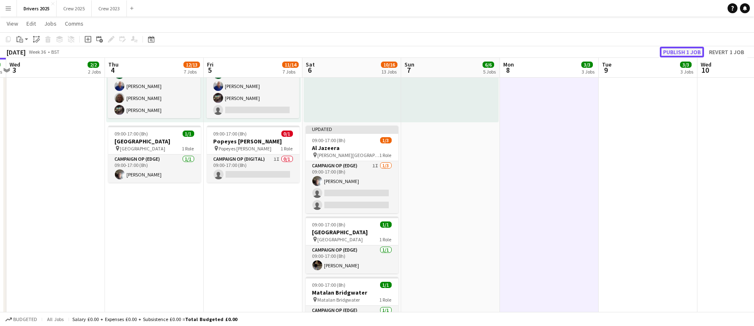
click at [676, 52] on button "Publish 1 job" at bounding box center [682, 52] width 44 height 11
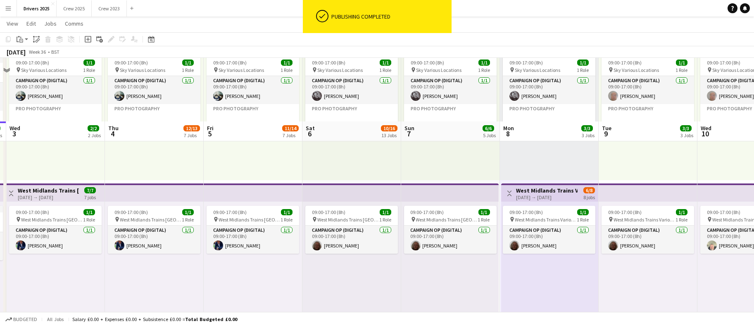
scroll to position [186, 0]
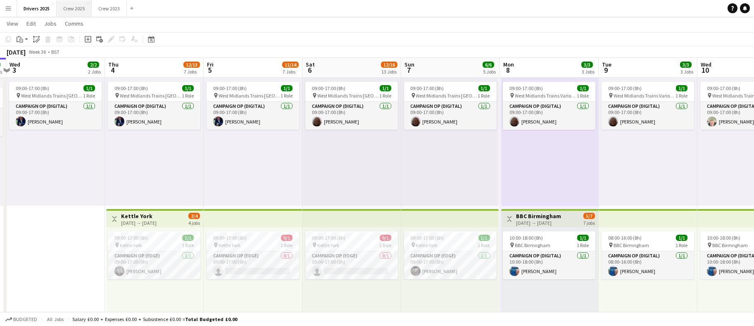
click at [72, 7] on button "Crew 2025 Close" at bounding box center [74, 8] width 35 height 16
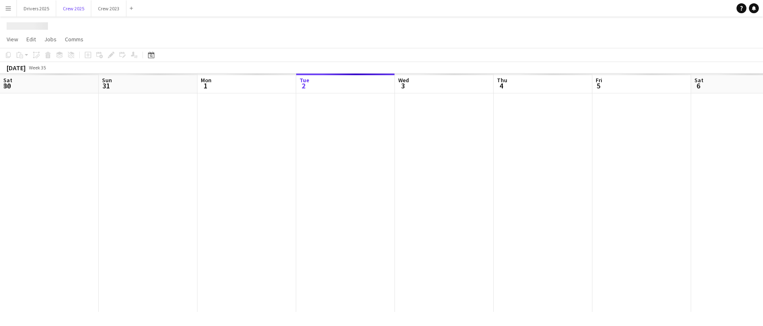
scroll to position [0, 197]
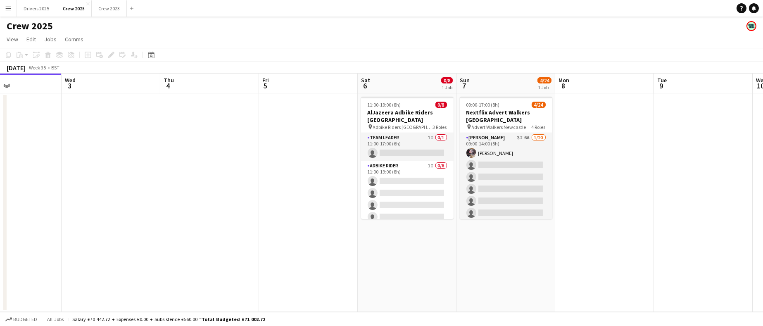
drag, startPoint x: 441, startPoint y: 156, endPoint x: 302, endPoint y: 148, distance: 139.5
click at [302, 148] on app-calendar-viewport "Sat 30 2/3 1 Job Sun 31 Mon 1 Tue 2 Wed 3 Thu 4 Fri 5 Sat 6 0/8 1 Job Sun 7 4/2…" at bounding box center [381, 193] width 763 height 238
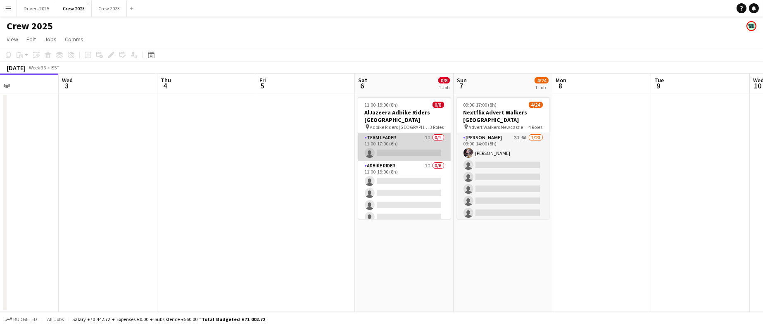
click at [394, 152] on app-card-role "Team Leader 1I 0/1 11:00-17:00 (6h) single-neutral-actions" at bounding box center [404, 147] width 93 height 28
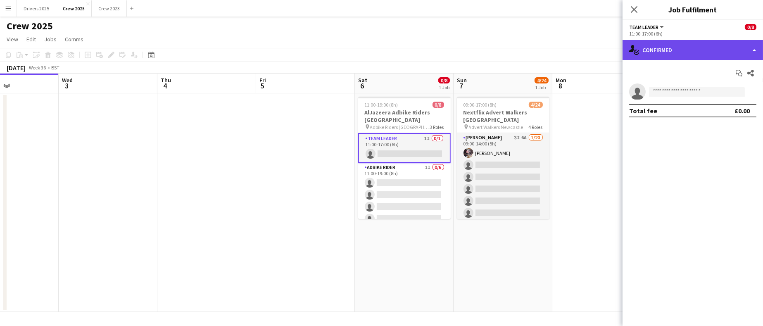
click at [690, 46] on div "single-neutral-actions-check-2 Confirmed" at bounding box center [693, 50] width 140 height 20
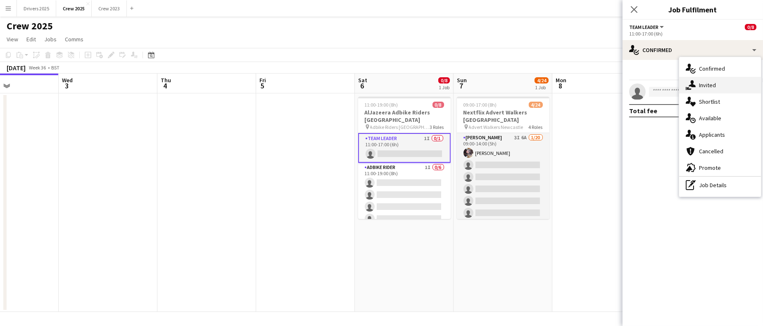
click at [710, 85] on span "Invited" at bounding box center [707, 84] width 17 height 7
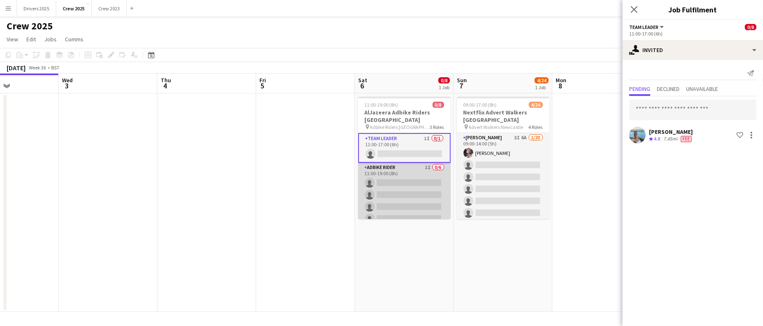
click at [413, 186] on app-card-role "Adbike Rider 1I 0/6 11:00-19:00 (8h) single-neutral-actions single-neutral-acti…" at bounding box center [404, 207] width 93 height 88
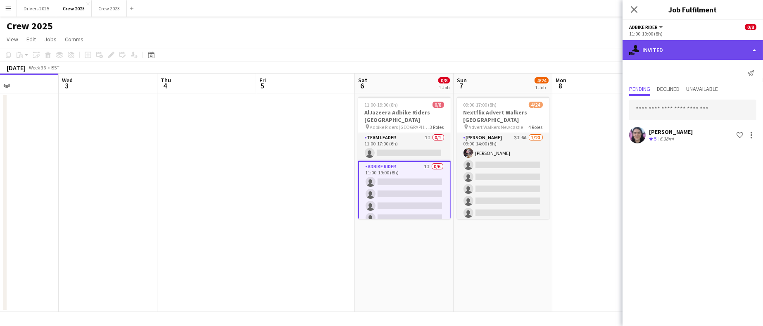
click at [681, 52] on div "single-neutral-actions-share-1 Invited" at bounding box center [693, 50] width 140 height 20
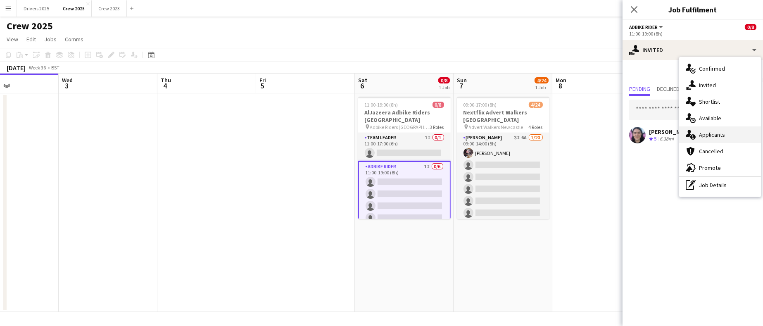
click at [705, 133] on span "Applicants" at bounding box center [712, 134] width 26 height 7
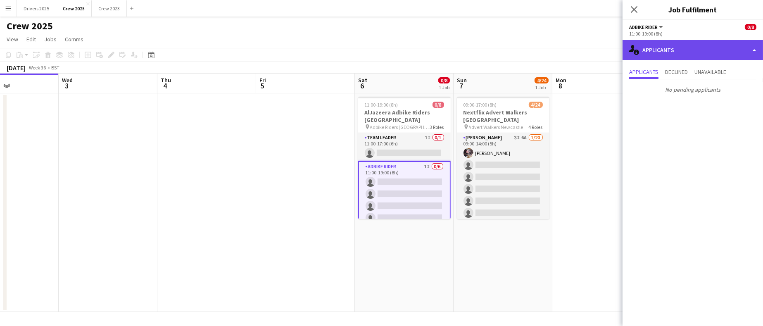
click at [703, 40] on div "single-neutral-actions-information Applicants" at bounding box center [693, 50] width 140 height 20
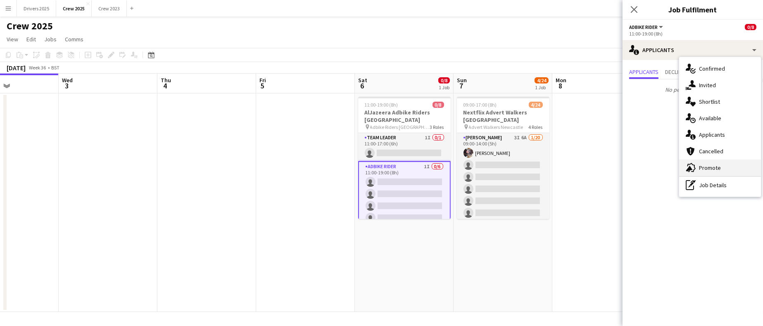
click at [701, 170] on span "Promote" at bounding box center [710, 167] width 22 height 7
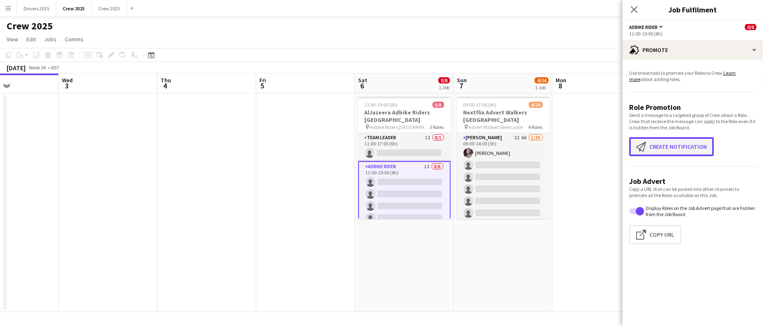
click at [674, 140] on button "Create notification Create notification" at bounding box center [671, 146] width 85 height 19
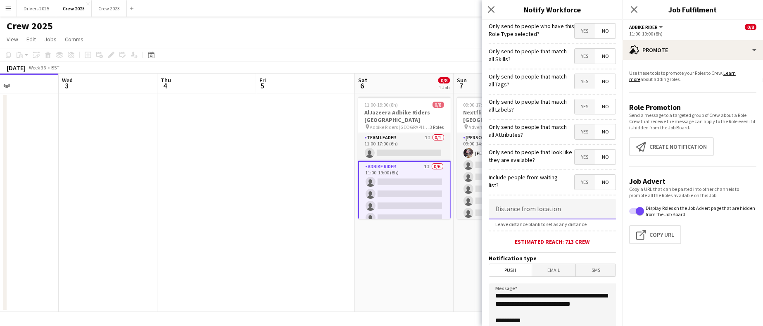
click at [547, 205] on input at bounding box center [552, 209] width 127 height 21
type input "****"
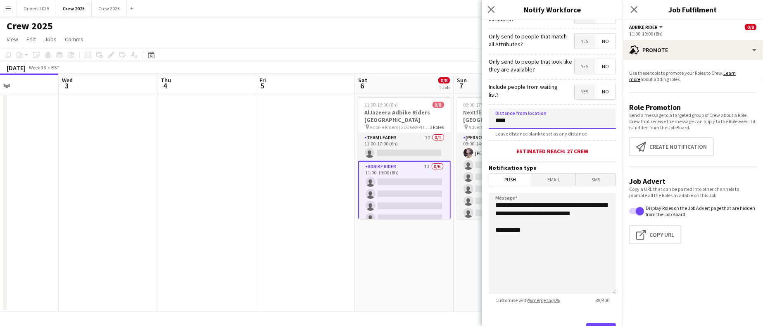
scroll to position [129, 0]
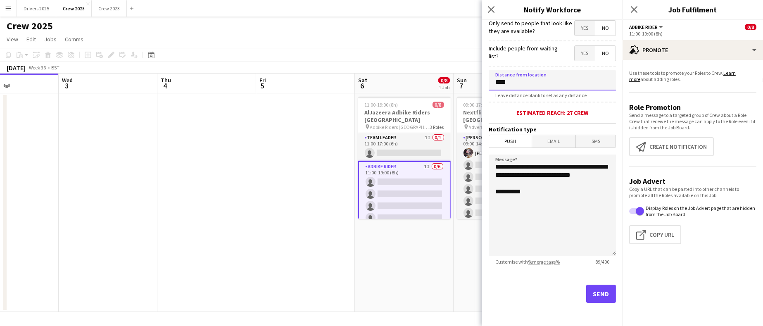
type input "****"
click at [597, 295] on button "Send" at bounding box center [601, 294] width 30 height 18
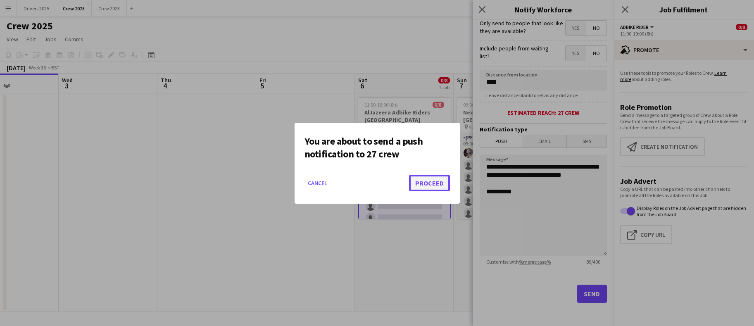
click at [433, 183] on button "Proceed" at bounding box center [429, 183] width 41 height 17
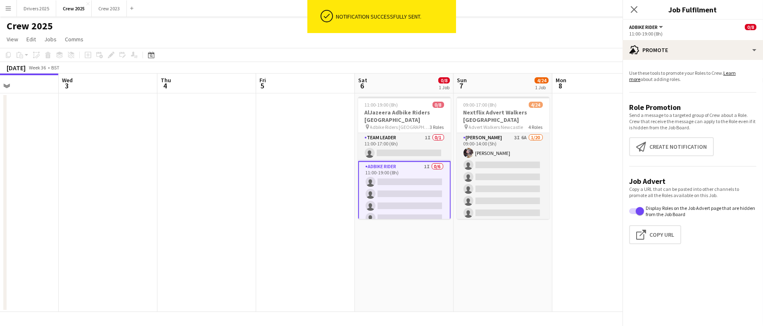
click at [303, 165] on app-date-cell at bounding box center [305, 202] width 99 height 219
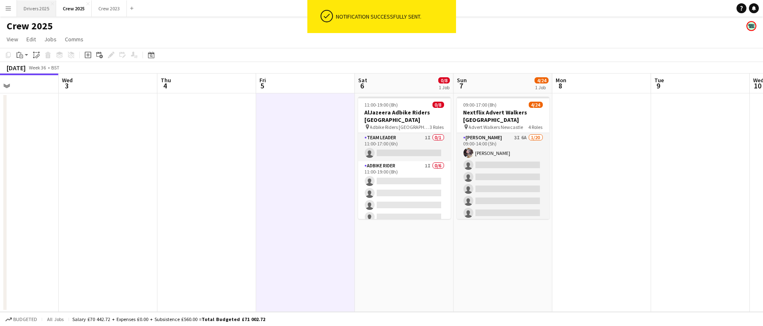
click at [23, 14] on button "Drivers 2025 Close" at bounding box center [36, 8] width 39 height 16
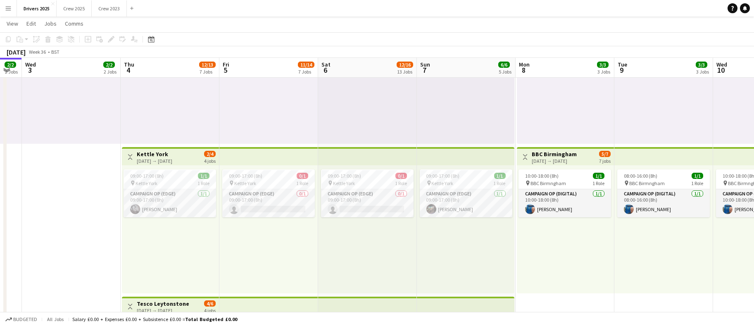
scroll to position [0, 303]
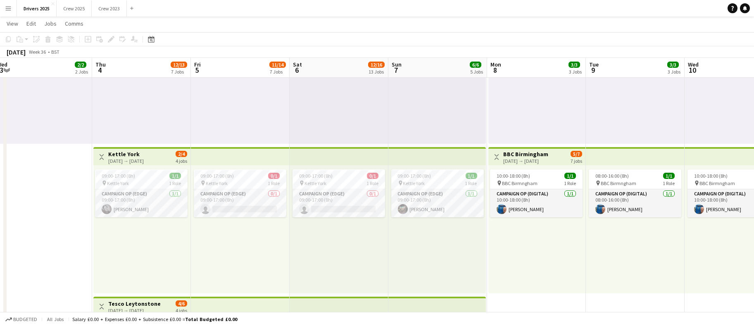
drag, startPoint x: 332, startPoint y: 237, endPoint x: 127, endPoint y: 224, distance: 204.9
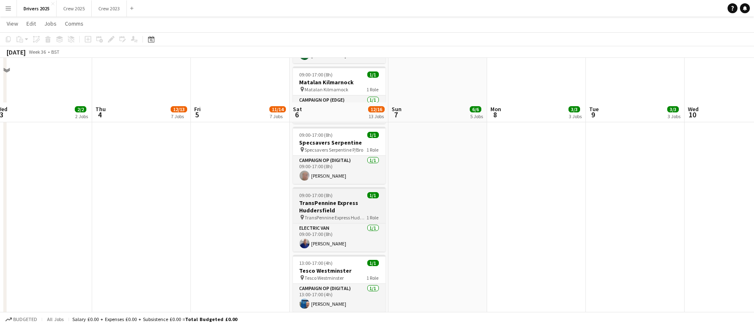
scroll to position [1116, 0]
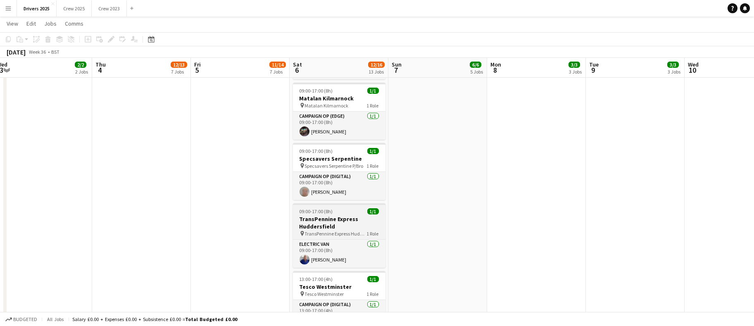
click at [328, 223] on h3 "TransPennine Express Huddersfield" at bounding box center [339, 222] width 93 height 15
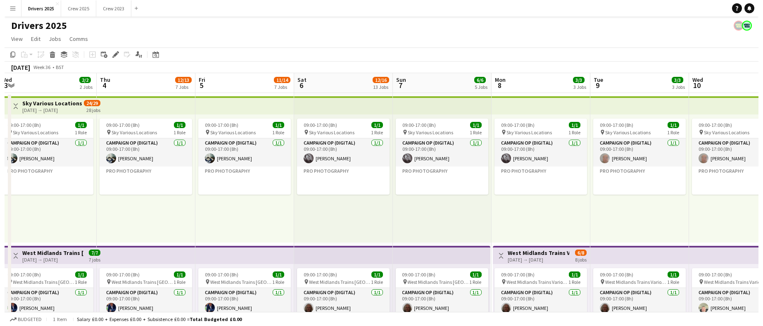
scroll to position [0, 0]
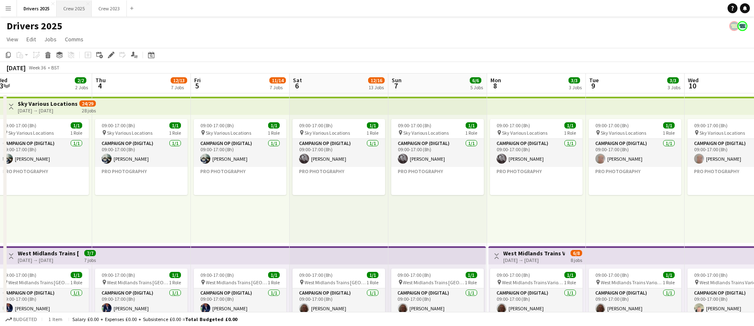
click at [84, 8] on button "Crew 2025 Close" at bounding box center [74, 8] width 35 height 16
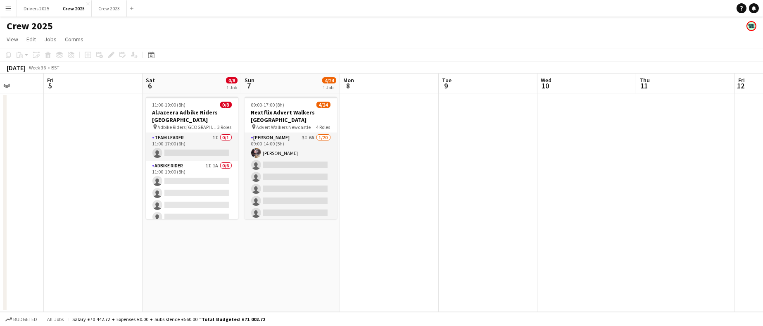
scroll to position [0, 354]
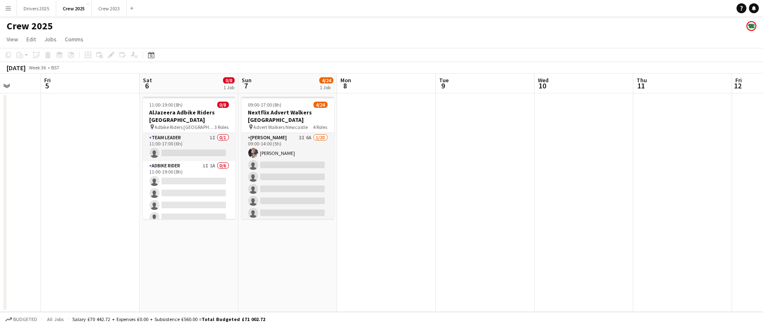
drag, startPoint x: 499, startPoint y: 250, endPoint x: 144, endPoint y: 232, distance: 355.0
click at [144, 232] on app-calendar-viewport "Mon 1 Tue 2 Wed 3 Thu 4 Fri 5 Sat 6 0/8 1 Job Sun 7 4/24 1 Job Mon 8 Tue 9 Wed …" at bounding box center [381, 193] width 763 height 238
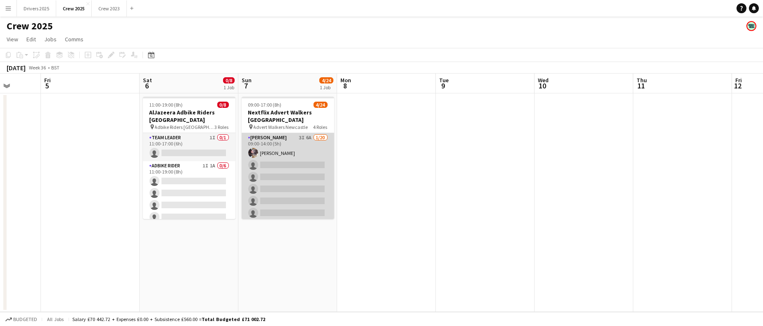
scroll to position [266, 0]
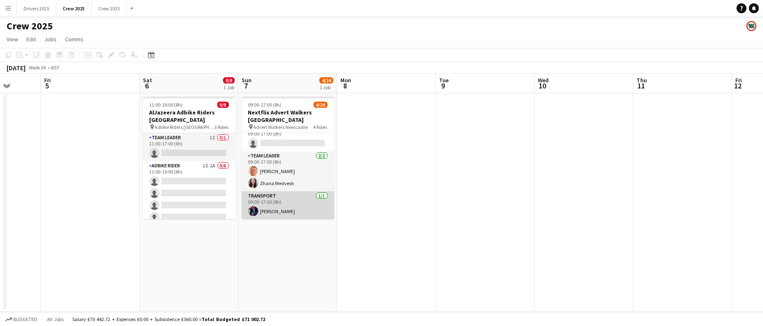
click at [277, 212] on app-card-role "Transport 1/1 09:00-17:00 (8h) Robert Brackley" at bounding box center [288, 205] width 93 height 28
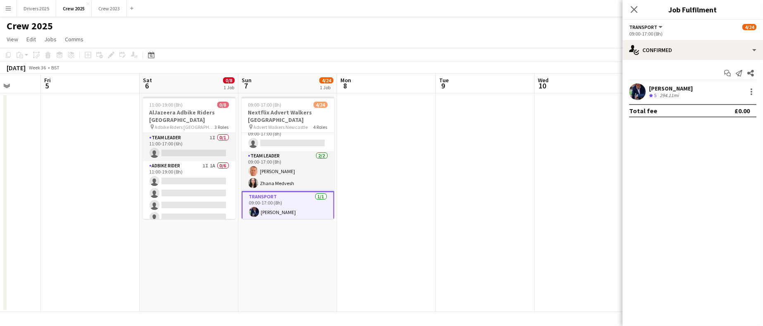
click at [756, 92] on div "Robert Brackley Crew rating 5 294.11mi" at bounding box center [693, 91] width 140 height 17
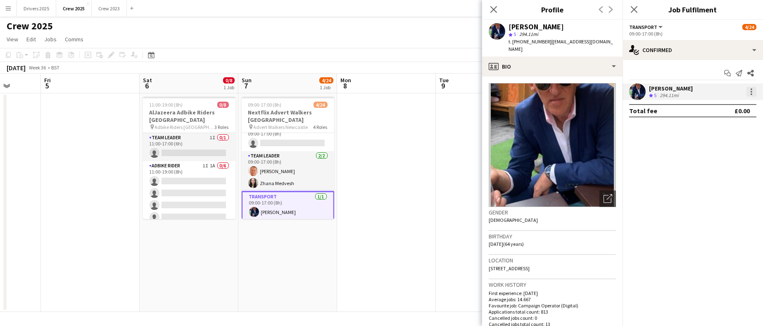
click at [753, 89] on div at bounding box center [752, 92] width 10 height 10
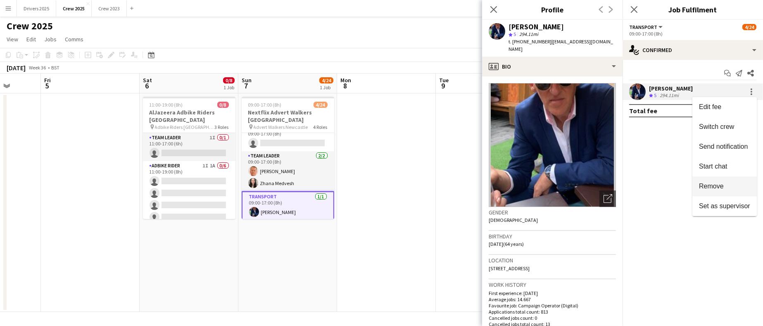
drag, startPoint x: 718, startPoint y: 181, endPoint x: 719, endPoint y: 186, distance: 4.2
click at [718, 181] on button "Remove" at bounding box center [725, 186] width 64 height 20
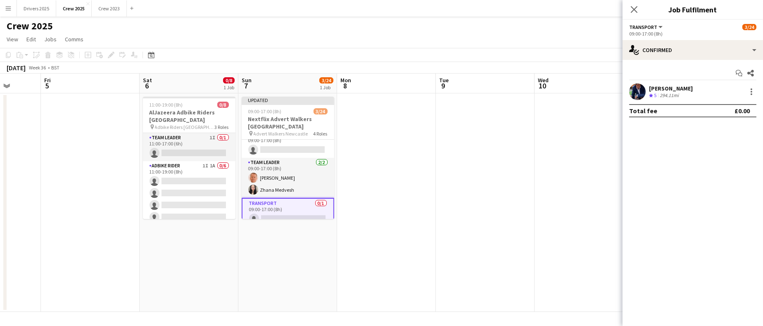
click at [486, 183] on app-date-cell at bounding box center [485, 202] width 99 height 219
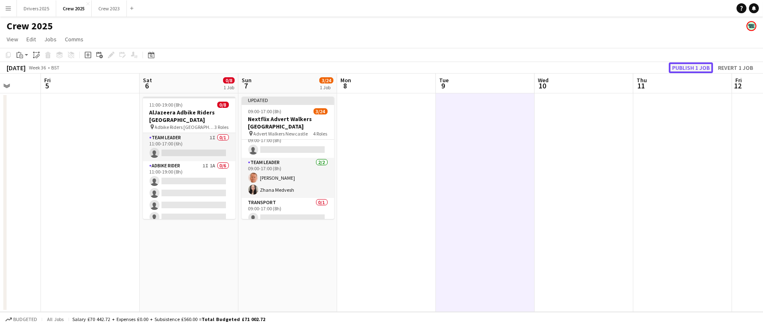
click at [681, 69] on button "Publish 1 job" at bounding box center [691, 67] width 44 height 11
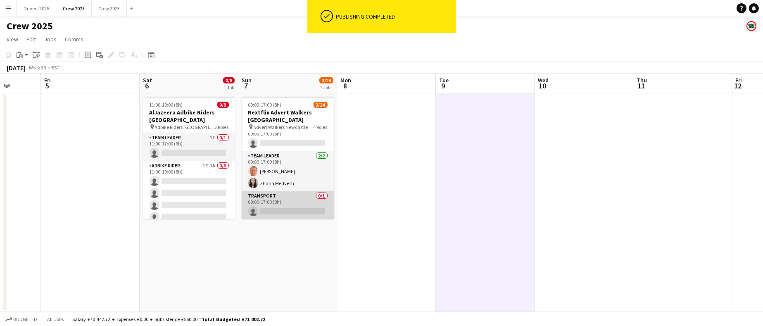
click at [290, 210] on app-card-role "Transport 0/1 09:00-17:00 (8h) single-neutral-actions" at bounding box center [288, 205] width 93 height 28
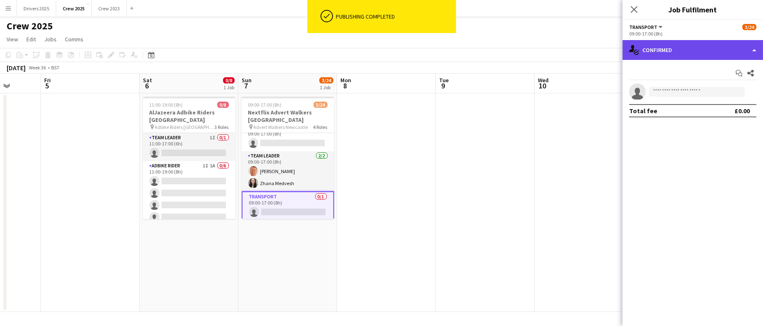
click at [700, 54] on div "single-neutral-actions-check-2 Confirmed" at bounding box center [693, 50] width 140 height 20
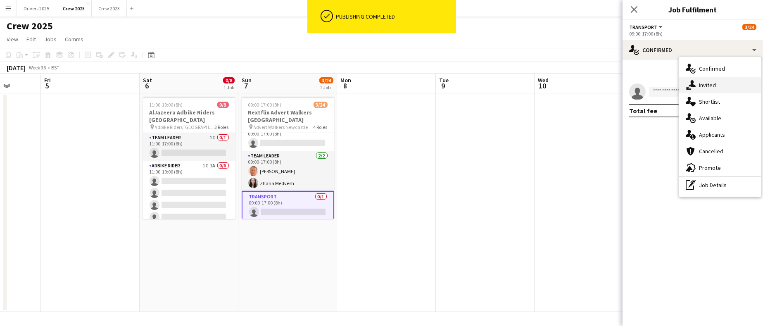
click at [716, 81] on div "single-neutral-actions-share-1 Invited" at bounding box center [720, 85] width 82 height 17
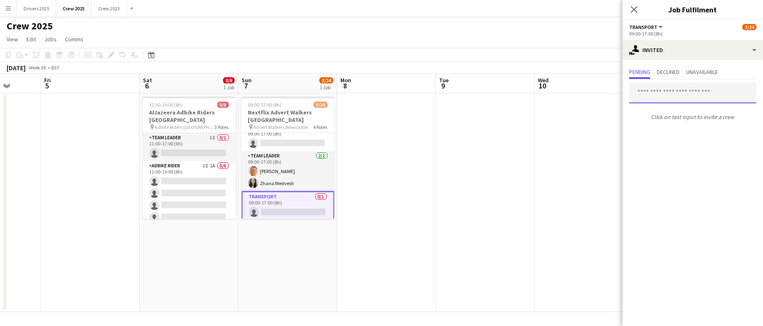
click at [681, 93] on input "text" at bounding box center [692, 93] width 127 height 21
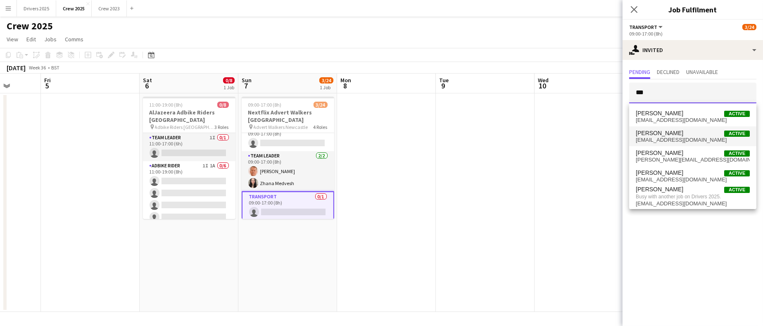
type input "***"
click at [674, 130] on span "Henry Burgess Active" at bounding box center [693, 133] width 114 height 7
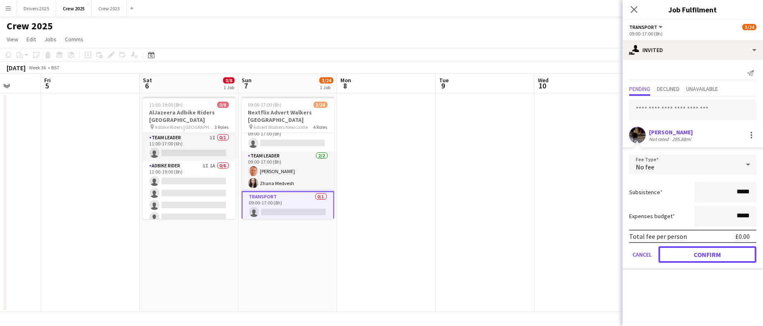
click at [690, 252] on button "Confirm" at bounding box center [708, 254] width 98 height 17
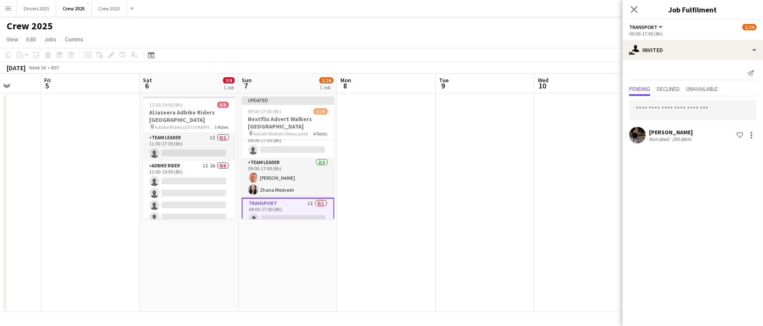
click at [418, 171] on app-date-cell at bounding box center [386, 202] width 99 height 219
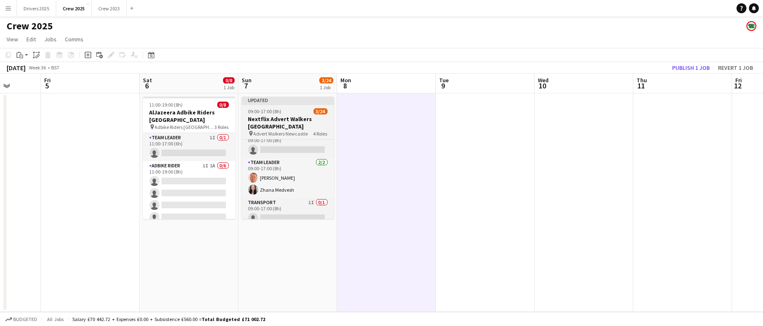
click at [286, 119] on h3 "Nextflix Advert Walkers [GEOGRAPHIC_DATA]" at bounding box center [288, 122] width 93 height 15
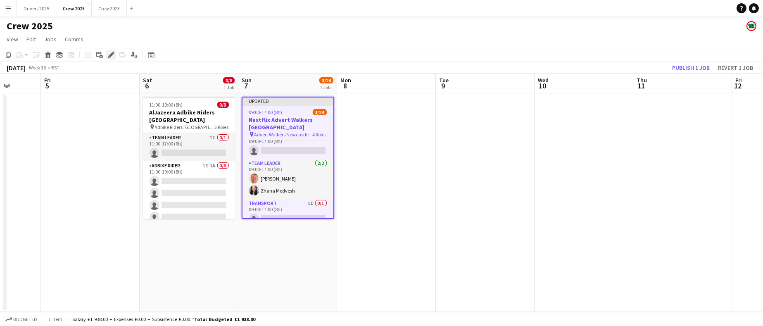
click at [111, 51] on div "Edit" at bounding box center [111, 55] width 10 height 10
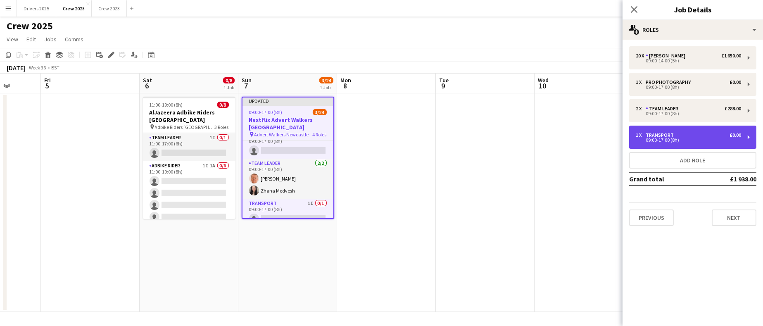
click at [666, 138] on div "09:00-17:00 (8h)" at bounding box center [688, 140] width 105 height 4
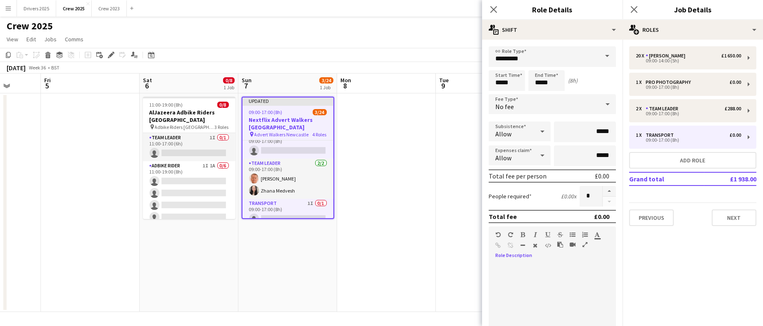
click at [538, 270] on div at bounding box center [552, 312] width 127 height 99
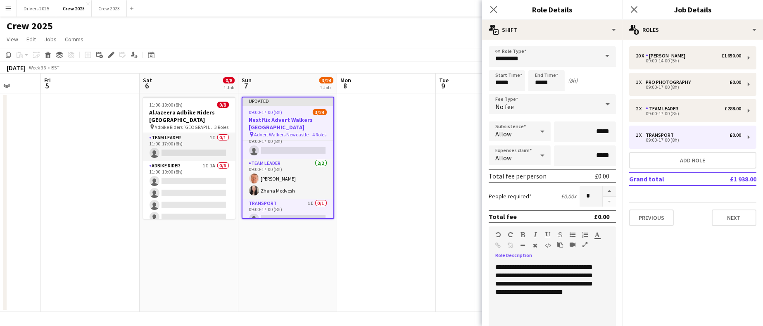
click at [559, 293] on div "**********" at bounding box center [548, 312] width 118 height 99
click at [564, 291] on div "**********" at bounding box center [548, 312] width 118 height 99
click at [459, 231] on app-date-cell at bounding box center [485, 202] width 99 height 219
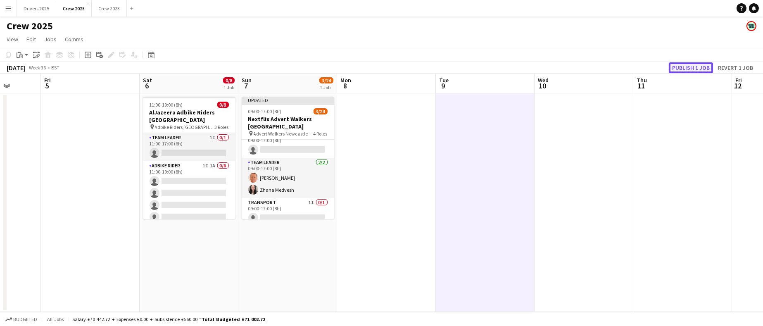
click at [678, 69] on button "Publish 1 job" at bounding box center [691, 67] width 44 height 11
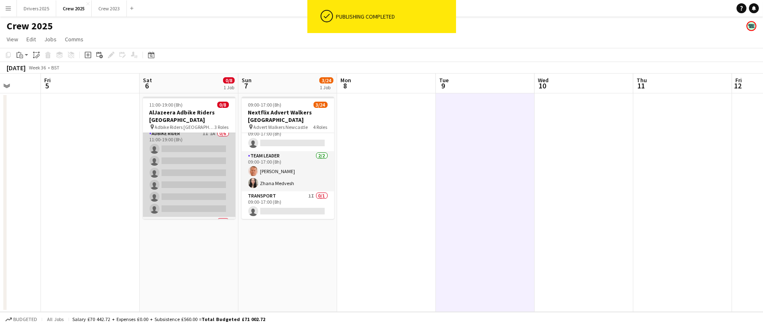
scroll to position [58, 0]
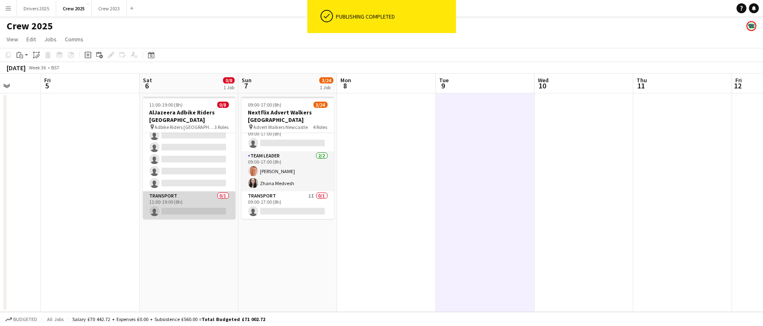
click at [170, 208] on app-card-role "Transport 0/1 11:00-19:00 (8h) single-neutral-actions" at bounding box center [189, 205] width 93 height 28
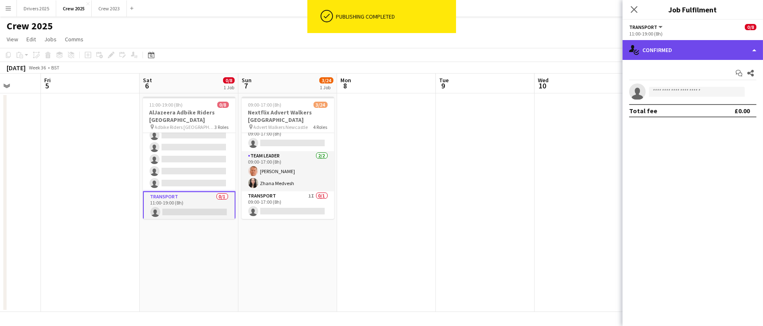
click at [683, 53] on div "single-neutral-actions-check-2 Confirmed" at bounding box center [693, 50] width 140 height 20
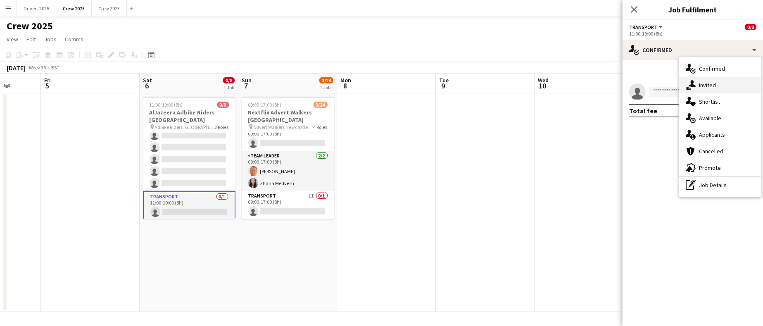
click at [701, 89] on div "single-neutral-actions-share-1 Invited" at bounding box center [720, 85] width 82 height 17
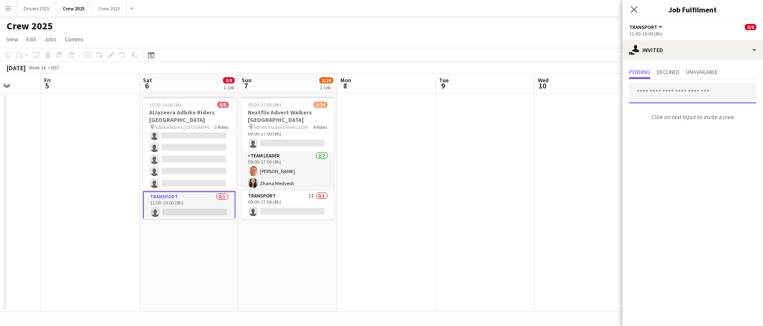
click at [681, 93] on input "text" at bounding box center [692, 93] width 127 height 21
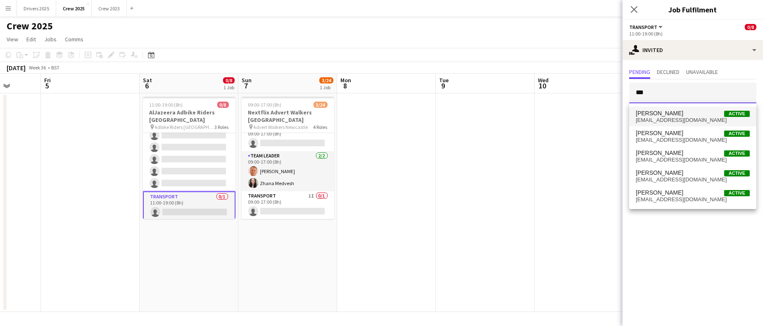
type input "***"
click at [674, 117] on span "williamsouth214@yahoo.co.uk" at bounding box center [693, 120] width 114 height 7
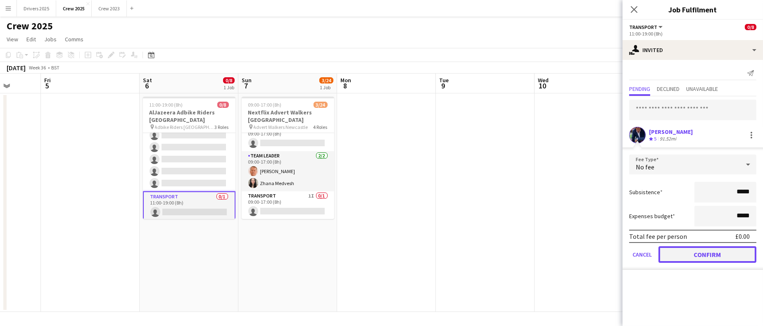
click at [699, 251] on button "Confirm" at bounding box center [708, 254] width 98 height 17
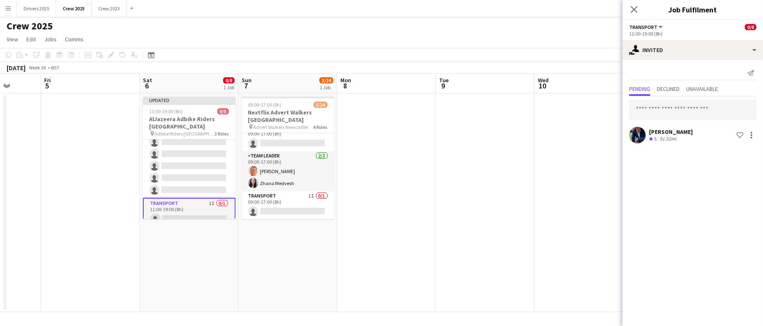
click at [554, 188] on app-date-cell at bounding box center [584, 202] width 99 height 219
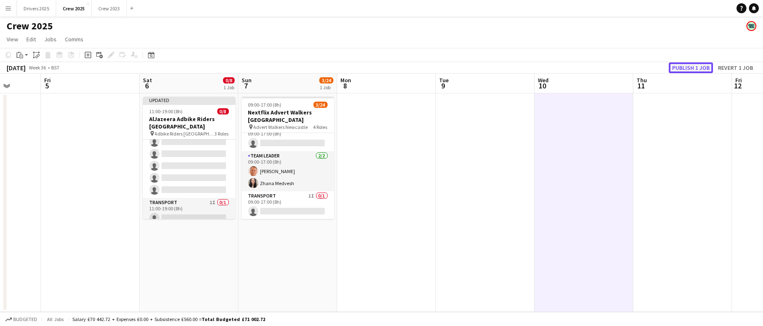
click at [694, 67] on button "Publish 1 job" at bounding box center [691, 67] width 44 height 11
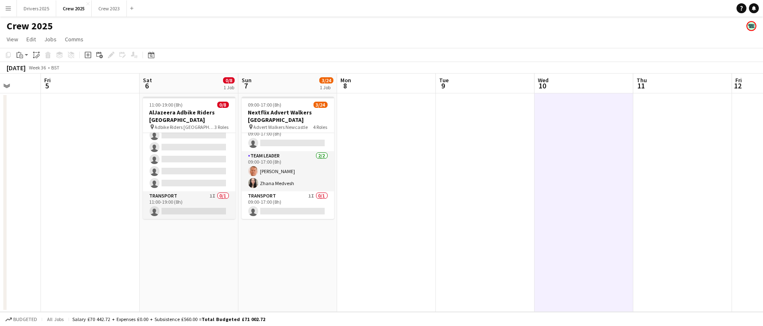
click at [196, 93] on app-board-header-date "Sat 6 0/8 1 Job" at bounding box center [189, 84] width 99 height 20
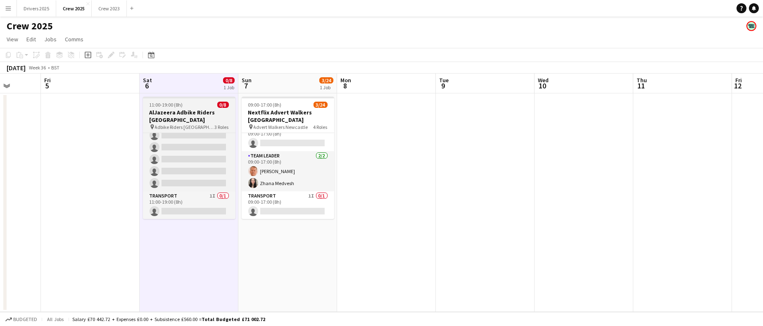
click at [196, 103] on div "11:00-19:00 (8h) 0/8" at bounding box center [189, 105] width 93 height 6
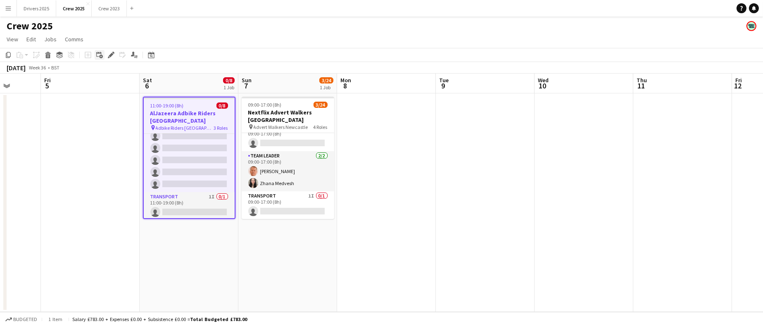
click at [104, 53] on div "Add linked Job" at bounding box center [100, 55] width 10 height 10
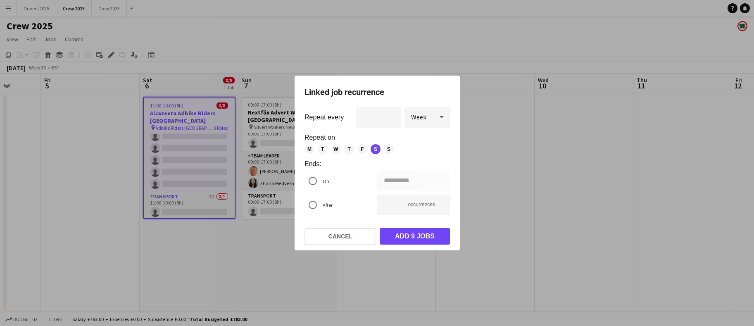
click at [505, 157] on div at bounding box center [377, 163] width 754 height 326
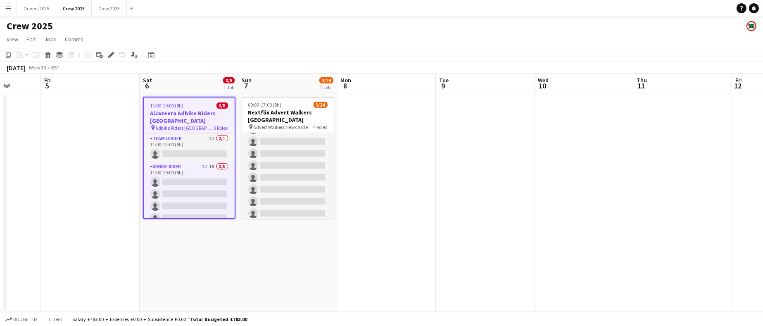
scroll to position [18, 0]
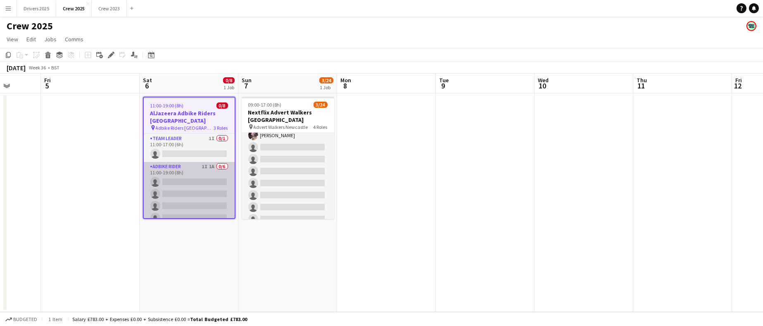
click at [183, 196] on app-card-role "Adbike Rider 1I 1A 0/6 11:00-19:00 (8h) single-neutral-actions single-neutral-a…" at bounding box center [189, 206] width 91 height 88
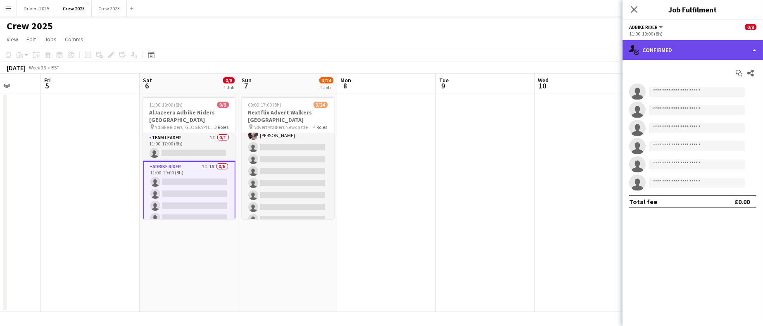
click at [707, 43] on div "single-neutral-actions-check-2 Confirmed" at bounding box center [693, 50] width 140 height 20
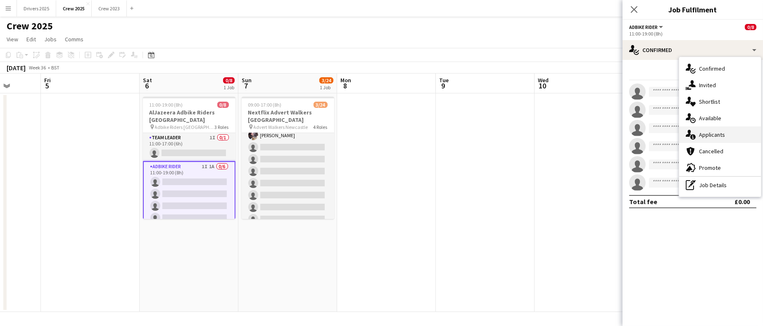
click at [717, 134] on span "Applicants" at bounding box center [712, 134] width 26 height 7
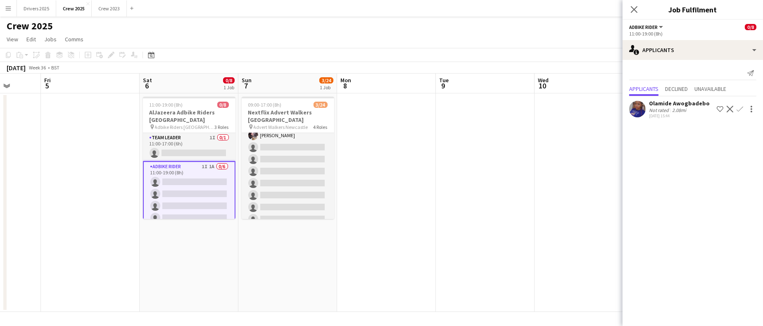
click at [668, 107] on div "Olamide Awogbadebo" at bounding box center [679, 103] width 61 height 7
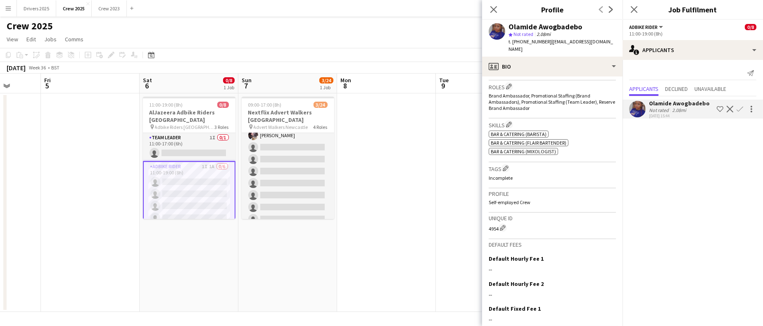
scroll to position [307, 0]
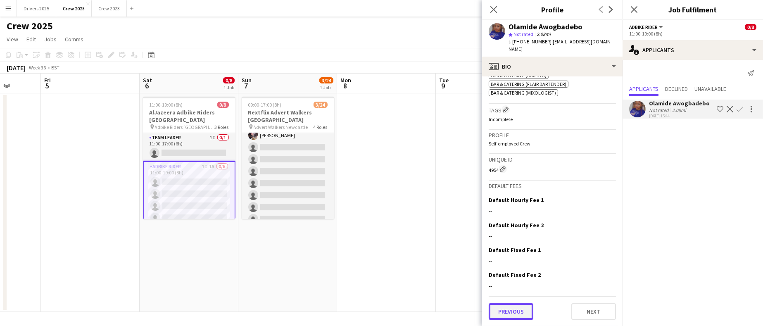
click at [500, 309] on button "Previous" at bounding box center [511, 311] width 45 height 17
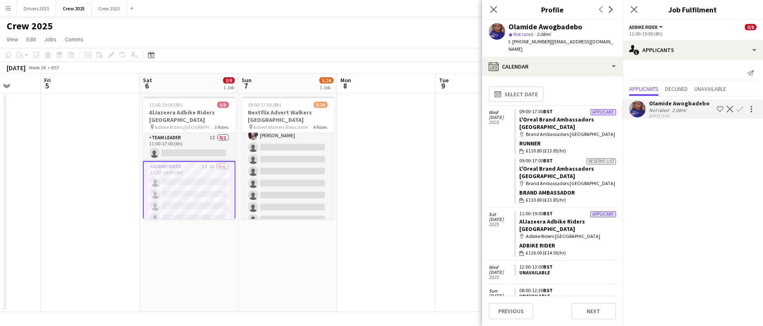
click at [432, 181] on app-date-cell at bounding box center [386, 202] width 99 height 219
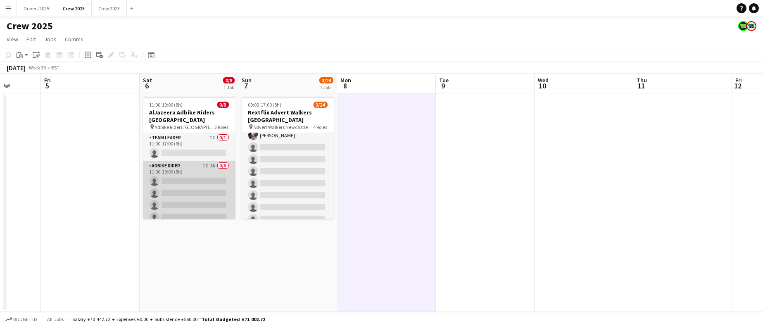
click at [200, 192] on app-card-role "Adbike Rider 1I 1A 0/6 11:00-19:00 (8h) single-neutral-actions single-neutral-a…" at bounding box center [189, 205] width 93 height 88
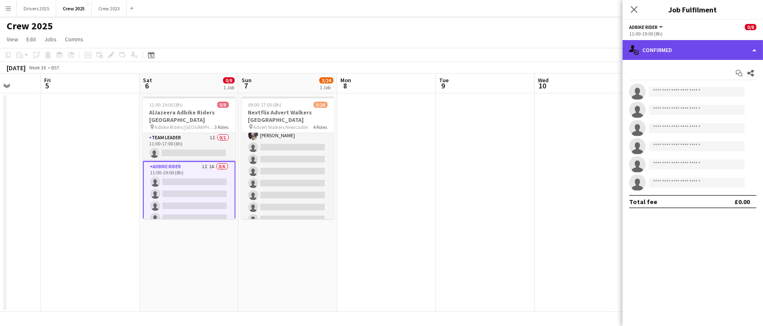
click at [659, 49] on div "single-neutral-actions-check-2 Confirmed" at bounding box center [693, 50] width 140 height 20
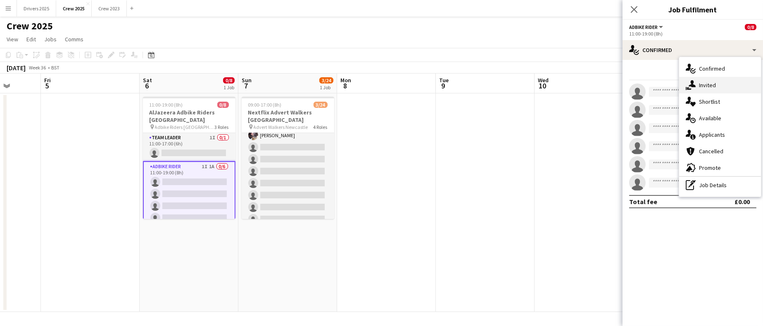
click at [700, 87] on span "Invited" at bounding box center [707, 84] width 17 height 7
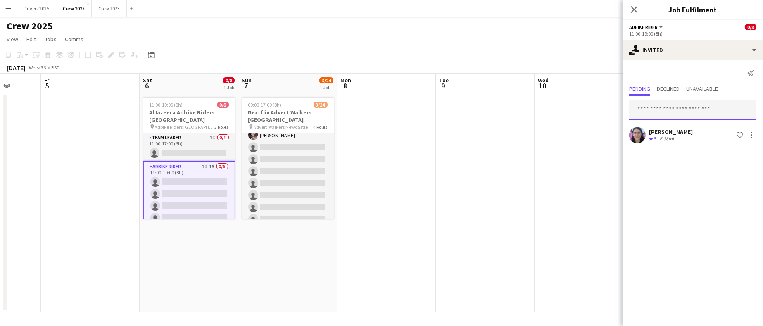
click at [683, 114] on input "text" at bounding box center [692, 110] width 127 height 21
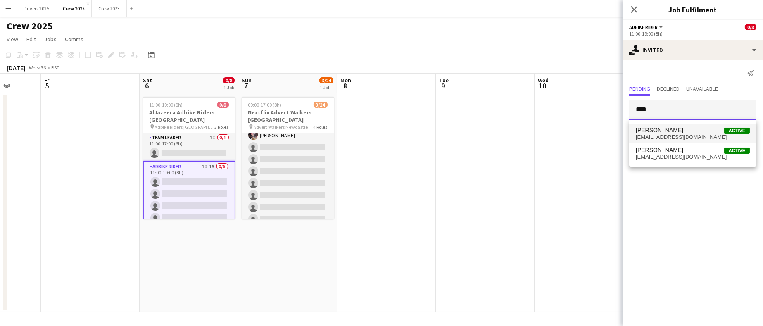
type input "***"
click at [667, 131] on span "[PERSON_NAME]" at bounding box center [660, 130] width 48 height 7
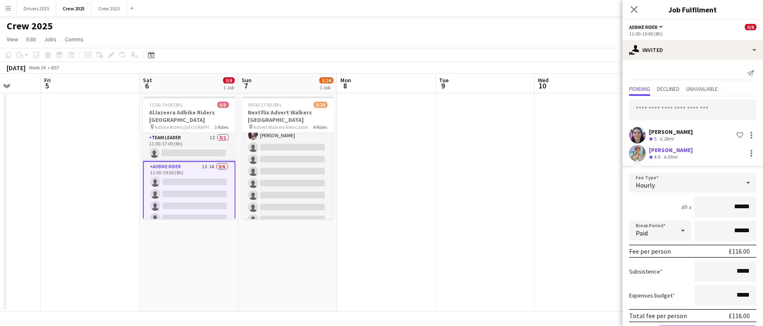
scroll to position [31, 0]
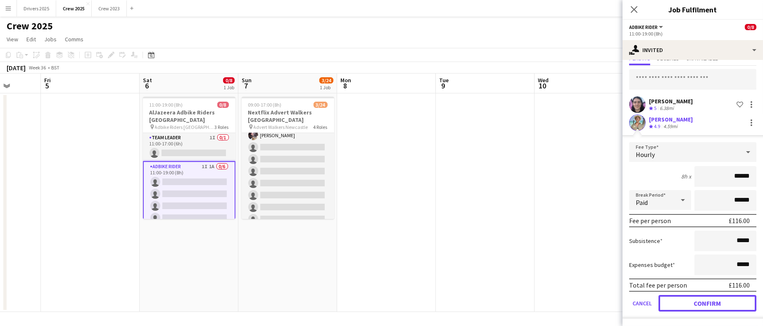
click at [695, 302] on button "Confirm" at bounding box center [708, 303] width 98 height 17
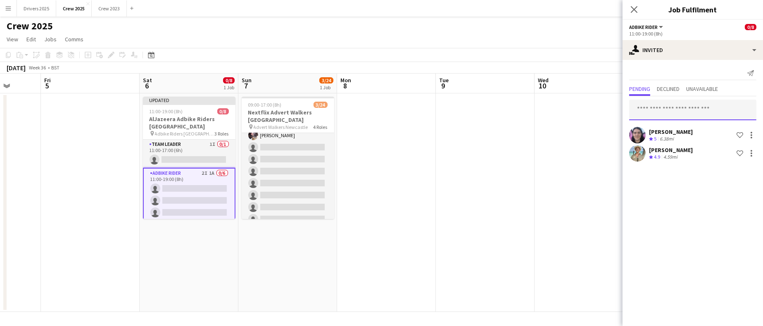
click at [675, 117] on input "text" at bounding box center [692, 110] width 127 height 21
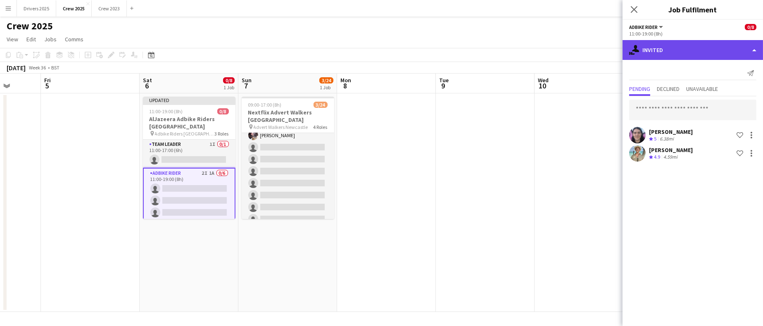
click at [686, 54] on div "single-neutral-actions-share-1 Invited" at bounding box center [693, 50] width 140 height 20
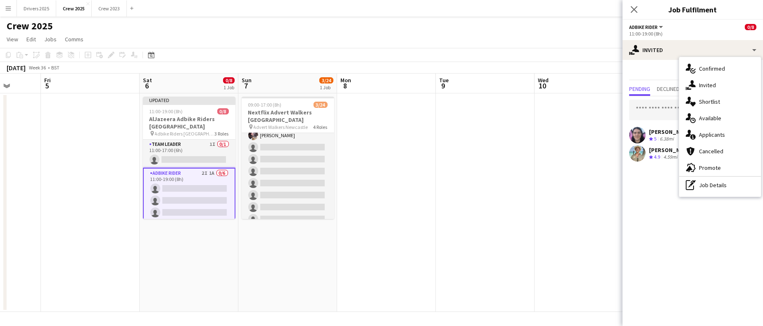
click at [525, 150] on app-date-cell at bounding box center [485, 202] width 99 height 219
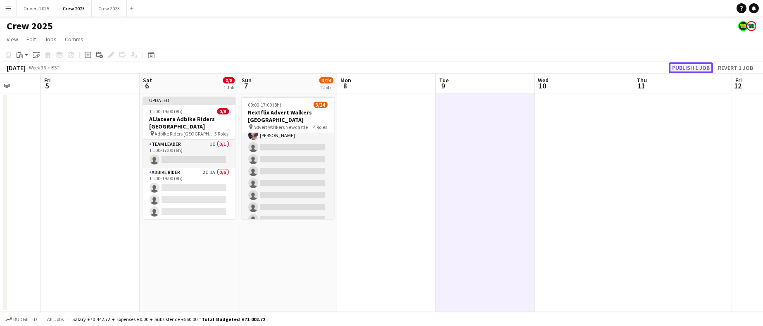
click at [681, 64] on button "Publish 1 job" at bounding box center [691, 67] width 44 height 11
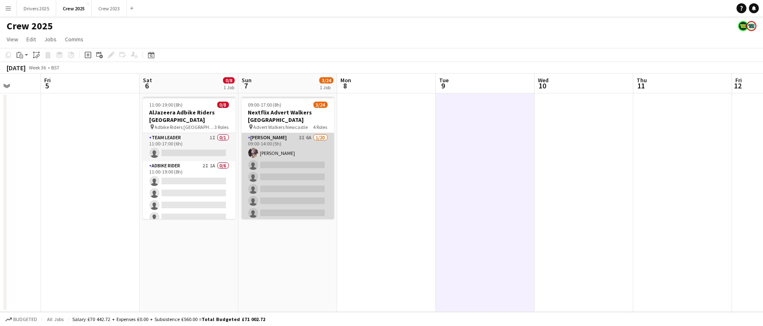
click at [298, 178] on app-card-role "Advert Walkers 3I 6A [DATE] 09:00-14:00 (5h) [PERSON_NAME] single-neutral-actio…" at bounding box center [288, 261] width 93 height 256
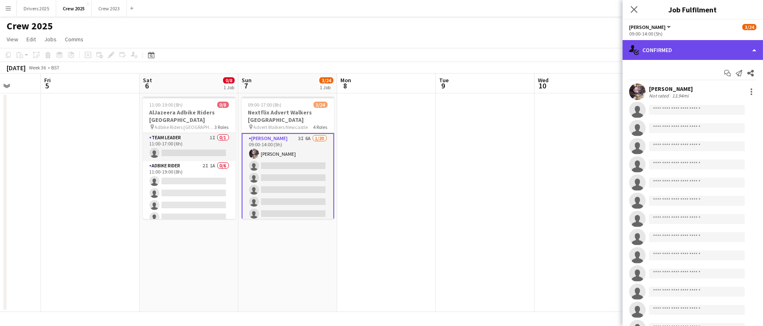
click at [685, 46] on div "single-neutral-actions-check-2 Confirmed" at bounding box center [693, 50] width 140 height 20
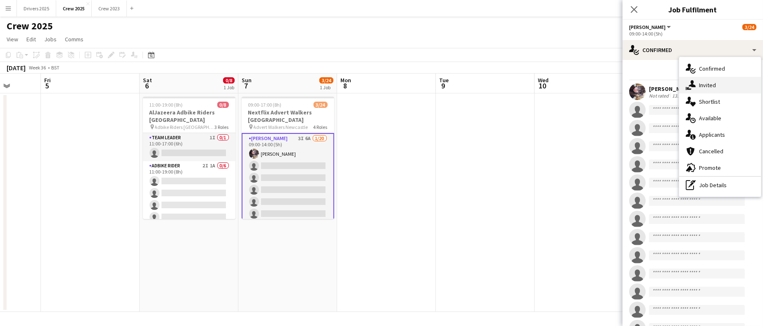
click at [716, 80] on div "single-neutral-actions-share-1 Invited" at bounding box center [720, 85] width 82 height 17
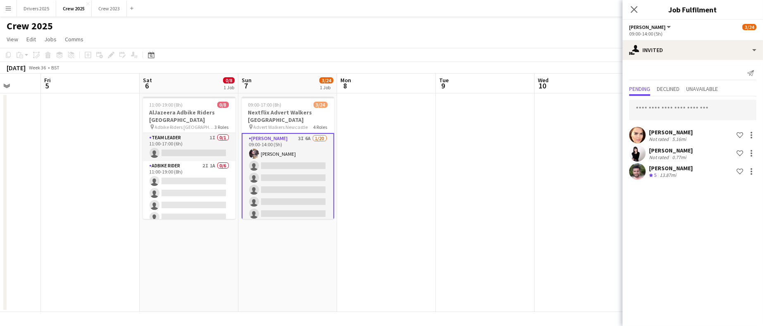
click at [478, 161] on app-date-cell at bounding box center [485, 202] width 99 height 219
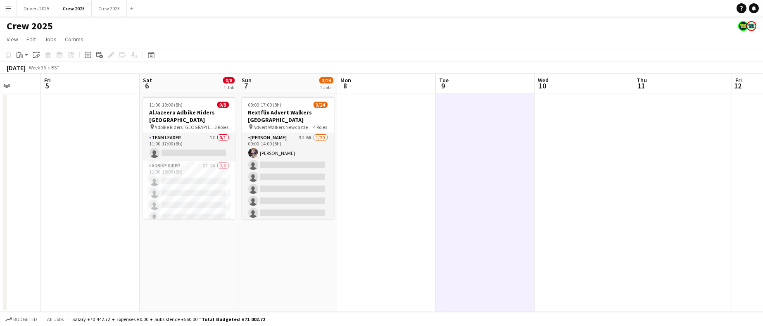
drag, startPoint x: 170, startPoint y: 206, endPoint x: 484, endPoint y: 157, distance: 317.5
click at [170, 206] on app-card-role "Adbike Rider 2I 2A 0/6 11:00-19:00 (8h) single-neutral-actions single-neutral-a…" at bounding box center [189, 205] width 93 height 88
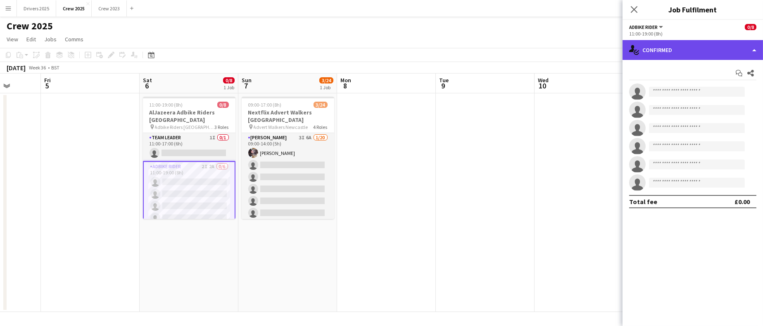
click at [676, 48] on div "single-neutral-actions-check-2 Confirmed" at bounding box center [693, 50] width 140 height 20
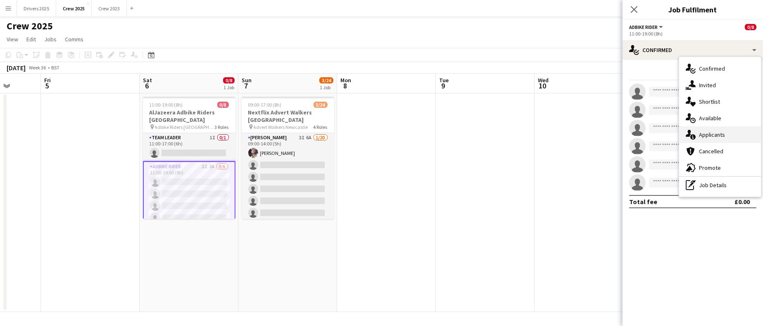
click at [704, 131] on span "Applicants" at bounding box center [712, 134] width 26 height 7
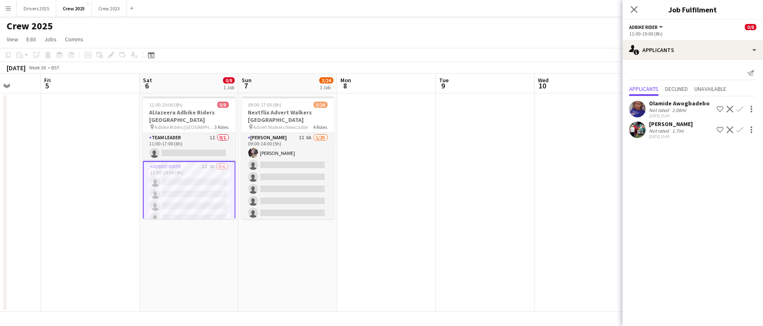
click at [656, 122] on div "[PERSON_NAME]" at bounding box center [671, 123] width 44 height 7
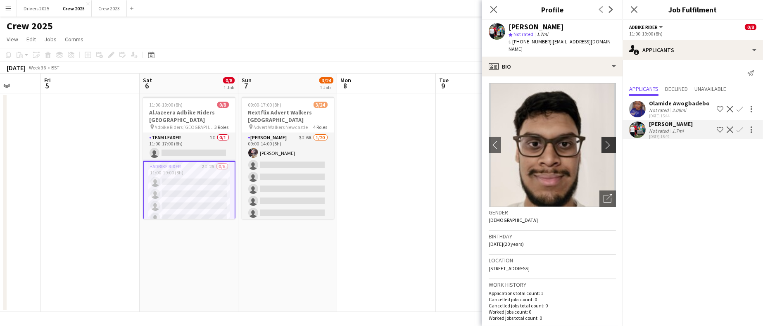
click at [604, 143] on app-icon "chevron-right" at bounding box center [610, 144] width 13 height 9
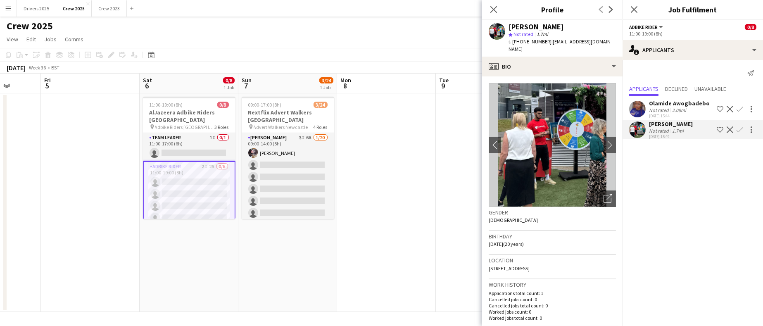
click at [391, 166] on app-date-cell at bounding box center [386, 202] width 99 height 219
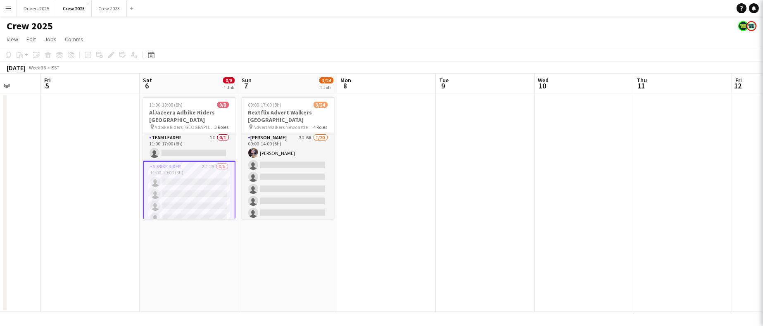
scroll to position [0, 354]
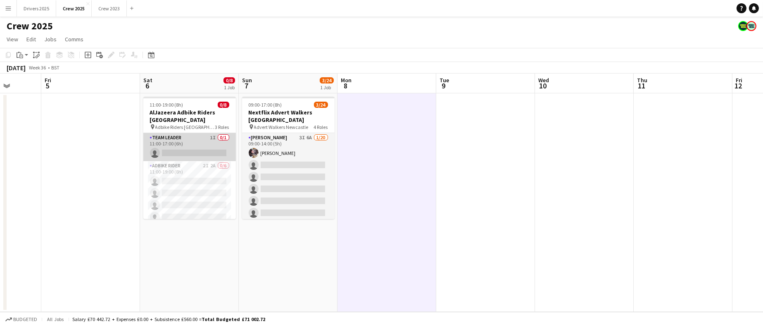
click at [203, 152] on app-card-role "Team Leader 1I 0/1 11:00-17:00 (6h) single-neutral-actions" at bounding box center [189, 147] width 93 height 28
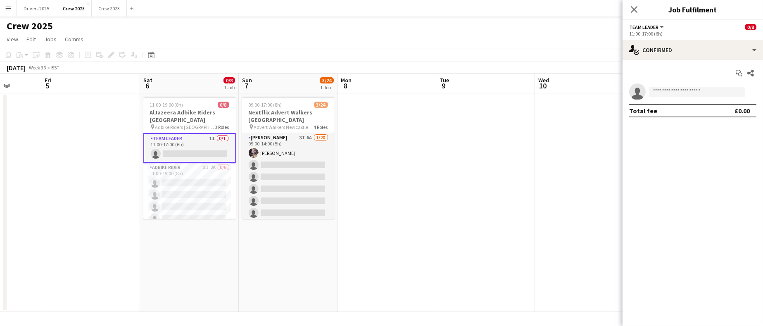
click at [724, 60] on div "Start chat Share single-neutral-actions Total fee £0.00" at bounding box center [693, 92] width 140 height 64
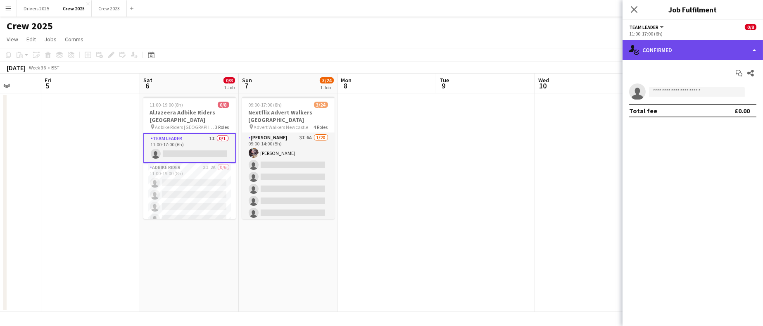
click at [714, 55] on div "single-neutral-actions-check-2 Confirmed" at bounding box center [693, 50] width 140 height 20
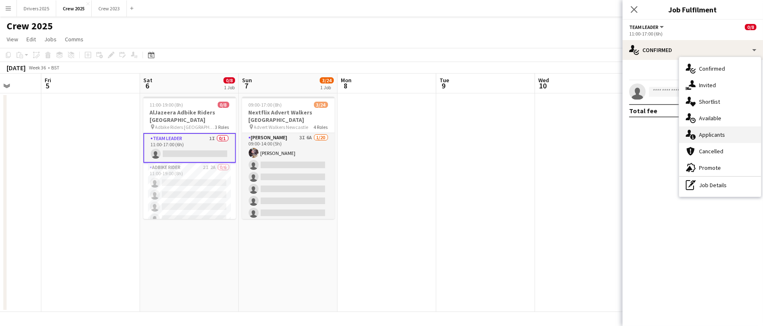
click at [715, 134] on span "Applicants" at bounding box center [712, 134] width 26 height 7
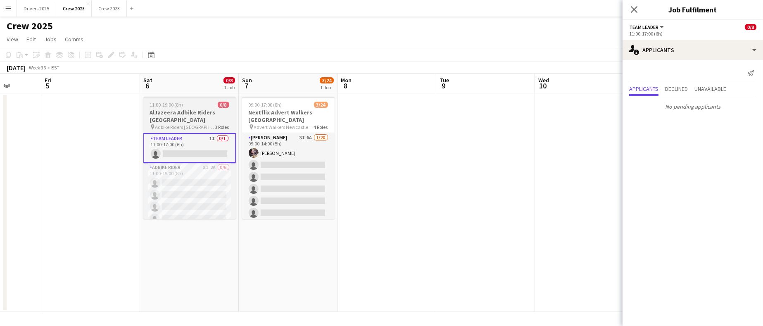
scroll to position [60, 0]
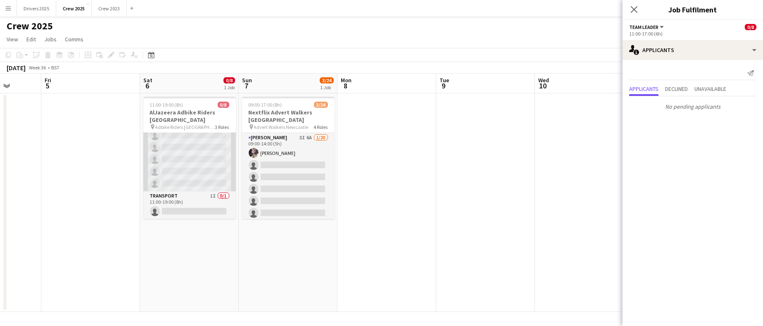
click at [186, 155] on app-card-role "Adbike Rider 2I 2A 0/6 11:00-19:00 (8h) single-neutral-actions single-neutral-a…" at bounding box center [189, 147] width 93 height 88
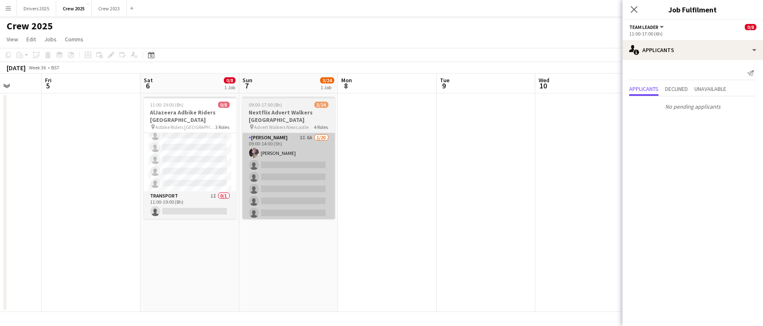
scroll to position [59, 0]
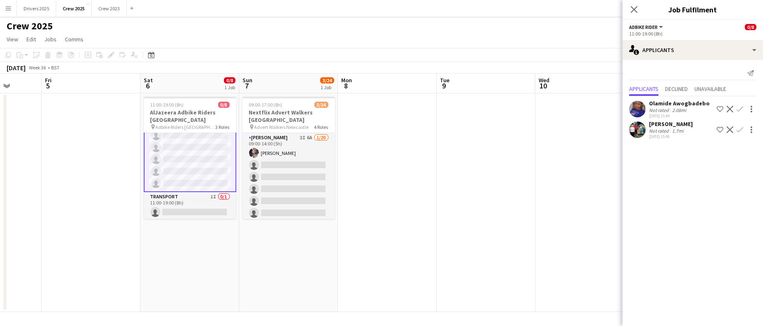
click at [438, 216] on app-date-cell at bounding box center [486, 202] width 99 height 219
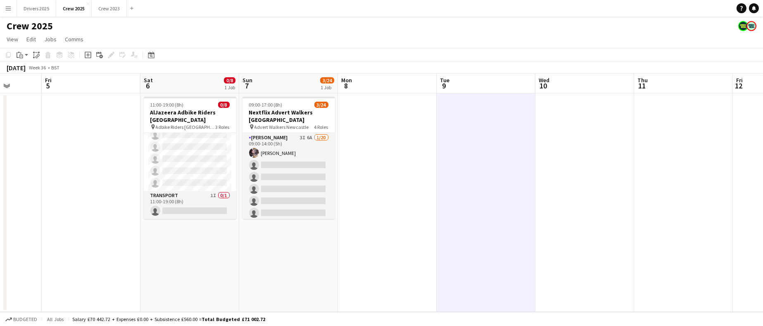
scroll to position [58, 0]
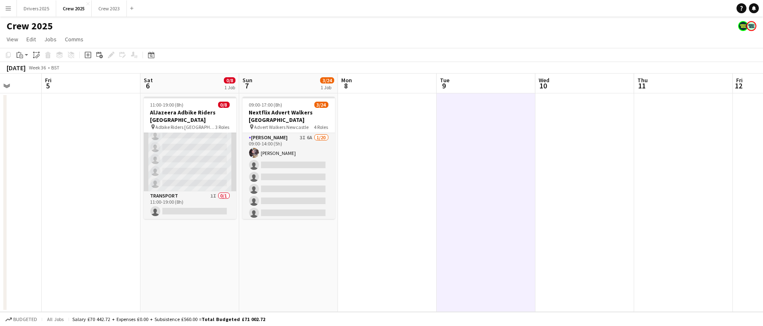
click at [189, 152] on app-card-role "Adbike Rider 2I 2A 0/6 11:00-19:00 (8h) single-neutral-actions single-neutral-a…" at bounding box center [190, 147] width 93 height 88
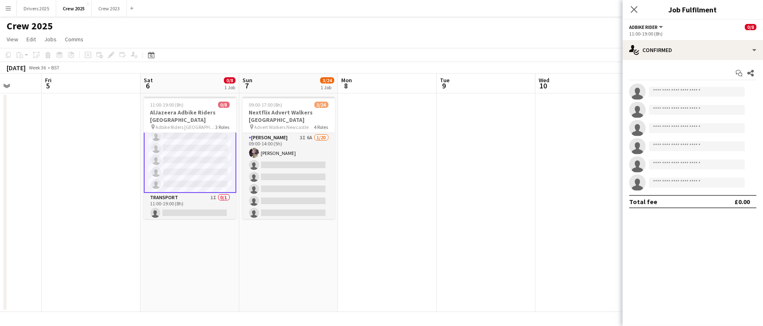
scroll to position [59, 0]
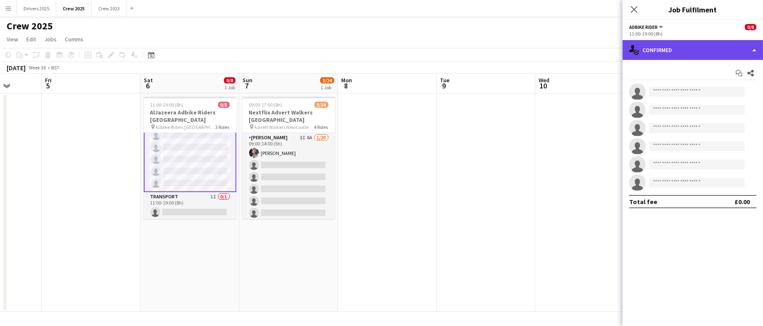
click at [688, 48] on div "single-neutral-actions-check-2 Confirmed" at bounding box center [693, 50] width 140 height 20
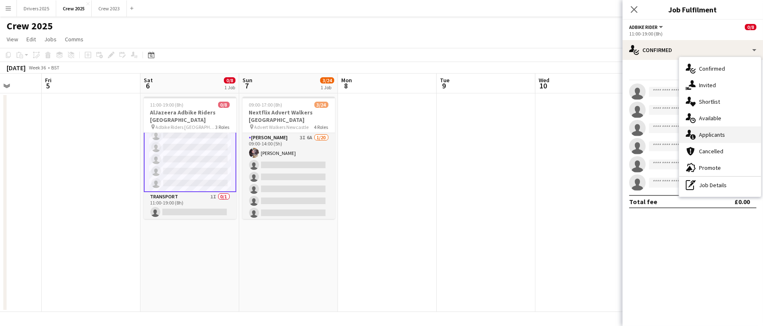
click at [712, 135] on span "Applicants" at bounding box center [712, 134] width 26 height 7
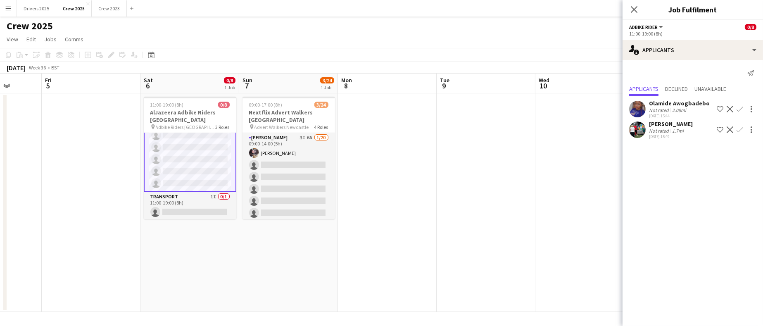
click at [430, 183] on app-date-cell at bounding box center [387, 202] width 99 height 219
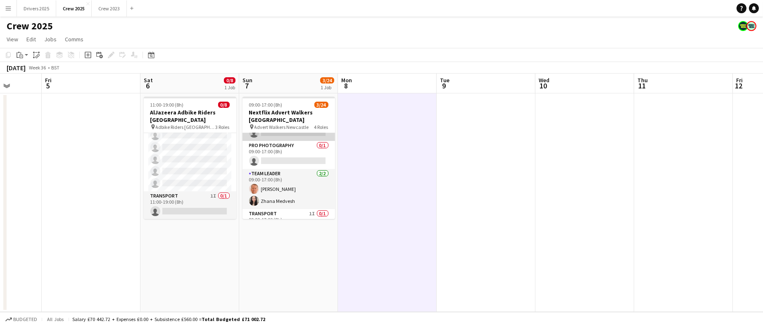
scroll to position [266, 0]
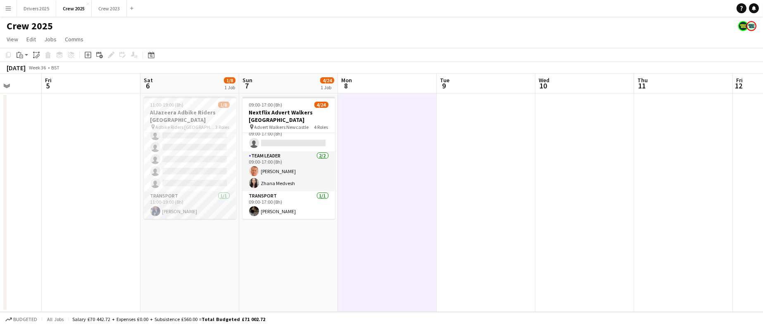
drag, startPoint x: 168, startPoint y: 158, endPoint x: 410, endPoint y: 145, distance: 242.9
click at [168, 158] on app-card-role "Adbike Rider 2I 2A 0/6 11:00-19:00 (8h) single-neutral-actions single-neutral-a…" at bounding box center [190, 147] width 93 height 88
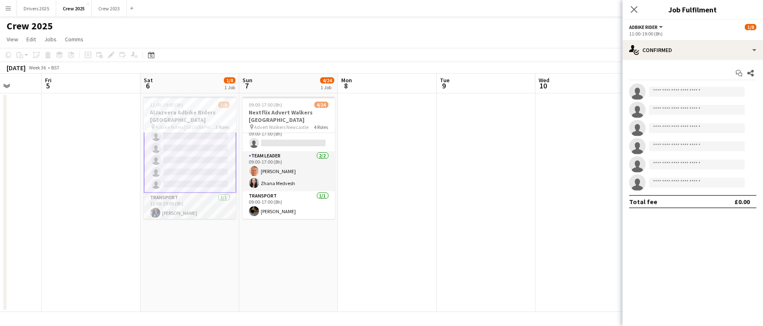
scroll to position [59, 0]
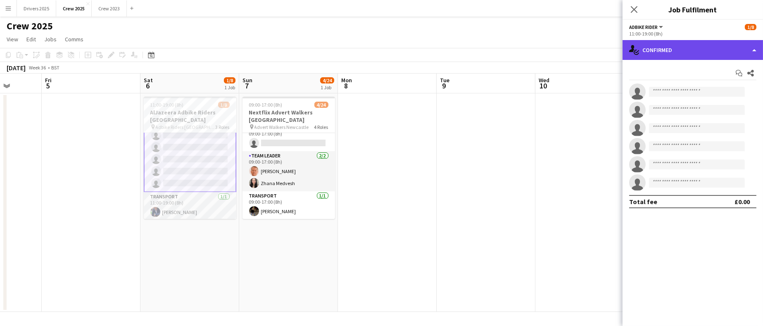
click at [688, 52] on div "single-neutral-actions-check-2 Confirmed" at bounding box center [693, 50] width 140 height 20
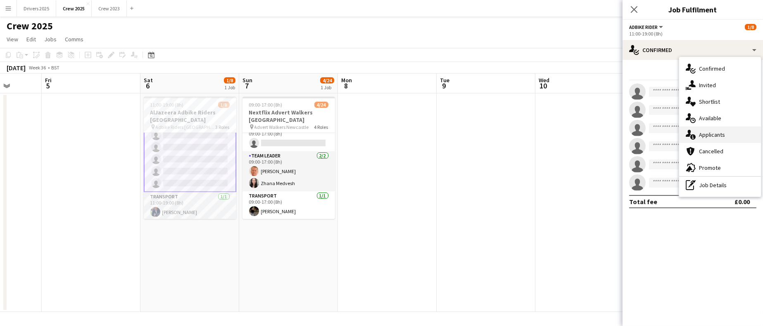
click at [730, 132] on div "single-neutral-actions-information Applicants" at bounding box center [720, 134] width 82 height 17
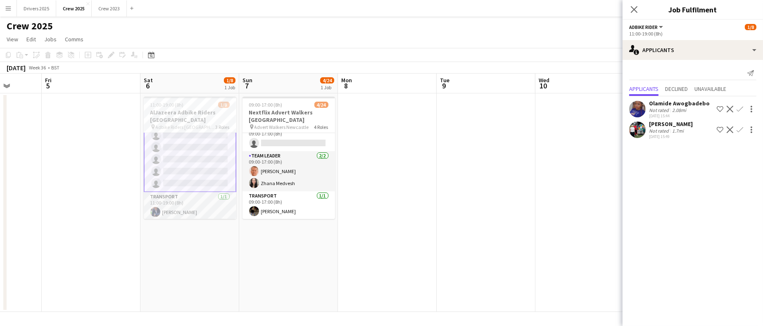
scroll to position [0, 0]
click at [178, 149] on app-card-role "Team Leader 1I 0/1 11:00-17:00 (6h) single-neutral-actions" at bounding box center [190, 147] width 93 height 28
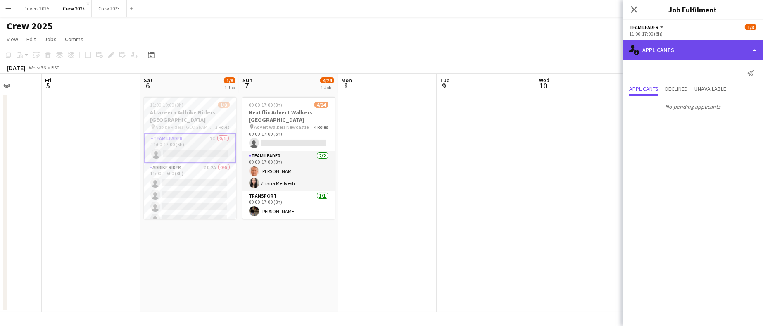
click at [692, 55] on div "single-neutral-actions-information Applicants" at bounding box center [693, 50] width 140 height 20
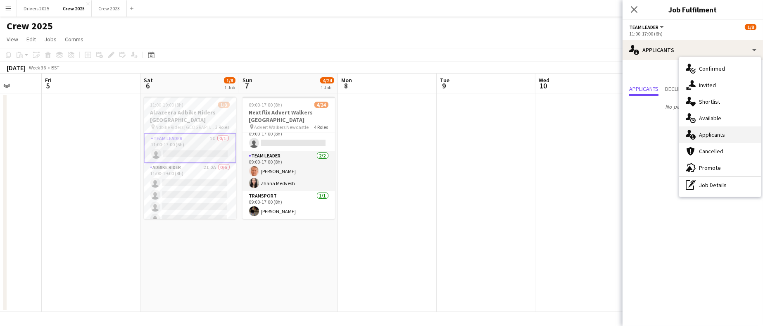
click at [716, 133] on span "Applicants" at bounding box center [712, 134] width 26 height 7
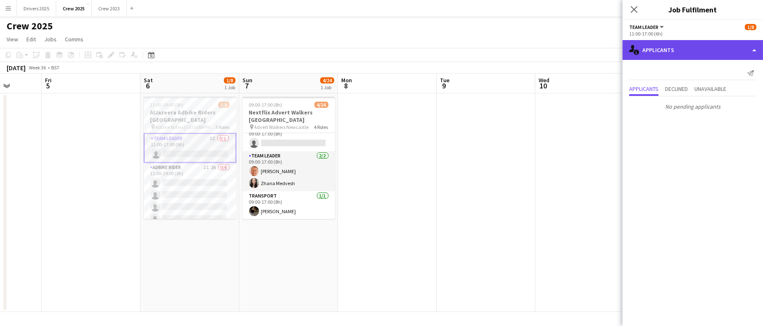
click at [698, 48] on div "single-neutral-actions-information Applicants" at bounding box center [693, 50] width 140 height 20
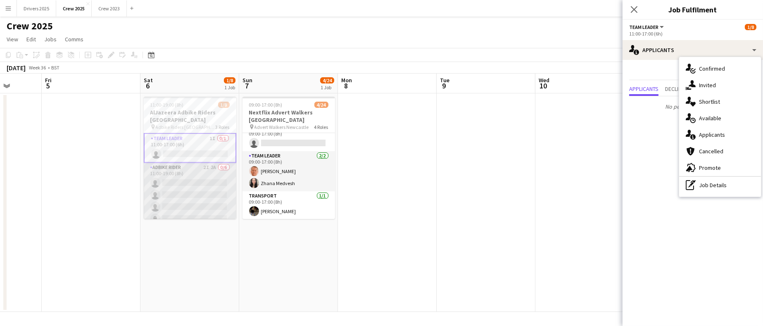
click at [190, 191] on app-card-role "Adbike Rider 2I 2A 0/6 11:00-19:00 (8h) single-neutral-actions single-neutral-a…" at bounding box center [190, 207] width 93 height 88
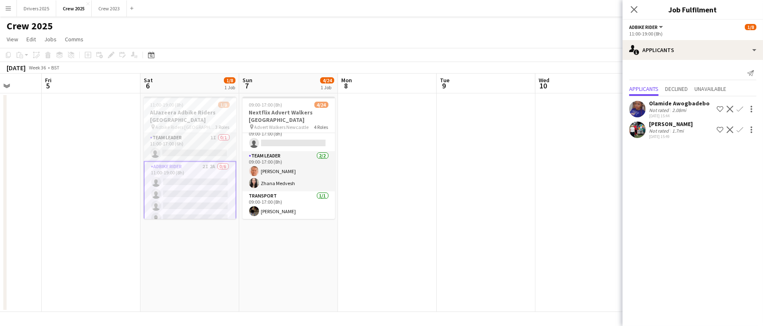
click at [507, 210] on app-date-cell at bounding box center [486, 202] width 99 height 219
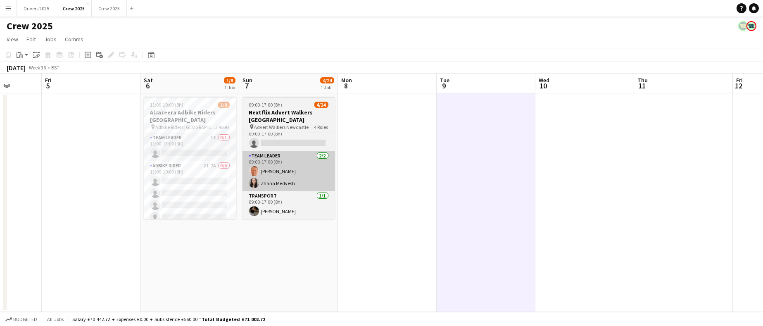
drag, startPoint x: 187, startPoint y: 188, endPoint x: 326, endPoint y: 186, distance: 138.4
click at [188, 188] on app-card-role "Adbike Rider 2I 2A 0/6 11:00-19:00 (8h) single-neutral-actions single-neutral-a…" at bounding box center [190, 205] width 93 height 88
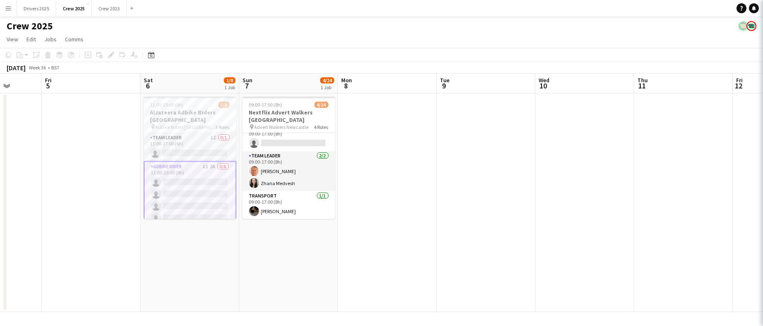
scroll to position [0, 353]
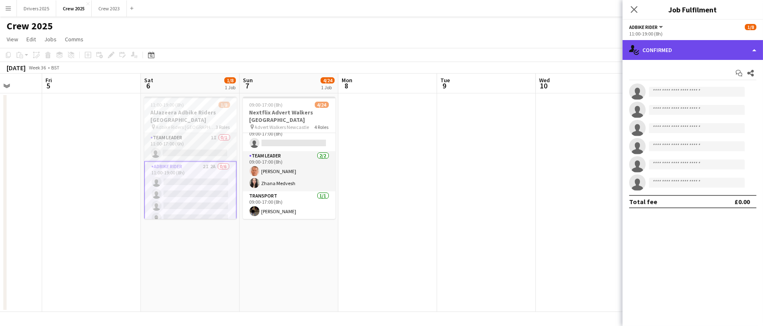
click at [718, 53] on div "single-neutral-actions-check-2 Confirmed" at bounding box center [693, 50] width 140 height 20
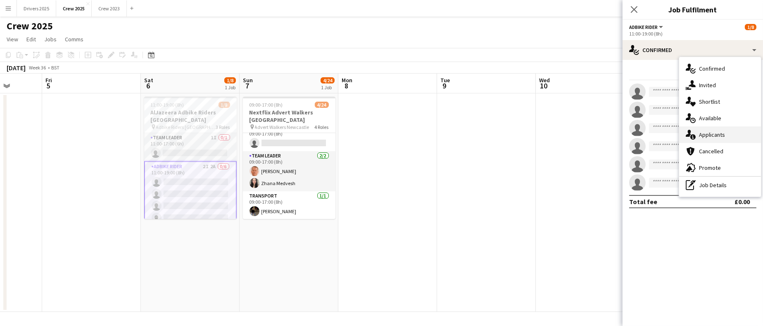
click at [726, 131] on div "single-neutral-actions-information Applicants" at bounding box center [720, 134] width 82 height 17
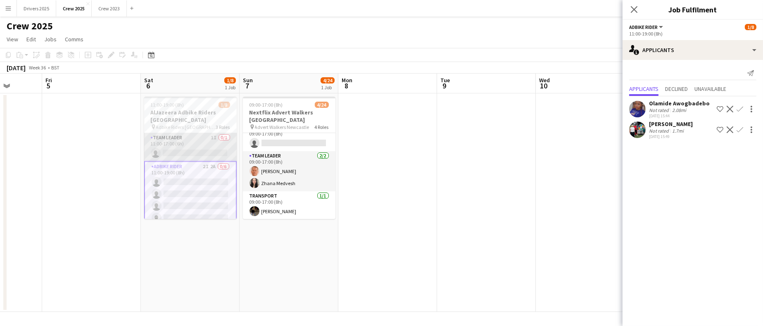
click at [183, 147] on app-card-role "Team Leader 1I 0/1 11:00-17:00 (6h) single-neutral-actions" at bounding box center [190, 147] width 93 height 28
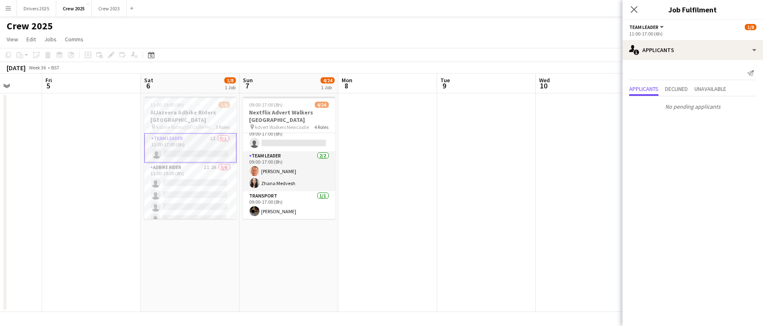
click at [444, 190] on app-date-cell at bounding box center [486, 202] width 99 height 219
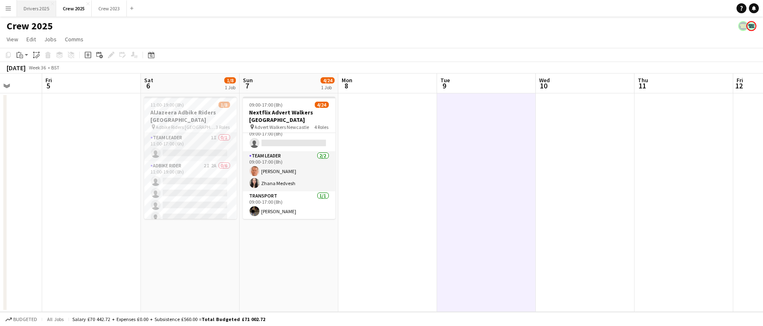
click at [22, 7] on button "Drivers 2025 Close" at bounding box center [36, 8] width 39 height 16
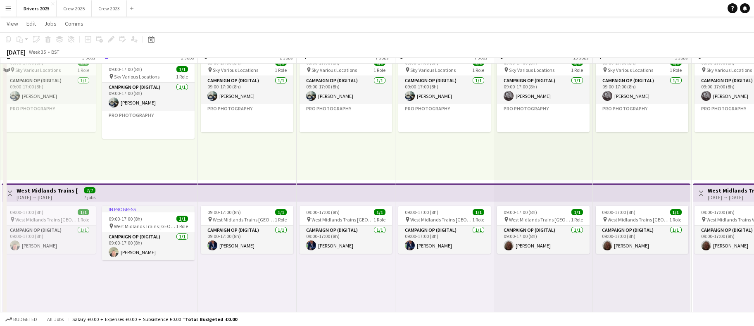
scroll to position [124, 0]
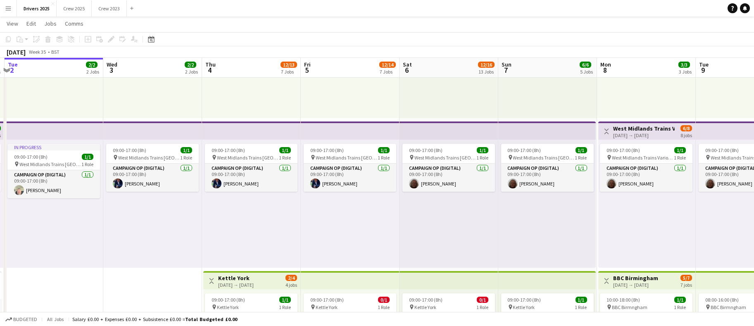
drag, startPoint x: 533, startPoint y: 280, endPoint x: 317, endPoint y: 279, distance: 215.7
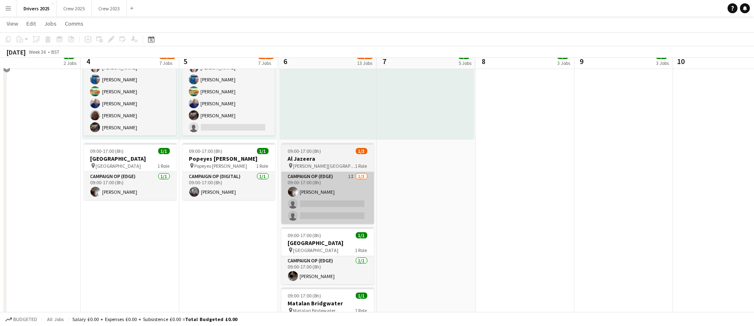
scroll to position [868, 0]
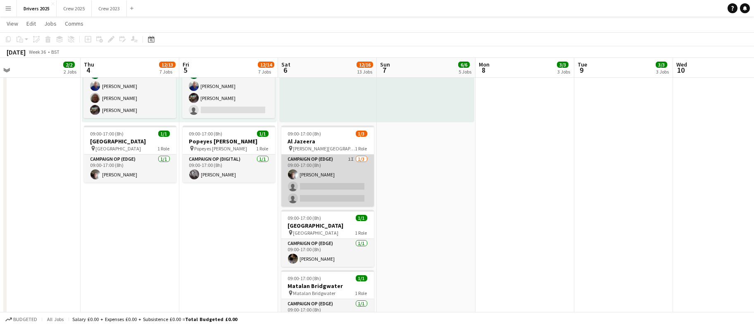
click at [325, 188] on app-card-role "Campaign Op (Edge) 1I 1/3 09:00-17:00 (8h) Chris Wibberley single-neutral-actio…" at bounding box center [327, 181] width 93 height 52
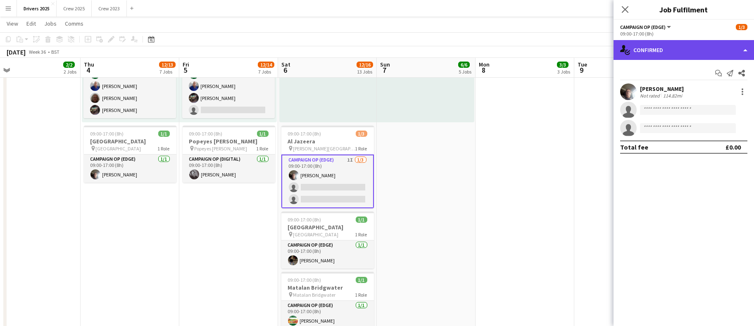
click at [672, 54] on div "single-neutral-actions-check-2 Confirmed" at bounding box center [684, 50] width 140 height 20
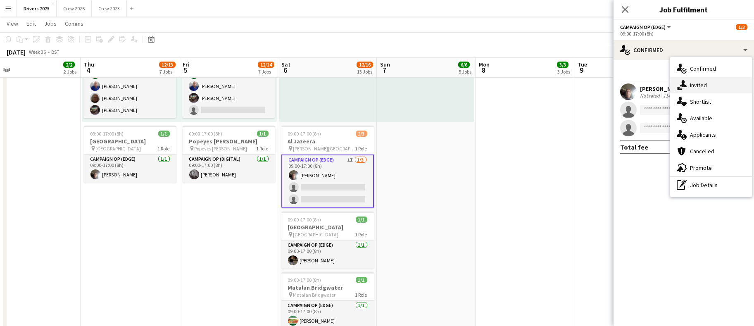
click at [688, 84] on div "single-neutral-actions-share-1 Invited" at bounding box center [711, 85] width 82 height 17
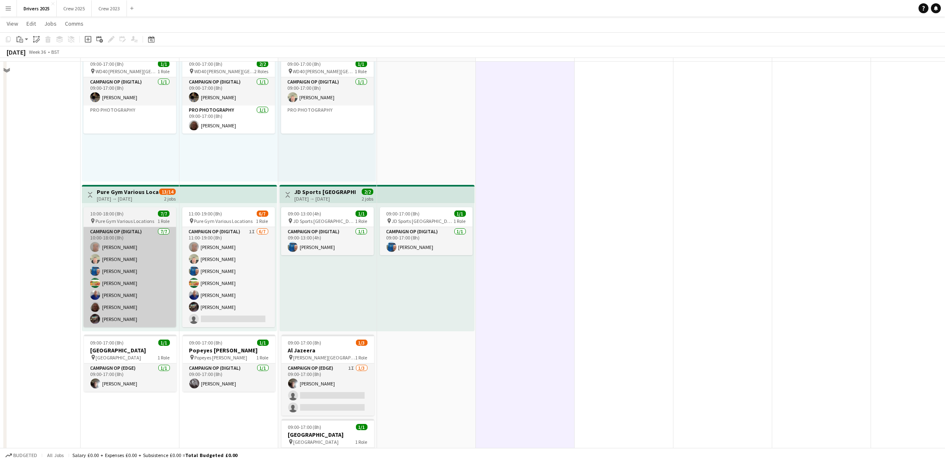
scroll to position [682, 0]
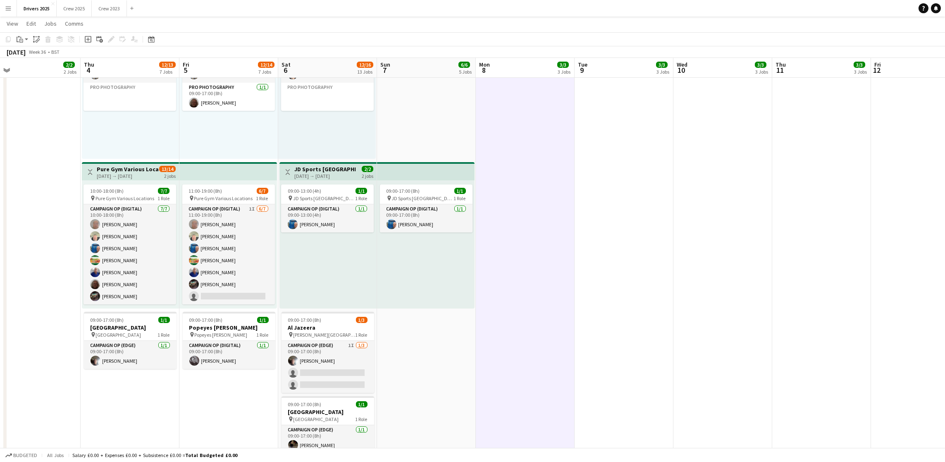
click at [101, 168] on h3 "Pure Gym Various Locations" at bounding box center [128, 168] width 62 height 7
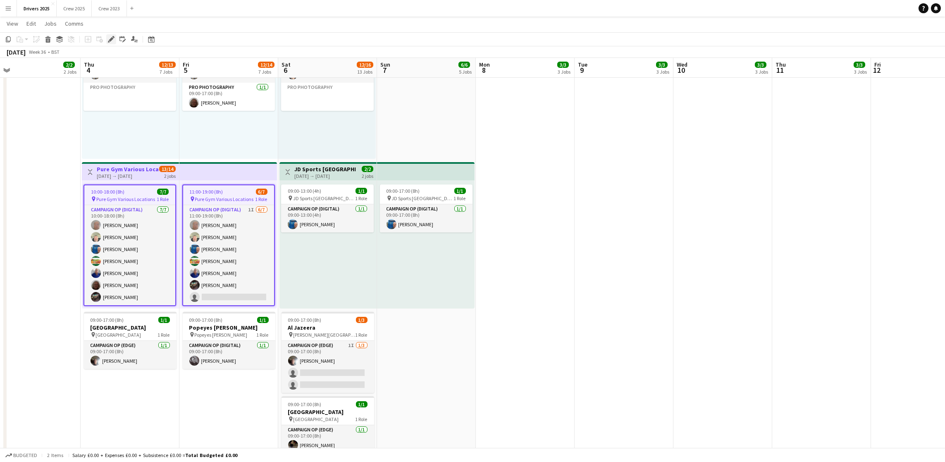
click at [108, 39] on icon "Edit" at bounding box center [111, 39] width 7 height 7
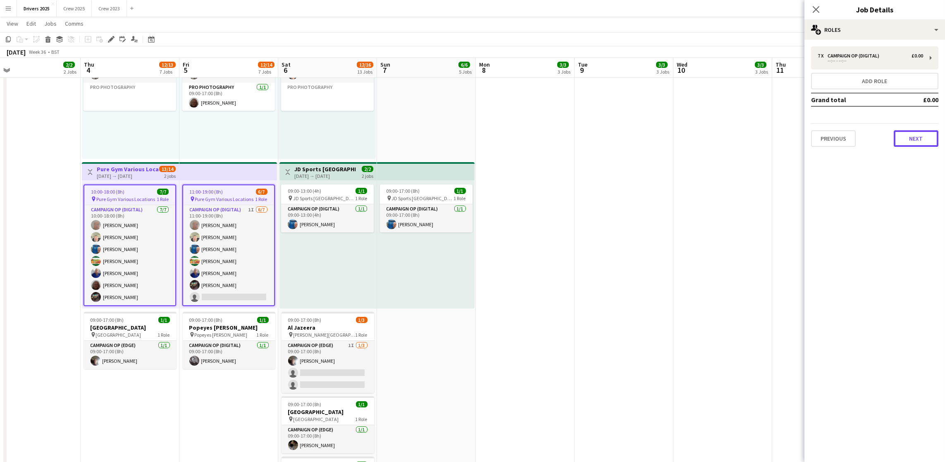
click at [916, 137] on button "Next" at bounding box center [915, 138] width 45 height 17
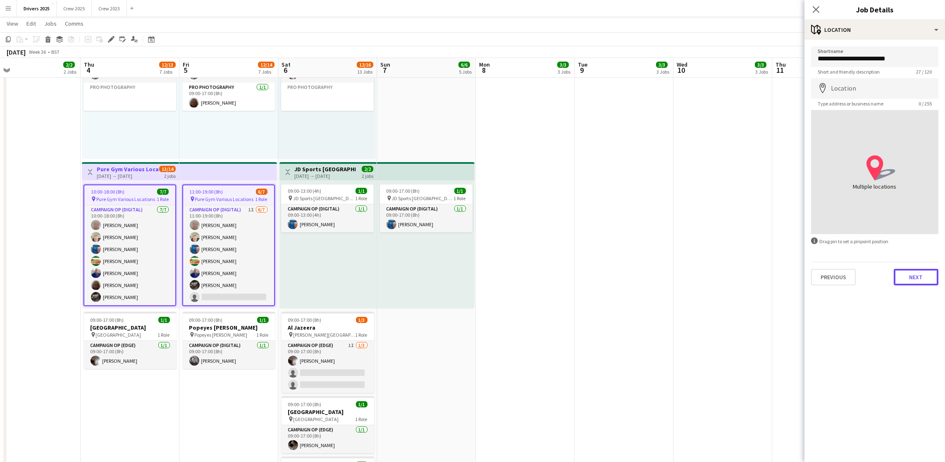
drag, startPoint x: 908, startPoint y: 271, endPoint x: 945, endPoint y: 274, distance: 36.4
click at [908, 271] on button "Next" at bounding box center [915, 277] width 45 height 17
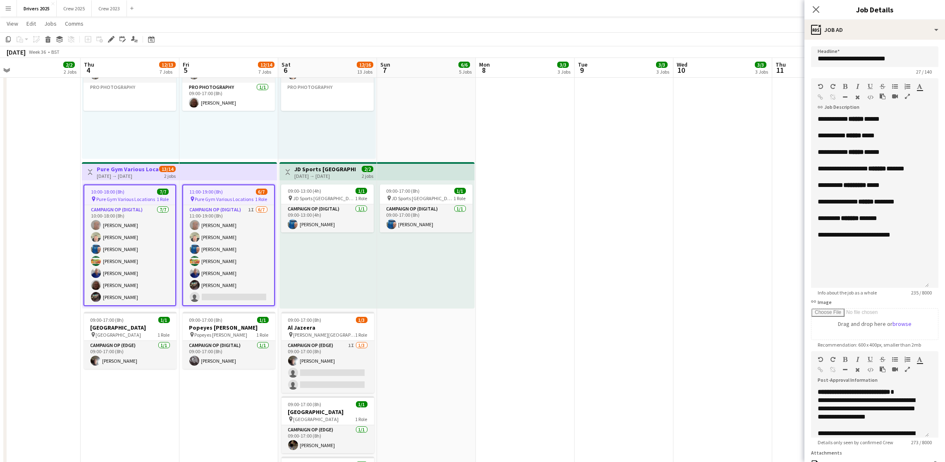
drag, startPoint x: 930, startPoint y: 162, endPoint x: 942, endPoint y: 305, distance: 143.9
click at [942, 305] on mat-expansion-panel "**********" at bounding box center [874, 251] width 140 height 422
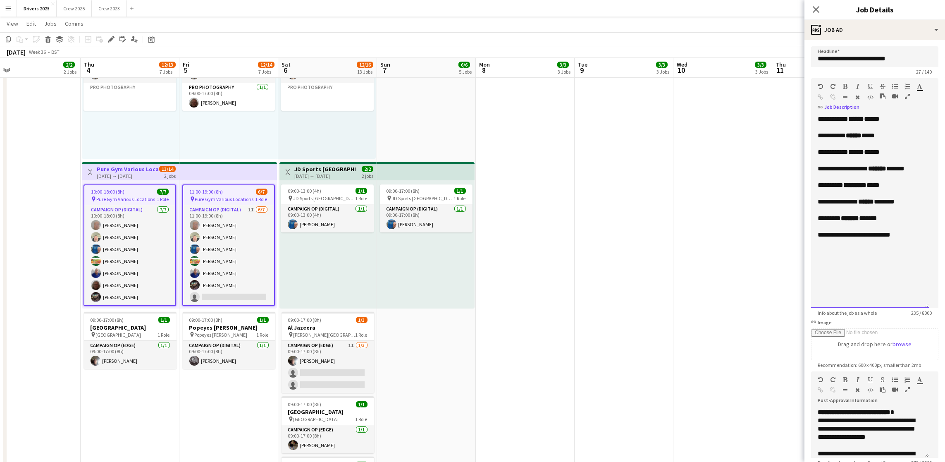
click at [901, 222] on div "******** ******* ******" at bounding box center [869, 218] width 105 height 8
drag, startPoint x: 867, startPoint y: 244, endPoint x: 873, endPoint y: 236, distance: 9.4
click at [873, 236] on div "**********" at bounding box center [869, 226] width 105 height 25
drag, startPoint x: 832, startPoint y: 96, endPoint x: 557, endPoint y: 94, distance: 274.8
click at [823, 96] on icon "button" at bounding box center [820, 97] width 5 height 6
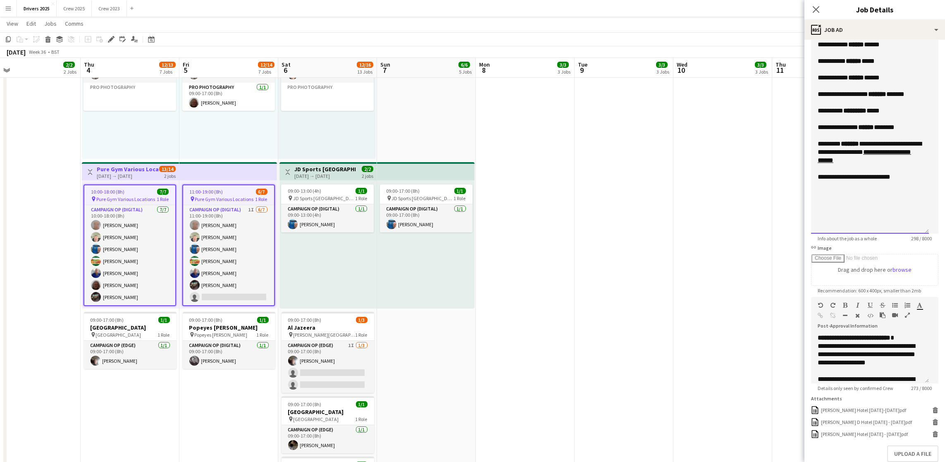
scroll to position [152, 0]
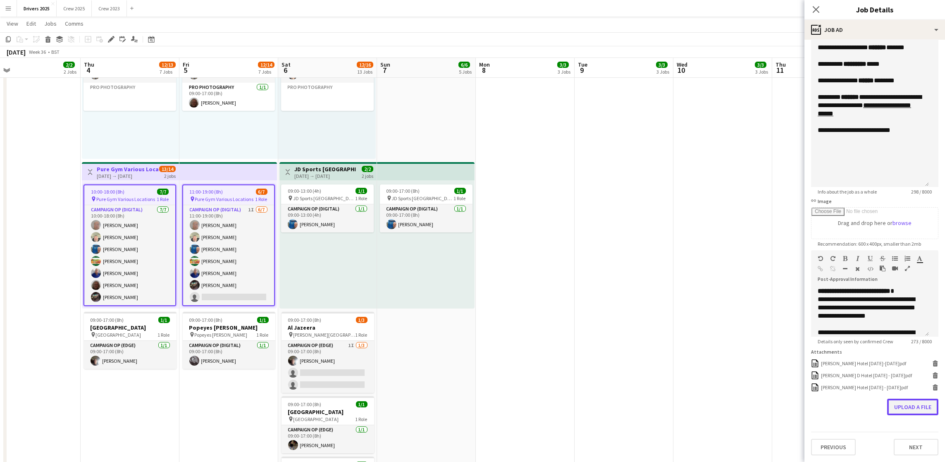
click at [887, 406] on button "Upload a file" at bounding box center [912, 406] width 51 height 17
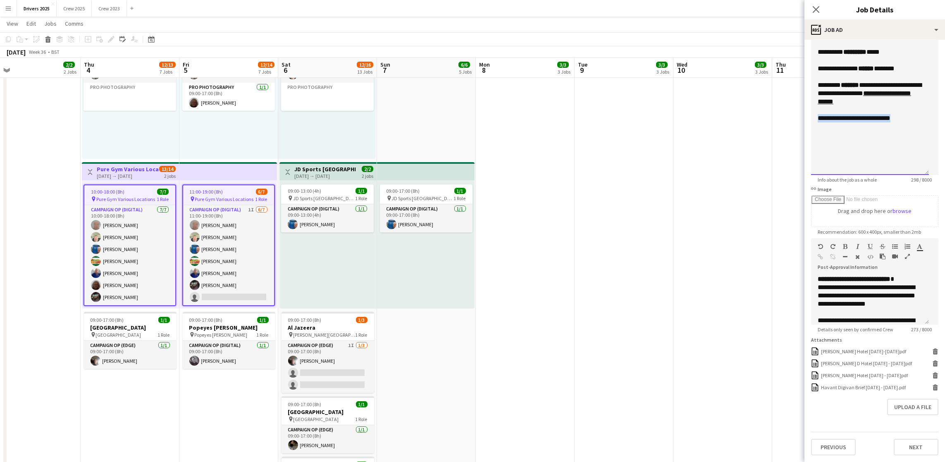
drag, startPoint x: 904, startPoint y: 111, endPoint x: 816, endPoint y: 112, distance: 87.6
click at [816, 112] on div "**********" at bounding box center [870, 78] width 118 height 193
click at [78, 5] on button "Crew 2025 Close" at bounding box center [74, 8] width 35 height 16
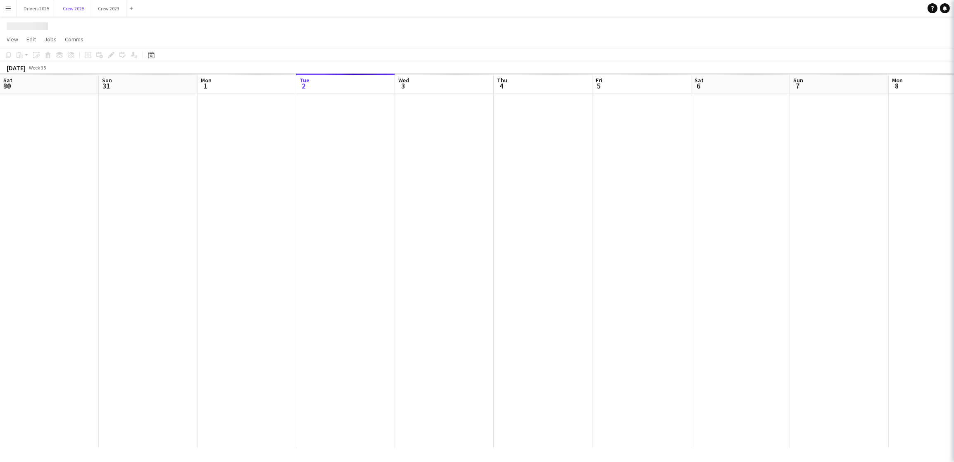
scroll to position [0, 197]
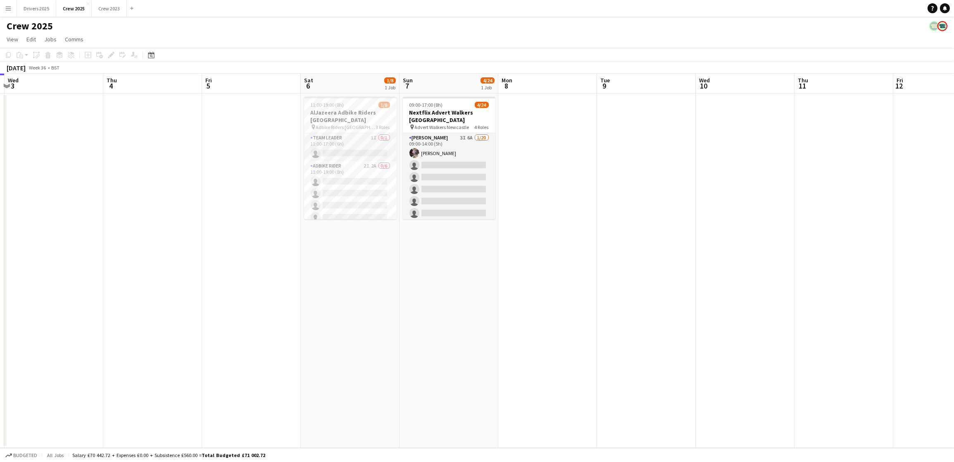
drag, startPoint x: 814, startPoint y: 239, endPoint x: 584, endPoint y: 236, distance: 230.6
click at [599, 237] on app-calendar-viewport "Sun 31 Mon 1 Tue 2 Wed 3 Thu 4 Fri 5 Sat 6 1/8 1 Job Sun 7 4/24 1 Job Mon 8 Tue…" at bounding box center [477, 261] width 954 height 374
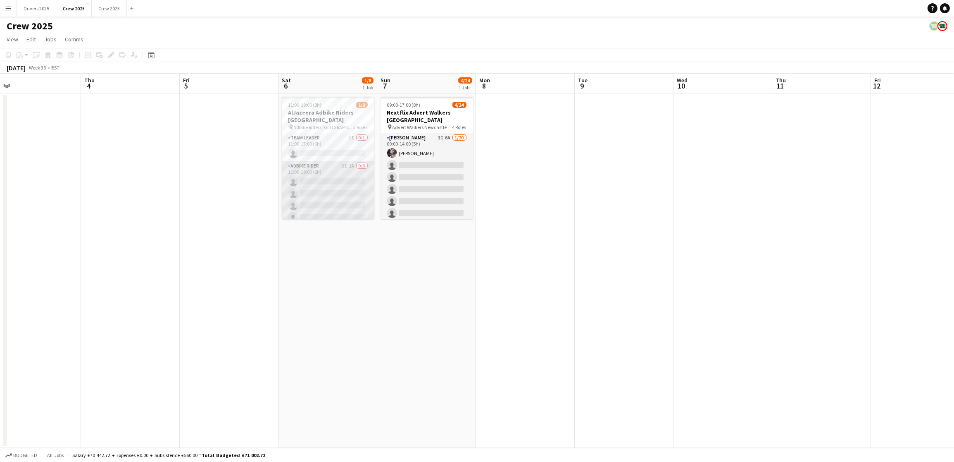
click at [321, 183] on app-card-role "Adbike Rider 2I 2A 0/6 11:00-19:00 (8h) single-neutral-actions single-neutral-a…" at bounding box center [328, 205] width 93 height 88
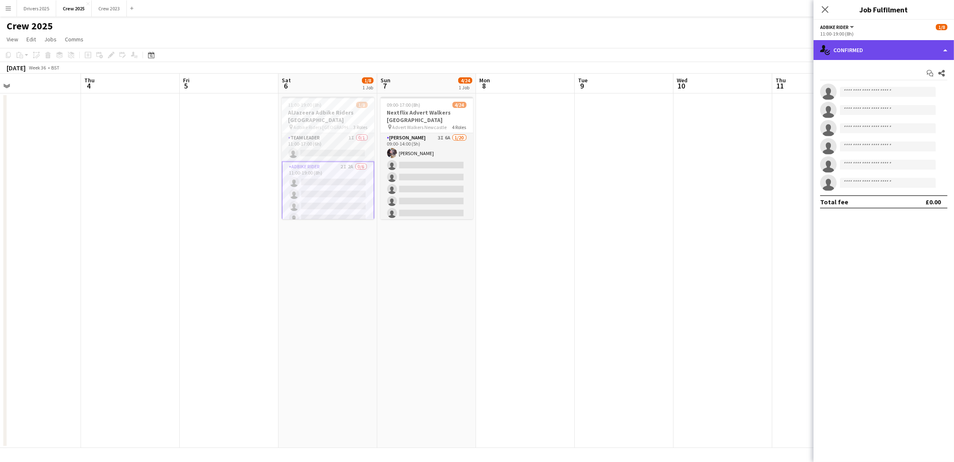
click at [874, 50] on div "single-neutral-actions-check-2 Confirmed" at bounding box center [884, 50] width 140 height 20
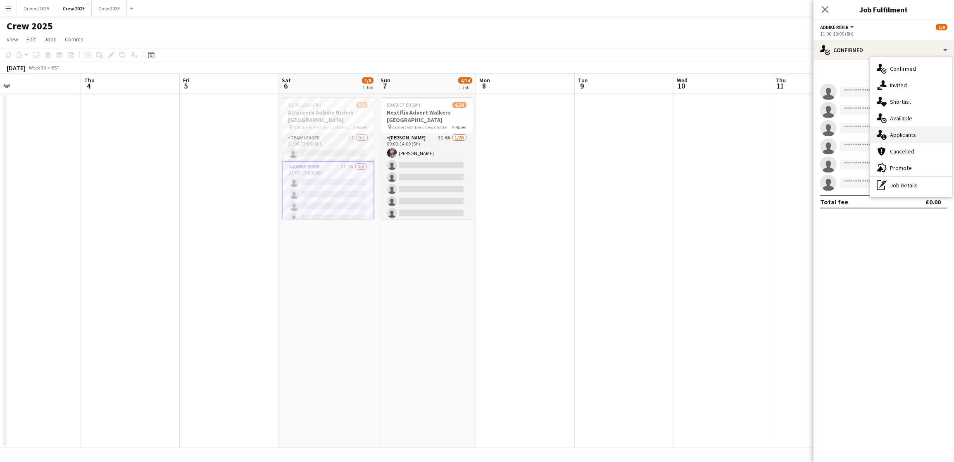
click at [912, 133] on span "Applicants" at bounding box center [903, 134] width 26 height 7
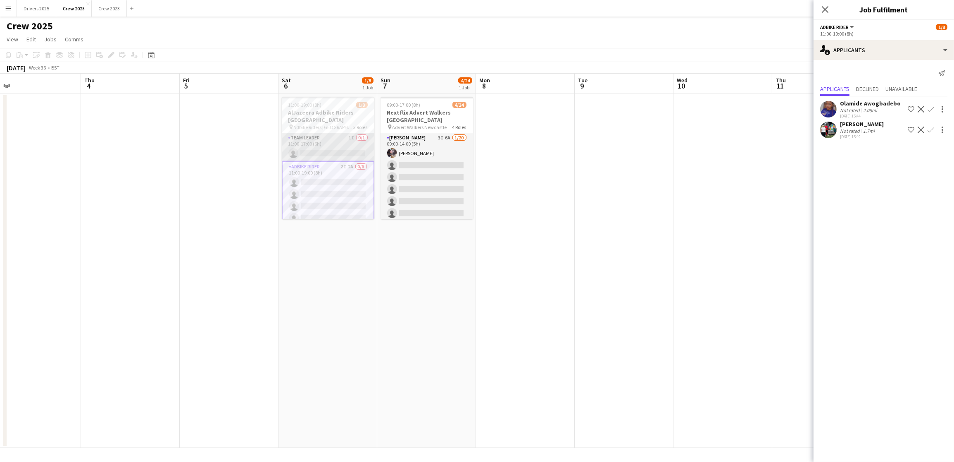
click at [282, 148] on app-card-role "Team Leader 1I 0/1 11:00-17:00 (6h) single-neutral-actions" at bounding box center [328, 147] width 93 height 28
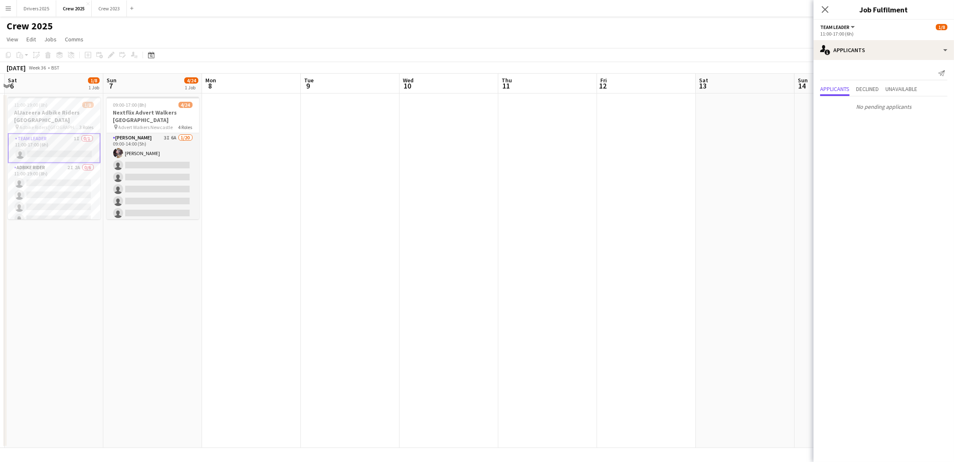
scroll to position [0, 313]
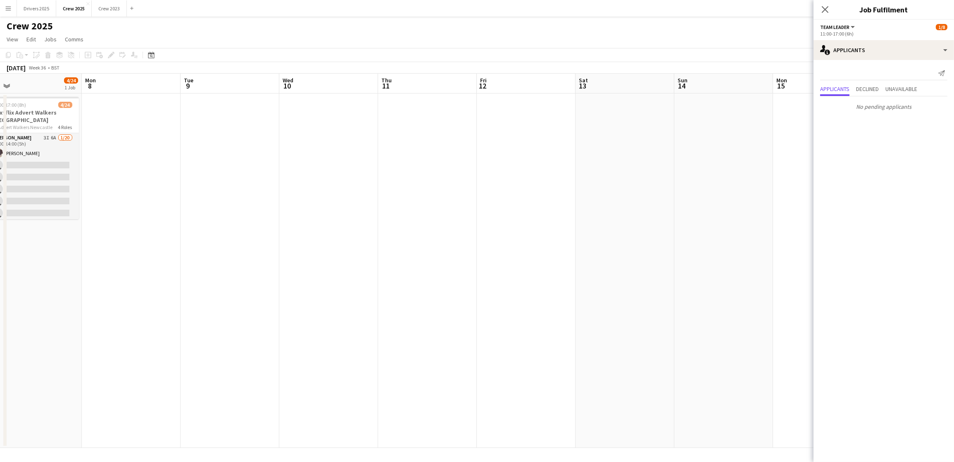
drag, startPoint x: 592, startPoint y: 207, endPoint x: 197, endPoint y: 225, distance: 395.1
click at [197, 225] on app-calendar-viewport "Thu 4 Fri 5 Sat 6 1/8 1 Job Sun 7 4/24 1 Job Mon 8 Tue 9 Wed 10 Thu 11 Fri 12 S…" at bounding box center [477, 261] width 954 height 374
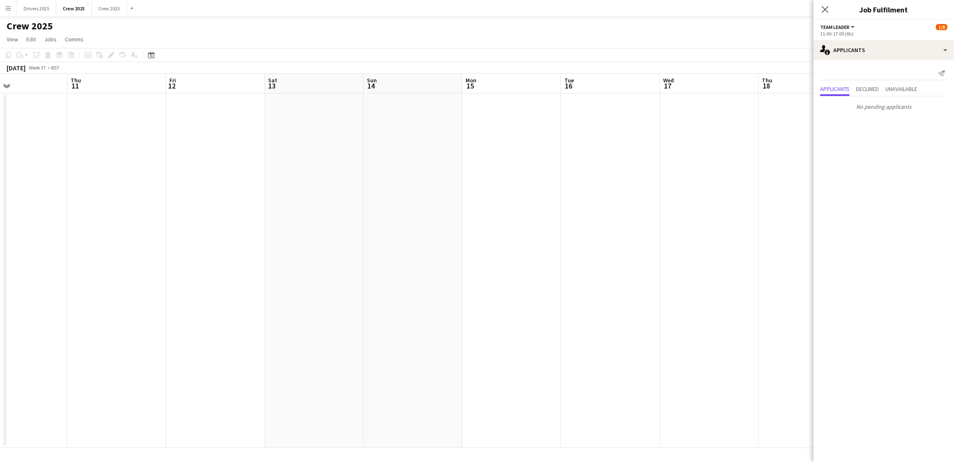
scroll to position [0, 314]
drag, startPoint x: 646, startPoint y: 219, endPoint x: 350, endPoint y: 219, distance: 296.7
click at [350, 219] on app-calendar-viewport "Sun 7 4/24 1 Job Mon 8 Tue 9 Wed 10 Thu 11 Fri 12 Sat 13 Sun 14 Mon 15 Tue 16 W…" at bounding box center [477, 261] width 954 height 374
click at [443, 153] on app-date-cell at bounding box center [426, 270] width 99 height 354
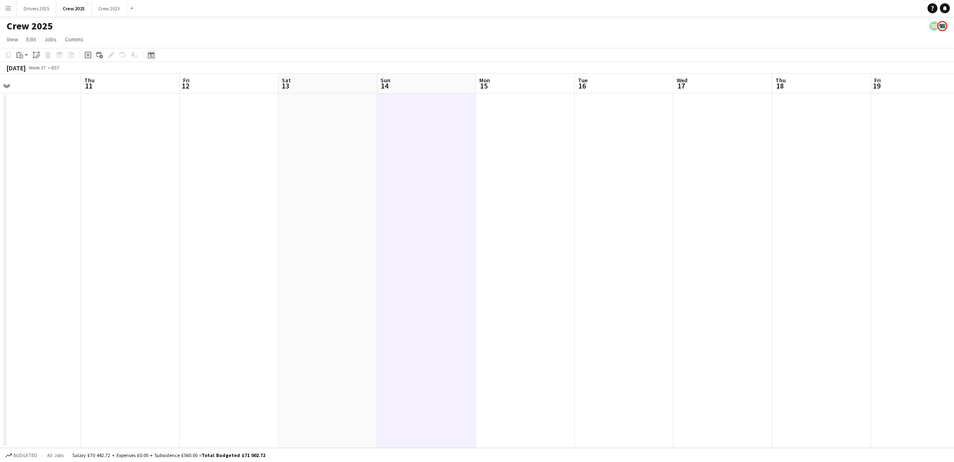
click at [150, 54] on icon "Date picker" at bounding box center [151, 55] width 7 height 7
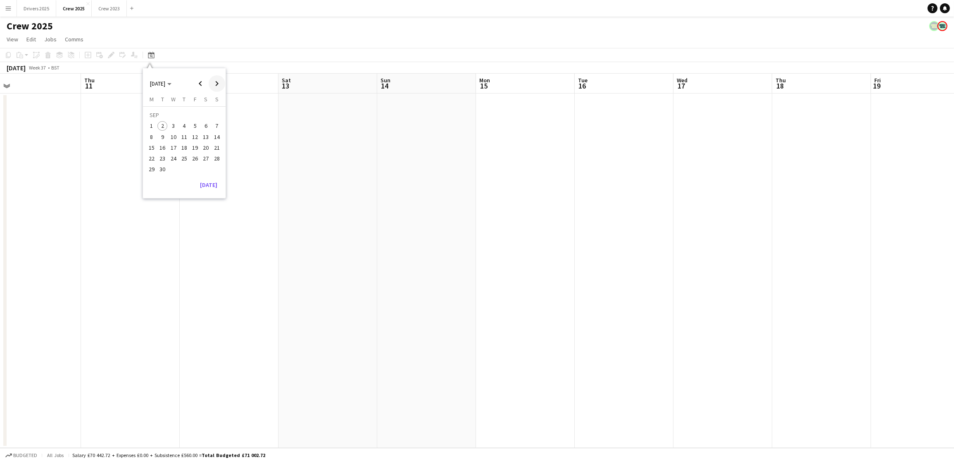
click at [214, 82] on span "Next month" at bounding box center [217, 83] width 17 height 17
click at [203, 125] on span "4" at bounding box center [206, 126] width 10 height 10
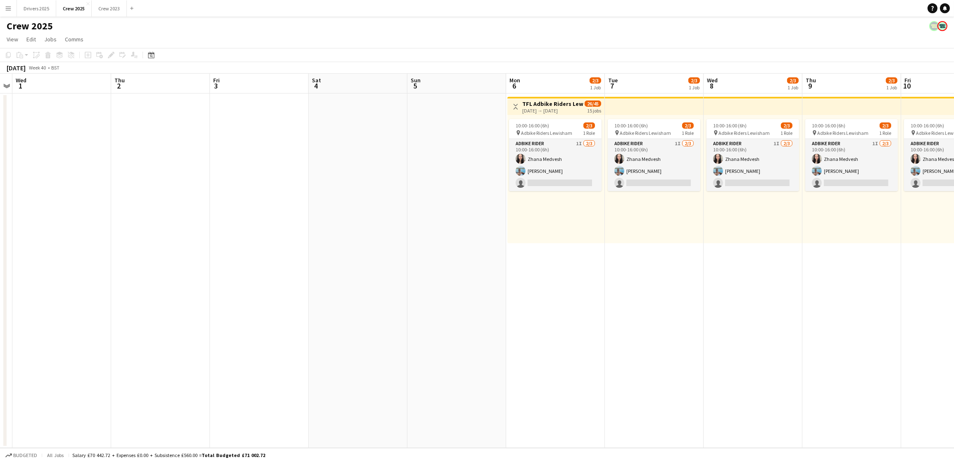
click at [352, 142] on app-date-cell at bounding box center [358, 270] width 99 height 354
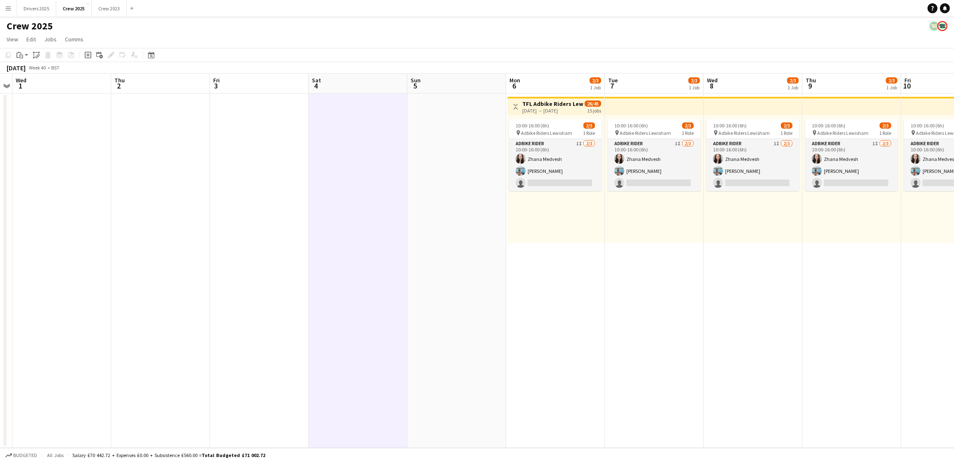
click at [88, 56] on icon "Add job" at bounding box center [88, 55] width 7 height 7
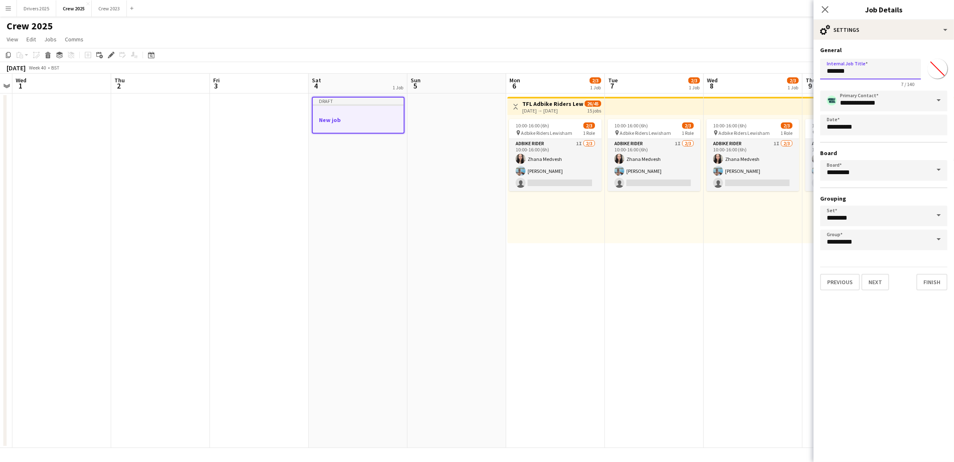
drag, startPoint x: 874, startPoint y: 74, endPoint x: 785, endPoint y: 69, distance: 89.4
click at [785, 69] on body "Menu Boards Boards Boards All jobs Status Workforce Workforce My Workforce Recr…" at bounding box center [477, 231] width 954 height 462
click at [871, 73] on input "**********" at bounding box center [870, 69] width 101 height 20
drag, startPoint x: 871, startPoint y: 73, endPoint x: 878, endPoint y: 69, distance: 7.8
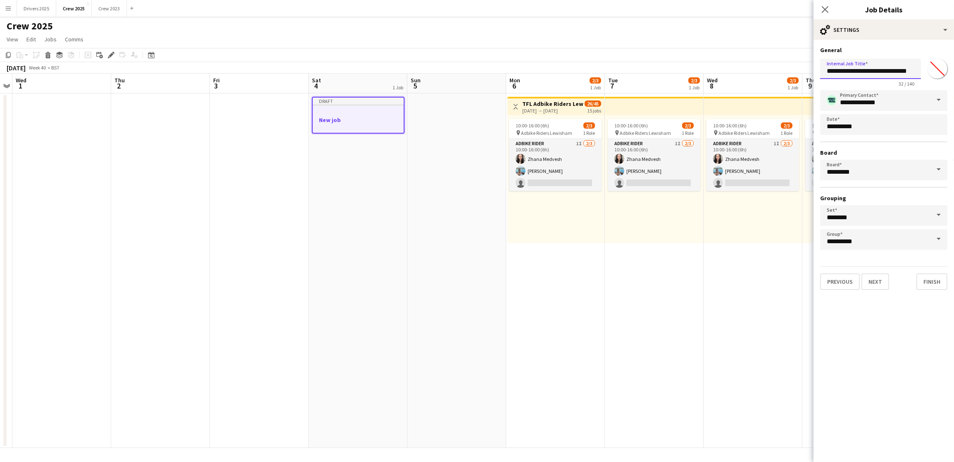
click at [878, 69] on input "**********" at bounding box center [870, 69] width 101 height 20
drag, startPoint x: 914, startPoint y: 71, endPoint x: 862, endPoint y: 72, distance: 51.3
click at [862, 72] on input "**********" at bounding box center [870, 69] width 101 height 20
type input "**********"
click at [869, 280] on button "Next" at bounding box center [876, 281] width 28 height 17
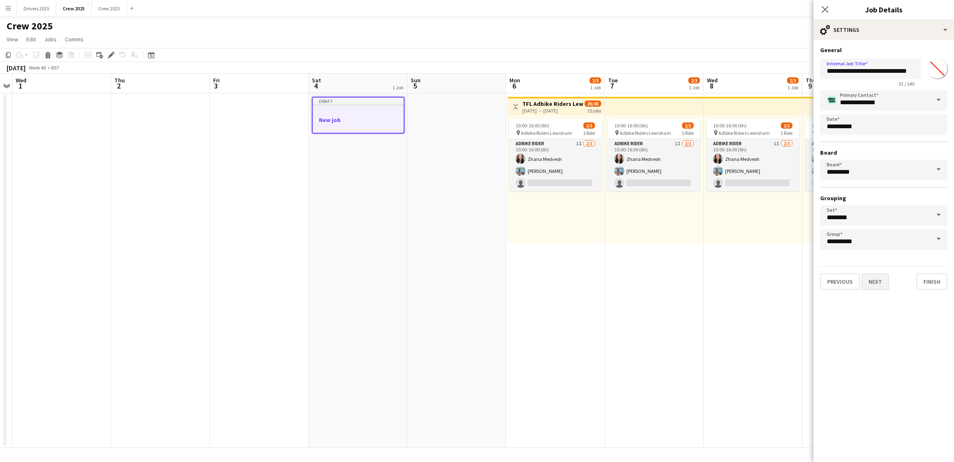
scroll to position [0, 0]
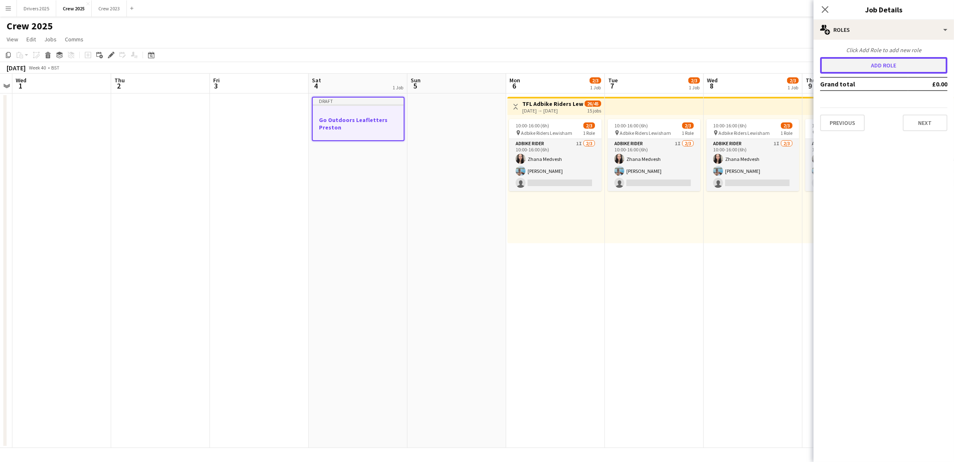
click at [852, 70] on button "Add role" at bounding box center [883, 65] width 127 height 17
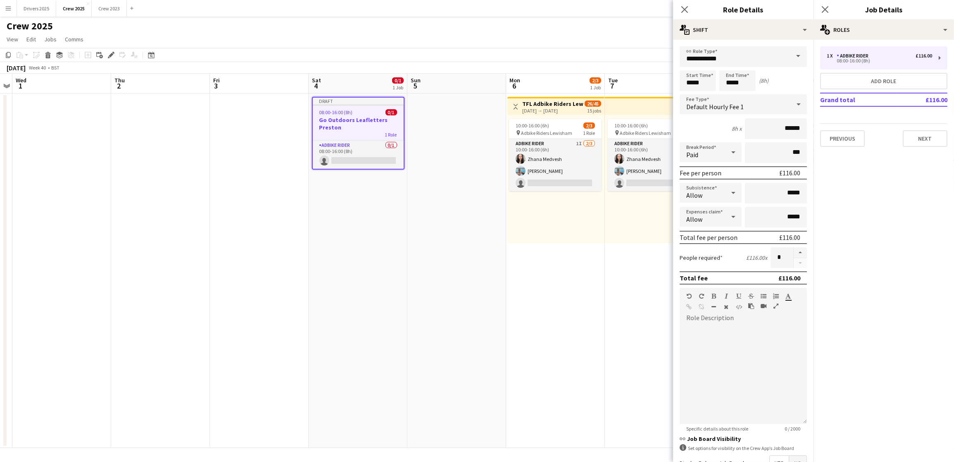
click at [790, 55] on span at bounding box center [798, 56] width 17 height 20
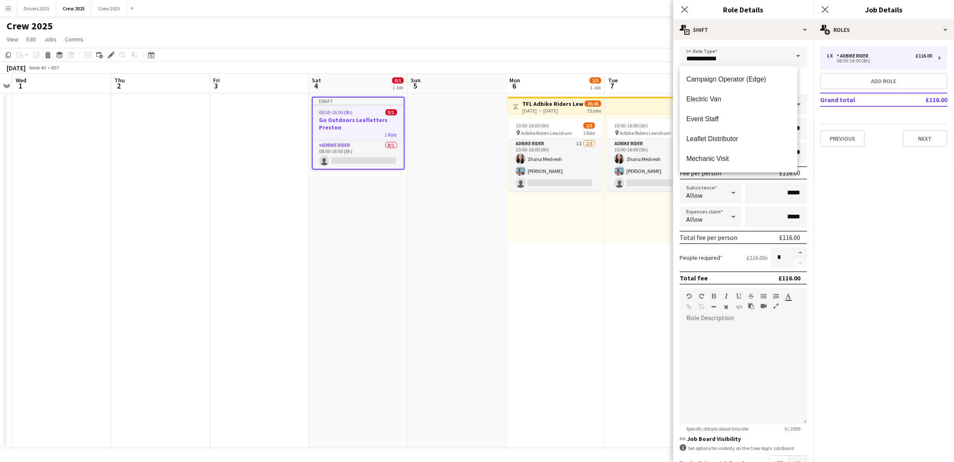
scroll to position [149, 0]
click at [726, 127] on span "Leaflet Distributor" at bounding box center [738, 130] width 105 height 8
type input "**********"
type input "******"
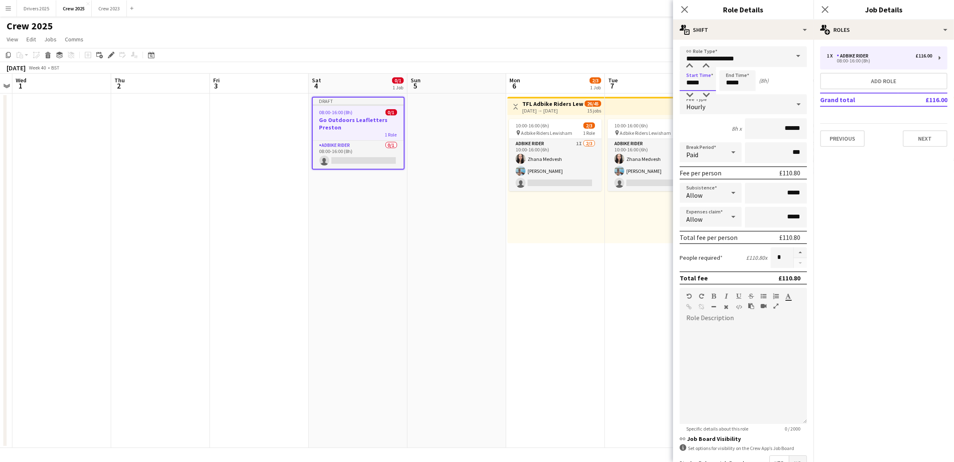
drag, startPoint x: 704, startPoint y: 87, endPoint x: 650, endPoint y: 83, distance: 53.8
click at [650, 83] on body "Menu Boards Boards Boards All jobs Status Workforce Workforce My Workforce Recr…" at bounding box center [477, 231] width 954 height 462
type input "*****"
click at [768, 106] on div "Hourly" at bounding box center [735, 104] width 111 height 20
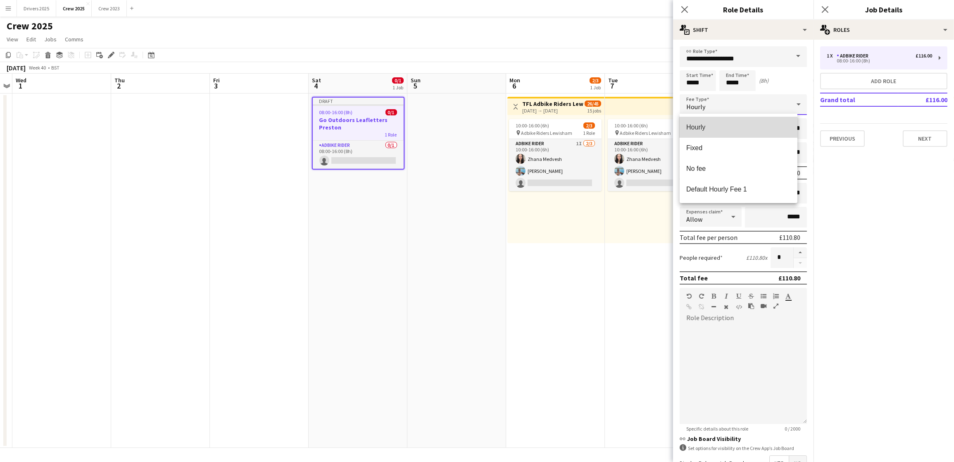
click at [728, 124] on span "Hourly" at bounding box center [738, 127] width 105 height 8
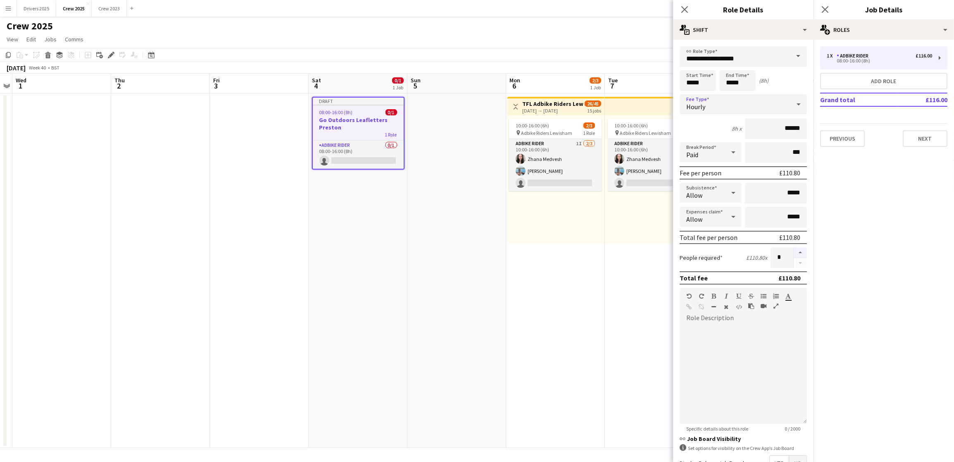
click at [794, 250] on button "button" at bounding box center [800, 252] width 13 height 11
type input "*"
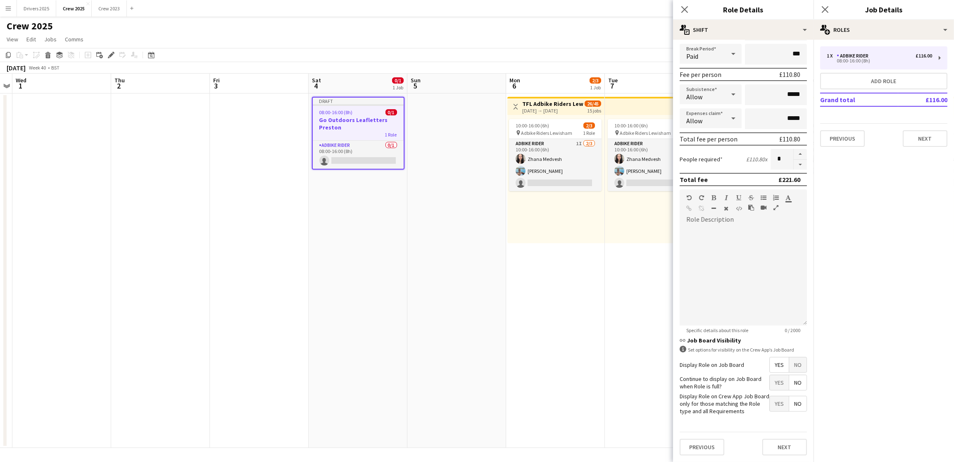
scroll to position [118, 0]
click at [921, 135] on button "Next" at bounding box center [925, 138] width 45 height 17
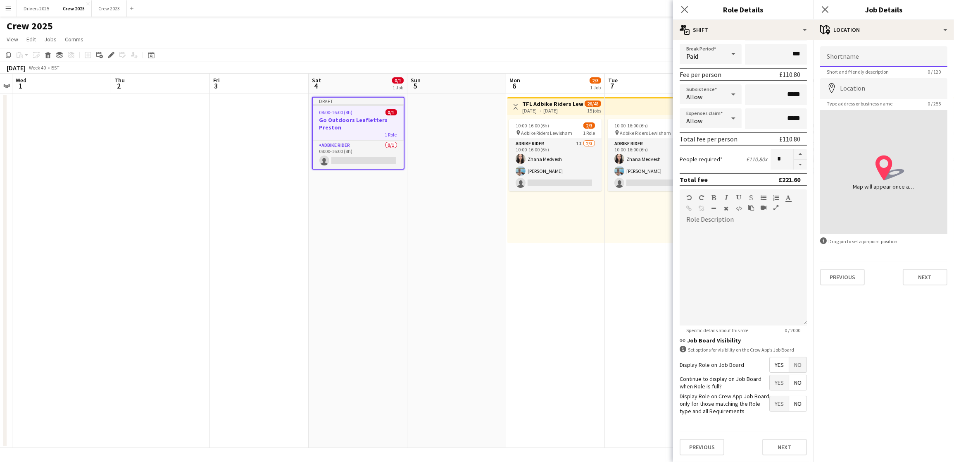
click at [866, 55] on input "Shortname" at bounding box center [883, 56] width 127 height 21
paste input "**********"
type input "**********"
click at [871, 89] on input "Location" at bounding box center [883, 88] width 127 height 21
type input "**********"
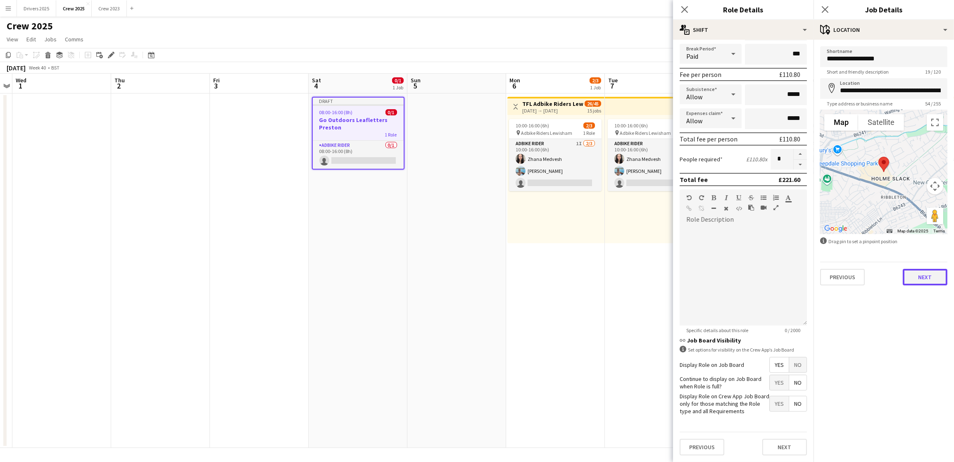
click at [910, 276] on button "Next" at bounding box center [925, 277] width 45 height 17
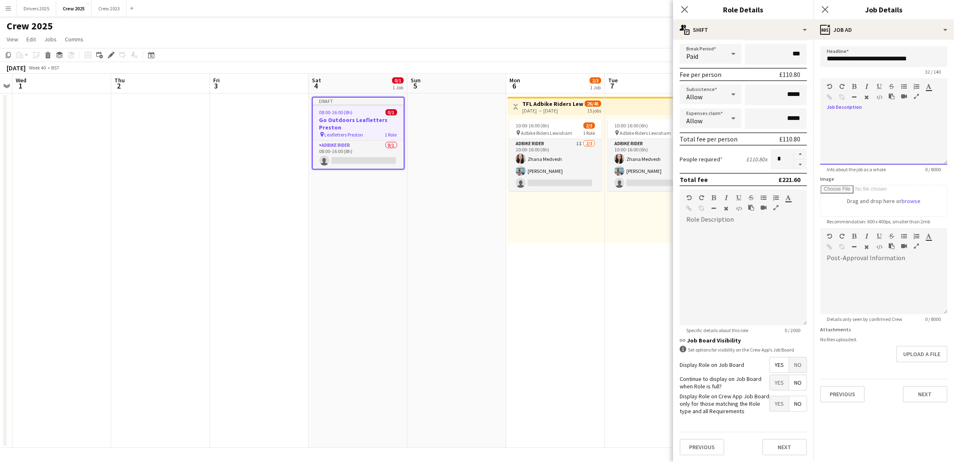
click at [872, 129] on div at bounding box center [883, 140] width 127 height 50
drag, startPoint x: 940, startPoint y: 119, endPoint x: 947, endPoint y: 121, distance: 7.4
click at [940, 119] on div "**********" at bounding box center [883, 140] width 127 height 50
click at [878, 128] on div "**********" at bounding box center [883, 140] width 127 height 50
click at [933, 394] on button "Next" at bounding box center [925, 394] width 45 height 17
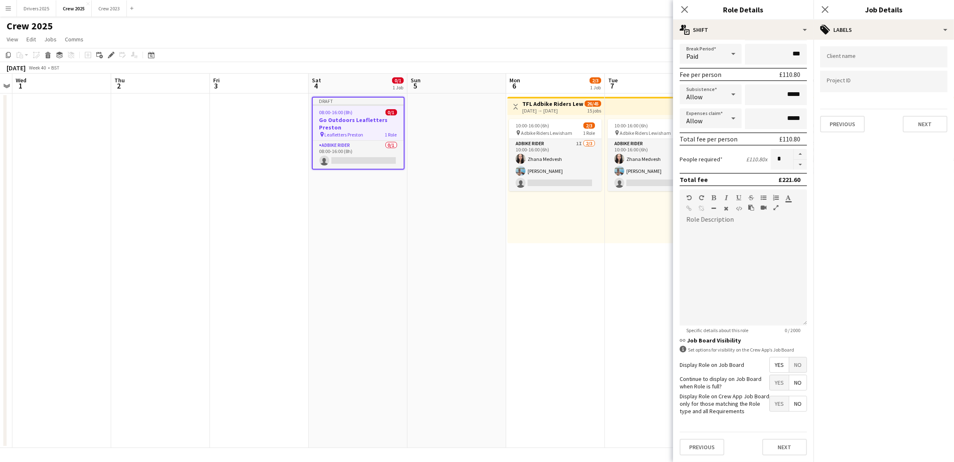
click at [565, 302] on app-date-cell "Toggle View TFL Adbike Riders Lewisham 06-10-2025 → 20-10-2025 26/45 15 jobs 10…" at bounding box center [555, 270] width 99 height 354
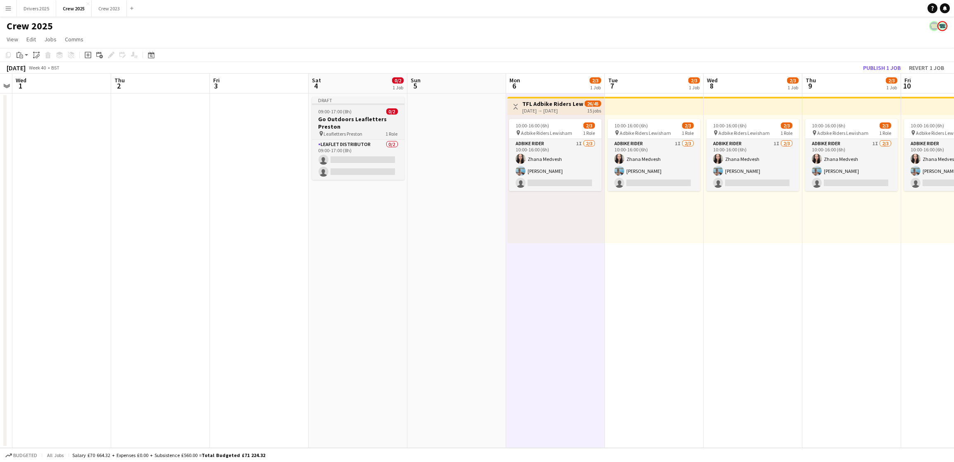
click at [351, 115] on h3 "Go Outdoors Leafletters Preston" at bounding box center [358, 122] width 93 height 15
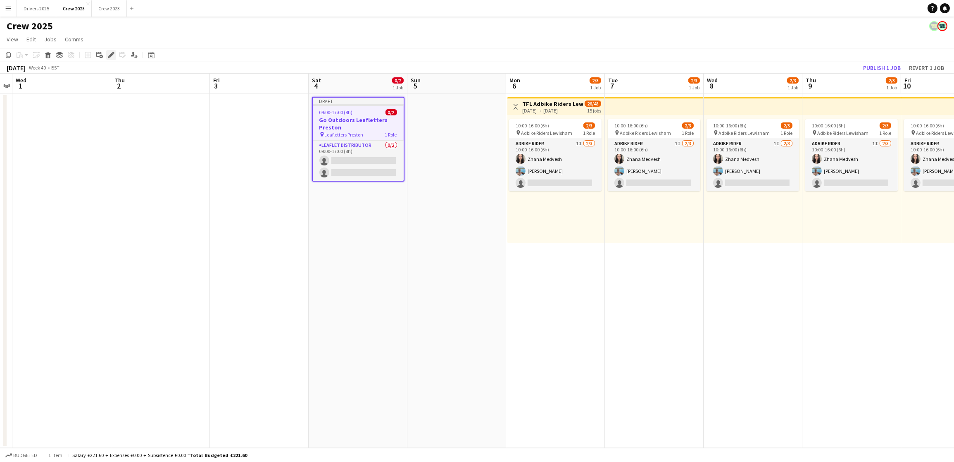
click at [108, 54] on icon "Edit" at bounding box center [111, 55] width 7 height 7
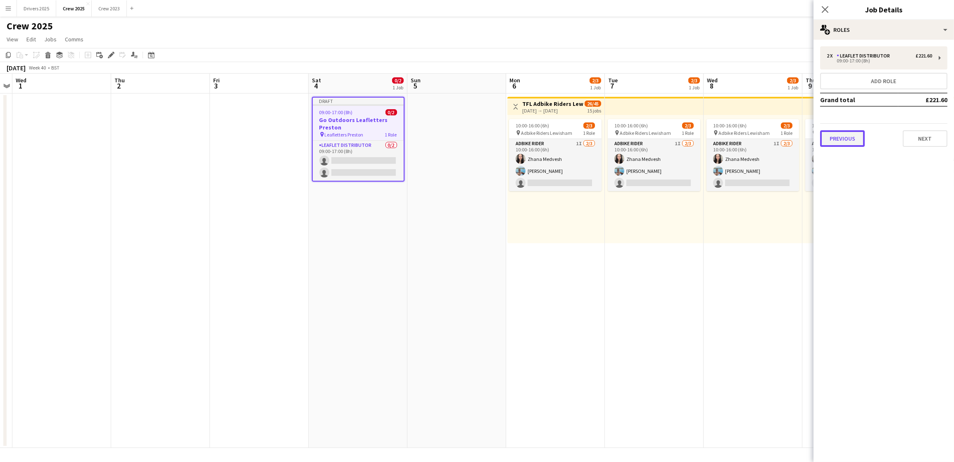
click at [851, 131] on button "Previous" at bounding box center [842, 138] width 45 height 17
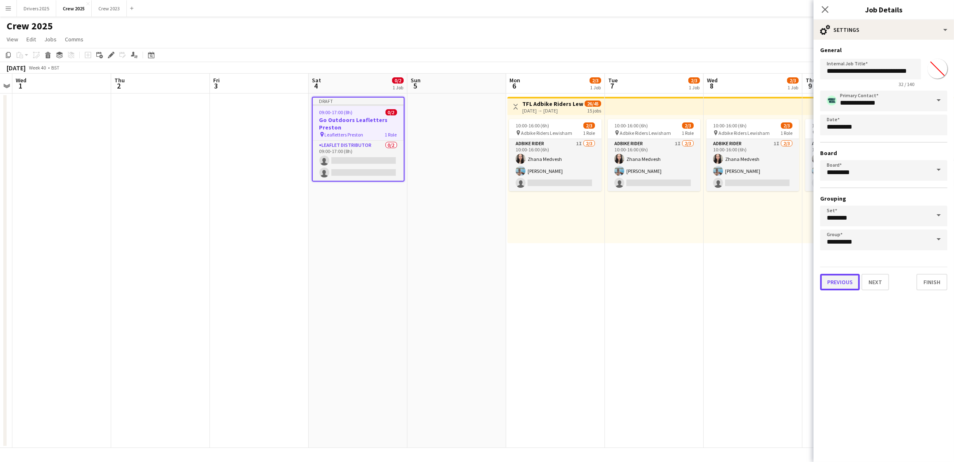
click at [841, 276] on button "Previous" at bounding box center [840, 282] width 40 height 17
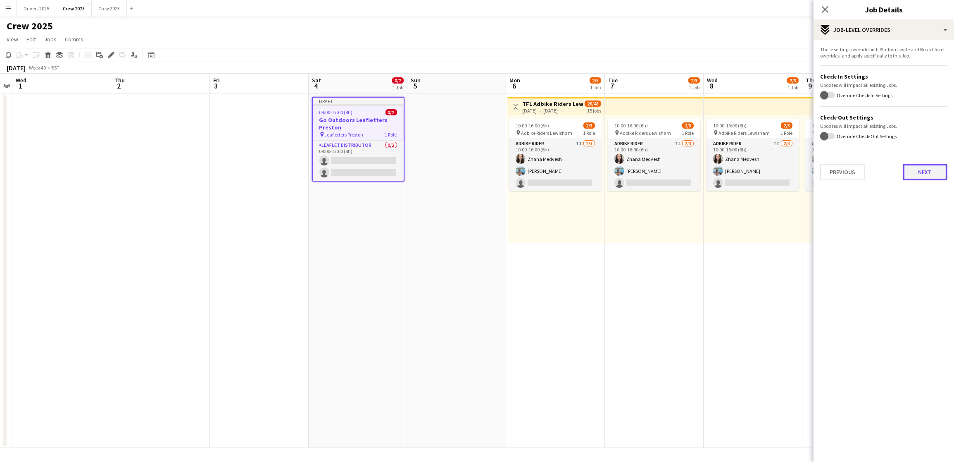
click at [918, 172] on button "Next" at bounding box center [925, 172] width 45 height 17
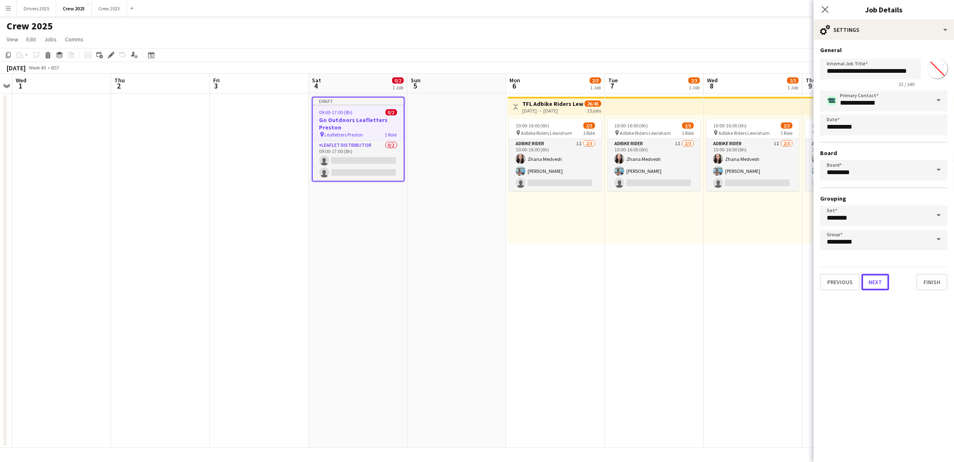
click at [880, 281] on button "Next" at bounding box center [876, 282] width 28 height 17
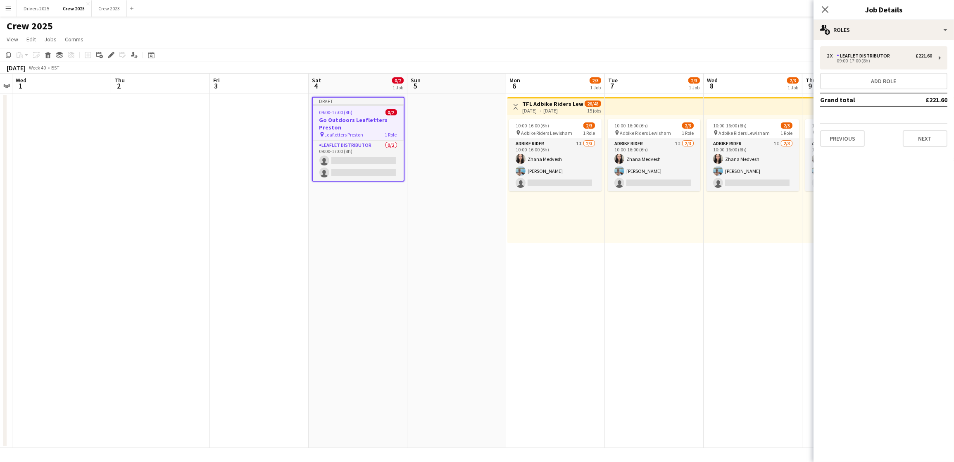
click at [919, 127] on div "Previous Next" at bounding box center [883, 135] width 127 height 24
click at [924, 135] on button "Next" at bounding box center [925, 138] width 45 height 17
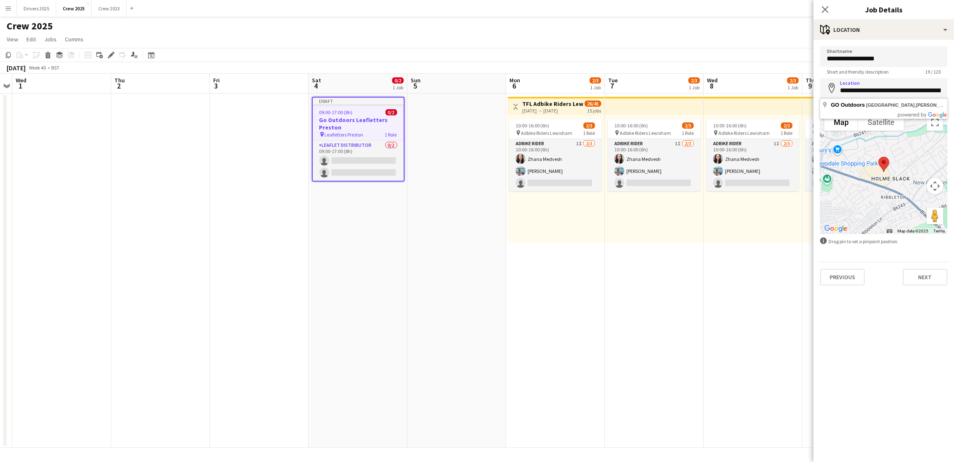
scroll to position [0, 53]
drag, startPoint x: 837, startPoint y: 94, endPoint x: 999, endPoint y: 93, distance: 162.0
click at [944, 93] on html "Menu Boards Boards Boards All jobs Status Workforce Workforce My Workforce Recr…" at bounding box center [477, 231] width 954 height 462
type input "**********"
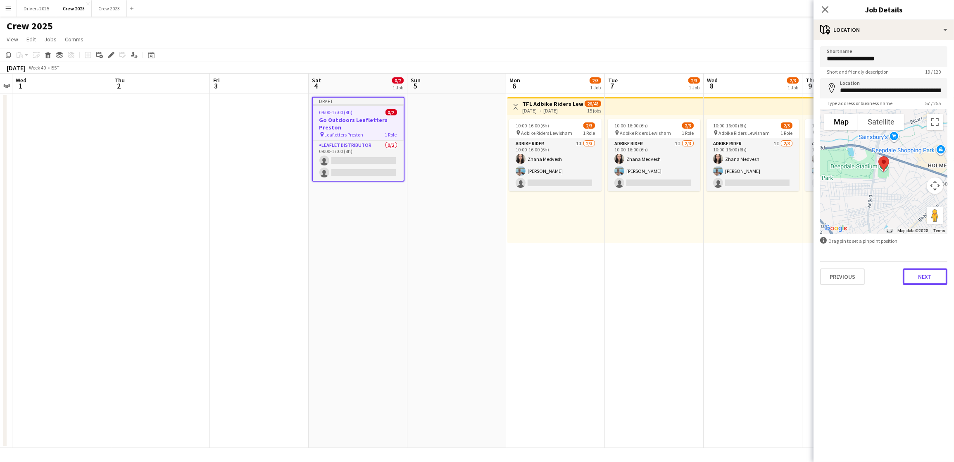
click at [919, 271] on button "Next" at bounding box center [925, 276] width 45 height 17
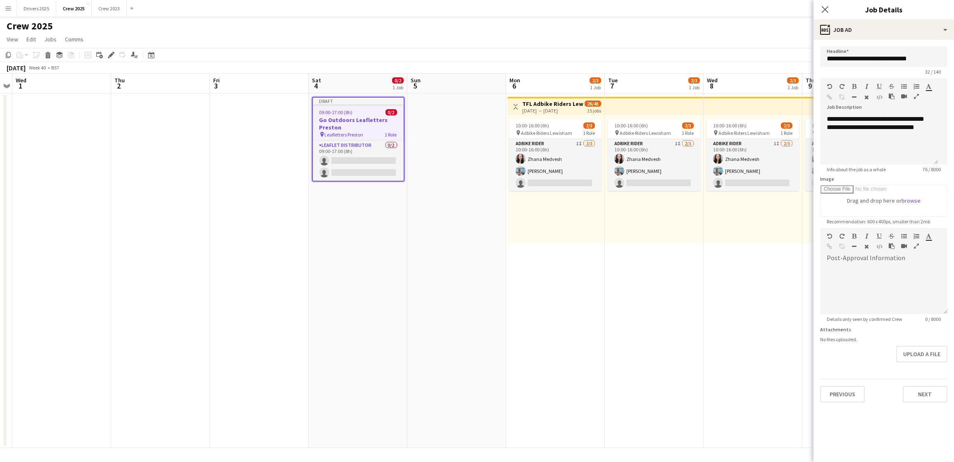
click at [733, 291] on app-date-cell "10:00-16:00 (6h) 2/3 pin Adbike Riders Lewisham 1 Role Adbike Rider 1I [DATE] 1…" at bounding box center [753, 270] width 99 height 354
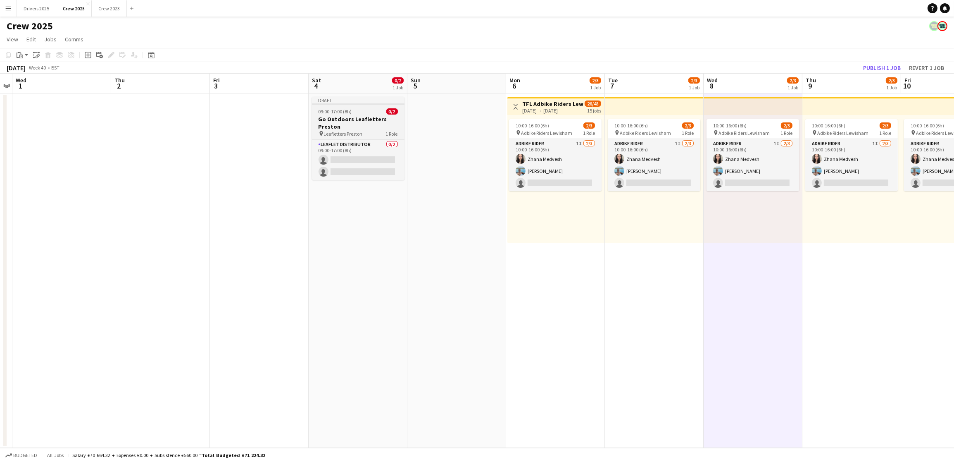
click at [348, 111] on span "09:00-17:00 (8h)" at bounding box center [335, 111] width 33 height 6
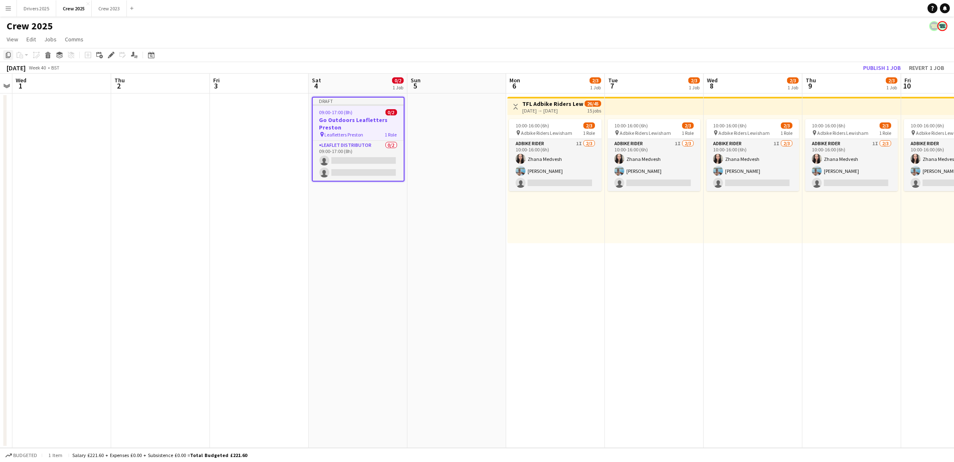
click at [8, 53] on icon "Copy" at bounding box center [8, 55] width 7 height 7
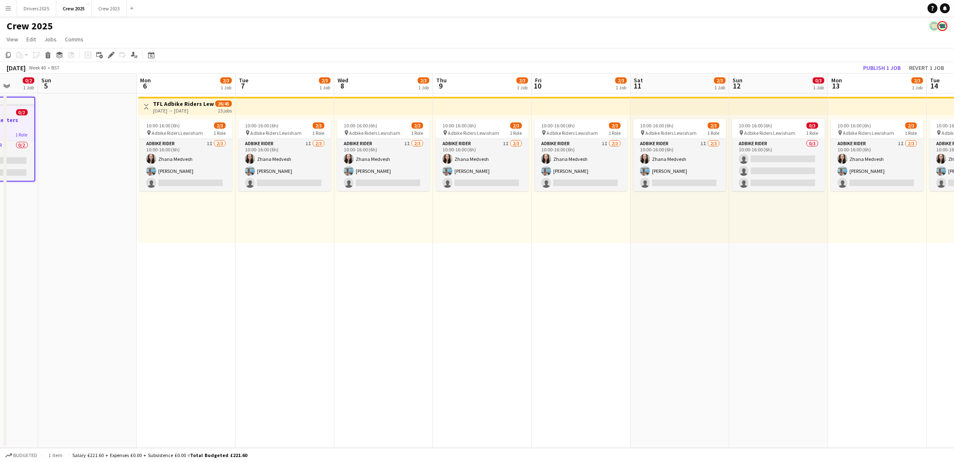
scroll to position [0, 359]
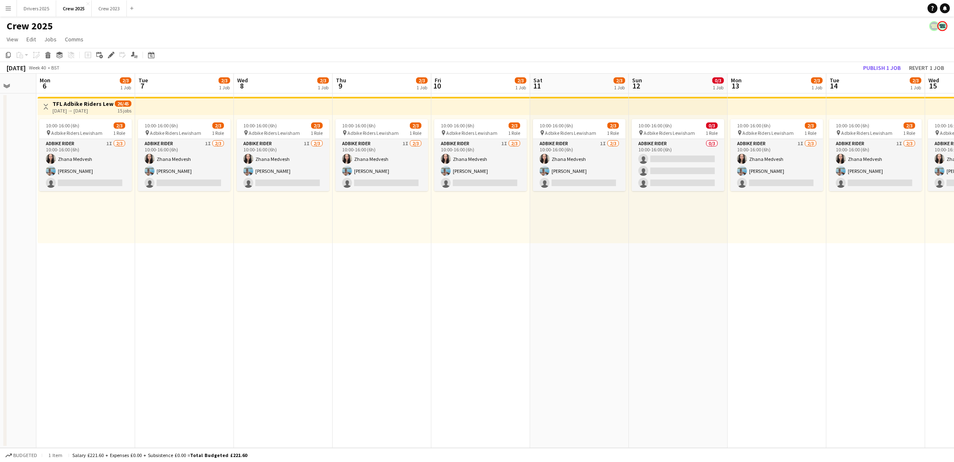
drag, startPoint x: 779, startPoint y: 222, endPoint x: 310, endPoint y: 234, distance: 469.6
click at [310, 234] on app-calendar-viewport "Thu 2 Fri 3 Sat 4 0/2 1 Job Sun 5 Mon 6 2/3 1 Job Tue 7 2/3 1 Job Wed 8 2/3 1 J…" at bounding box center [477, 261] width 954 height 374
click at [462, 262] on app-date-cell "10:00-16:00 (6h) 2/3 pin Adbike Riders Lewisham 1 Role Adbike Rider 1I [DATE] 1…" at bounding box center [480, 270] width 99 height 354
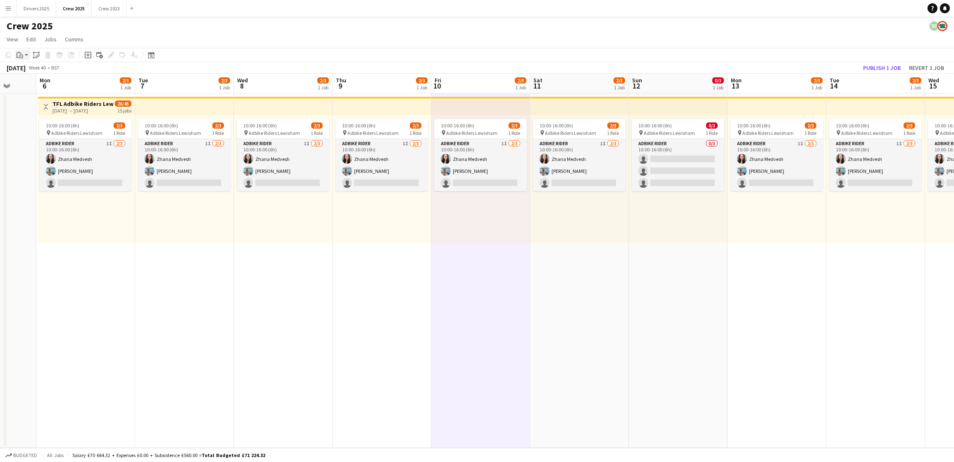
click at [19, 59] on div "Paste" at bounding box center [20, 55] width 10 height 10
click at [24, 72] on link "Paste Ctrl+V" at bounding box center [61, 70] width 78 height 7
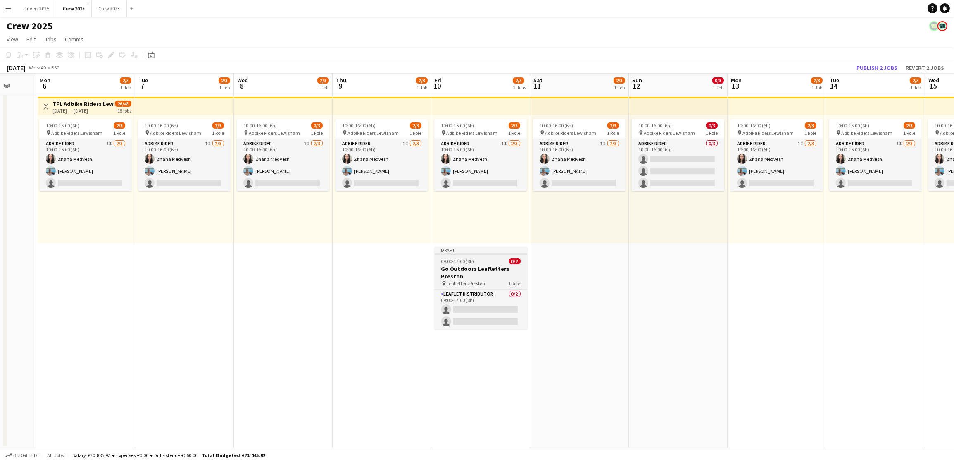
click at [469, 259] on span "09:00-17:00 (8h)" at bounding box center [457, 261] width 33 height 6
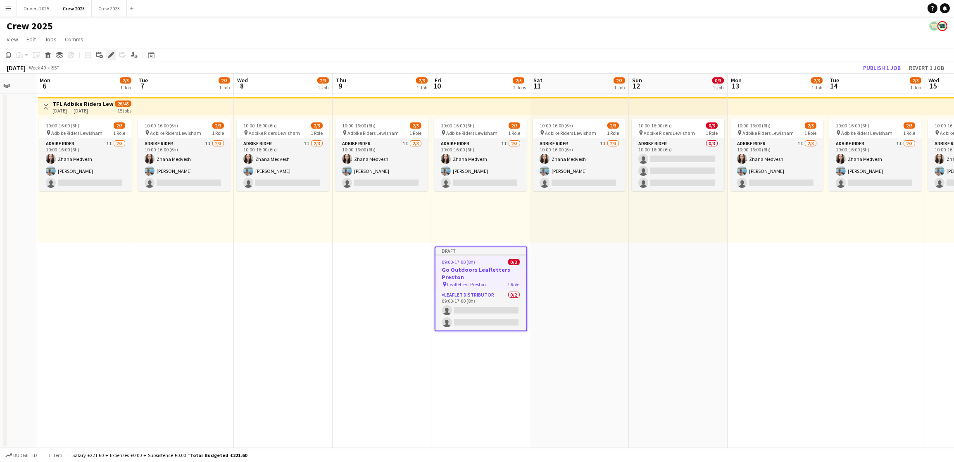
click at [108, 52] on icon "Edit" at bounding box center [111, 55] width 7 height 7
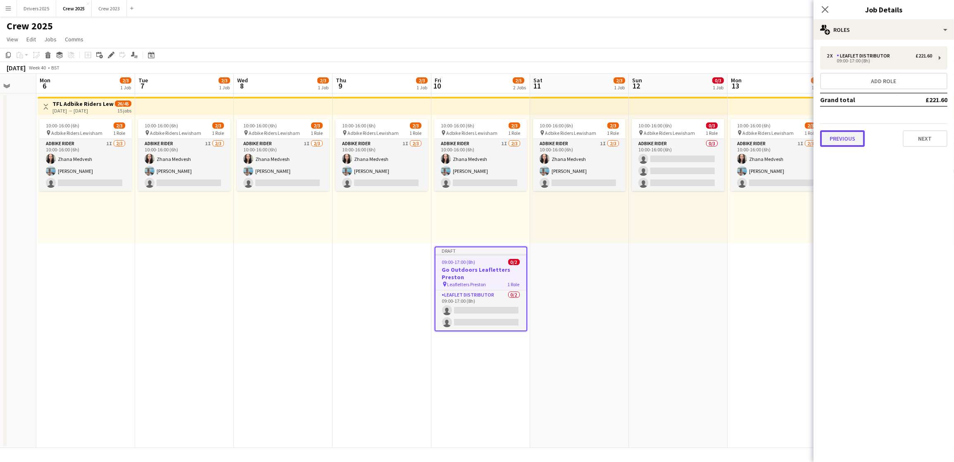
click at [853, 140] on button "Previous" at bounding box center [842, 138] width 45 height 17
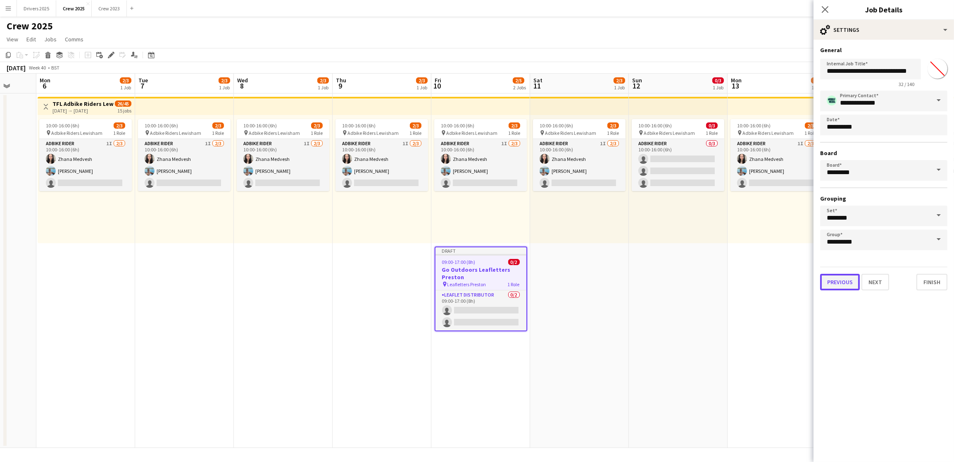
click at [842, 275] on button "Previous" at bounding box center [840, 282] width 40 height 17
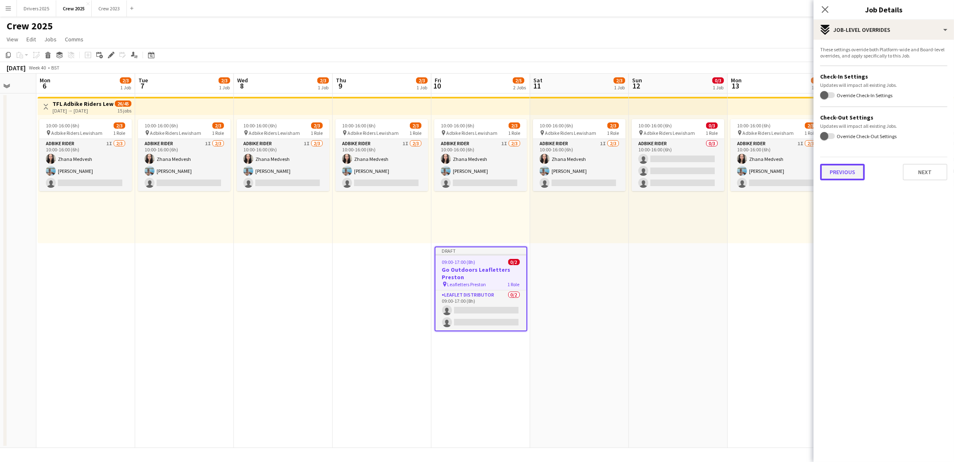
click at [845, 178] on button "Previous" at bounding box center [842, 172] width 45 height 17
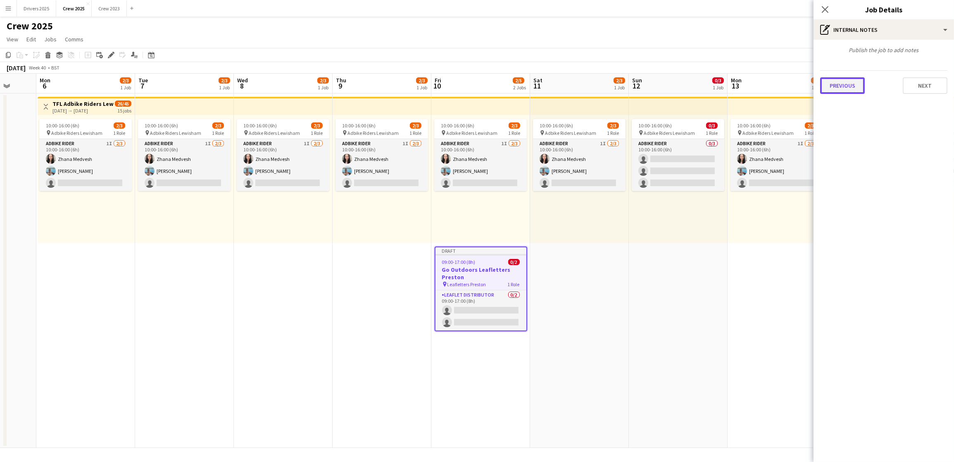
click at [847, 89] on button "Previous" at bounding box center [842, 85] width 45 height 17
click at [848, 120] on button "Previous" at bounding box center [842, 124] width 45 height 17
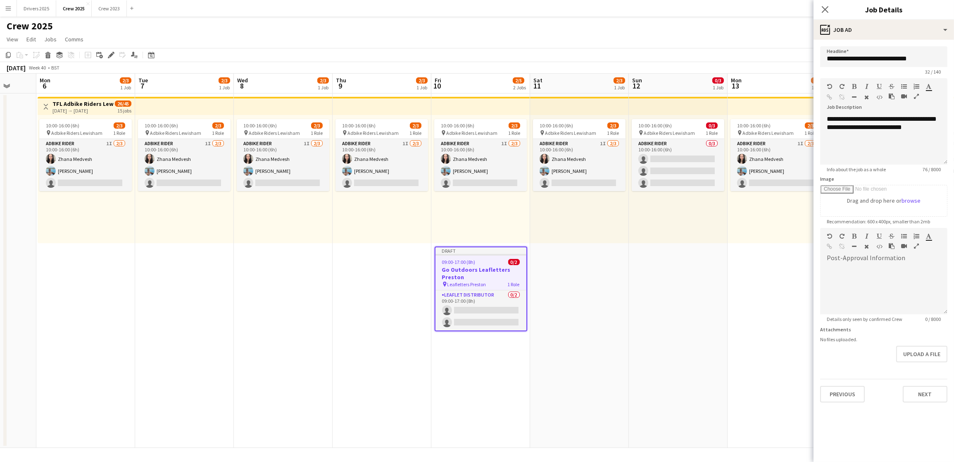
drag, startPoint x: 841, startPoint y: 372, endPoint x: 840, endPoint y: 381, distance: 9.6
click at [841, 372] on form "**********" at bounding box center [884, 224] width 140 height 356
click at [839, 388] on button "Previous" at bounding box center [842, 394] width 45 height 17
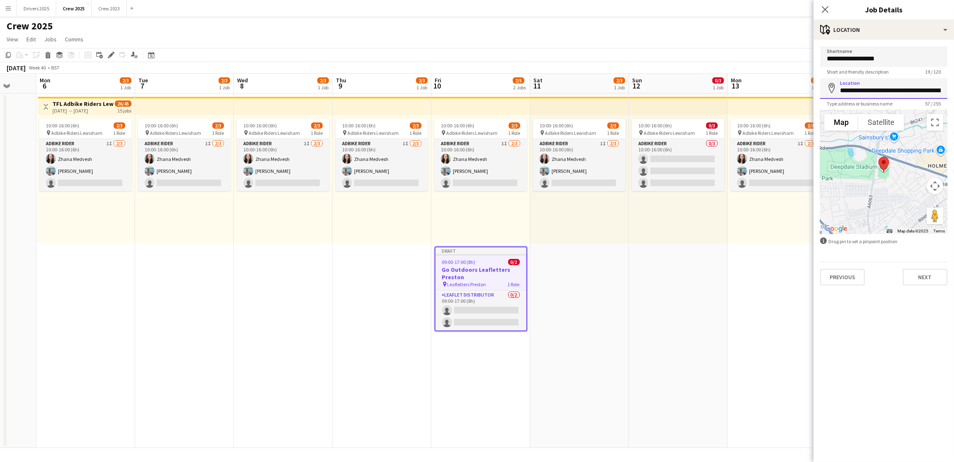
scroll to position [0, 66]
drag, startPoint x: 840, startPoint y: 88, endPoint x: 1020, endPoint y: 89, distance: 180.6
click at [944, 89] on html "Menu Boards Boards Boards All jobs Status Workforce Workforce My Workforce Recr…" at bounding box center [477, 231] width 954 height 462
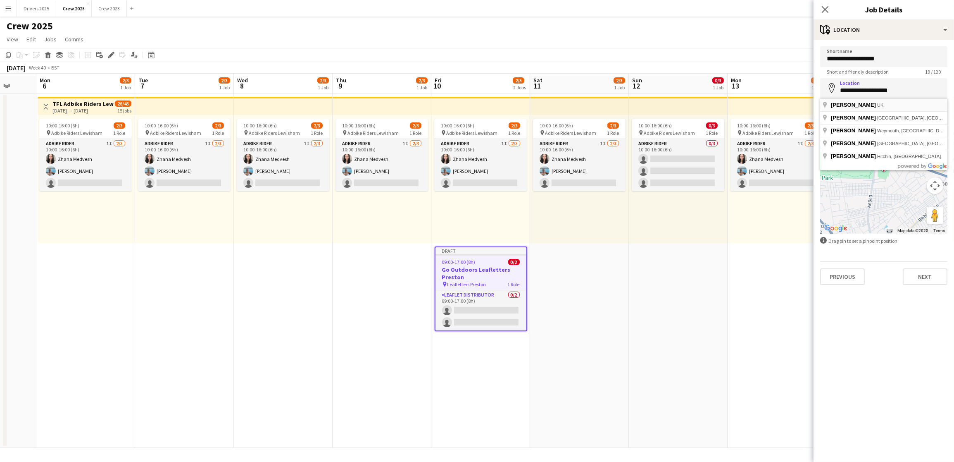
type input "**********"
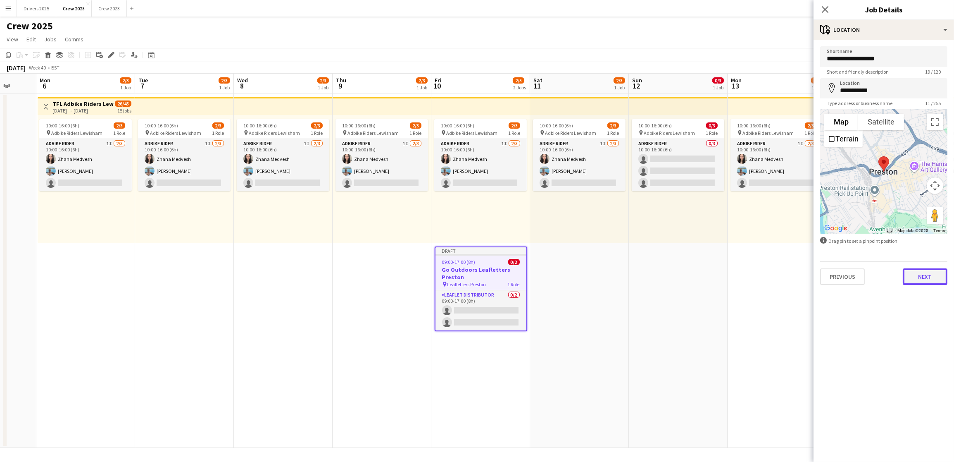
click at [917, 277] on button "Next" at bounding box center [925, 276] width 45 height 17
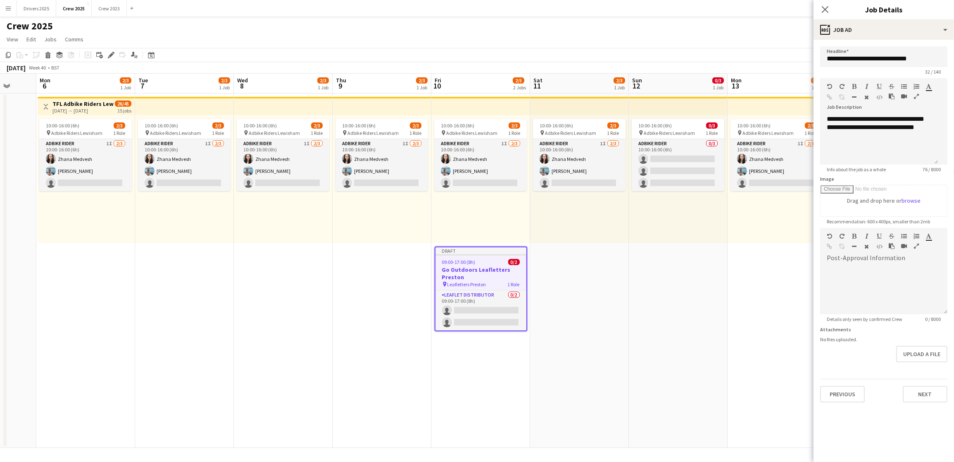
click at [676, 313] on app-date-cell "10:00-16:00 (6h) 0/3 pin Adbike Riders Lewisham 1 Role Adbike Rider 0/3 10:00-1…" at bounding box center [678, 270] width 99 height 354
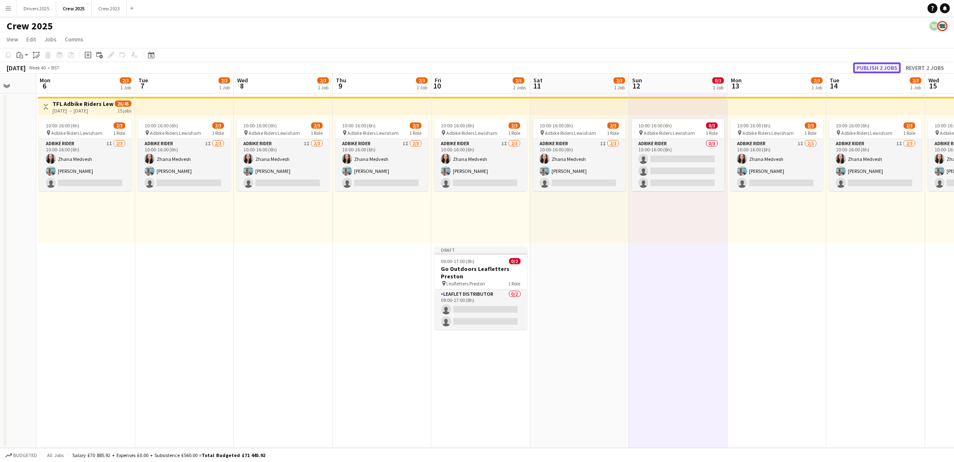
click at [878, 65] on button "Publish 2 jobs" at bounding box center [877, 67] width 48 height 11
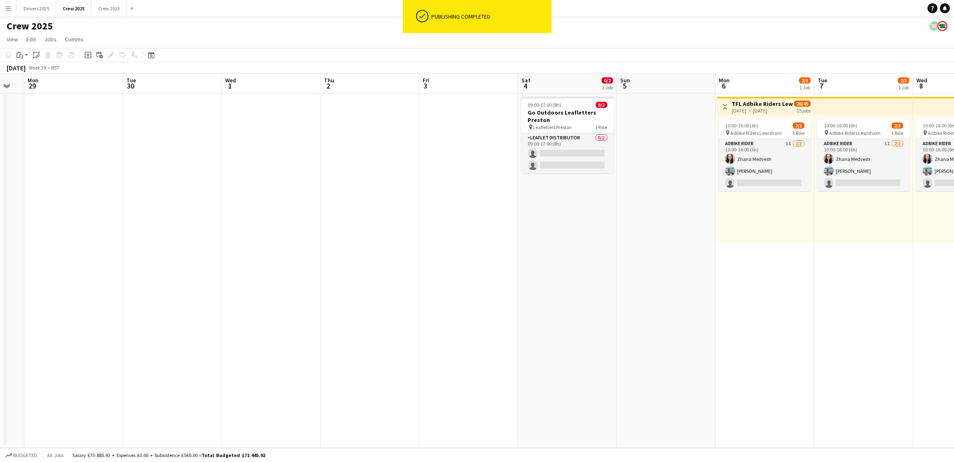
drag, startPoint x: 192, startPoint y: 300, endPoint x: 871, endPoint y: 259, distance: 680.5
click at [871, 259] on app-calendar-viewport "Sat 27 Sun 28 Mon 29 Tue 30 Wed 1 Thu 2 Fri 3 Sat 4 0/2 1 Job Sun 5 Mon 6 2/3 1…" at bounding box center [477, 261] width 954 height 374
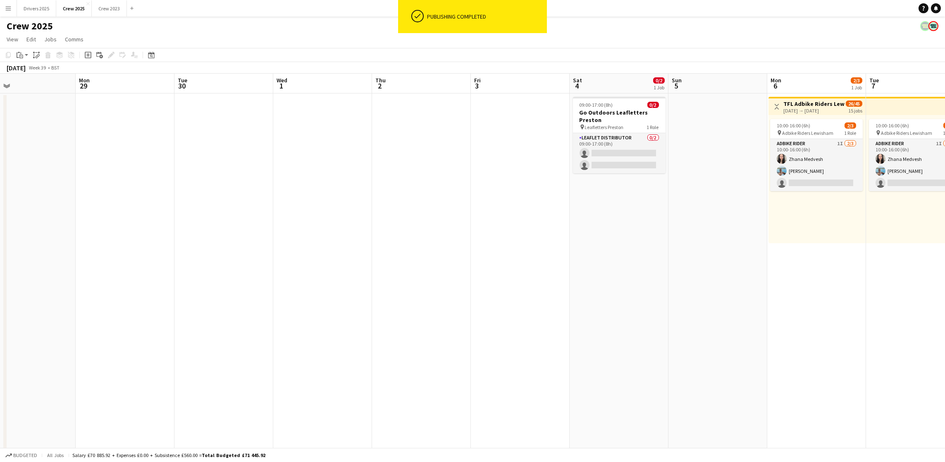
scroll to position [0, 355]
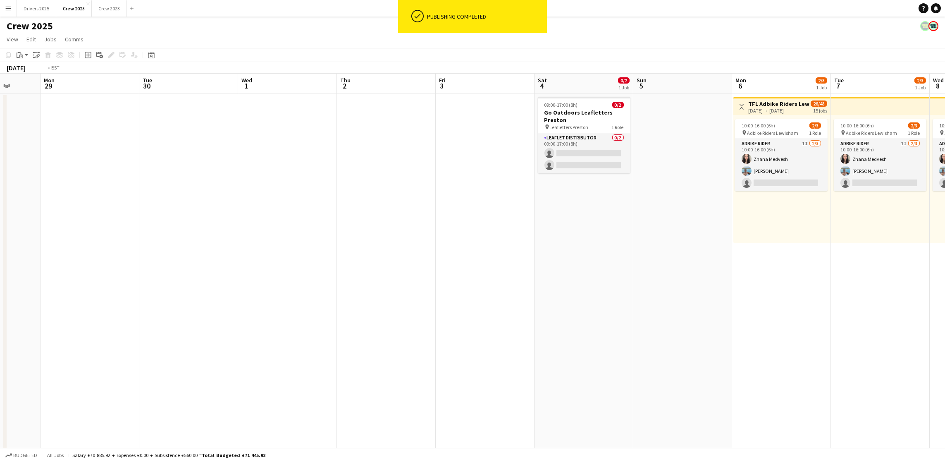
drag, startPoint x: 326, startPoint y: 294, endPoint x: 243, endPoint y: 261, distance: 89.2
click at [243, 261] on app-calendar-viewport "Thu 25 Fri 26 Sat 27 Sun 28 Mon 29 Tue 30 Wed 1 Thu 2 Fri 3 Sat 4 0/2 1 Job Sun…" at bounding box center [472, 280] width 945 height 413
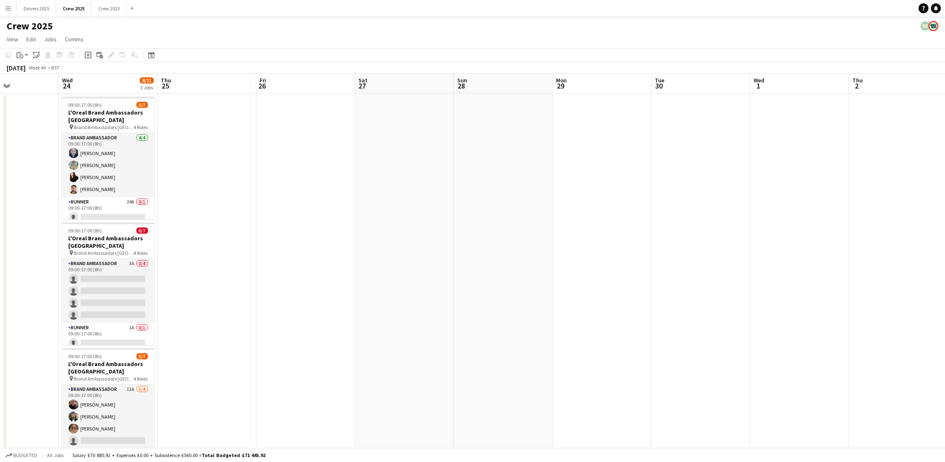
drag, startPoint x: 147, startPoint y: 188, endPoint x: 758, endPoint y: 193, distance: 610.7
click at [758, 193] on app-calendar-viewport "Sun 21 Mon 22 Tue 23 Wed 24 8/21 3 Jobs Thu 25 Fri 26 Sat 27 Sun 28 Mon 29 Tue …" at bounding box center [472, 280] width 945 height 413
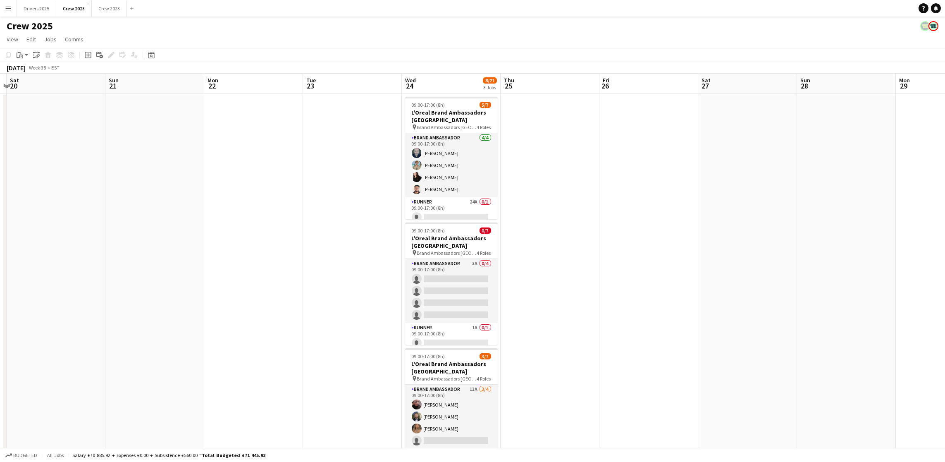
scroll to position [0, 190]
drag, startPoint x: 364, startPoint y: 248, endPoint x: 708, endPoint y: 221, distance: 344.4
click at [708, 221] on app-calendar-viewport "Thu 18 Fri 19 Sat 20 Sun 21 Mon 22 Tue 23 Wed 24 8/21 3 Jobs Thu 25 Fri 26 Sat …" at bounding box center [472, 280] width 945 height 413
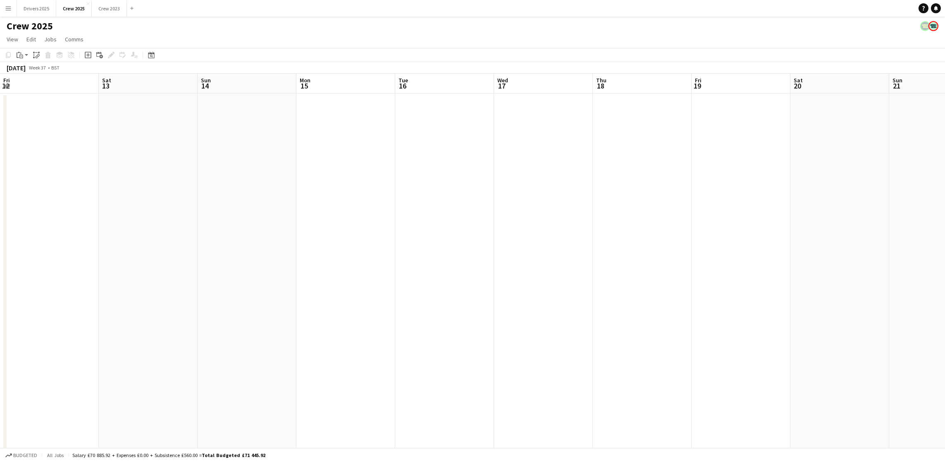
drag, startPoint x: 158, startPoint y: 254, endPoint x: 978, endPoint y: 226, distance: 820.7
click at [944, 226] on html "Menu Boards Boards Boards All jobs Status Workforce Workforce My Workforce Recr…" at bounding box center [472, 250] width 945 height 501
drag, startPoint x: 353, startPoint y: 247, endPoint x: 831, endPoint y: 243, distance: 477.3
click at [912, 239] on app-calendar-viewport "Sun 7 4/24 1 Job Mon 8 Tue 9 Wed 10 Thu 11 Fri 12 Sat 13 Sun 14 Mon 15 Tue 16 W…" at bounding box center [472, 280] width 945 height 413
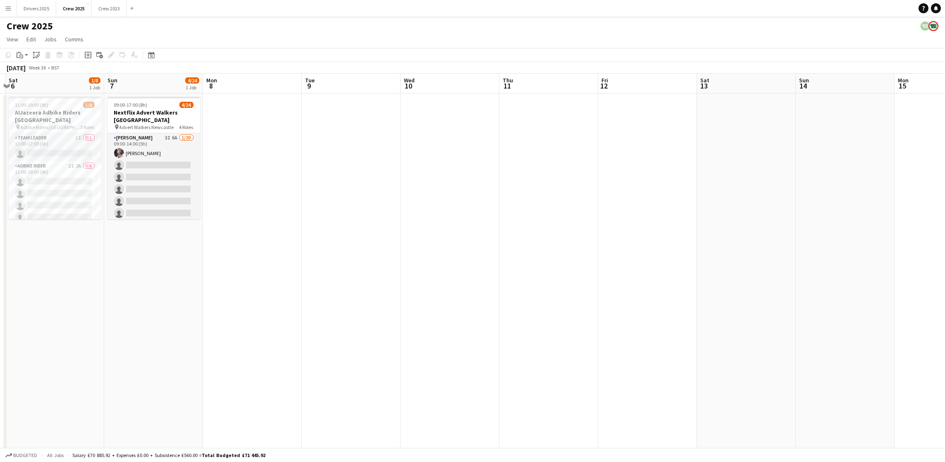
scroll to position [0, 252]
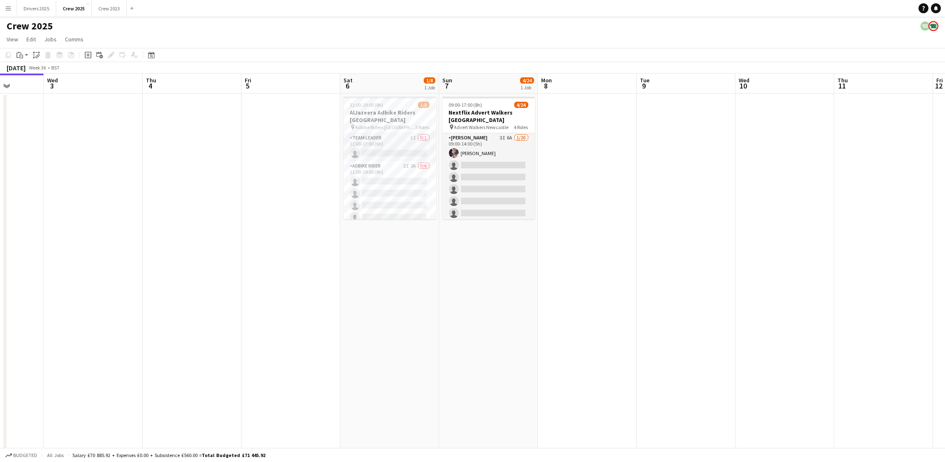
drag, startPoint x: 368, startPoint y: 250, endPoint x: 700, endPoint y: 238, distance: 331.6
click at [700, 238] on app-calendar-viewport "Sun 31 Mon 1 Tue 2 Wed 3 Thu 4 Fri 5 Sat 6 1/8 1 Job Sun 7 4/24 1 Job Mon 8 Tue…" at bounding box center [472, 280] width 945 height 413
click at [468, 173] on app-card-role "Advert Walkers 3I 6A [DATE] 09:00-14:00 (5h) [PERSON_NAME] single-neutral-actio…" at bounding box center [488, 261] width 93 height 256
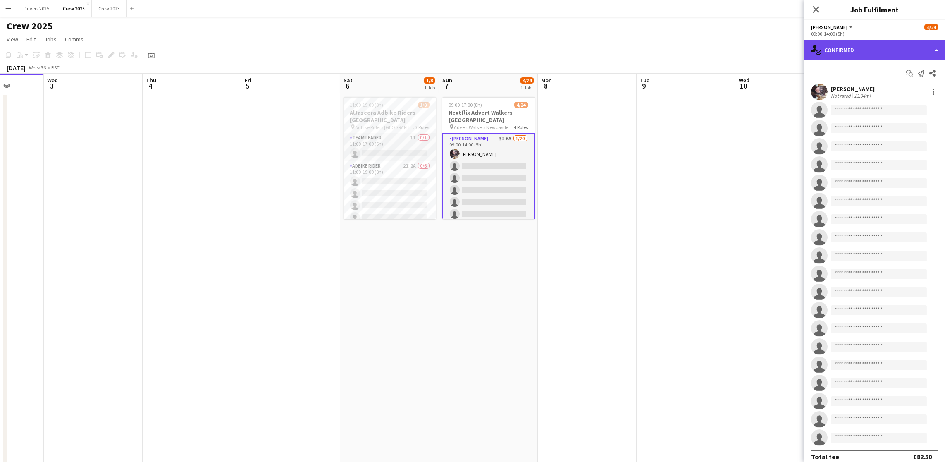
click at [879, 53] on div "single-neutral-actions-check-2 Confirmed" at bounding box center [874, 50] width 140 height 20
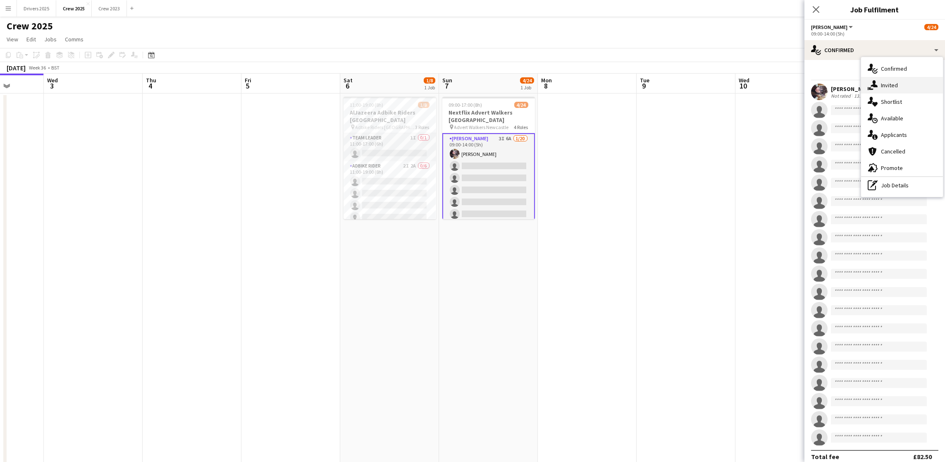
click at [884, 79] on div "single-neutral-actions-share-1 Invited" at bounding box center [902, 85] width 82 height 17
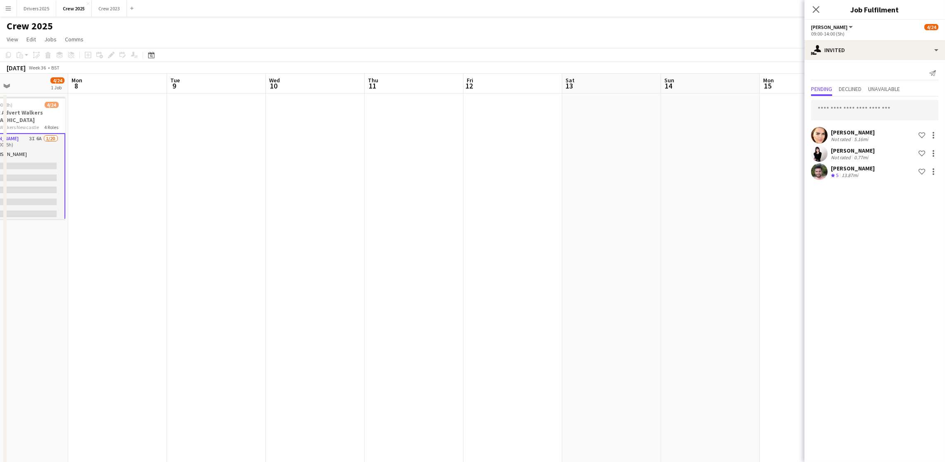
drag, startPoint x: 727, startPoint y: 235, endPoint x: 257, endPoint y: 259, distance: 470.0
click at [257, 259] on app-calendar-viewport "Thu 4 Fri 5 Sat 6 1/8 1 Job Sun 7 4/24 1 Job Mon 8 Tue 9 Wed 10 Thu 11 Fri 12 S…" at bounding box center [472, 280] width 945 height 413
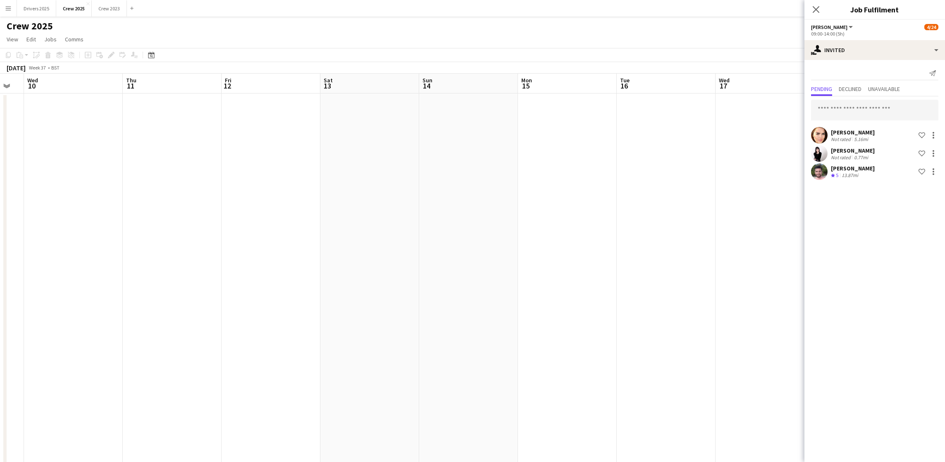
drag, startPoint x: 630, startPoint y: 247, endPoint x: 186, endPoint y: 259, distance: 444.4
click at [186, 259] on app-calendar-viewport "Sat 6 1/8 1 Job Sun 7 4/24 1 Job Mon 8 Tue 9 Wed 10 Thu 11 Fri 12 Sat 13 Sun 14…" at bounding box center [472, 280] width 945 height 413
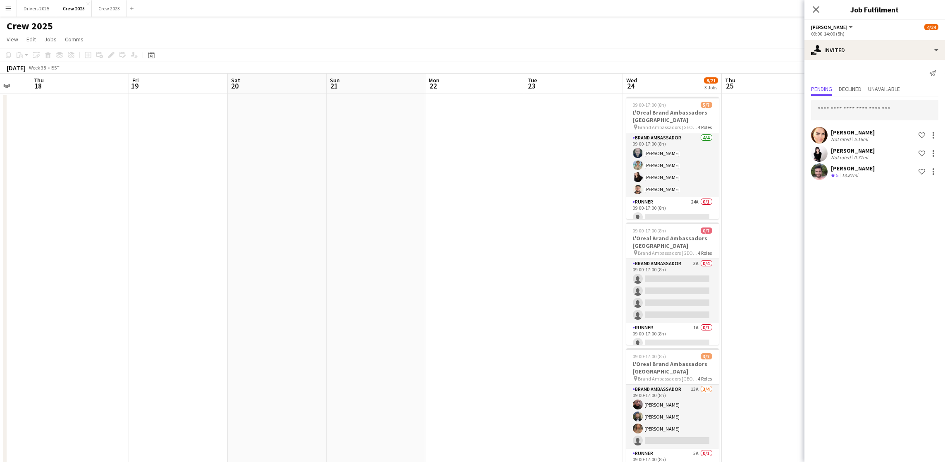
drag, startPoint x: 678, startPoint y: 226, endPoint x: 461, endPoint y: 223, distance: 217.0
click at [97, 229] on app-calendar-viewport "Mon 15 Tue 16 Wed 17 Thu 18 Fri 19 Sat 20 Sun 21 Mon 22 Tue 23 Wed 24 8/21 3 Jo…" at bounding box center [472, 280] width 945 height 413
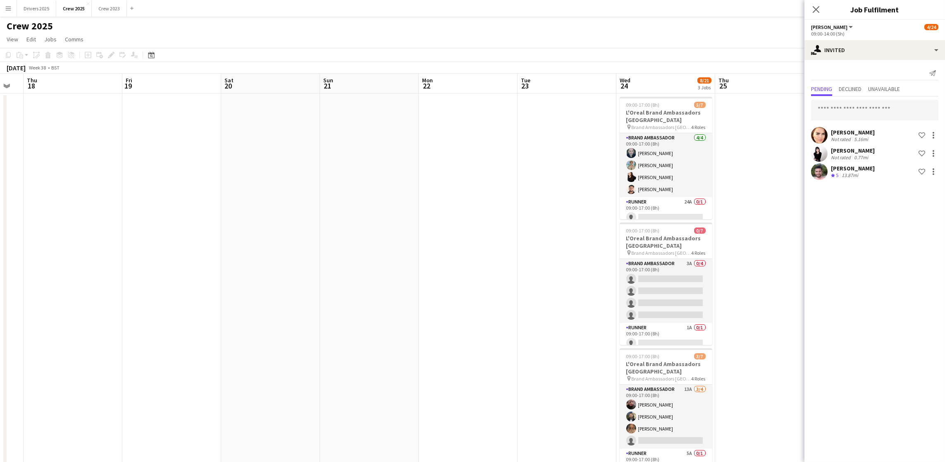
scroll to position [0, 205]
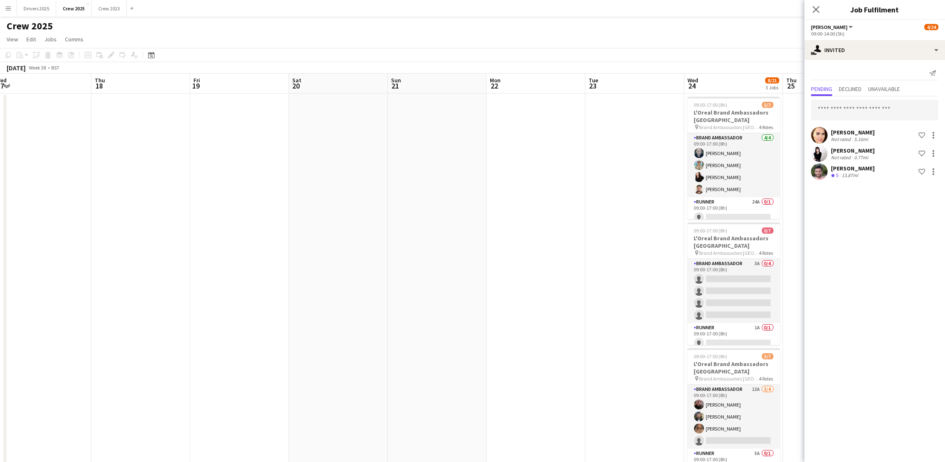
drag, startPoint x: 697, startPoint y: 229, endPoint x: 463, endPoint y: 235, distance: 234.8
click at [463, 235] on app-calendar-viewport "Mon 15 Tue 16 Wed 17 Thu 18 Fri 19 Sat 20 Sun 21 Mon 22 Tue 23 Wed 24 8/21 3 Jo…" at bounding box center [472, 280] width 945 height 413
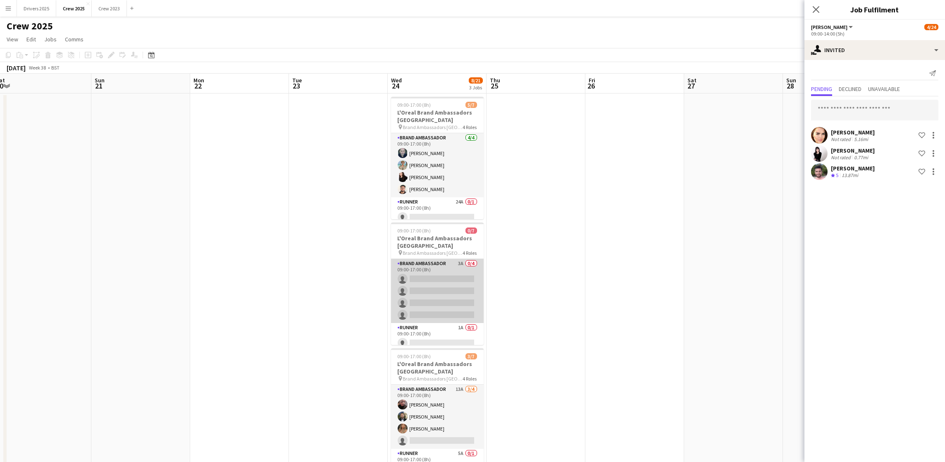
click at [421, 267] on app-card-role "Brand Ambassador 3A 0/4 09:00-17:00 (8h) single-neutral-actions single-neutral-…" at bounding box center [437, 291] width 93 height 64
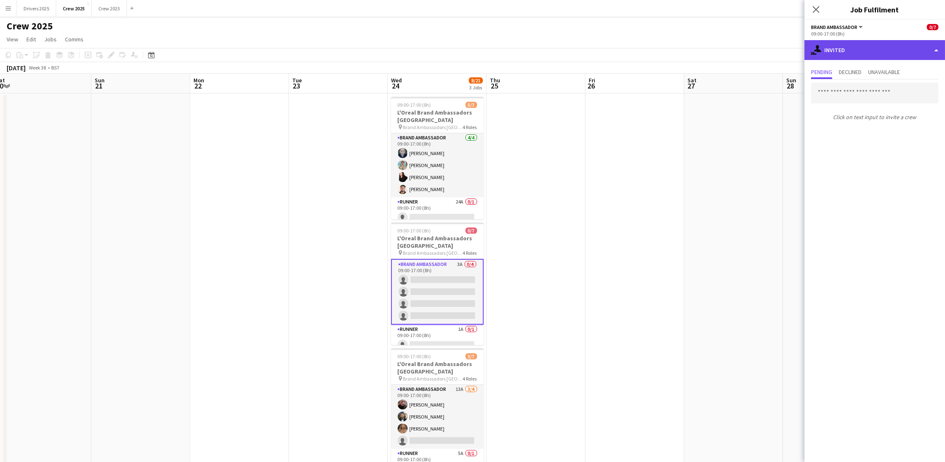
click at [854, 54] on div "single-neutral-actions-share-1 Invited" at bounding box center [874, 50] width 140 height 20
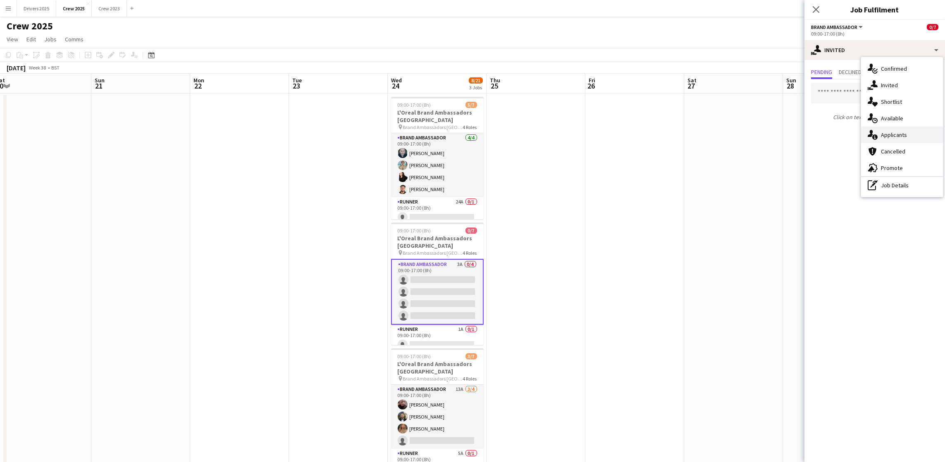
click at [902, 139] on div "single-neutral-actions-information Applicants" at bounding box center [902, 134] width 82 height 17
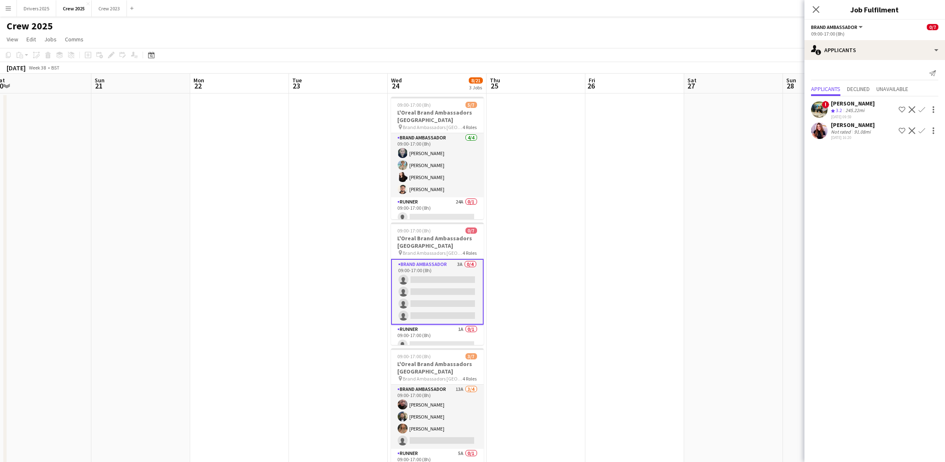
scroll to position [38, 0]
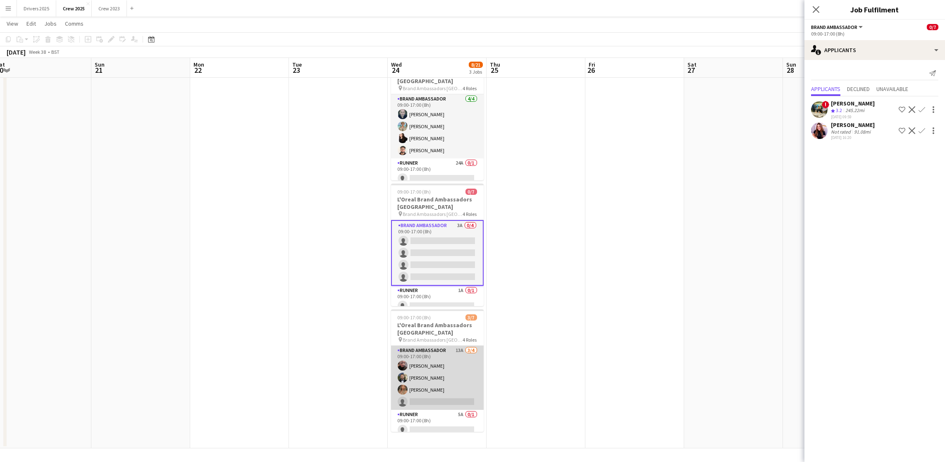
click at [426, 376] on app-card-role "Brand Ambassador 13A 3/4 09:00-17:00 (8h) Jane Waterhouse Sean Rafferty Winifre…" at bounding box center [437, 377] width 93 height 64
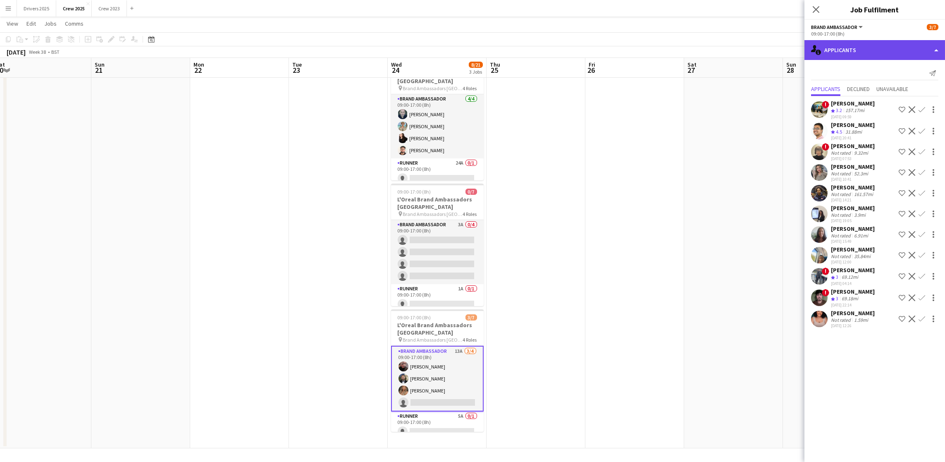
click at [866, 44] on div "single-neutral-actions-information Applicants" at bounding box center [874, 50] width 140 height 20
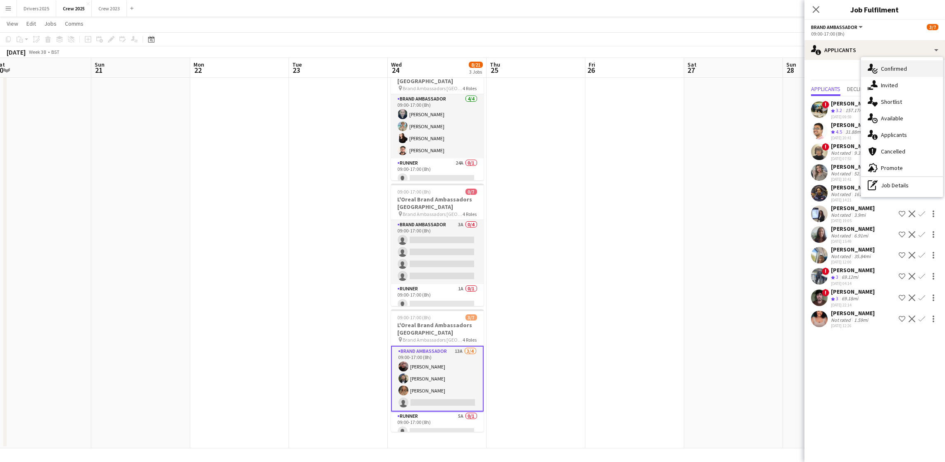
click at [897, 68] on span "Confirmed" at bounding box center [894, 68] width 26 height 7
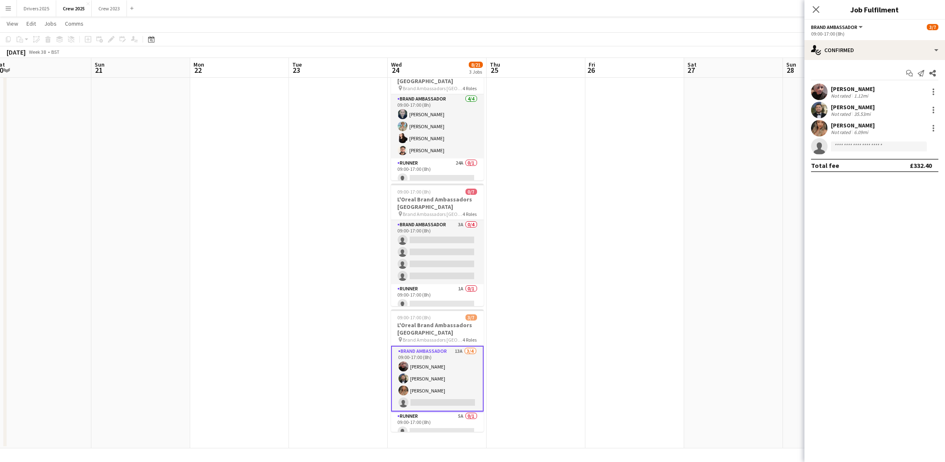
click at [863, 93] on div "1.12mi" at bounding box center [860, 96] width 17 height 6
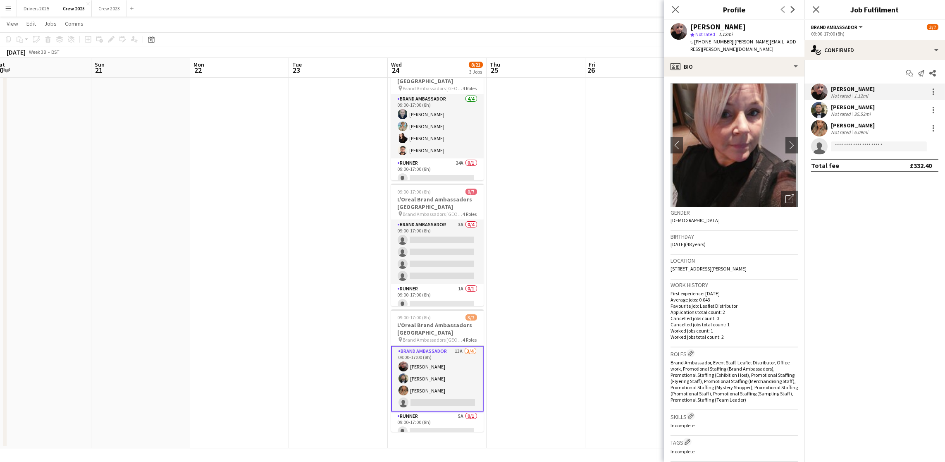
click at [852, 108] on div "[PERSON_NAME]" at bounding box center [853, 106] width 44 height 7
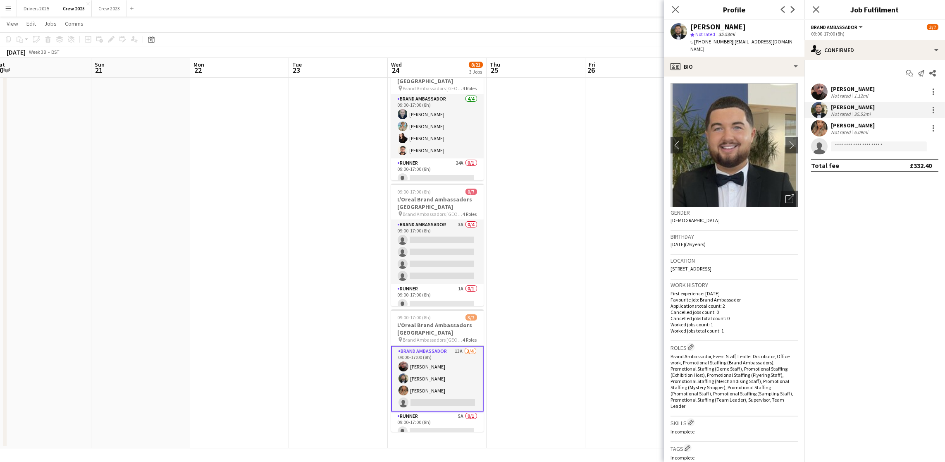
click at [862, 122] on div "[PERSON_NAME]" at bounding box center [853, 124] width 44 height 7
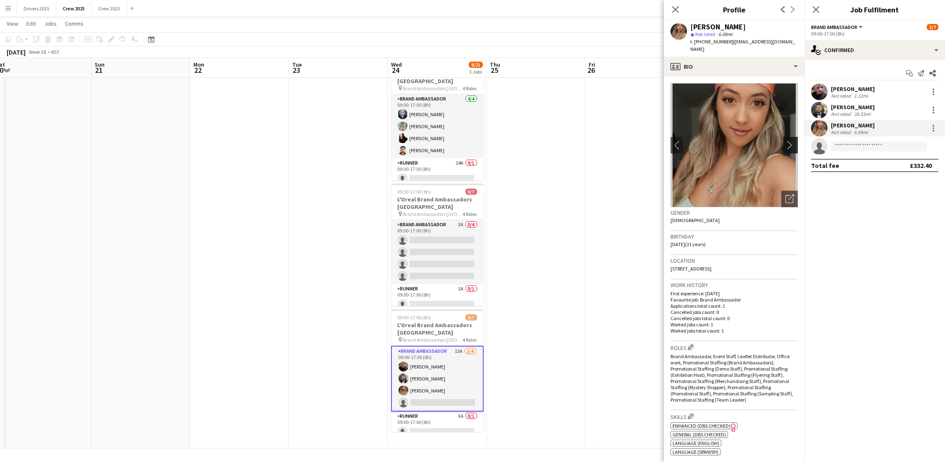
click at [785, 140] on app-icon "chevron-right" at bounding box center [791, 144] width 13 height 9
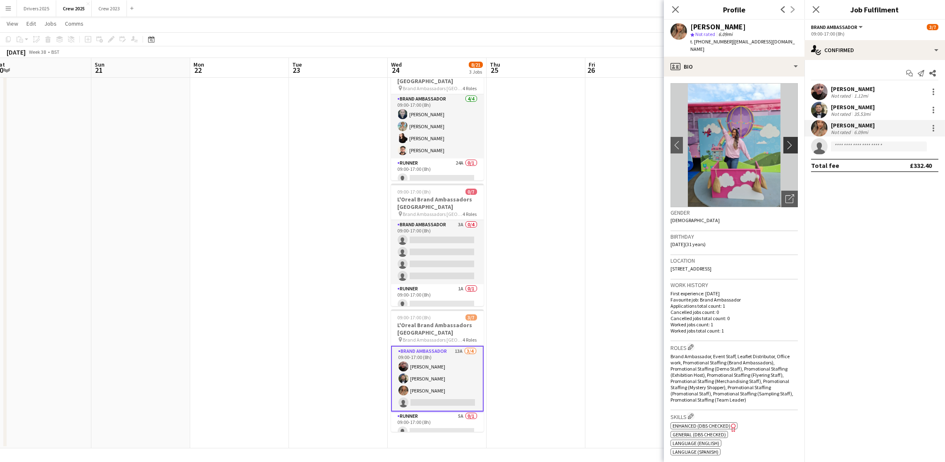
click at [785, 140] on app-icon "chevron-right" at bounding box center [791, 144] width 13 height 9
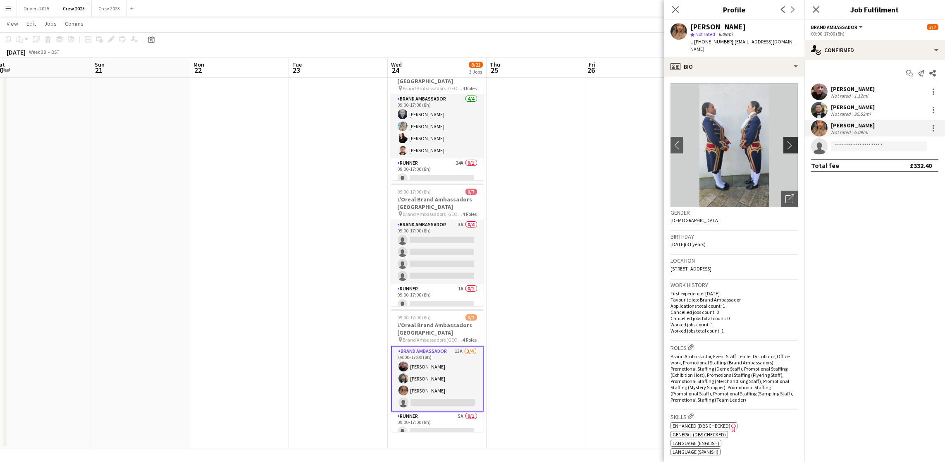
click at [785, 140] on app-icon "chevron-right" at bounding box center [791, 144] width 13 height 9
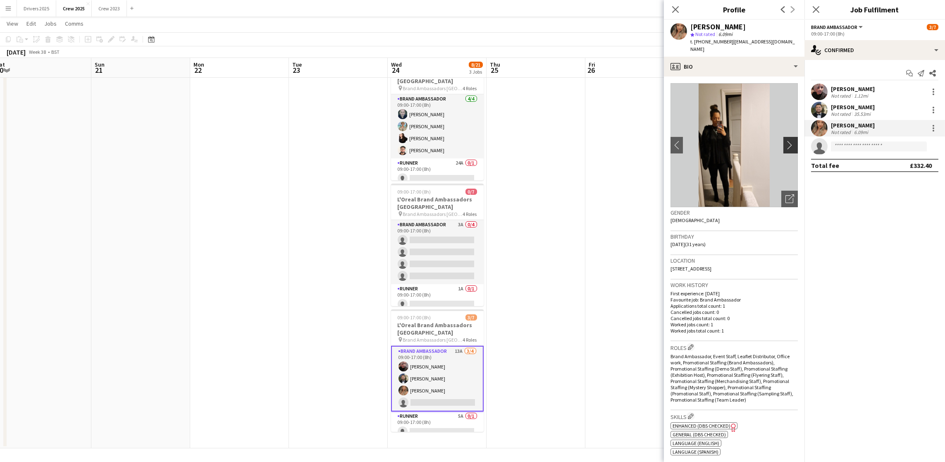
click at [785, 140] on app-icon "chevron-right" at bounding box center [791, 144] width 13 height 9
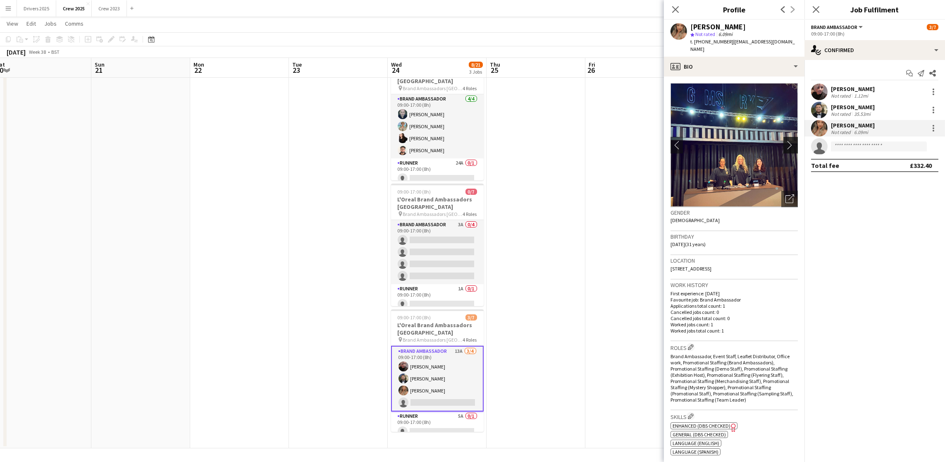
click at [785, 140] on app-icon "chevron-right" at bounding box center [791, 144] width 13 height 9
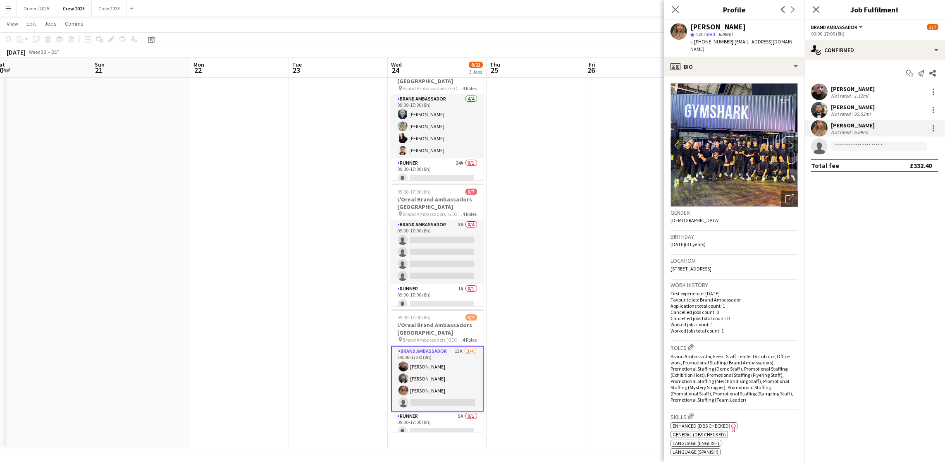
click at [428, 390] on app-card-role "Brand Ambassador 13A 3/4 09:00-17:00 (8h) Jane Waterhouse Sean Rafferty Winifre…" at bounding box center [437, 378] width 93 height 66
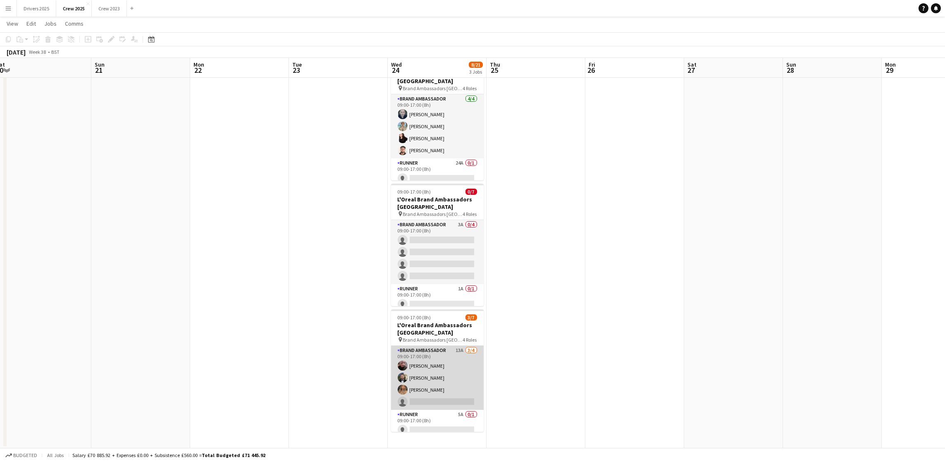
click at [425, 397] on app-card-role "Brand Ambassador 13A 3/4 09:00-17:00 (8h) Jane Waterhouse Sean Rafferty Winifre…" at bounding box center [437, 377] width 93 height 64
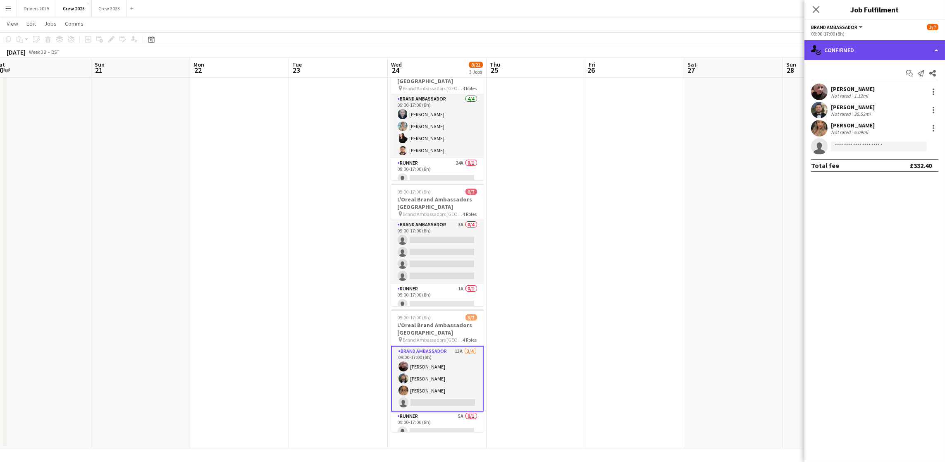
click at [870, 55] on div "single-neutral-actions-check-2 Confirmed" at bounding box center [874, 50] width 140 height 20
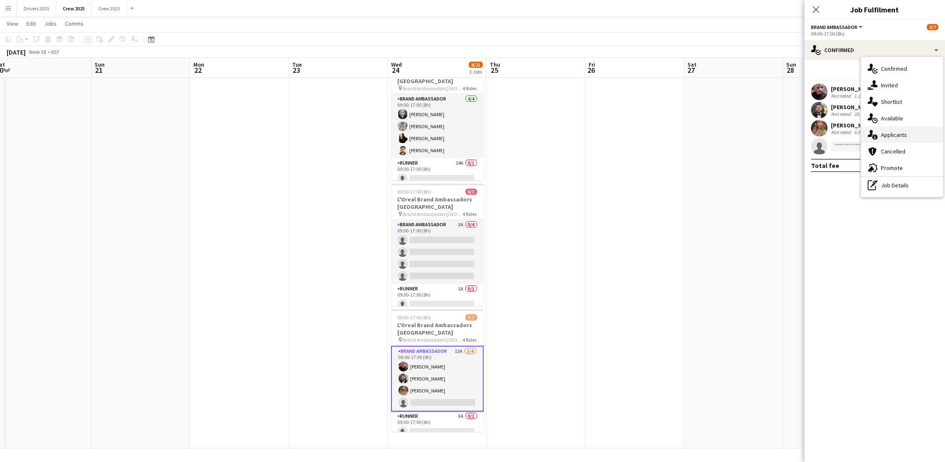
click at [888, 136] on span "Applicants" at bounding box center [894, 134] width 26 height 7
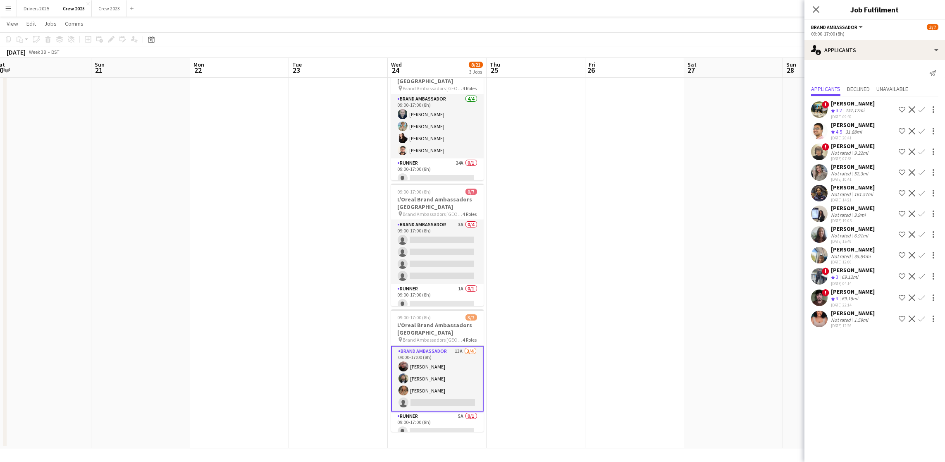
click at [847, 312] on div "[PERSON_NAME]" at bounding box center [853, 312] width 44 height 7
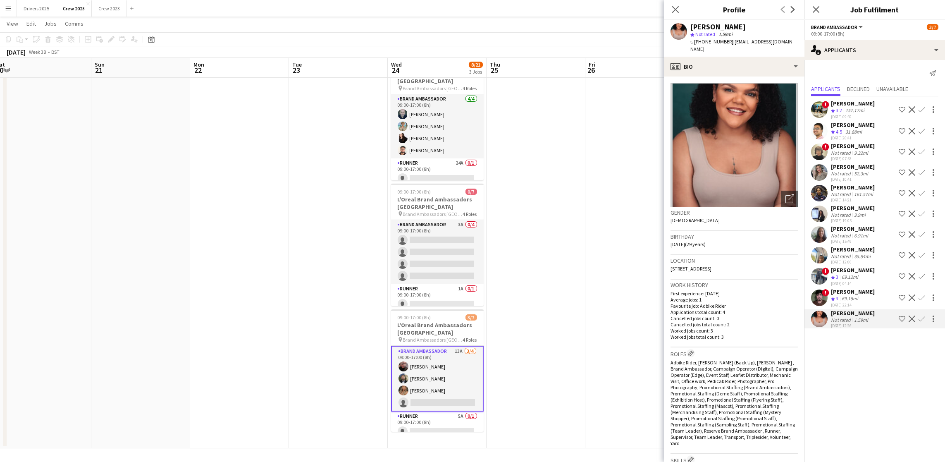
click at [919, 317] on app-icon "Confirm" at bounding box center [921, 318] width 7 height 7
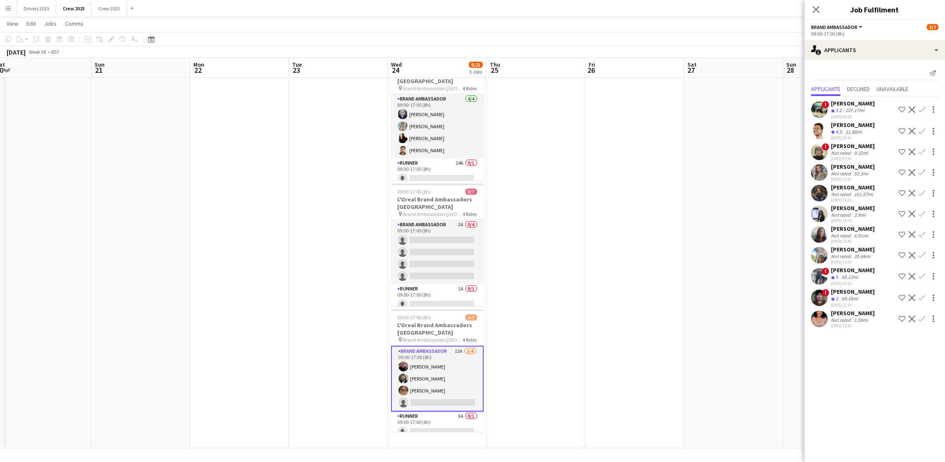
click at [921, 320] on app-icon "Confirm" at bounding box center [921, 318] width 7 height 7
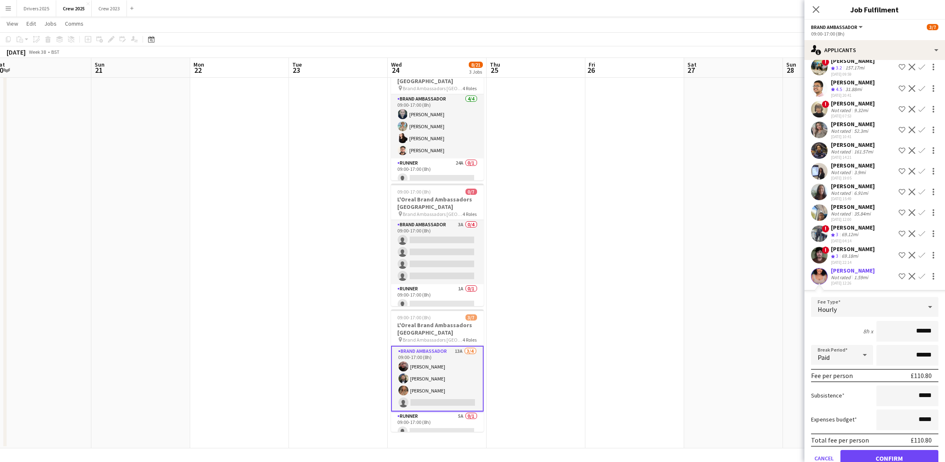
scroll to position [59, 0]
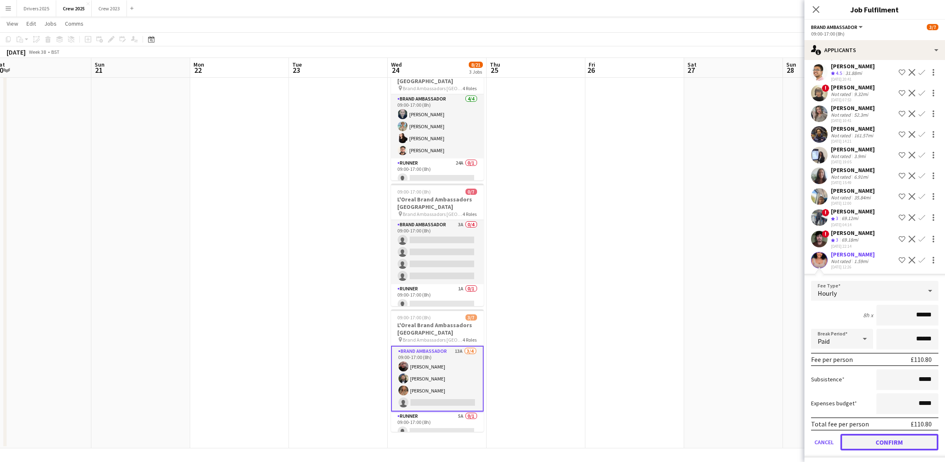
click at [900, 436] on button "Confirm" at bounding box center [889, 441] width 98 height 17
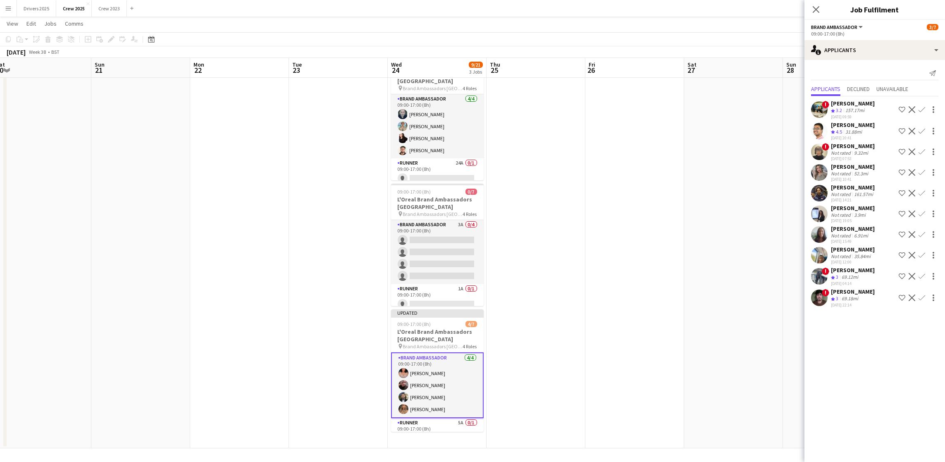
scroll to position [0, 0]
click at [661, 288] on app-date-cell at bounding box center [634, 251] width 99 height 393
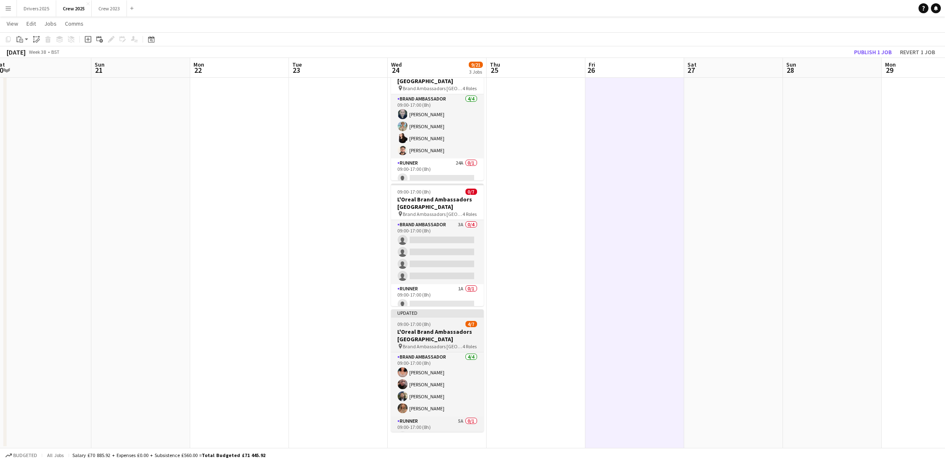
scroll to position [70, 0]
click at [425, 367] on app-card-role "Runner 5A 0/1 09:00-17:00 (8h) single-neutral-actions" at bounding box center [437, 361] width 93 height 28
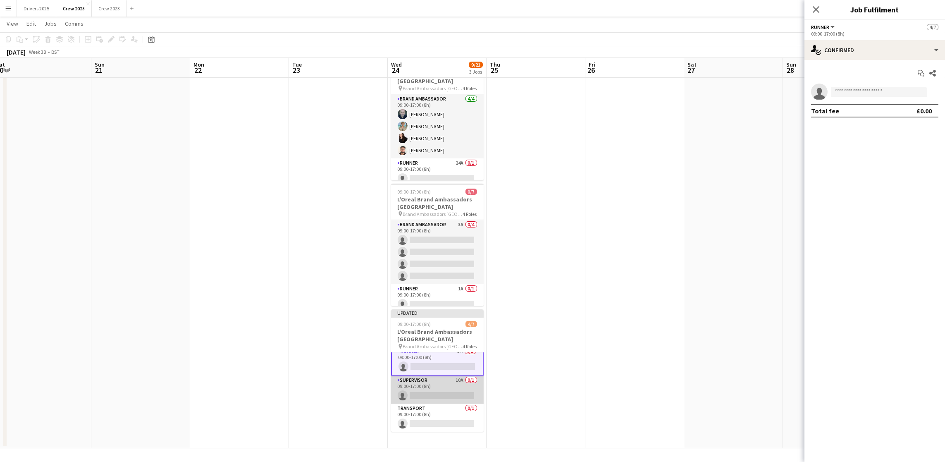
click at [426, 395] on app-card-role "Supervisor 10A 0/1 09:00-17:00 (8h) single-neutral-actions" at bounding box center [437, 389] width 93 height 28
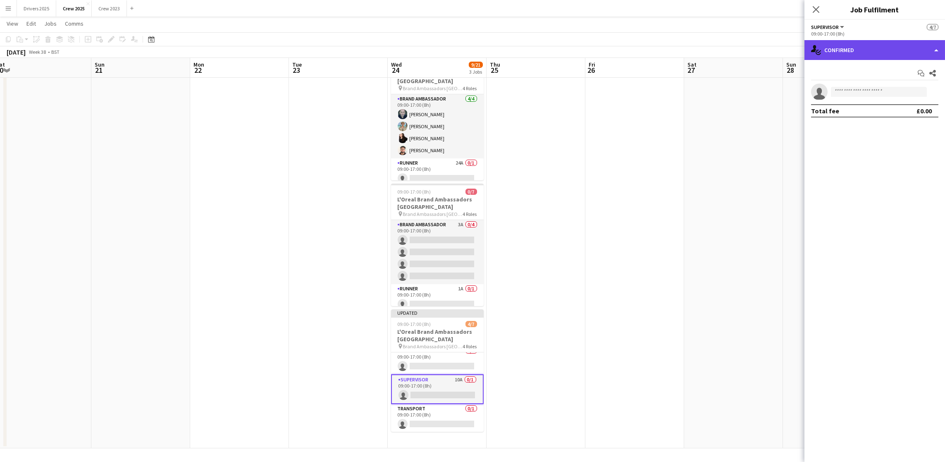
click at [883, 49] on div "single-neutral-actions-check-2 Confirmed" at bounding box center [874, 50] width 140 height 20
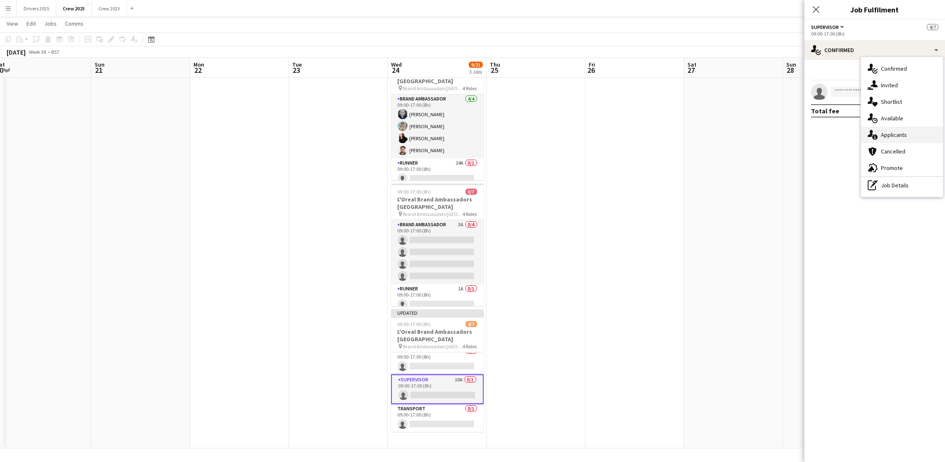
click at [900, 137] on span "Applicants" at bounding box center [894, 134] width 26 height 7
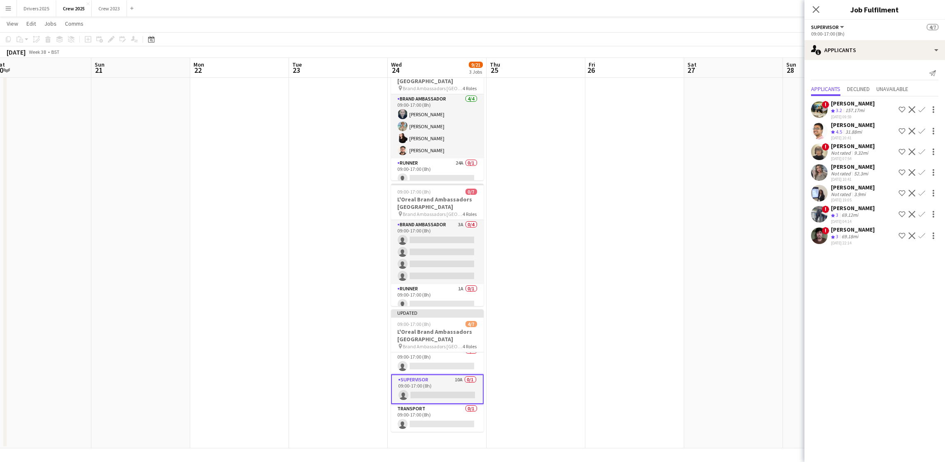
click at [861, 188] on div "Jessica Robinson" at bounding box center [853, 186] width 44 height 7
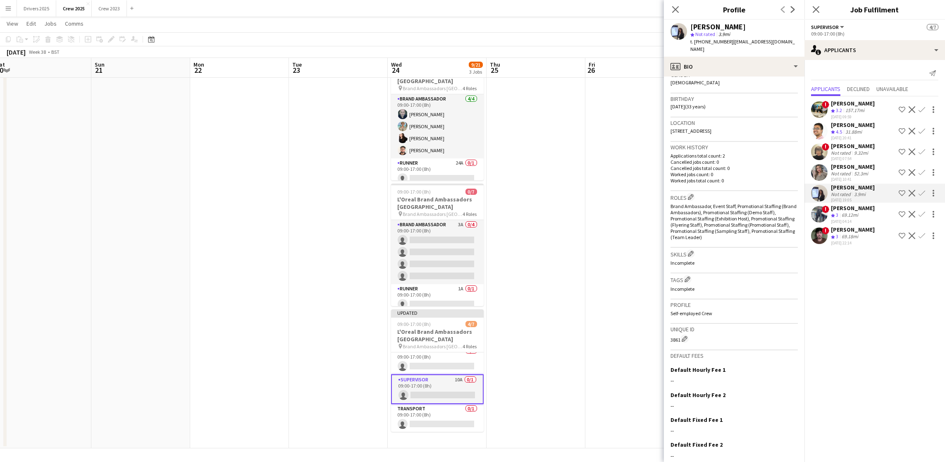
scroll to position [176, 0]
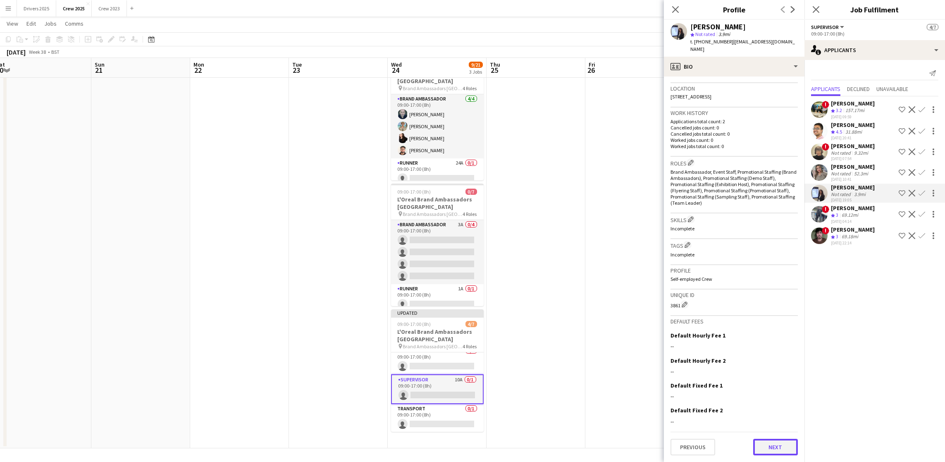
click at [760, 442] on button "Next" at bounding box center [775, 446] width 45 height 17
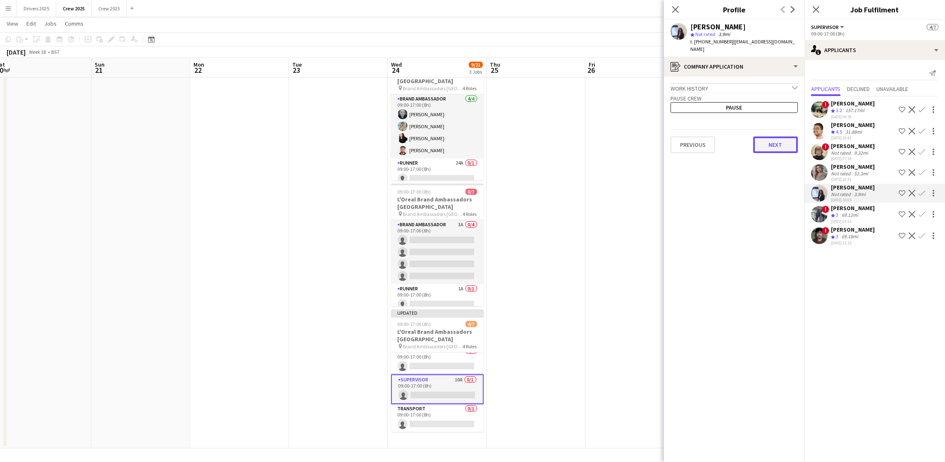
click at [767, 147] on button "Next" at bounding box center [775, 144] width 45 height 17
click at [767, 147] on button "Next" at bounding box center [775, 139] width 45 height 17
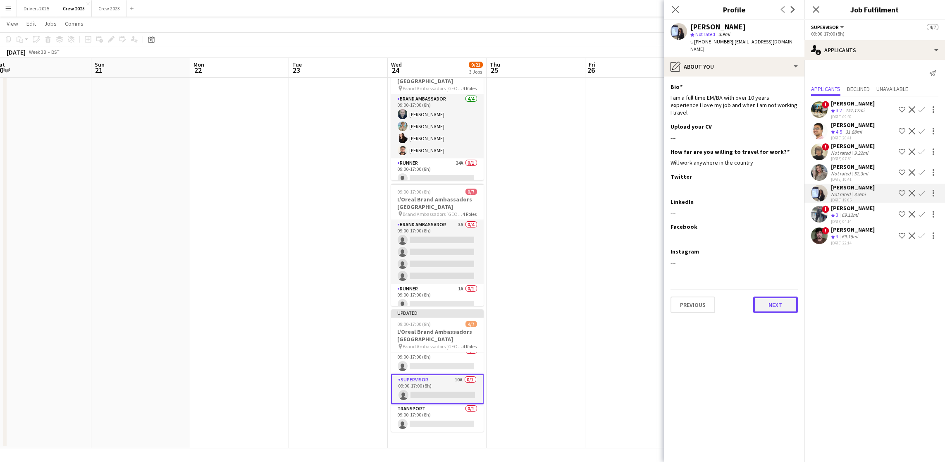
click at [759, 296] on button "Next" at bounding box center [775, 304] width 45 height 17
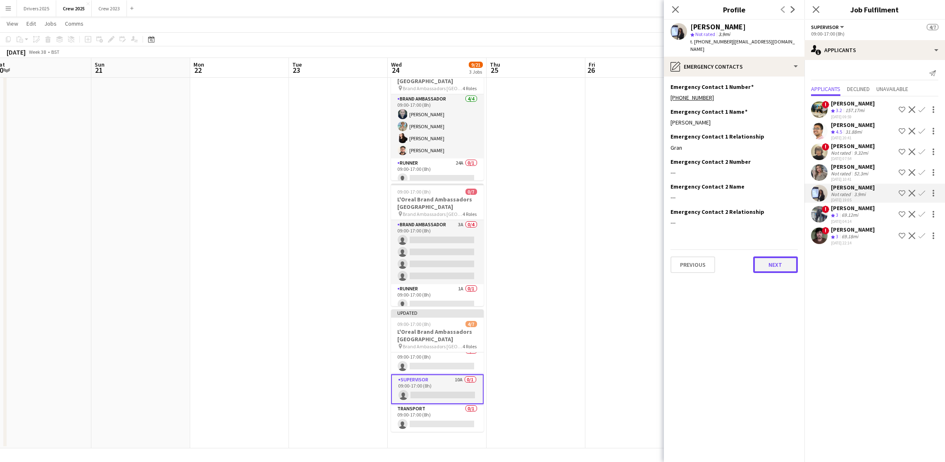
click at [769, 269] on button "Next" at bounding box center [775, 264] width 45 height 17
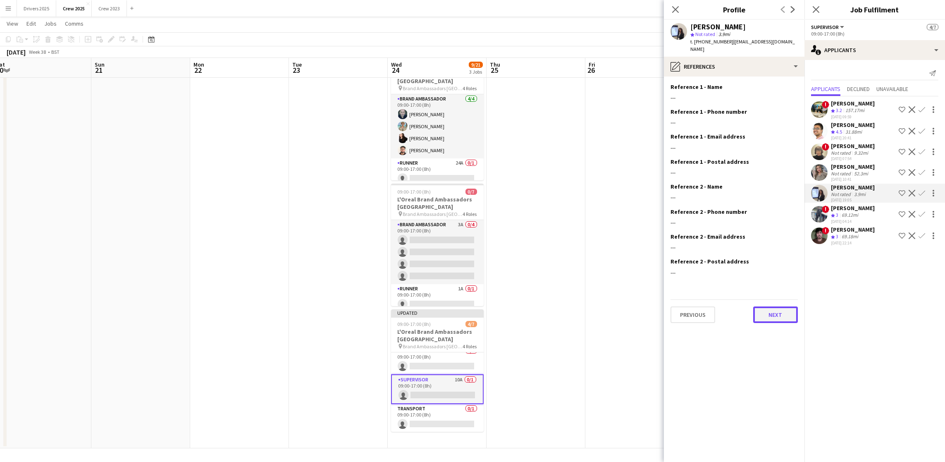
click at [774, 309] on button "Next" at bounding box center [775, 314] width 45 height 17
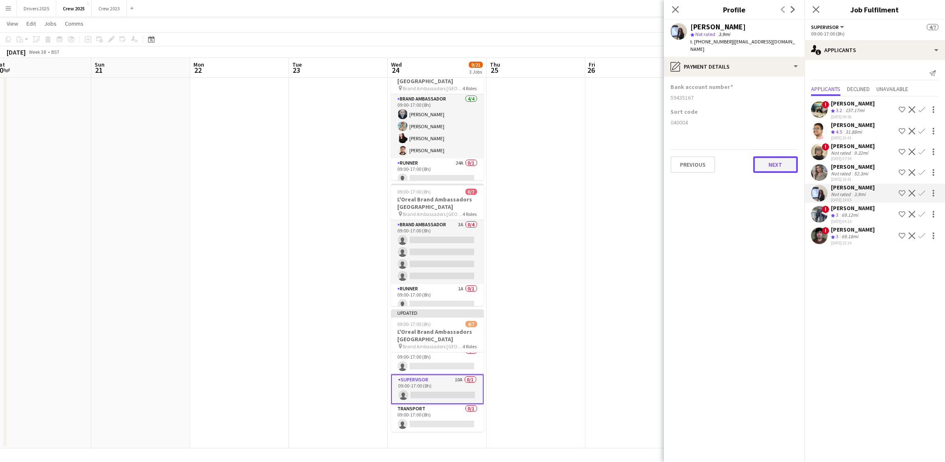
click at [766, 168] on button "Next" at bounding box center [775, 164] width 45 height 17
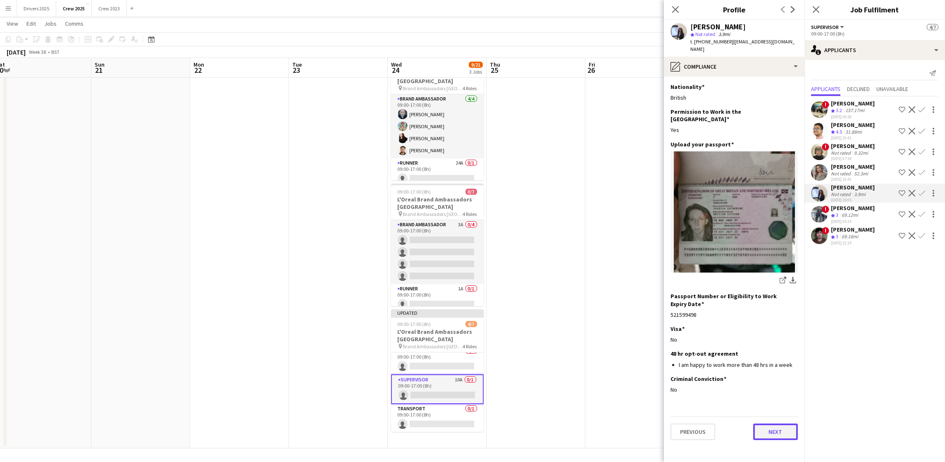
click at [771, 423] on button "Next" at bounding box center [775, 431] width 45 height 17
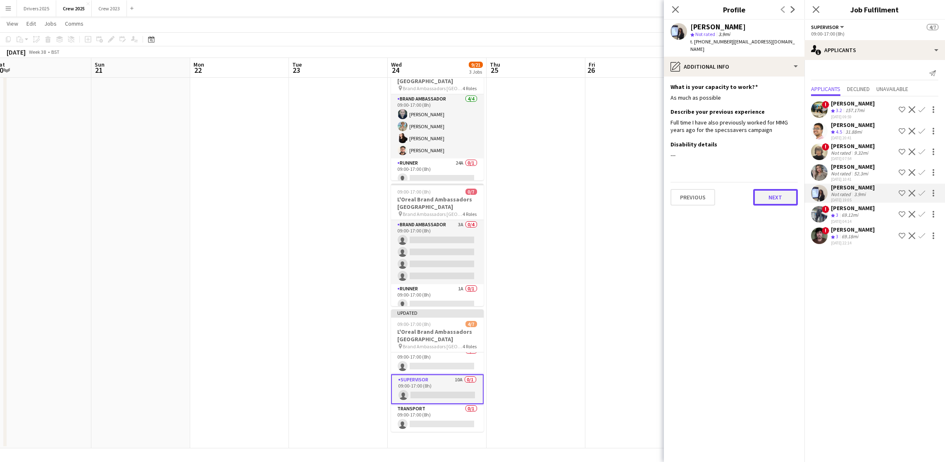
click at [772, 195] on button "Next" at bounding box center [775, 197] width 45 height 17
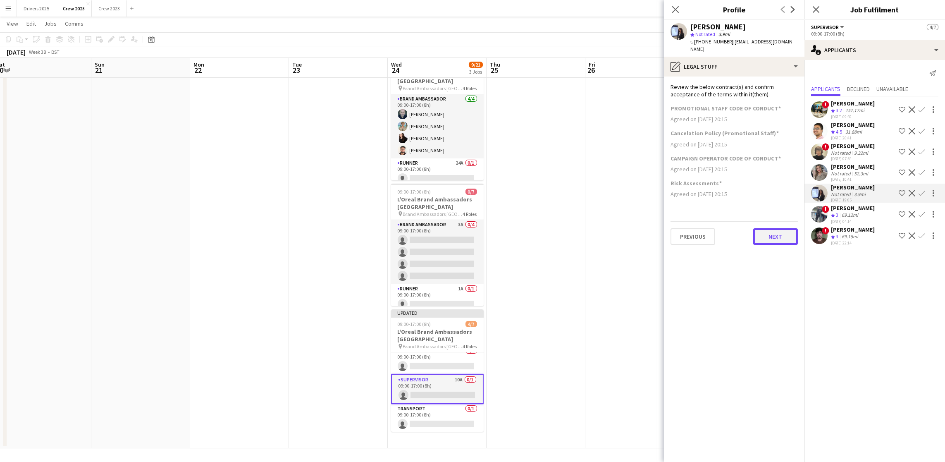
click at [770, 233] on button "Next" at bounding box center [775, 236] width 45 height 17
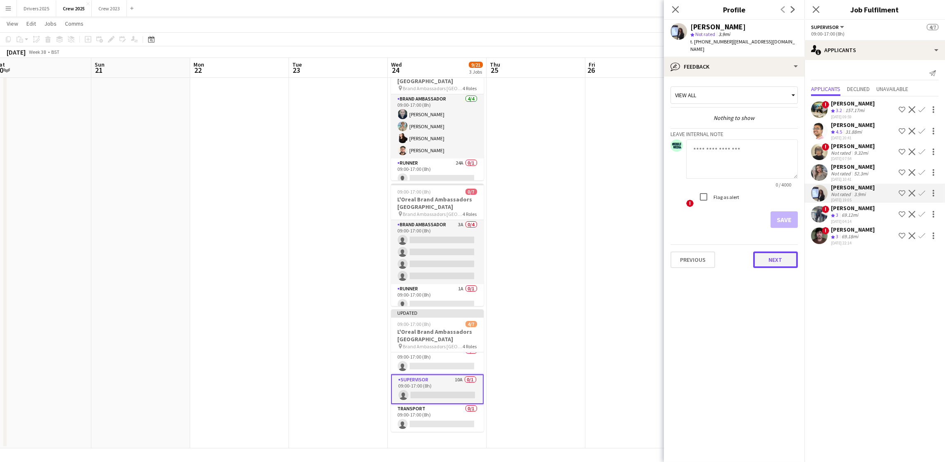
click at [771, 261] on button "Next" at bounding box center [775, 259] width 45 height 17
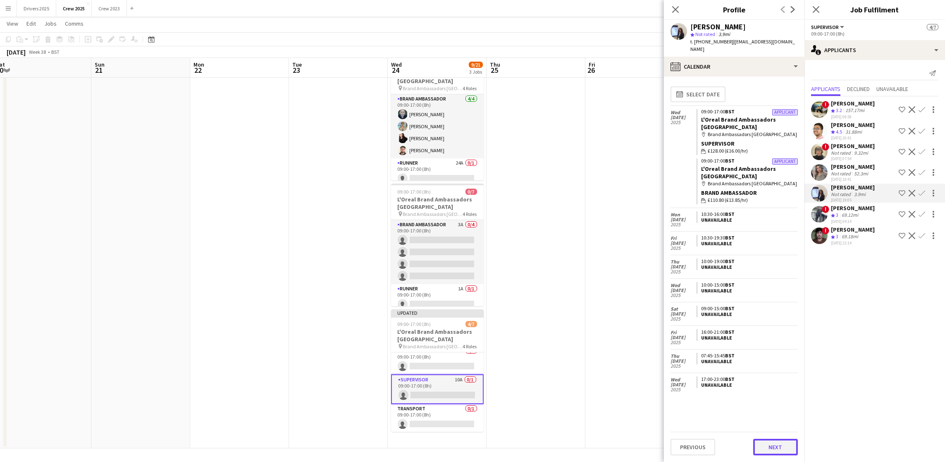
click at [764, 447] on button "Next" at bounding box center [775, 446] width 45 height 17
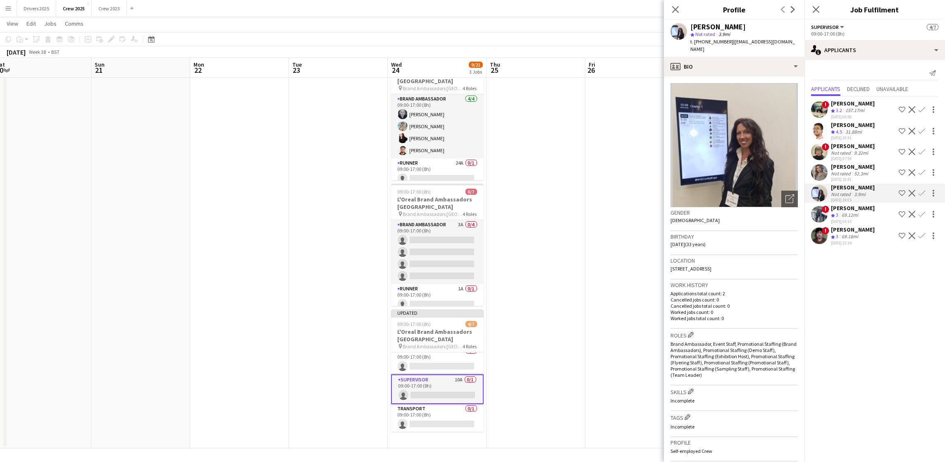
click at [770, 147] on img at bounding box center [733, 145] width 127 height 124
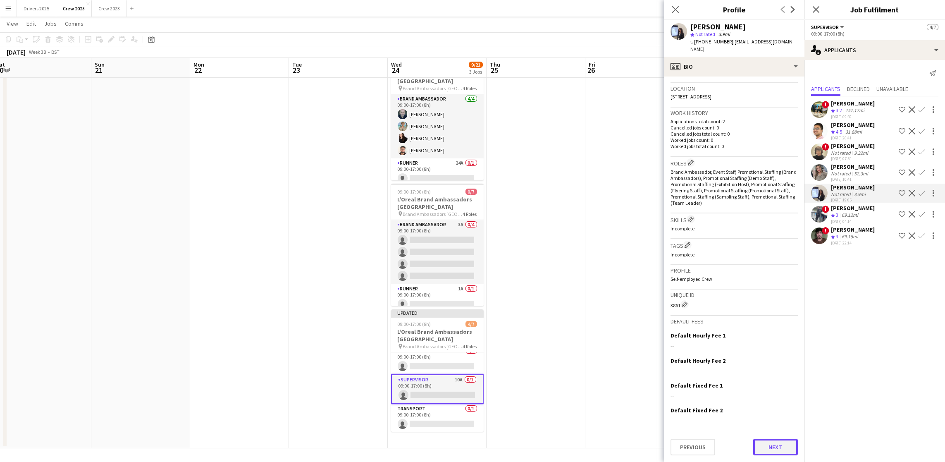
click at [753, 443] on button "Next" at bounding box center [775, 446] width 45 height 17
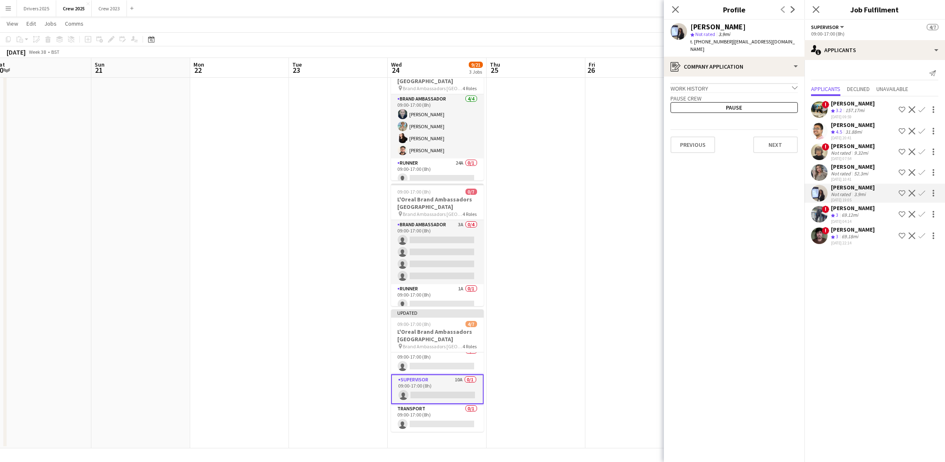
click at [787, 85] on div "Work history chevron-down" at bounding box center [733, 87] width 127 height 9
click at [786, 150] on button "Next" at bounding box center [775, 152] width 45 height 17
click at [775, 136] on button "Next" at bounding box center [775, 139] width 45 height 17
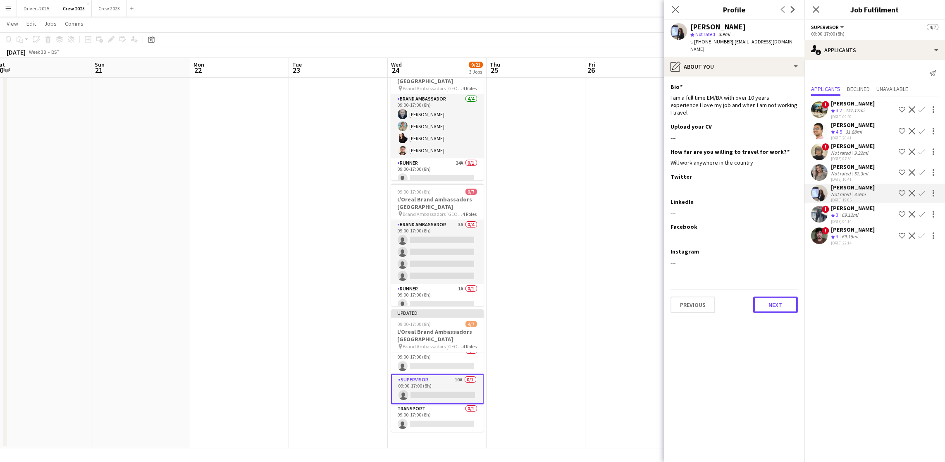
click at [778, 302] on button "Next" at bounding box center [775, 304] width 45 height 17
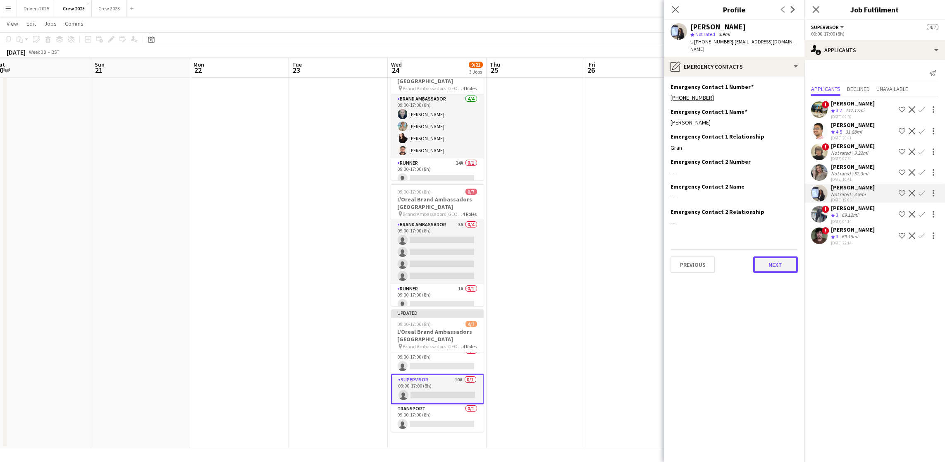
click at [774, 259] on button "Next" at bounding box center [775, 264] width 45 height 17
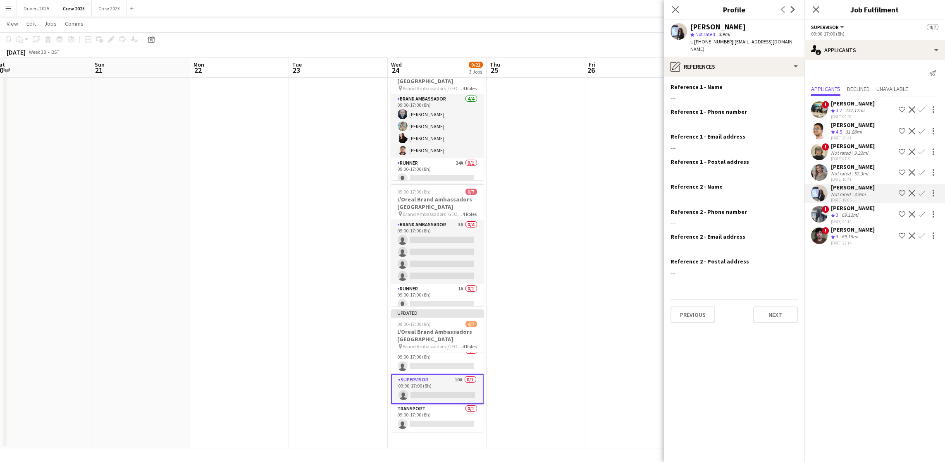
click at [774, 322] on app-section-data-types "Reference 1 - Name Edit this field --- Reference 1 - Phone number Edit this fie…" at bounding box center [734, 268] width 140 height 385
click at [771, 309] on button "Next" at bounding box center [775, 314] width 45 height 17
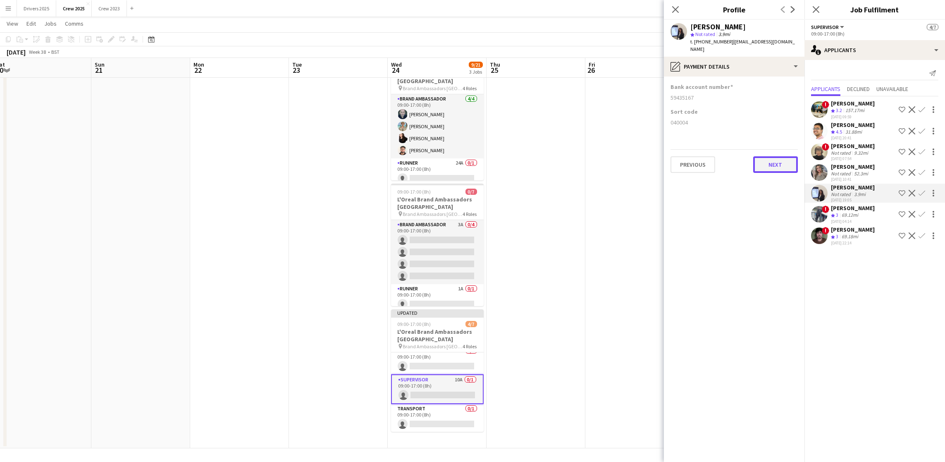
click at [768, 158] on button "Next" at bounding box center [775, 164] width 45 height 17
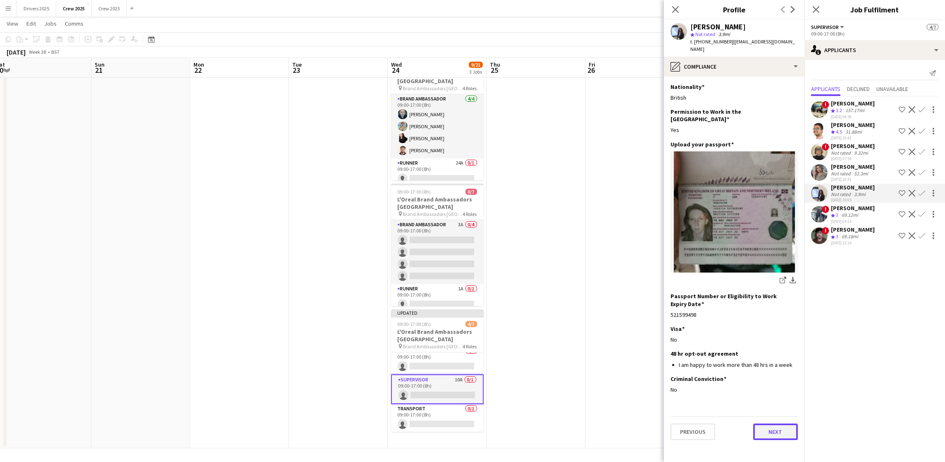
click at [775, 426] on button "Next" at bounding box center [775, 431] width 45 height 17
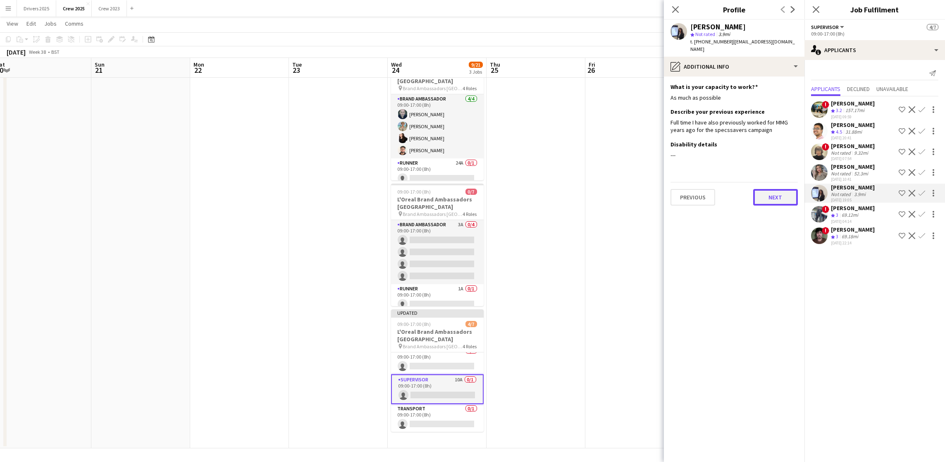
click at [766, 195] on button "Next" at bounding box center [775, 197] width 45 height 17
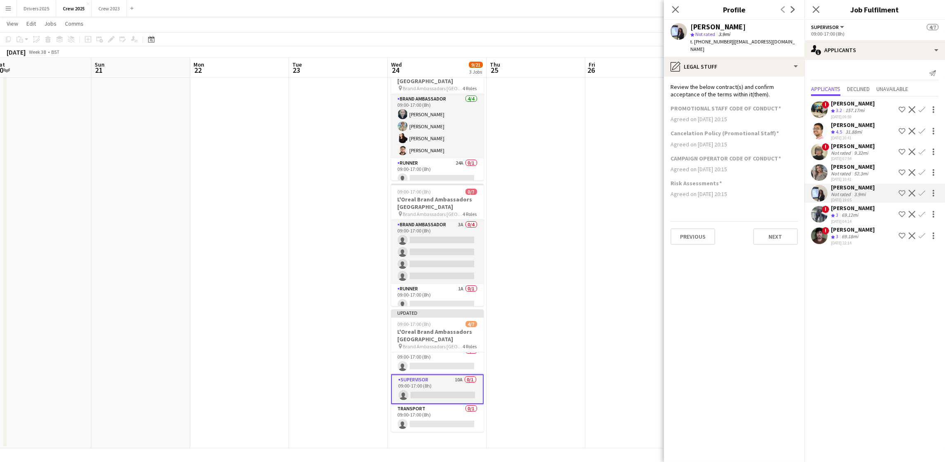
click at [746, 23] on div "Jessica Robinson star Not rated 3.9mi t. +447522566635 | jessrobinson1811@hotma…" at bounding box center [734, 38] width 140 height 37
drag, startPoint x: 747, startPoint y: 27, endPoint x: 690, endPoint y: 24, distance: 56.3
click at [690, 24] on div "Jessica Robinson" at bounding box center [743, 26] width 107 height 7
copy div "Jessica Robinson"
click at [755, 24] on div "Jessica Robinson" at bounding box center [743, 26] width 107 height 7
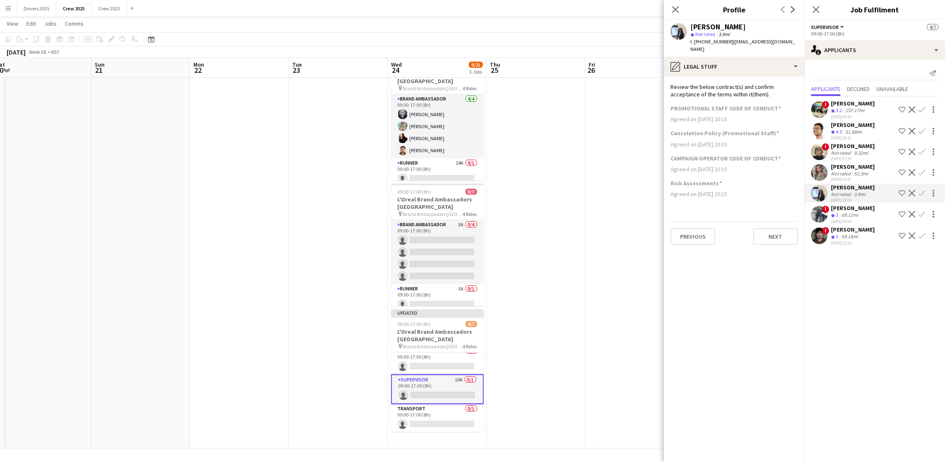
drag, startPoint x: 754, startPoint y: 27, endPoint x: 691, endPoint y: 25, distance: 62.9
click at [691, 25] on div "Jessica Robinson" at bounding box center [743, 26] width 107 height 7
copy div "Jessica Robinson"
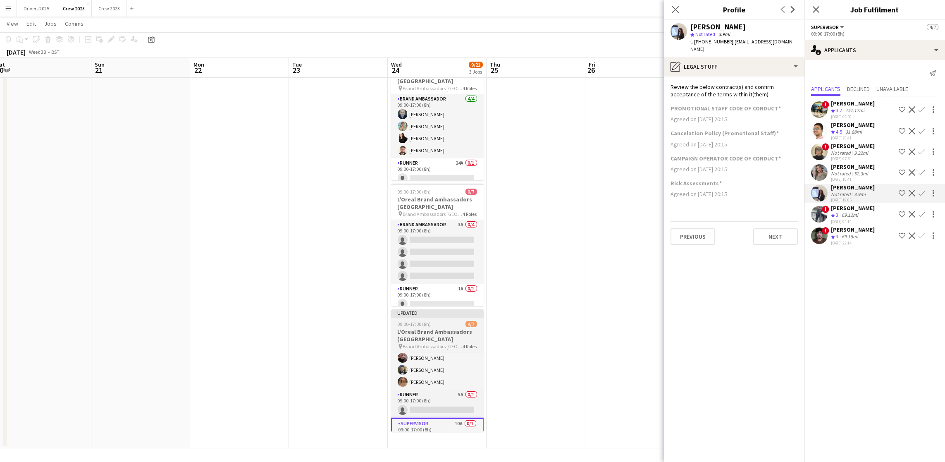
scroll to position [0, 0]
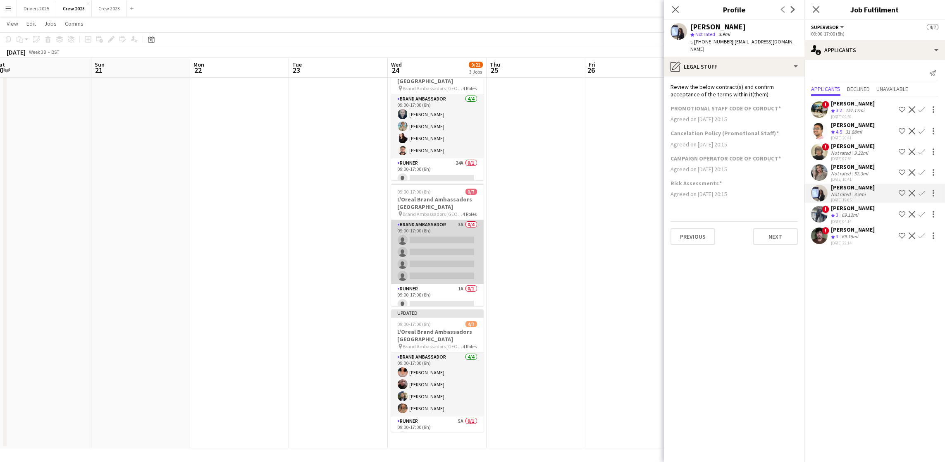
click at [441, 251] on app-card-role "Brand Ambassador 3A 0/4 09:00-17:00 (8h) single-neutral-actions single-neutral-…" at bounding box center [437, 252] width 93 height 64
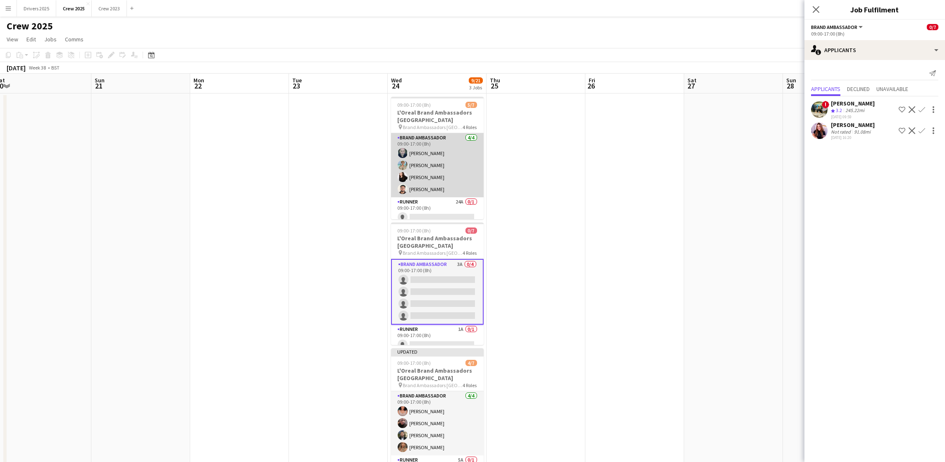
click at [449, 169] on app-card-role "Brand Ambassador 4/4 09:00-17:00 (8h) david chittenden Facundo Bulacio Isa Mora…" at bounding box center [437, 165] width 93 height 64
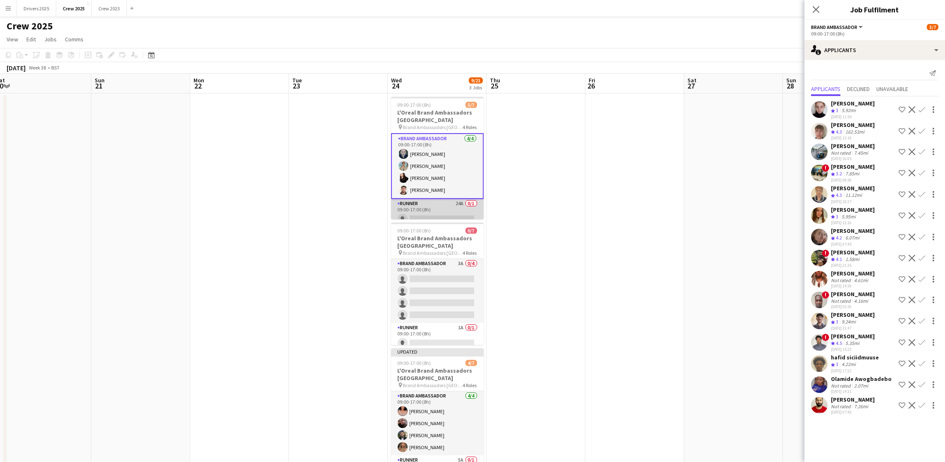
click at [452, 213] on app-card-role "Runner 24A 0/1 09:00-17:00 (8h) single-neutral-actions" at bounding box center [437, 213] width 93 height 28
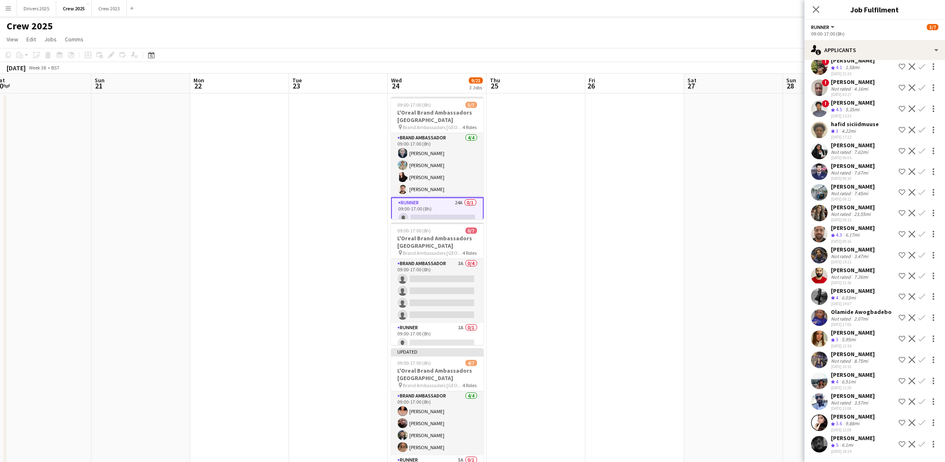
scroll to position [38, 0]
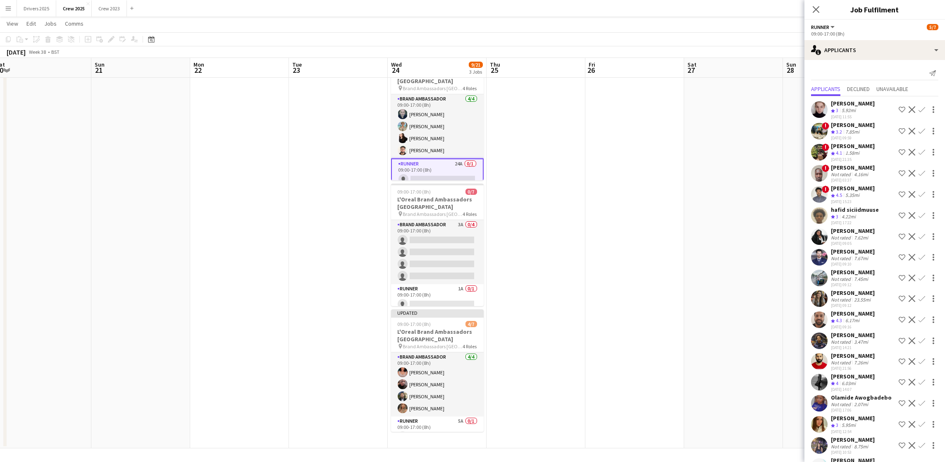
click at [850, 255] on div "[PERSON_NAME]" at bounding box center [853, 251] width 44 height 7
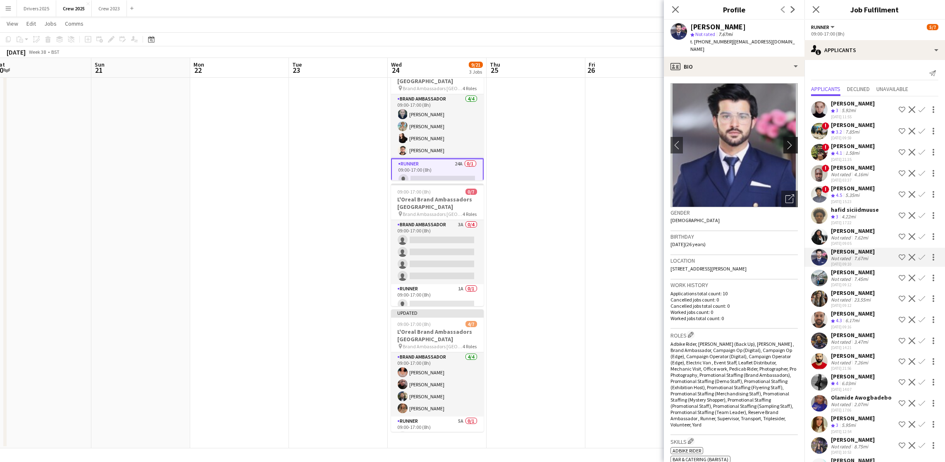
click at [785, 140] on app-icon "chevron-right" at bounding box center [791, 144] width 13 height 9
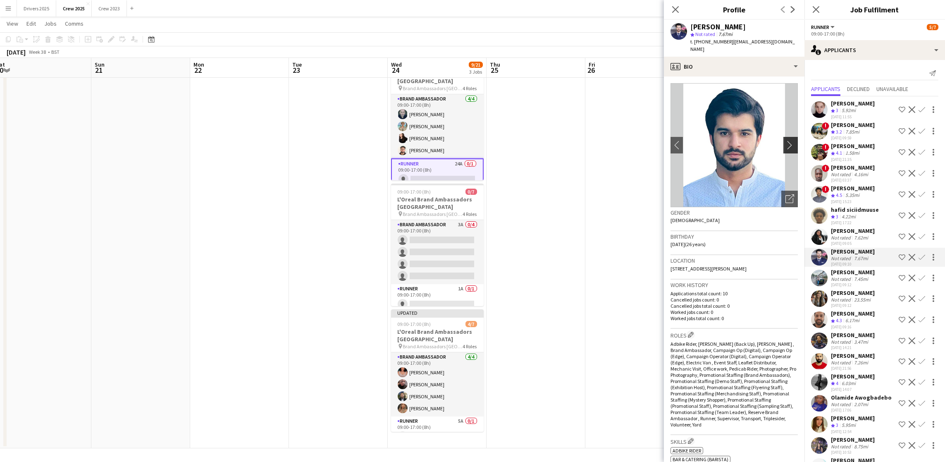
click at [785, 140] on app-icon "chevron-right" at bounding box center [791, 144] width 13 height 9
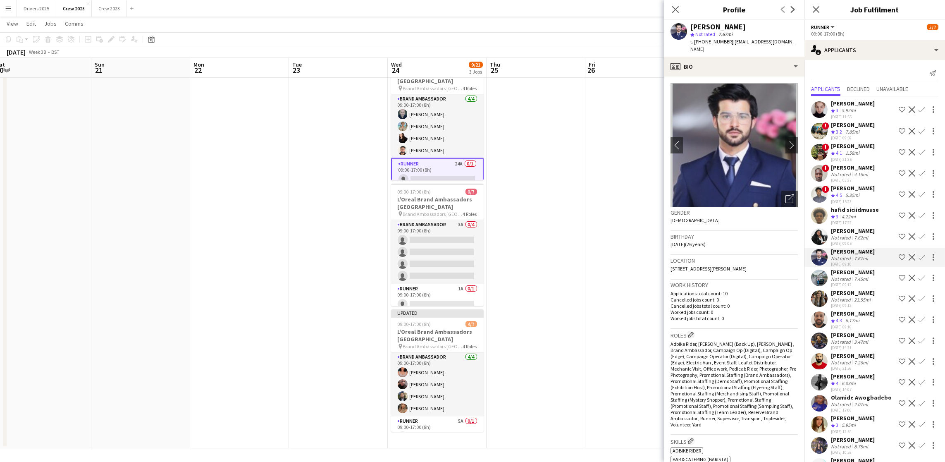
click at [839, 276] on div "[PERSON_NAME]" at bounding box center [853, 271] width 44 height 7
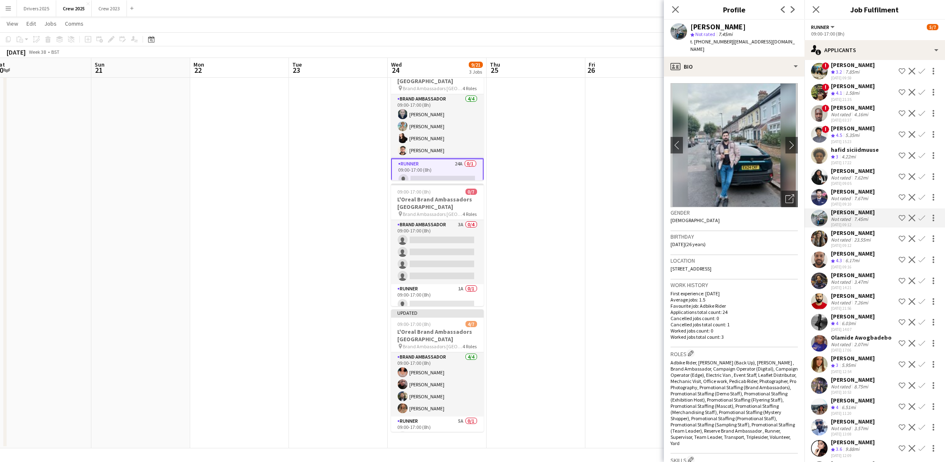
scroll to position [62, 0]
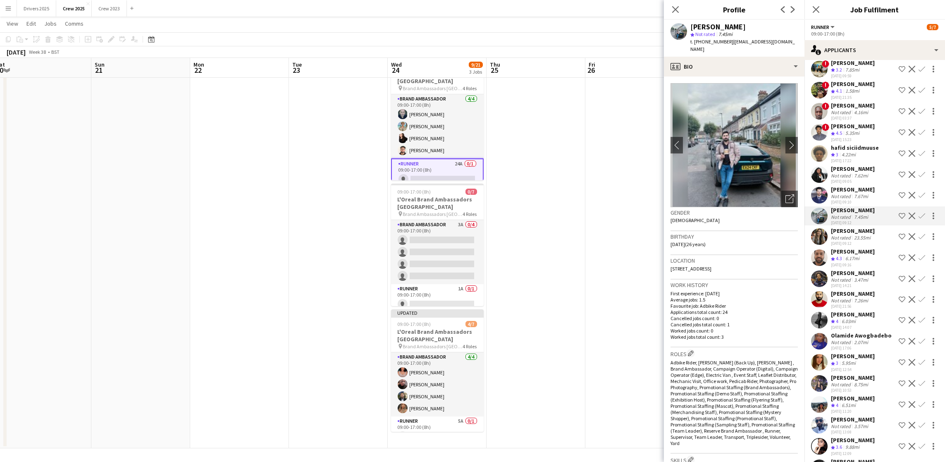
click at [859, 234] on div "[PERSON_NAME]" at bounding box center [853, 230] width 44 height 7
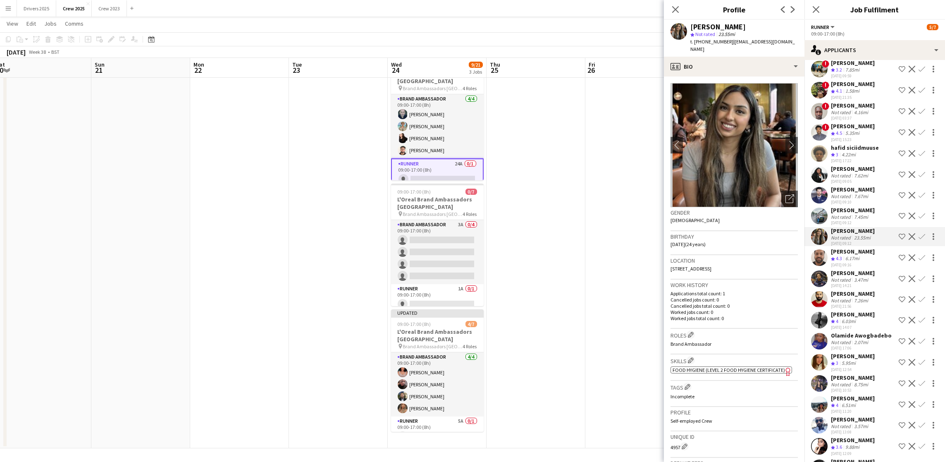
scroll to position [98, 0]
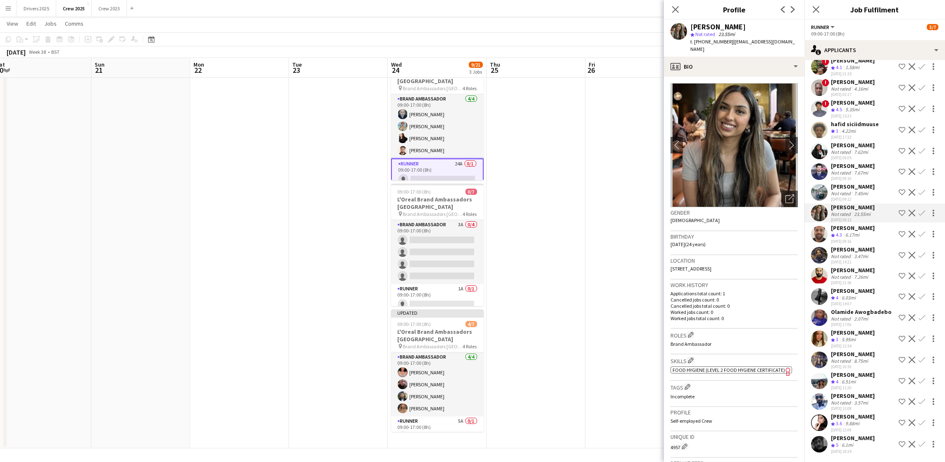
click at [858, 231] on div "6.17mi" at bounding box center [851, 234] width 17 height 7
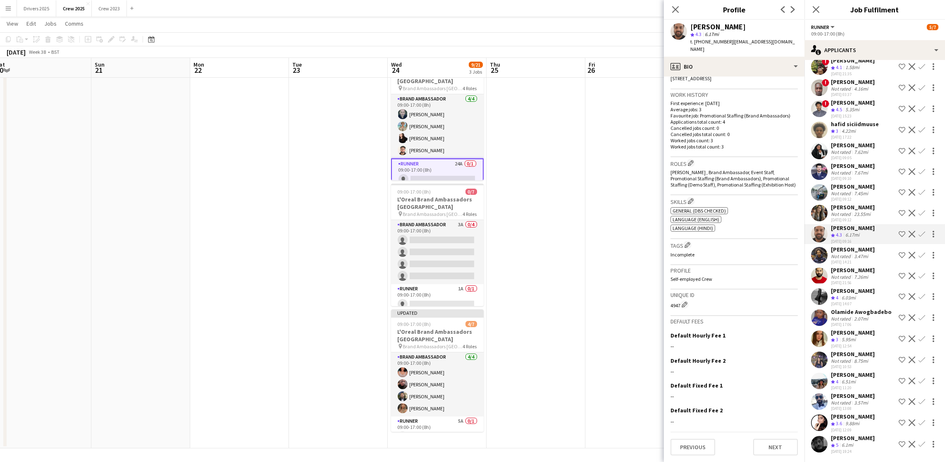
scroll to position [202, 0]
click at [918, 231] on app-icon "Confirm" at bounding box center [921, 234] width 7 height 7
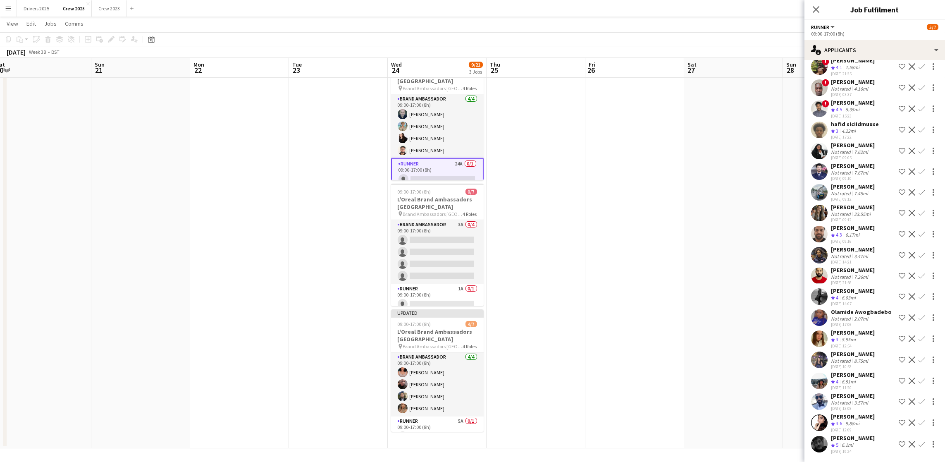
click at [918, 231] on app-icon "Confirm" at bounding box center [921, 234] width 7 height 7
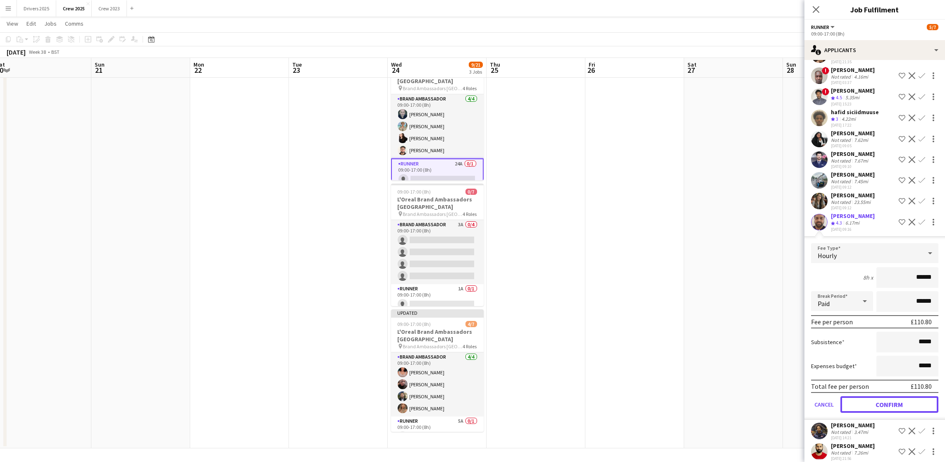
drag, startPoint x: 872, startPoint y: 403, endPoint x: 863, endPoint y: 404, distance: 8.7
click at [872, 403] on button "Confirm" at bounding box center [889, 404] width 98 height 17
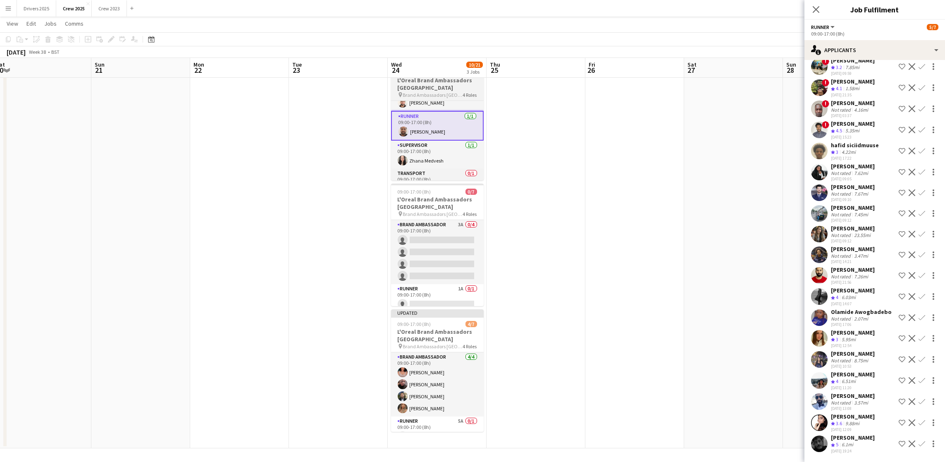
scroll to position [58, 0]
click at [546, 162] on app-date-cell at bounding box center [535, 251] width 99 height 393
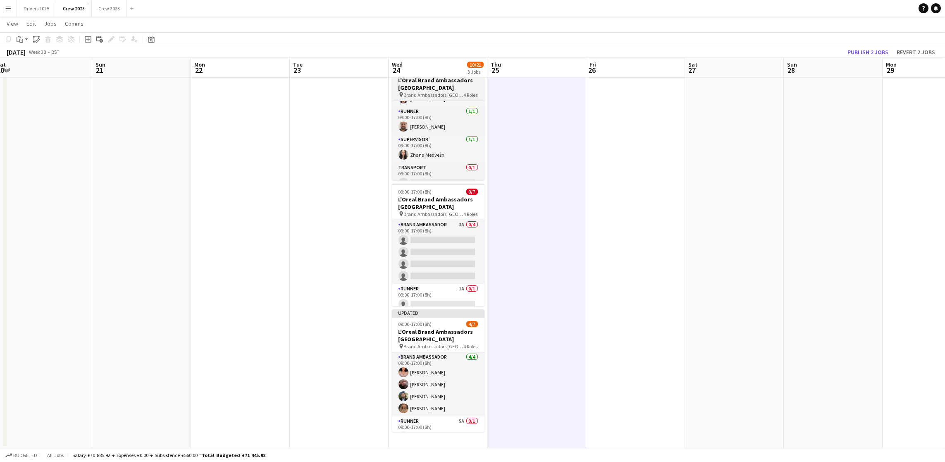
scroll to position [70, 0]
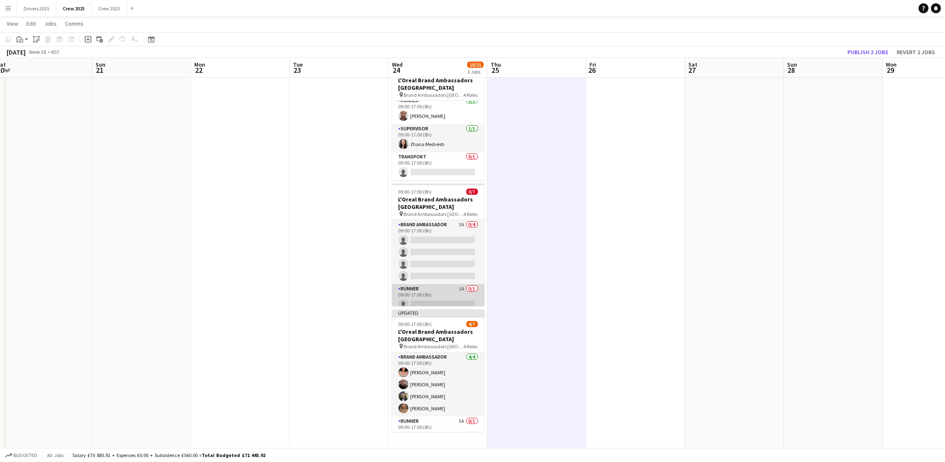
click at [424, 295] on app-card-role "Runner 1A 0/1 09:00-17:00 (8h) single-neutral-actions" at bounding box center [438, 298] width 93 height 28
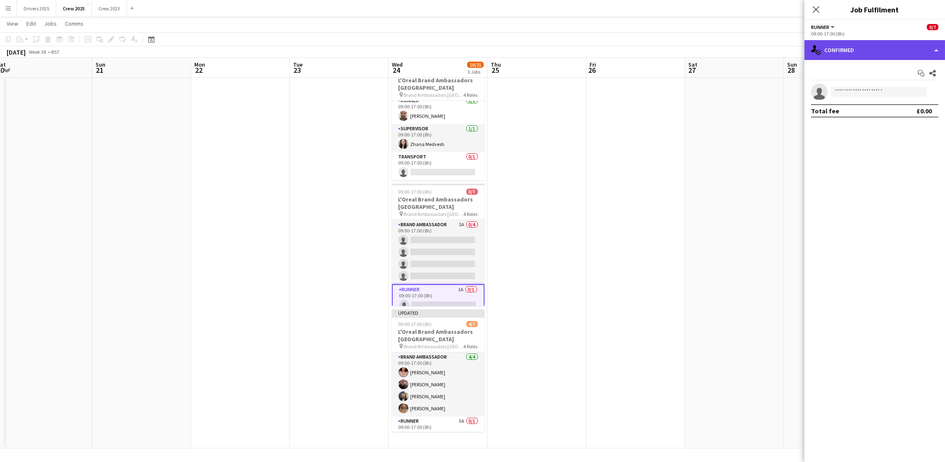
click at [872, 51] on div "single-neutral-actions-check-2 Confirmed" at bounding box center [874, 50] width 140 height 20
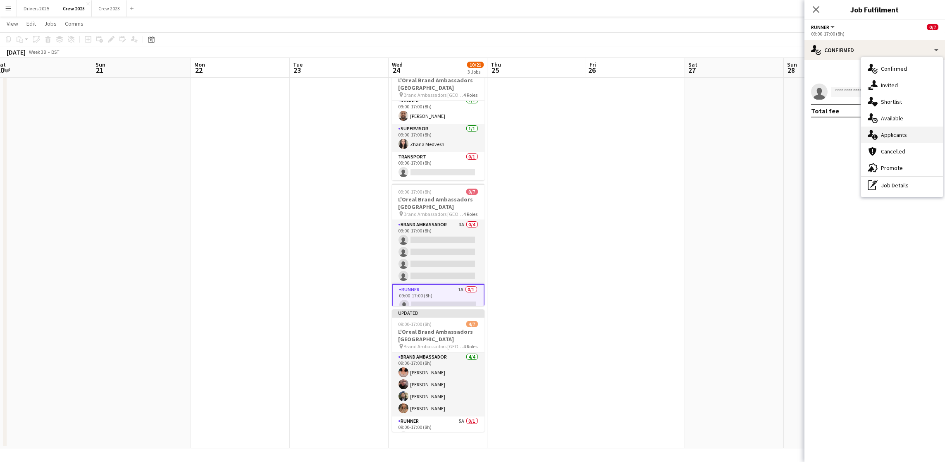
click at [898, 138] on span "Applicants" at bounding box center [894, 134] width 26 height 7
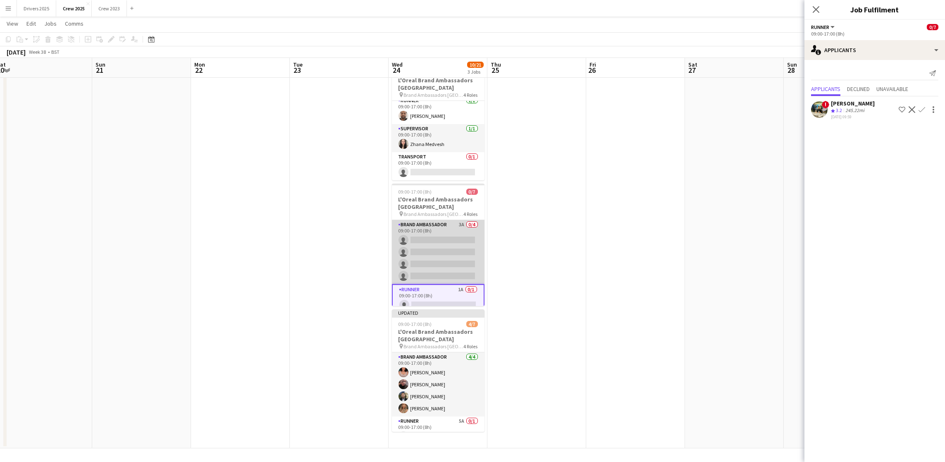
click at [415, 247] on app-card-role "Brand Ambassador 3A 0/4 09:00-17:00 (8h) single-neutral-actions single-neutral-…" at bounding box center [438, 252] width 93 height 64
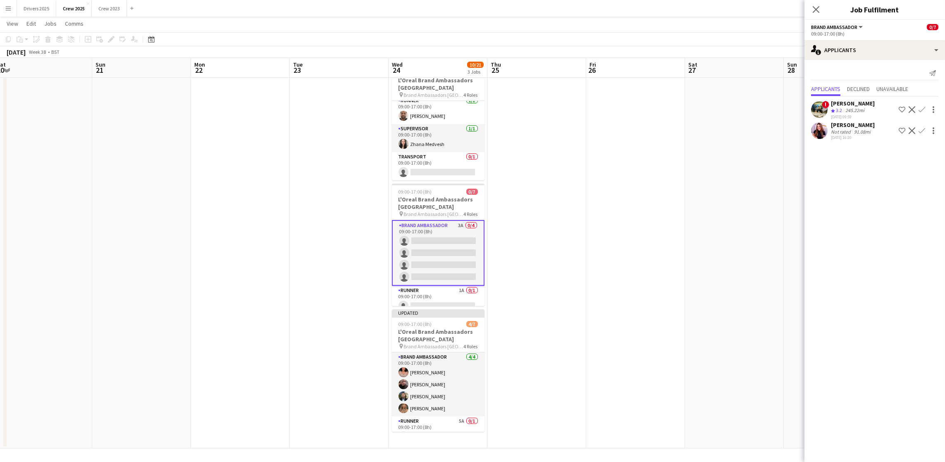
click at [693, 175] on app-date-cell at bounding box center [734, 251] width 99 height 393
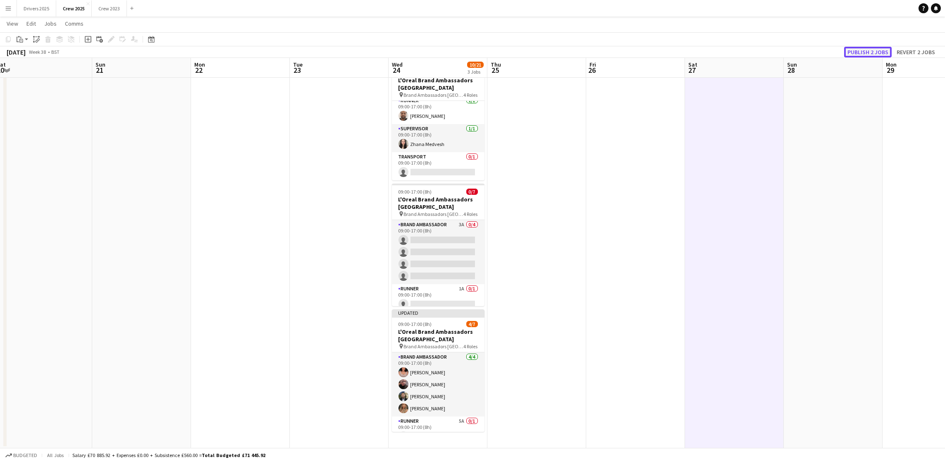
click at [869, 47] on button "Publish 2 jobs" at bounding box center [868, 52] width 48 height 11
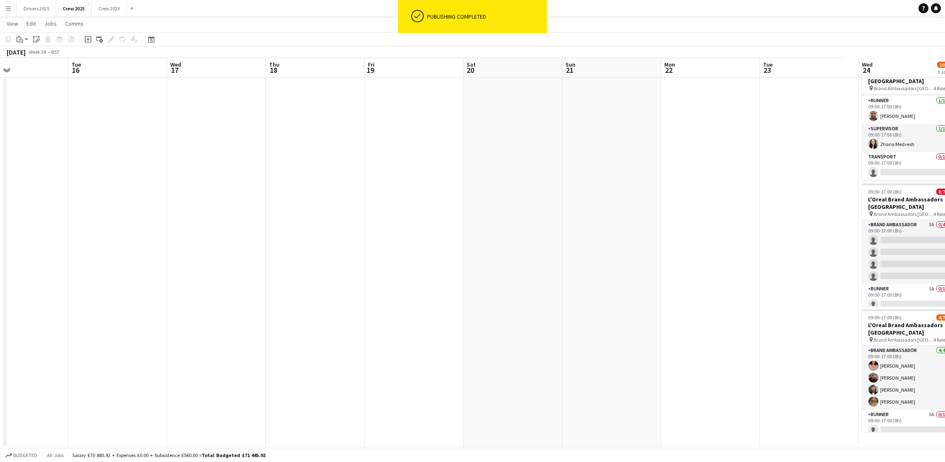
scroll to position [0, 225]
drag, startPoint x: 208, startPoint y: 221, endPoint x: 633, endPoint y: 191, distance: 425.9
click at [633, 191] on app-calendar-viewport "Sat 13 Sun 14 Mon 15 Tue 16 Wed 17 Thu 18 Fri 19 Sat 20 Sun 21 Mon 22 Tue 23 We…" at bounding box center [472, 221] width 945 height 454
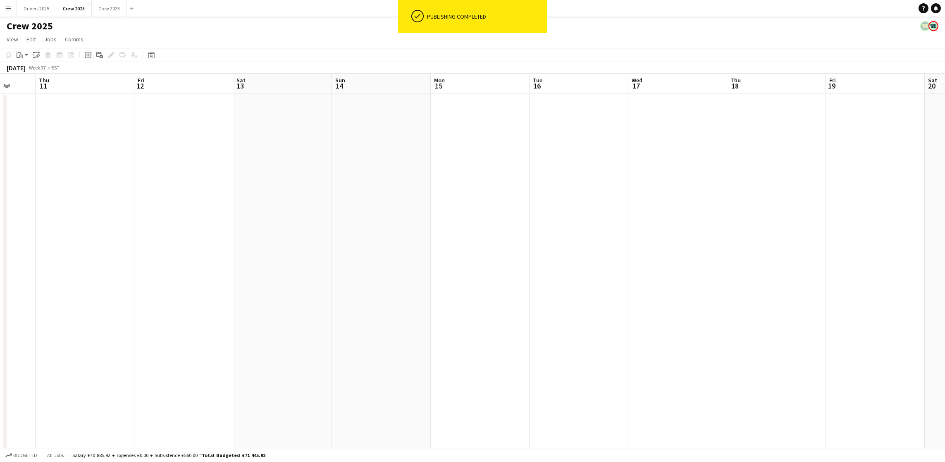
scroll to position [0, 252]
drag, startPoint x: 180, startPoint y: 278, endPoint x: 953, endPoint y: 201, distance: 777.4
click at [944, 201] on html "ok-circled Publishing completed Menu Boards Boards Boards All jobs Status Workf…" at bounding box center [472, 250] width 945 height 501
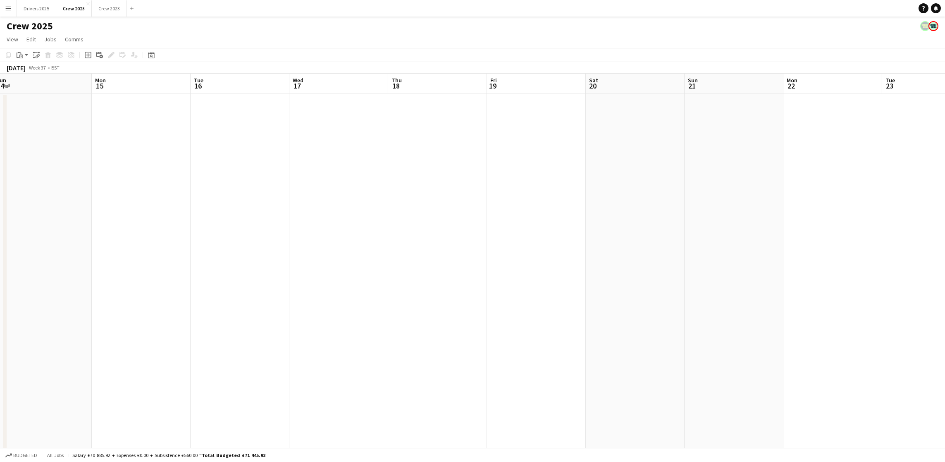
drag, startPoint x: 742, startPoint y: 129, endPoint x: 0, endPoint y: 162, distance: 742.4
click at [0, 162] on app-calendar-viewport "Thu 11 Fri 12 Sat 13 Sun 14 Mon 15 Tue 16 Wed 17 Thu 18 Fri 19 Sat 20 Sun 21 Mo…" at bounding box center [472, 280] width 945 height 413
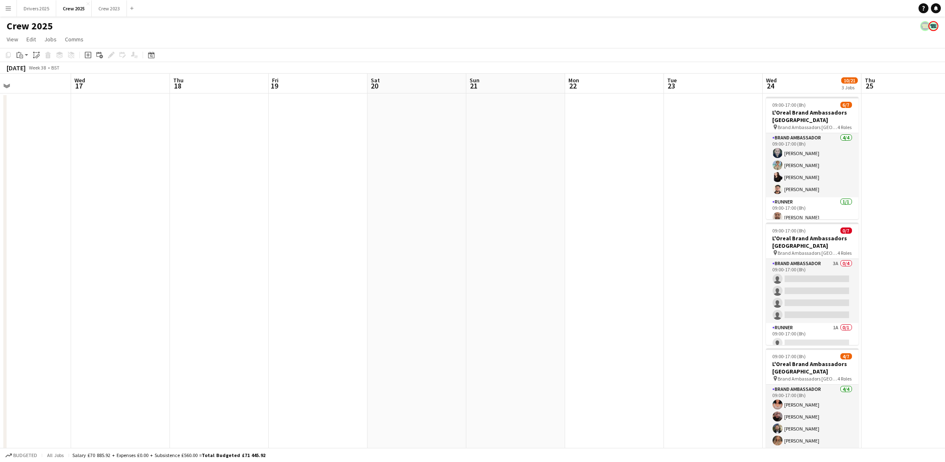
scroll to position [0, 329]
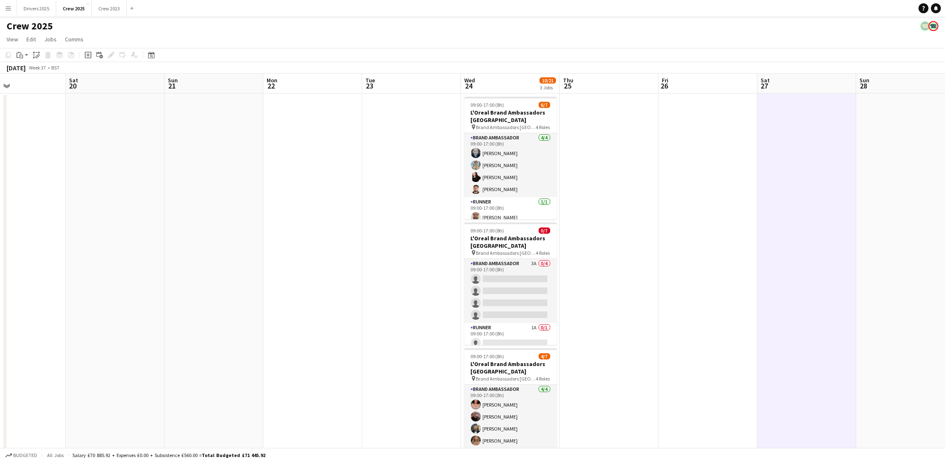
drag, startPoint x: 820, startPoint y: 193, endPoint x: 300, endPoint y: 194, distance: 520.2
click at [300, 194] on app-calendar-viewport "Tue 16 Wed 17 Thu 18 Fri 19 Sat 20 Sun 21 Mon 22 Tue 23 Wed 24 10/21 3 Jobs Thu…" at bounding box center [472, 280] width 945 height 413
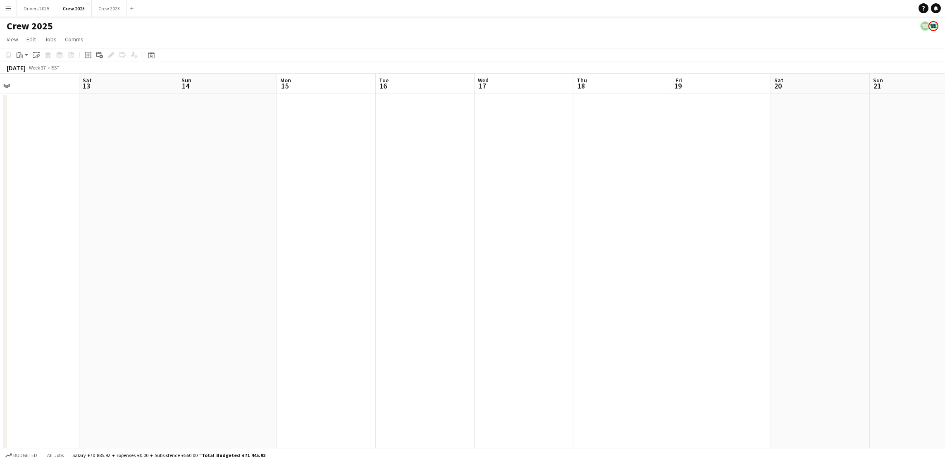
drag, startPoint x: 107, startPoint y: 247, endPoint x: 812, endPoint y: 244, distance: 705.4
click at [812, 244] on app-calendar-viewport "Wed 10 Thu 11 Fri 12 Sat 13 Sun 14 Mon 15 Tue 16 Wed 17 Thu 18 Fri 19 Sat 20 Su…" at bounding box center [472, 280] width 945 height 413
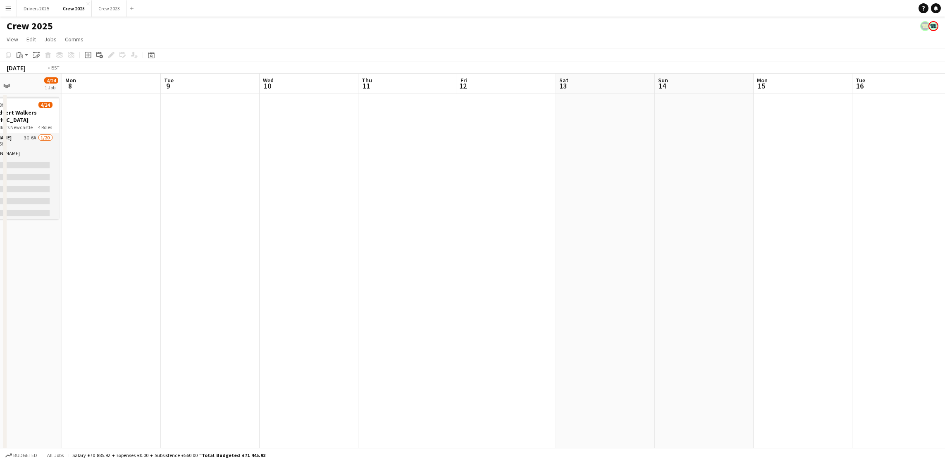
drag, startPoint x: 314, startPoint y: 238, endPoint x: 597, endPoint y: 232, distance: 283.1
click at [933, 217] on app-calendar-viewport "Sat 6 1/8 1 Job Sun 7 4/24 1 Job Mon 8 Tue 9 Wed 10 Thu 11 Fri 12 Sat 13 Sun 14…" at bounding box center [472, 280] width 945 height 413
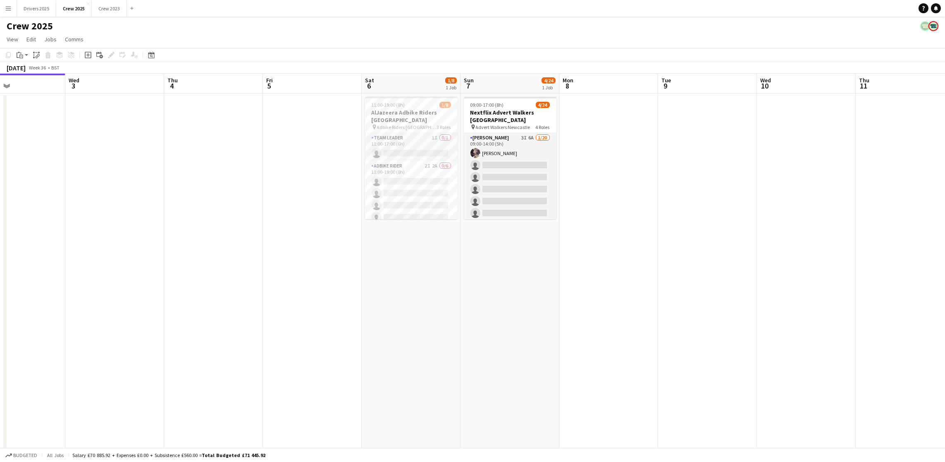
drag, startPoint x: 333, startPoint y: 220, endPoint x: 766, endPoint y: 228, distance: 432.7
click at [766, 228] on app-calendar-viewport "Sun 31 Mon 1 Tue 2 Wed 3 Thu 4 Fri 5 Sat 6 1/8 1 Job Sun 7 4/24 1 Job Mon 8 Tue…" at bounding box center [472, 280] width 945 height 413
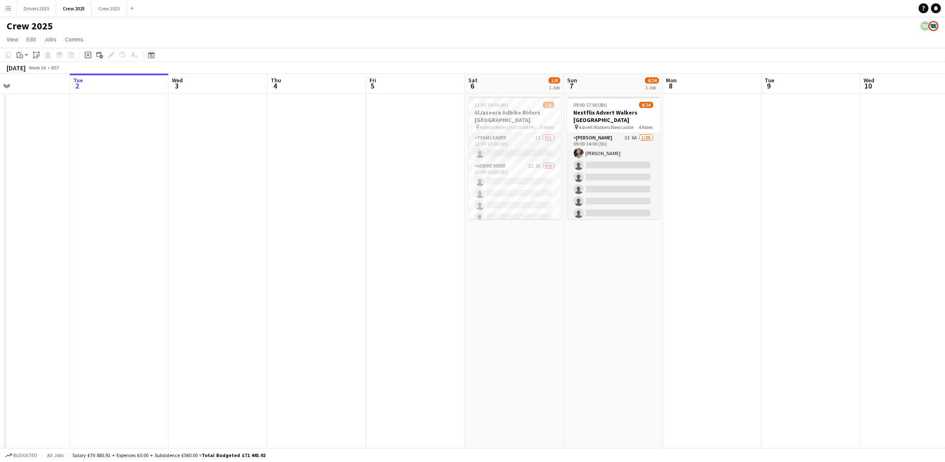
click at [227, 257] on app-date-cell at bounding box center [218, 289] width 99 height 393
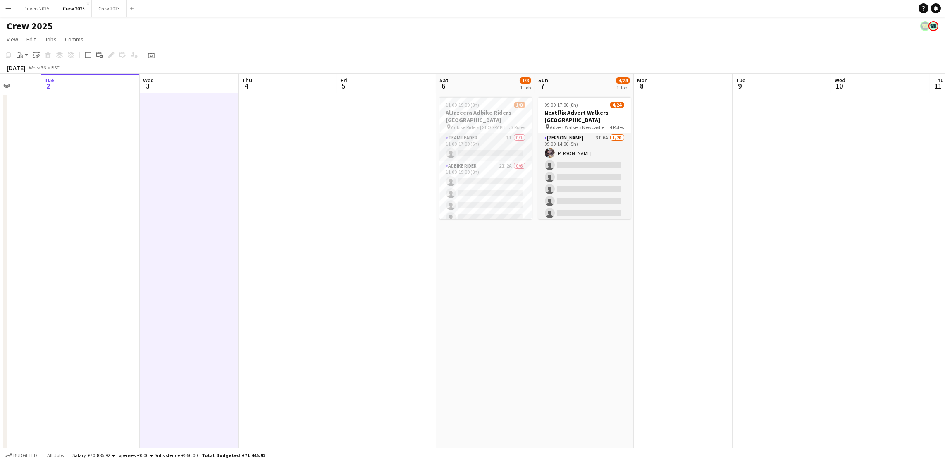
drag, startPoint x: 227, startPoint y: 257, endPoint x: 0, endPoint y: 220, distance: 229.9
click at [0, 221] on app-calendar-viewport "Sat 30 2/3 1 Job Sun 31 Mon 1 Tue 2 Wed 3 Thu 4 Fri 5 Sat 6 1/8 1 Job Sun 7 4/2…" at bounding box center [472, 280] width 945 height 413
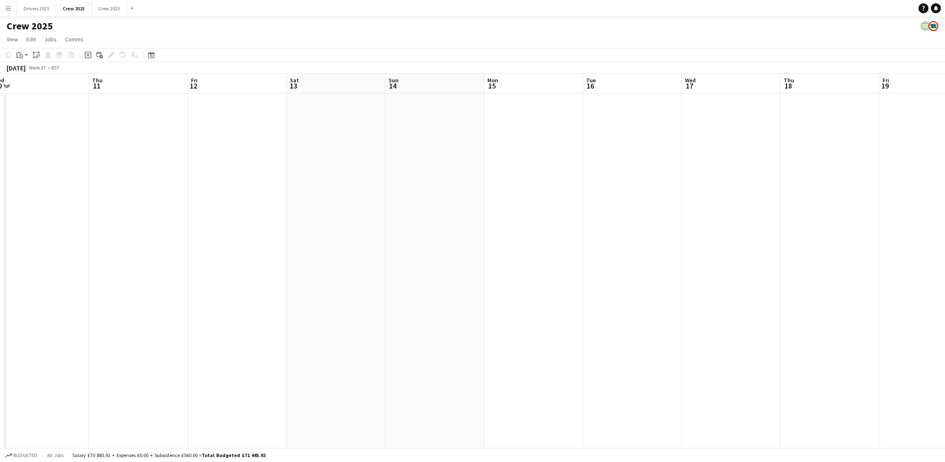
drag, startPoint x: 840, startPoint y: 246, endPoint x: 164, endPoint y: 202, distance: 677.4
click at [86, 205] on app-calendar-viewport "Sun 7 4/24 1 Job Mon 8 Tue 9 Wed 10 Thu 11 Fri 12 Sat 13 Sun 14 Mon 15 Tue 16 W…" at bounding box center [472, 280] width 945 height 413
drag, startPoint x: 781, startPoint y: 214, endPoint x: 46, endPoint y: 183, distance: 734.9
click at [46, 183] on app-calendar-viewport "Wed 10 Thu 11 Fri 12 Sat 13 Sun 14 Mon 15 Tue 16 Wed 17 Thu 18 Fri 19 Sat 20 Su…" at bounding box center [472, 280] width 945 height 413
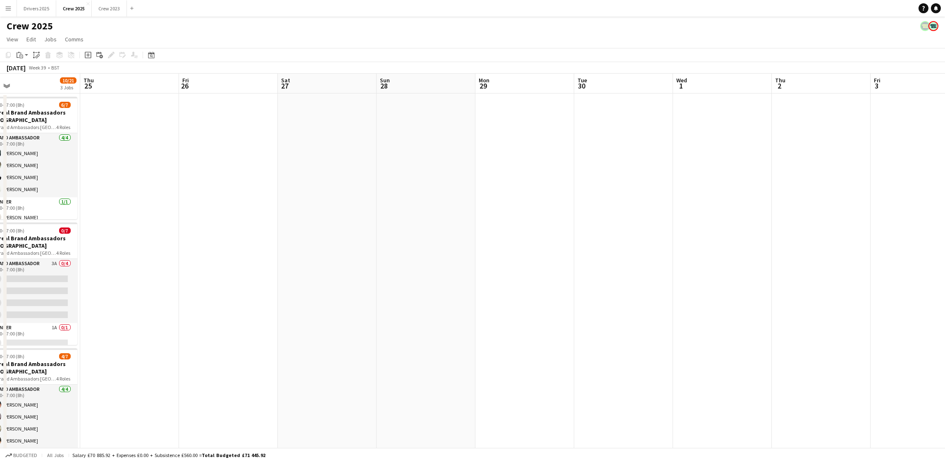
drag, startPoint x: 748, startPoint y: 218, endPoint x: 4, endPoint y: 198, distance: 744.0
click at [0, 200] on app-calendar-viewport "Sun 21 Mon 22 Tue 23 Wed 24 10/21 3 Jobs Thu 25 Fri 26 Sat 27 Sun 28 Mon 29 Tue…" at bounding box center [472, 280] width 945 height 413
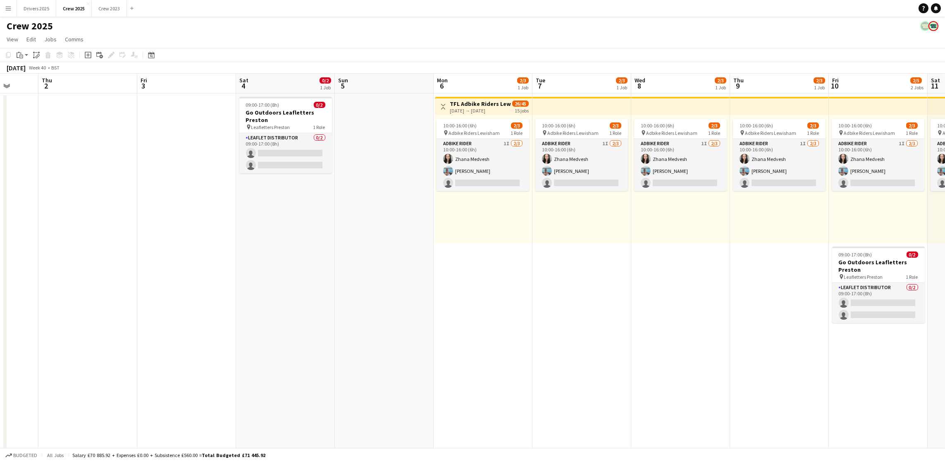
drag, startPoint x: 659, startPoint y: 233, endPoint x: 193, endPoint y: 220, distance: 466.3
click at [193, 220] on app-calendar-viewport "Mon 29 Tue 30 Wed 1 Thu 2 Fri 3 Sat 4 0/2 1 Job Sun 5 Mon 6 2/3 1 Job Tue 7 2/3…" at bounding box center [472, 280] width 945 height 413
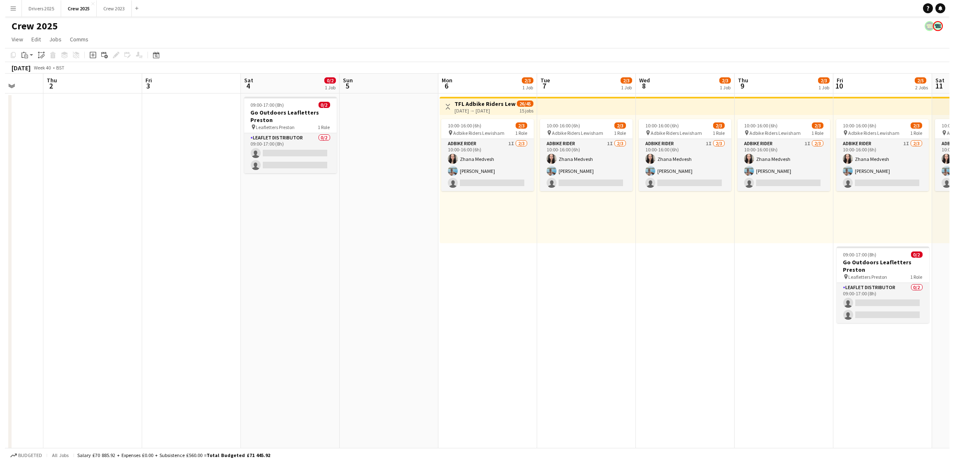
scroll to position [0, 279]
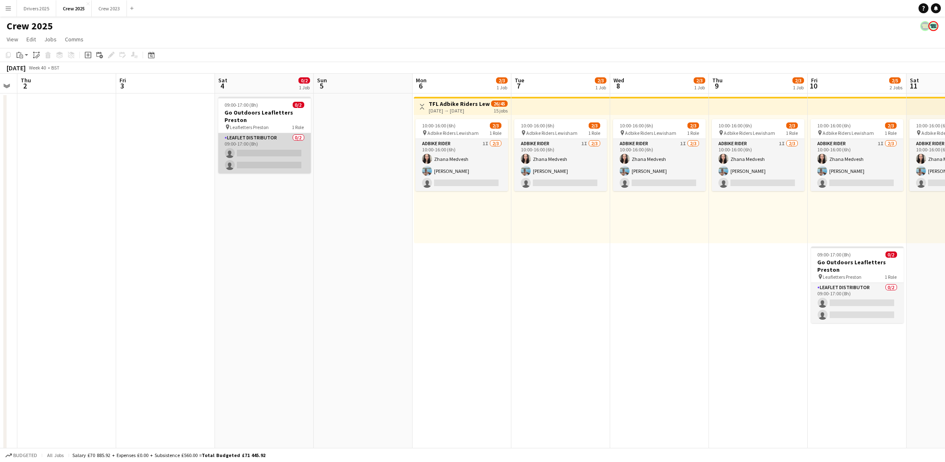
click at [260, 160] on app-card-role "Leaflet Distributor 0/2 09:00-17:00 (8h) single-neutral-actions single-neutral-…" at bounding box center [264, 153] width 93 height 40
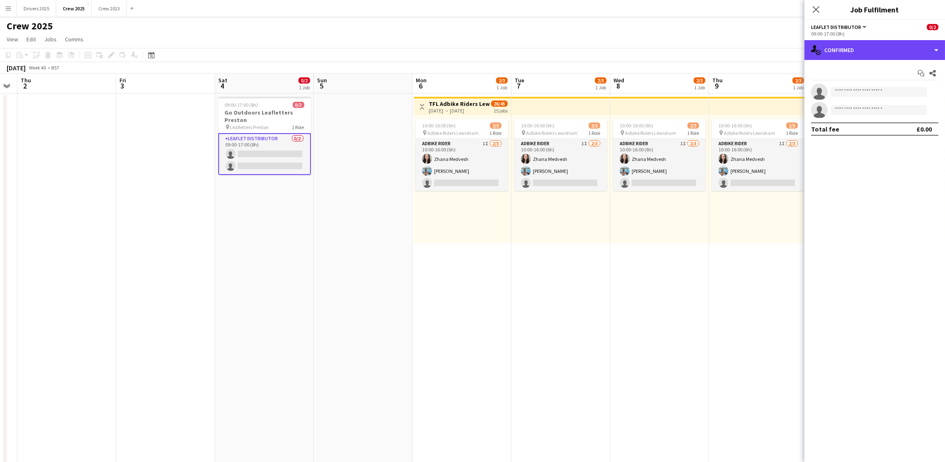
drag, startPoint x: 888, startPoint y: 45, endPoint x: 890, endPoint y: 57, distance: 12.1
click at [890, 45] on div "single-neutral-actions-check-2 Confirmed" at bounding box center [874, 50] width 140 height 20
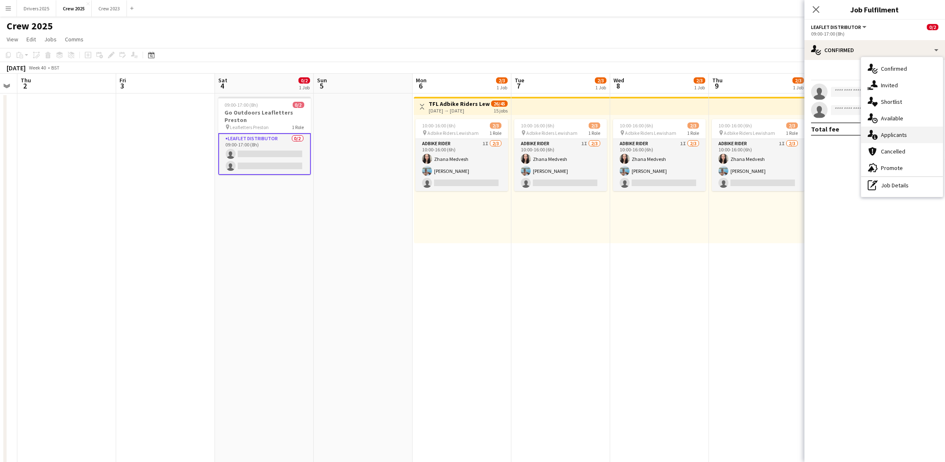
click at [888, 135] on span "Applicants" at bounding box center [894, 134] width 26 height 7
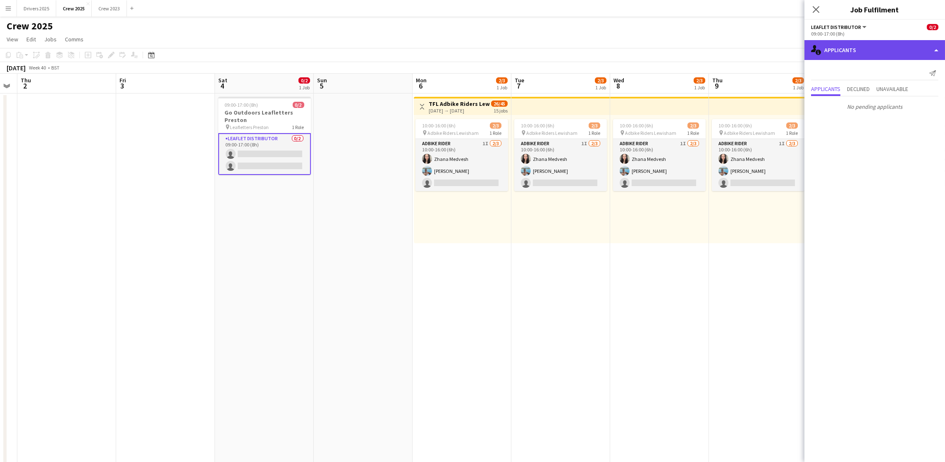
click at [879, 49] on div "single-neutral-actions-information Applicants" at bounding box center [874, 50] width 140 height 20
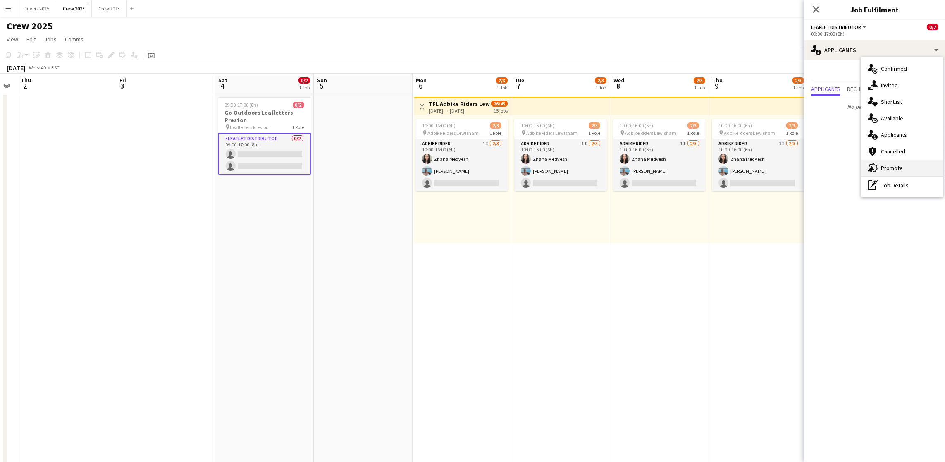
click at [903, 164] on div "advertising-megaphone Promote" at bounding box center [902, 167] width 82 height 17
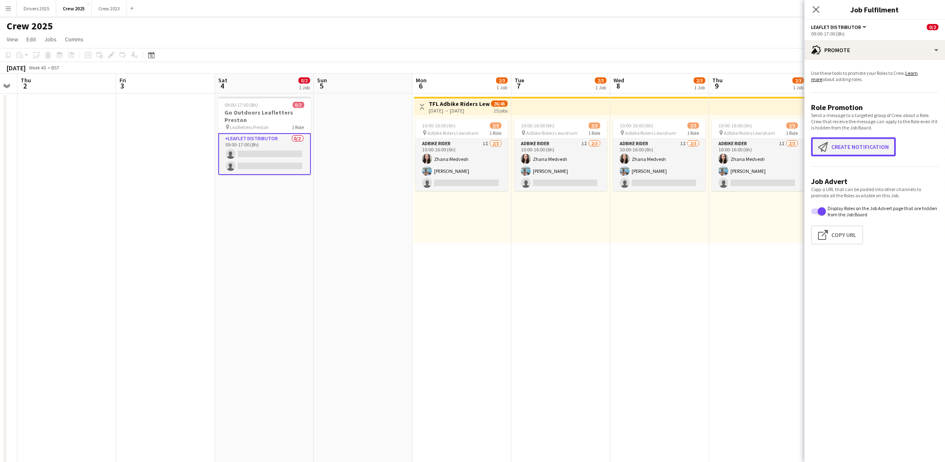
click at [850, 139] on button "Create notification Create notification" at bounding box center [853, 146] width 85 height 19
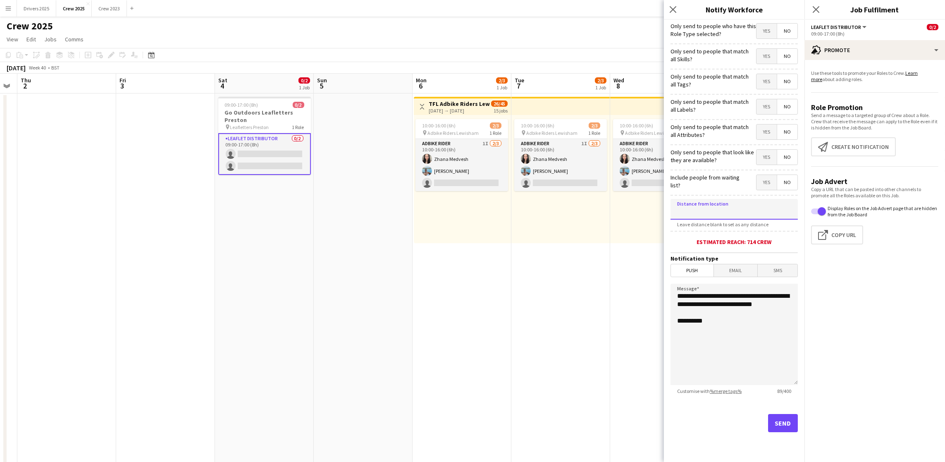
click at [721, 214] on input at bounding box center [733, 209] width 127 height 21
type input "****"
type input "*****"
click at [238, 335] on app-date-cell "09:00-17:00 (8h) 0/2 Go Outdoors Leafletters Preston pin Leafletters Preston 1 …" at bounding box center [264, 289] width 99 height 393
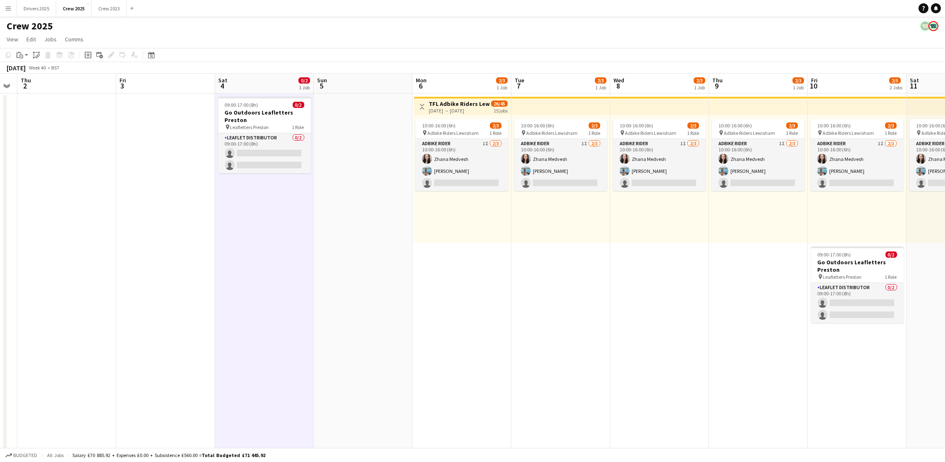
click at [9, 7] on app-icon "Menu" at bounding box center [8, 8] width 7 height 7
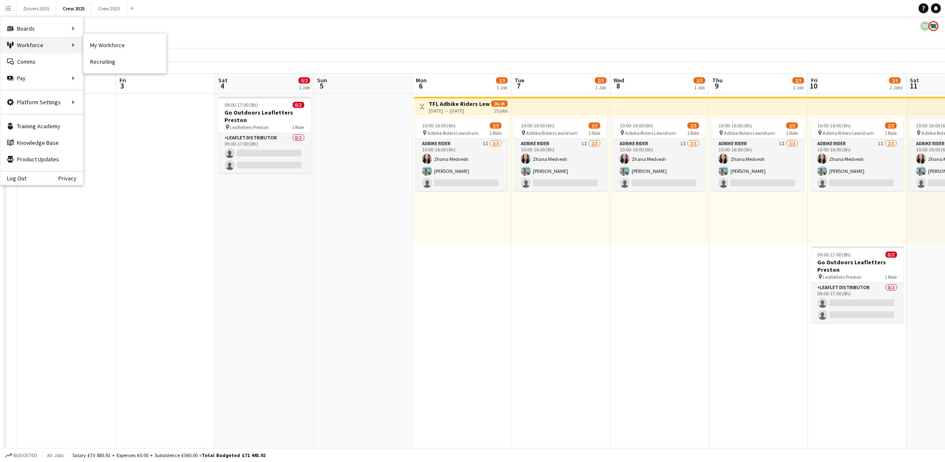
click at [46, 44] on div "Workforce Workforce" at bounding box center [41, 45] width 83 height 17
click at [110, 46] on link "My Workforce" at bounding box center [124, 45] width 83 height 17
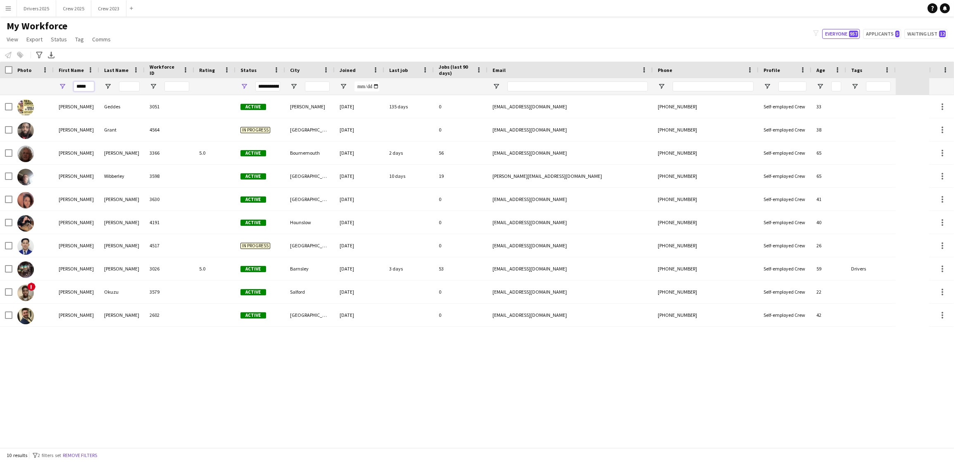
drag, startPoint x: 92, startPoint y: 83, endPoint x: 20, endPoint y: 84, distance: 71.5
click at [20, 84] on div "*****" at bounding box center [448, 86] width 896 height 17
type input "*"
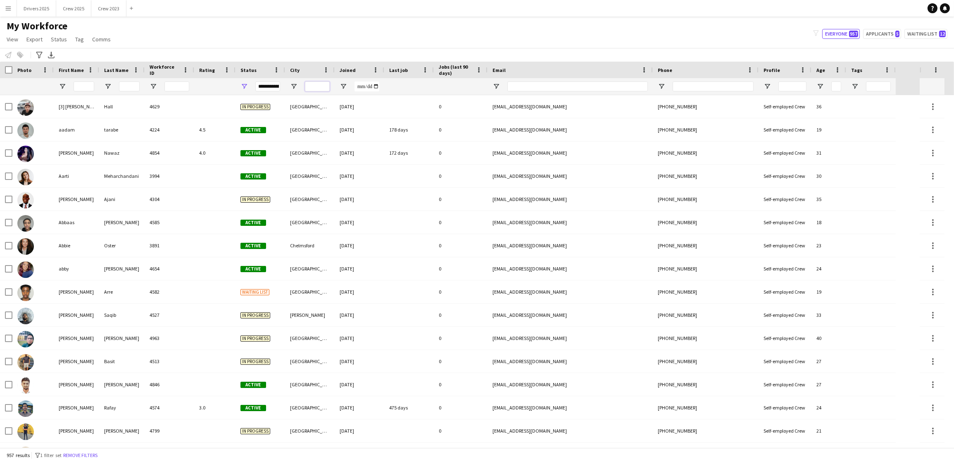
click at [314, 85] on input "City Filter Input" at bounding box center [317, 86] width 25 height 10
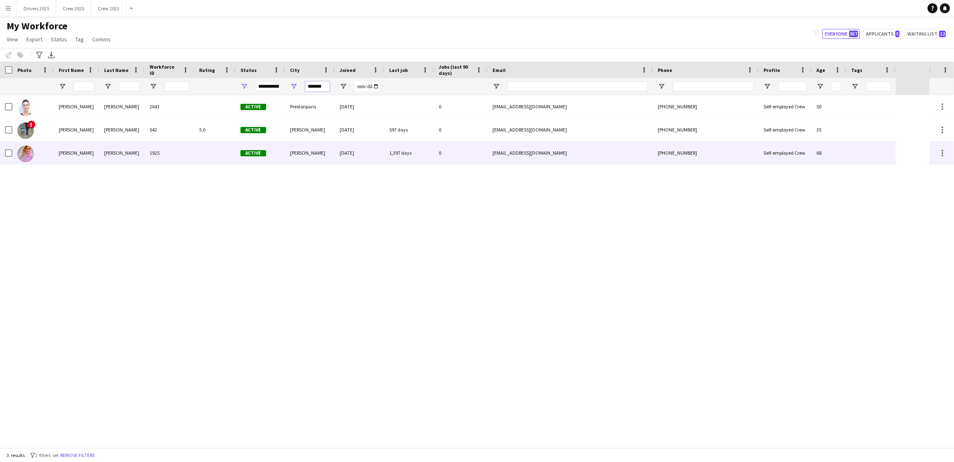
type input "*******"
click at [183, 155] on div "1925" at bounding box center [170, 152] width 50 height 23
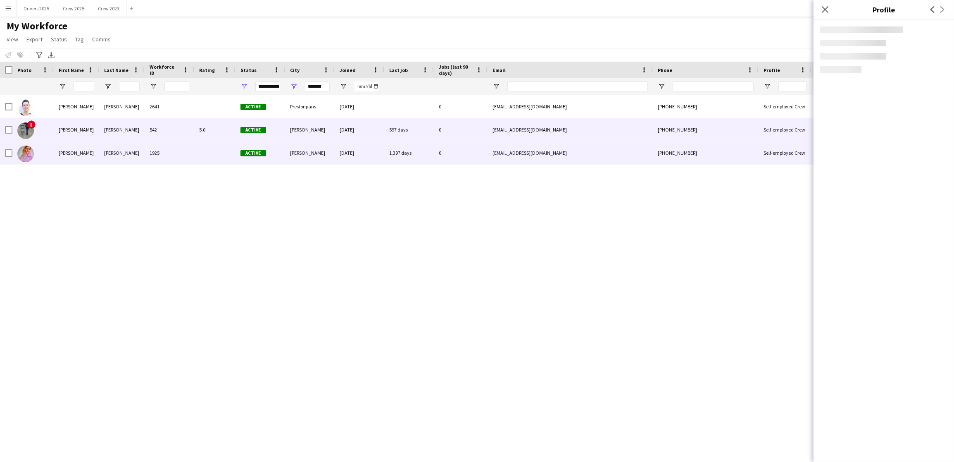
click at [182, 131] on div "542" at bounding box center [170, 129] width 50 height 23
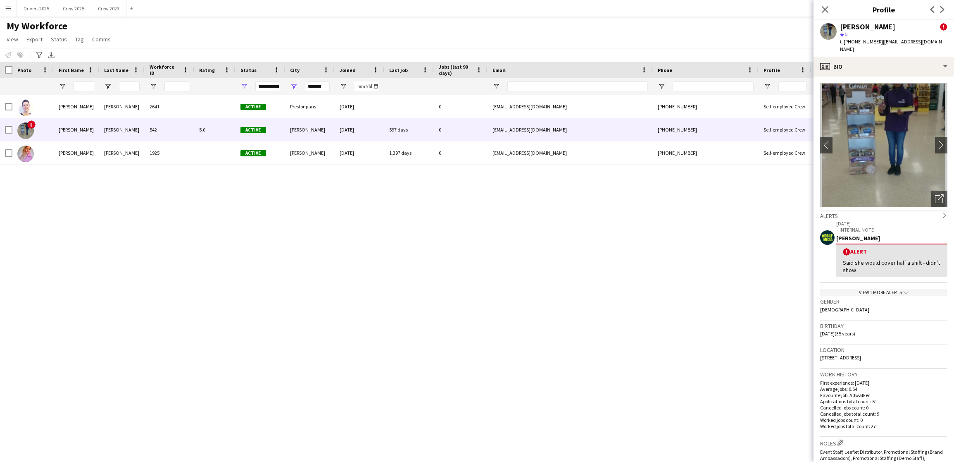
click at [251, 286] on div "[PERSON_NAME] 2641 Active Prestonpans [DATE] 0 [EMAIL_ADDRESS][DOMAIN_NAME] [PH…" at bounding box center [464, 271] width 929 height 352
click at [40, 7] on button "Drivers 2025 Close" at bounding box center [36, 8] width 39 height 16
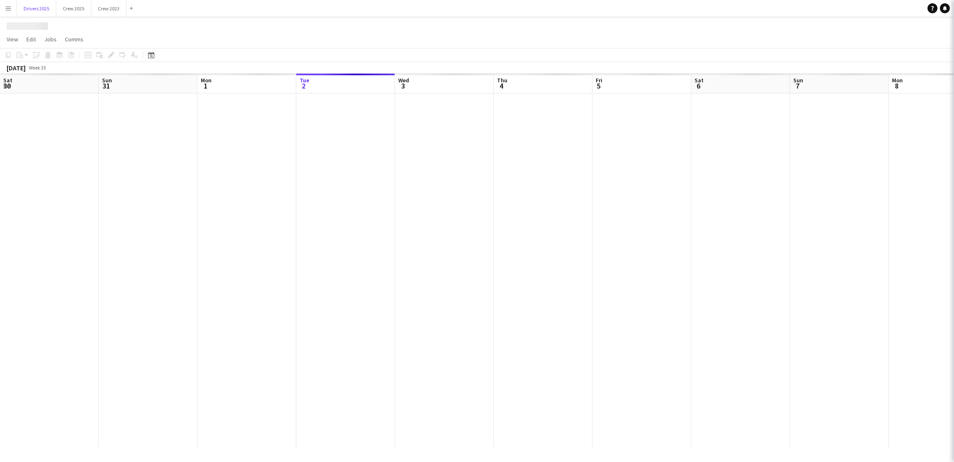
scroll to position [0, 197]
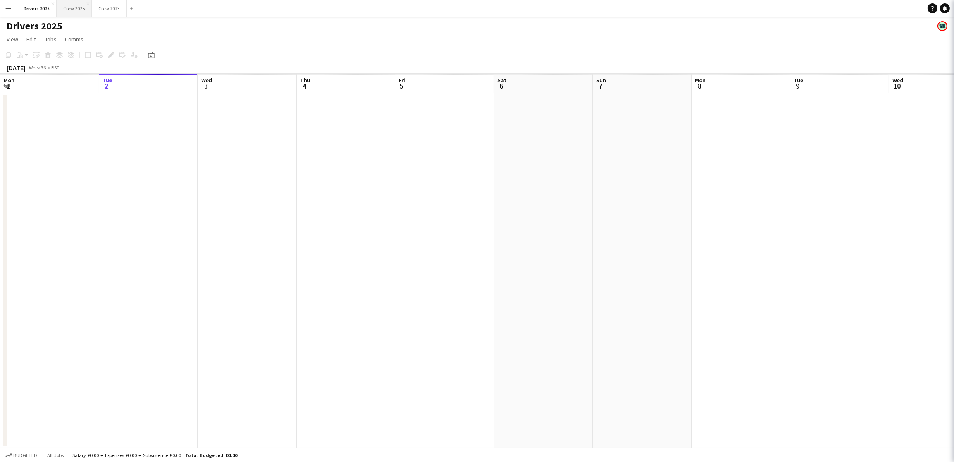
click at [79, 7] on button "Crew 2025 Close" at bounding box center [74, 8] width 35 height 16
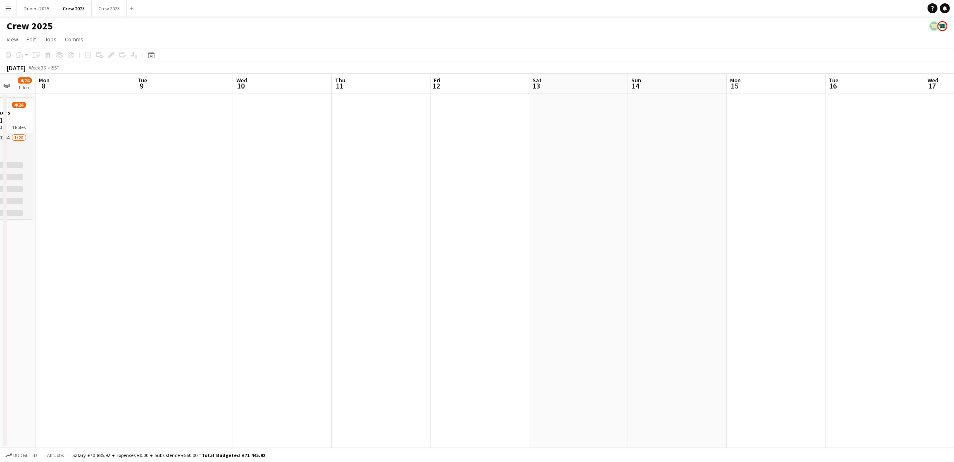
drag, startPoint x: 704, startPoint y: 215, endPoint x: 45, endPoint y: 208, distance: 658.7
click at [45, 209] on app-calendar-viewport "Fri 5 Sat 6 1/8 1 Job Sun 7 4/24 1 Job Mon 8 Tue 9 Wed 10 Thu 11 Fri 12 Sat 13 …" at bounding box center [477, 261] width 954 height 374
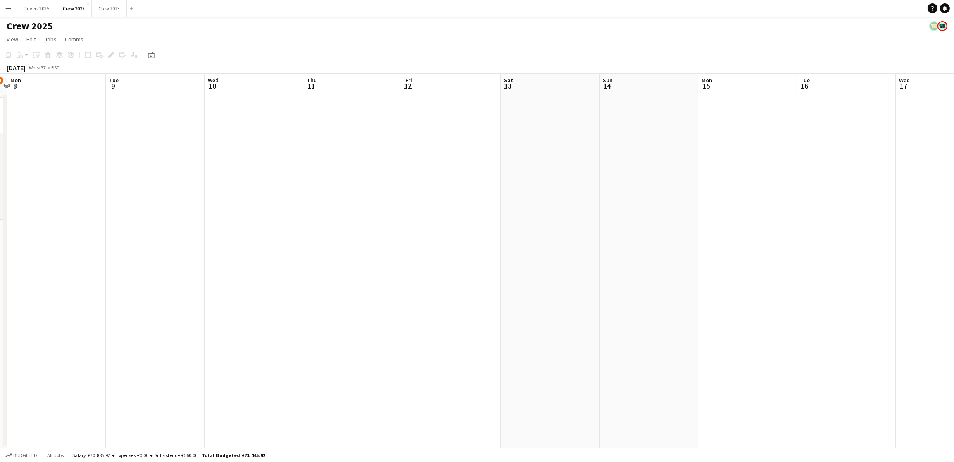
drag, startPoint x: 675, startPoint y: 255, endPoint x: 6, endPoint y: 254, distance: 669.0
click at [6, 254] on div "Fri 5 Sat 6 1/8 1 Job Sun 7 4/24 1 Job Mon 8 Tue 9 Wed 10 Thu 11 Fri 12 Sat 13 …" at bounding box center [477, 261] width 954 height 374
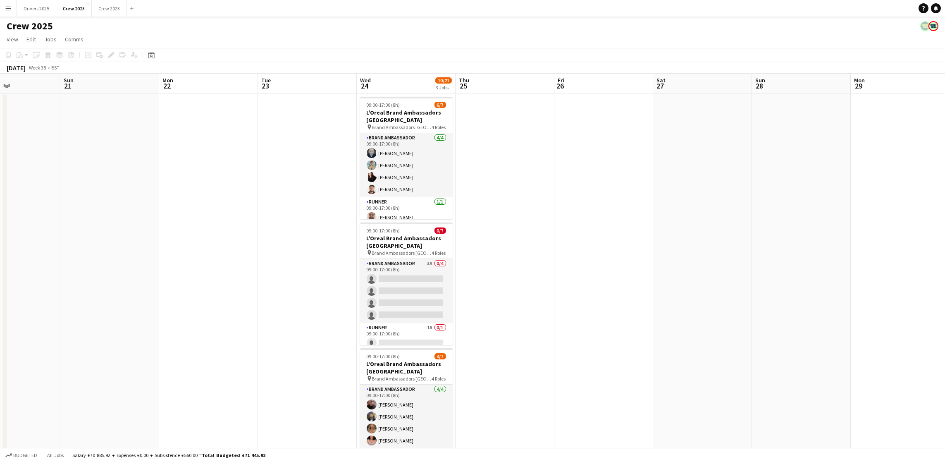
drag, startPoint x: 736, startPoint y: 264, endPoint x: 0, endPoint y: 248, distance: 736.1
click at [0, 248] on app-calendar-viewport "Thu 18 Fri 19 Sat 20 Sun 21 Mon 22 Tue 23 Wed 24 10/21 3 Jobs Thu 25 Fri 26 Sat…" at bounding box center [472, 280] width 945 height 413
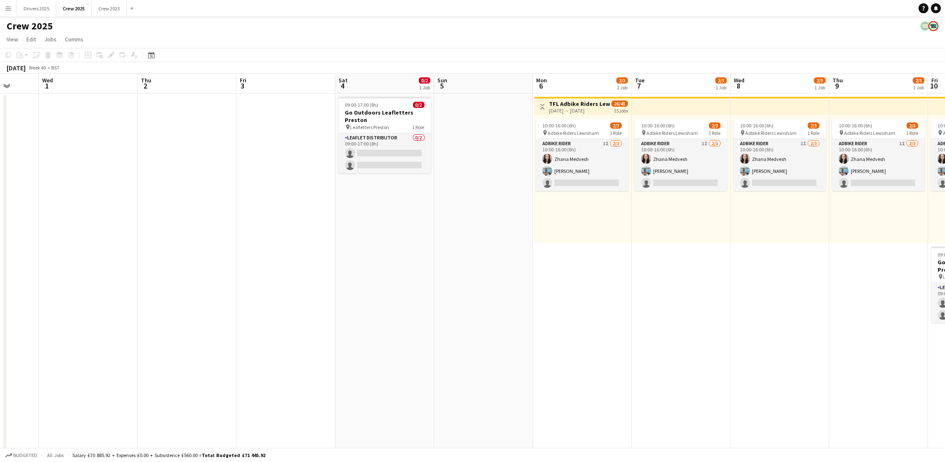
drag, startPoint x: 862, startPoint y: 271, endPoint x: 50, endPoint y: 240, distance: 811.7
click at [50, 240] on app-calendar-viewport "Sat 27 Sun 28 Mon 29 Tue 30 Wed 1 Thu 2 Fri 3 Sat 4 0/2 1 Job Sun 5 Mon 6 2/3 1…" at bounding box center [472, 280] width 945 height 413
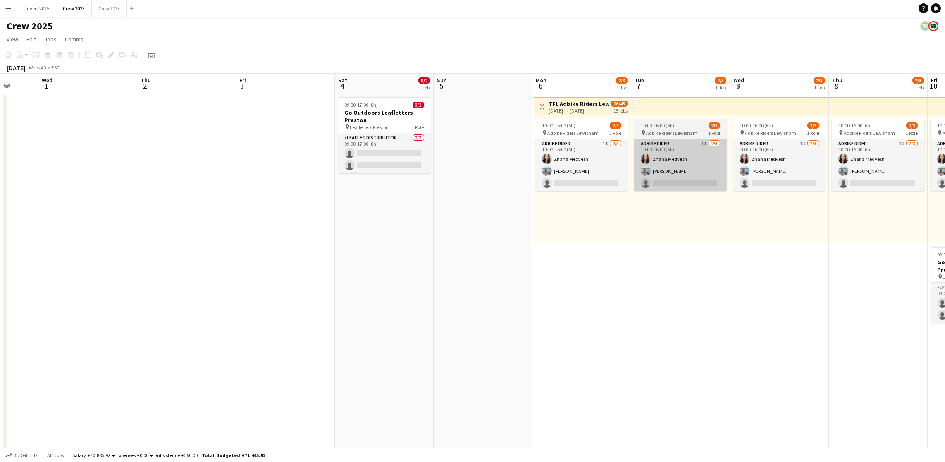
click at [386, 158] on app-card-role "Leaflet Distributor 0/2 09:00-17:00 (8h) single-neutral-actions single-neutral-…" at bounding box center [384, 153] width 93 height 40
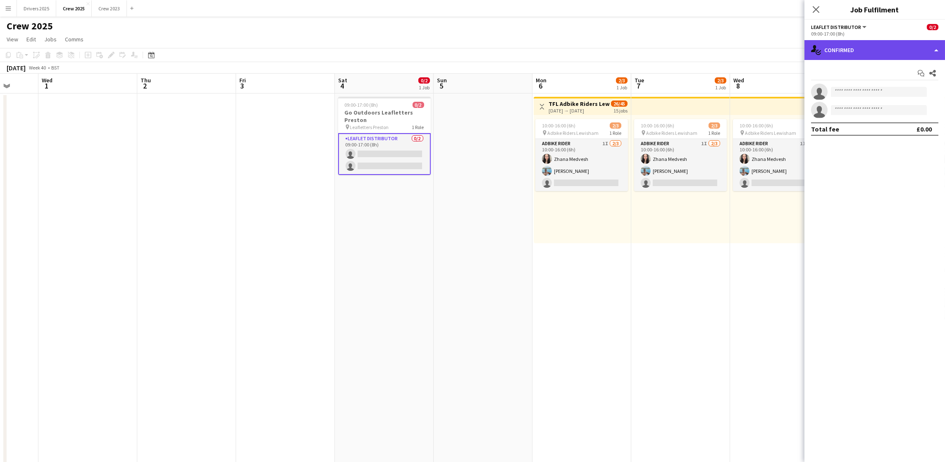
click at [878, 50] on div "single-neutral-actions-check-2 Confirmed" at bounding box center [874, 50] width 140 height 20
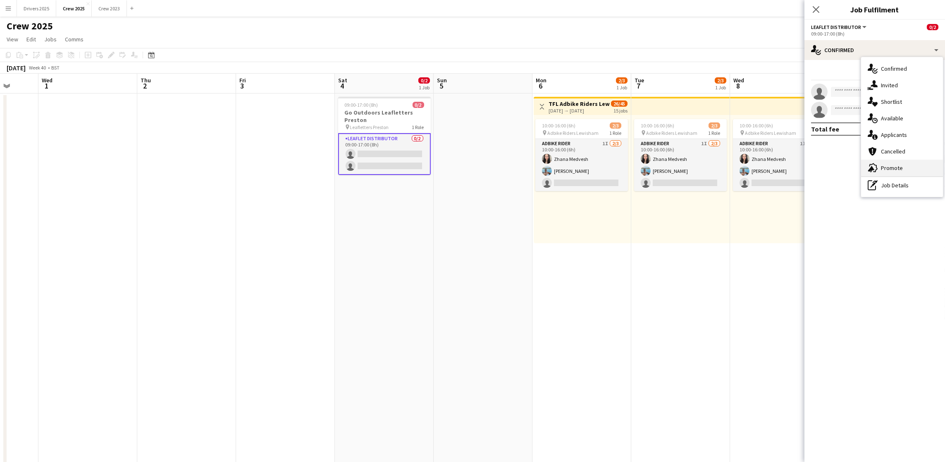
click at [888, 169] on span "Promote" at bounding box center [892, 167] width 22 height 7
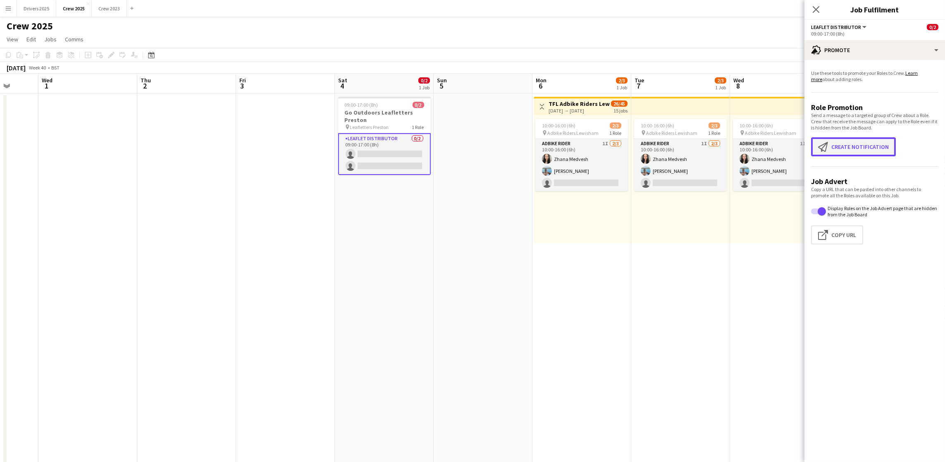
click at [857, 143] on button "Create notification Create notification" at bounding box center [853, 146] width 85 height 19
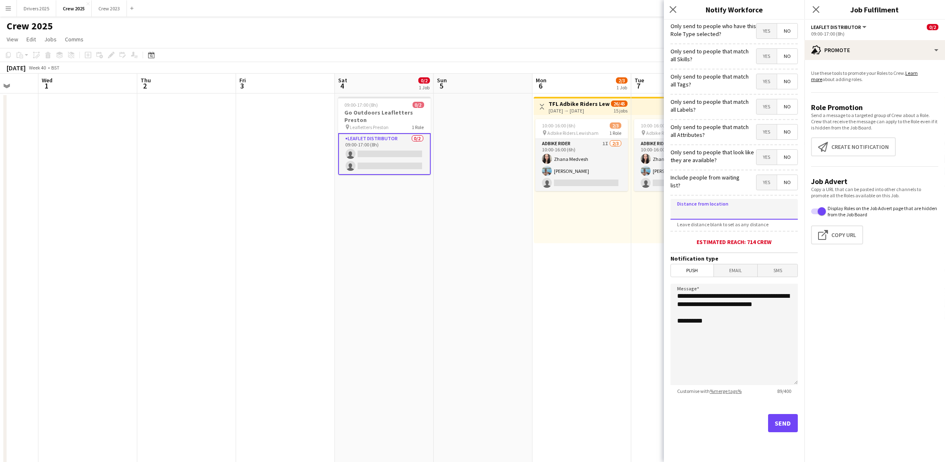
click at [727, 212] on input at bounding box center [733, 209] width 127 height 21
type input "****"
type input "*****"
click at [793, 419] on button "Send" at bounding box center [783, 423] width 30 height 18
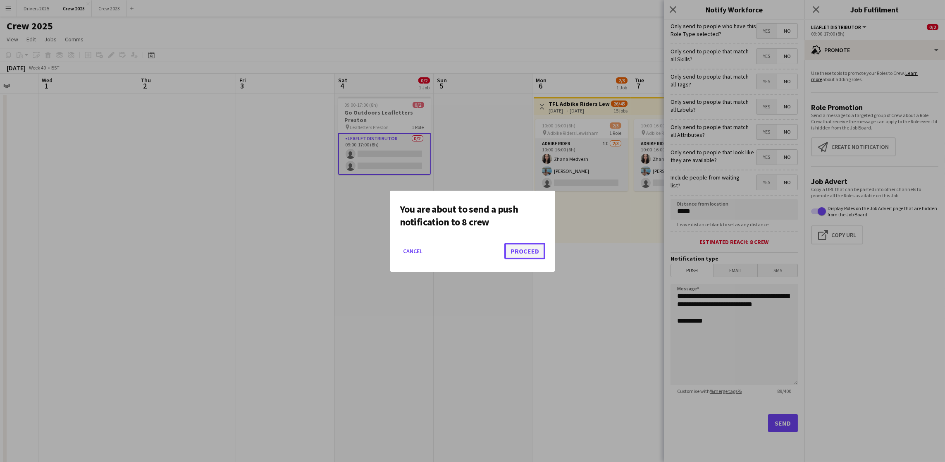
click at [531, 252] on button "Proceed" at bounding box center [524, 251] width 41 height 17
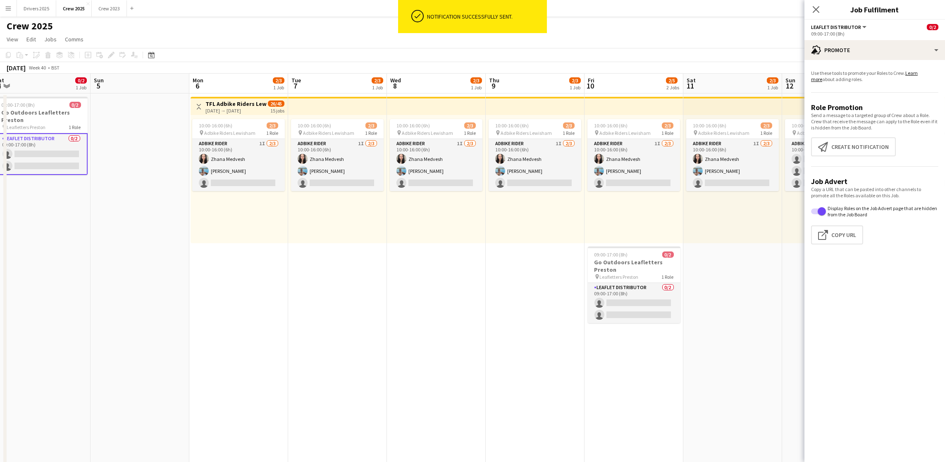
drag, startPoint x: 619, startPoint y: 306, endPoint x: 118, endPoint y: 302, distance: 500.8
click at [118, 302] on app-calendar-viewport "Wed 1 Thu 2 Fri 3 Sat 4 0/2 1 Job Sun 5 Mon 6 2/3 1 Job Tue 7 2/3 1 Job Wed 8 2…" at bounding box center [472, 280] width 945 height 413
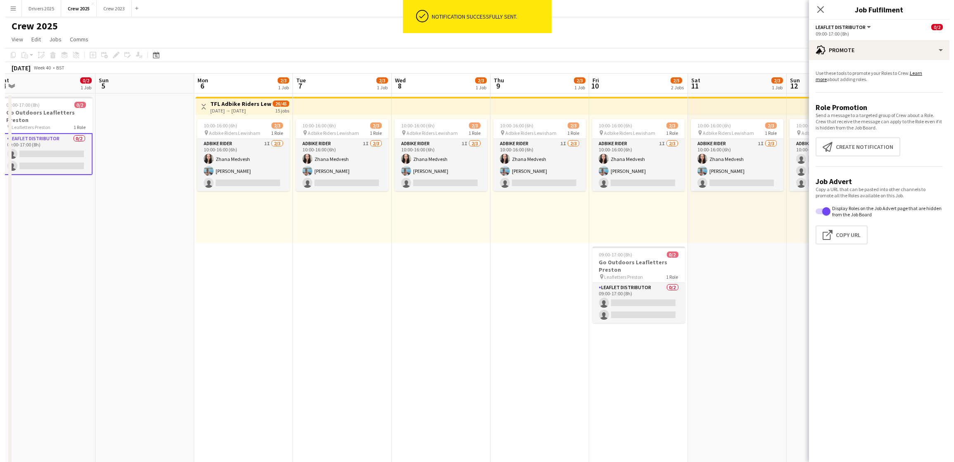
scroll to position [0, 364]
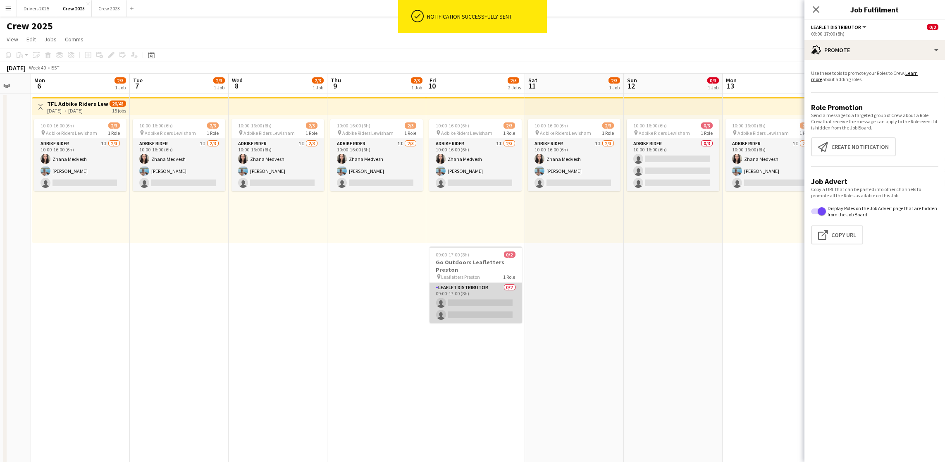
click at [478, 302] on app-card-role "Leaflet Distributor 0/2 09:00-17:00 (8h) single-neutral-actions single-neutral-…" at bounding box center [475, 303] width 93 height 40
click at [875, 161] on app-promote-tab "Use these tools to promote your Roles to Crew. Learn more about adding roles. R…" at bounding box center [874, 159] width 140 height 184
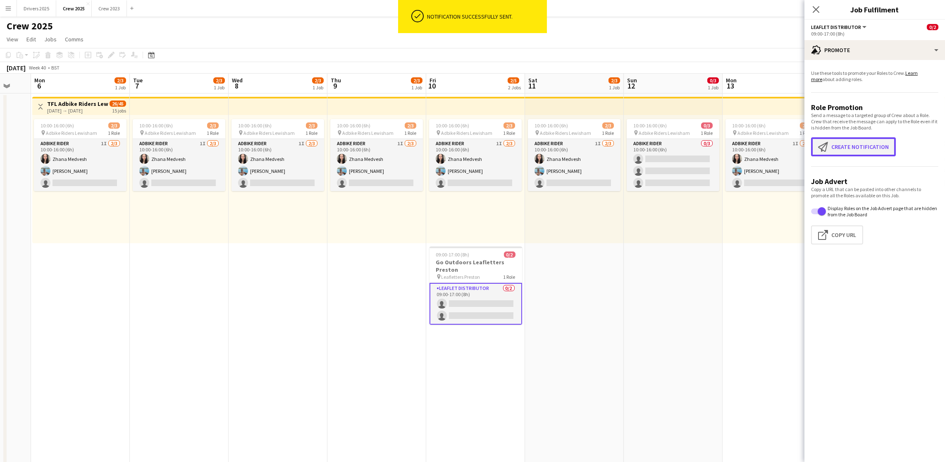
click at [871, 151] on button "Create notification Create notification" at bounding box center [853, 146] width 85 height 19
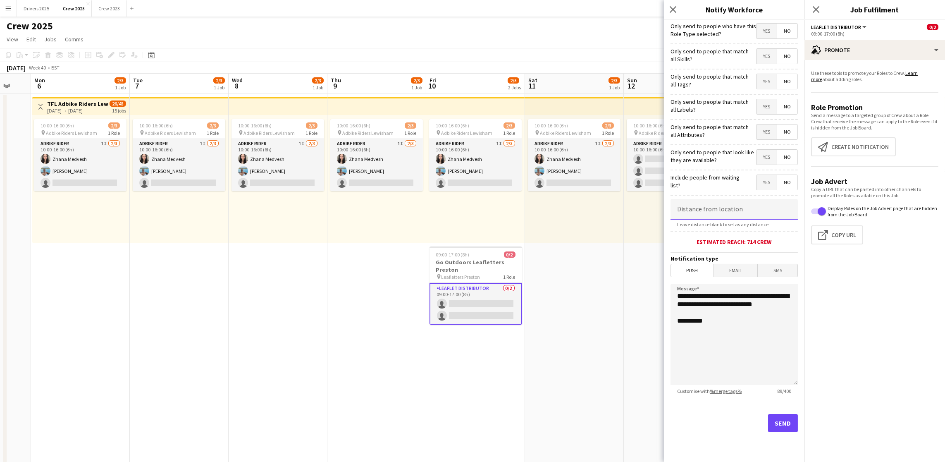
click at [715, 209] on input at bounding box center [733, 209] width 127 height 21
type input "*****"
click at [768, 414] on button "Send" at bounding box center [783, 423] width 30 height 18
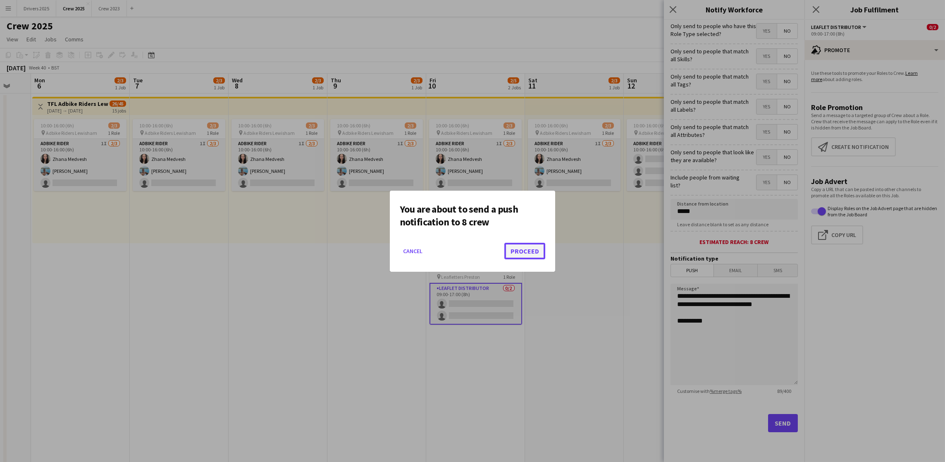
click at [534, 244] on button "Proceed" at bounding box center [524, 251] width 41 height 17
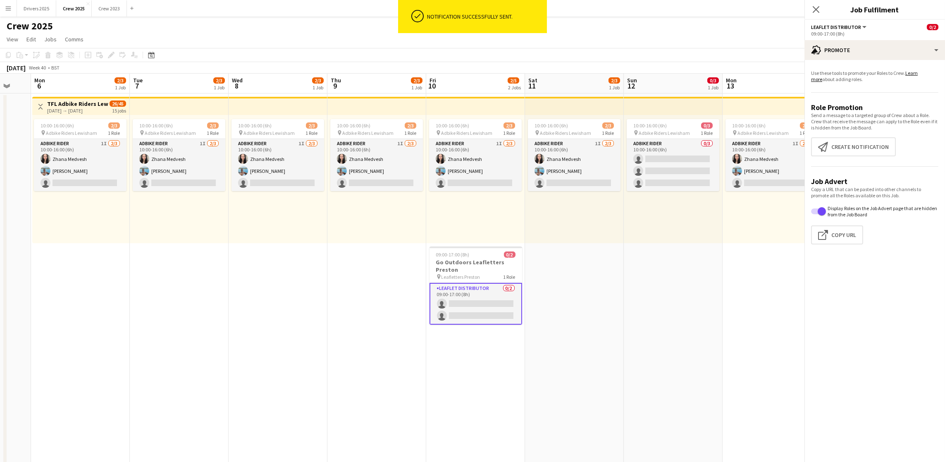
click at [347, 298] on app-date-cell "10:00-16:00 (6h) 2/3 pin Adbike Riders Lewisham 1 Role Adbike Rider 1I [DATE] 1…" at bounding box center [376, 289] width 99 height 393
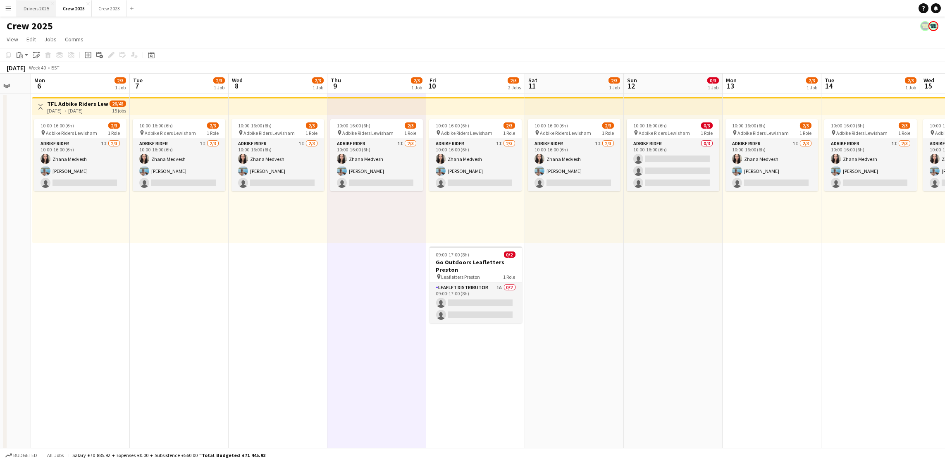
click at [44, 7] on button "Drivers 2025 Close" at bounding box center [36, 8] width 39 height 16
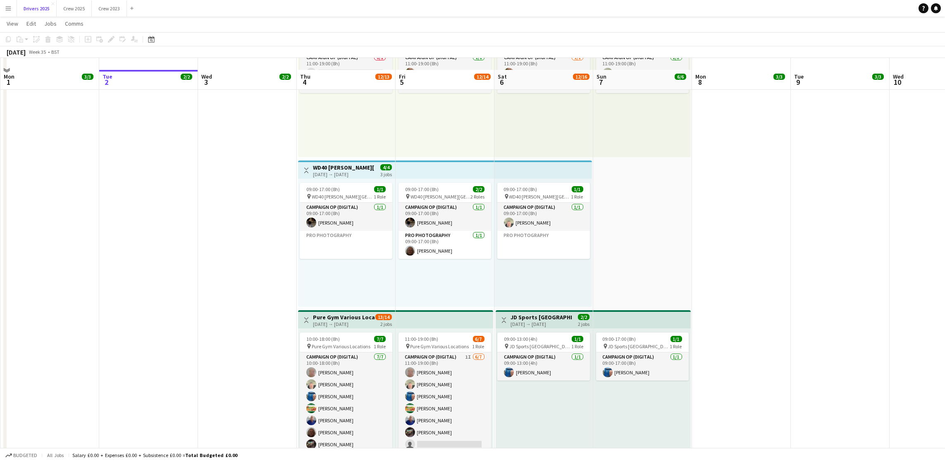
scroll to position [558, 0]
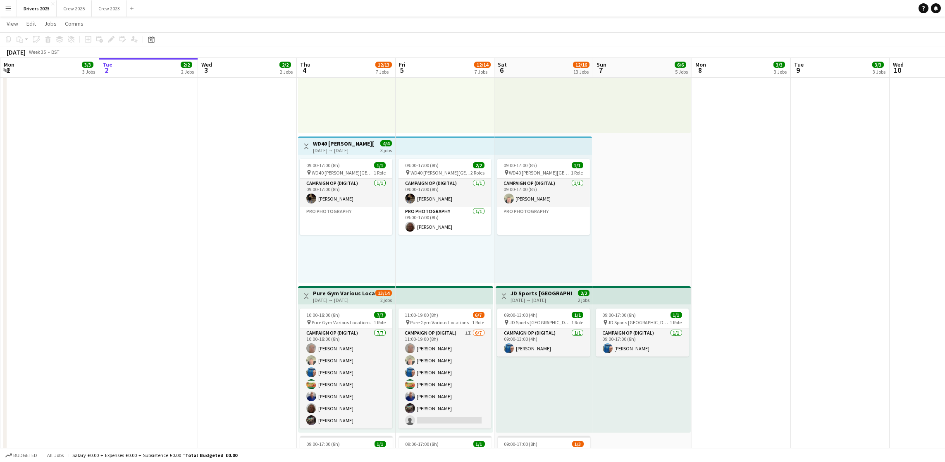
click at [309, 141] on button "Toggle View" at bounding box center [306, 146] width 10 height 10
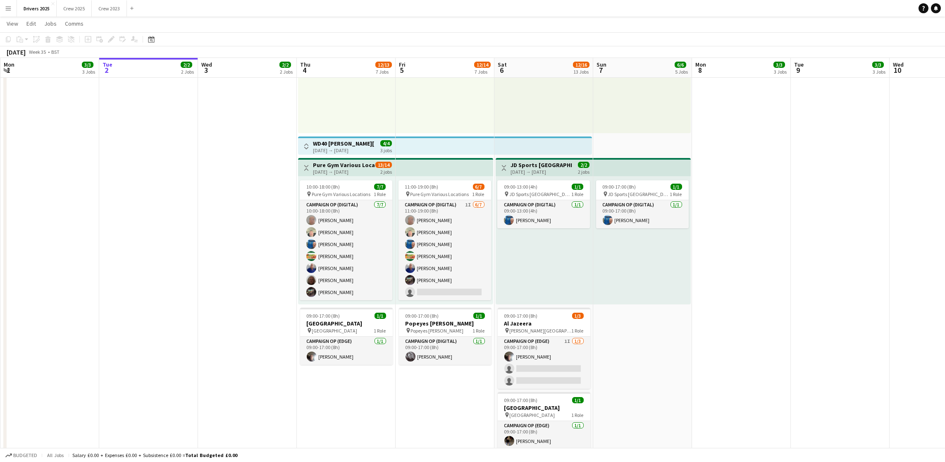
click at [304, 143] on app-icon "Toggle View" at bounding box center [306, 146] width 6 height 6
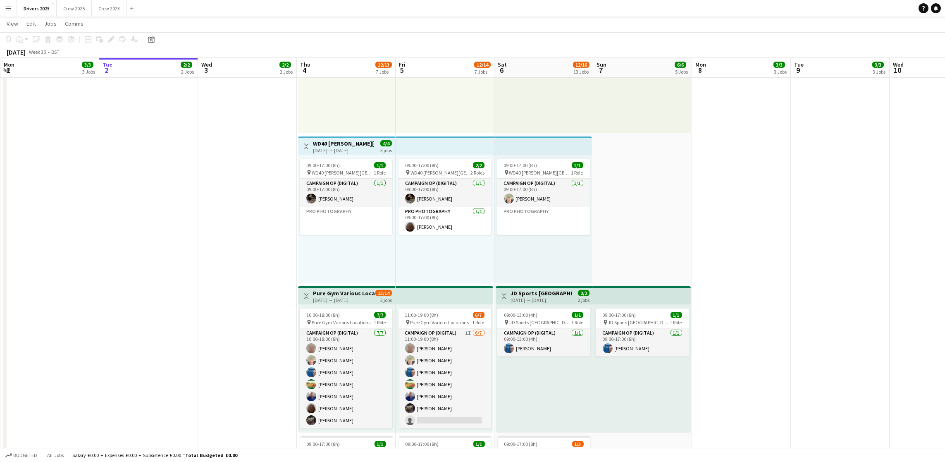
click at [331, 143] on h3 "WD40 [PERSON_NAME][GEOGRAPHIC_DATA]" at bounding box center [344, 143] width 62 height 7
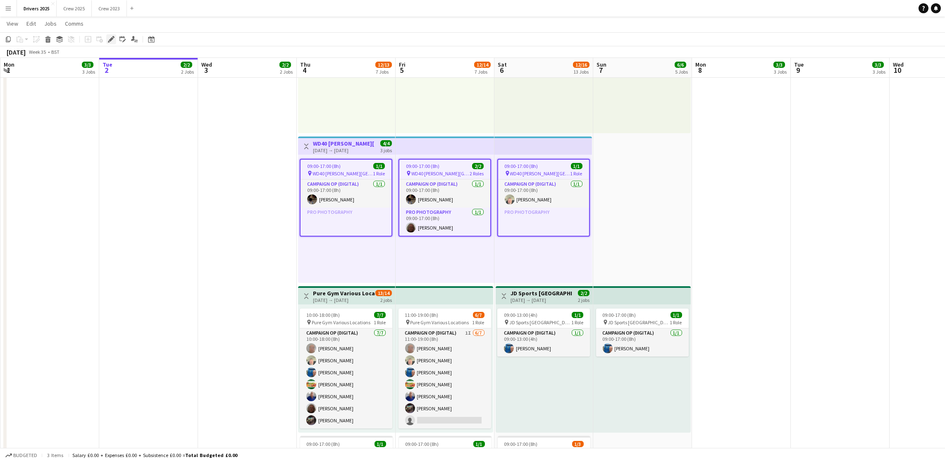
click at [112, 40] on icon "Edit" at bounding box center [111, 39] width 7 height 7
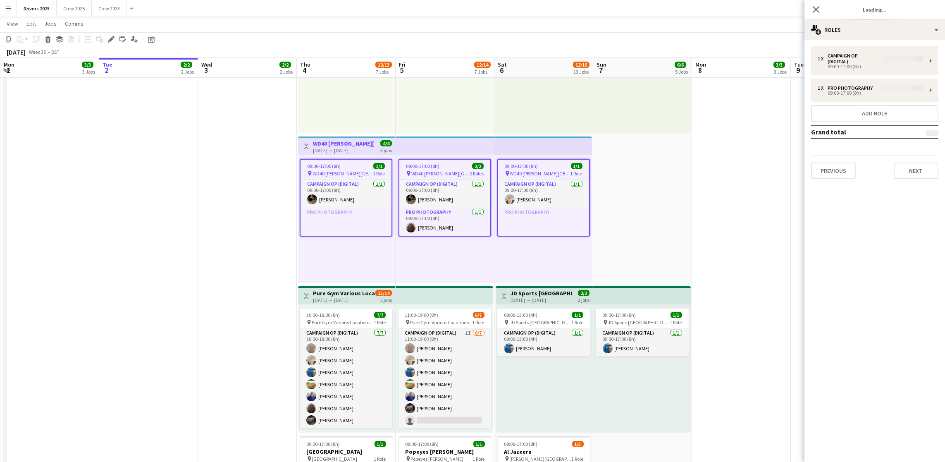
type input "**********"
click at [907, 158] on button "Next" at bounding box center [915, 165] width 45 height 17
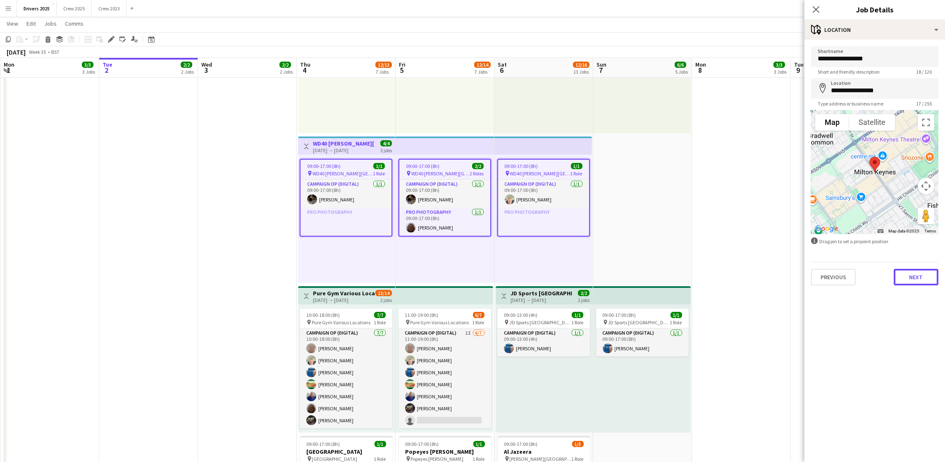
click at [928, 269] on button "Next" at bounding box center [915, 277] width 45 height 17
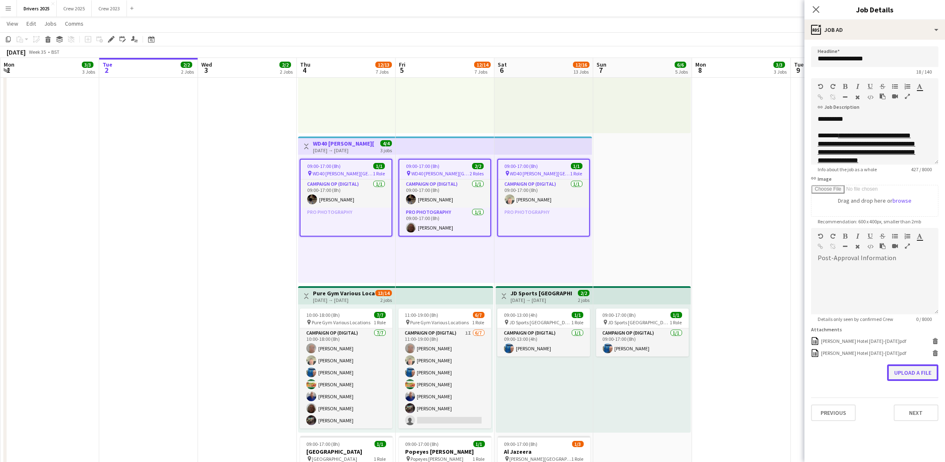
click at [912, 367] on button "Upload a file" at bounding box center [912, 372] width 51 height 17
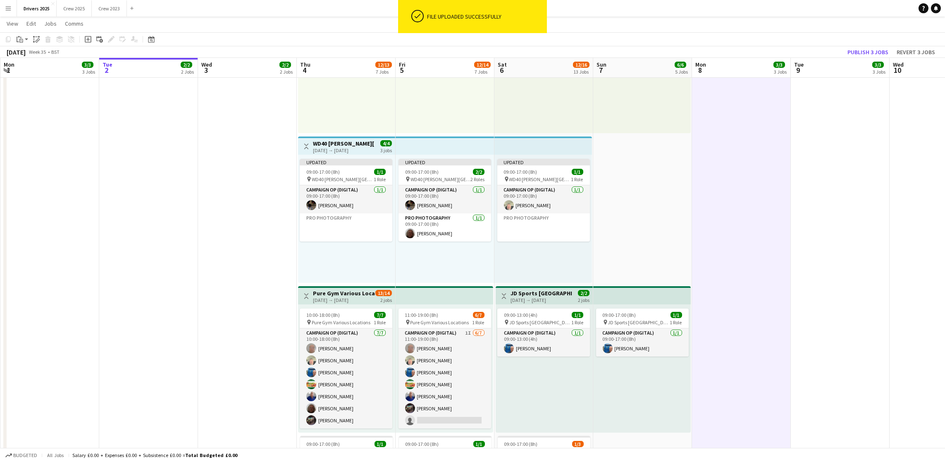
click at [859, 46] on div "[DATE] Week 35 • BST Publish 3 jobs Revert 3 jobs" at bounding box center [472, 52] width 945 height 12
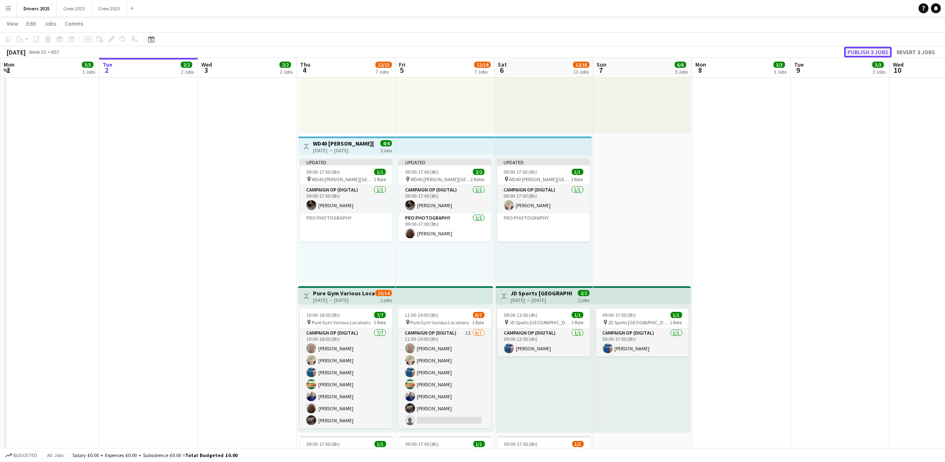
click at [871, 53] on button "Publish 3 jobs" at bounding box center [868, 52] width 48 height 11
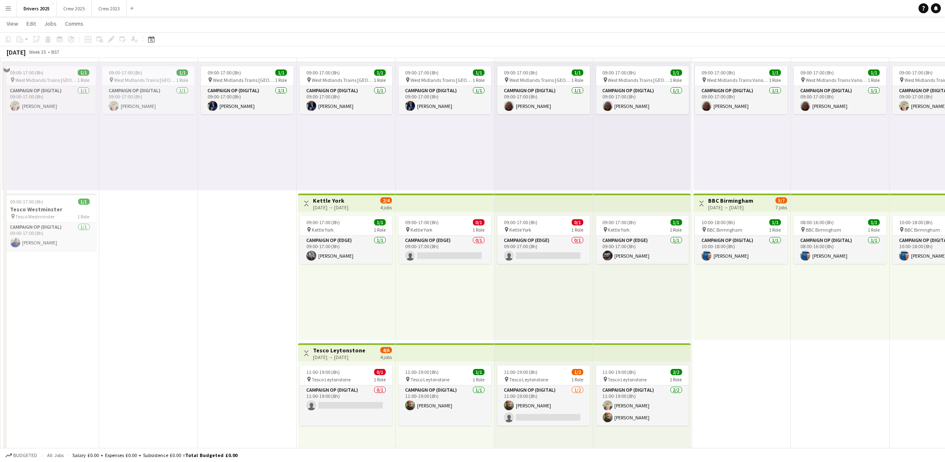
scroll to position [186, 0]
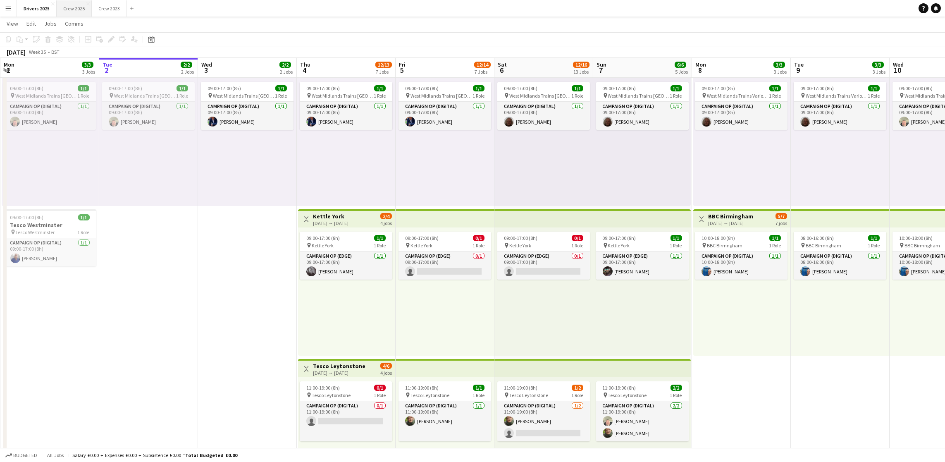
click at [86, 7] on button "Crew 2025 Close" at bounding box center [74, 8] width 35 height 16
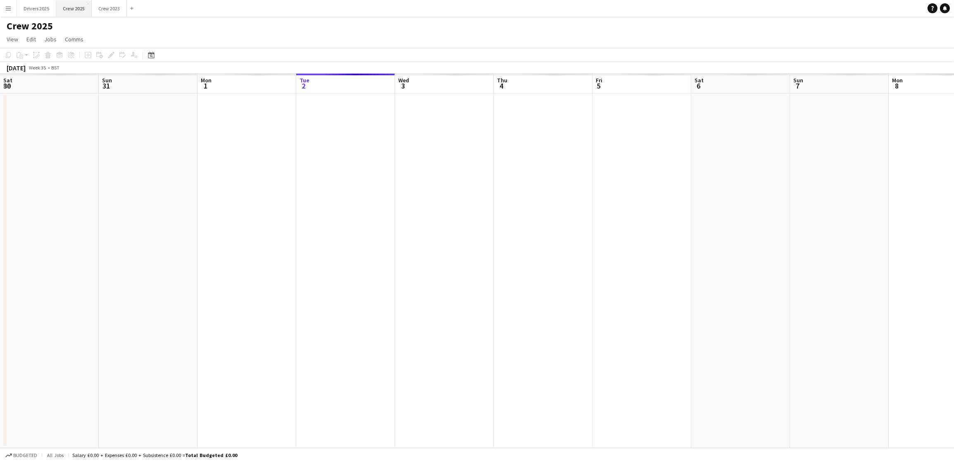
scroll to position [0, 197]
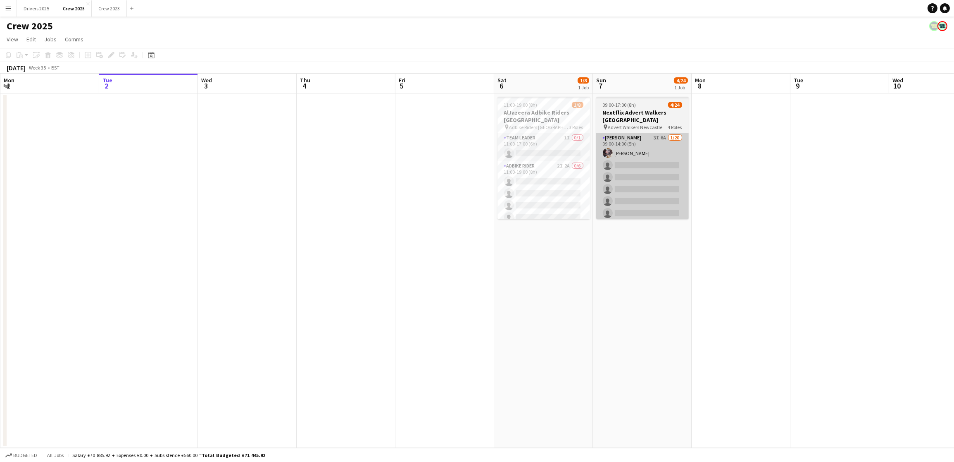
click at [629, 177] on app-card-role "Advert Walkers 3I 6A [DATE] 09:00-14:00 (5h) [PERSON_NAME] single-neutral-actio…" at bounding box center [642, 261] width 93 height 256
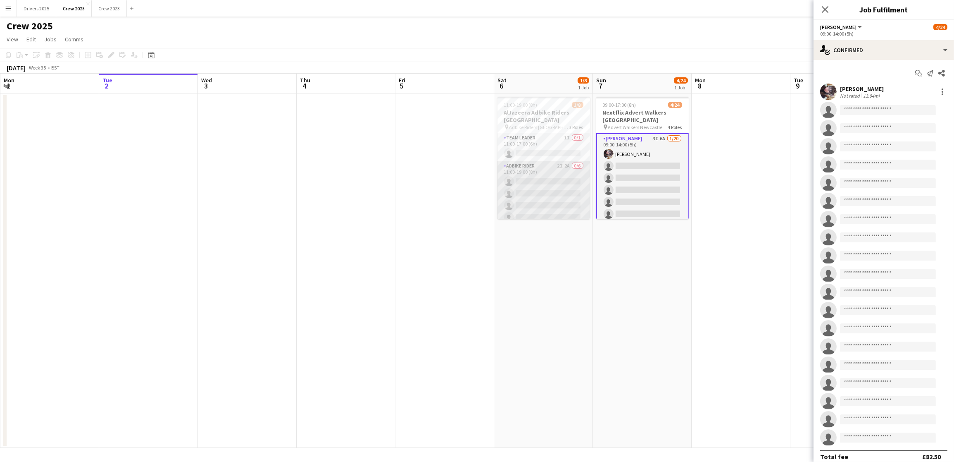
click at [540, 189] on app-card-role "Adbike Rider 2I 2A 0/6 11:00-19:00 (8h) single-neutral-actions single-neutral-a…" at bounding box center [544, 205] width 93 height 88
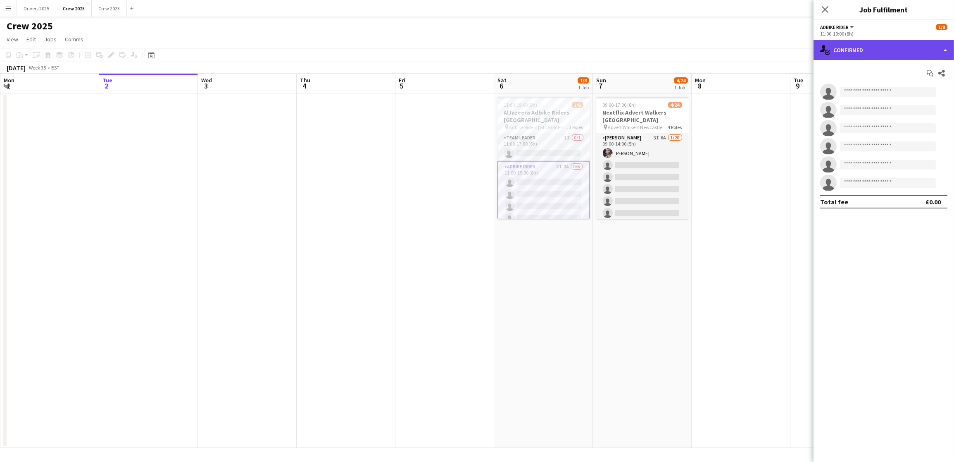
click at [882, 49] on div "single-neutral-actions-check-2 Confirmed" at bounding box center [884, 50] width 140 height 20
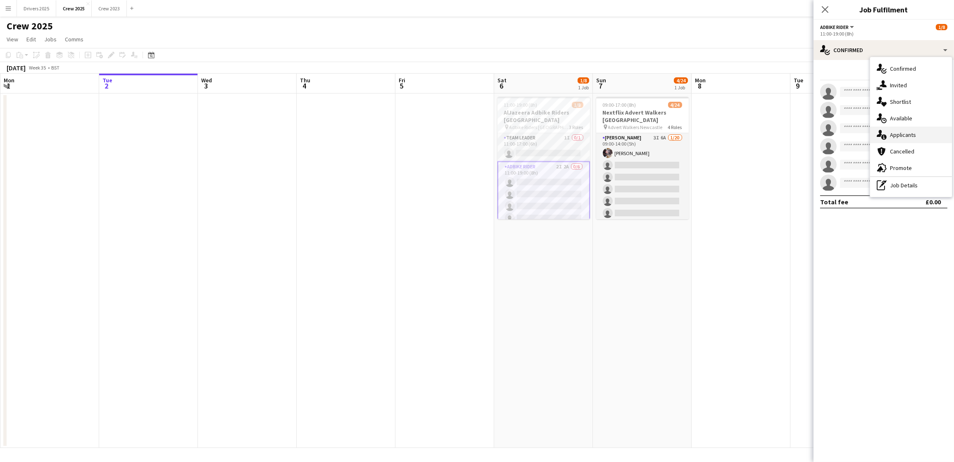
click at [909, 130] on div "single-neutral-actions-information Applicants" at bounding box center [911, 134] width 82 height 17
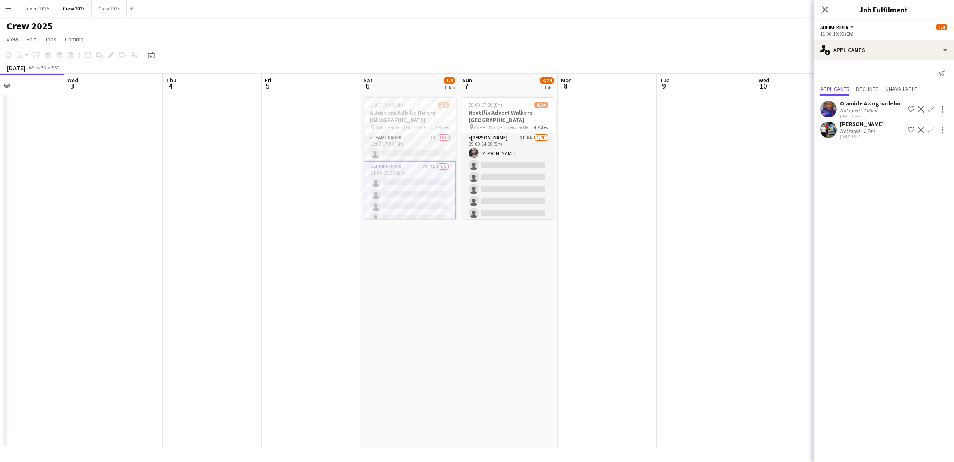
scroll to position [0, 305]
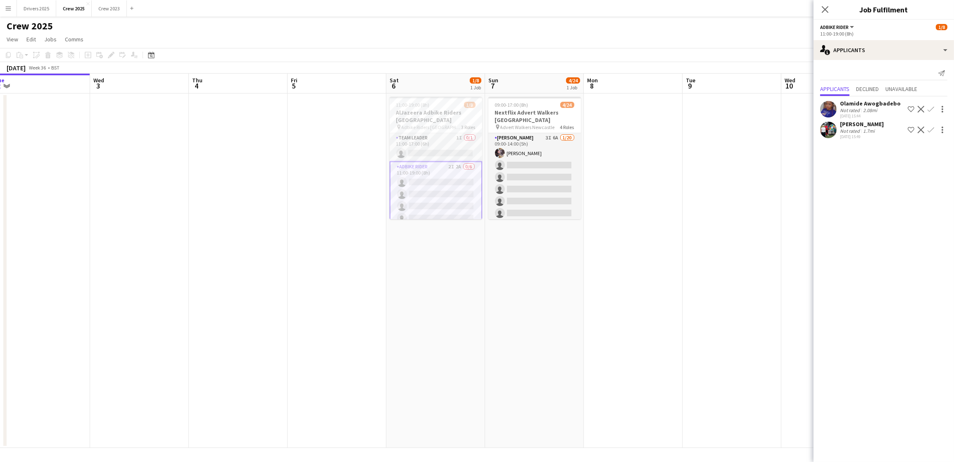
drag, startPoint x: 752, startPoint y: 201, endPoint x: 546, endPoint y: 216, distance: 207.1
click at [546, 216] on app-calendar-viewport "Sat 30 2/3 1 Job Sun 31 Mon 1 Tue 2 Wed 3 Thu 4 Fri 5 Sat 6 1/8 1 Job Sun 7 4/2…" at bounding box center [477, 261] width 954 height 374
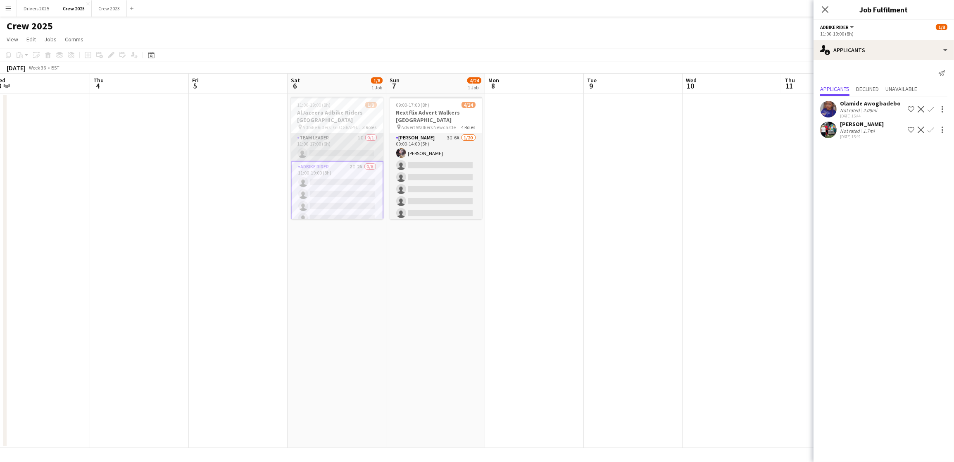
click at [325, 154] on app-card-role "Team Leader 1I 0/1 11:00-17:00 (6h) single-neutral-actions" at bounding box center [337, 147] width 93 height 28
click at [669, 178] on app-date-cell at bounding box center [633, 270] width 99 height 354
